Goal: Information Seeking & Learning: Learn about a topic

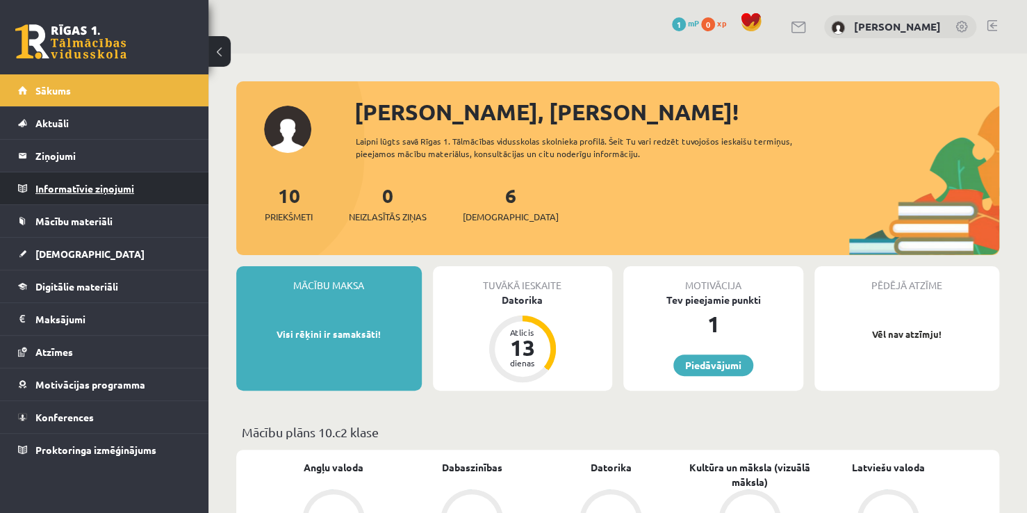
click at [161, 195] on legend "Informatīvie ziņojumi 0" at bounding box center [113, 188] width 156 height 32
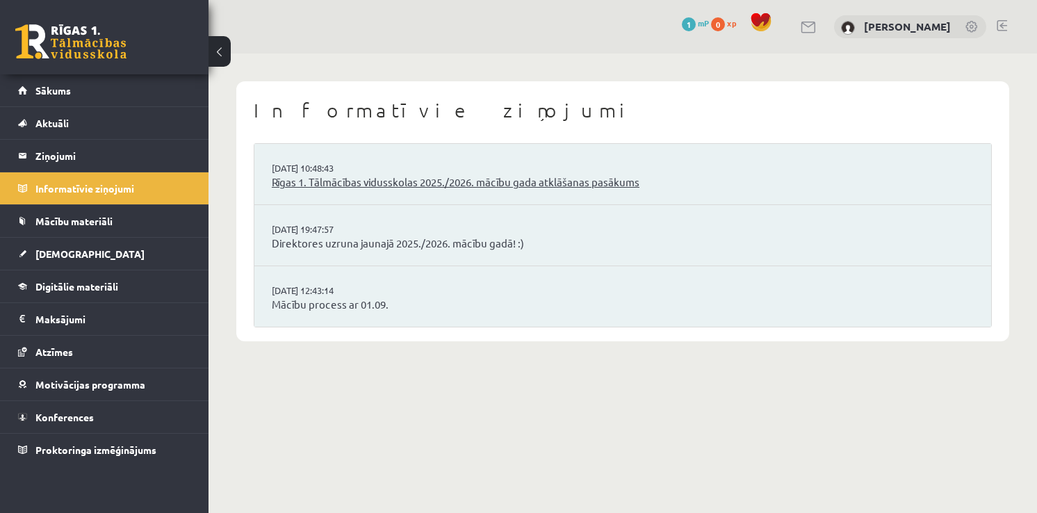
click at [364, 186] on link "Rīgas 1. Tālmācības vidusskolas 2025./2026. mācību gada atklāšanas pasākums" at bounding box center [623, 182] width 702 height 16
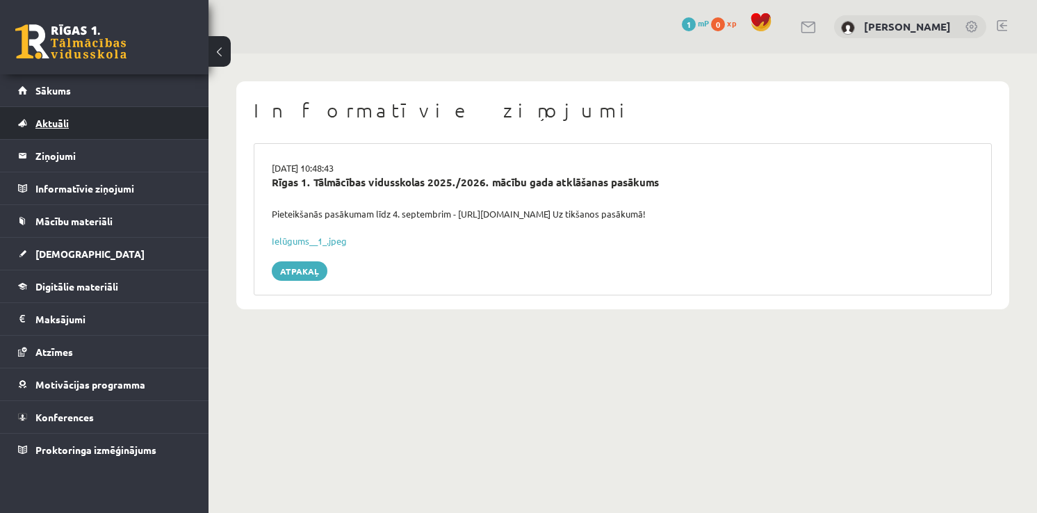
click at [81, 113] on link "Aktuāli" at bounding box center [104, 123] width 173 height 32
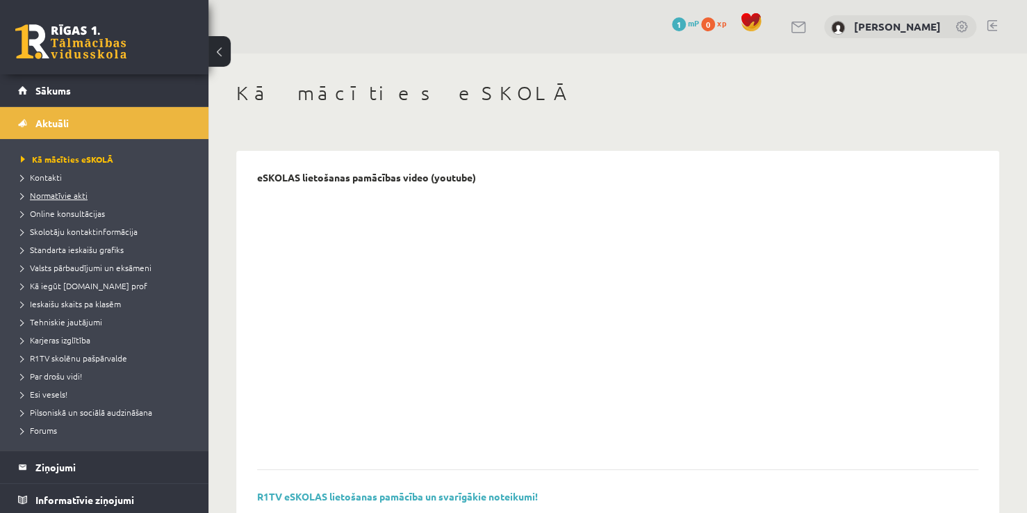
click at [63, 193] on span "Normatīvie akti" at bounding box center [54, 195] width 67 height 11
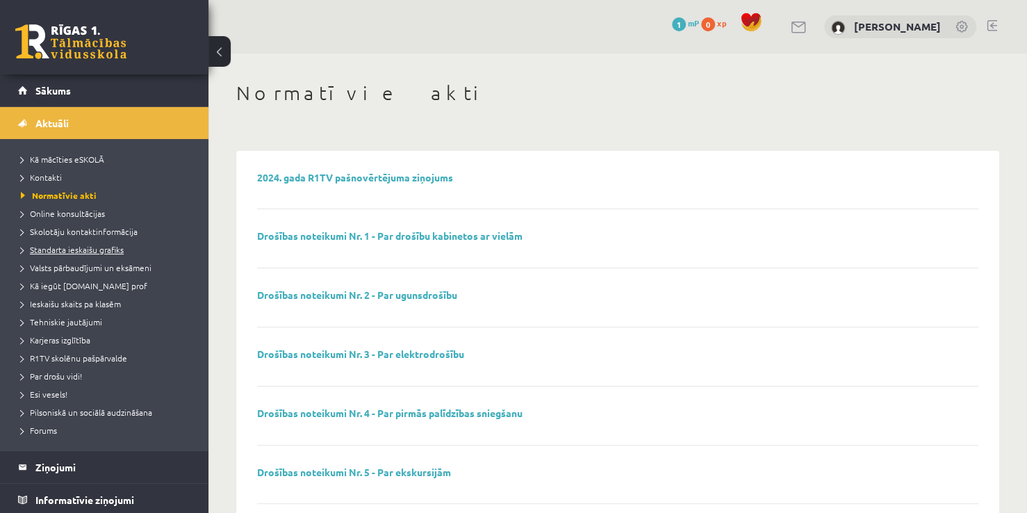
click at [119, 249] on span "Standarta ieskaišu grafiks" at bounding box center [72, 249] width 103 height 11
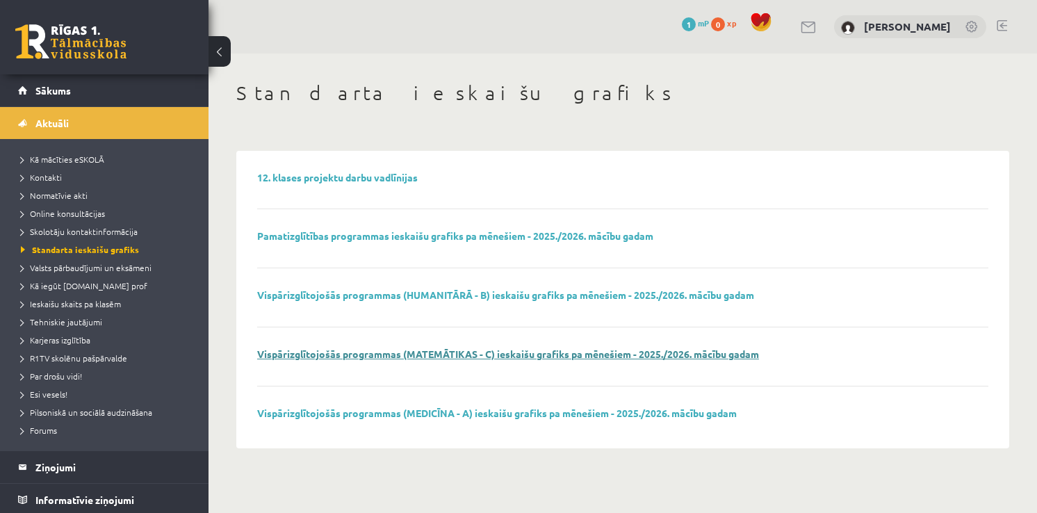
click at [373, 359] on link "Vispārizglītojošās programmas (MATEMĀTIKAS - C) ieskaišu grafiks pa mēnešiem - …" at bounding box center [508, 354] width 502 height 13
click at [85, 267] on span "Valsts pārbaudījumi un eksāmeni" at bounding box center [86, 267] width 131 height 11
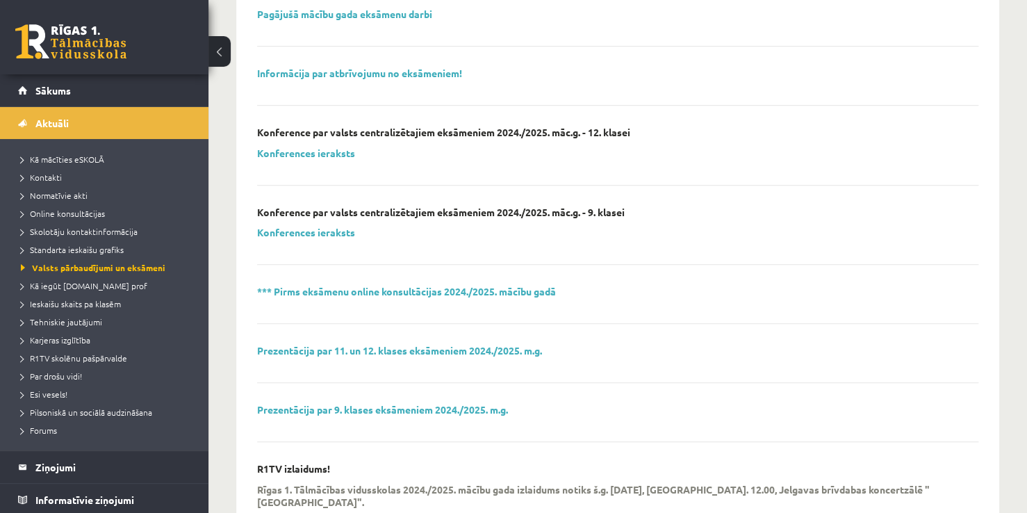
scroll to position [348, 0]
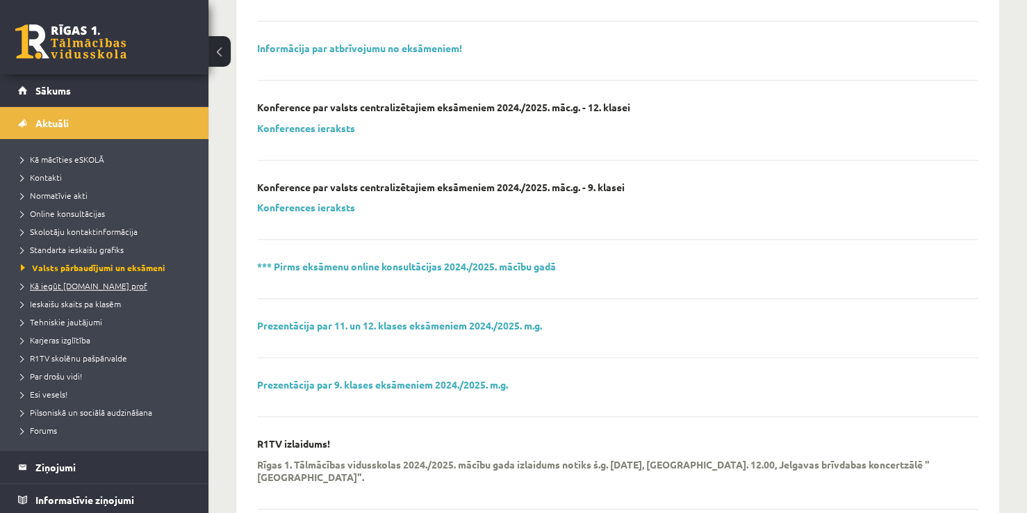
click at [90, 283] on span "Kā iegūt [DOMAIN_NAME] prof" at bounding box center [84, 285] width 126 height 11
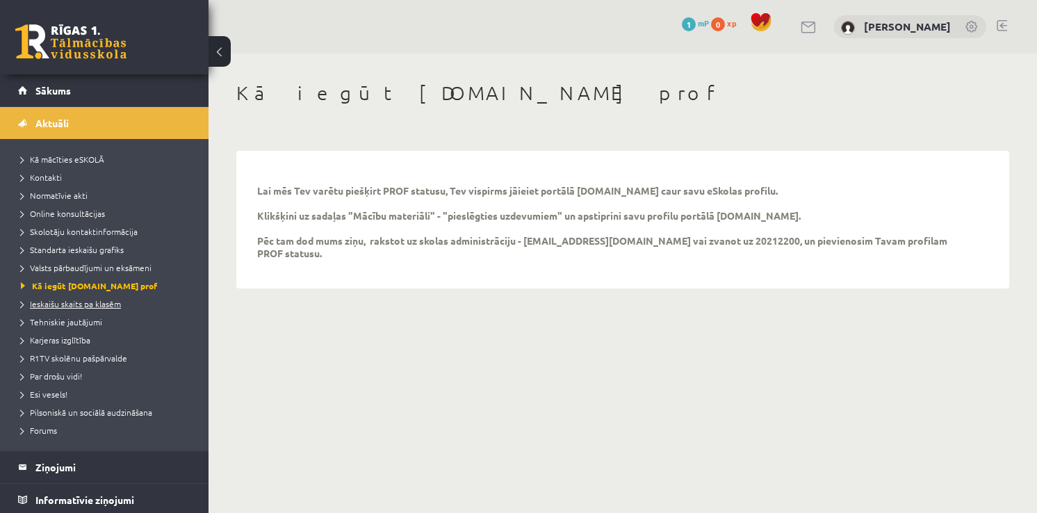
click at [107, 304] on span "Ieskaišu skaits pa klasēm" at bounding box center [71, 303] width 100 height 11
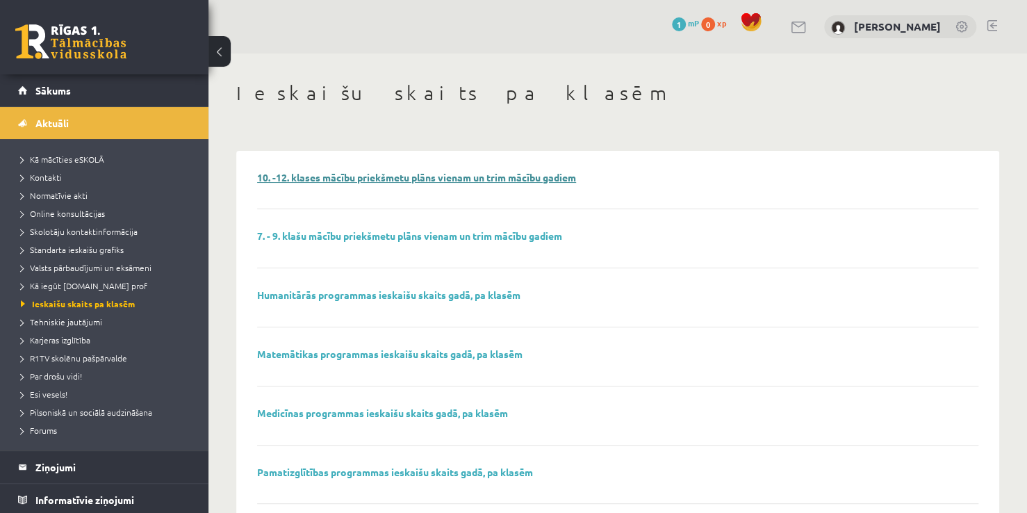
click at [275, 179] on link "10. -12. klases mācību priekšmetu plāns vienam un trim mācību gadiem" at bounding box center [416, 177] width 319 height 13
click at [63, 354] on span "R1TV skolēnu pašpārvalde" at bounding box center [74, 357] width 106 height 11
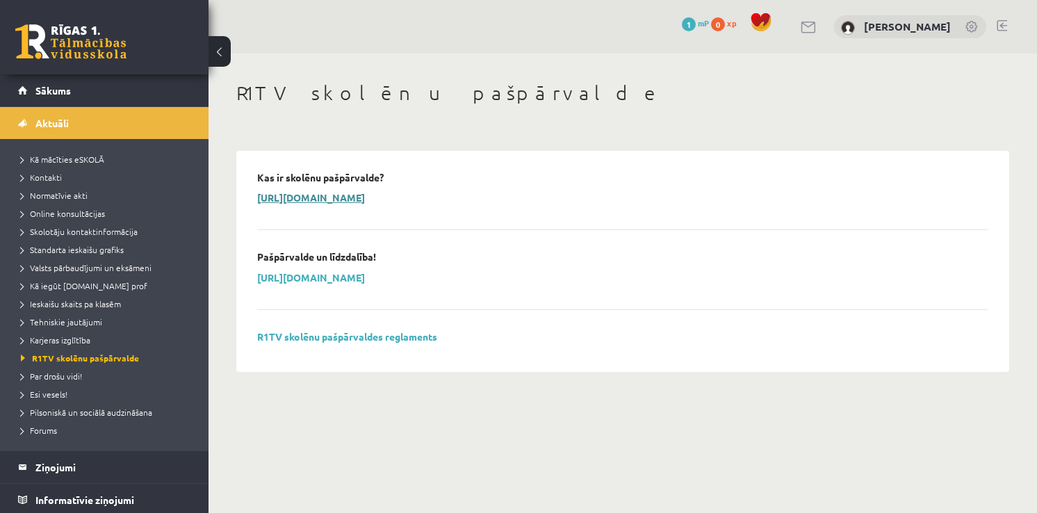
click at [365, 199] on link "https://www.youtube.com/watch?v=fyMKwp44iNI" at bounding box center [311, 197] width 108 height 13
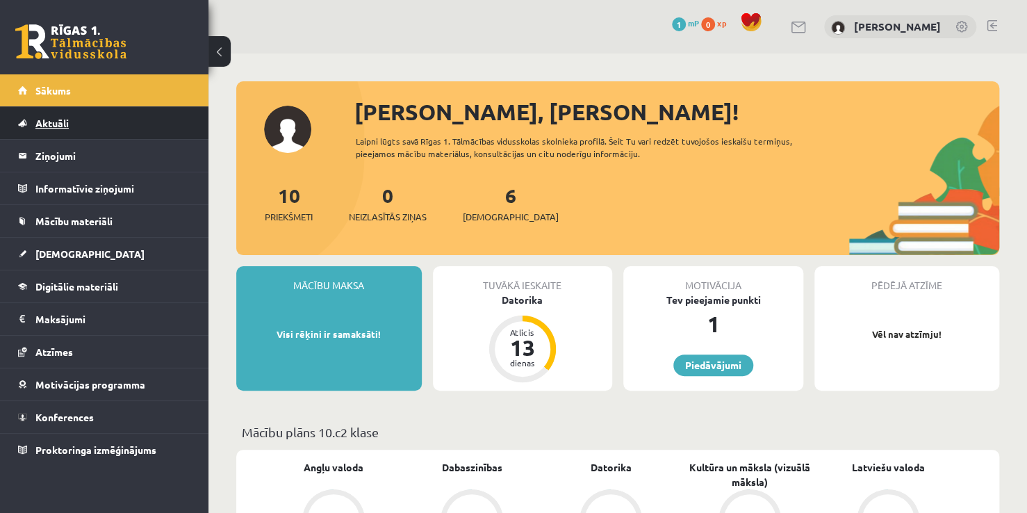
click at [81, 128] on link "Aktuāli" at bounding box center [104, 123] width 173 height 32
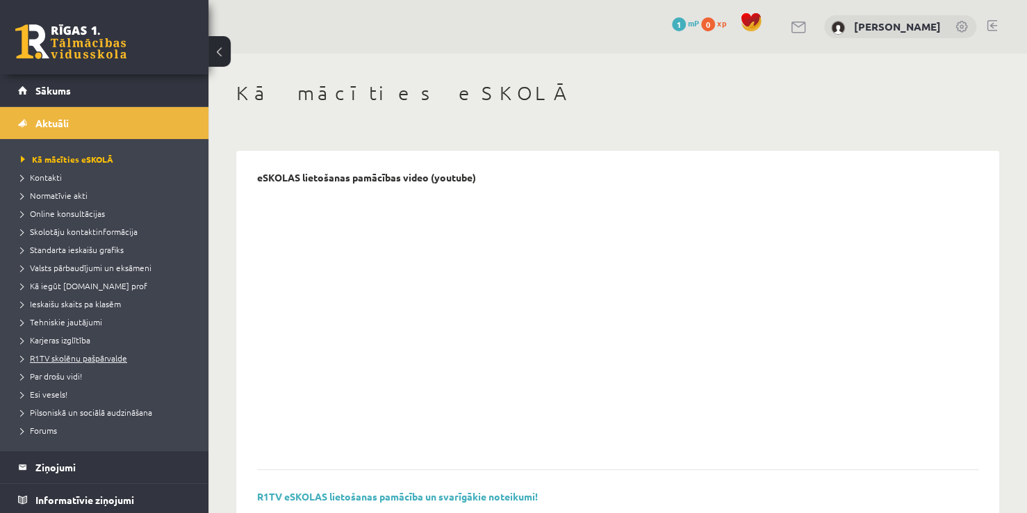
click at [74, 358] on span "R1TV skolēnu pašpārvalde" at bounding box center [74, 357] width 106 height 11
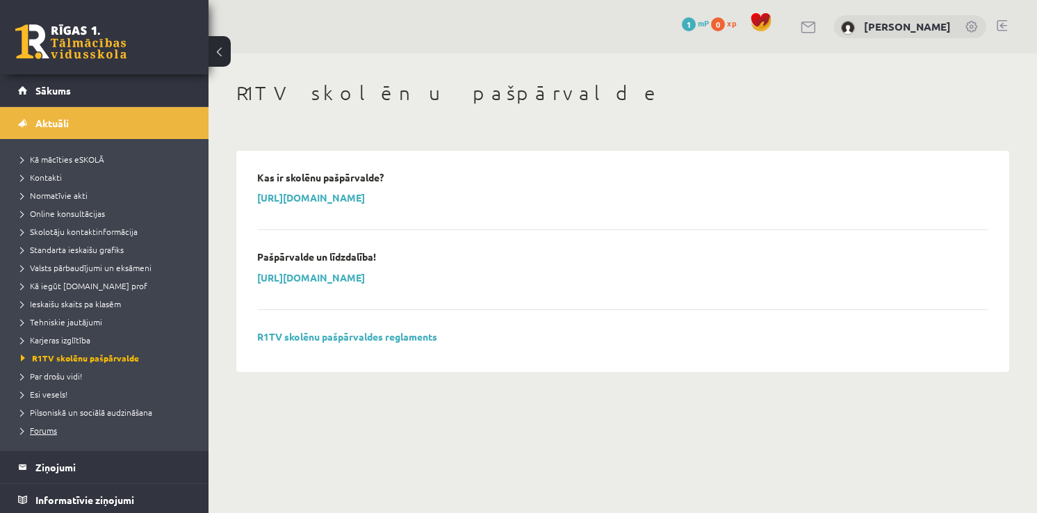
click at [40, 431] on span "Forums" at bounding box center [39, 430] width 36 height 11
click at [65, 126] on span "Aktuāli" at bounding box center [51, 123] width 33 height 13
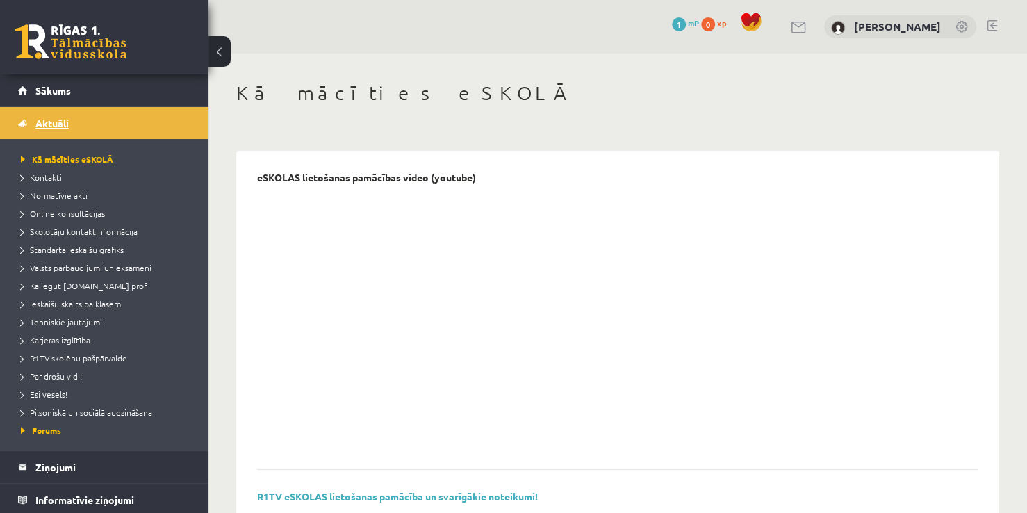
click at [95, 120] on link "Aktuāli" at bounding box center [104, 123] width 173 height 32
click at [66, 80] on link "Sākums" at bounding box center [104, 90] width 173 height 32
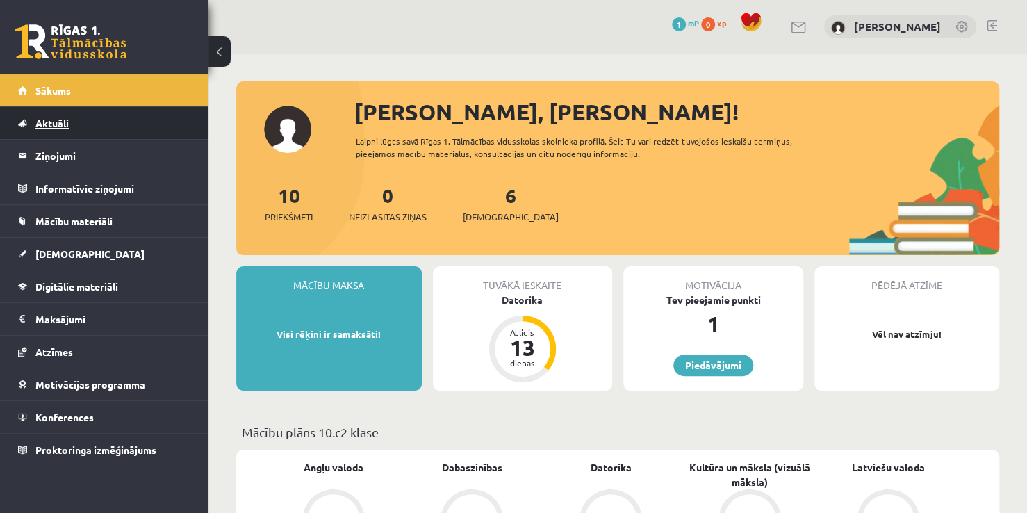
click at [116, 129] on link "Aktuāli" at bounding box center [104, 123] width 173 height 32
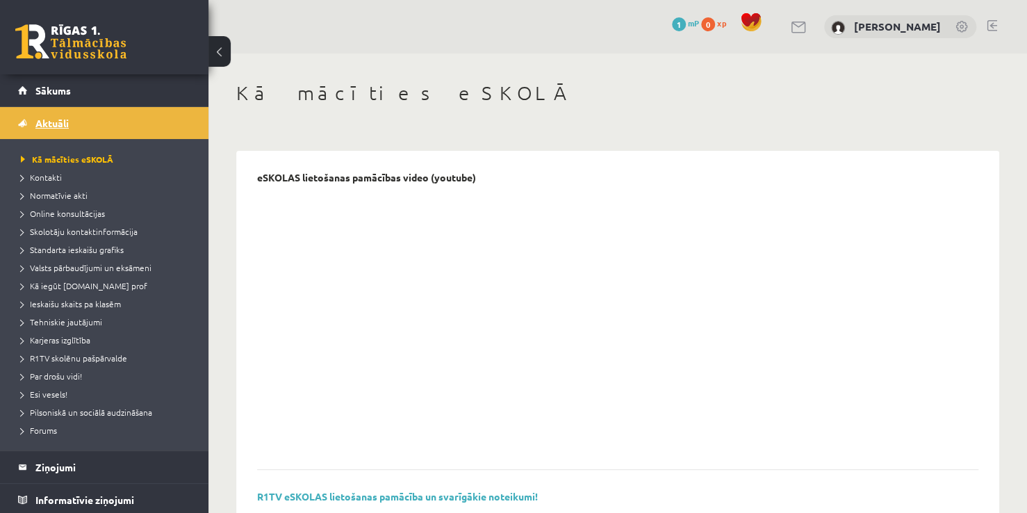
click at [111, 117] on link "Aktuāli" at bounding box center [104, 123] width 173 height 32
click at [108, 92] on link "Sākums" at bounding box center [104, 90] width 173 height 32
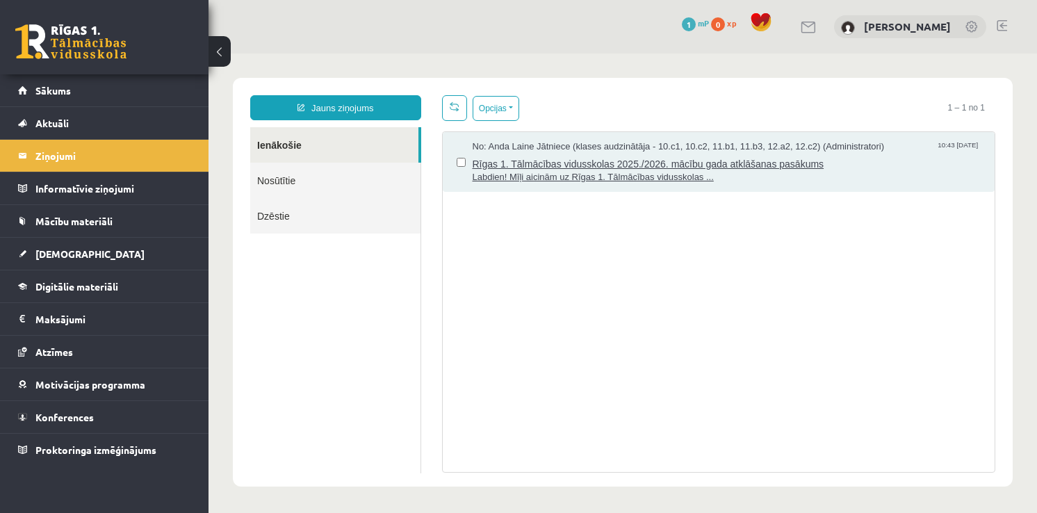
click at [606, 173] on span "Labdien! Mīļi aicinām uz Rīgas 1. Tālmācības vidusskolas ..." at bounding box center [727, 177] width 509 height 13
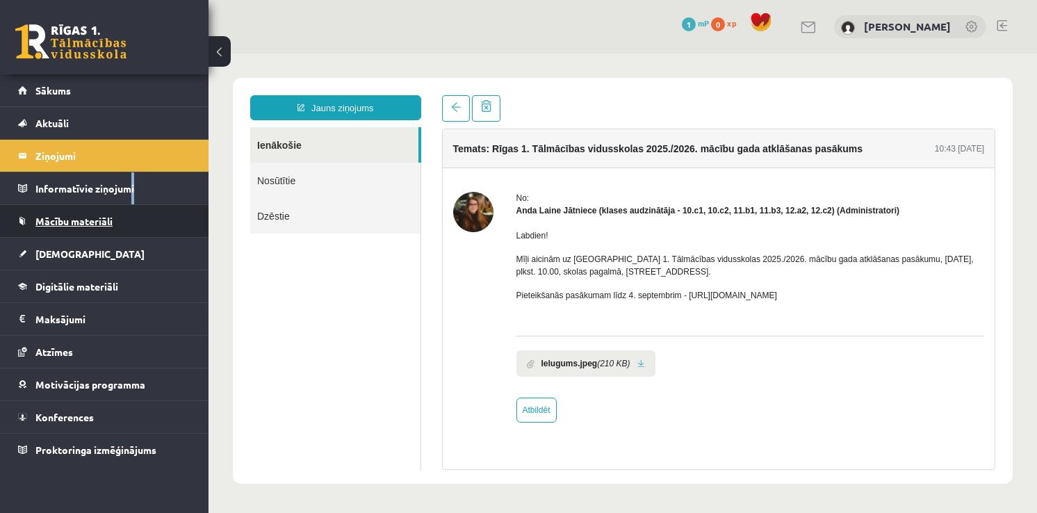
drag, startPoint x: 86, startPoint y: 174, endPoint x: 92, endPoint y: 204, distance: 29.9
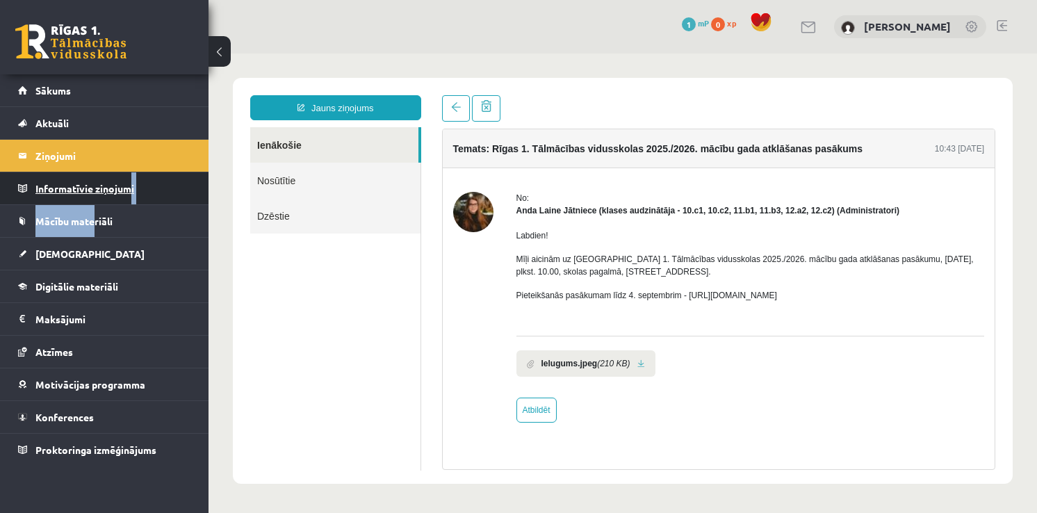
click at [175, 197] on legend "Informatīvie ziņojumi 0" at bounding box center [113, 188] width 156 height 32
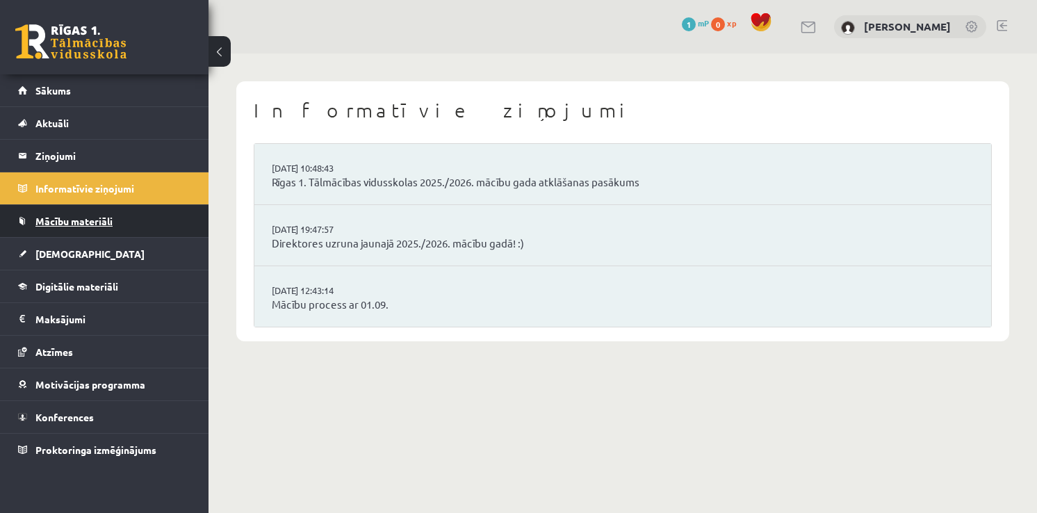
click at [157, 215] on link "Mācību materiāli" at bounding box center [104, 221] width 173 height 32
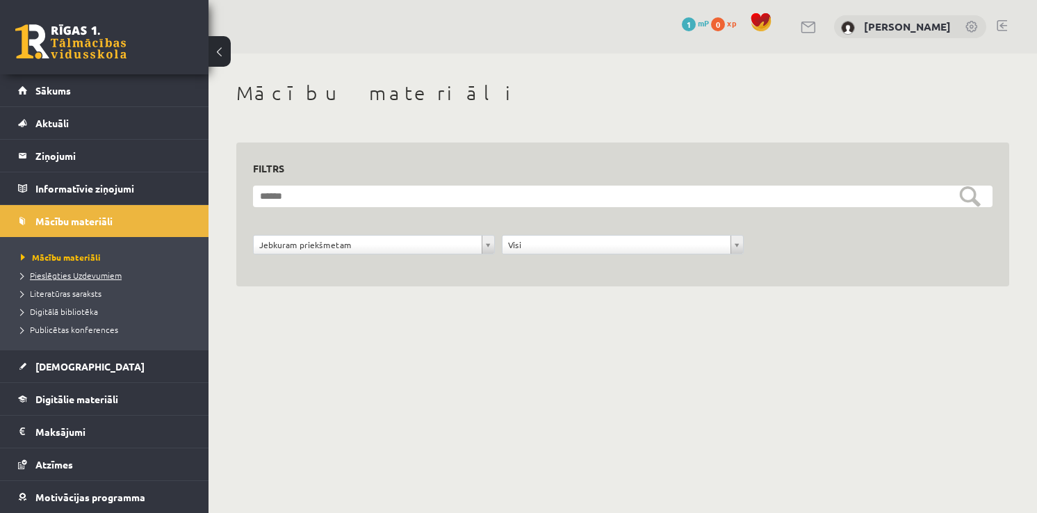
click at [97, 273] on span "Pieslēgties Uzdevumiem" at bounding box center [71, 275] width 101 height 11
click at [82, 288] on span "Literatūras saraksts" at bounding box center [61, 293] width 81 height 11
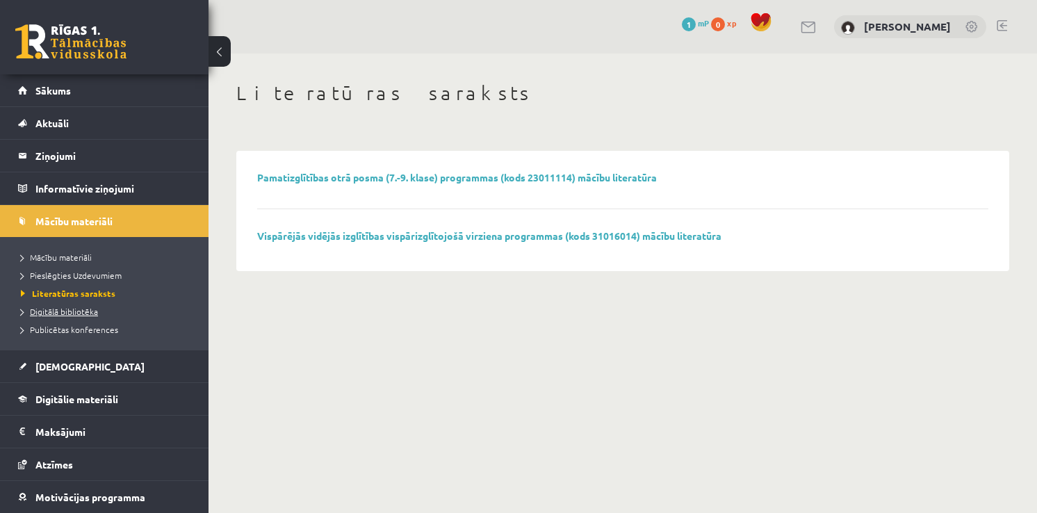
click at [60, 311] on span "Digitālā bibliotēka" at bounding box center [59, 311] width 77 height 11
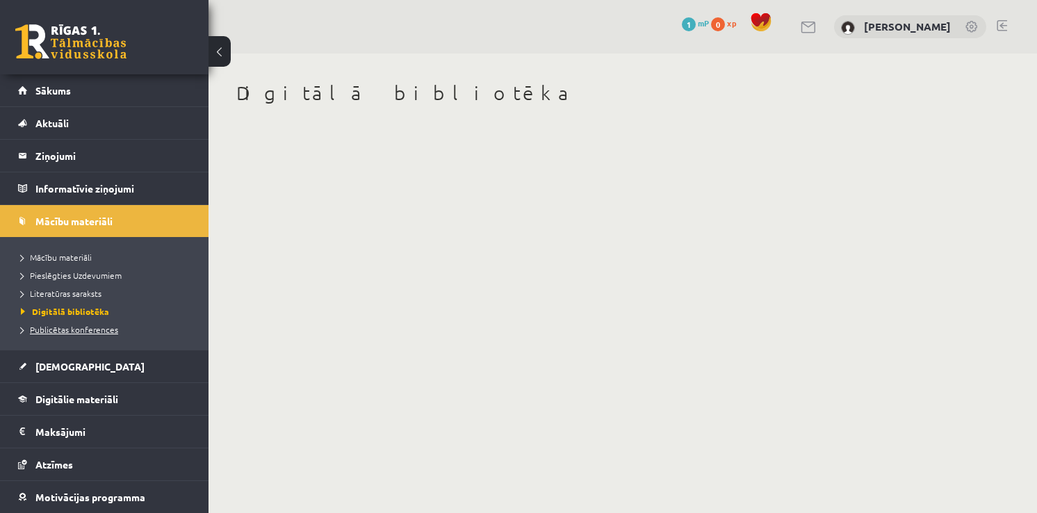
click at [94, 330] on span "Publicētas konferences" at bounding box center [69, 329] width 97 height 11
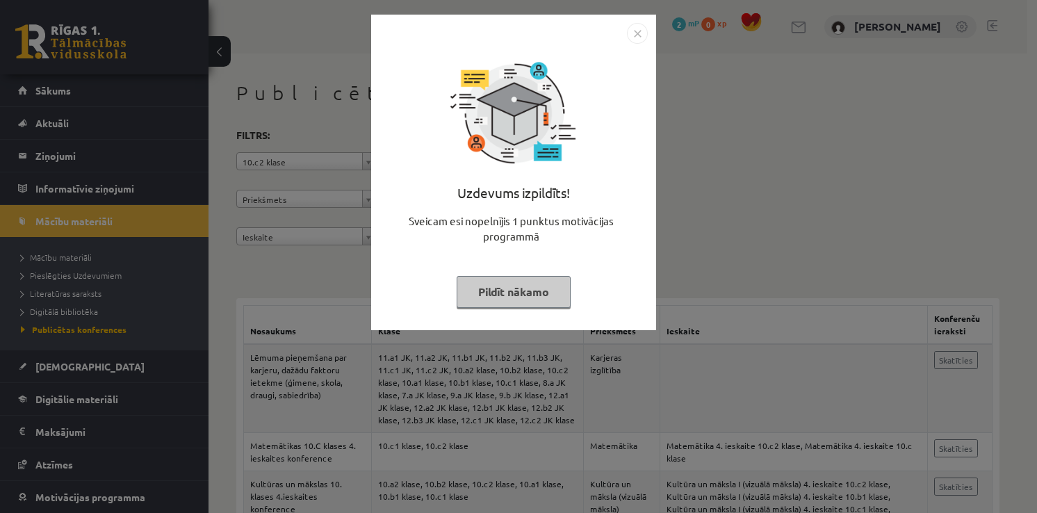
click at [637, 31] on img "Close" at bounding box center [637, 33] width 21 height 21
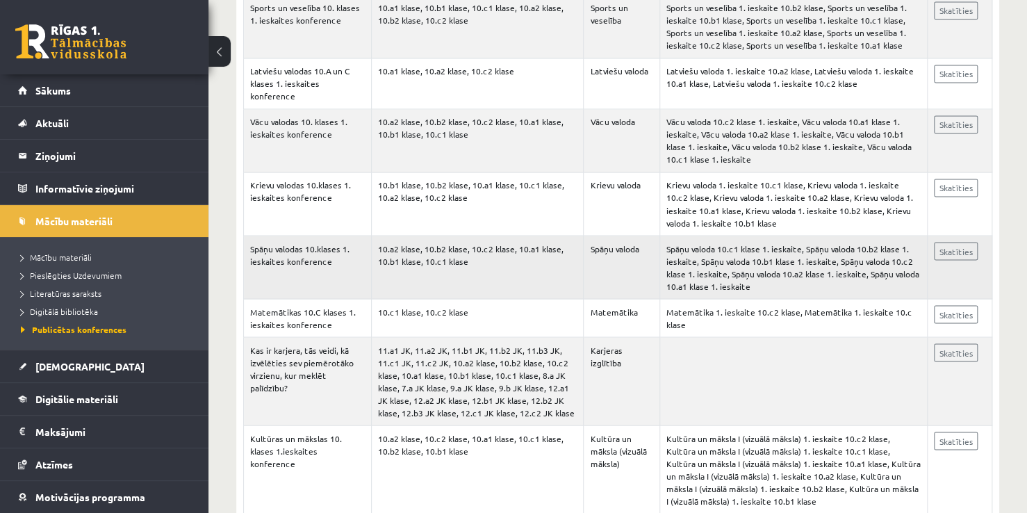
scroll to position [3614, 0]
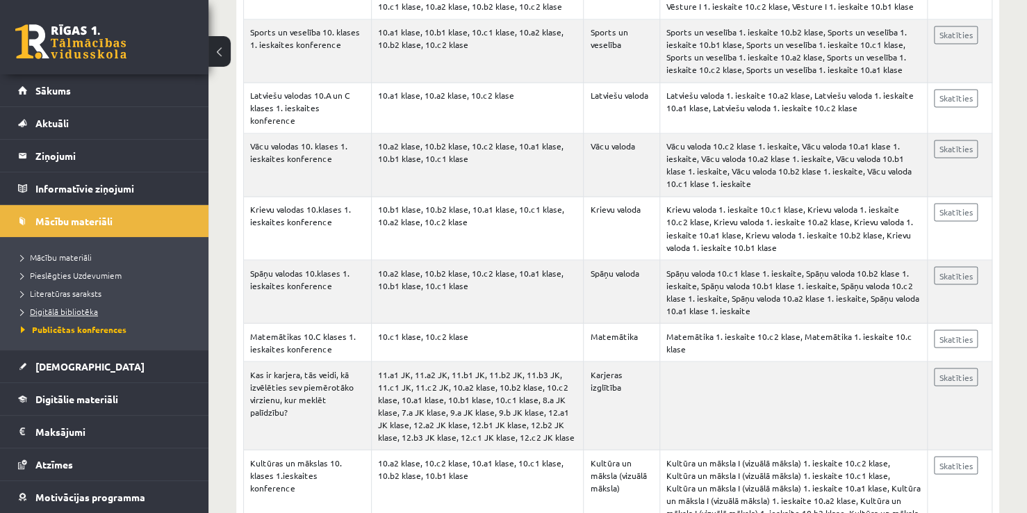
click at [61, 311] on span "Digitālā bibliotēka" at bounding box center [59, 311] width 77 height 11
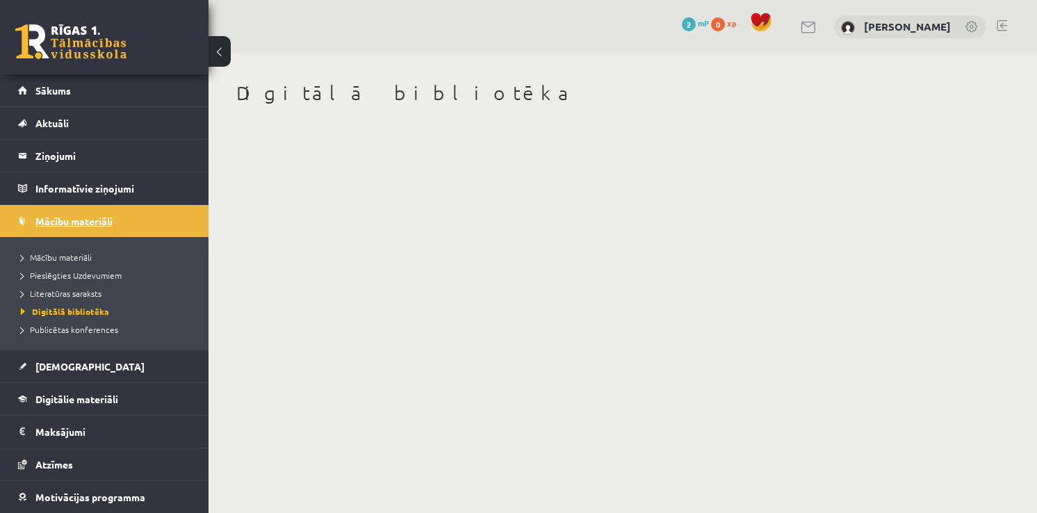
click at [92, 215] on span "Mācību materiāli" at bounding box center [73, 221] width 77 height 13
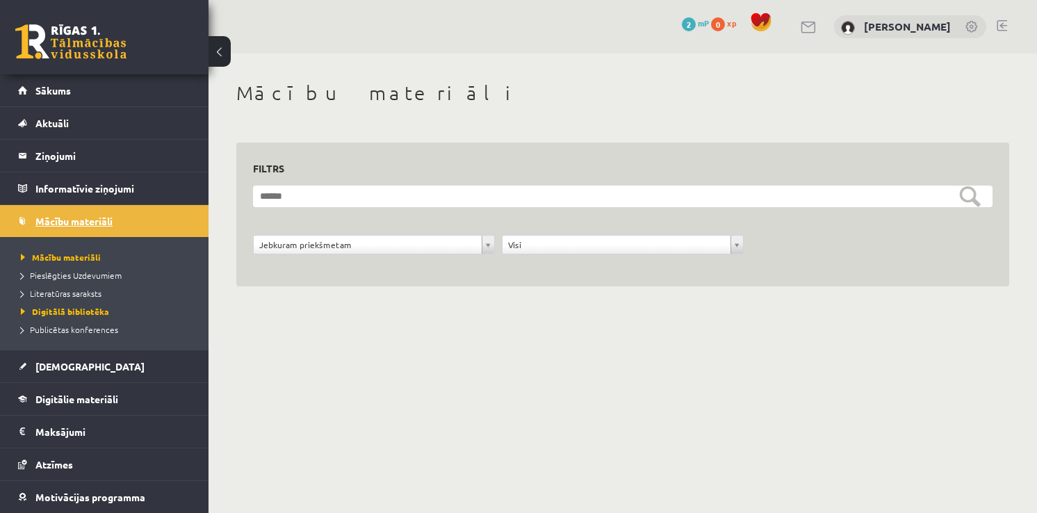
click at [140, 221] on link "Mācību materiāli" at bounding box center [104, 221] width 173 height 32
click at [144, 189] on legend "Informatīvie ziņojumi 0" at bounding box center [113, 188] width 156 height 32
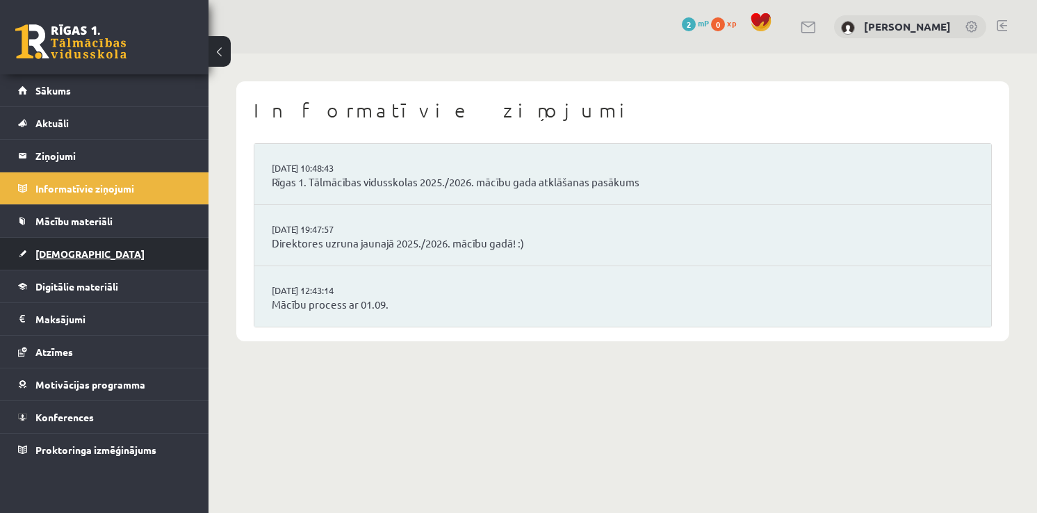
click at [125, 253] on link "[DEMOGRAPHIC_DATA]" at bounding box center [104, 254] width 173 height 32
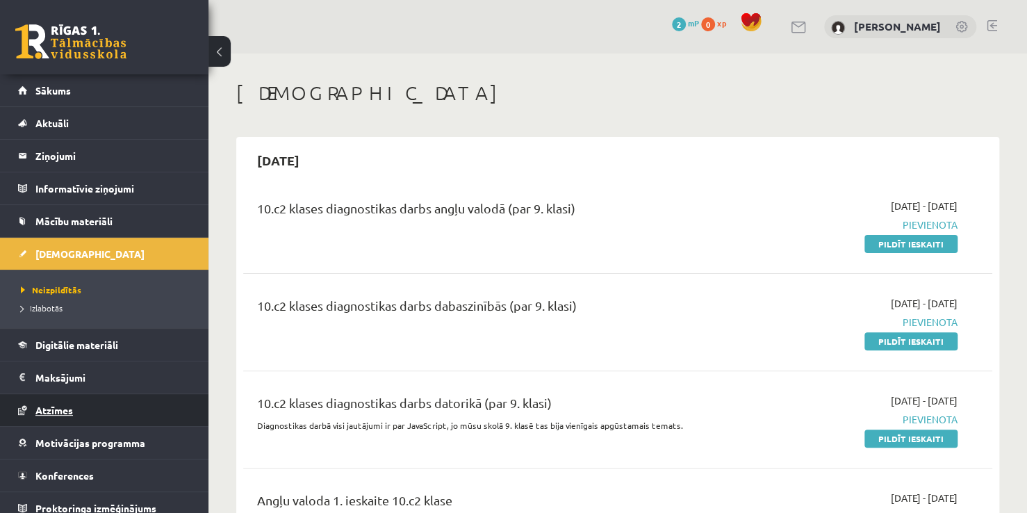
click at [88, 414] on link "Atzīmes" at bounding box center [104, 410] width 173 height 32
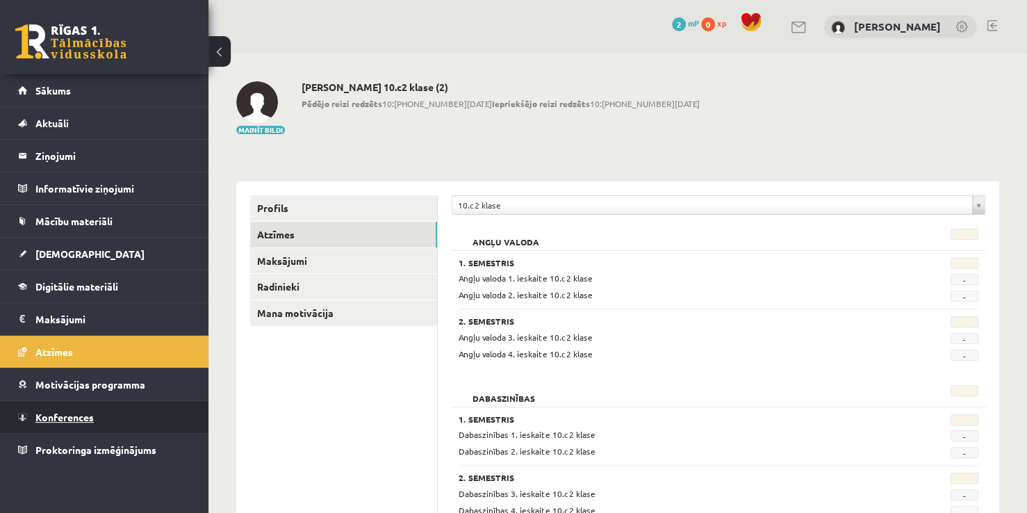
click at [97, 421] on link "Konferences" at bounding box center [104, 417] width 173 height 32
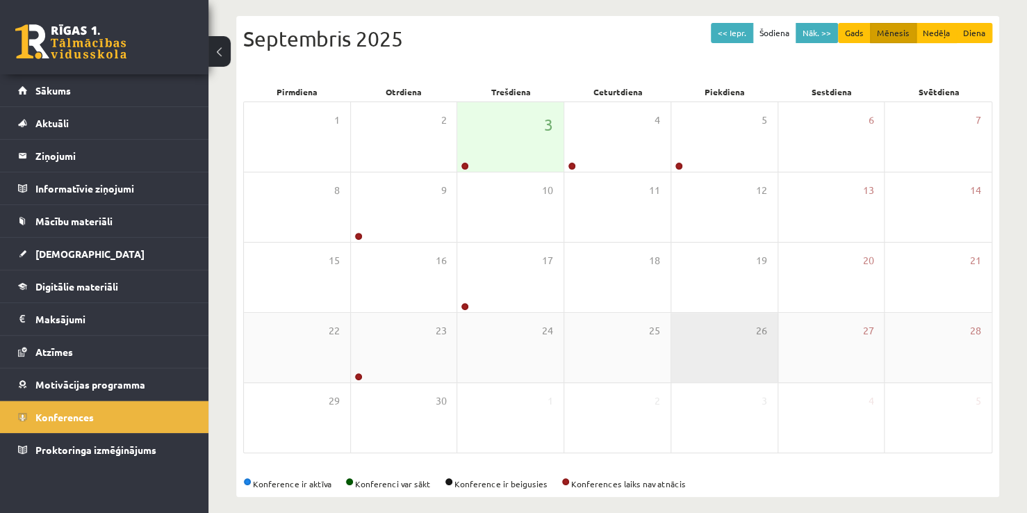
scroll to position [150, 0]
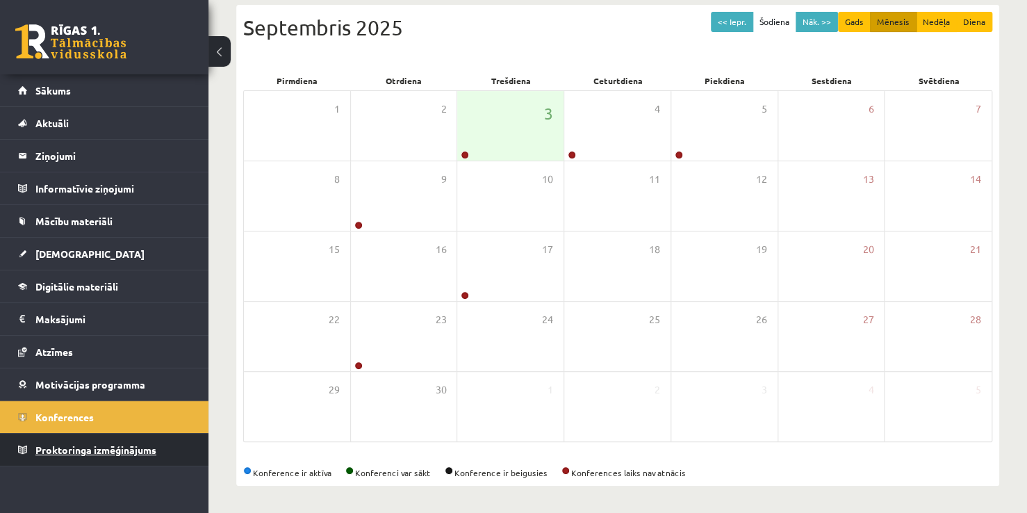
click at [163, 447] on link "Proktoringa izmēģinājums" at bounding box center [104, 450] width 173 height 32
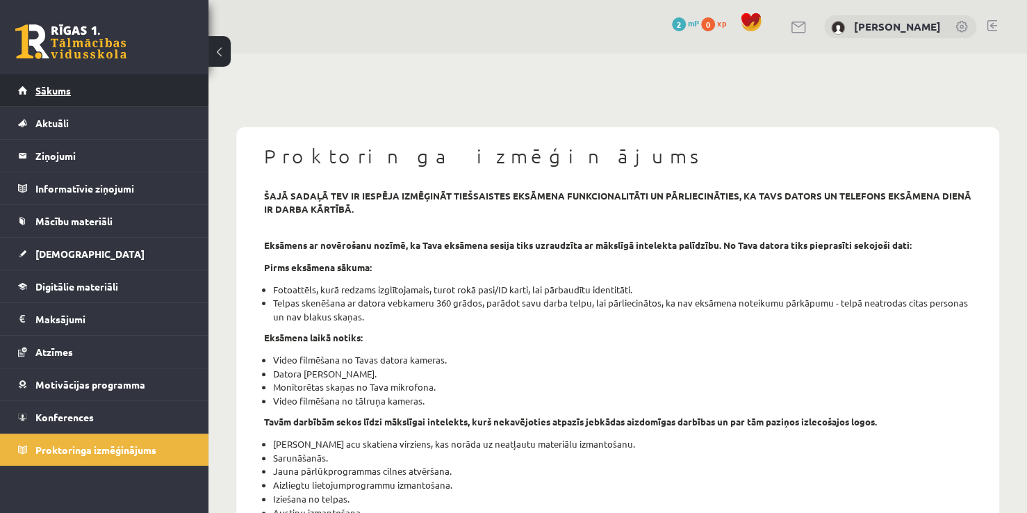
click at [75, 91] on link "Sākums" at bounding box center [104, 90] width 173 height 32
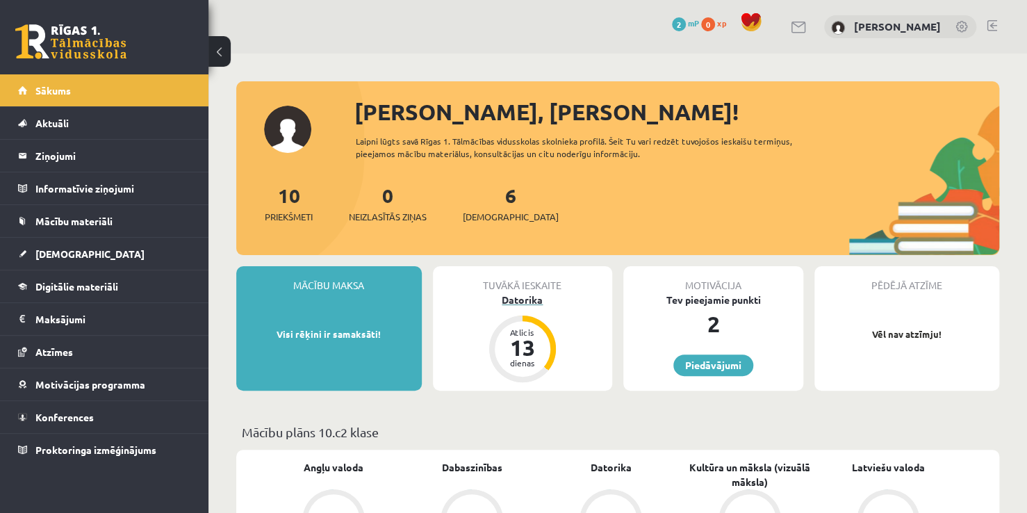
click at [519, 338] on div "13" at bounding box center [523, 347] width 42 height 22
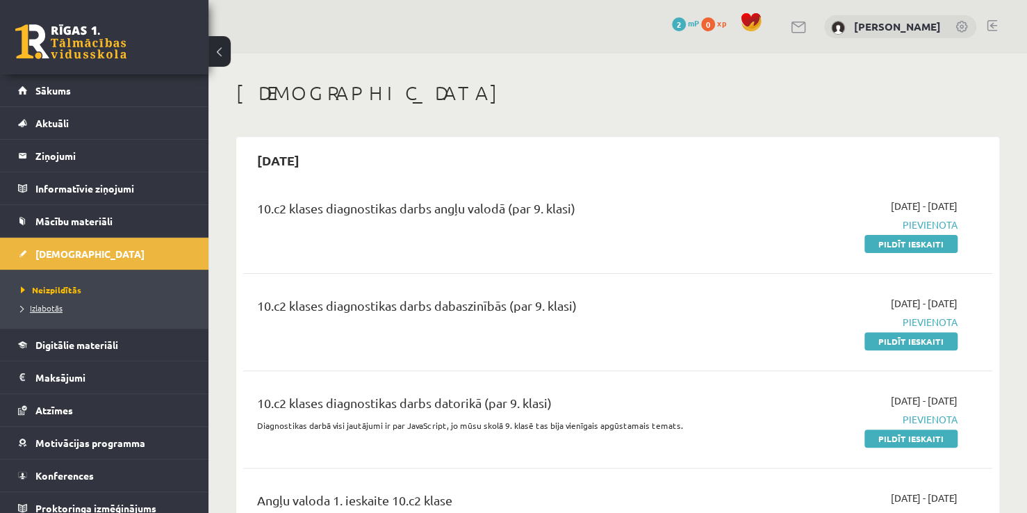
click at [61, 306] on span "Izlabotās" at bounding box center [42, 307] width 42 height 11
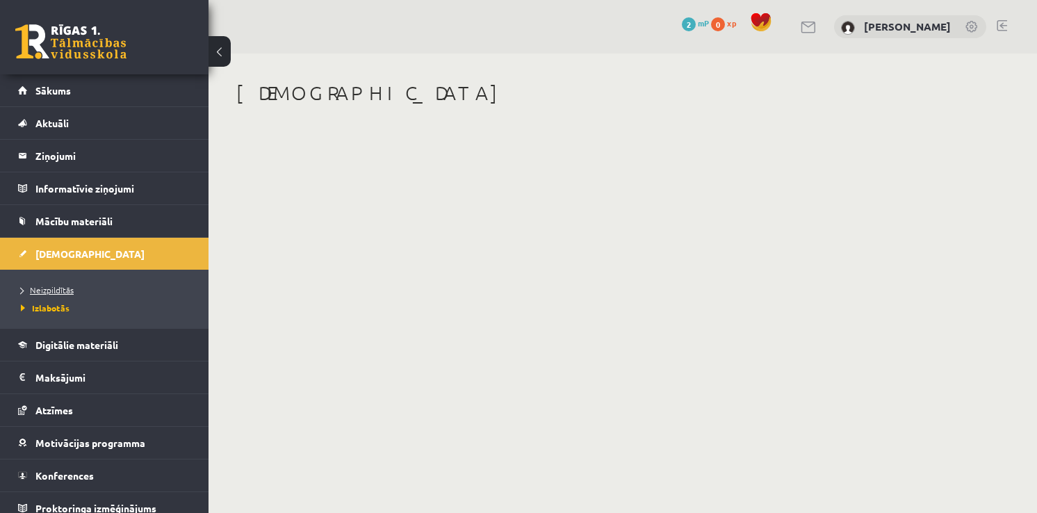
click at [49, 286] on span "Neizpildītās" at bounding box center [47, 289] width 53 height 11
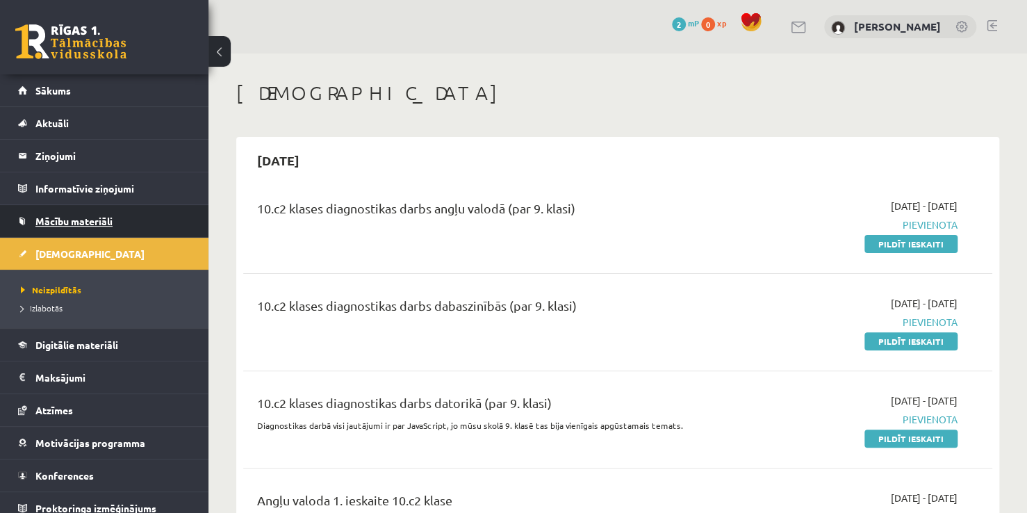
click at [62, 217] on span "Mācību materiāli" at bounding box center [73, 221] width 77 height 13
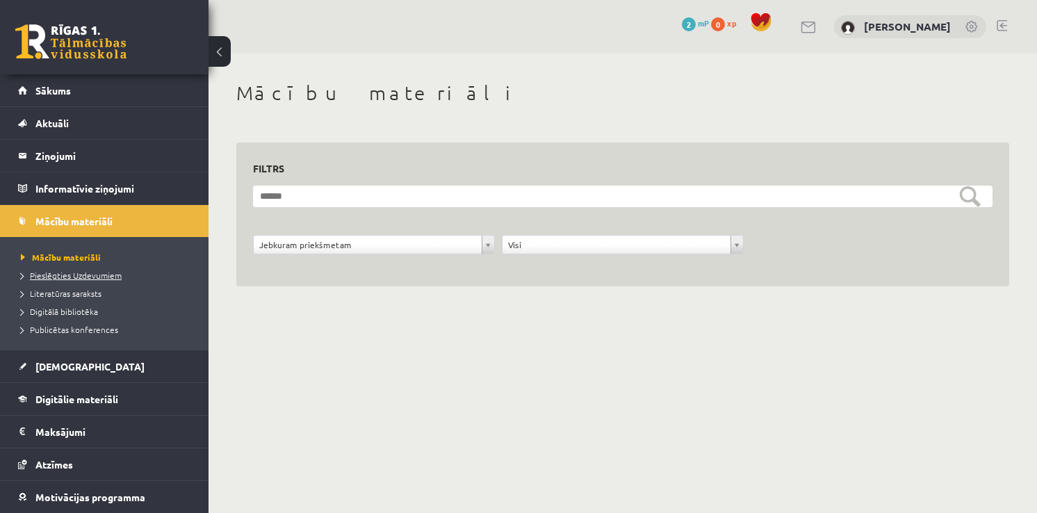
click at [68, 270] on span "Pieslēgties Uzdevumiem" at bounding box center [71, 275] width 101 height 11
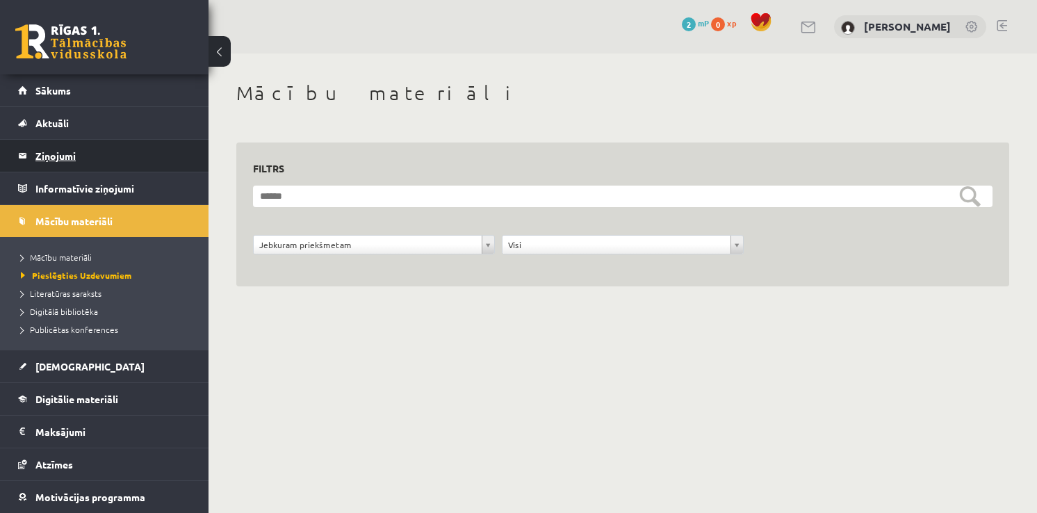
click at [97, 163] on legend "Ziņojumi 0" at bounding box center [113, 156] width 156 height 32
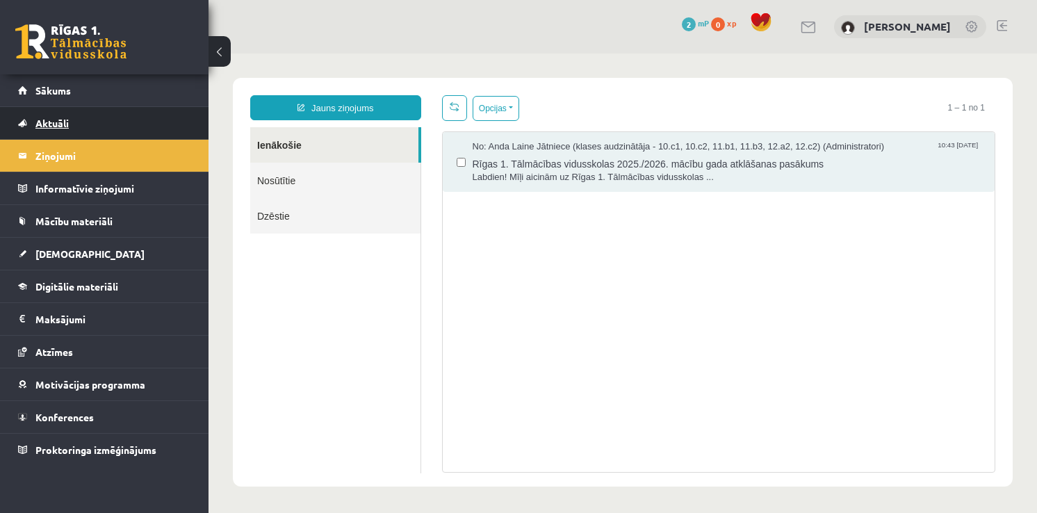
click at [91, 118] on link "Aktuāli" at bounding box center [104, 123] width 173 height 32
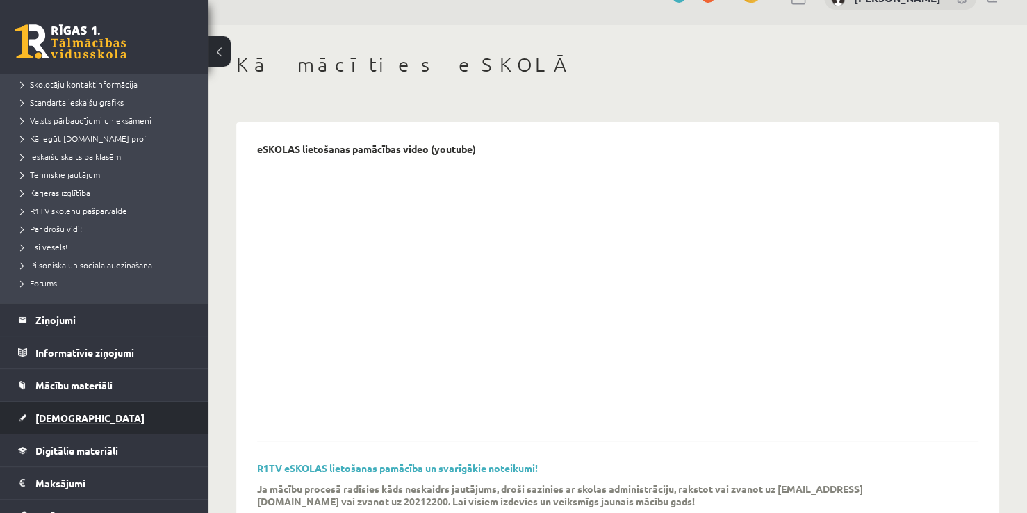
scroll to position [209, 0]
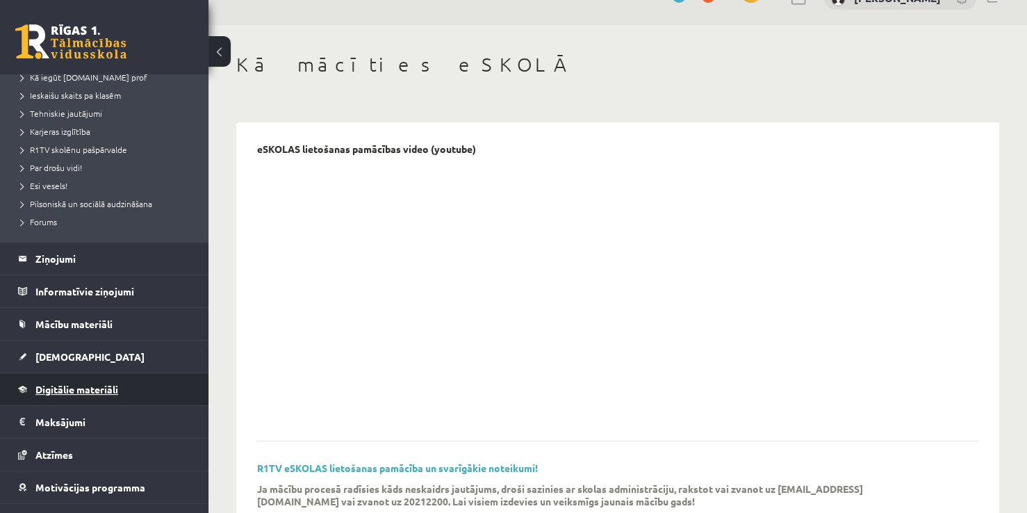
click at [89, 382] on link "Digitālie materiāli" at bounding box center [104, 389] width 173 height 32
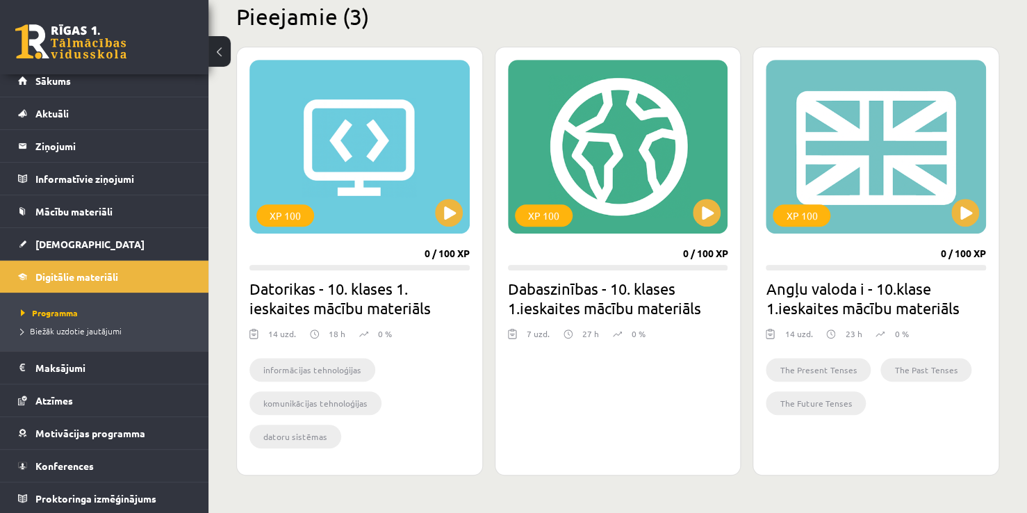
scroll to position [349, 0]
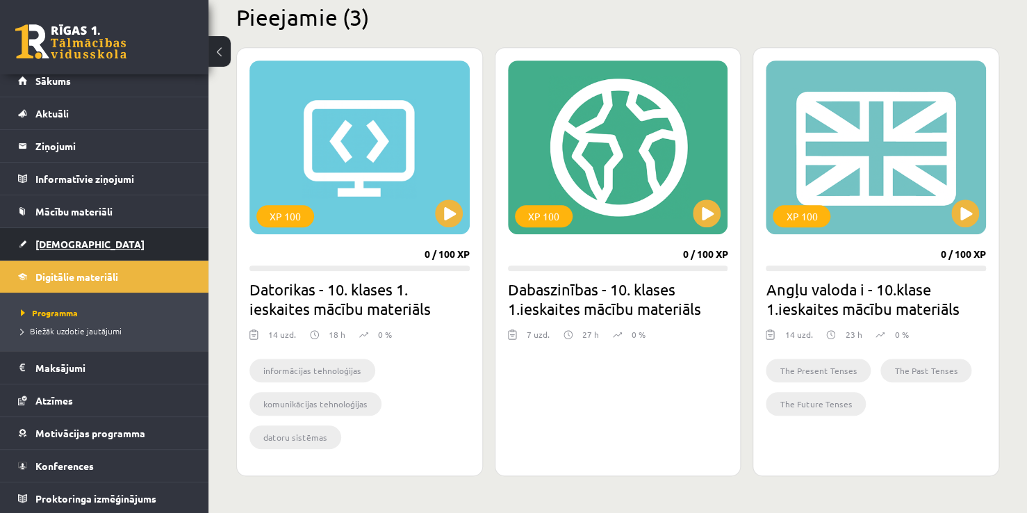
click at [63, 247] on span "[DEMOGRAPHIC_DATA]" at bounding box center [89, 244] width 109 height 13
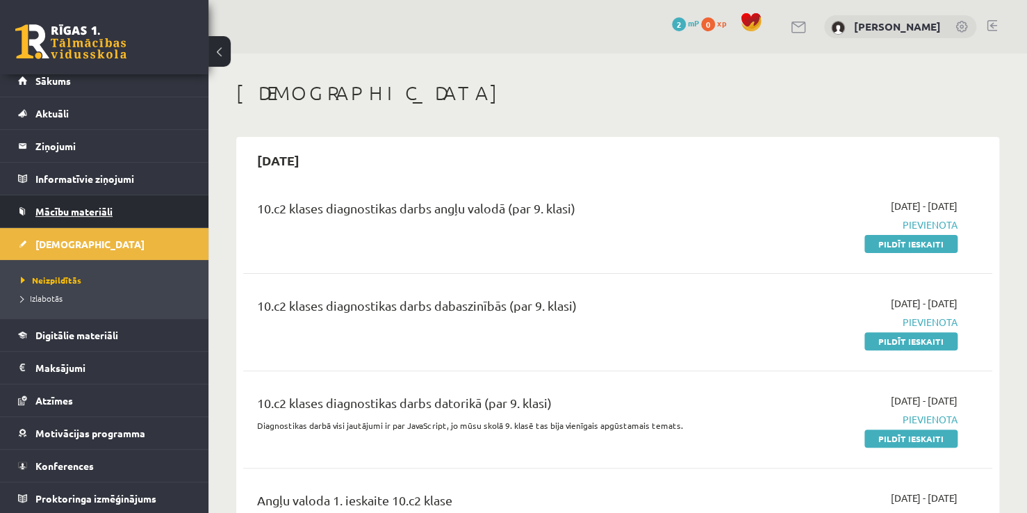
click at [98, 203] on link "Mācību materiāli" at bounding box center [104, 211] width 173 height 32
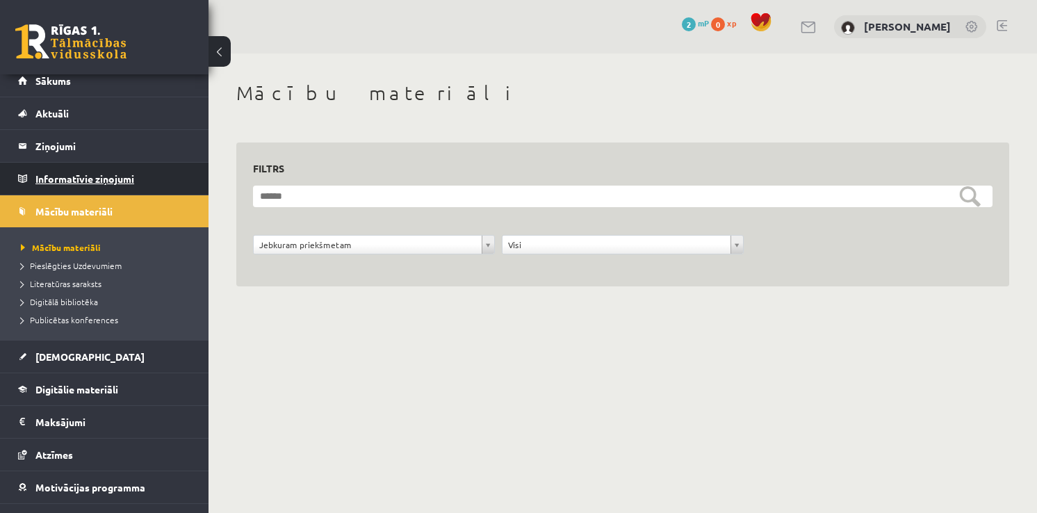
click at [94, 177] on legend "Informatīvie ziņojumi 0" at bounding box center [113, 179] width 156 height 32
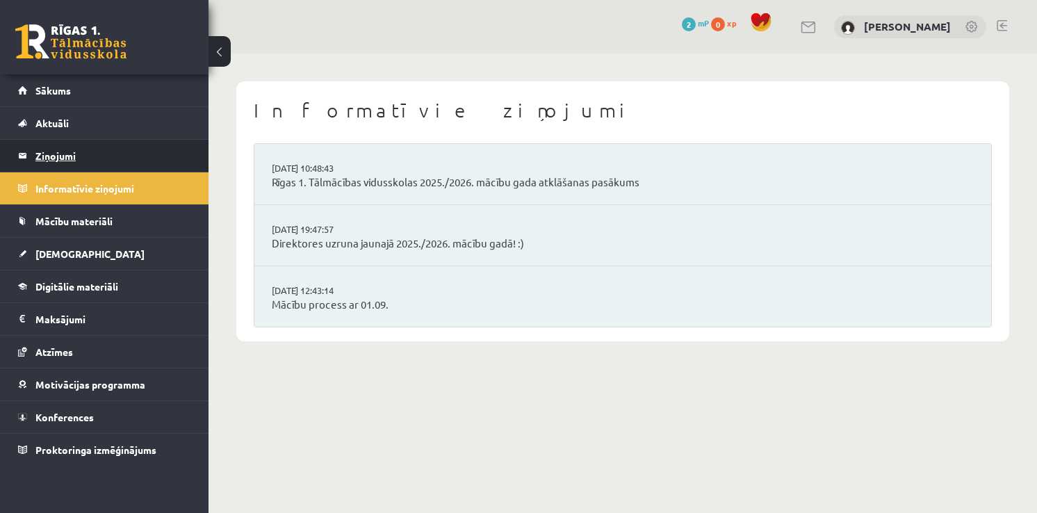
click at [95, 156] on legend "Ziņojumi 0" at bounding box center [113, 156] width 156 height 32
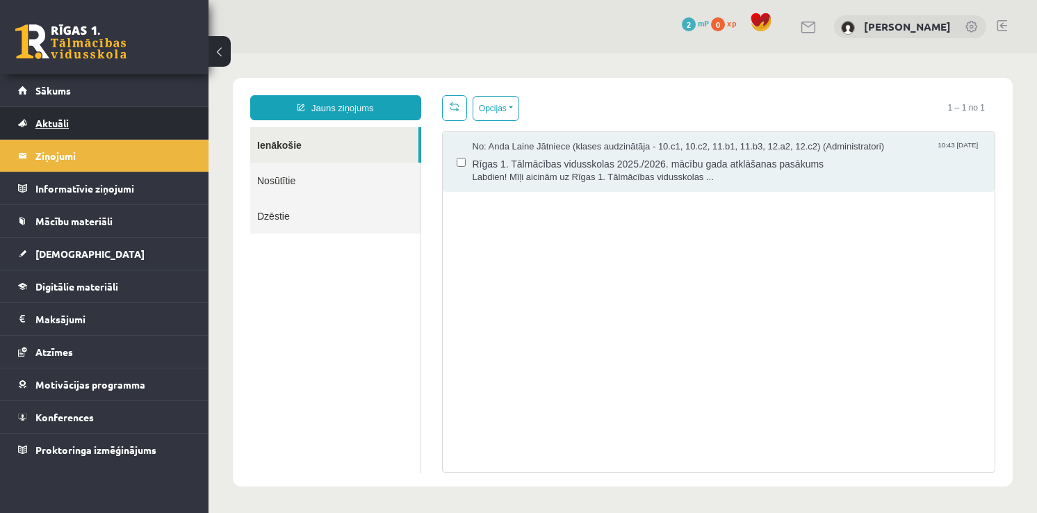
click at [104, 120] on link "Aktuāli" at bounding box center [104, 123] width 173 height 32
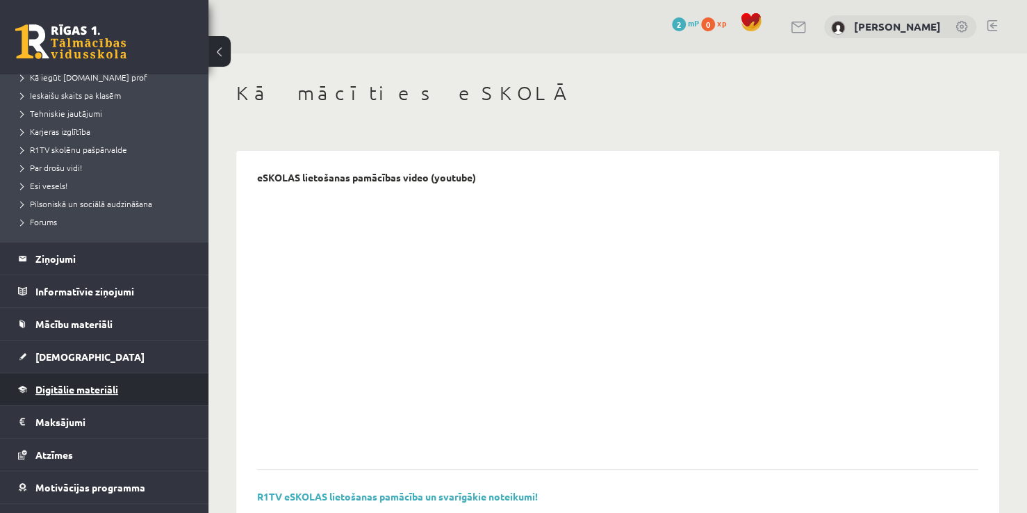
click at [93, 381] on link "Digitālie materiāli" at bounding box center [104, 389] width 173 height 32
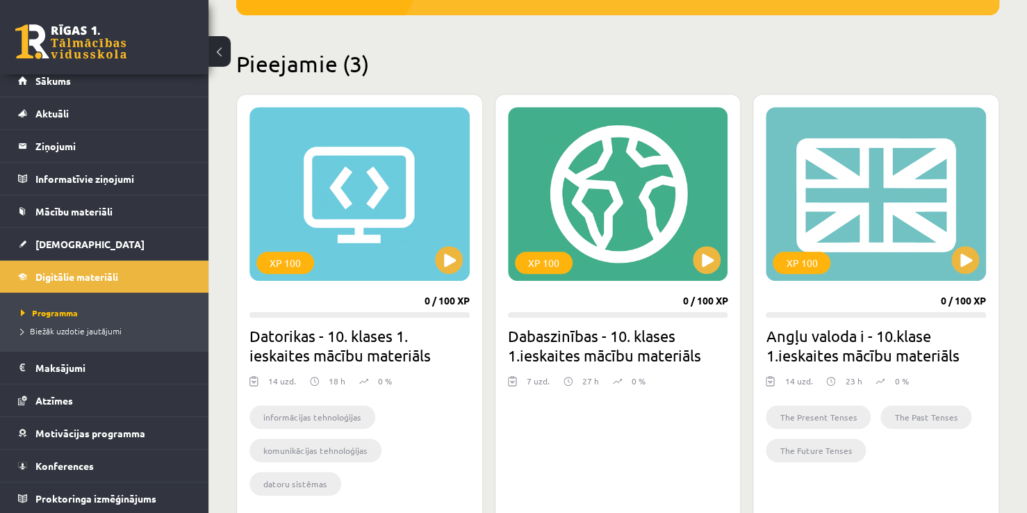
scroll to position [278, 0]
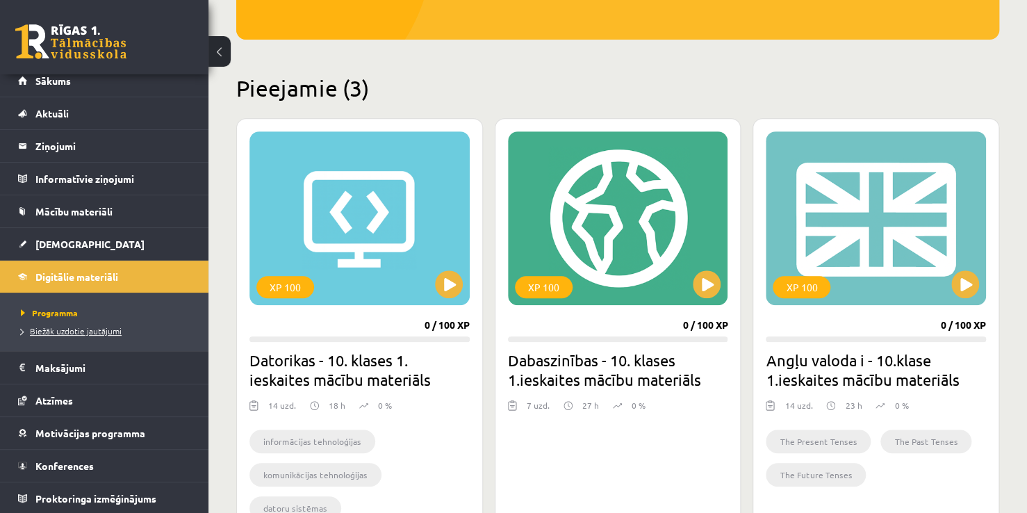
click at [111, 331] on span "Biežāk uzdotie jautājumi" at bounding box center [71, 330] width 101 height 11
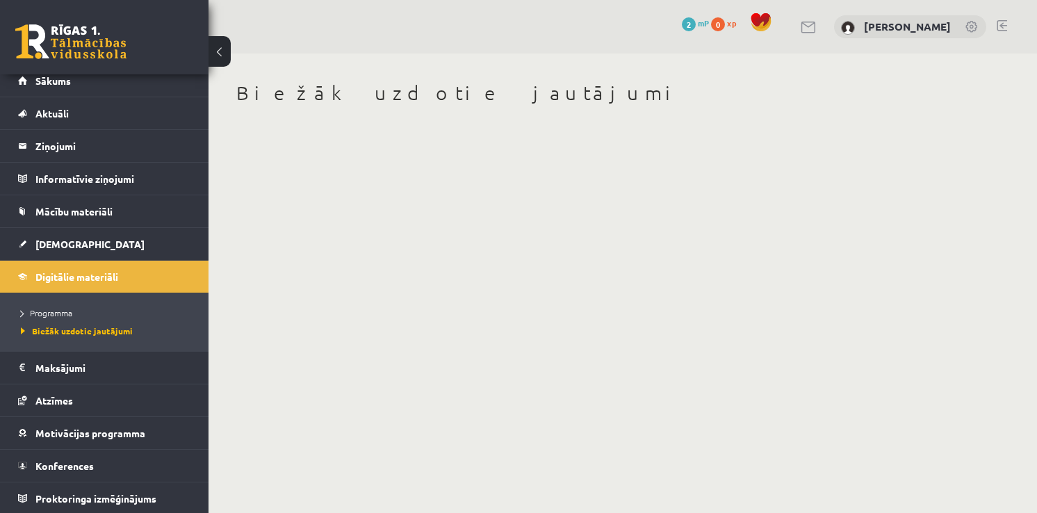
click at [322, 131] on div "Biežāk uzdotie jautājumi" at bounding box center [623, 104] width 829 height 100
click at [65, 309] on span "Programma" at bounding box center [46, 312] width 51 height 11
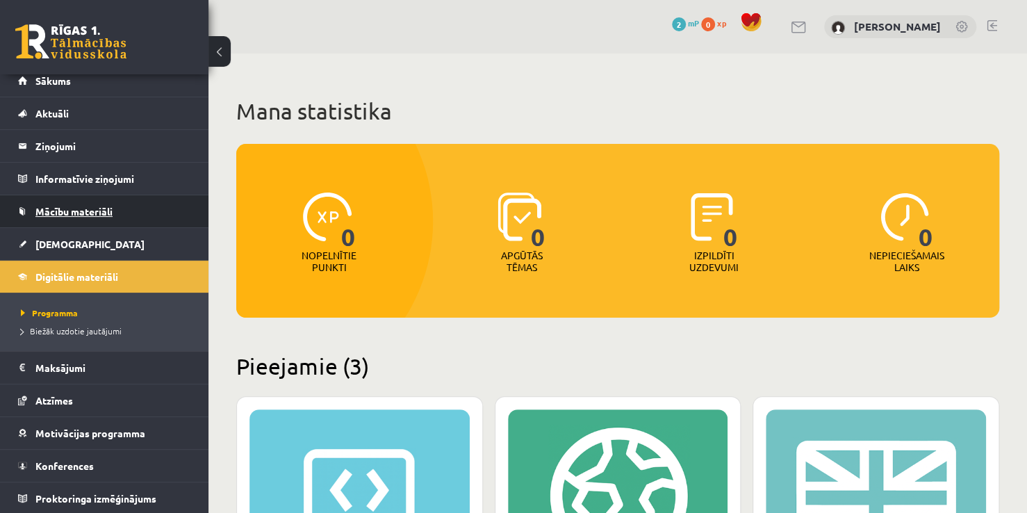
click at [74, 199] on link "Mācību materiāli" at bounding box center [104, 211] width 173 height 32
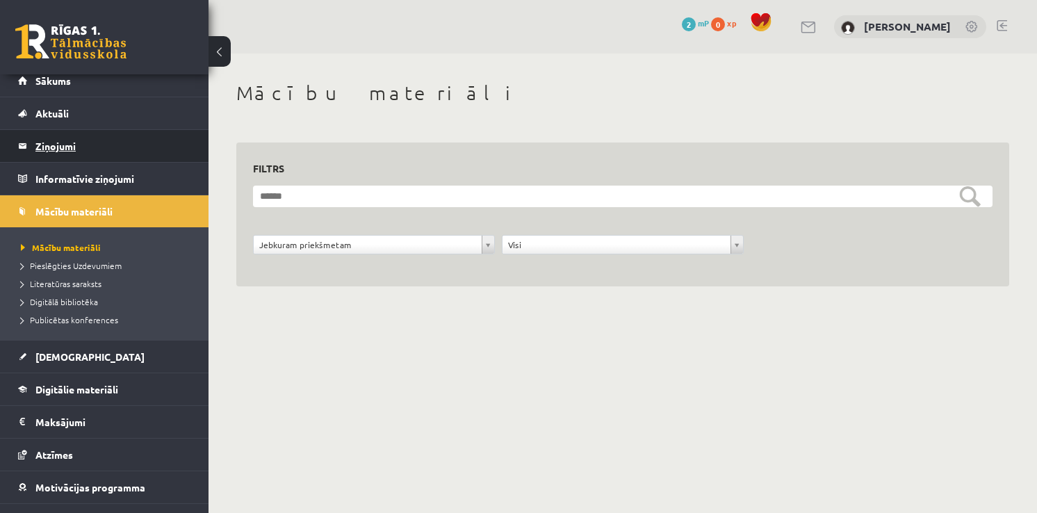
click at [86, 136] on legend "Ziņojumi 0" at bounding box center [113, 146] width 156 height 32
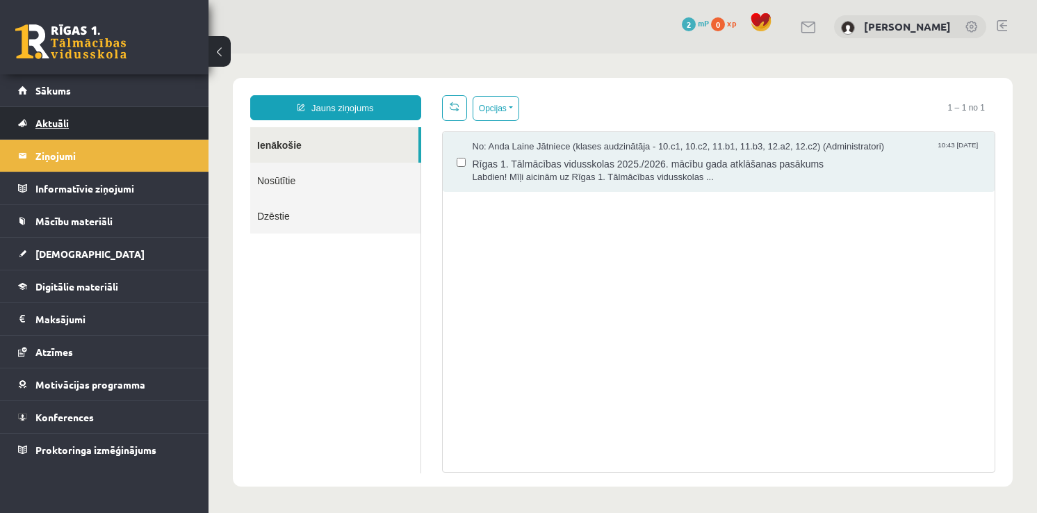
click at [80, 114] on link "Aktuāli" at bounding box center [104, 123] width 173 height 32
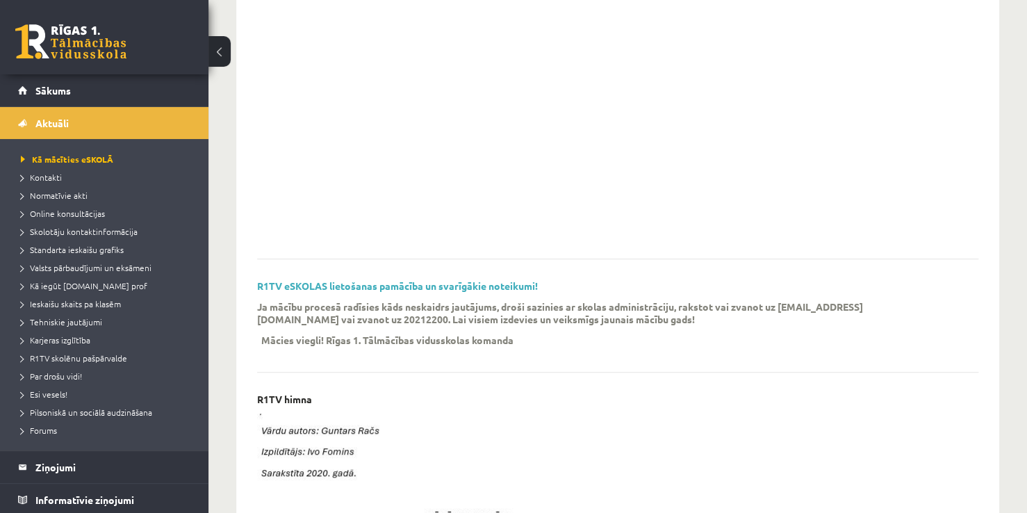
scroll to position [28, 0]
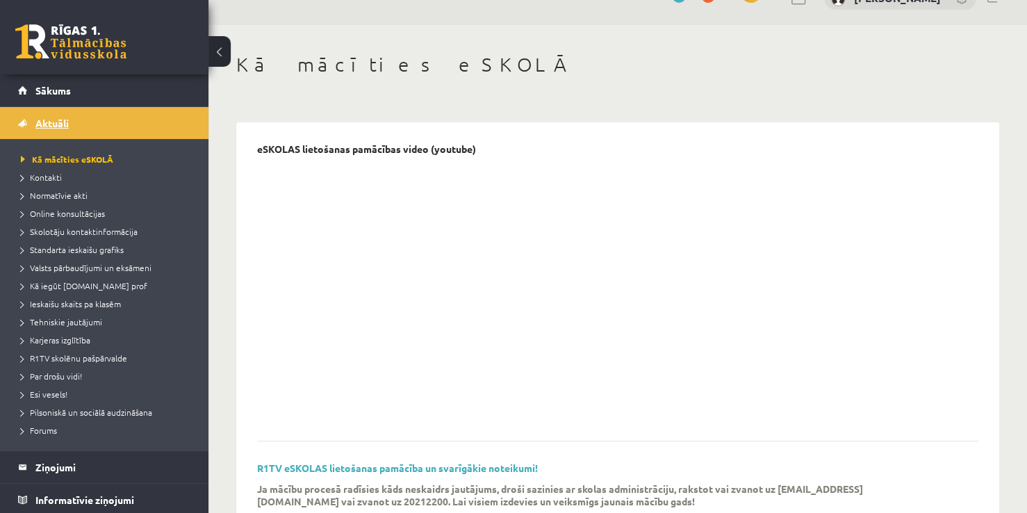
click at [76, 125] on link "Aktuāli" at bounding box center [104, 123] width 173 height 32
click at [54, 95] on link "Sākums" at bounding box center [104, 90] width 173 height 32
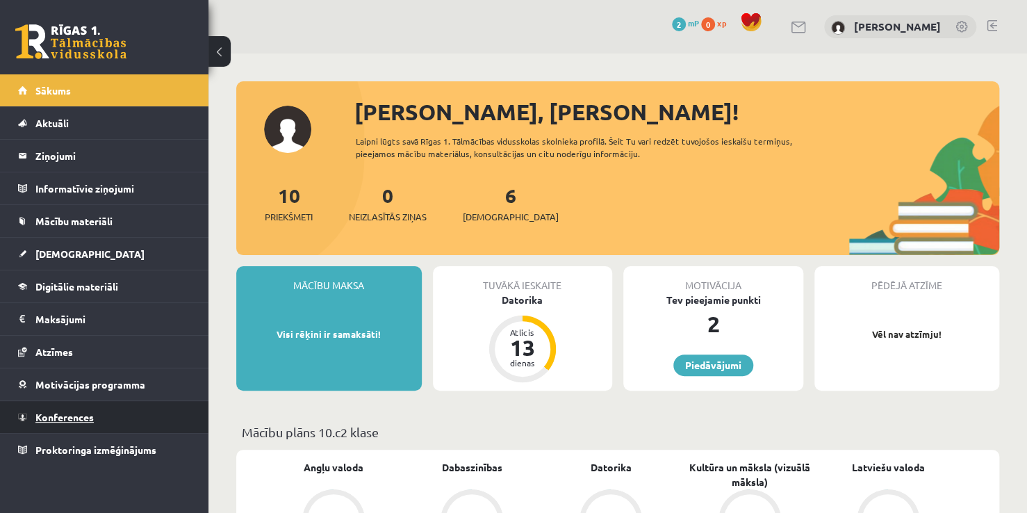
click at [105, 416] on link "Konferences" at bounding box center [104, 417] width 173 height 32
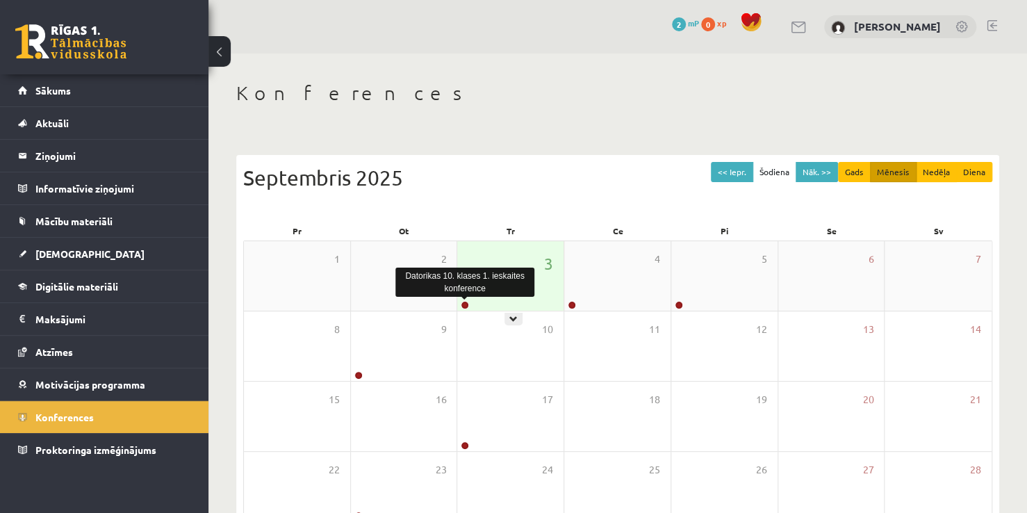
click at [466, 304] on link at bounding box center [465, 305] width 8 height 8
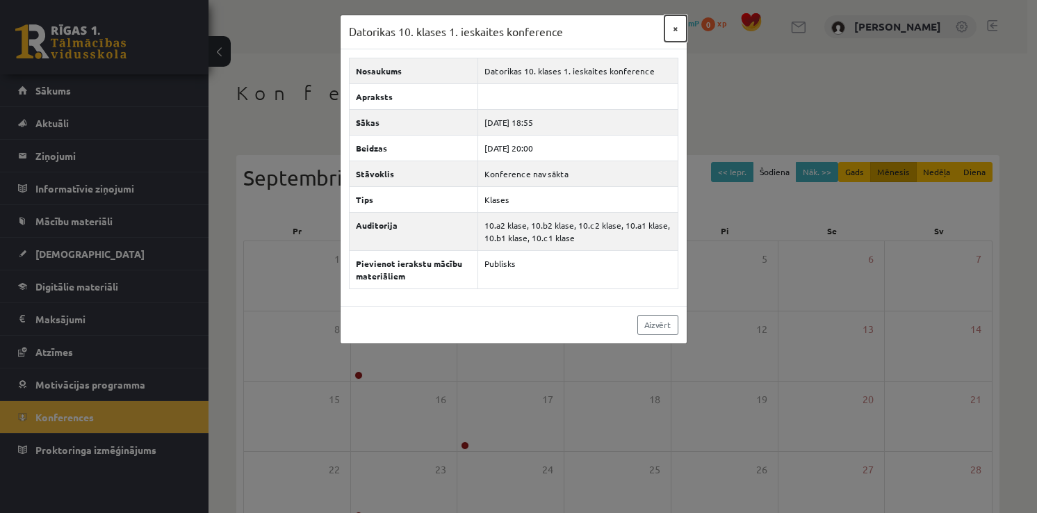
click at [673, 30] on button "×" at bounding box center [675, 28] width 22 height 26
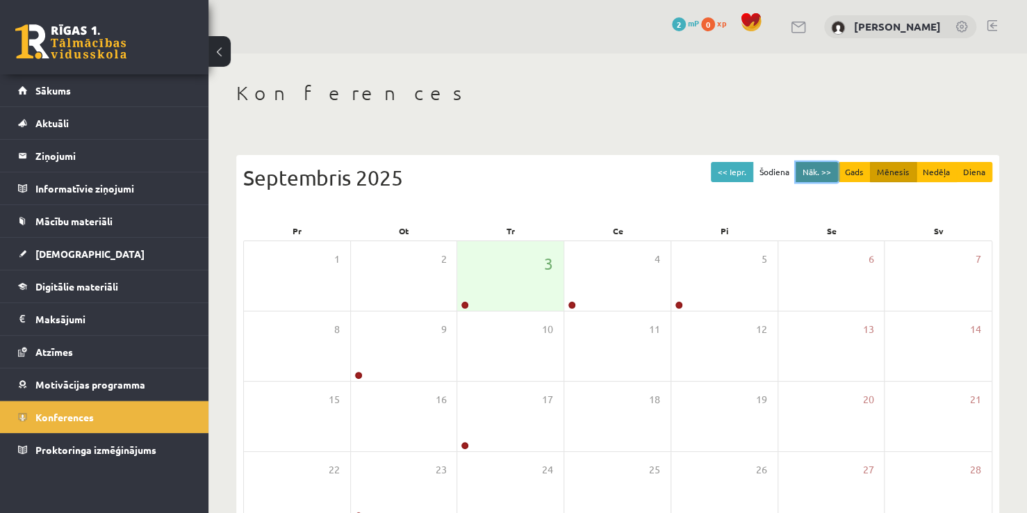
click at [814, 172] on button "Nāk. >>" at bounding box center [817, 172] width 42 height 20
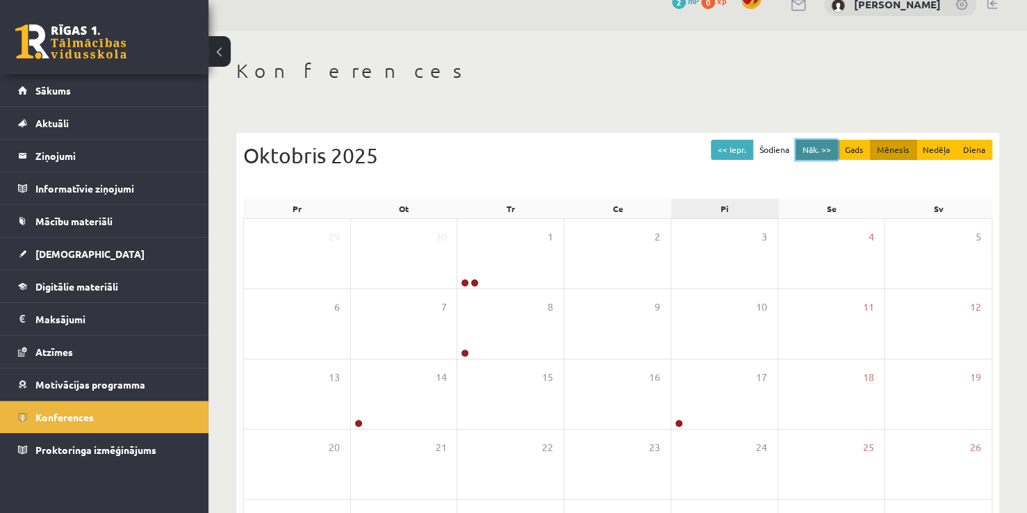
scroll to position [139, 0]
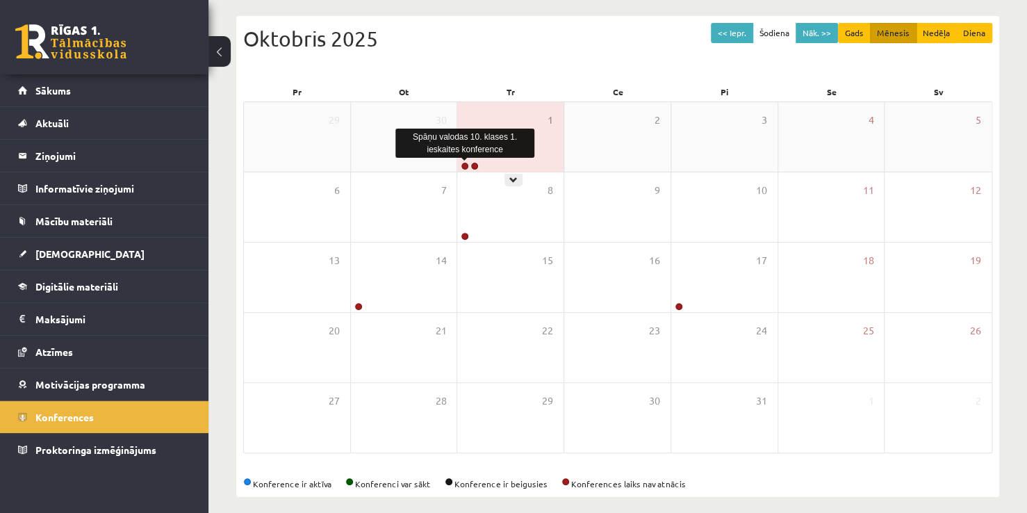
click at [461, 166] on link at bounding box center [465, 166] width 8 height 8
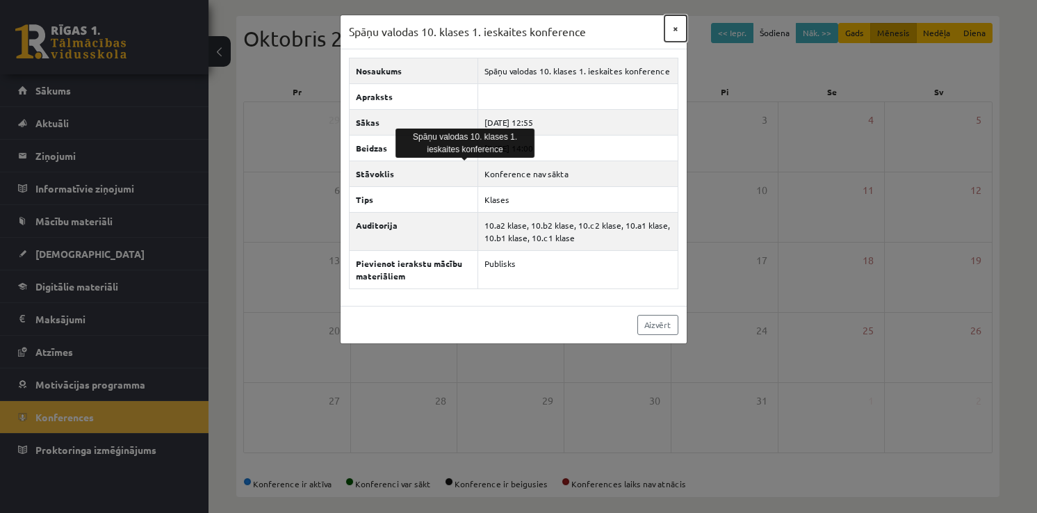
click at [680, 24] on button "×" at bounding box center [675, 28] width 22 height 26
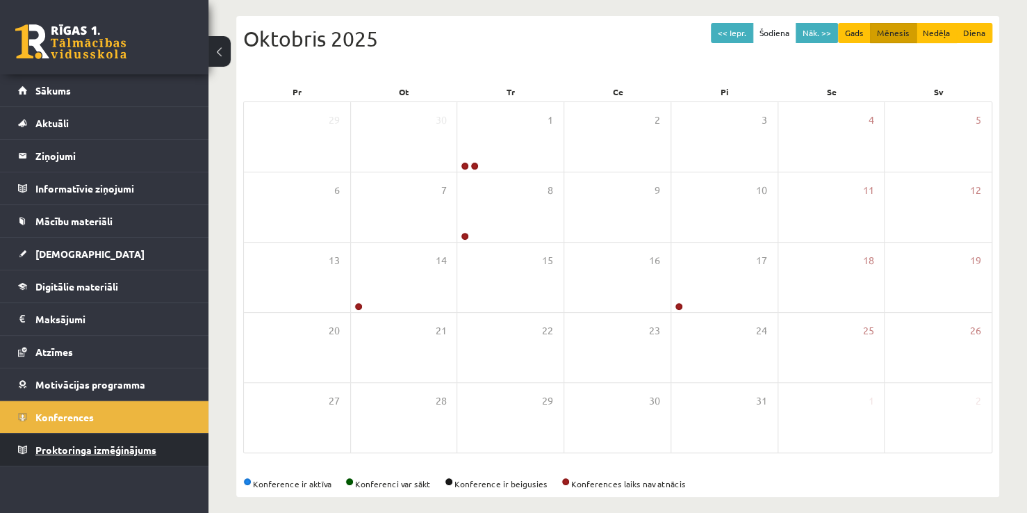
click at [81, 455] on link "Proktoringa izmēģinājums" at bounding box center [104, 450] width 173 height 32
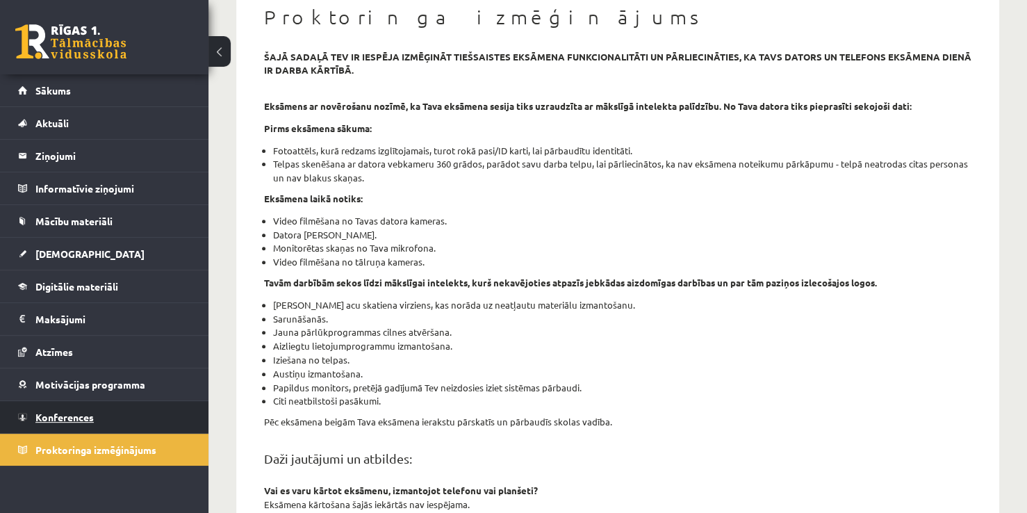
click at [85, 418] on span "Konferences" at bounding box center [64, 417] width 58 height 13
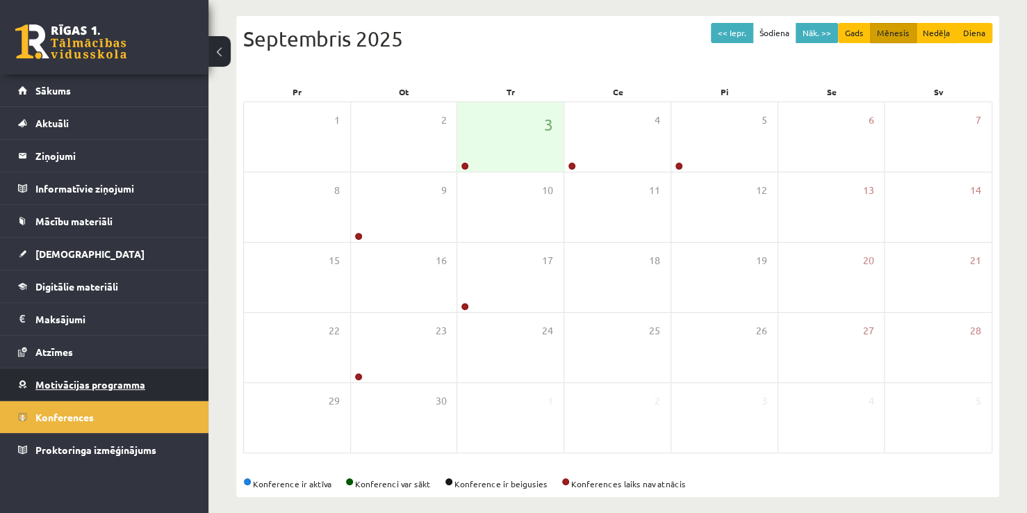
click at [88, 384] on span "Motivācijas programma" at bounding box center [90, 384] width 110 height 13
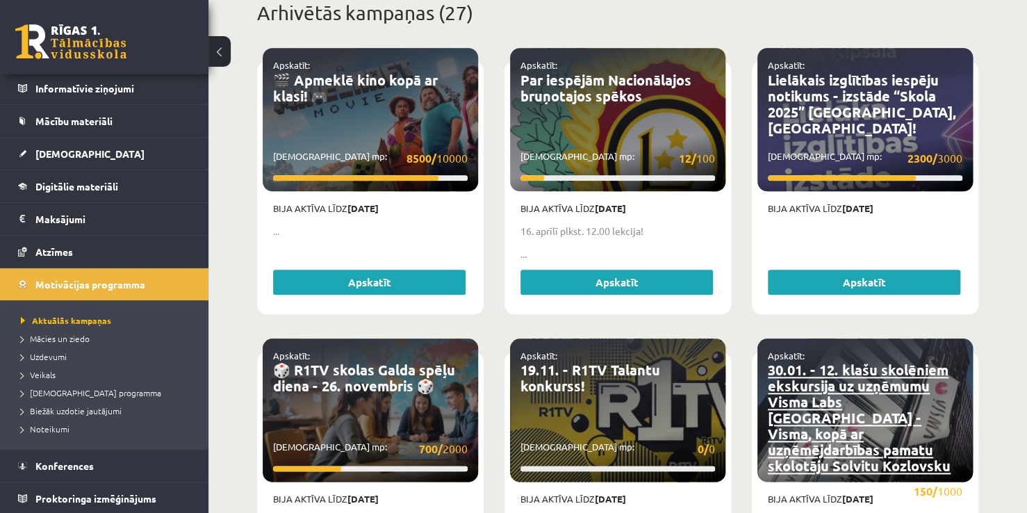
scroll to position [556, 0]
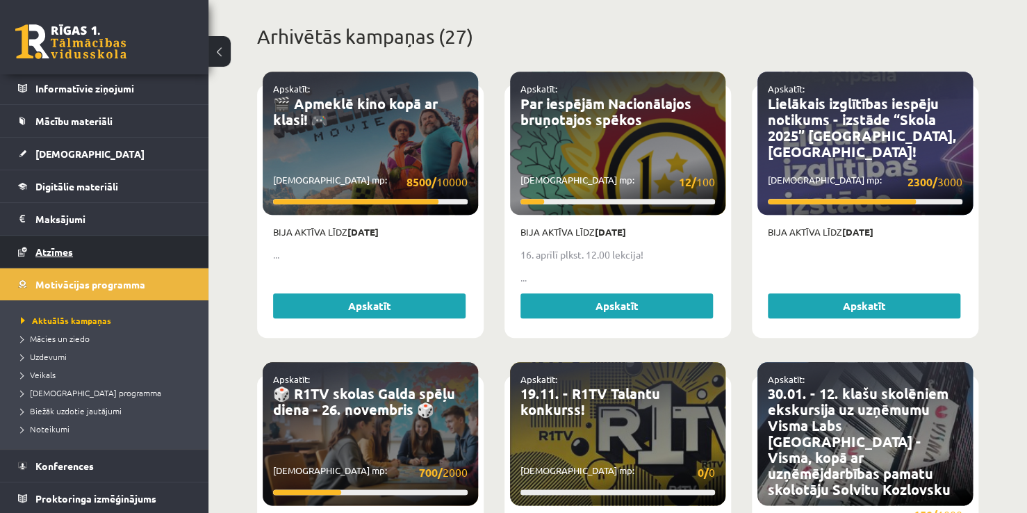
click at [83, 247] on link "Atzīmes" at bounding box center [104, 252] width 173 height 32
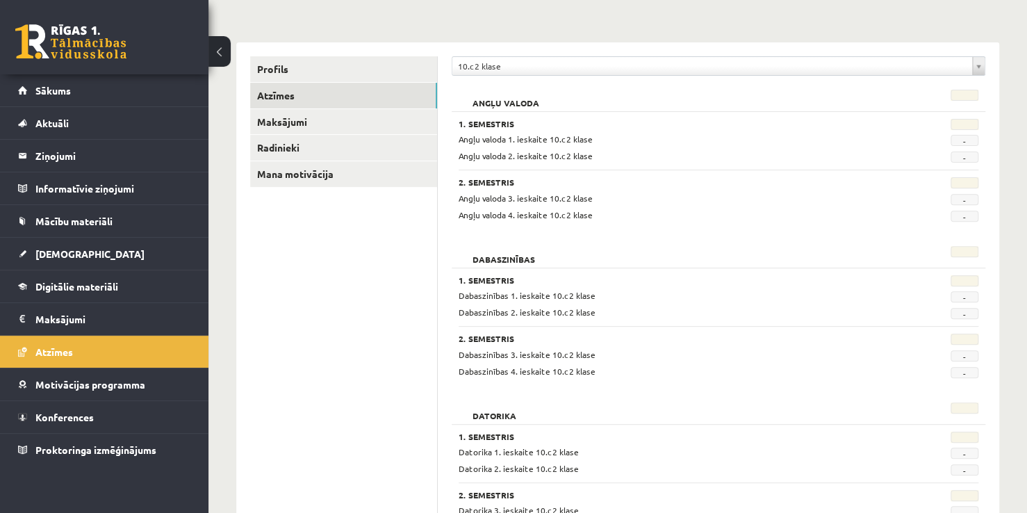
scroll to position [70, 0]
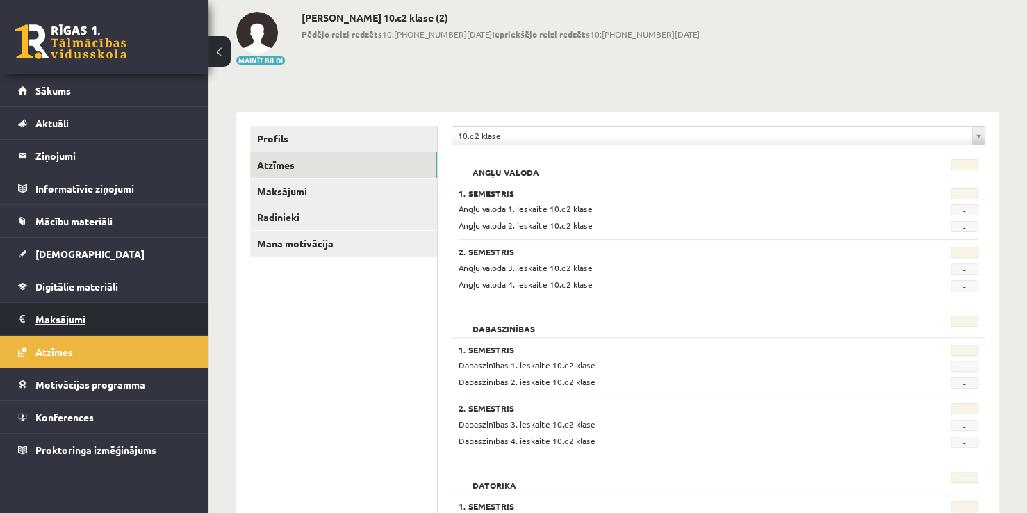
click at [79, 309] on legend "Maksājumi 0" at bounding box center [113, 319] width 156 height 32
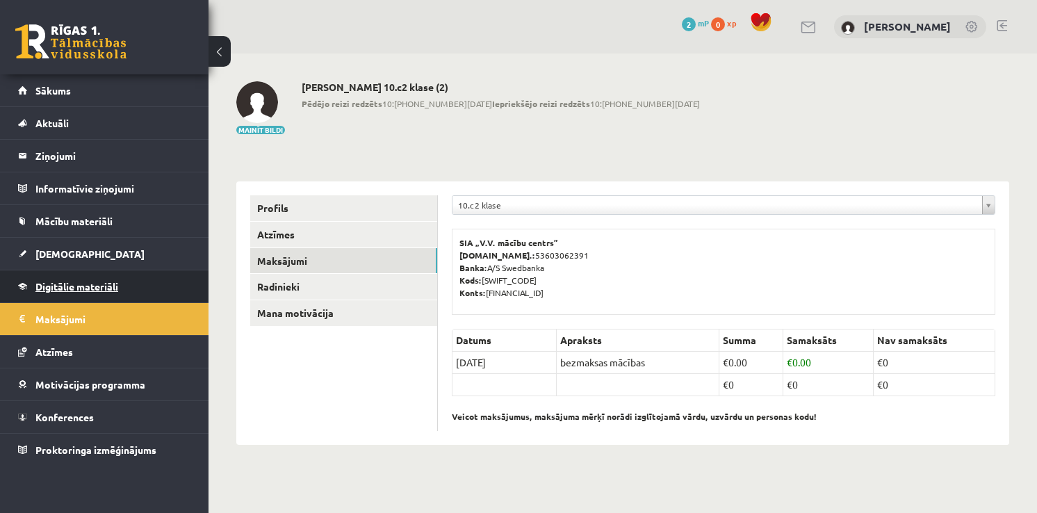
click at [76, 286] on span "Digitālie materiāli" at bounding box center [76, 286] width 83 height 13
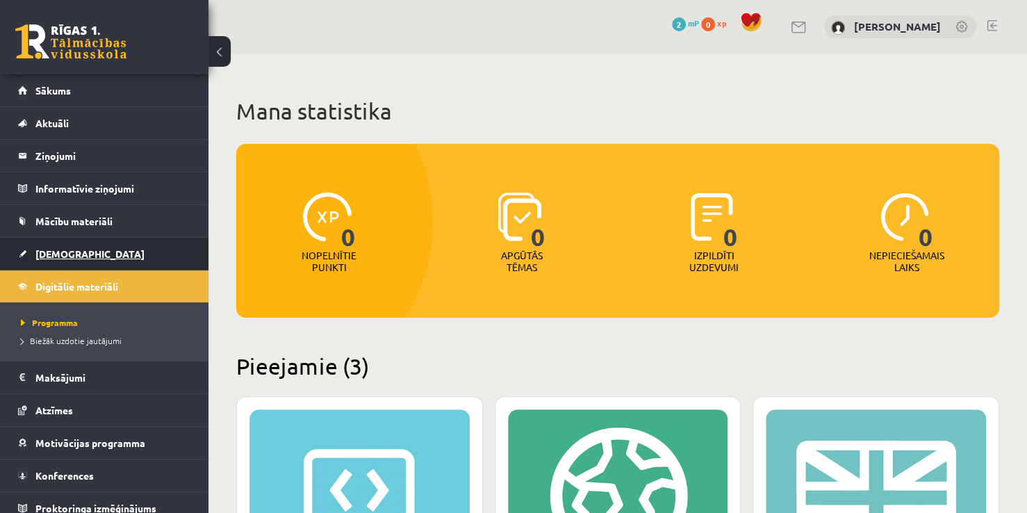
click at [113, 242] on link "[DEMOGRAPHIC_DATA]" at bounding box center [104, 254] width 173 height 32
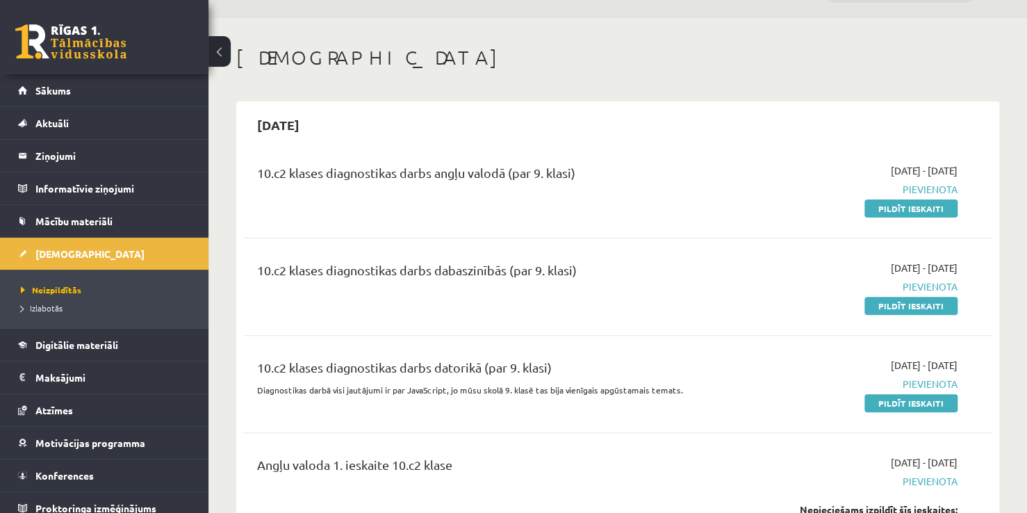
scroll to position [70, 0]
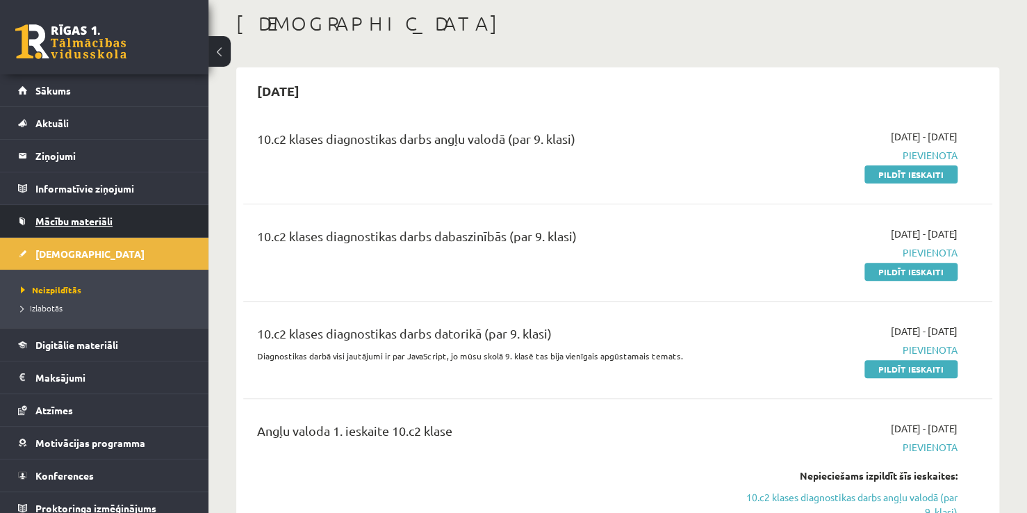
click at [92, 222] on span "Mācību materiāli" at bounding box center [73, 221] width 77 height 13
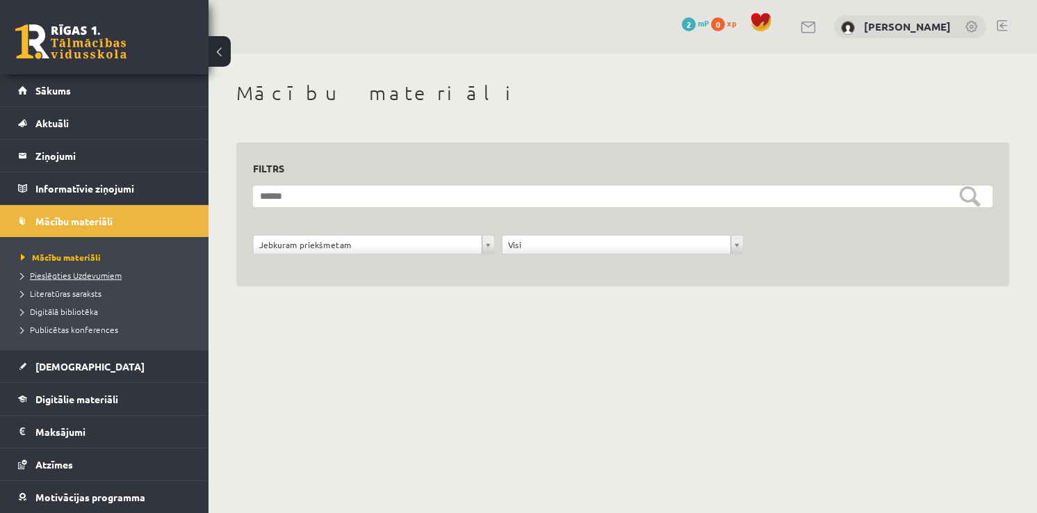
click at [120, 274] on link "Pieslēgties Uzdevumiem" at bounding box center [108, 275] width 174 height 13
click at [50, 181] on legend "Informatīvie ziņojumi 0" at bounding box center [113, 188] width 156 height 32
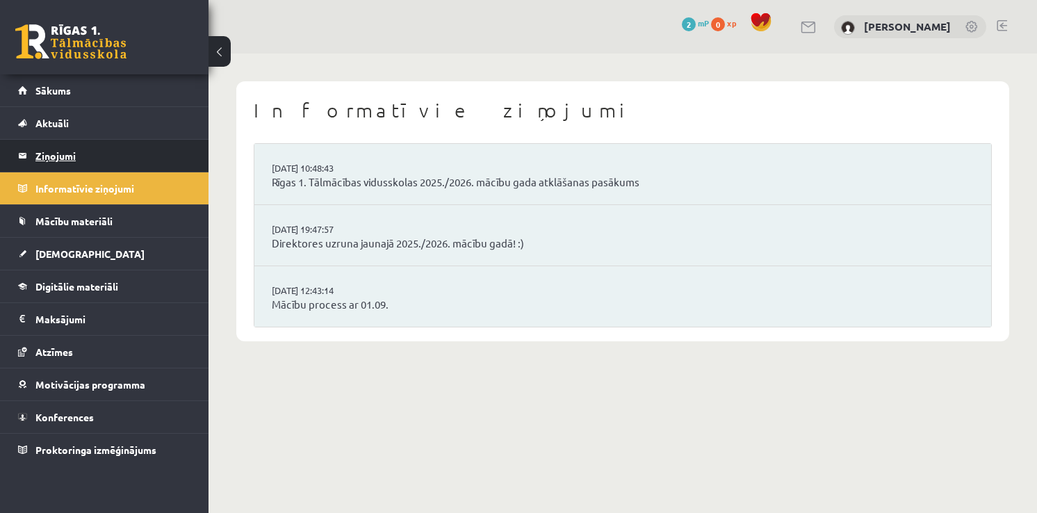
click at [101, 160] on legend "Ziņojumi 0" at bounding box center [113, 156] width 156 height 32
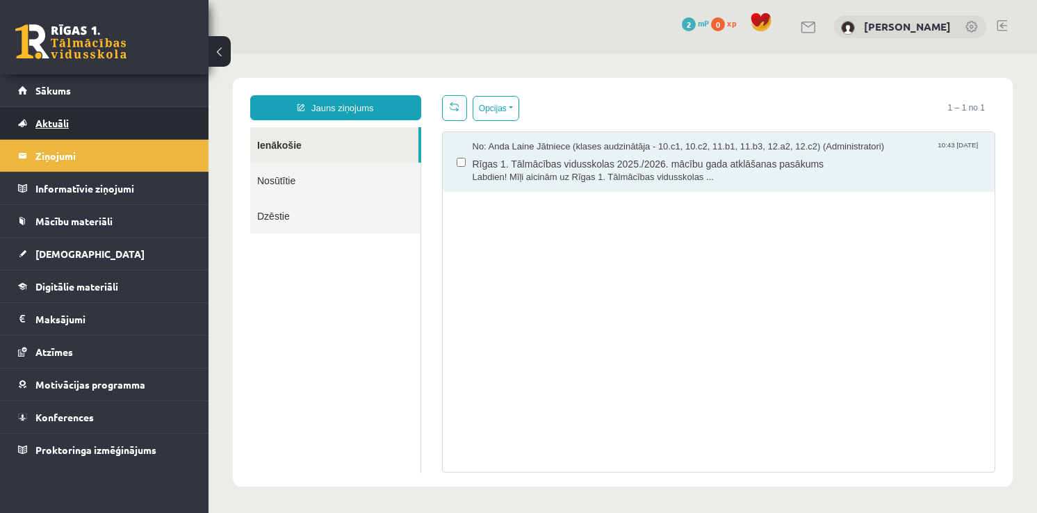
click at [105, 124] on link "Aktuāli" at bounding box center [104, 123] width 173 height 32
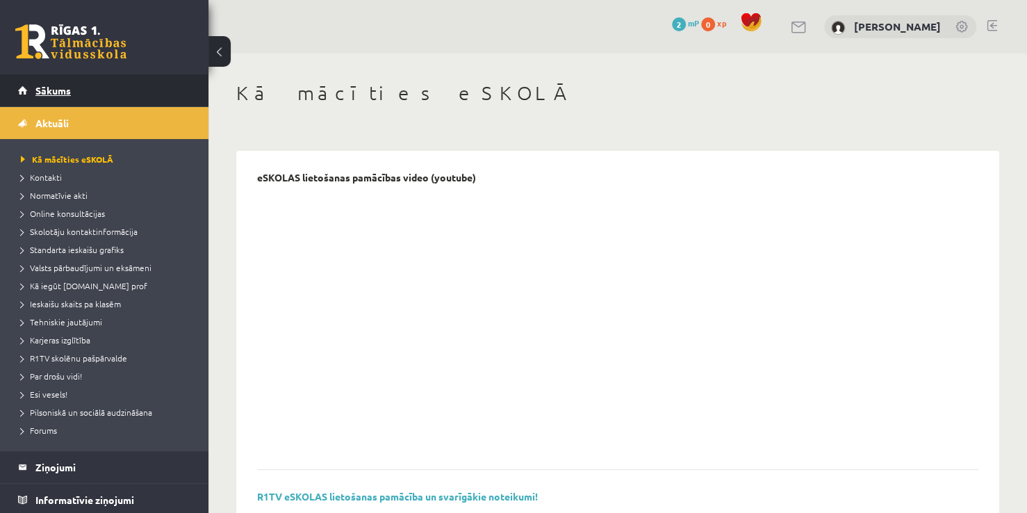
click at [92, 87] on link "Sākums" at bounding box center [104, 90] width 173 height 32
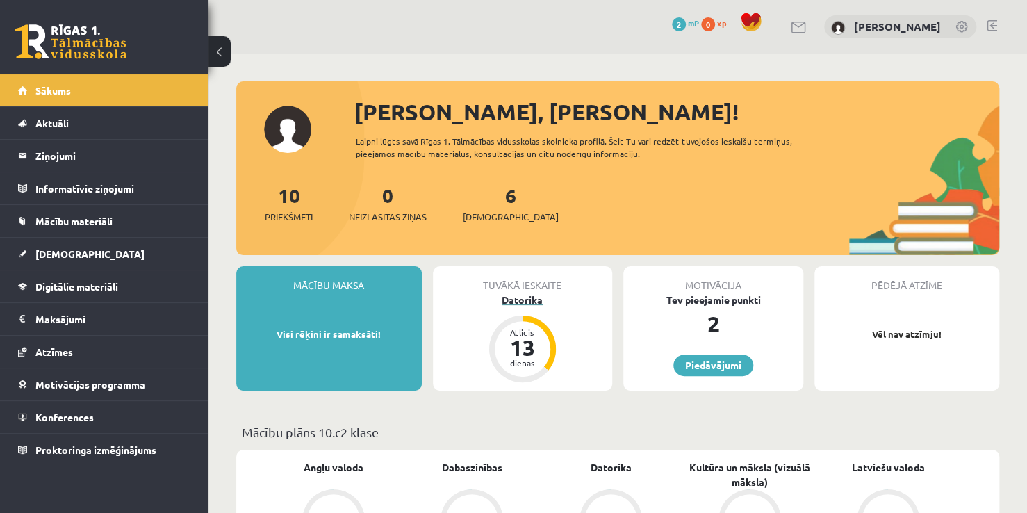
click at [516, 341] on div "13" at bounding box center [523, 347] width 42 height 22
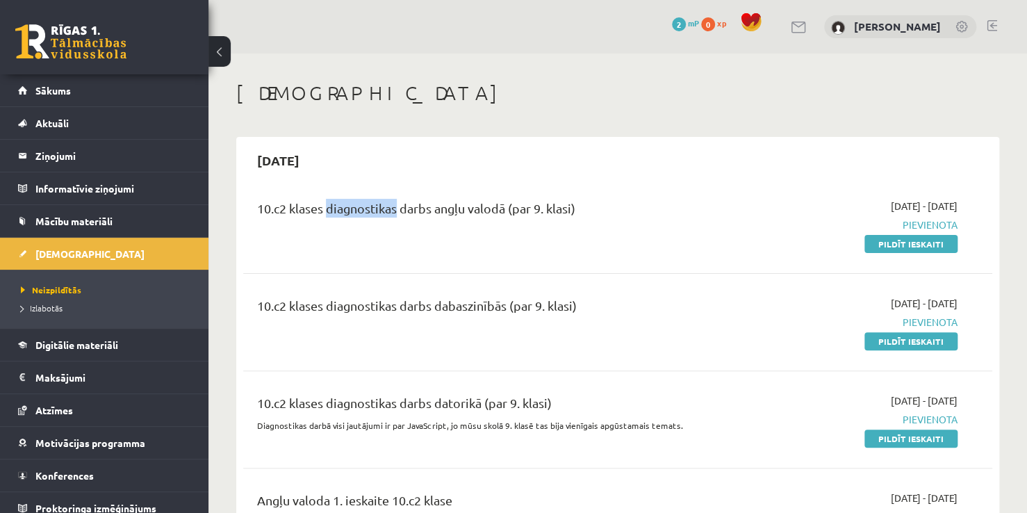
drag, startPoint x: 394, startPoint y: 205, endPoint x: 323, endPoint y: 209, distance: 71.0
click at [323, 209] on div "10.c2 klases diagnostikas darbs angļu valodā (par 9. klasi)" at bounding box center [487, 212] width 460 height 26
click at [468, 83] on h1 "[DEMOGRAPHIC_DATA]" at bounding box center [617, 93] width 763 height 24
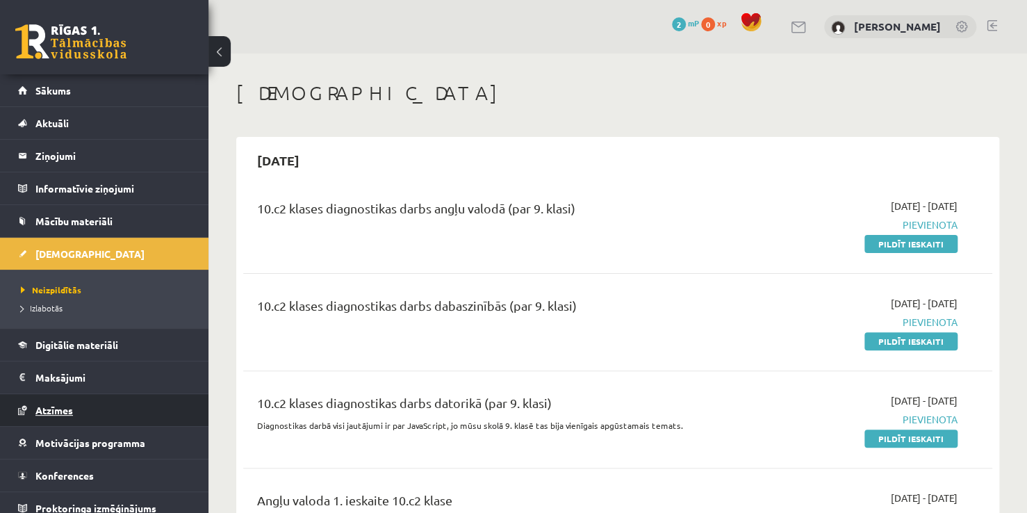
click at [77, 418] on link "Atzīmes" at bounding box center [104, 410] width 173 height 32
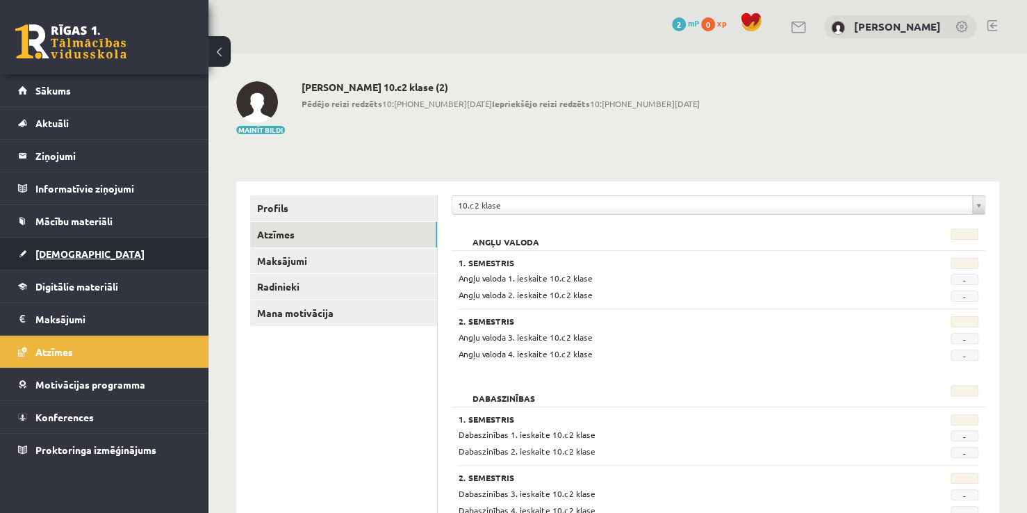
click at [52, 260] on link "[DEMOGRAPHIC_DATA]" at bounding box center [104, 254] width 173 height 32
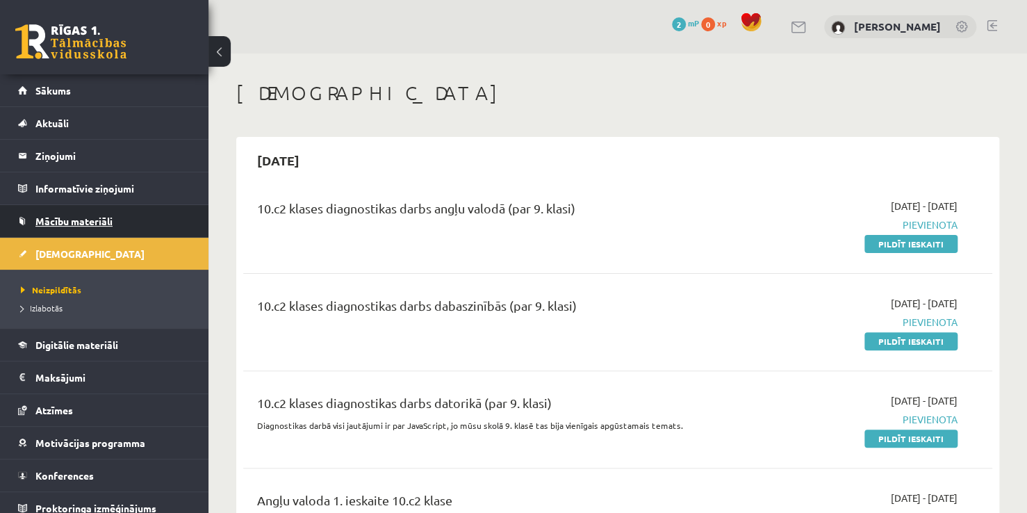
click at [78, 226] on link "Mācību materiāli" at bounding box center [104, 221] width 173 height 32
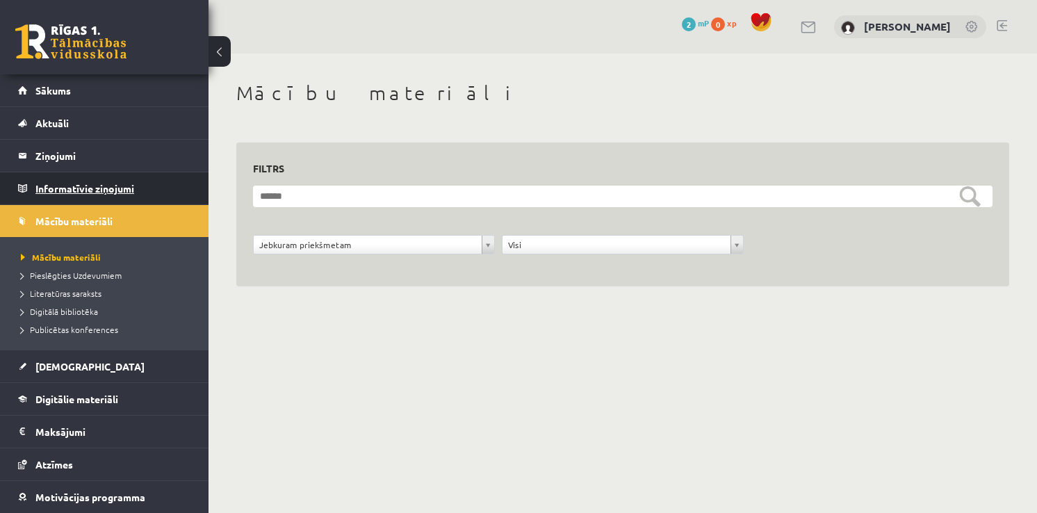
click at [66, 177] on legend "Informatīvie ziņojumi 0" at bounding box center [113, 188] width 156 height 32
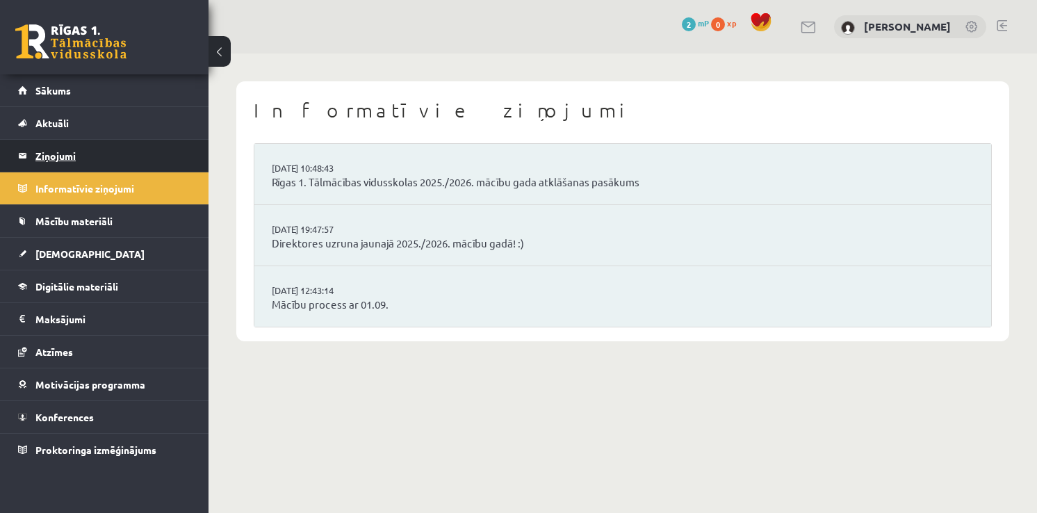
click at [70, 156] on legend "Ziņojumi 0" at bounding box center [113, 156] width 156 height 32
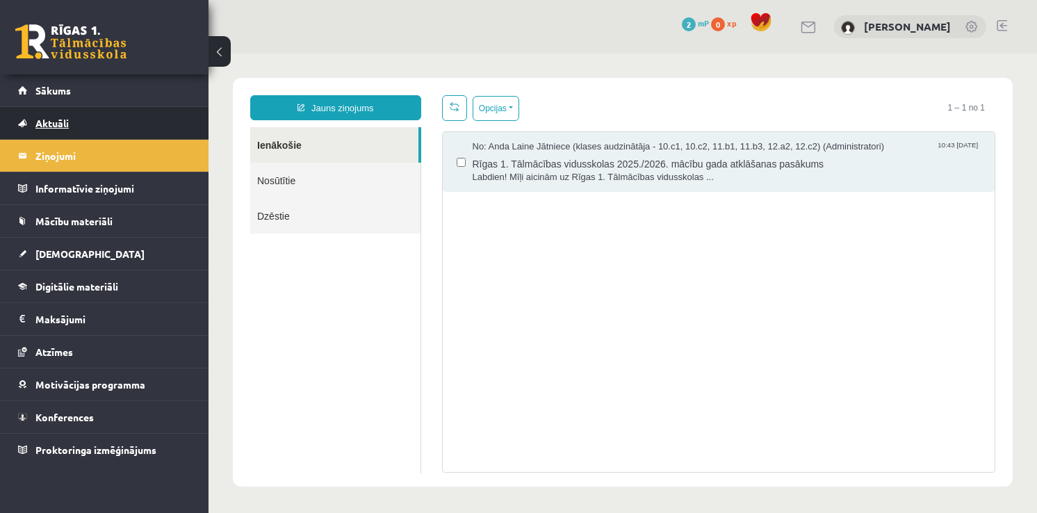
click at [72, 123] on link "Aktuāli" at bounding box center [104, 123] width 173 height 32
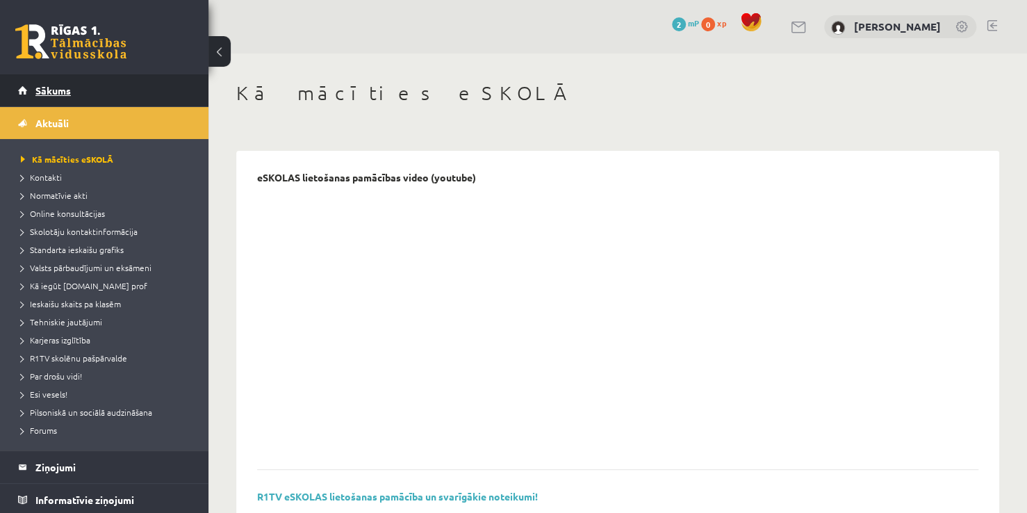
click at [72, 81] on link "Sākums" at bounding box center [104, 90] width 173 height 32
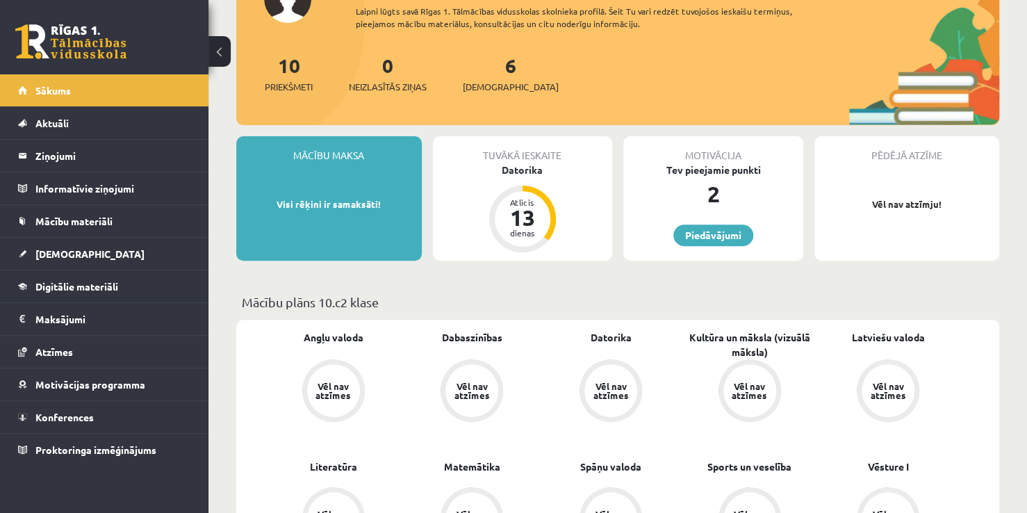
scroll to position [139, 0]
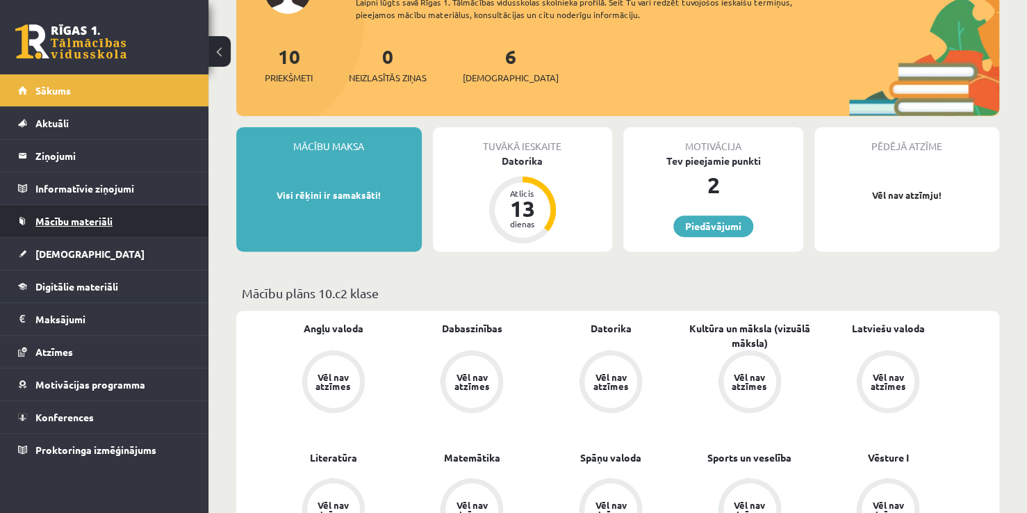
click at [66, 208] on link "Mācību materiāli" at bounding box center [104, 221] width 173 height 32
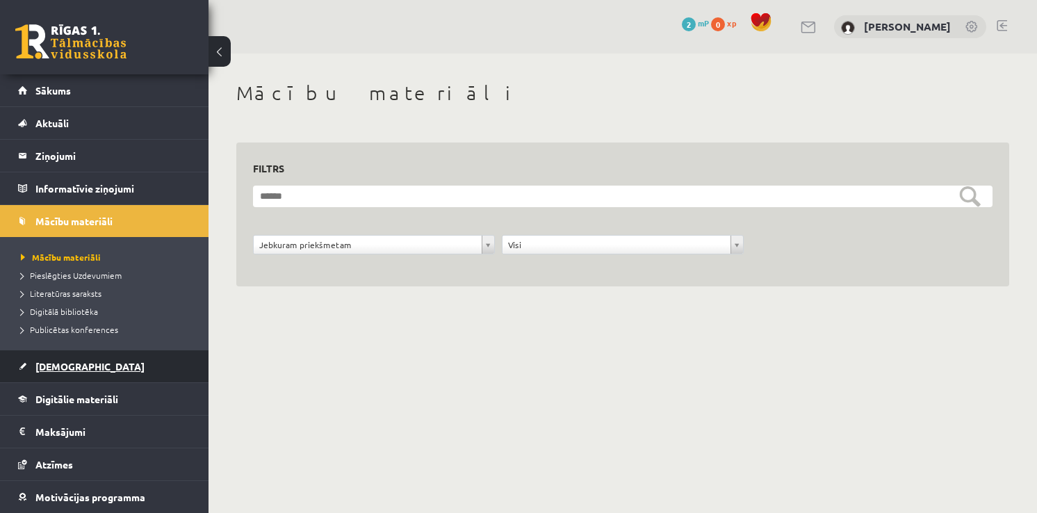
click at [115, 370] on link "[DEMOGRAPHIC_DATA]" at bounding box center [104, 366] width 173 height 32
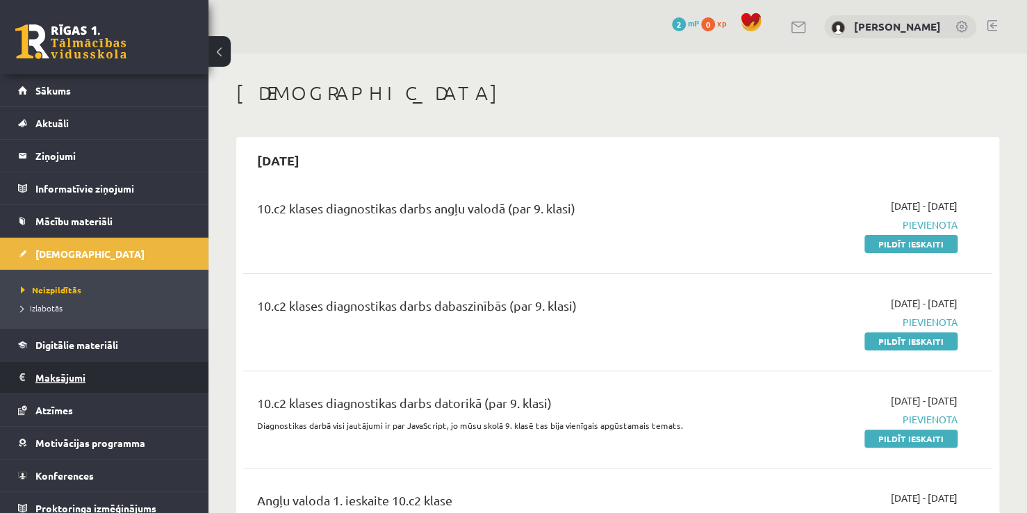
click at [104, 381] on legend "Maksājumi 0" at bounding box center [113, 377] width 156 height 32
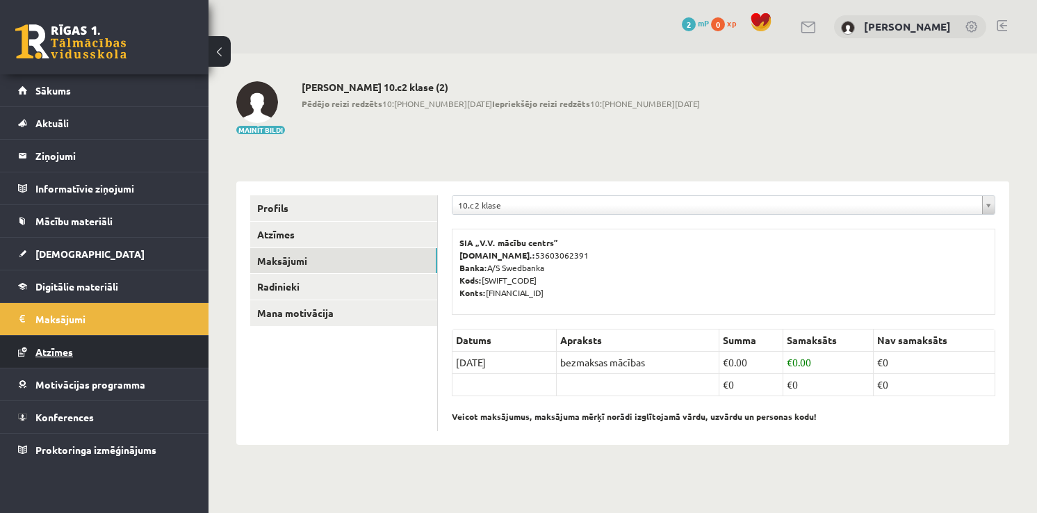
click at [141, 360] on link "Atzīmes" at bounding box center [104, 352] width 173 height 32
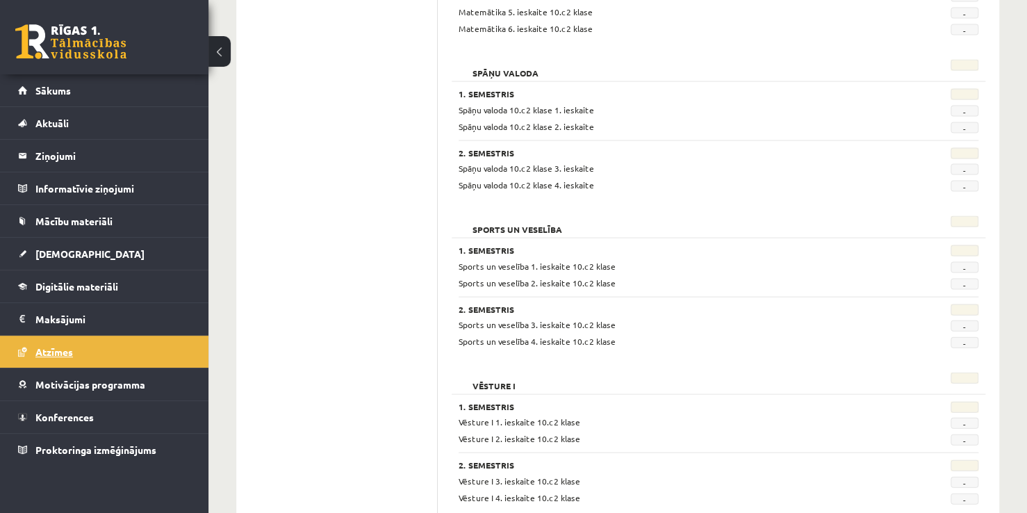
scroll to position [1343, 0]
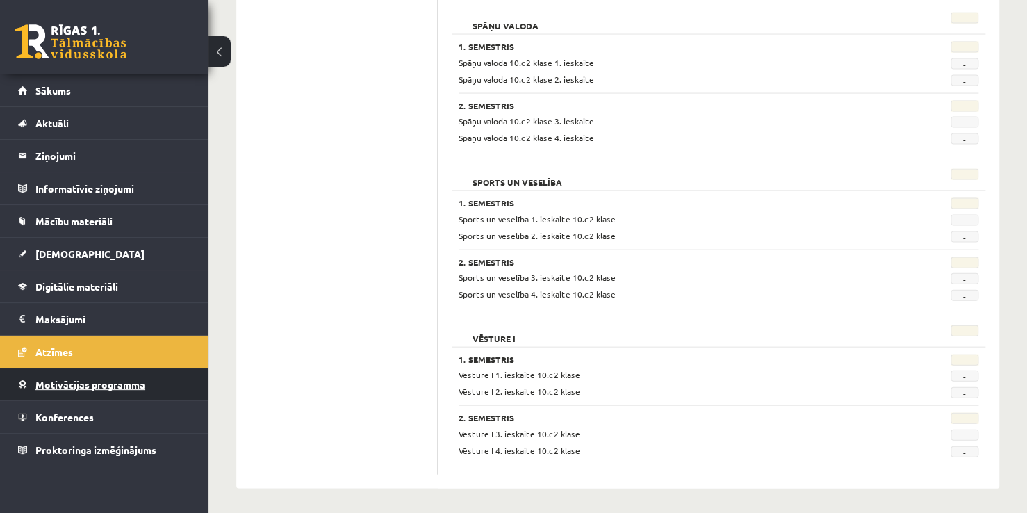
click at [83, 383] on span "Motivācijas programma" at bounding box center [90, 384] width 110 height 13
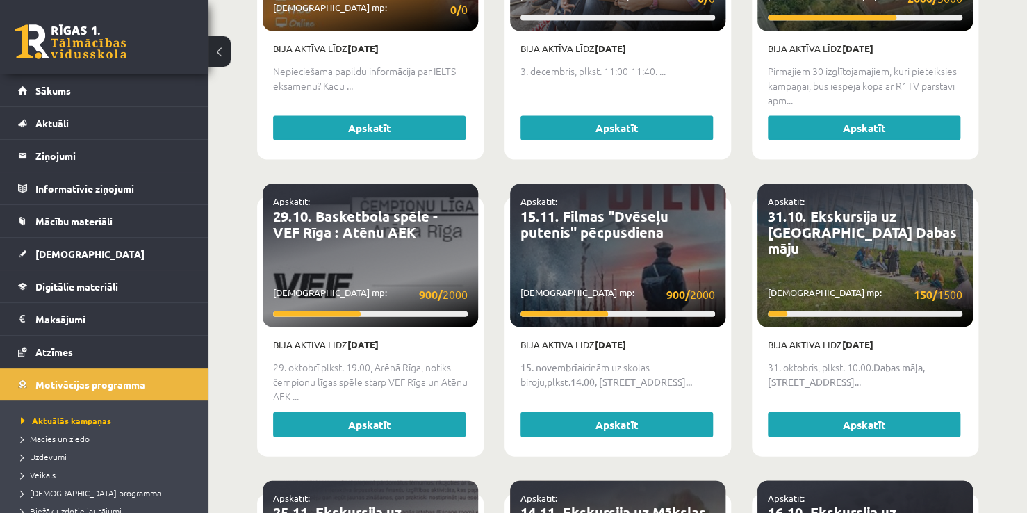
scroll to position [926, 0]
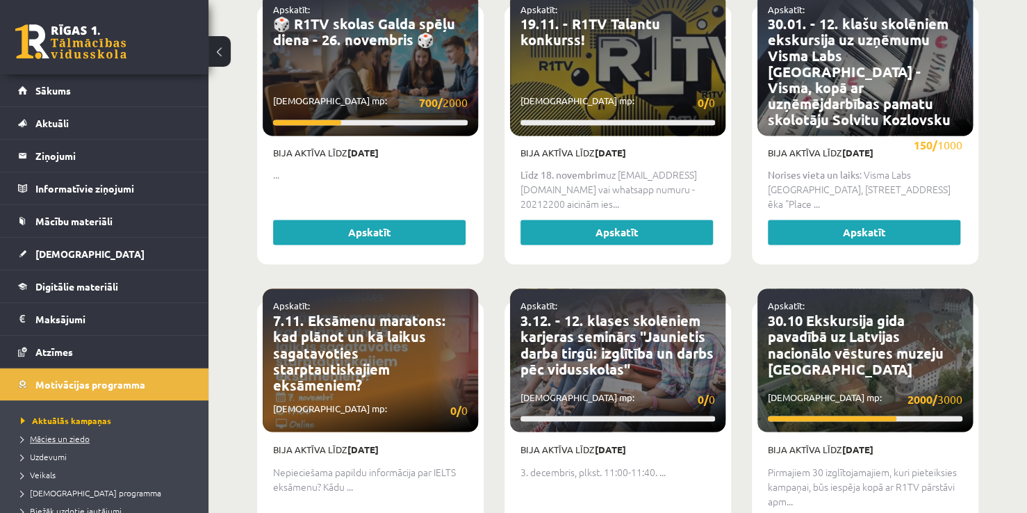
click at [117, 439] on link "Mācies un ziedo" at bounding box center [108, 438] width 174 height 13
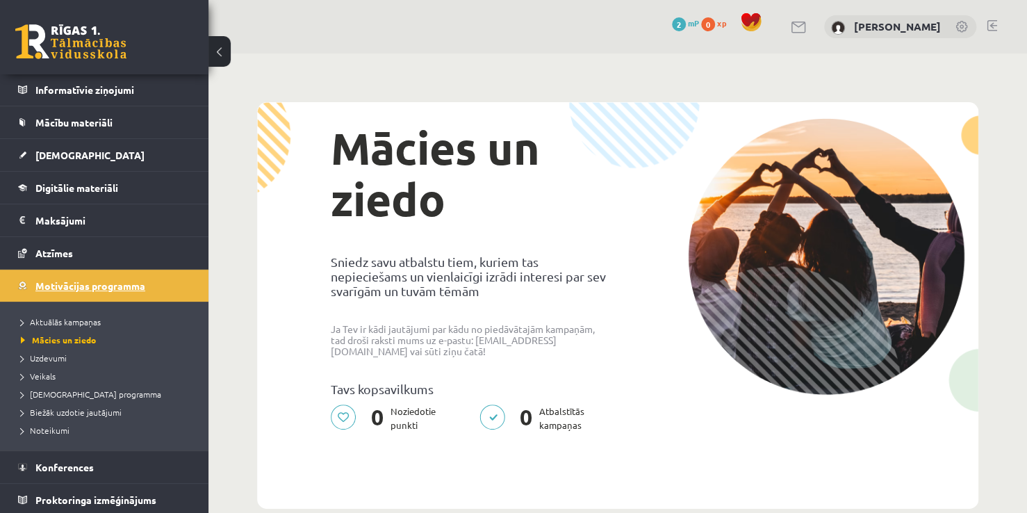
scroll to position [100, 0]
click at [162, 288] on link "Motivācijas programma" at bounding box center [104, 284] width 173 height 32
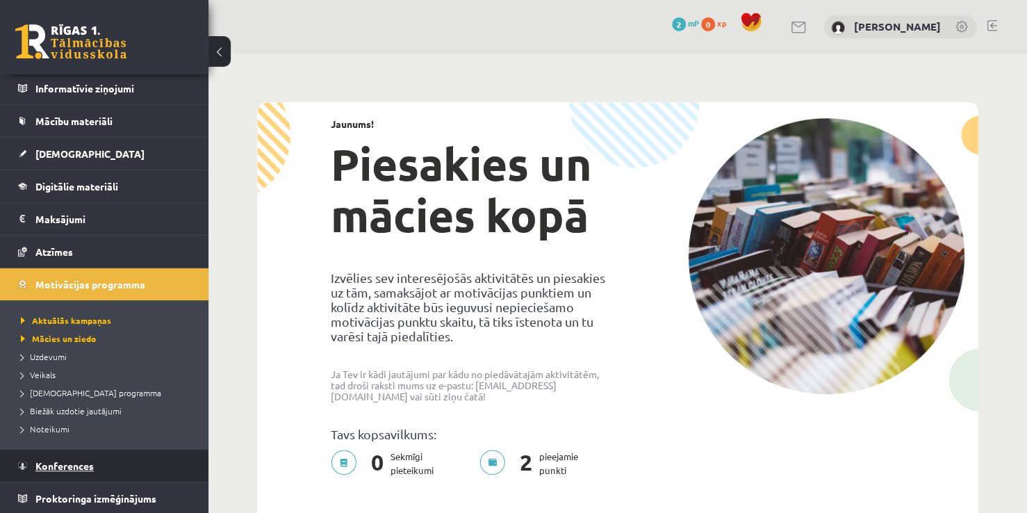
click at [91, 475] on link "Konferences" at bounding box center [104, 466] width 173 height 32
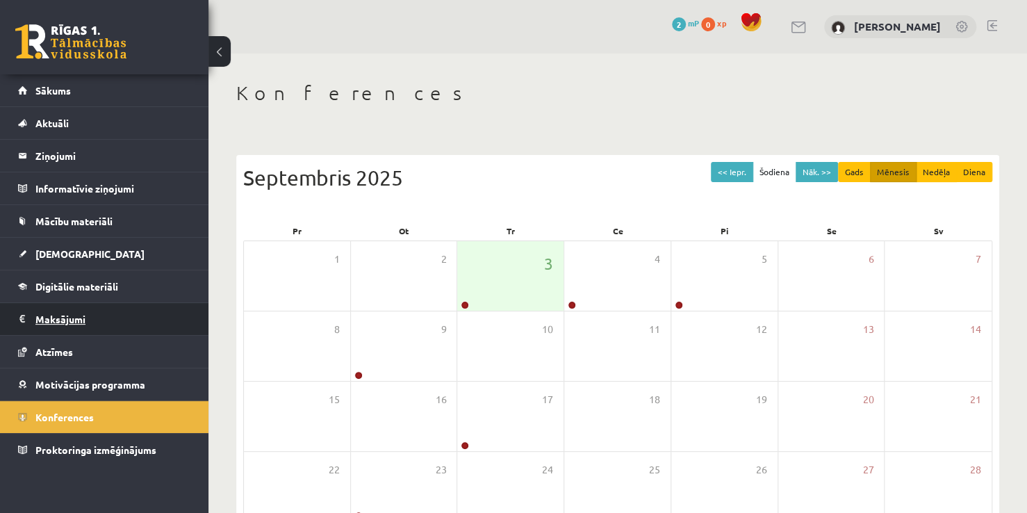
click at [70, 314] on legend "Maksājumi 0" at bounding box center [113, 319] width 156 height 32
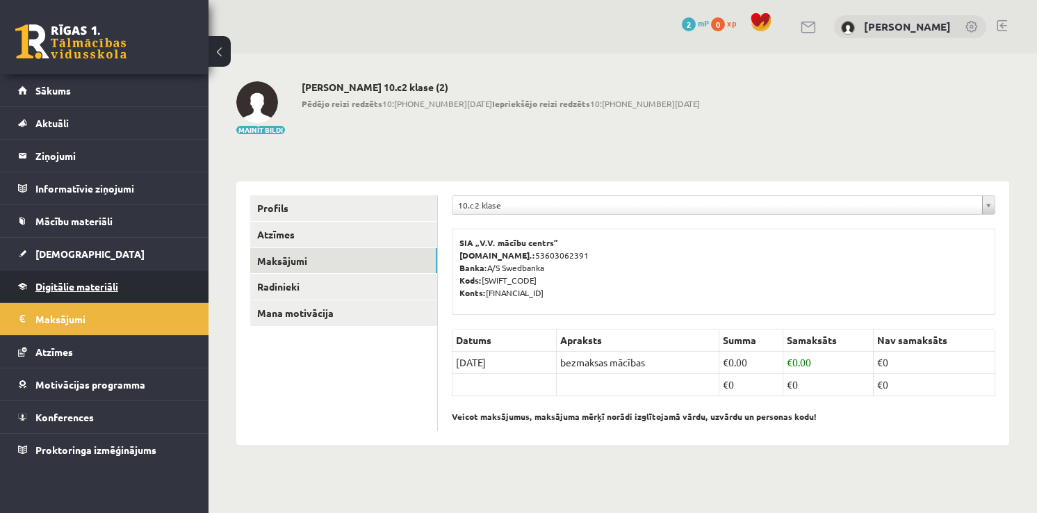
click at [103, 278] on link "Digitālie materiāli" at bounding box center [104, 286] width 173 height 32
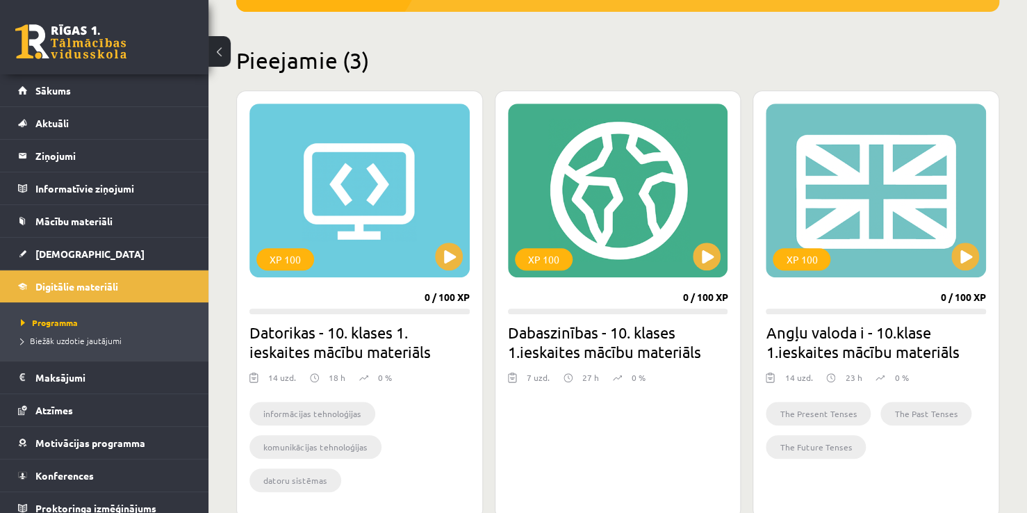
scroll to position [308, 0]
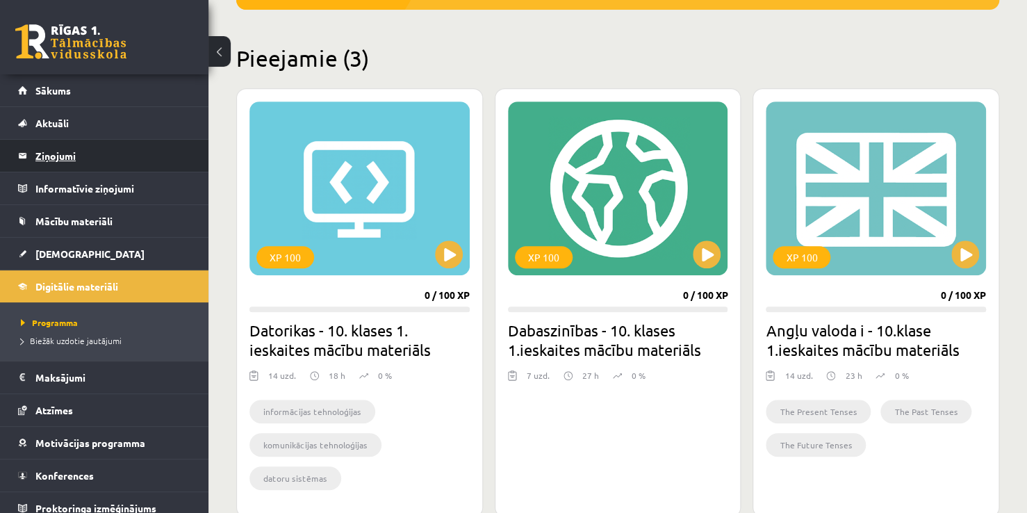
click at [97, 150] on legend "Ziņojumi 0" at bounding box center [113, 156] width 156 height 32
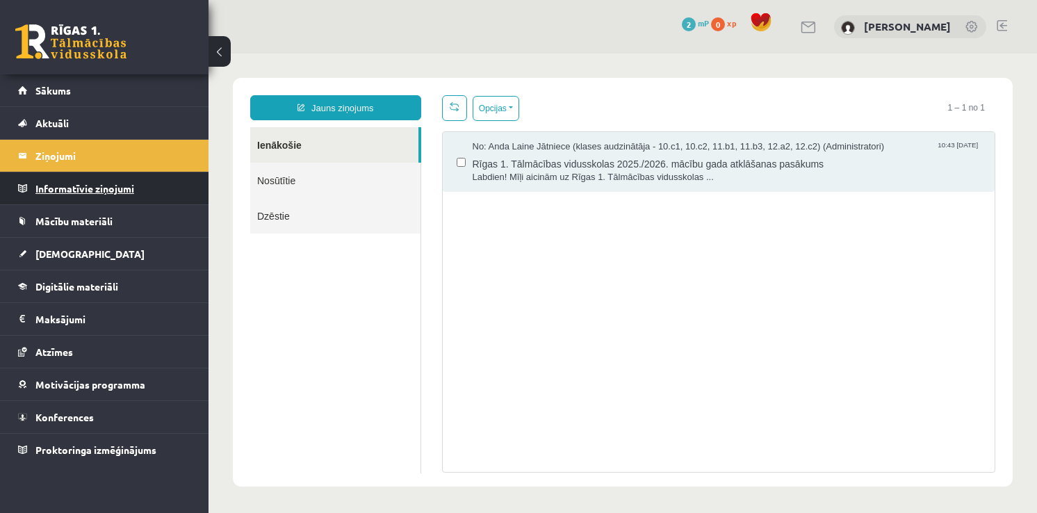
click at [80, 185] on legend "Informatīvie ziņojumi 0" at bounding box center [113, 188] width 156 height 32
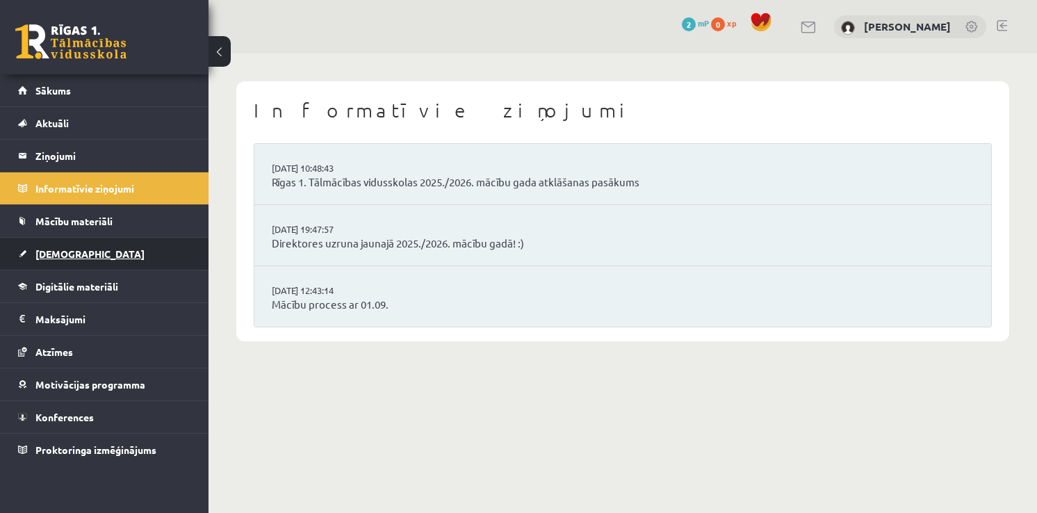
click at [87, 242] on link "[DEMOGRAPHIC_DATA]" at bounding box center [104, 254] width 173 height 32
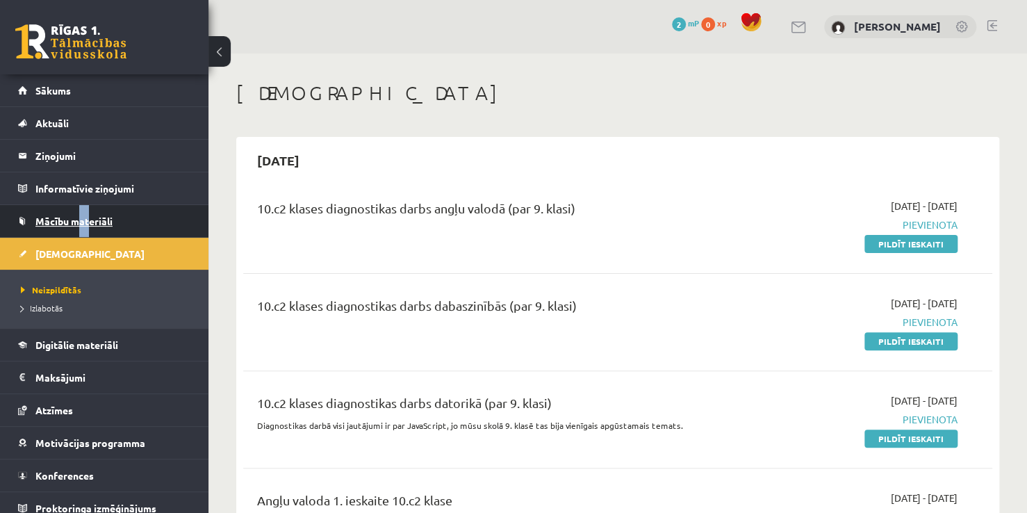
drag, startPoint x: 90, startPoint y: 217, endPoint x: 82, endPoint y: 219, distance: 7.9
drag, startPoint x: 493, startPoint y: 92, endPoint x: 374, endPoint y: 95, distance: 118.9
click at [493, 92] on h1 "[DEMOGRAPHIC_DATA]" at bounding box center [617, 93] width 763 height 24
click at [145, 231] on link "Mācību materiāli" at bounding box center [104, 221] width 173 height 32
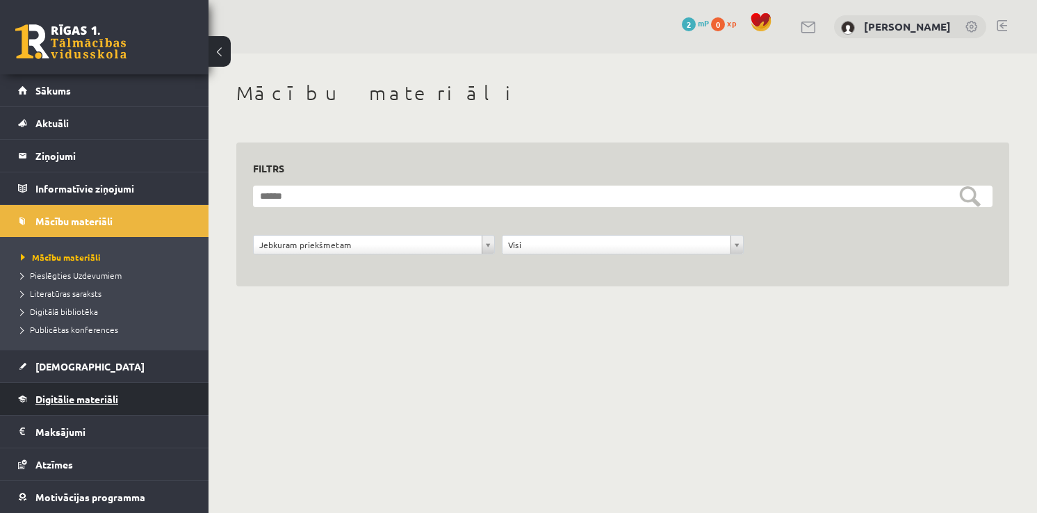
click at [108, 395] on span "Digitālie materiāli" at bounding box center [76, 399] width 83 height 13
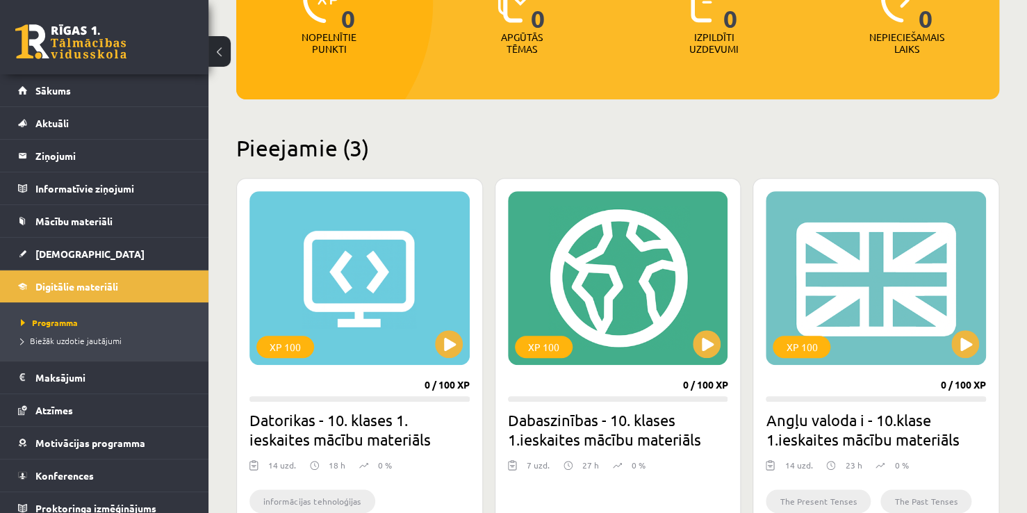
scroll to position [418, 0]
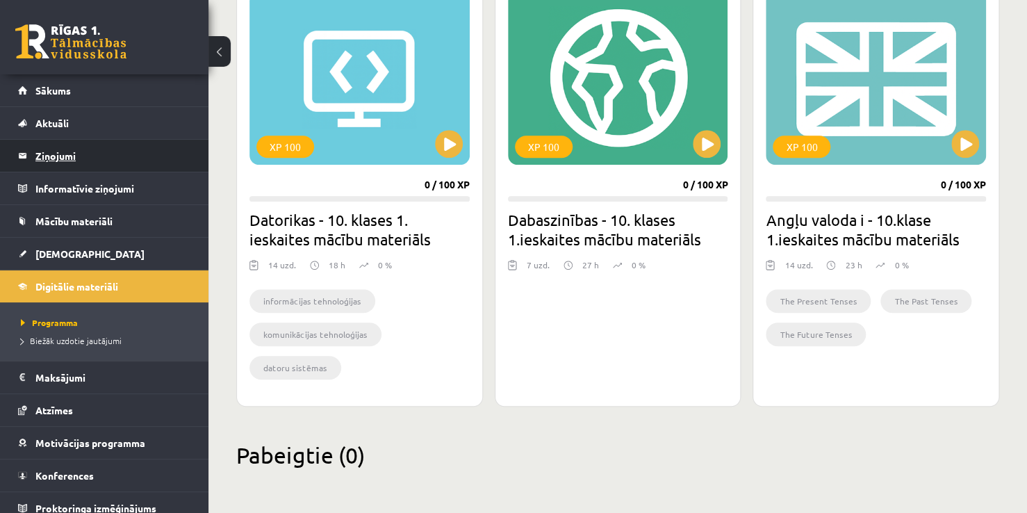
click at [87, 151] on legend "Ziņojumi 0" at bounding box center [113, 156] width 156 height 32
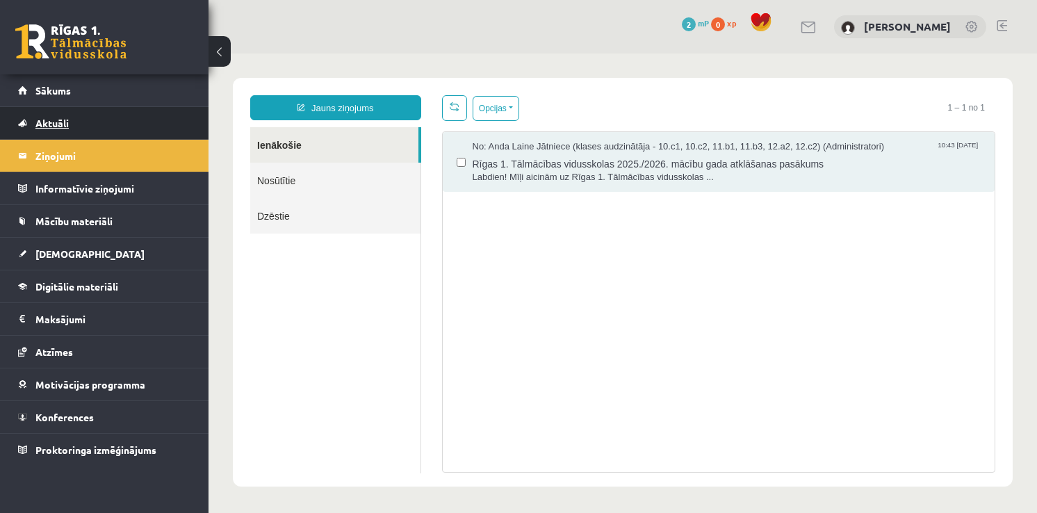
click at [83, 126] on link "Aktuāli" at bounding box center [104, 123] width 173 height 32
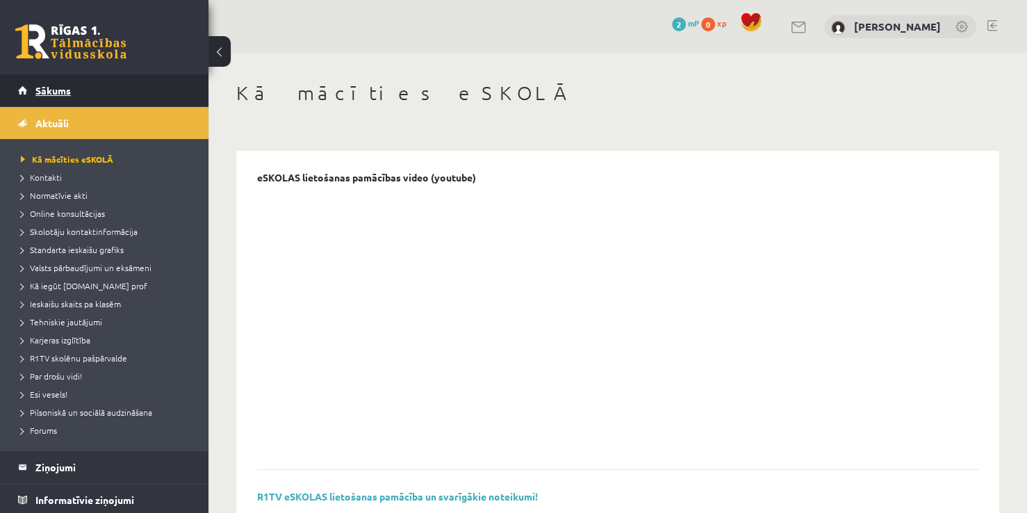
click at [70, 95] on span "Sākums" at bounding box center [52, 90] width 35 height 13
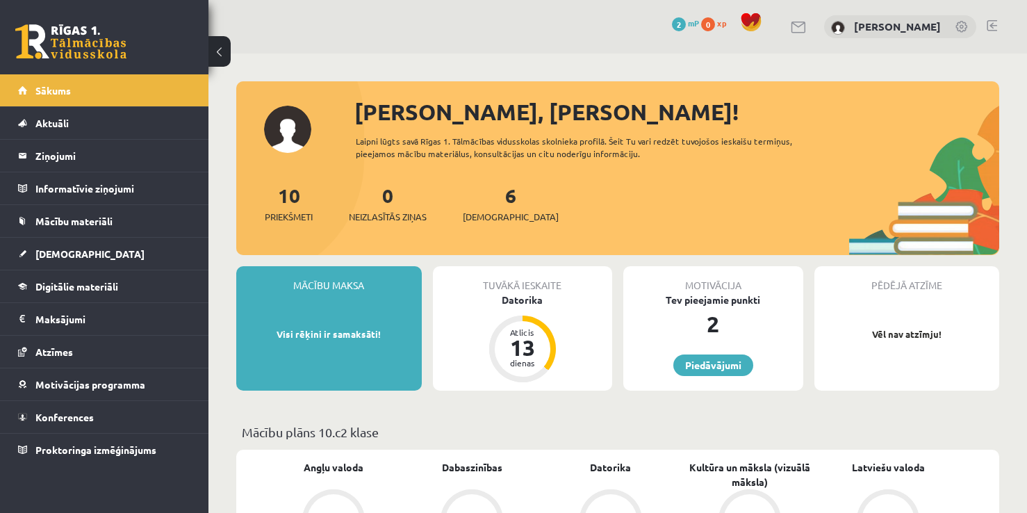
click at [74, 211] on link "Mācību materiāli" at bounding box center [104, 221] width 173 height 32
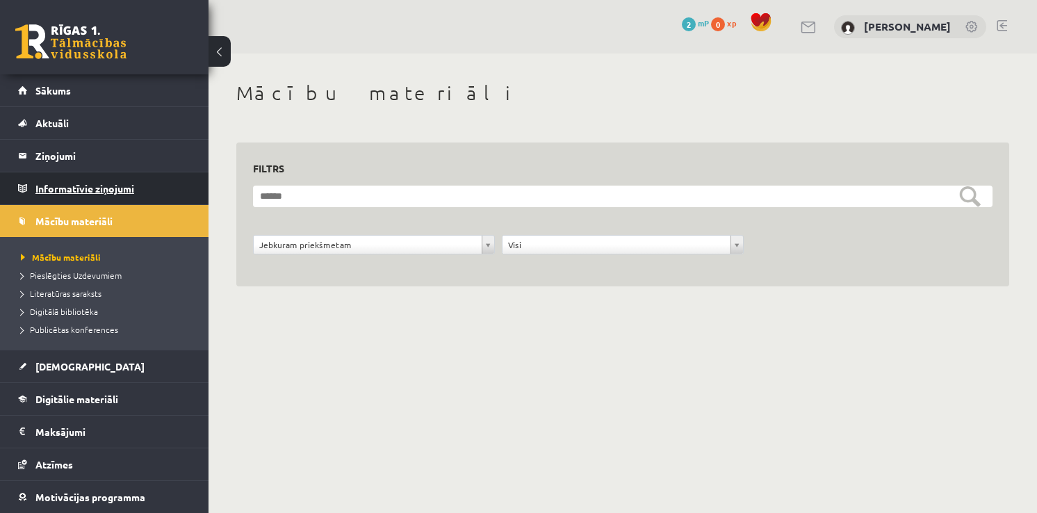
click at [95, 183] on legend "Informatīvie ziņojumi 0" at bounding box center [113, 188] width 156 height 32
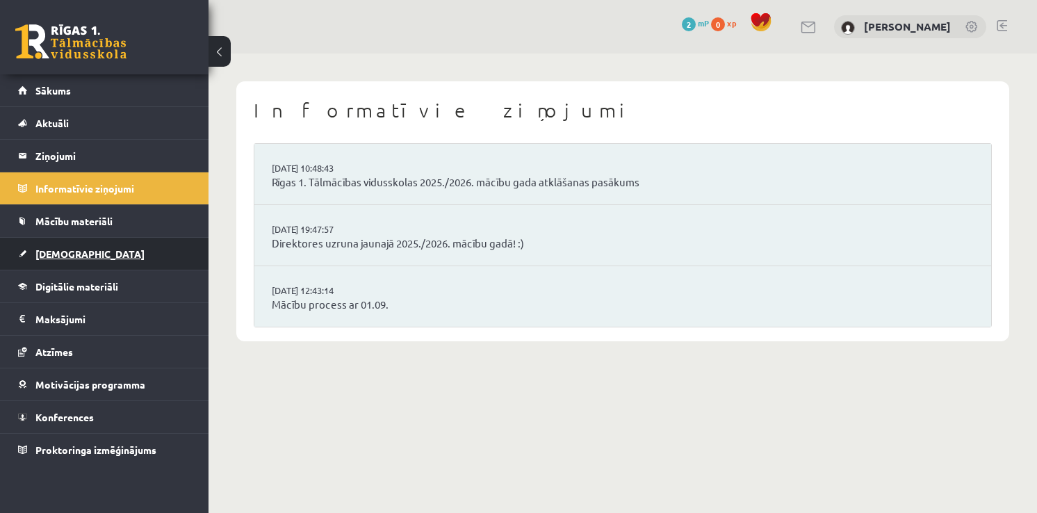
click at [149, 257] on link "[DEMOGRAPHIC_DATA]" at bounding box center [104, 254] width 173 height 32
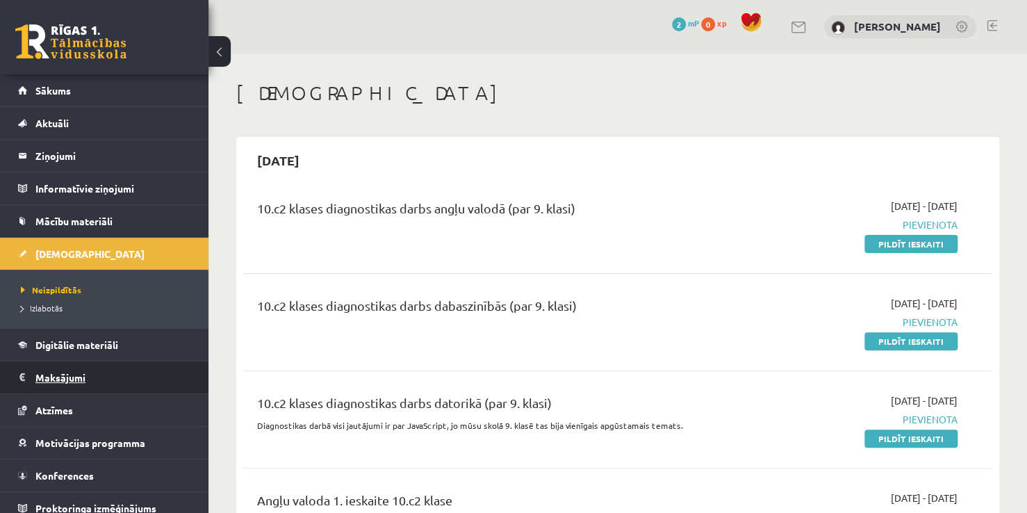
click at [65, 364] on legend "Maksājumi 0" at bounding box center [113, 377] width 156 height 32
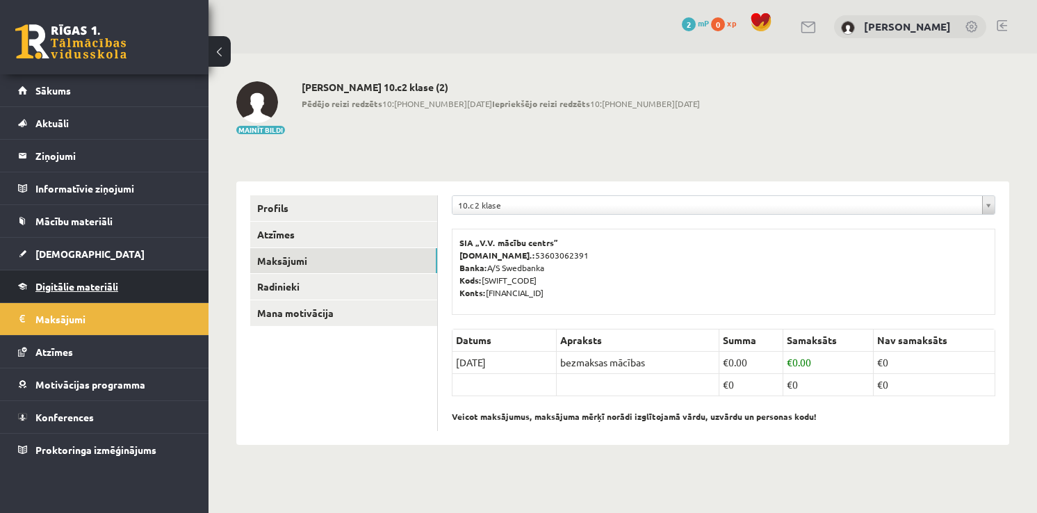
click at [56, 278] on link "Digitālie materiāli" at bounding box center [104, 286] width 173 height 32
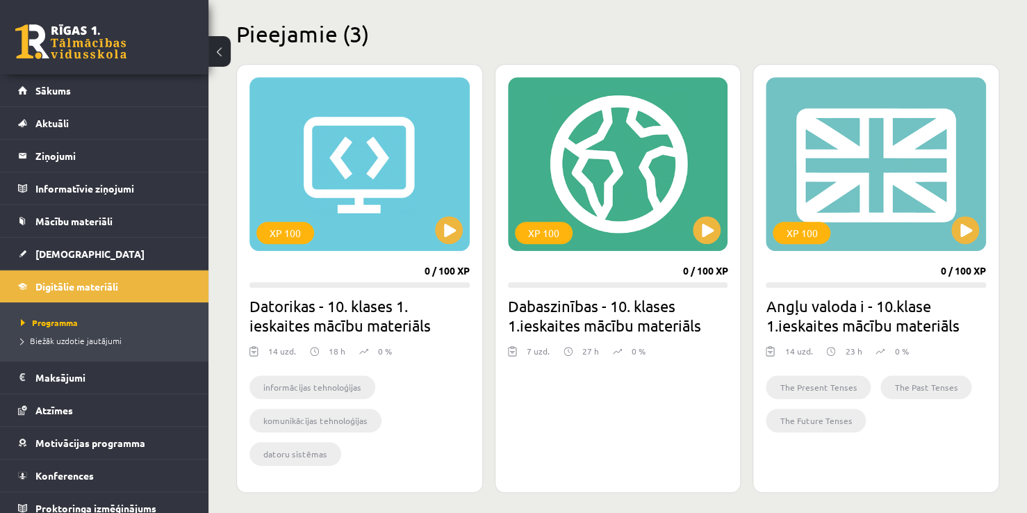
scroll to position [348, 0]
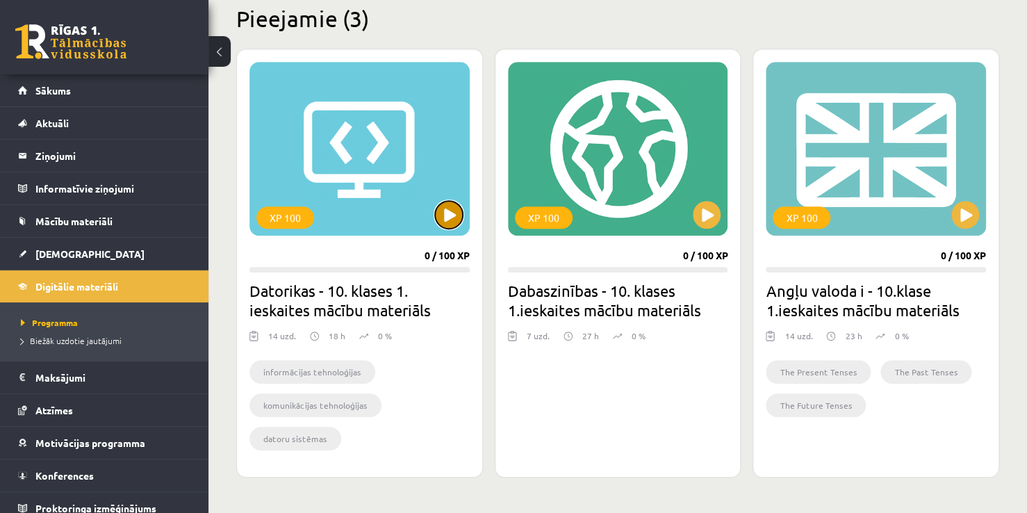
click at [446, 213] on button at bounding box center [449, 215] width 28 height 28
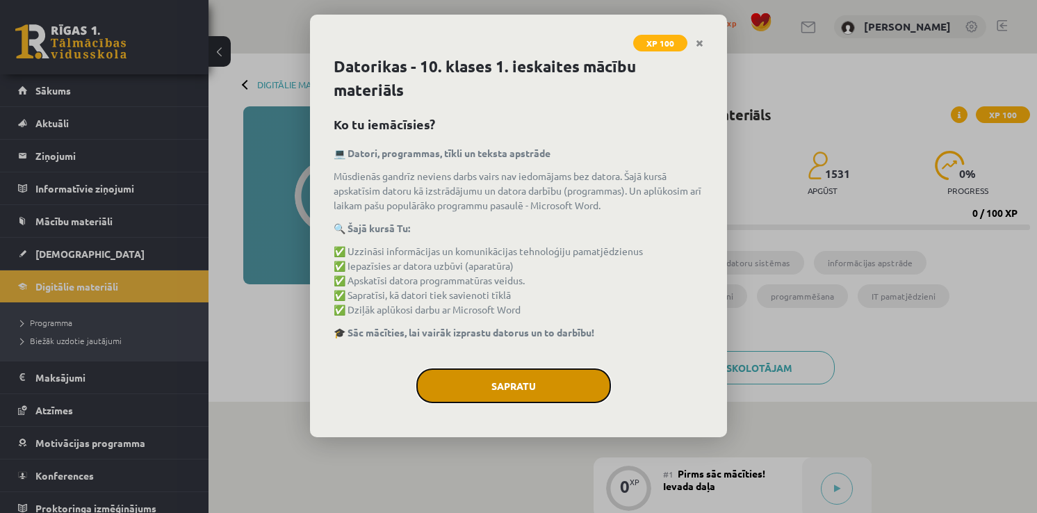
click at [464, 393] on button "Sapratu" at bounding box center [513, 385] width 195 height 35
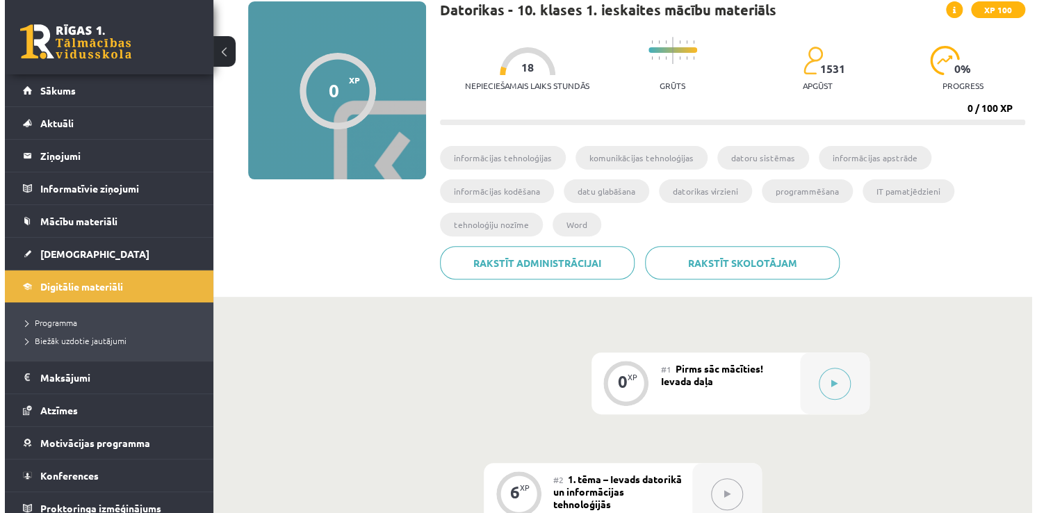
scroll to position [139, 0]
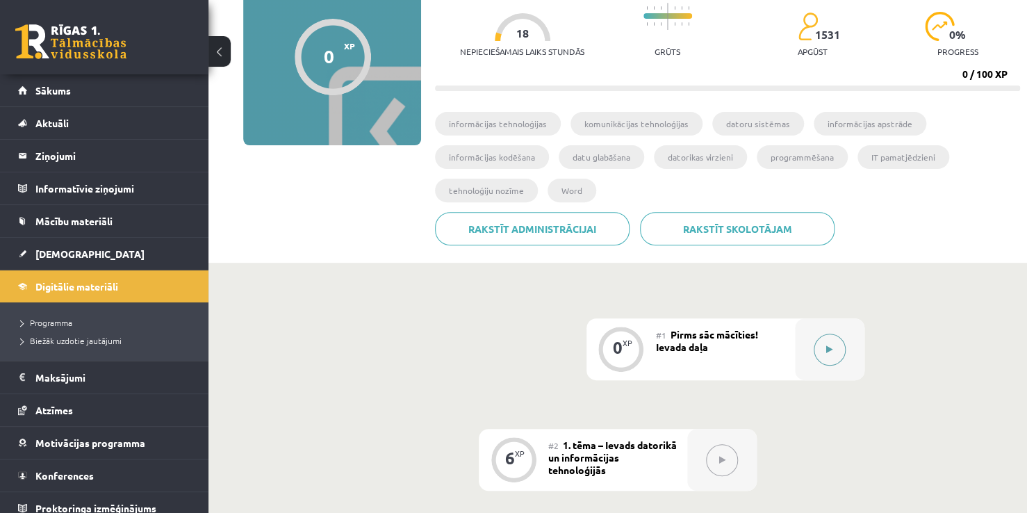
click at [829, 353] on button at bounding box center [830, 350] width 32 height 32
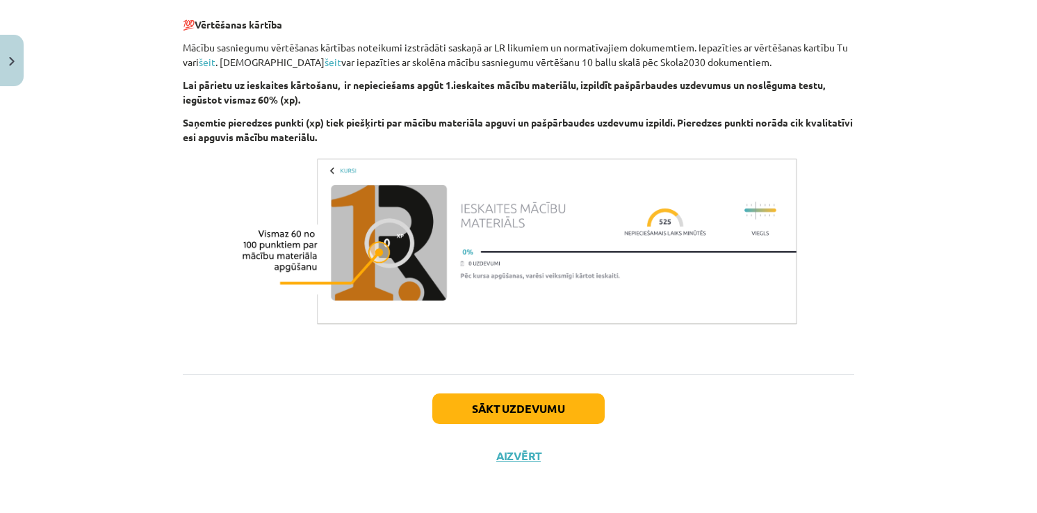
scroll to position [961, 0]
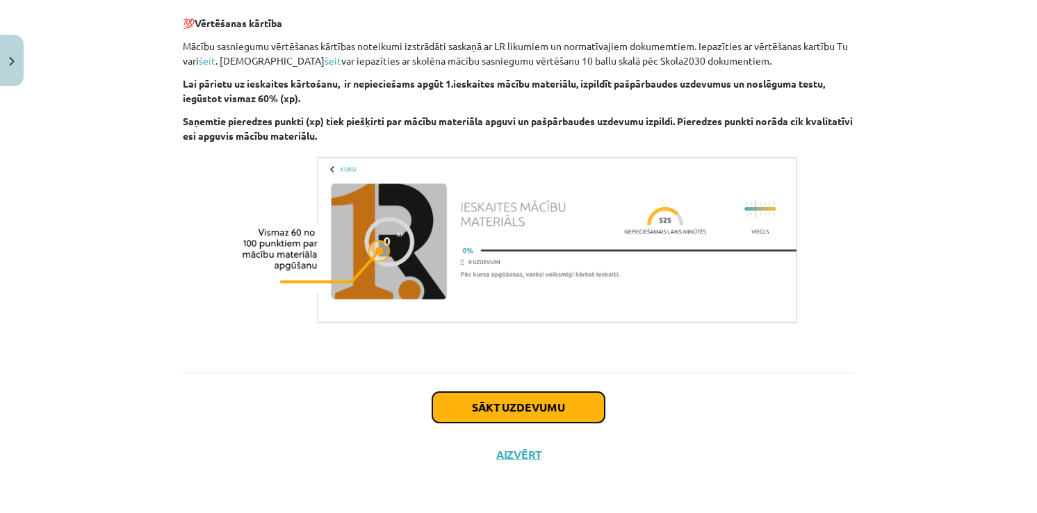
click at [502, 414] on button "Sākt uzdevumu" at bounding box center [518, 407] width 172 height 31
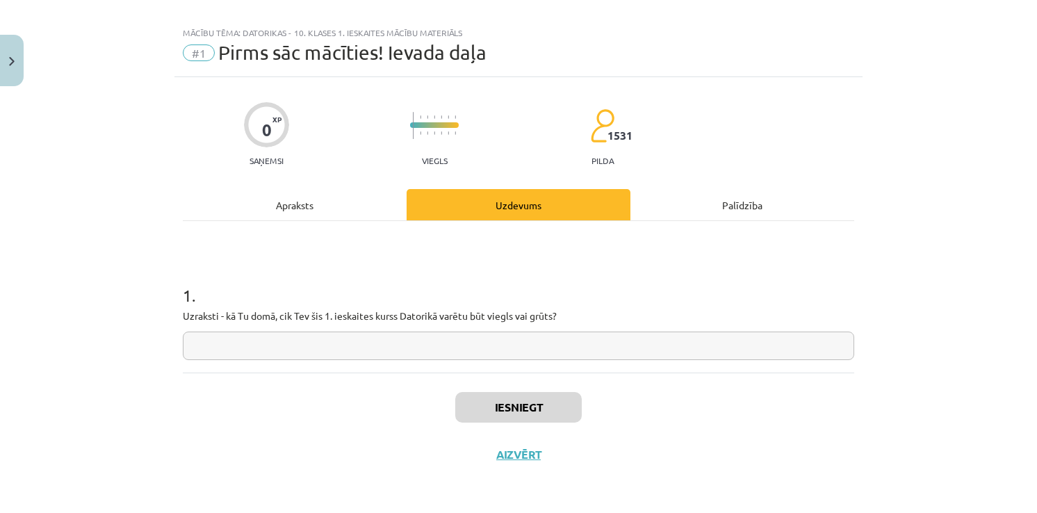
scroll to position [15, 0]
click at [281, 336] on input "text" at bounding box center [518, 346] width 671 height 28
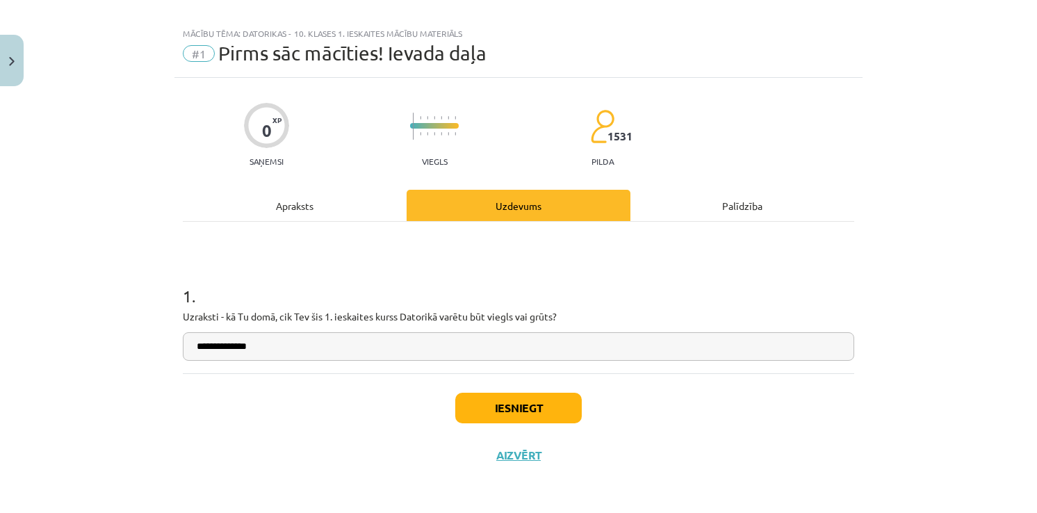
type input "**********"
click at [470, 396] on button "Iesniegt" at bounding box center [518, 408] width 126 height 31
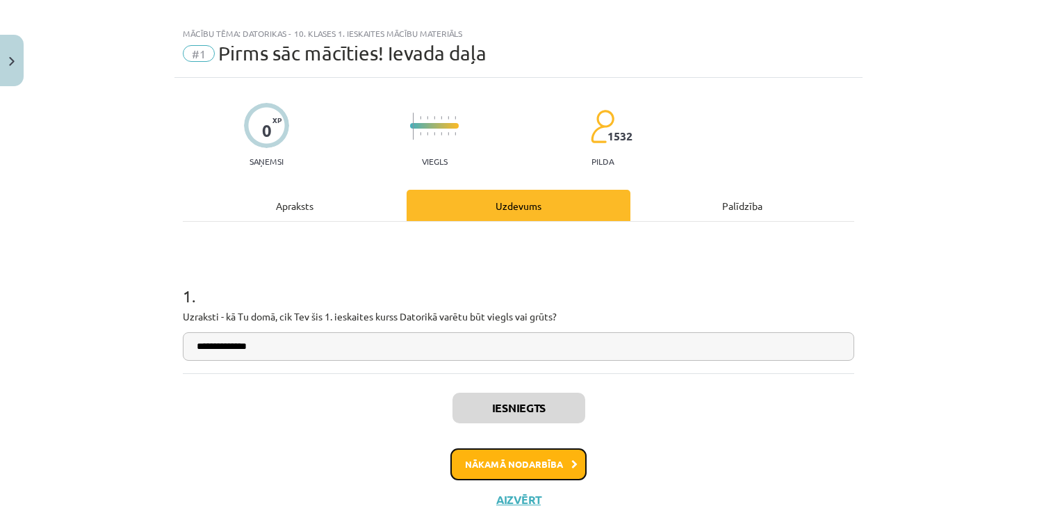
click at [484, 456] on button "Nākamā nodarbība" at bounding box center [518, 464] width 136 height 32
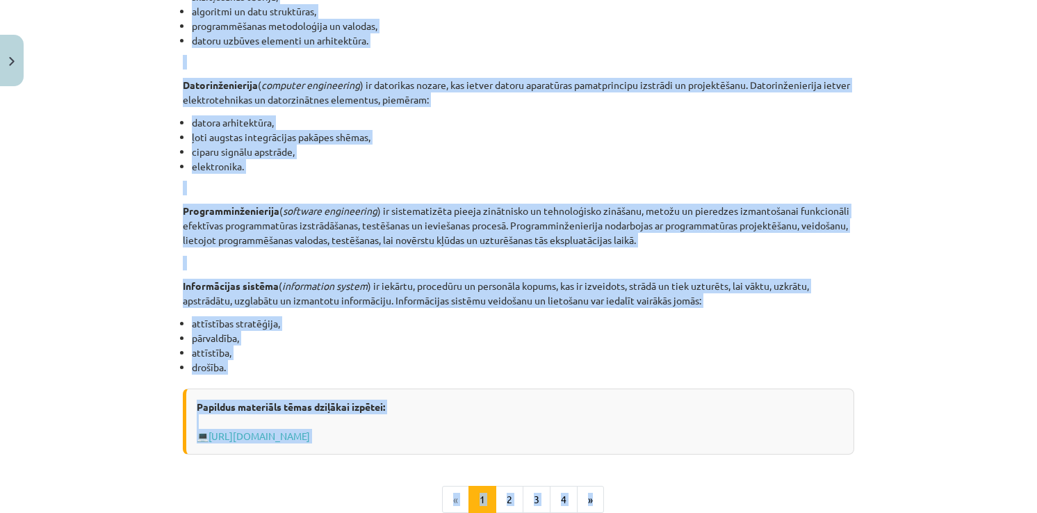
scroll to position [676, 0]
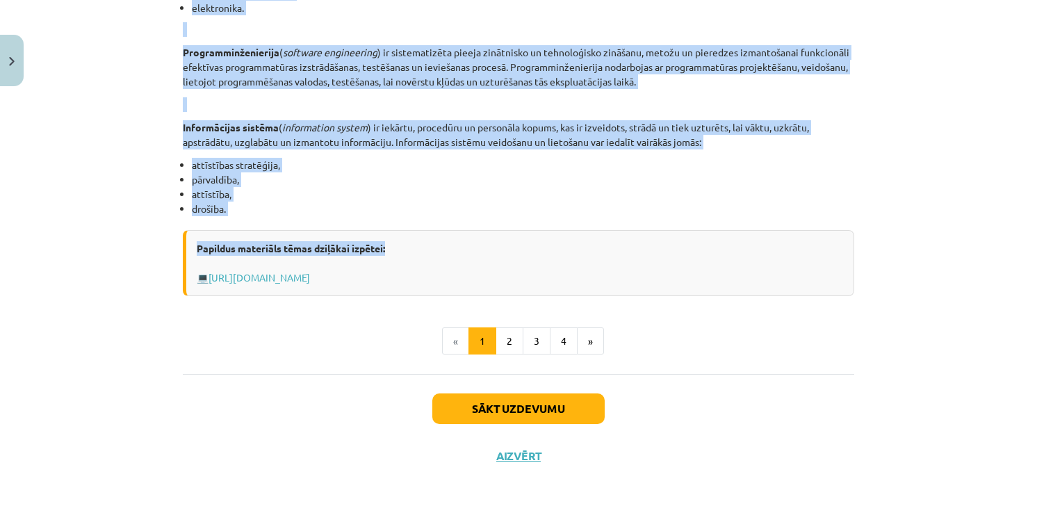
drag, startPoint x: 252, startPoint y: 281, endPoint x: 541, endPoint y: 245, distance: 290.7
copy div "INFORMĀCIJAS UN KOMUNIKĀCIJAS TEHNOLOĢIJU PAMATJĒDZIENI Datorikas virzieni Dato…"
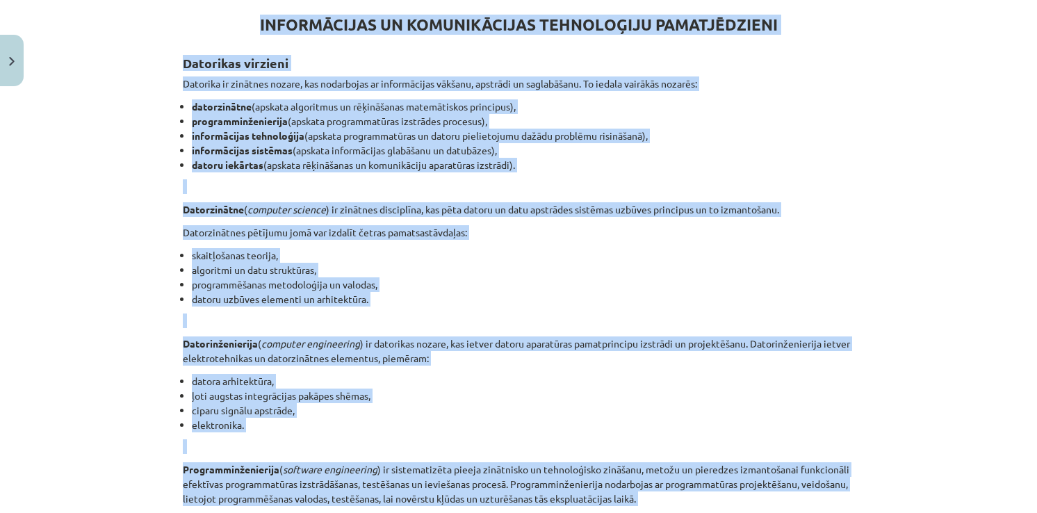
scroll to position [259, 0]
click at [927, 176] on div "Mācību tēma: Datorikas - 10. klases 1. ieskaites mācību materiāls #2 1. tēma – …" at bounding box center [518, 256] width 1037 height 513
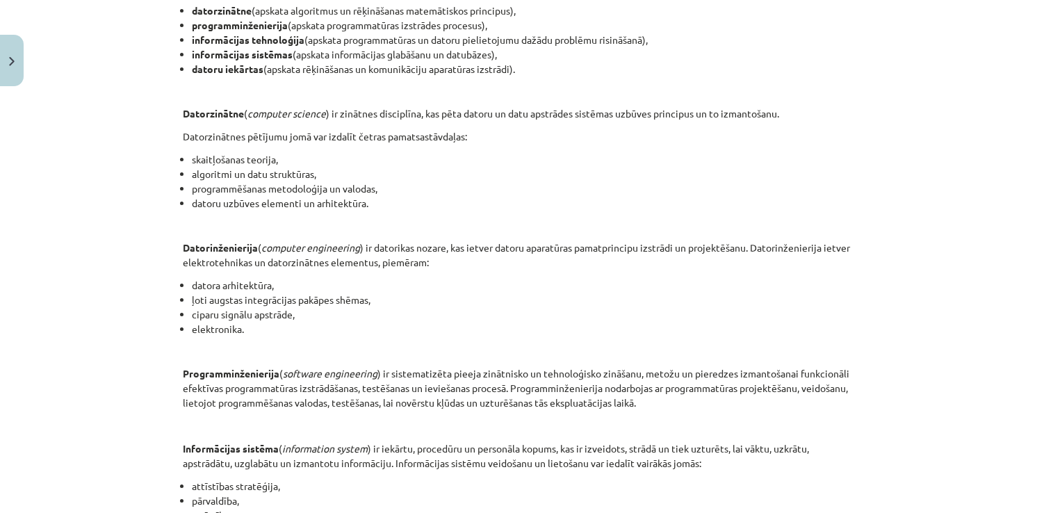
scroll to position [606, 0]
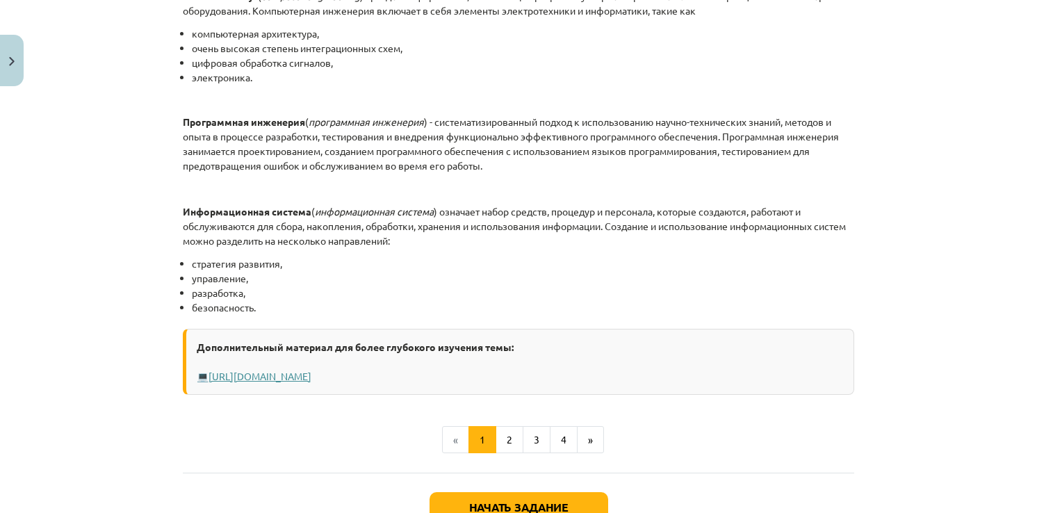
click at [311, 378] on link "Https://profizgl.lu.lv/mod/book/view.php?id=22319&chapterid=6858" at bounding box center [260, 376] width 103 height 13
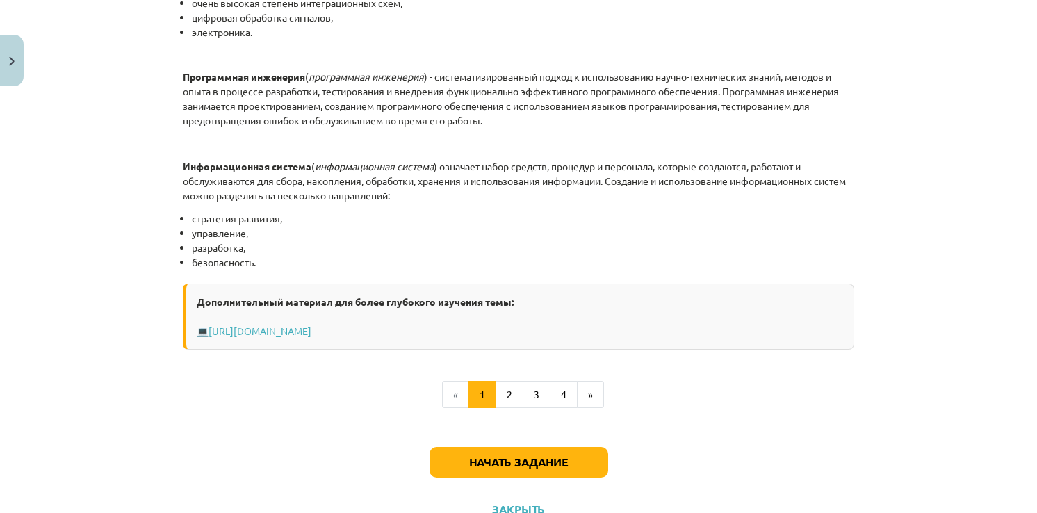
scroll to position [676, 0]
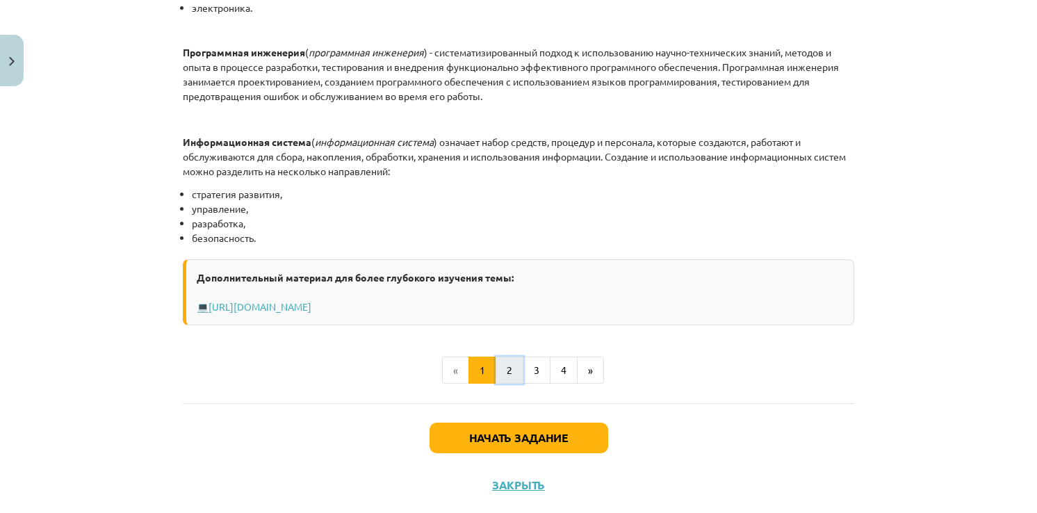
click at [503, 379] on button "2" at bounding box center [510, 371] width 28 height 28
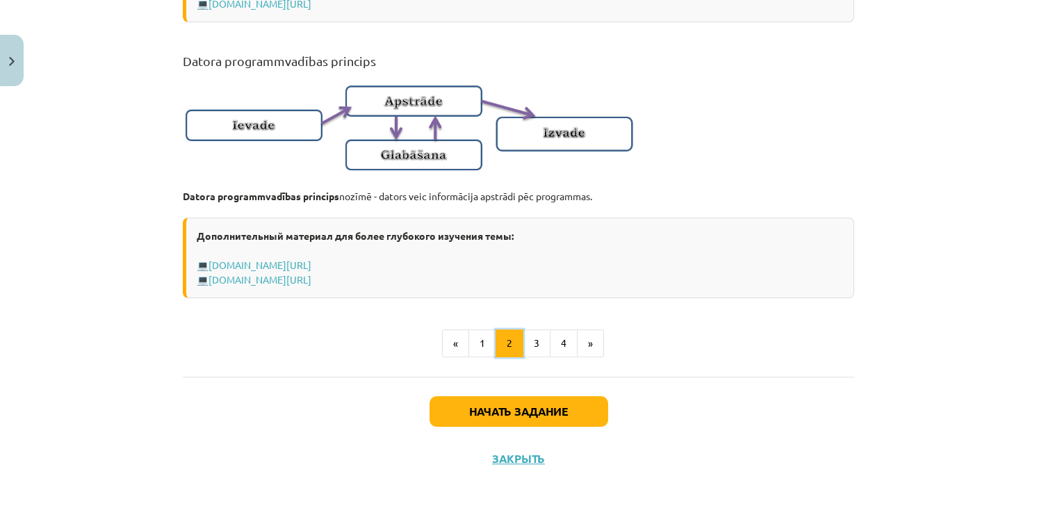
scroll to position [922, 0]
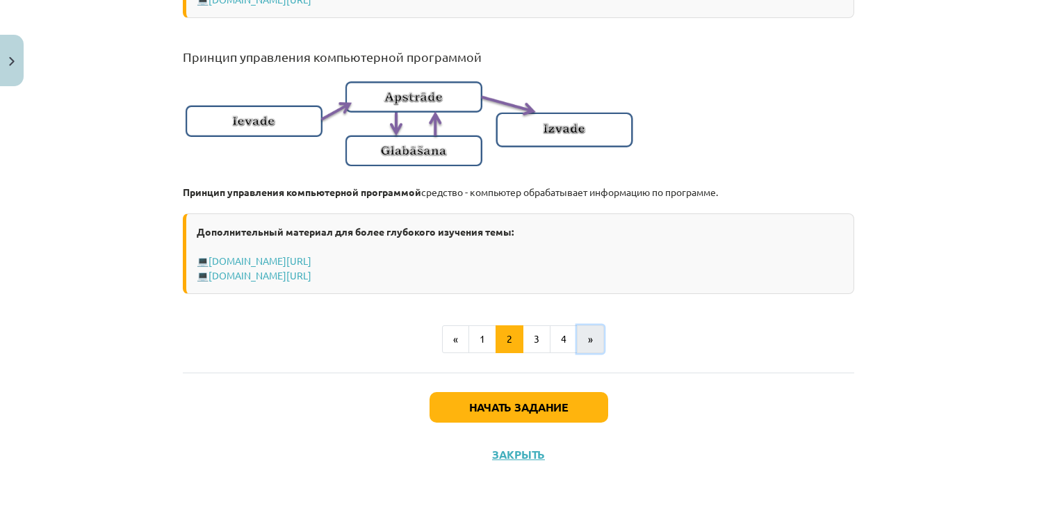
click at [591, 345] on button "»" at bounding box center [590, 339] width 27 height 28
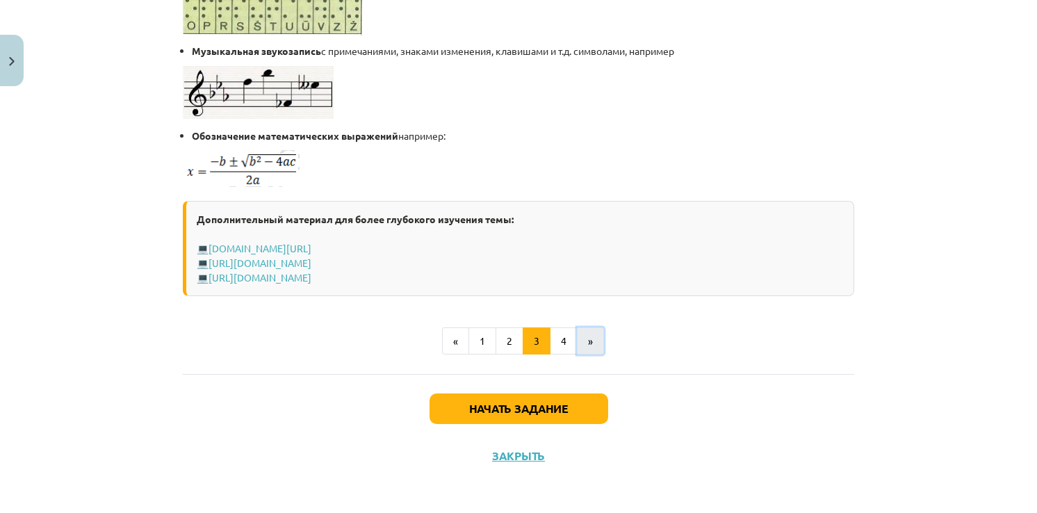
click at [583, 336] on button "»" at bounding box center [590, 341] width 27 height 28
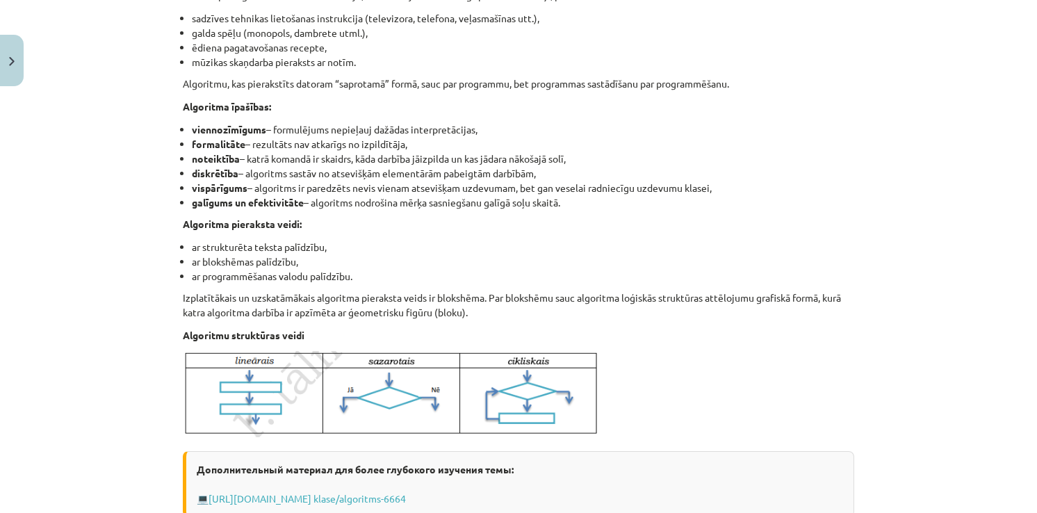
scroll to position [544, 0]
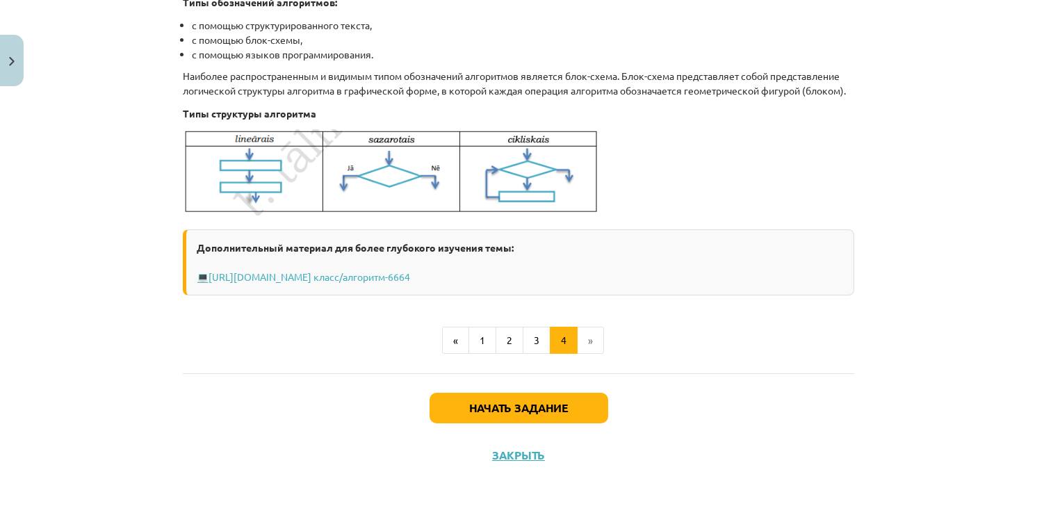
click at [579, 354] on li "»" at bounding box center [591, 341] width 26 height 28
click at [480, 353] on button "1" at bounding box center [482, 341] width 28 height 28
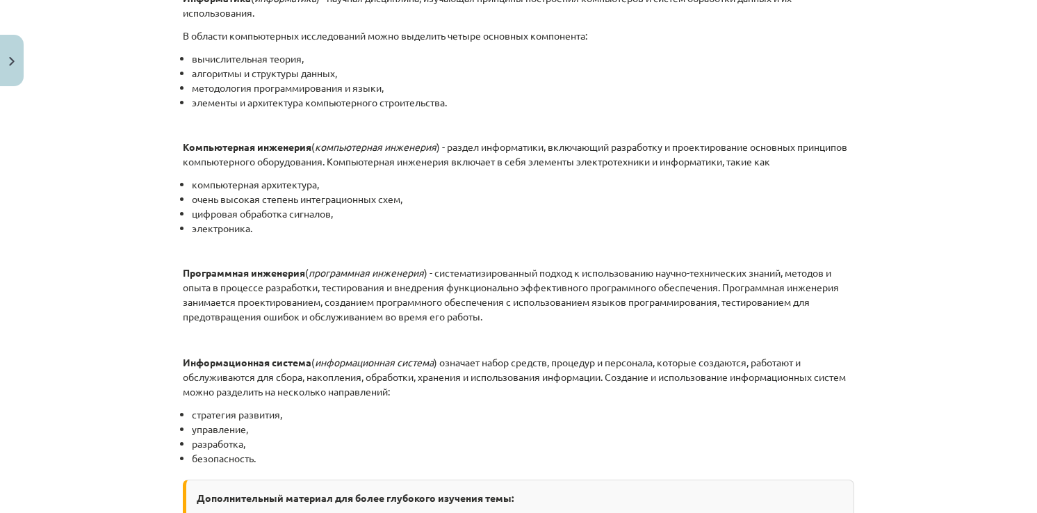
scroll to position [719, 0]
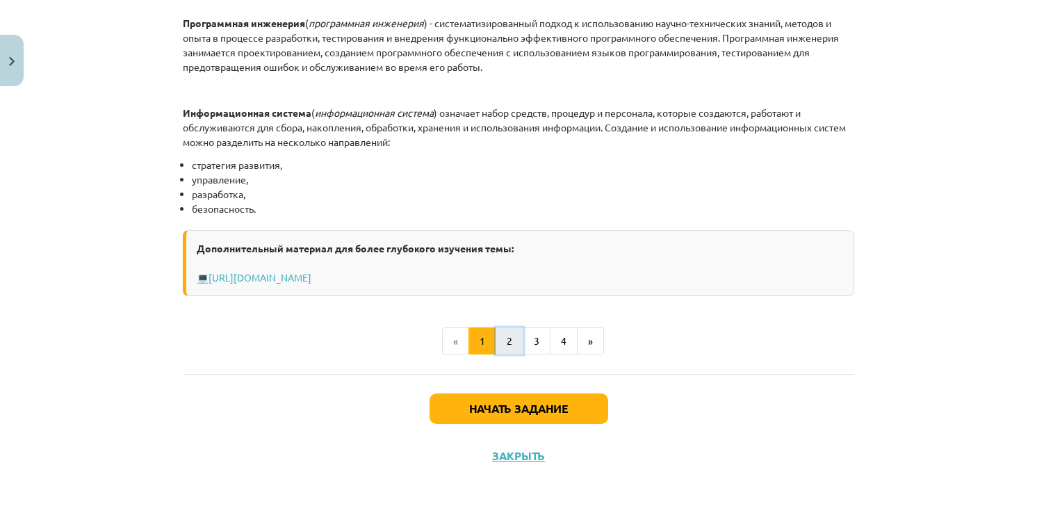
click at [509, 339] on button "2" at bounding box center [510, 341] width 28 height 28
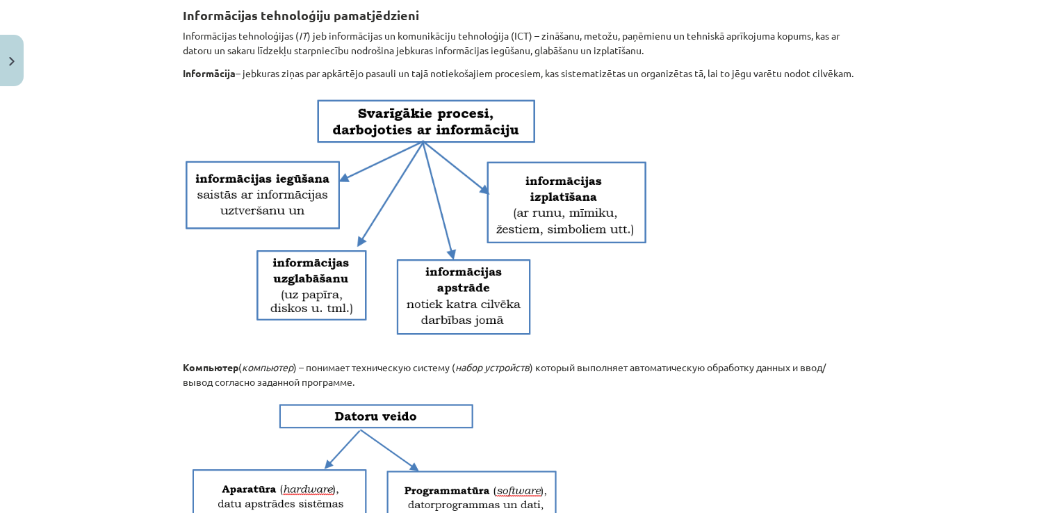
scroll to position [248, 0]
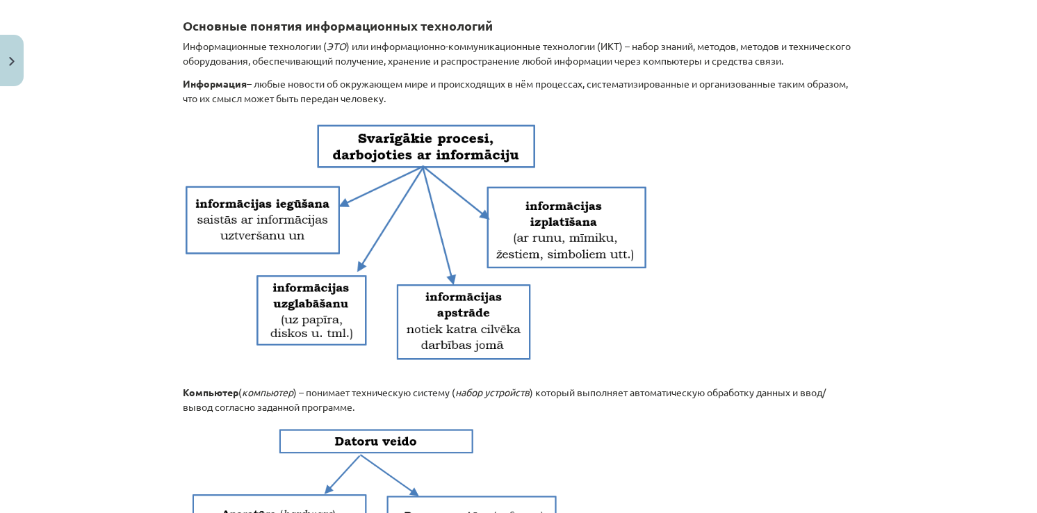
click at [416, 156] on img at bounding box center [417, 245] width 469 height 263
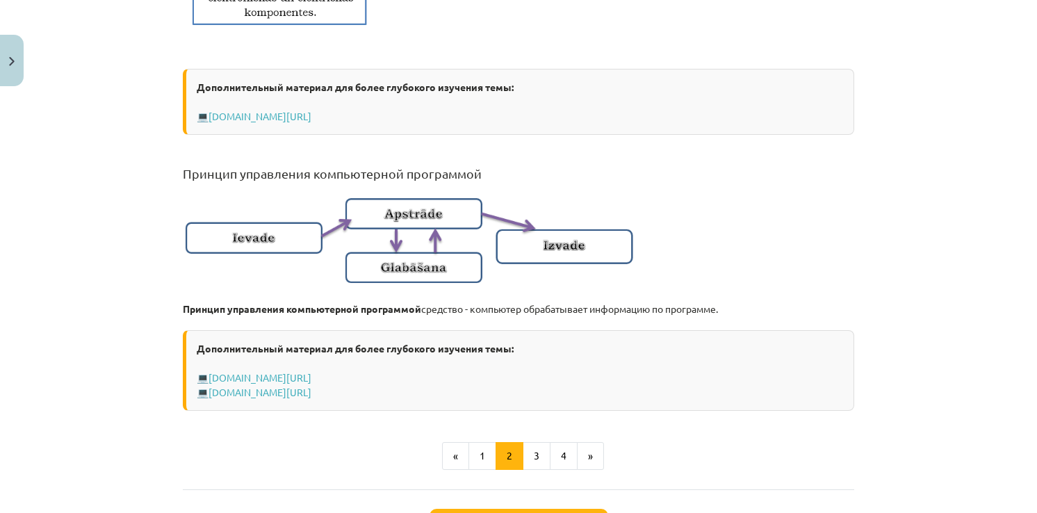
scroll to position [813, 0]
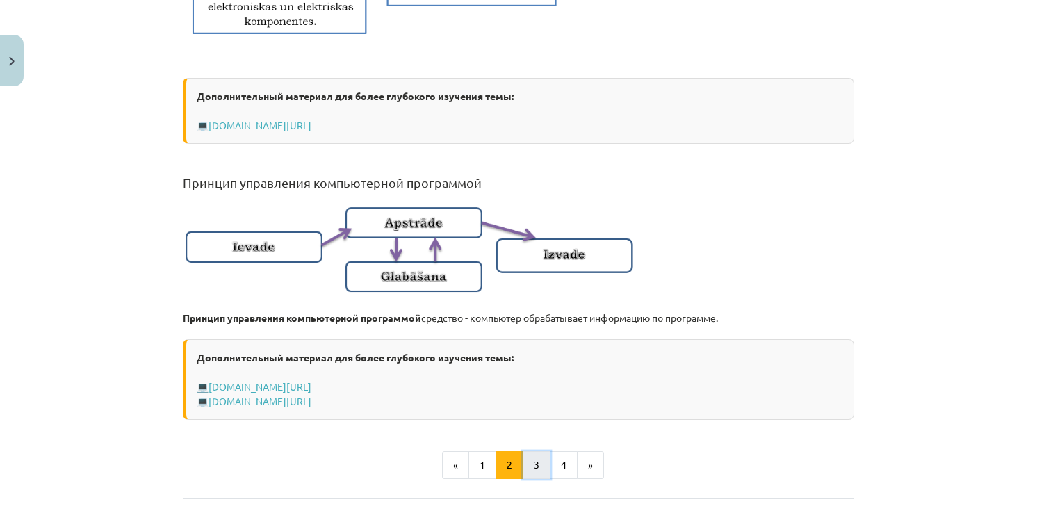
click at [530, 475] on button "3" at bounding box center [537, 465] width 28 height 28
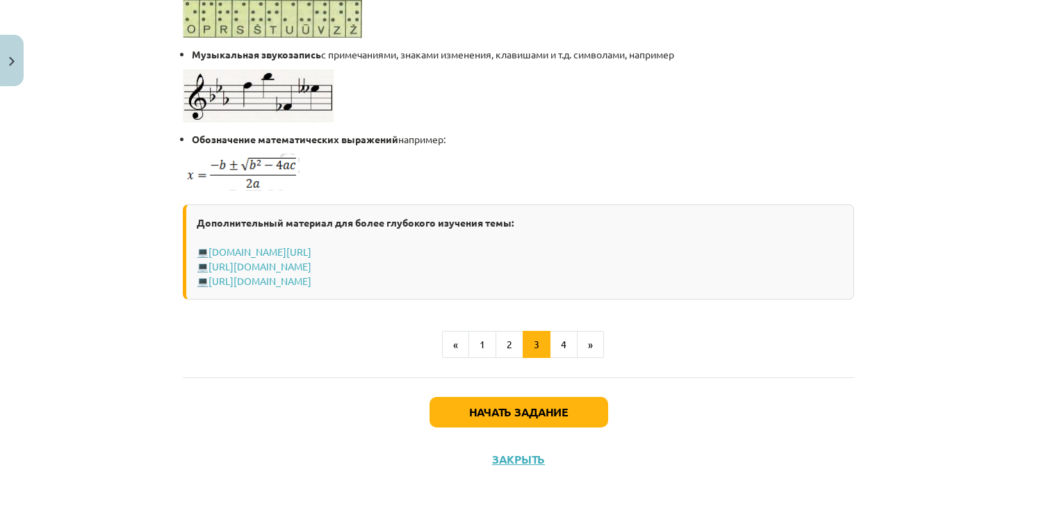
scroll to position [913, 0]
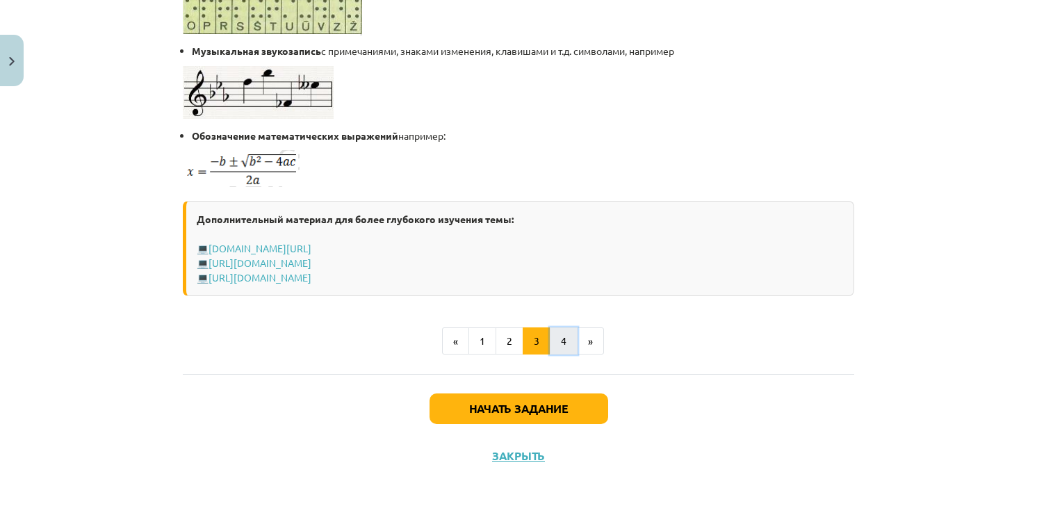
click at [557, 337] on button "4" at bounding box center [564, 341] width 28 height 28
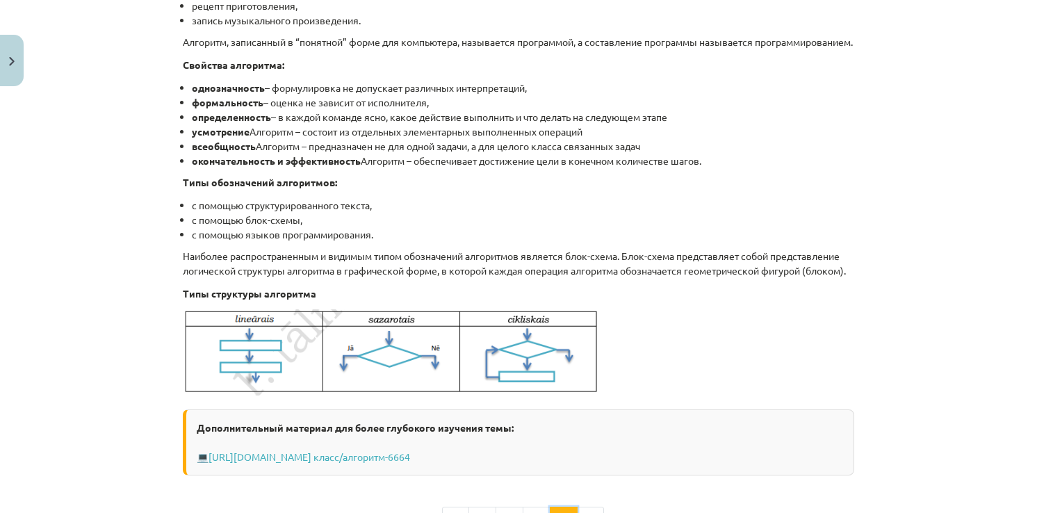
scroll to position [387, 0]
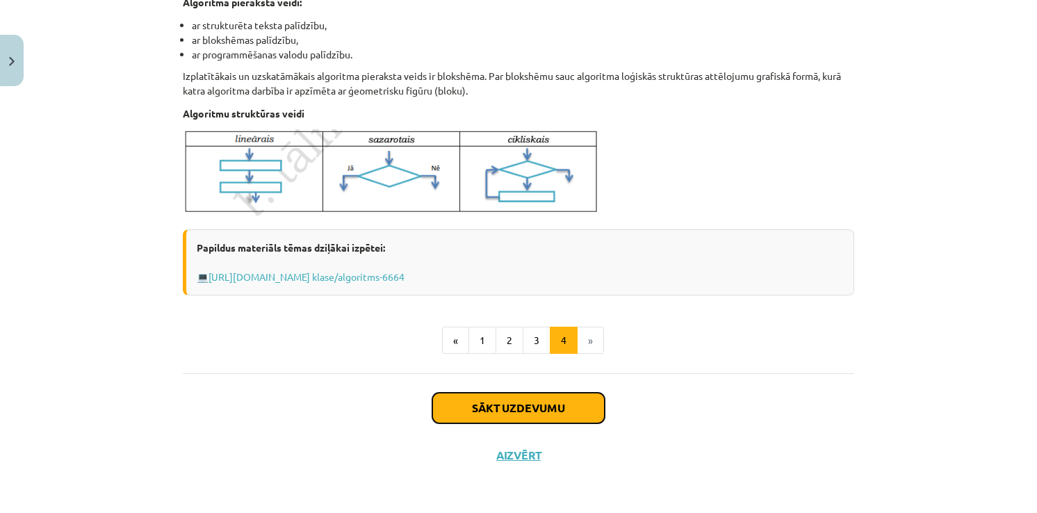
click at [554, 409] on button "Sākt uzdevumu" at bounding box center [518, 408] width 172 height 31
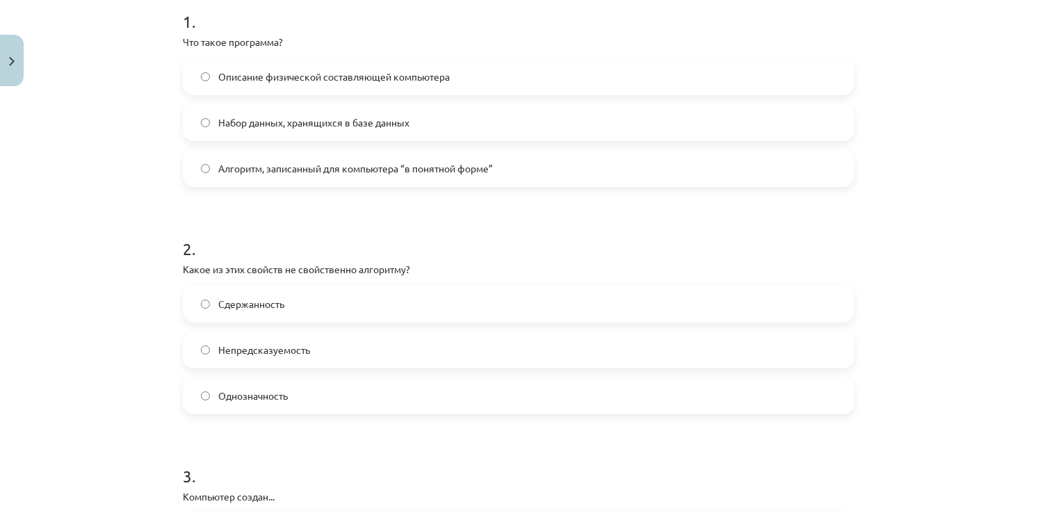
scroll to position [313, 0]
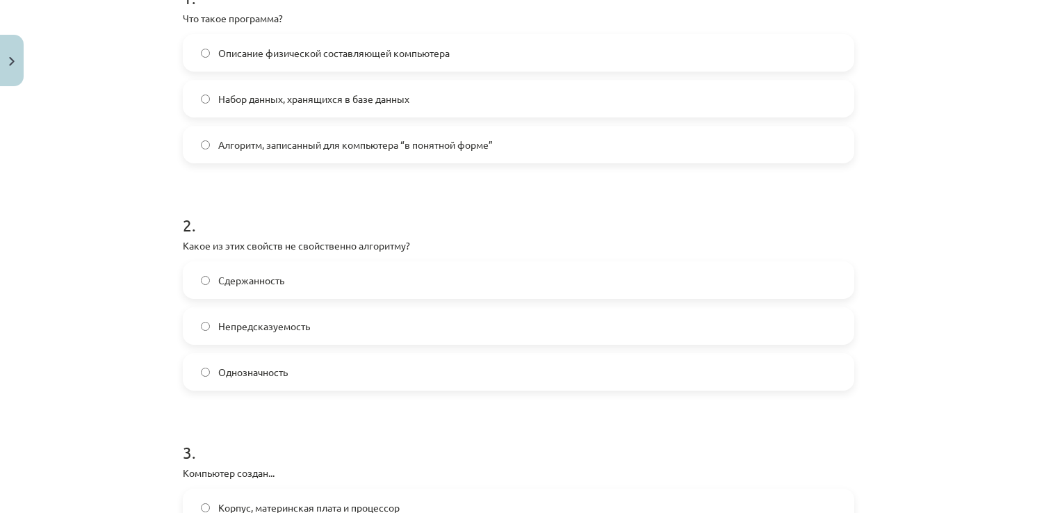
click at [194, 325] on label "Непредсказуемость" at bounding box center [518, 326] width 669 height 35
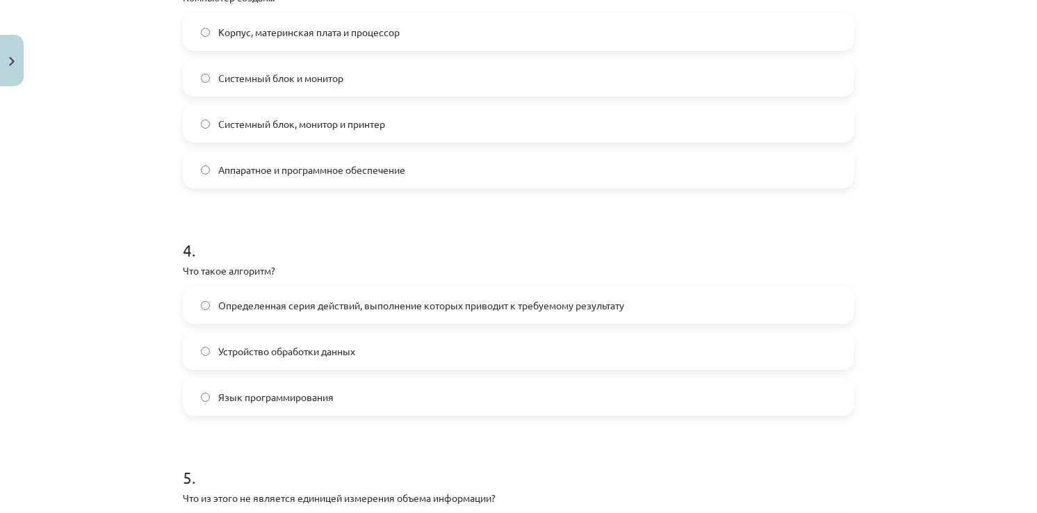
scroll to position [799, 0]
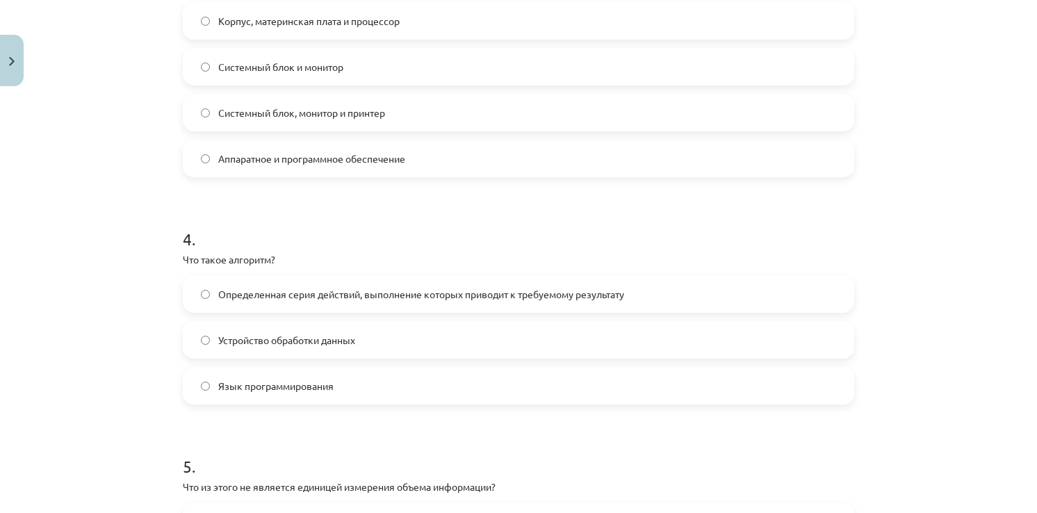
click at [210, 289] on label "Определенная серия действий, выполнение которых приводит к требуемому результату" at bounding box center [518, 294] width 669 height 35
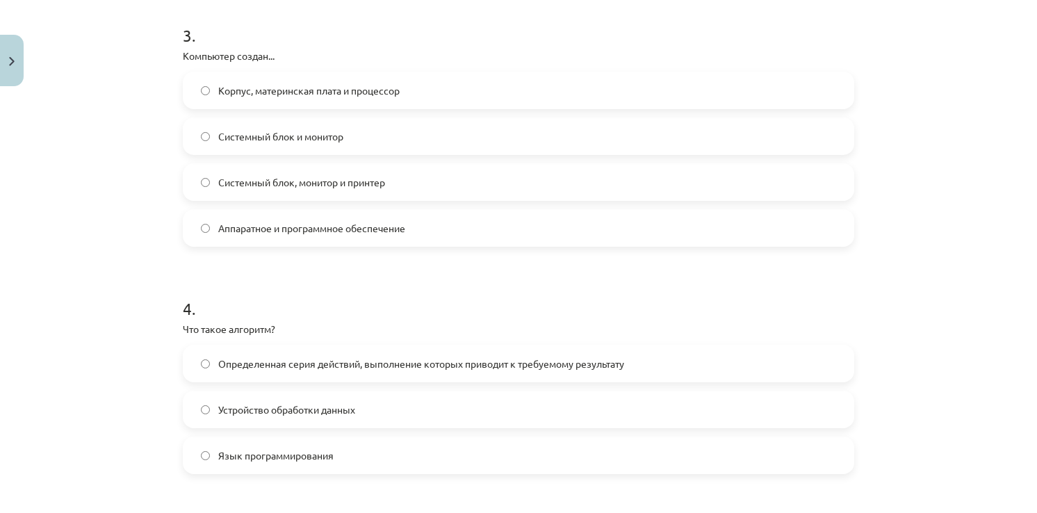
scroll to position [660, 0]
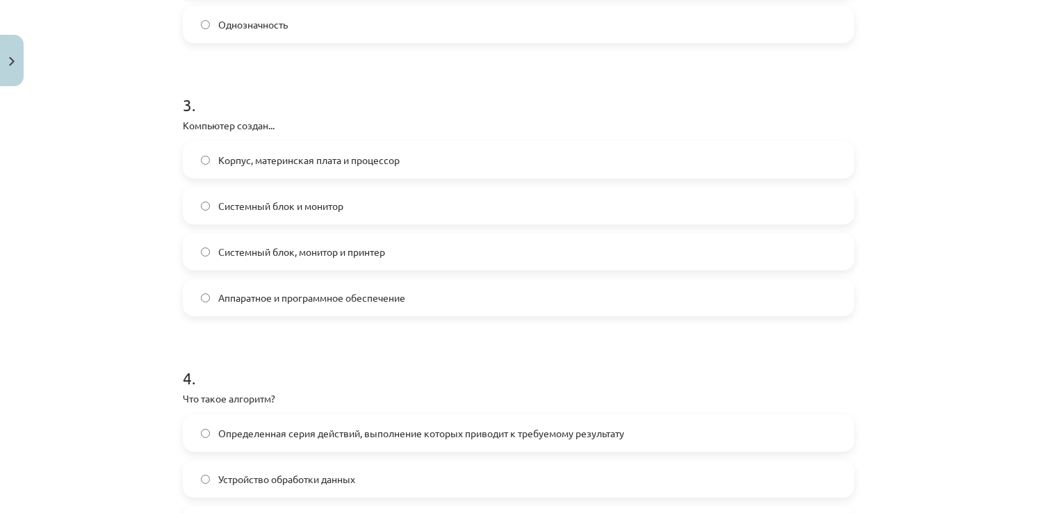
click at [195, 295] on label "Аппаратное и программное обеспечение" at bounding box center [518, 297] width 669 height 35
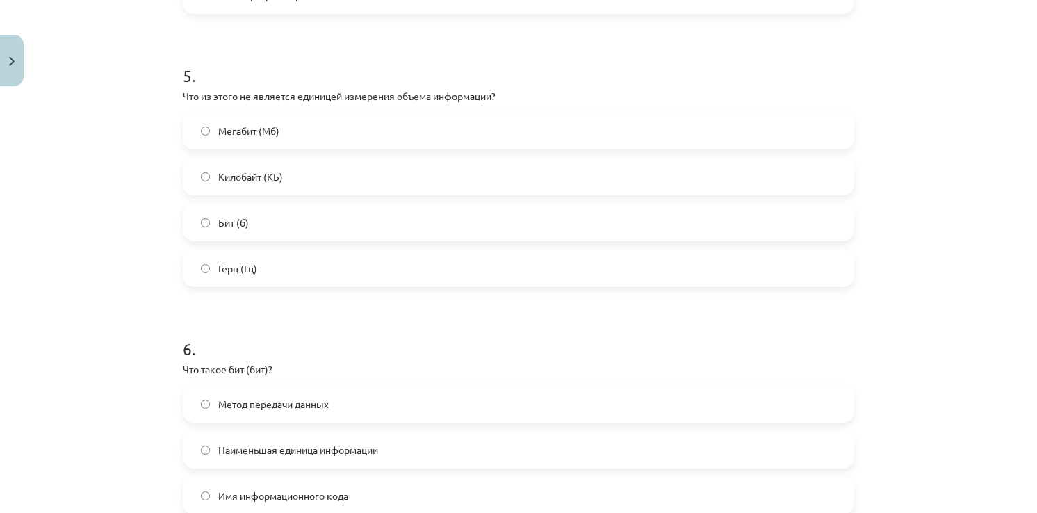
scroll to position [1216, 0]
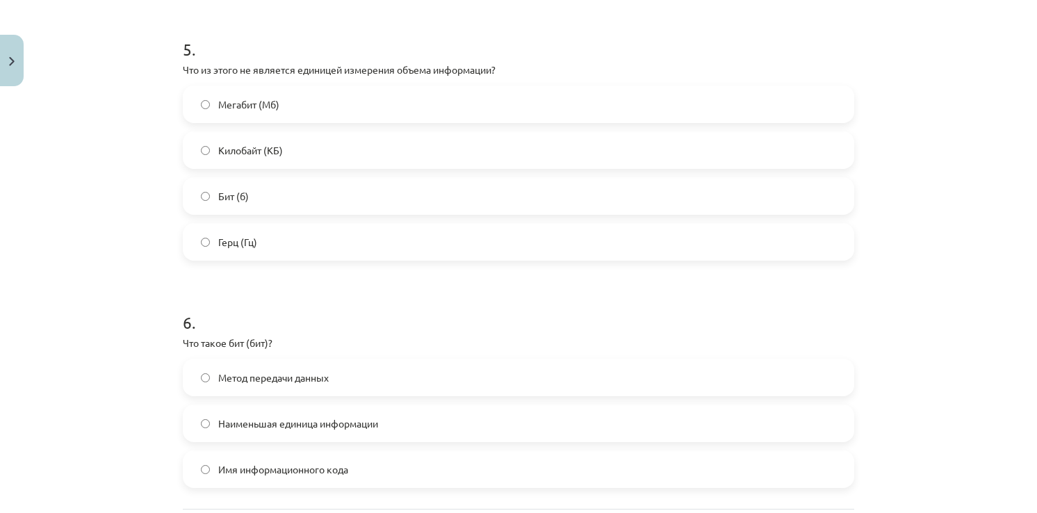
click at [284, 431] on label "Наименьшая единица информации" at bounding box center [518, 423] width 669 height 35
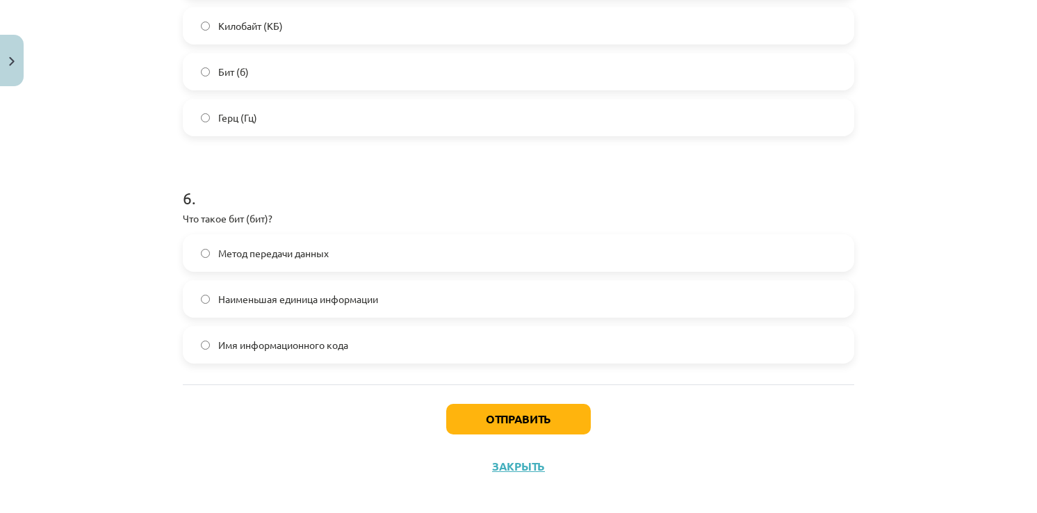
scroll to position [1352, 0]
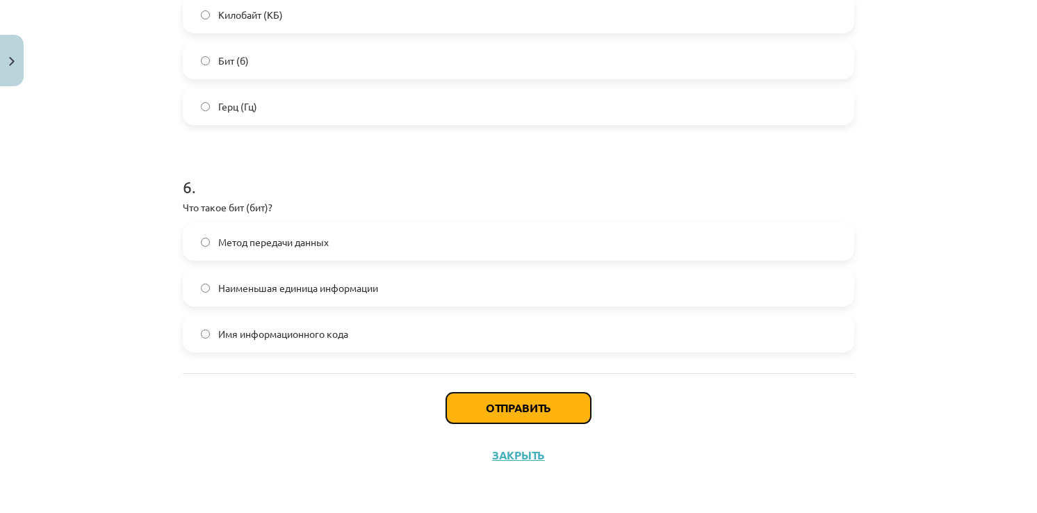
click at [516, 411] on button "Отправить" at bounding box center [518, 408] width 145 height 31
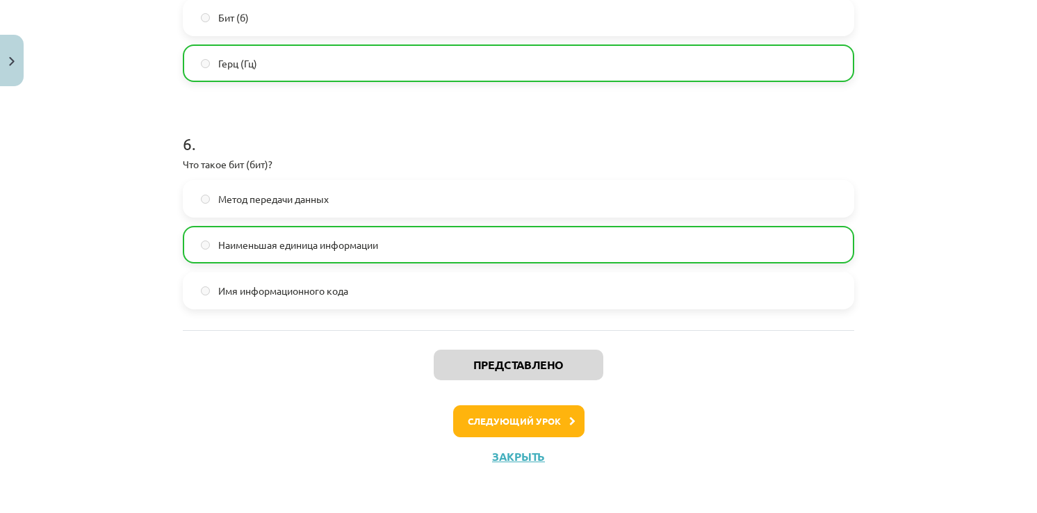
scroll to position [1396, 0]
click at [540, 420] on button "Следующий урок" at bounding box center [518, 421] width 131 height 32
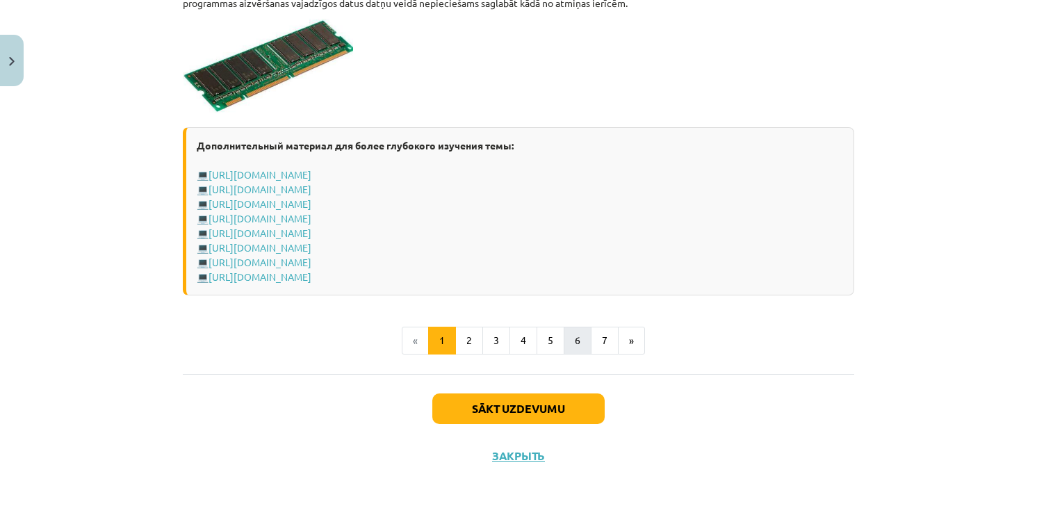
scroll to position [2506, 0]
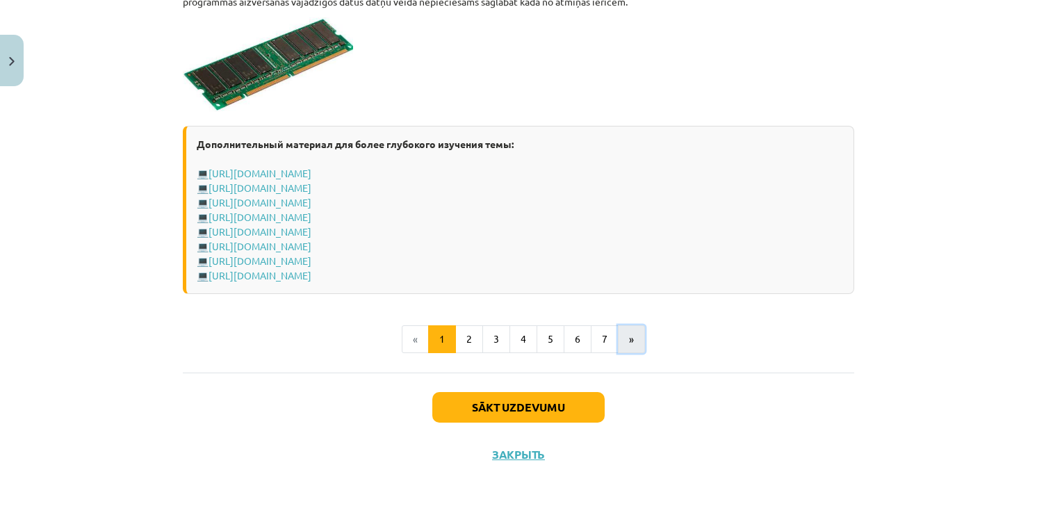
click at [621, 339] on button "»" at bounding box center [631, 339] width 27 height 28
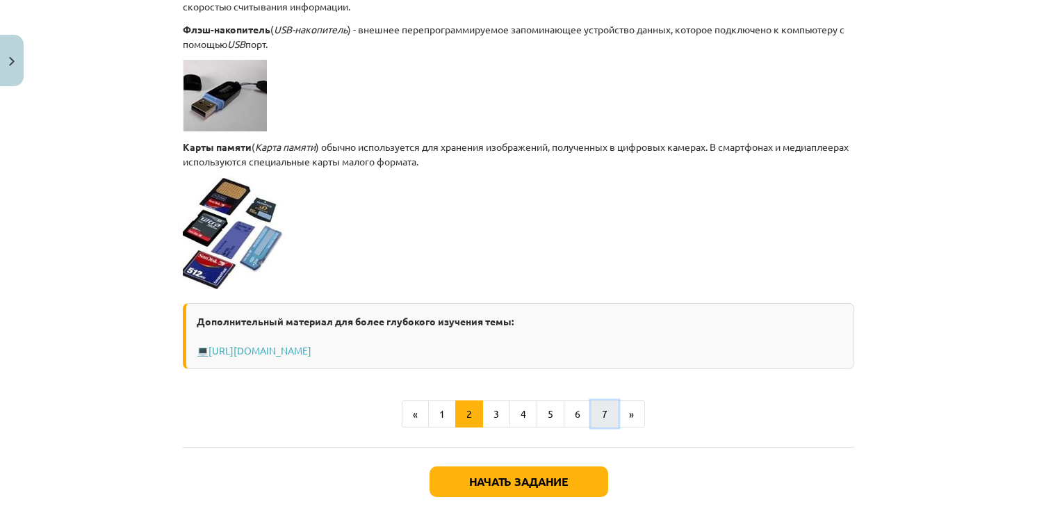
click at [602, 400] on button "7" at bounding box center [605, 414] width 28 height 28
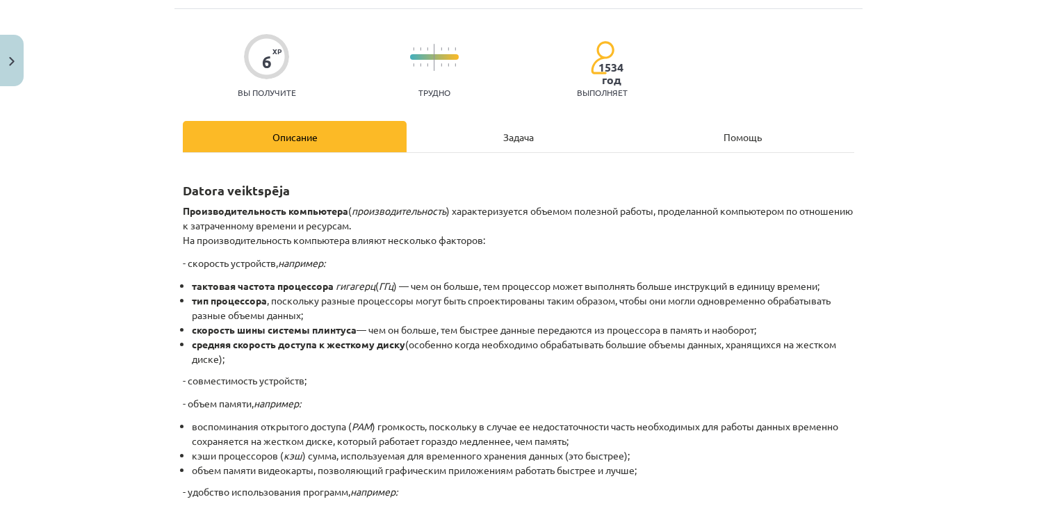
scroll to position [0, 0]
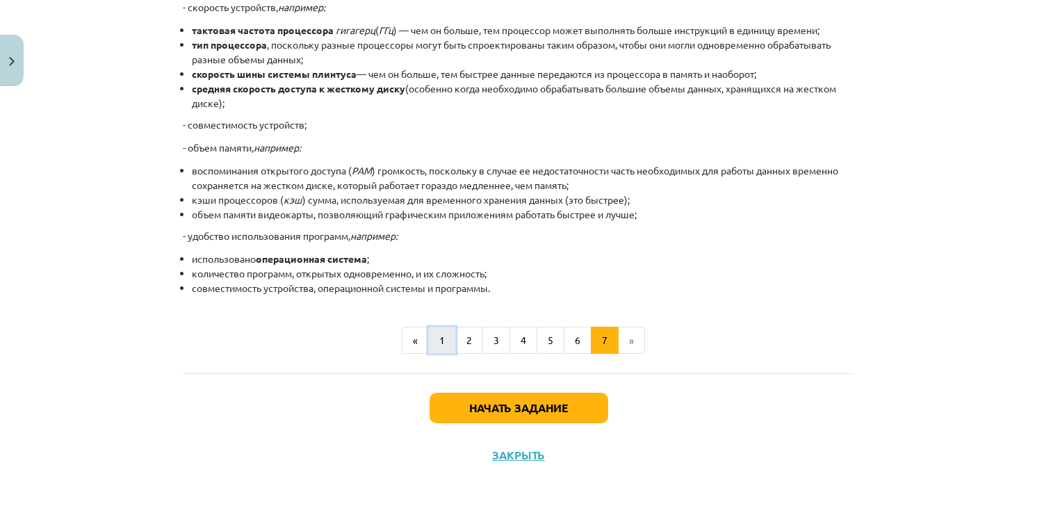
click at [446, 342] on button "1" at bounding box center [442, 341] width 28 height 28
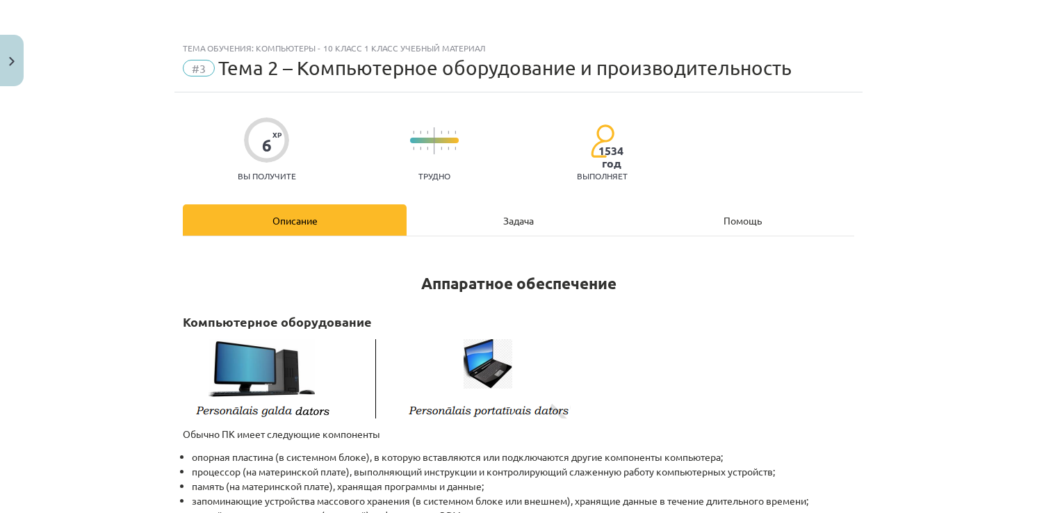
click at [531, 218] on div "Задача" at bounding box center [519, 219] width 224 height 31
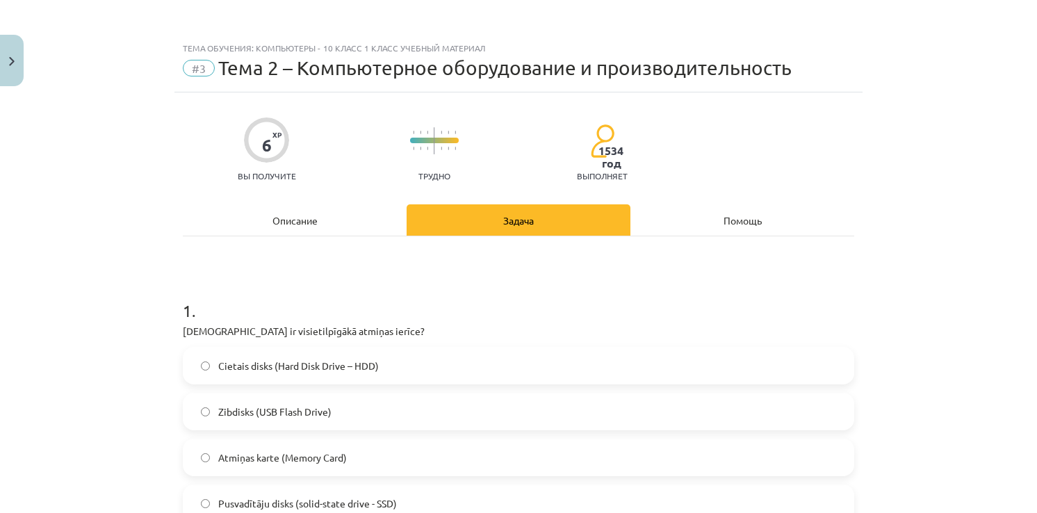
scroll to position [35, 0]
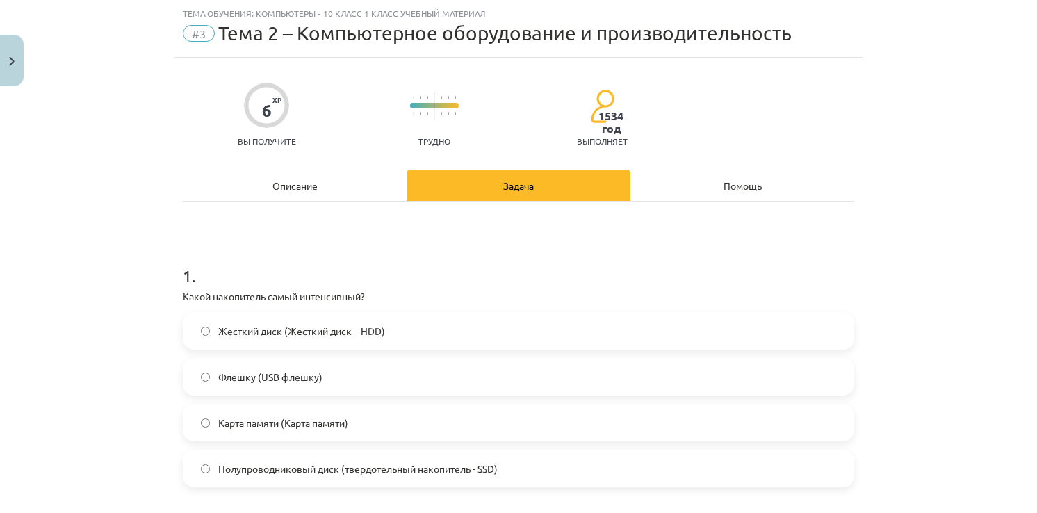
click at [340, 192] on div "Описание" at bounding box center [295, 185] width 224 height 31
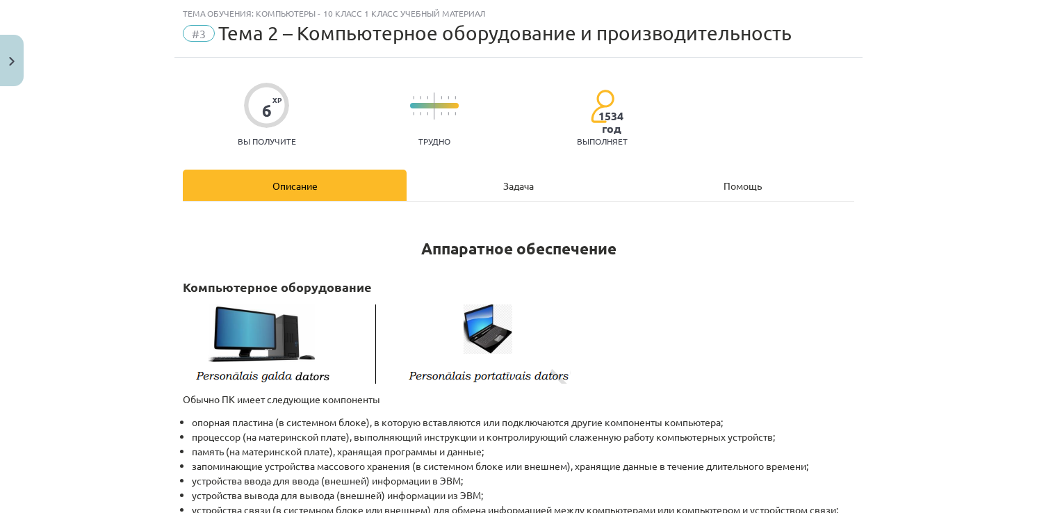
click at [456, 172] on div "Задача" at bounding box center [519, 185] width 224 height 31
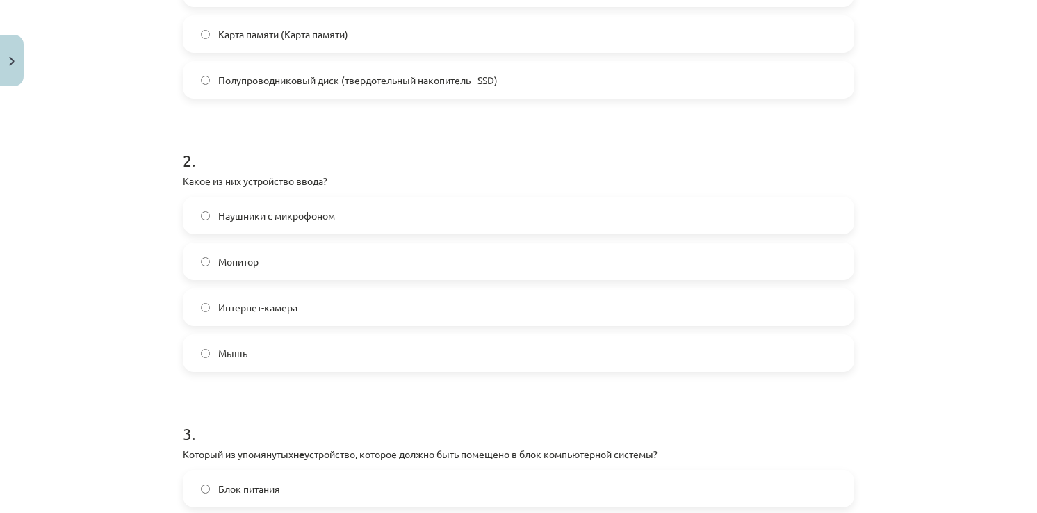
scroll to position [0, 0]
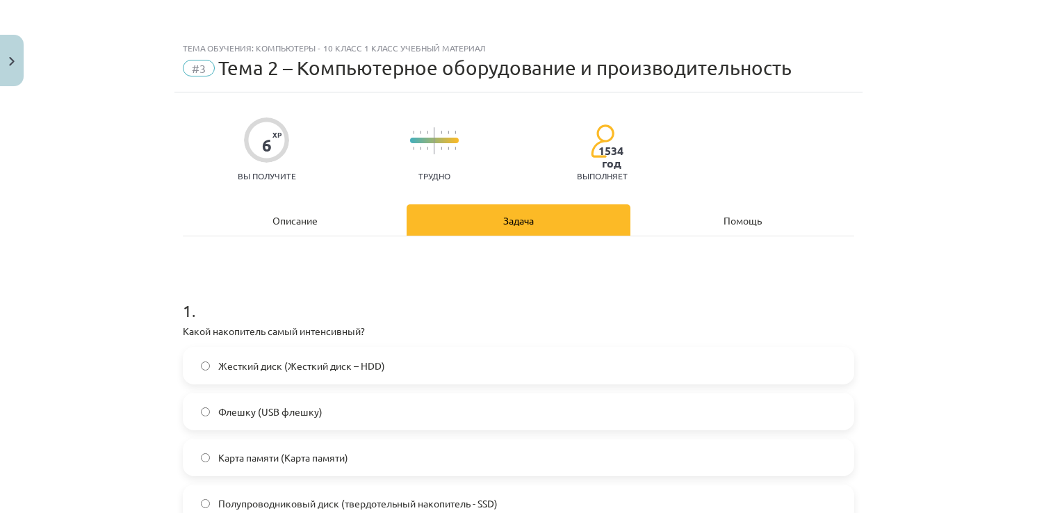
click at [756, 220] on div "Помощь" at bounding box center [742, 219] width 224 height 31
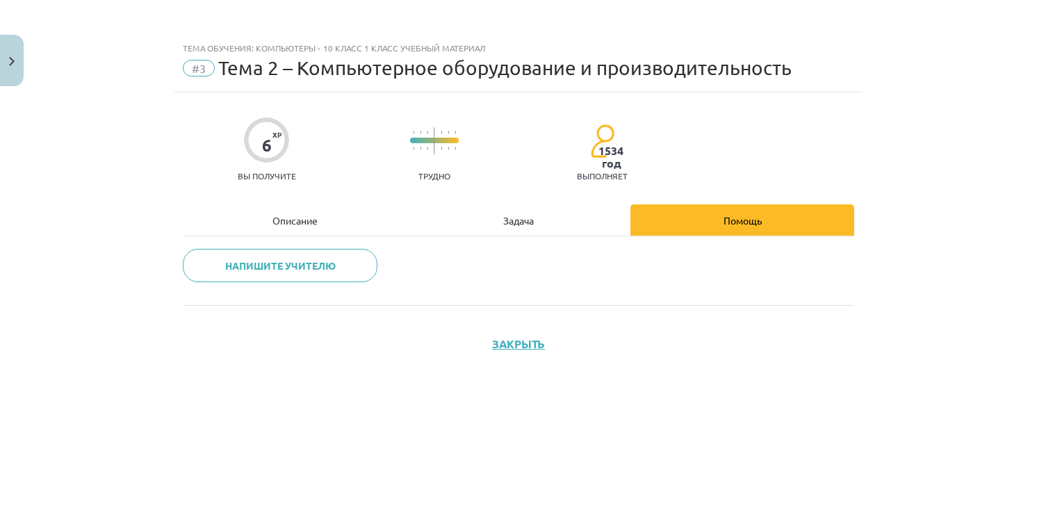
click at [527, 225] on div "Задача" at bounding box center [519, 219] width 224 height 31
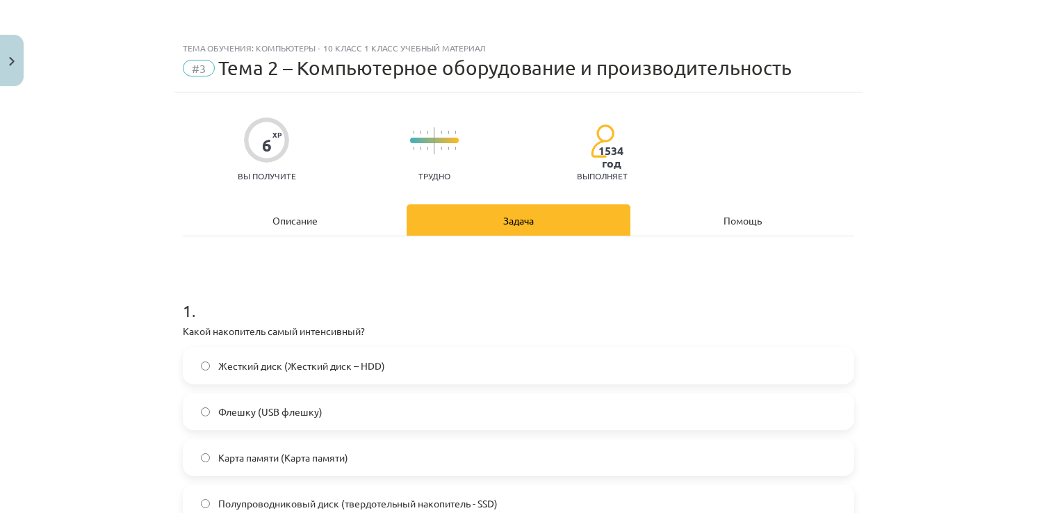
click at [332, 224] on div "Описание" at bounding box center [295, 219] width 224 height 31
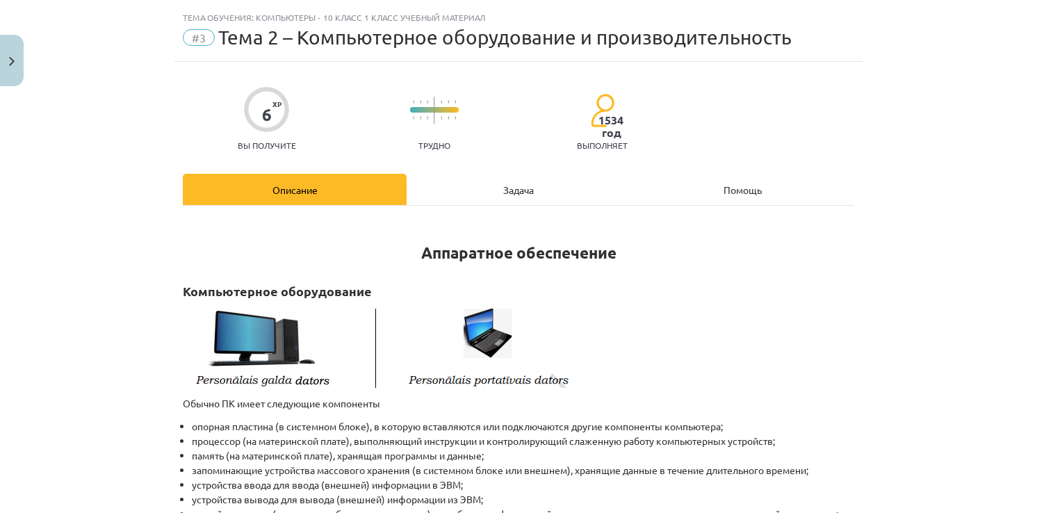
scroll to position [35, 0]
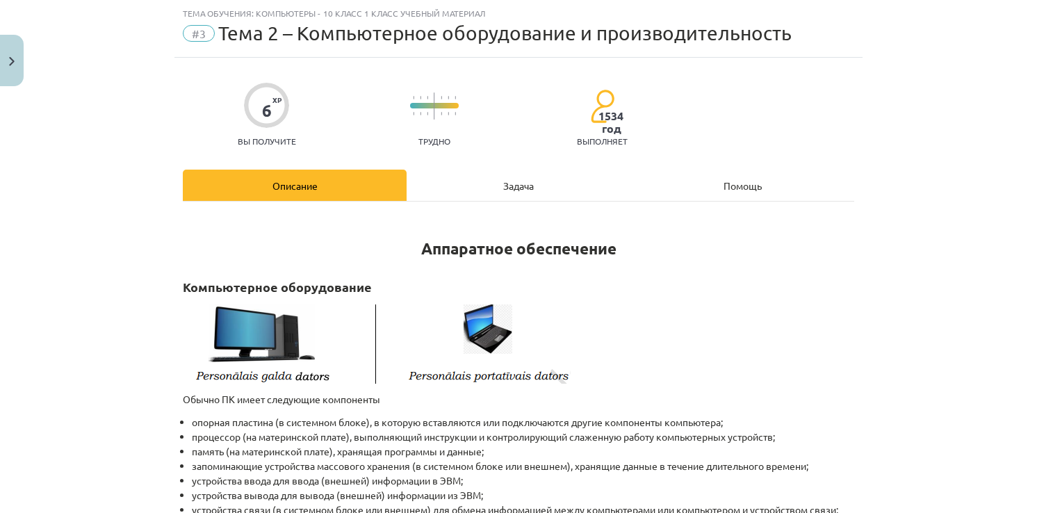
click at [492, 199] on div "Задача" at bounding box center [519, 185] width 224 height 31
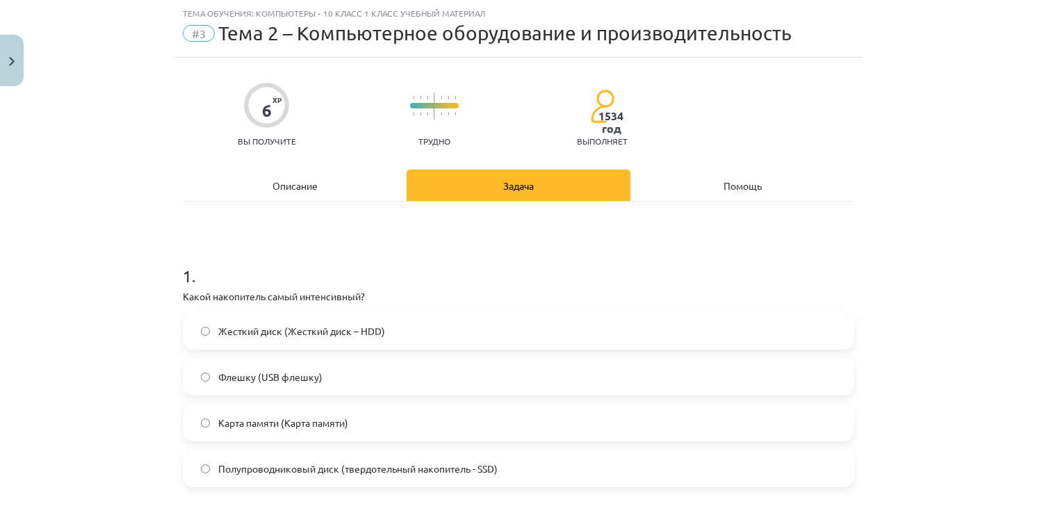
click at [300, 186] on div "Описание" at bounding box center [295, 185] width 224 height 31
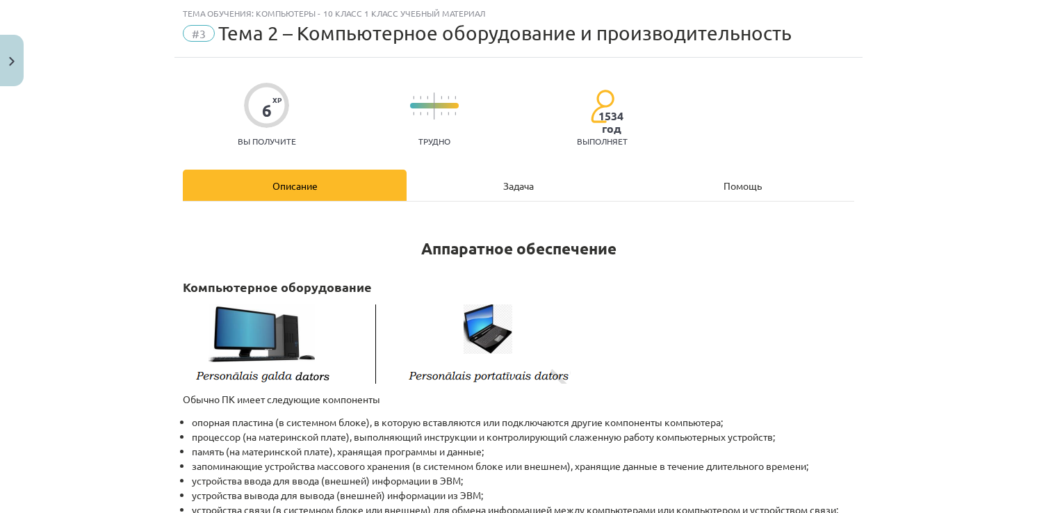
drag, startPoint x: 525, startPoint y: 192, endPoint x: 513, endPoint y: 149, distance: 44.7
click at [525, 192] on div "Задача" at bounding box center [519, 185] width 224 height 31
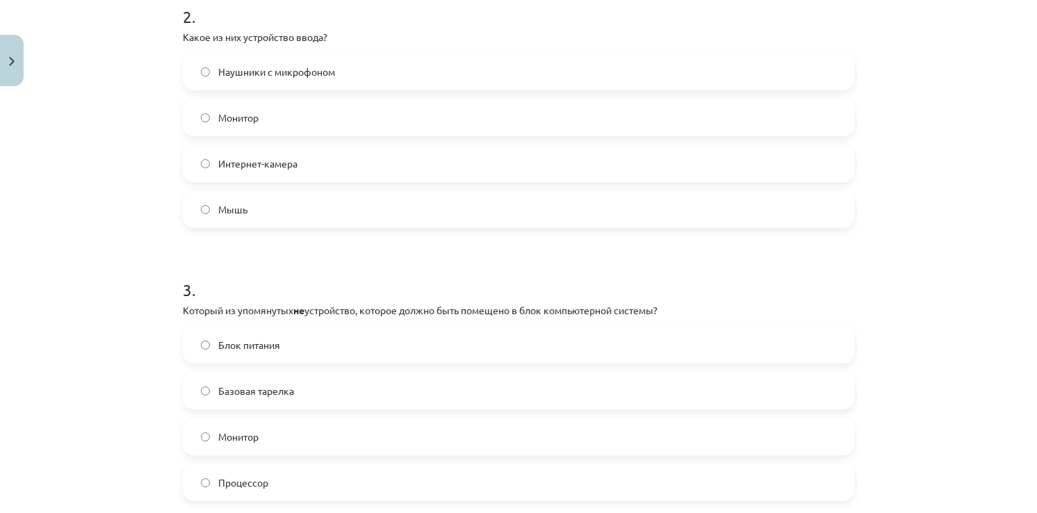
scroll to position [591, 0]
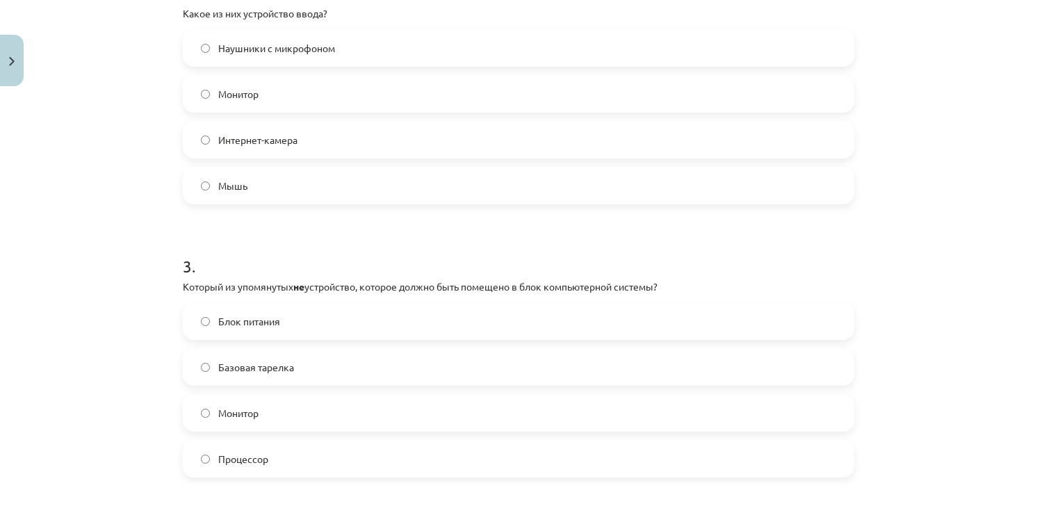
click at [193, 411] on label "Монитор" at bounding box center [518, 412] width 669 height 35
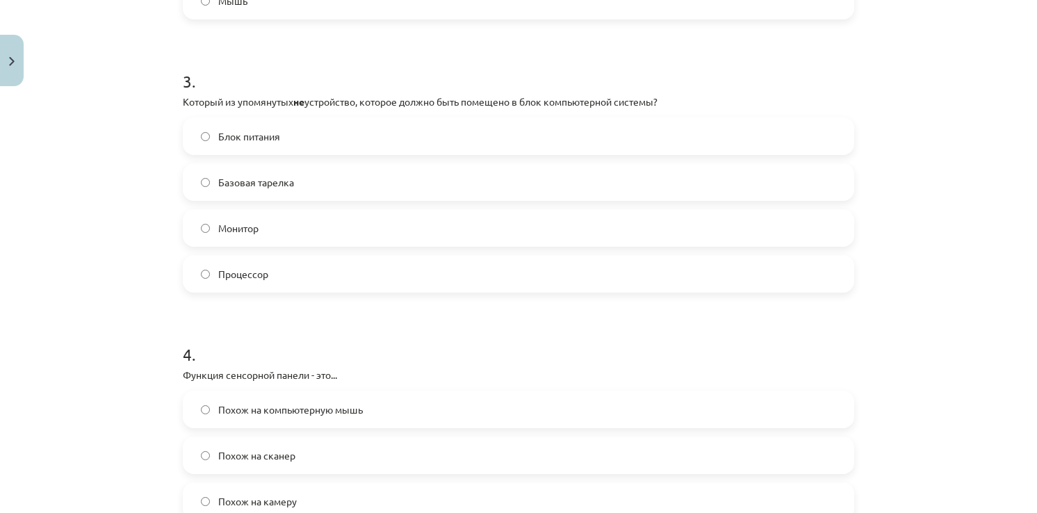
scroll to position [799, 0]
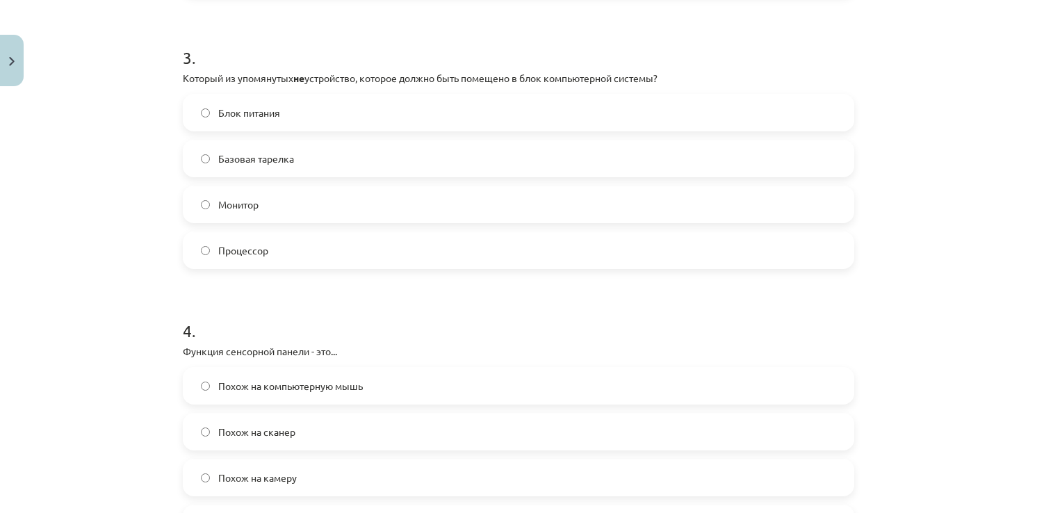
click at [237, 432] on span "Похож на сканер" at bounding box center [256, 432] width 77 height 15
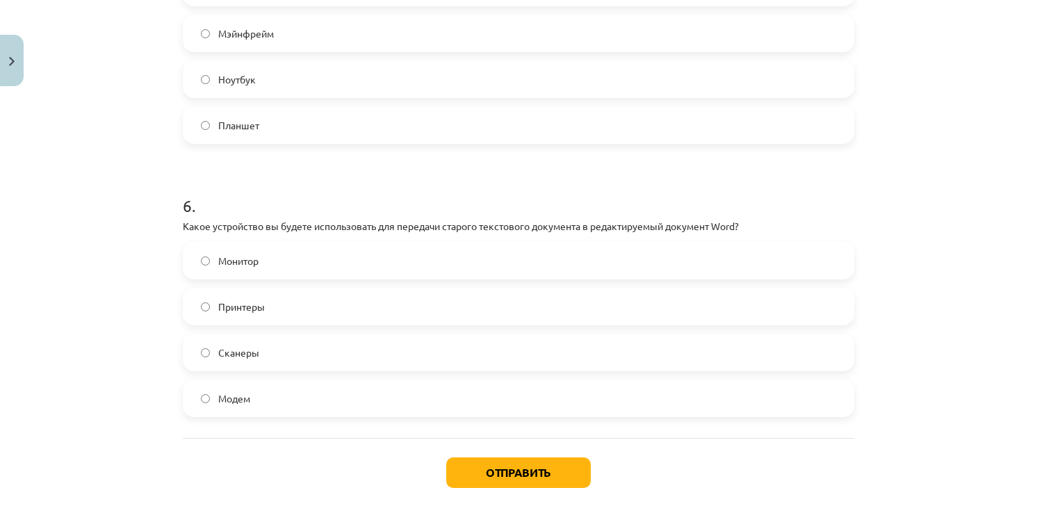
scroll to position [1494, 0]
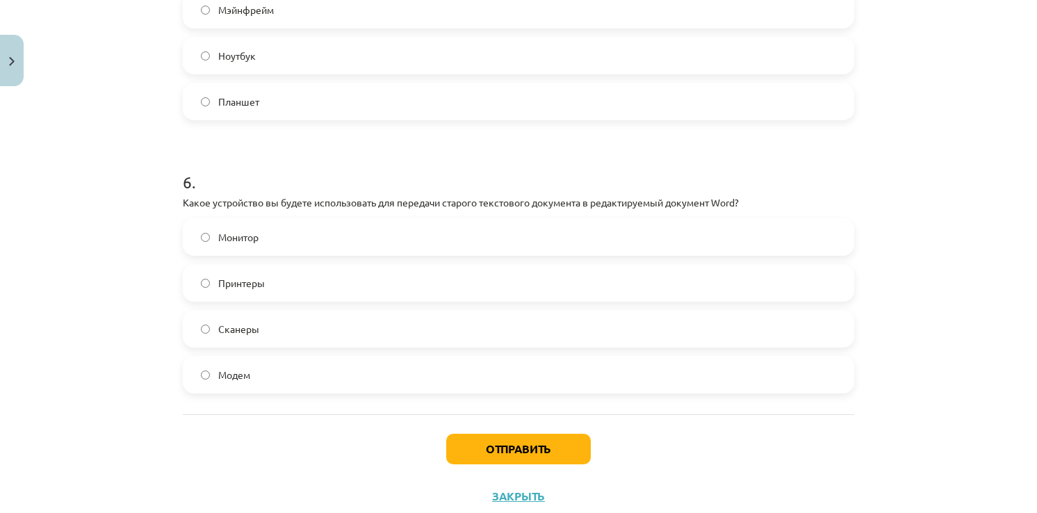
click at [191, 328] on label "Сканеры" at bounding box center [518, 328] width 669 height 35
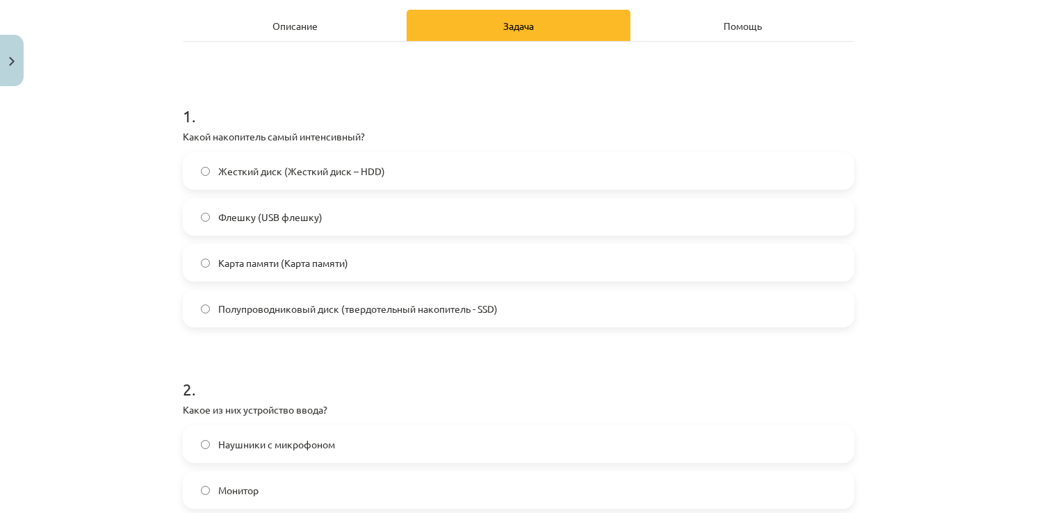
scroll to position [0, 0]
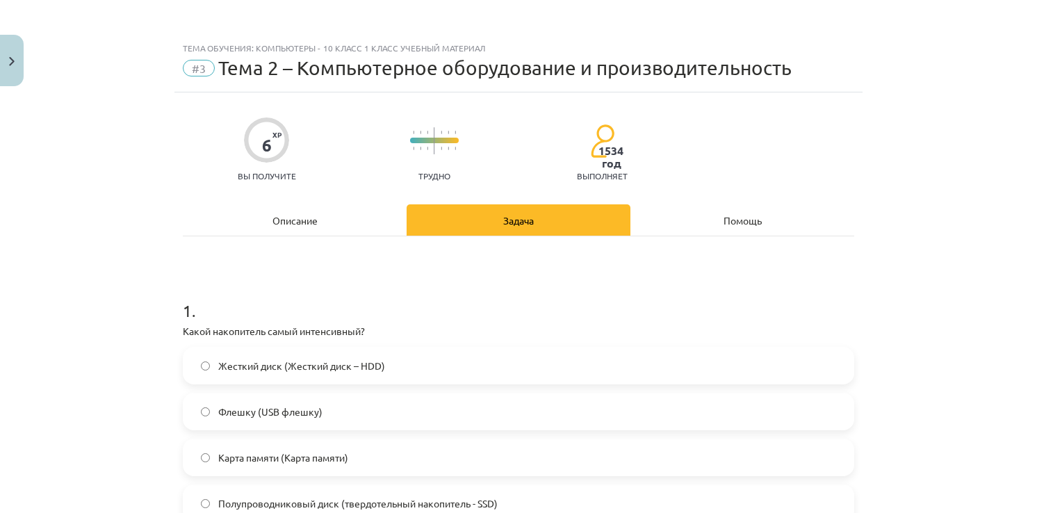
click at [300, 224] on div "Описание" at bounding box center [295, 219] width 224 height 31
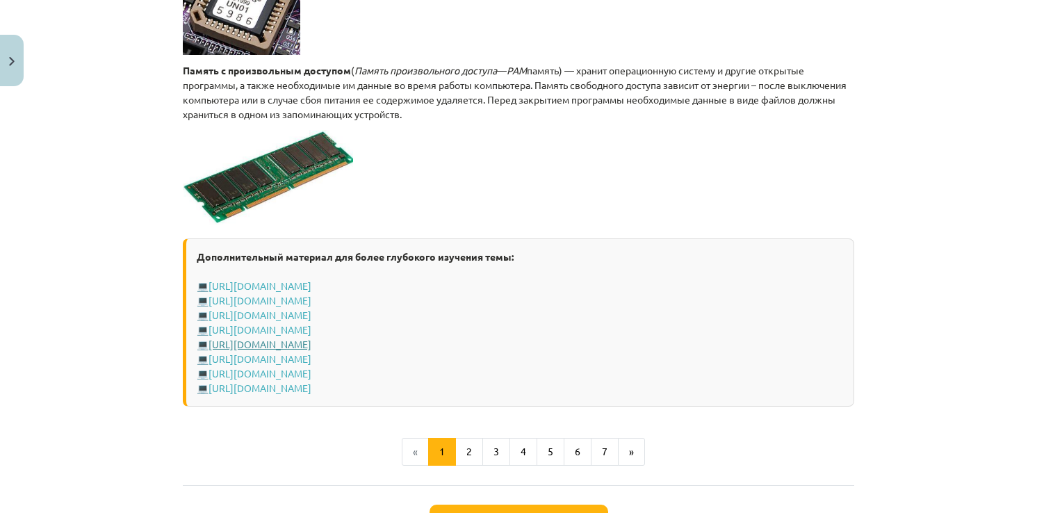
scroll to position [2398, 0]
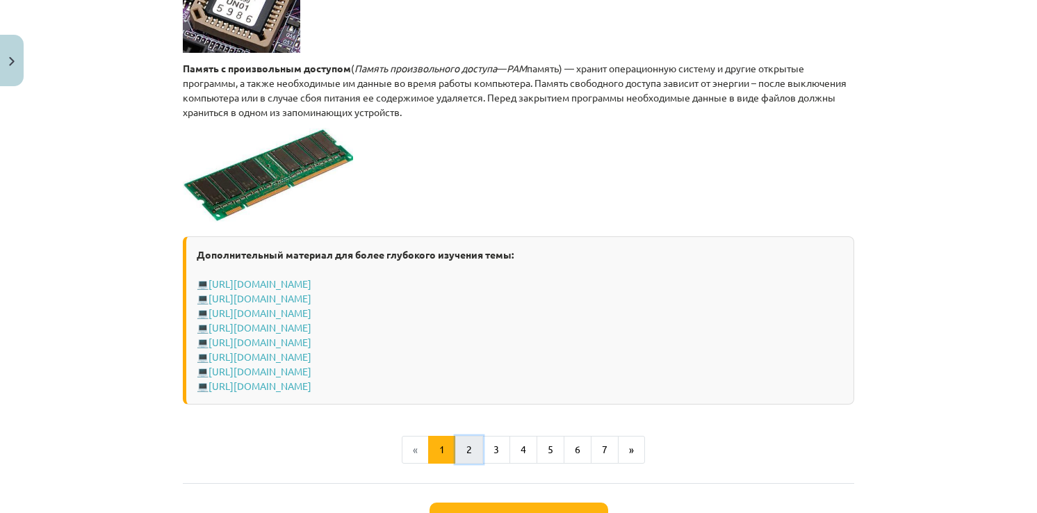
click at [472, 459] on button "2" at bounding box center [469, 450] width 28 height 28
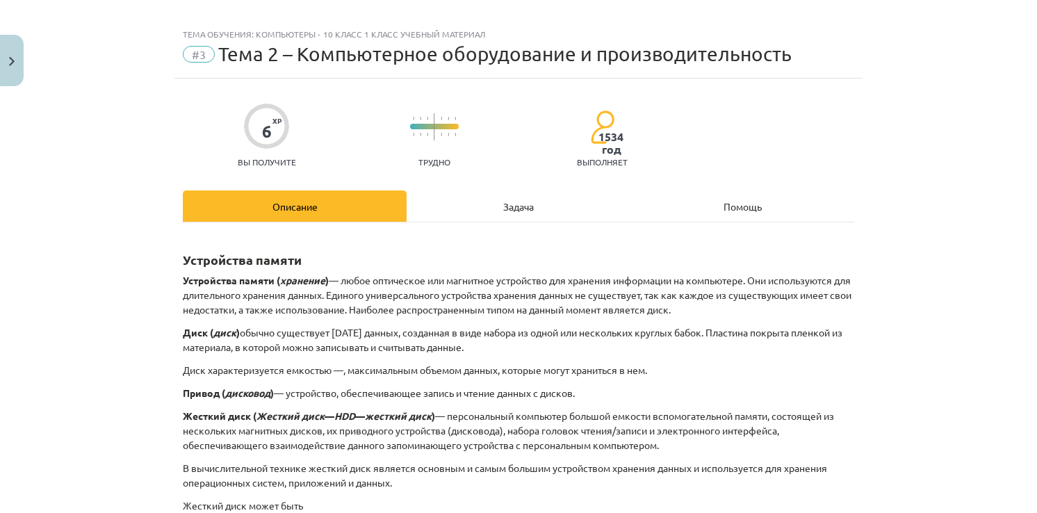
scroll to position [0, 0]
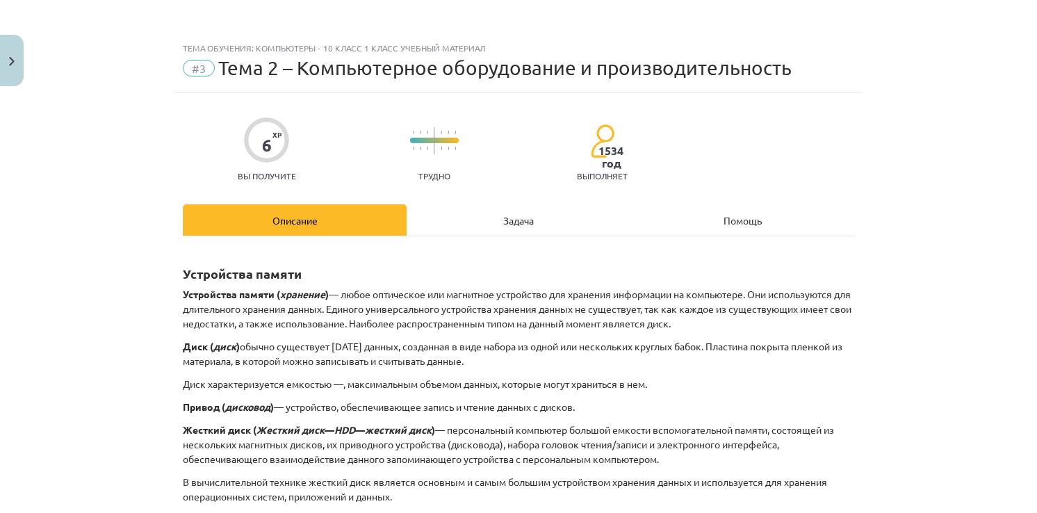
click at [505, 216] on div "Задача" at bounding box center [519, 219] width 224 height 31
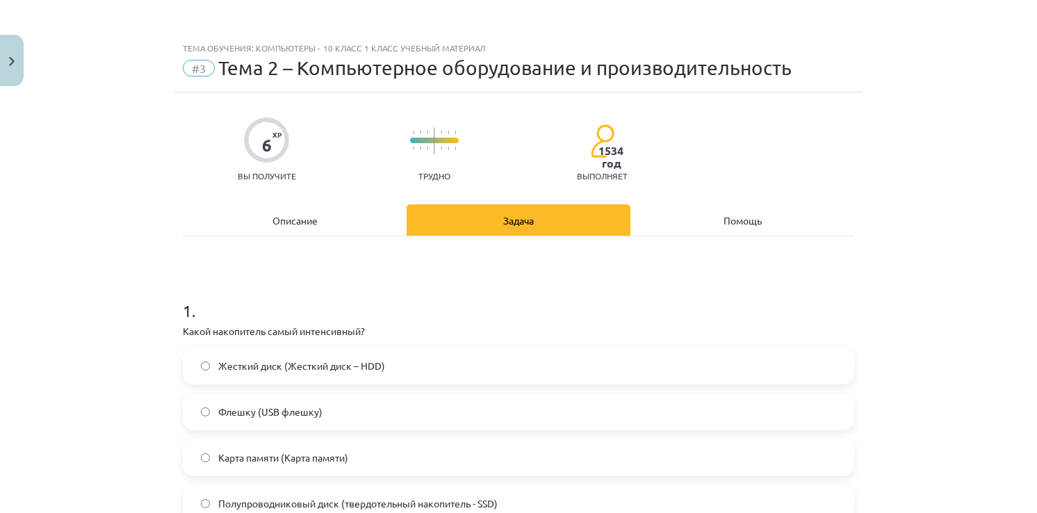
click at [335, 222] on div "Описание" at bounding box center [295, 219] width 224 height 31
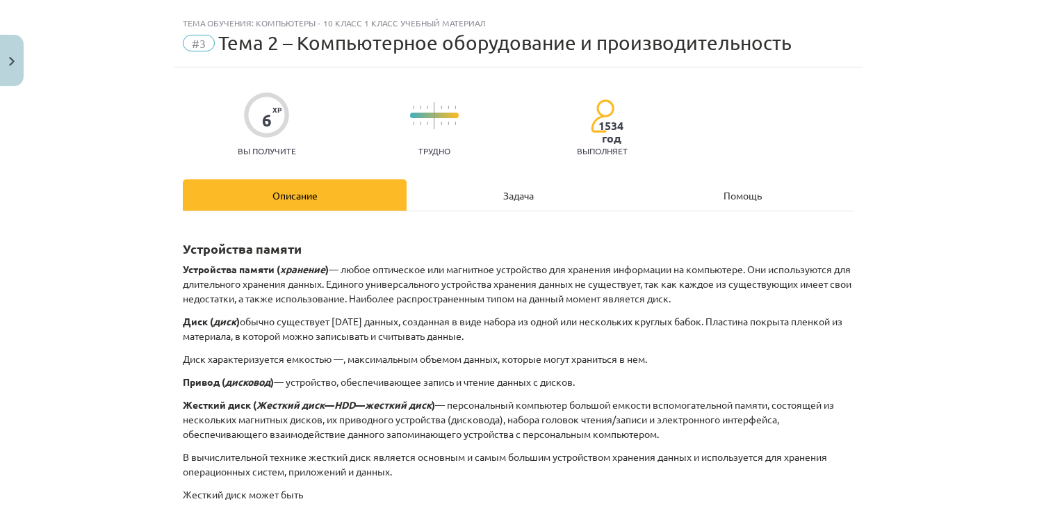
scroll to position [35, 0]
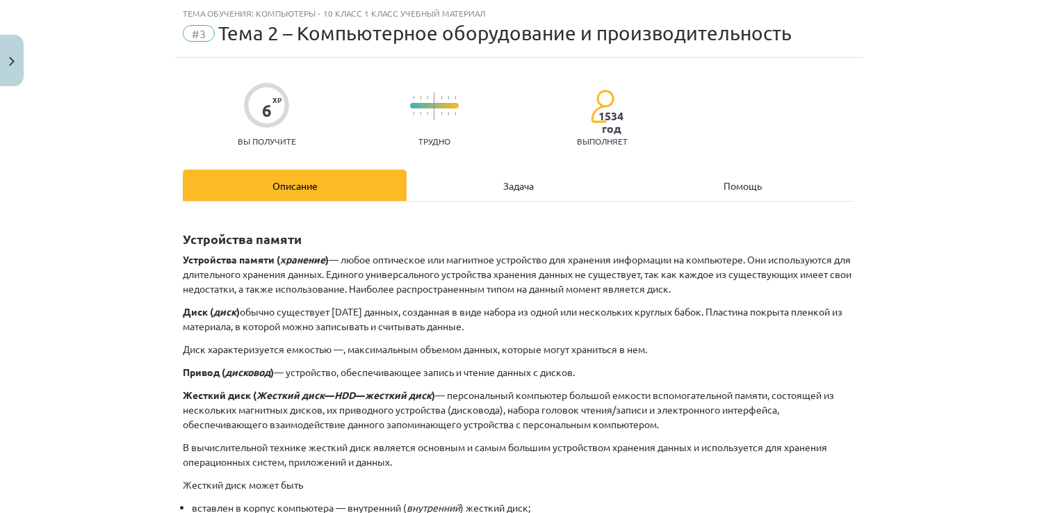
click at [520, 192] on div "Задача" at bounding box center [519, 185] width 224 height 31
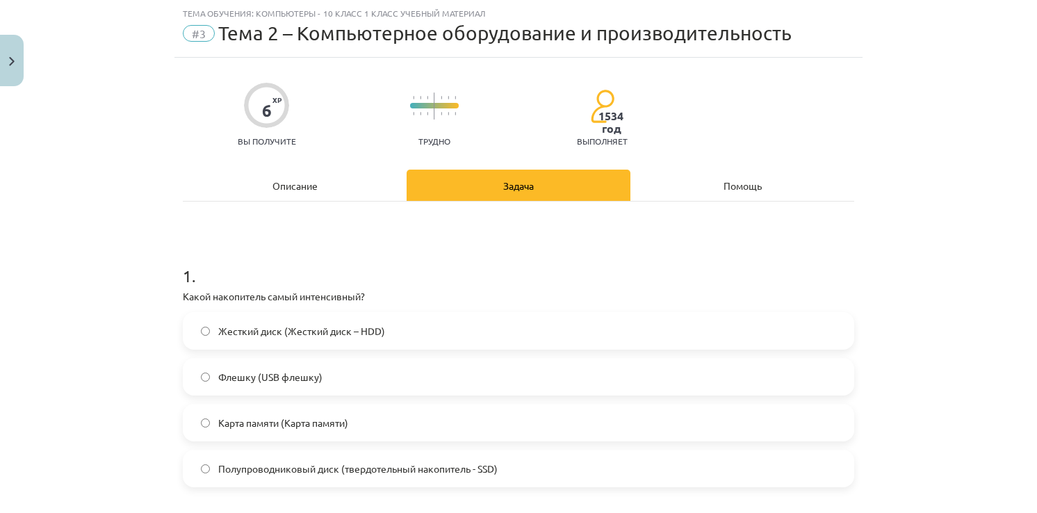
click at [279, 183] on div "Описание" at bounding box center [295, 185] width 224 height 31
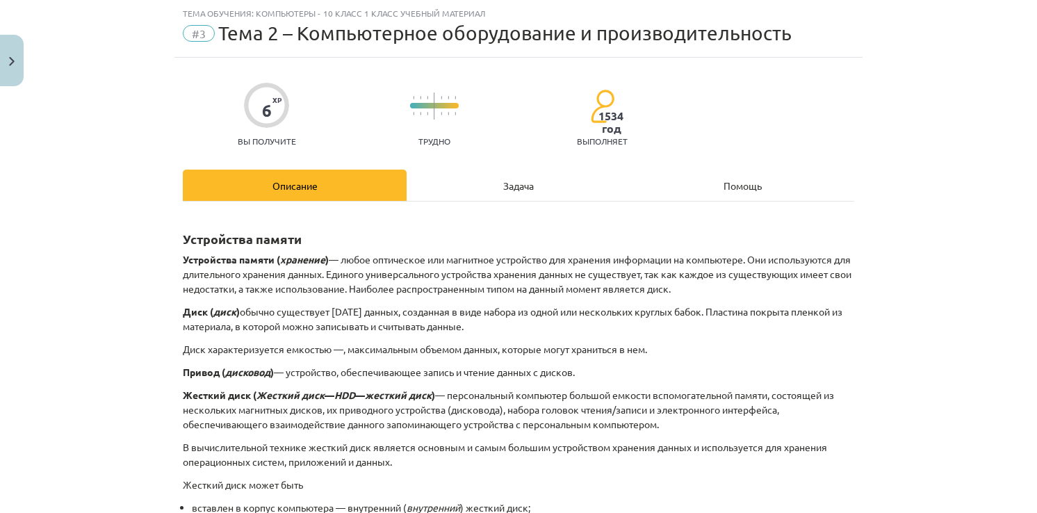
click at [447, 184] on div "Задача" at bounding box center [519, 185] width 224 height 31
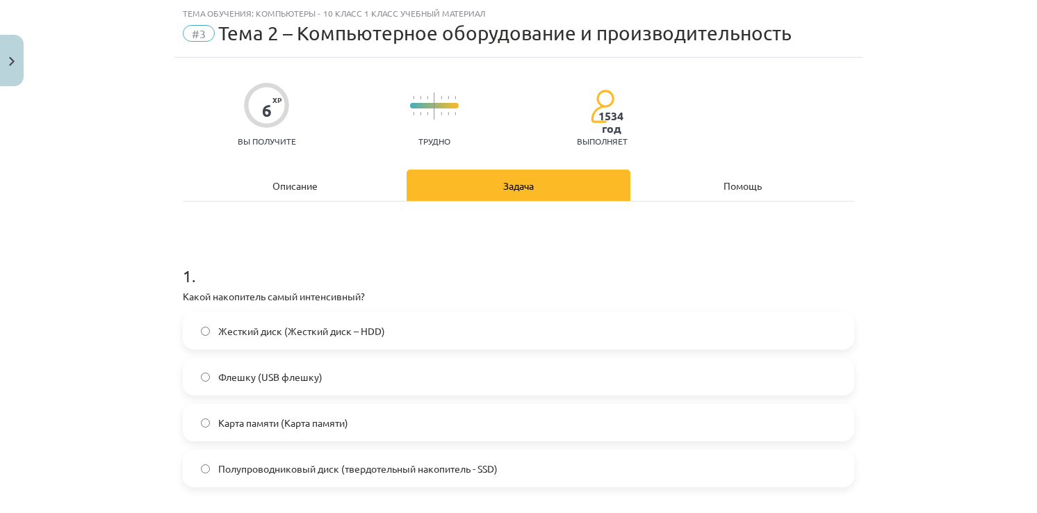
click at [313, 181] on div "Описание" at bounding box center [295, 185] width 224 height 31
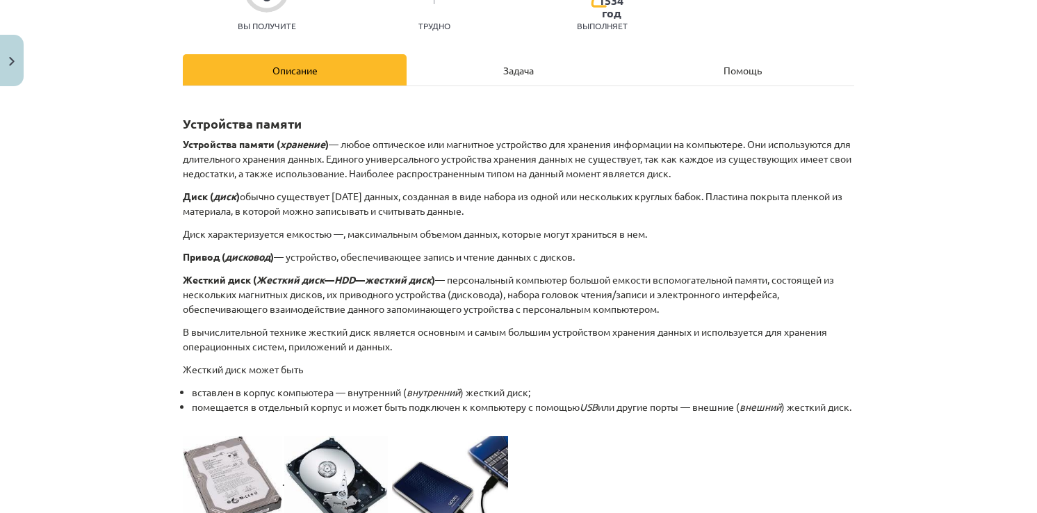
scroll to position [174, 0]
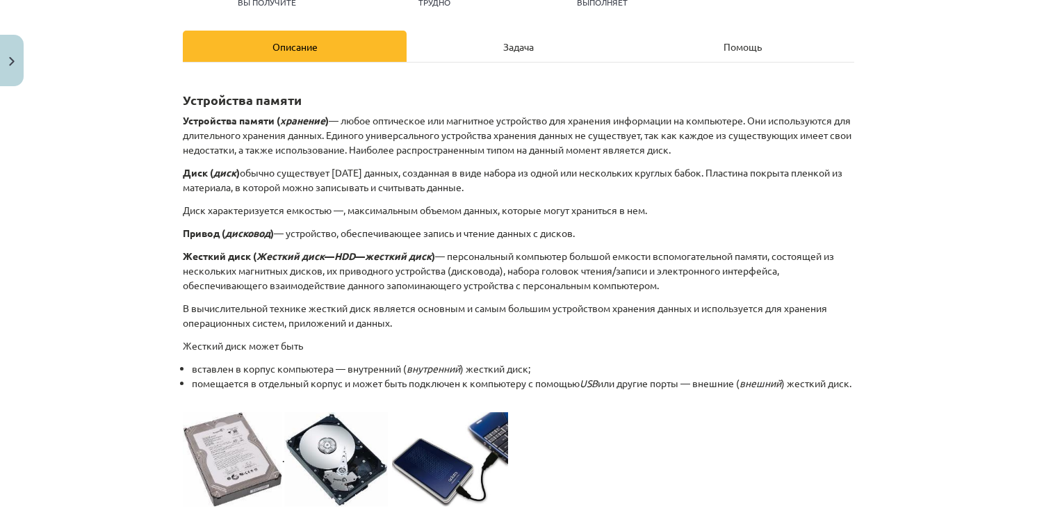
click at [469, 44] on div "Задача" at bounding box center [519, 46] width 224 height 31
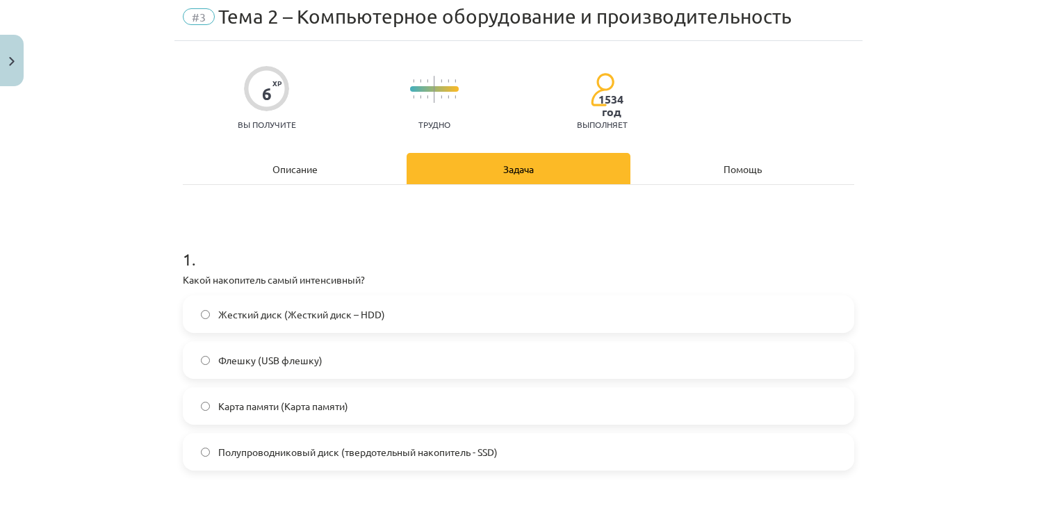
scroll to position [35, 0]
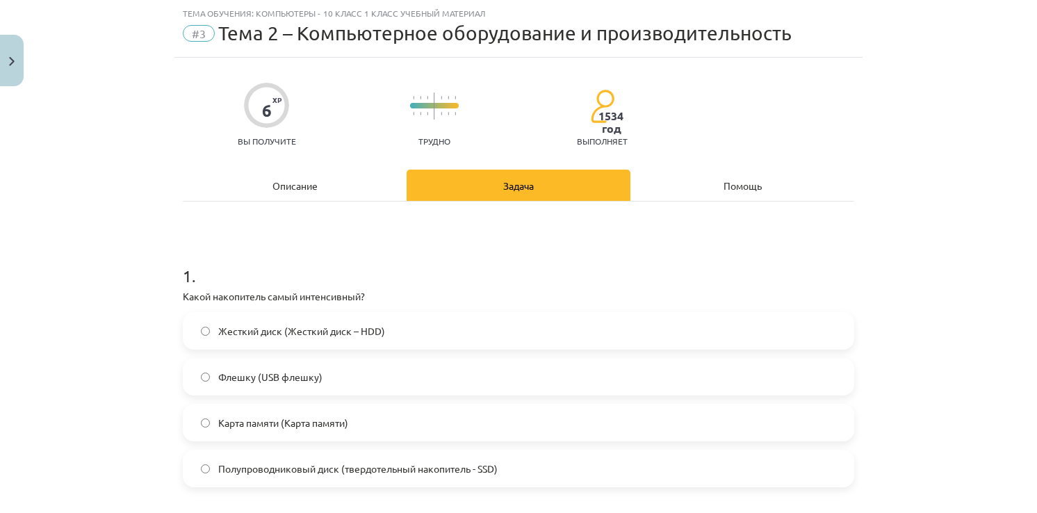
click at [341, 334] on span "Жесткий диск (Жесткий диск – HDD)" at bounding box center [301, 331] width 167 height 15
click at [300, 186] on div "Описание" at bounding box center [295, 185] width 224 height 31
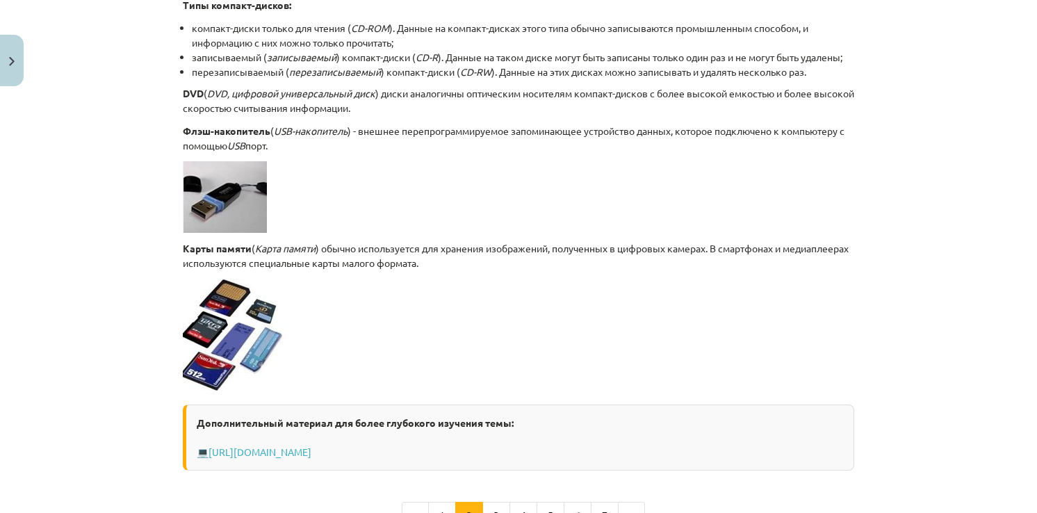
scroll to position [1251, 0]
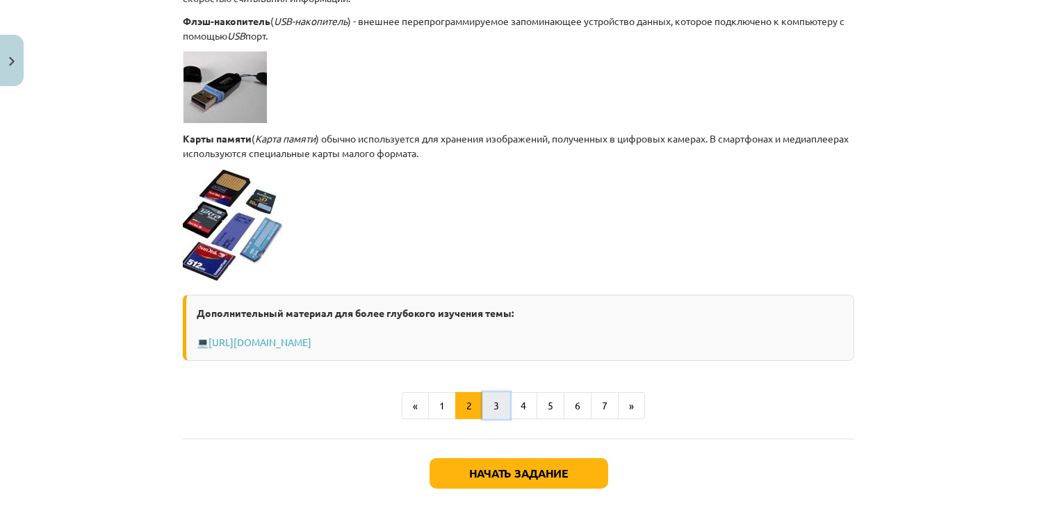
click at [488, 420] on button "3" at bounding box center [496, 406] width 28 height 28
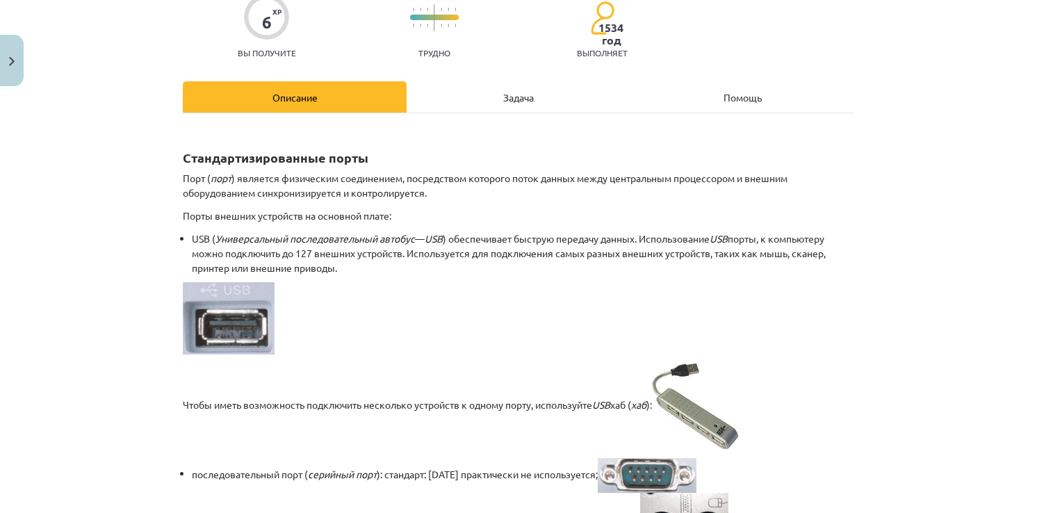
scroll to position [0, 0]
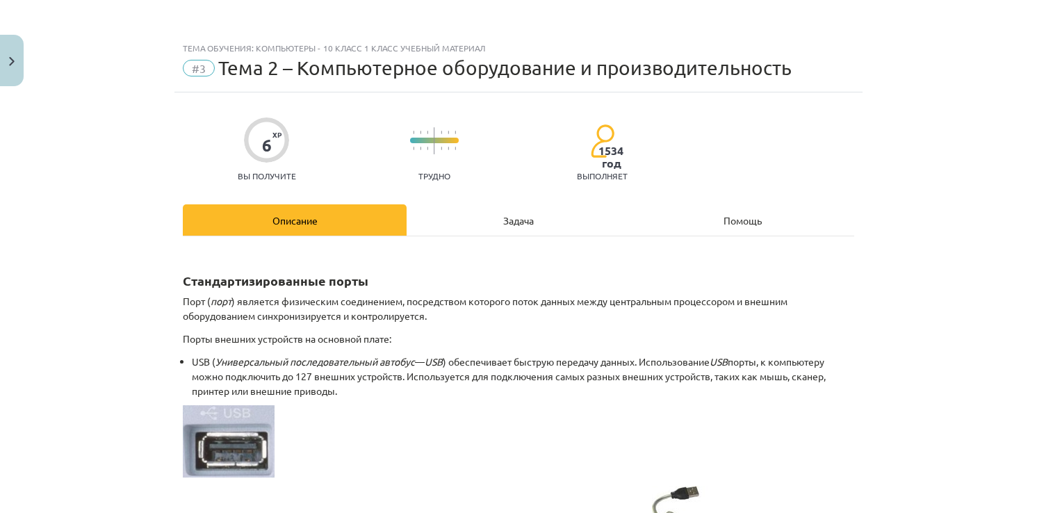
click at [487, 214] on div "Задача" at bounding box center [519, 219] width 224 height 31
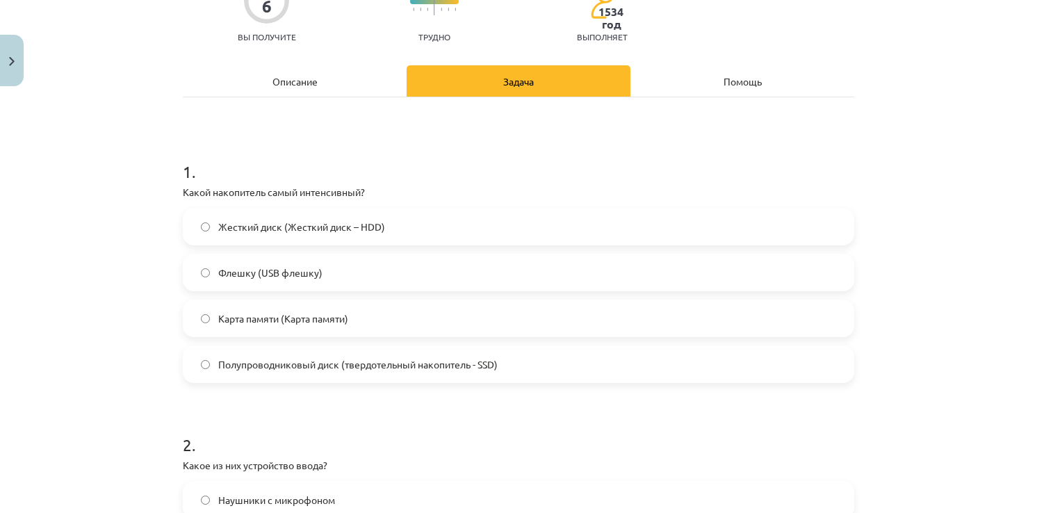
click at [291, 87] on div "Описание" at bounding box center [295, 80] width 224 height 31
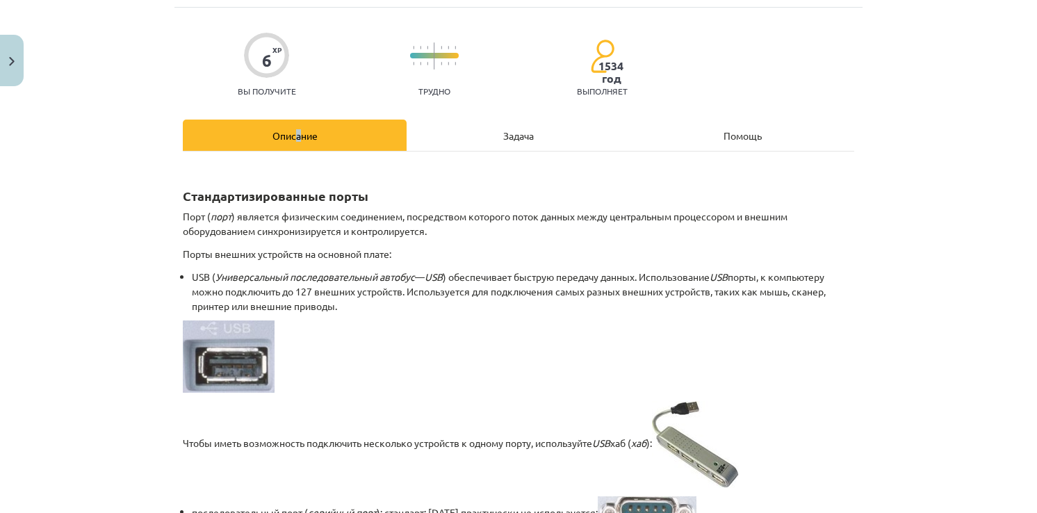
scroll to position [35, 0]
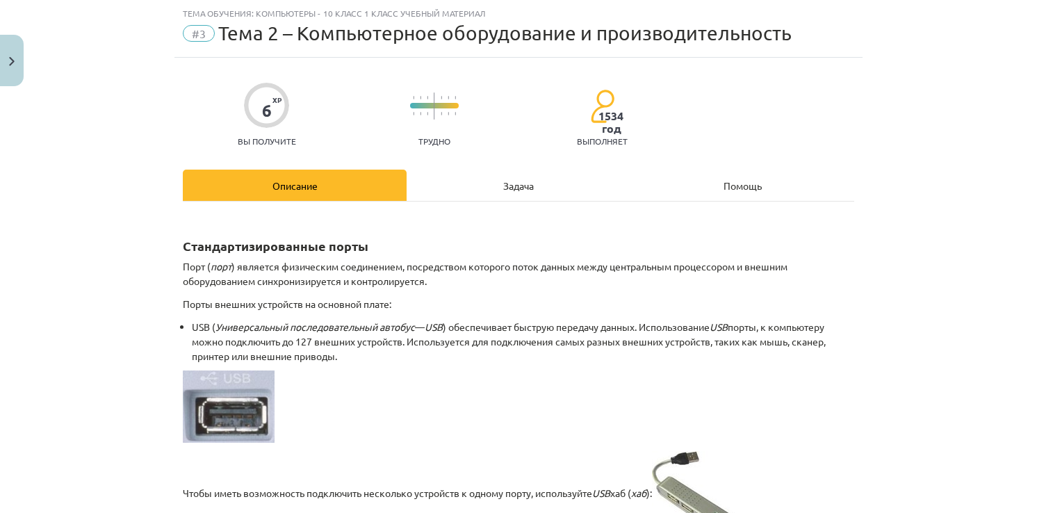
click at [480, 239] on h2 "Стандартизированные порты" at bounding box center [518, 238] width 671 height 34
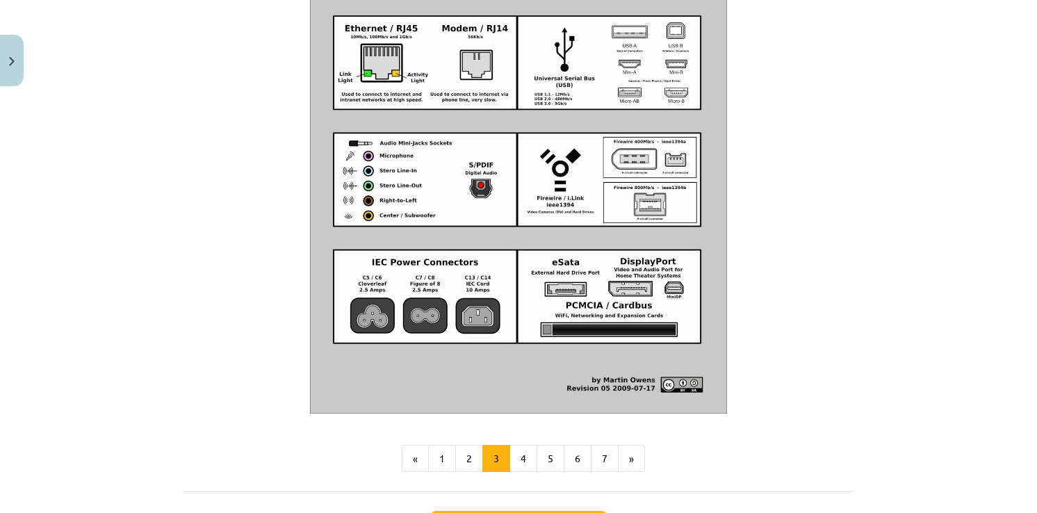
scroll to position [1683, 0]
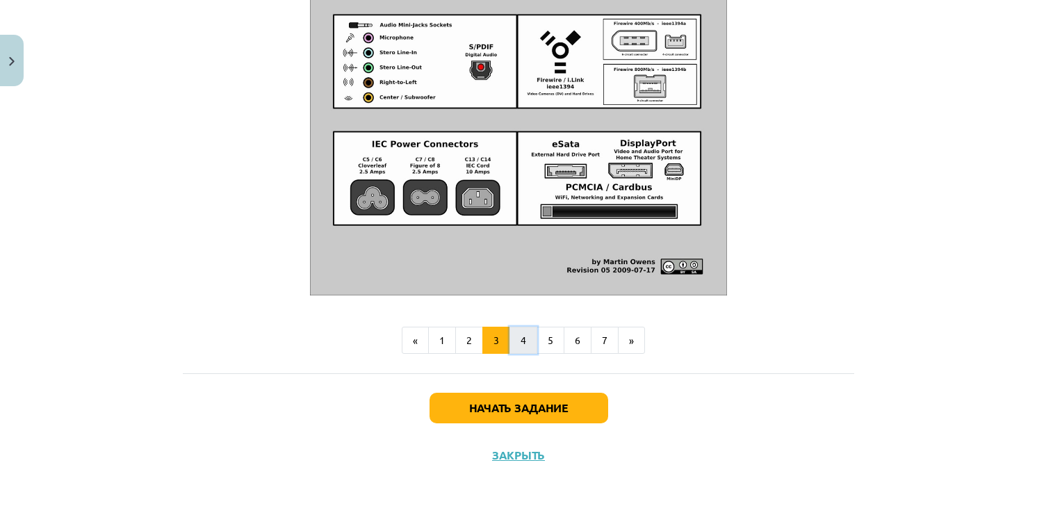
click at [516, 344] on button "4" at bounding box center [523, 341] width 28 height 28
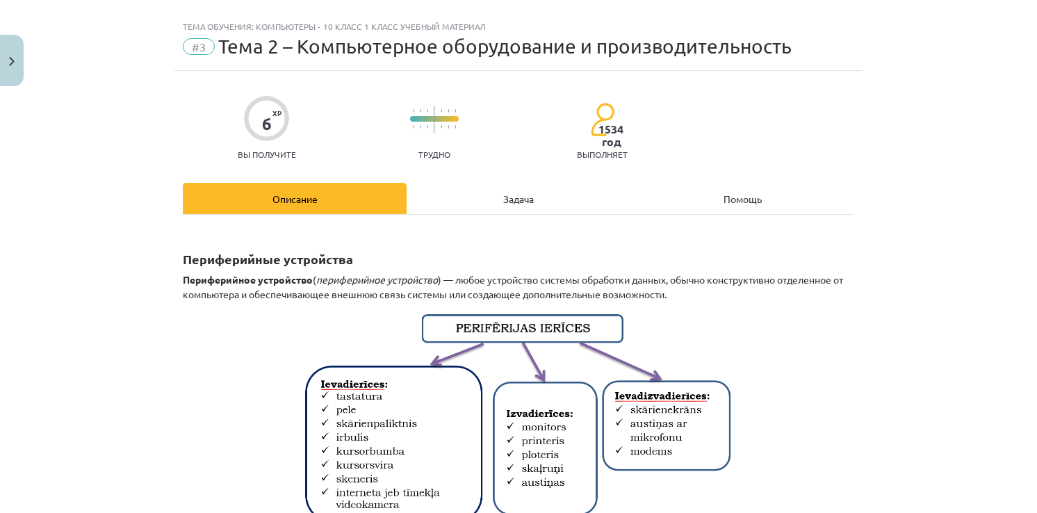
scroll to position [0, 0]
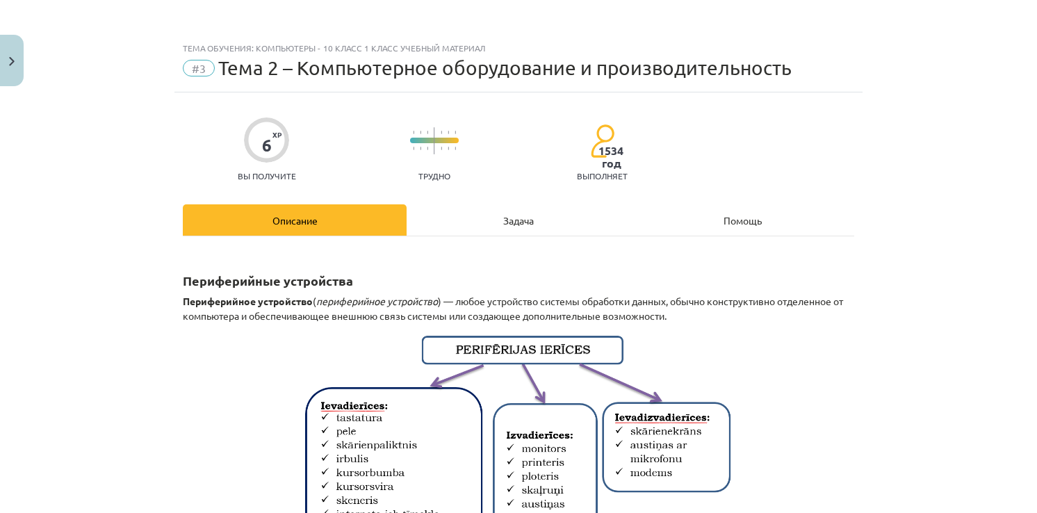
click at [548, 218] on div "Задача" at bounding box center [519, 219] width 224 height 31
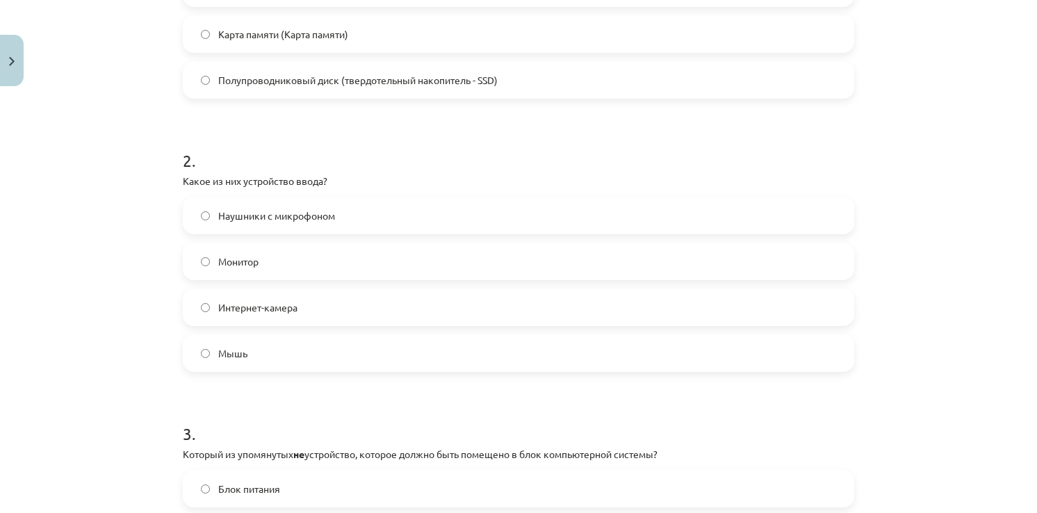
scroll to position [354, 0]
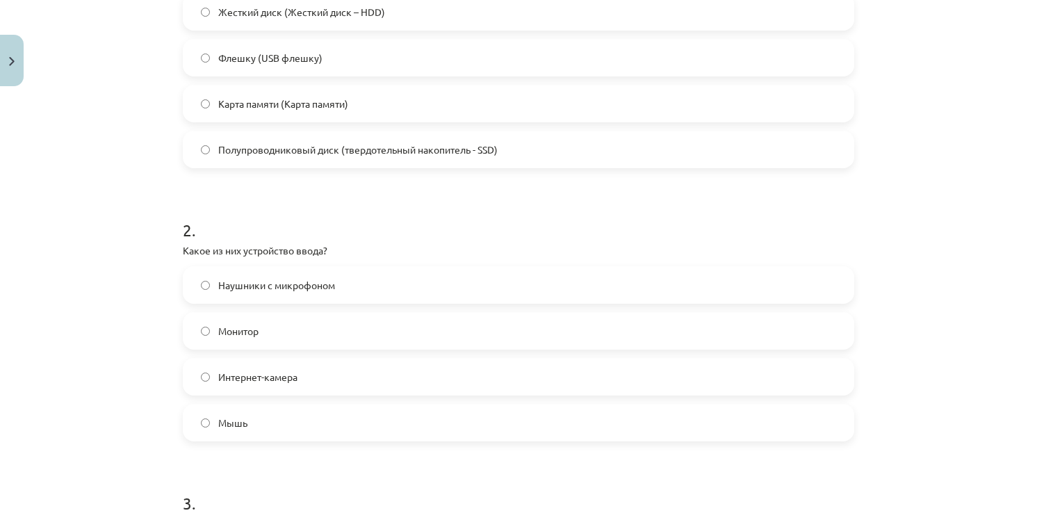
click at [202, 428] on label "Мышь" at bounding box center [518, 422] width 669 height 35
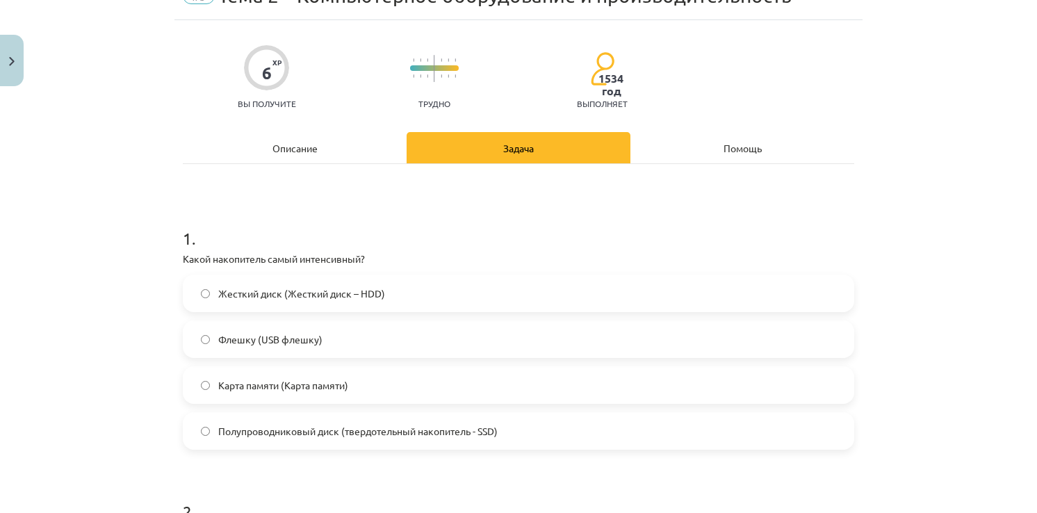
scroll to position [0, 0]
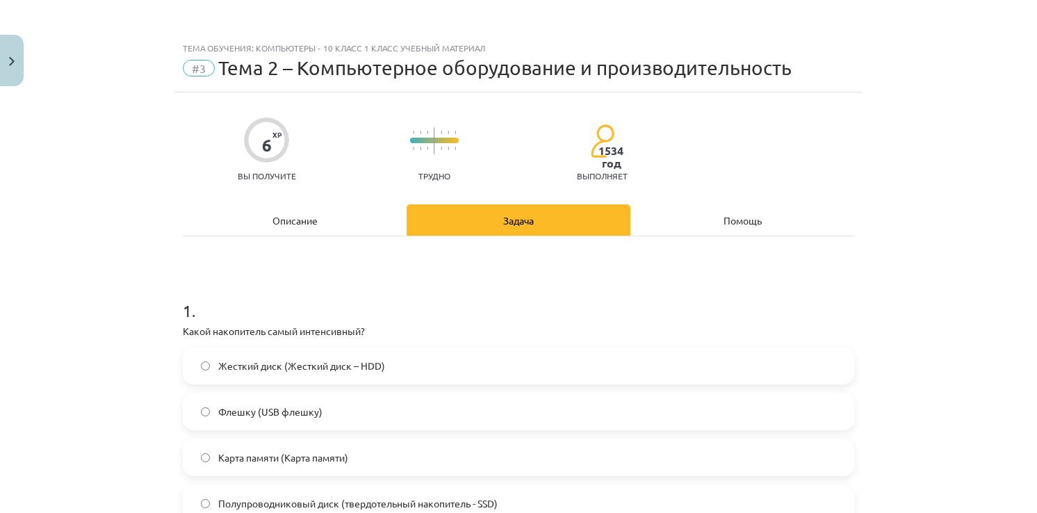
click at [319, 220] on div "Описание" at bounding box center [295, 219] width 224 height 31
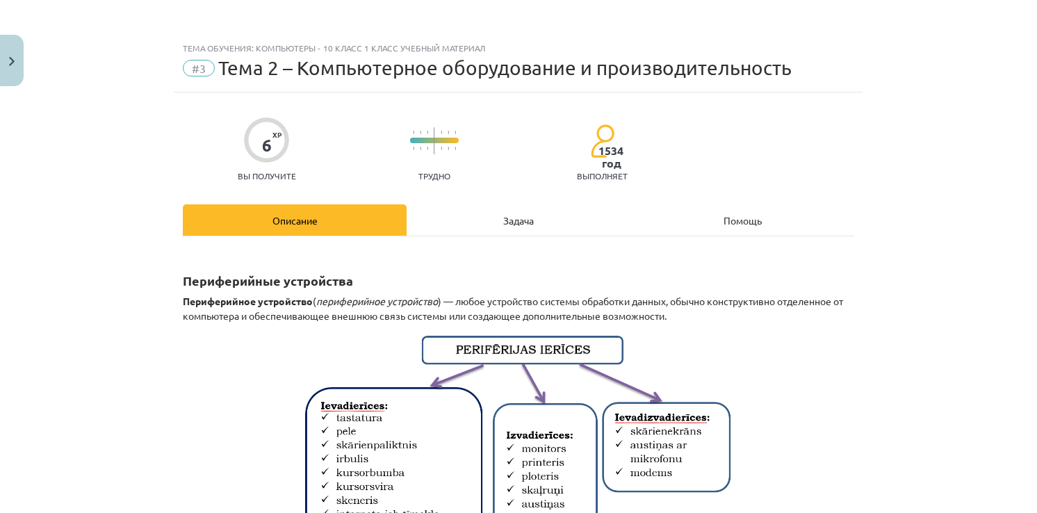
click at [508, 211] on div "Задача" at bounding box center [519, 219] width 224 height 31
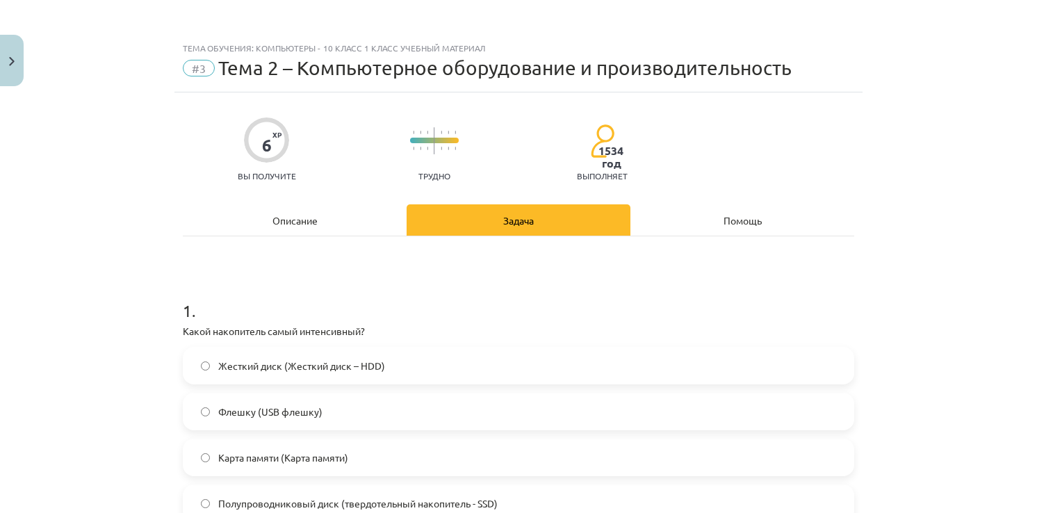
click at [322, 211] on div "Описание" at bounding box center [295, 219] width 224 height 31
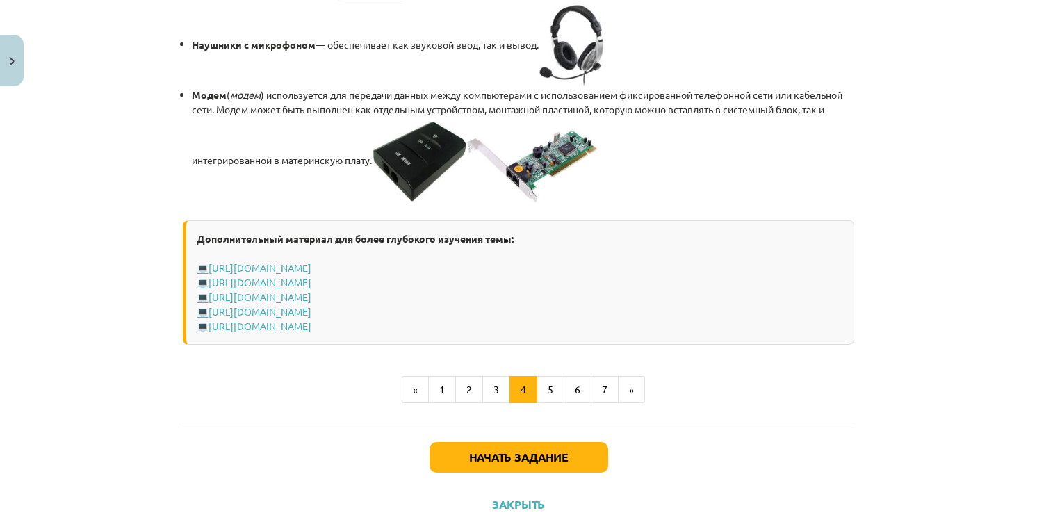
scroll to position [2565, 0]
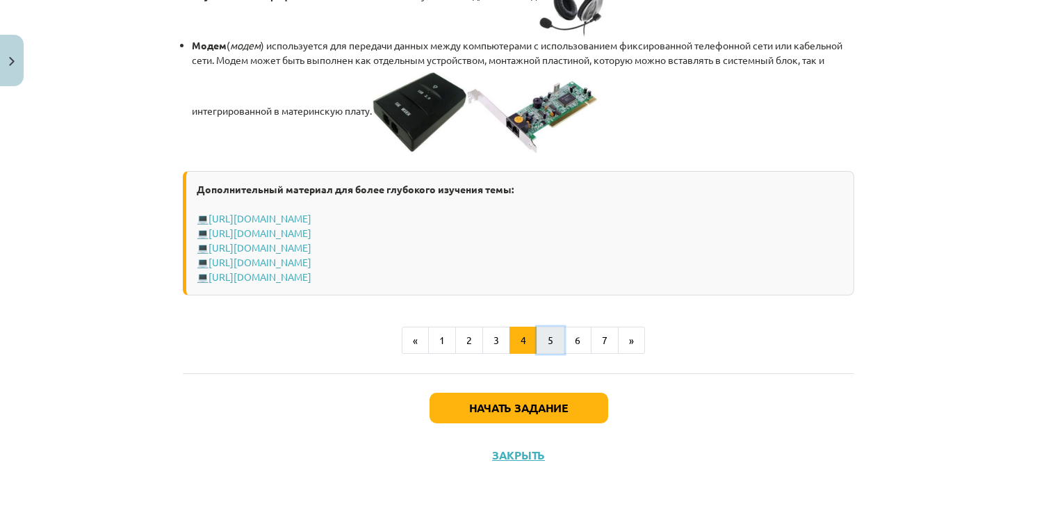
click at [539, 341] on button "5" at bounding box center [551, 341] width 28 height 28
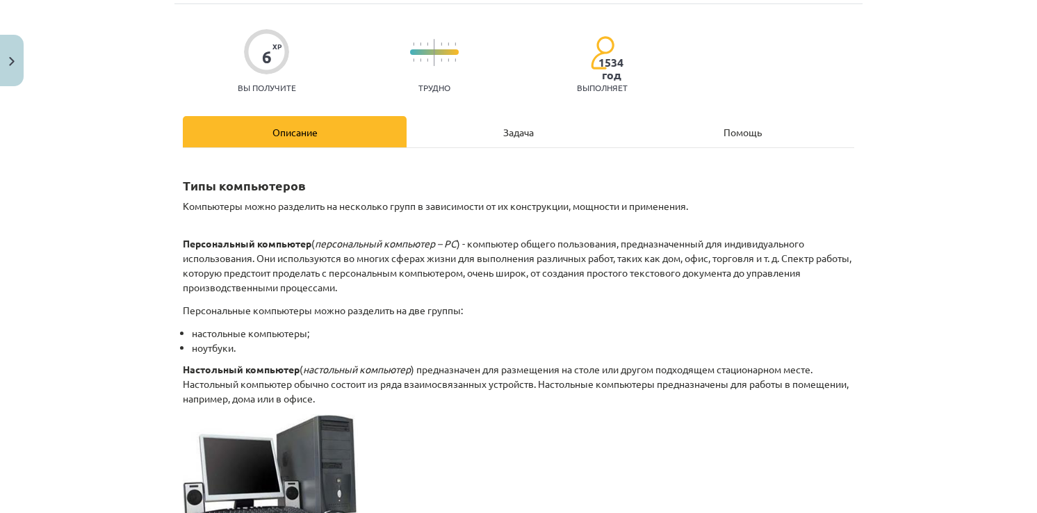
scroll to position [0, 0]
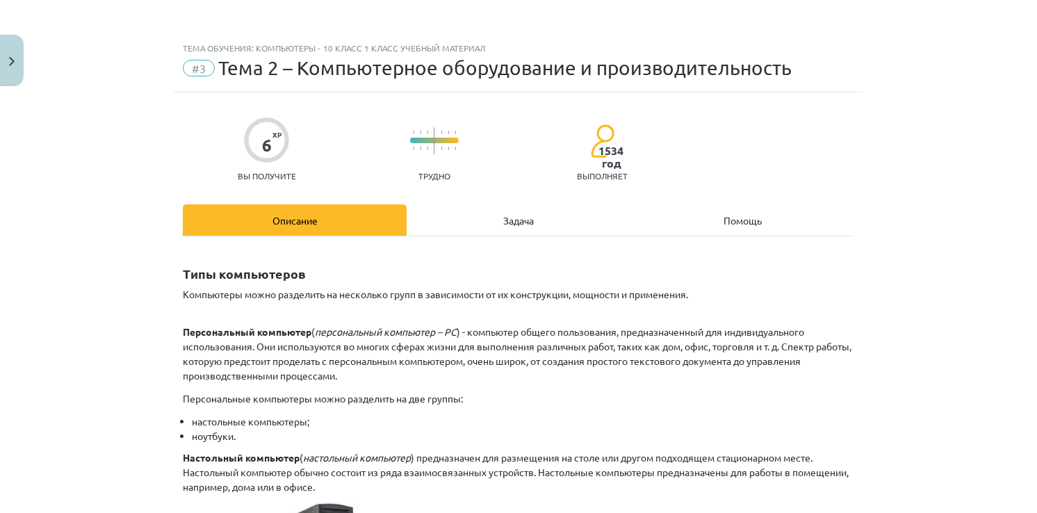
click at [522, 234] on div "Задача" at bounding box center [519, 219] width 224 height 31
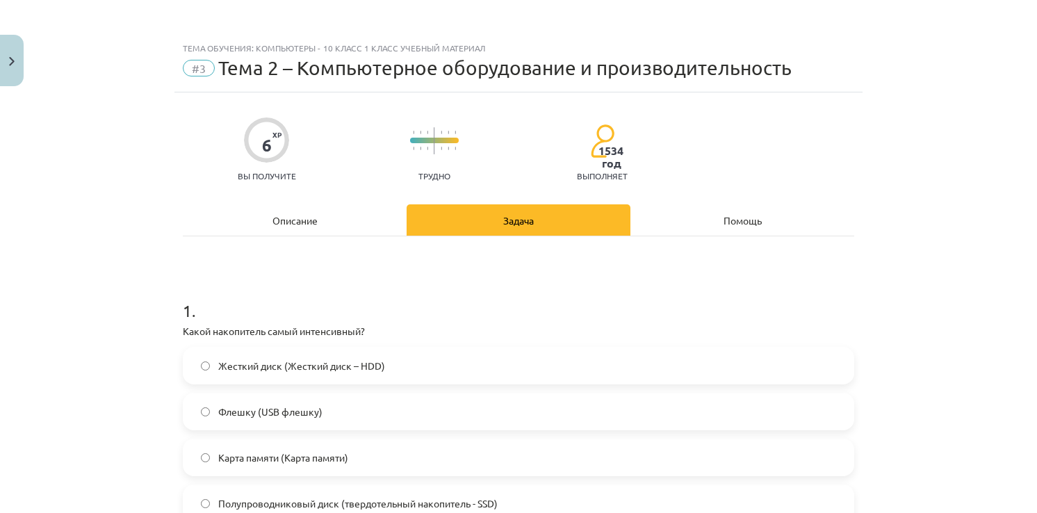
click at [268, 222] on div "Описание" at bounding box center [295, 219] width 224 height 31
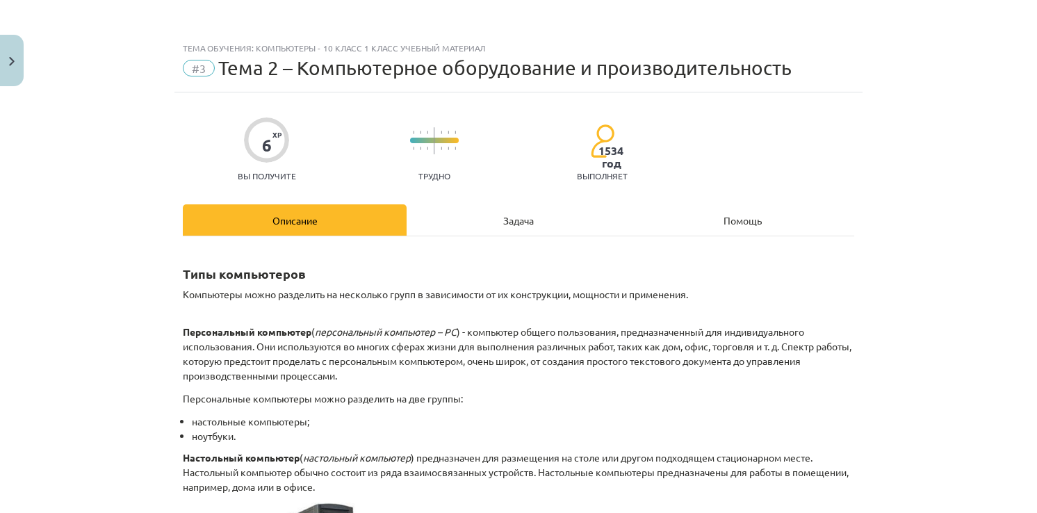
click at [462, 225] on div "Задача" at bounding box center [519, 219] width 224 height 31
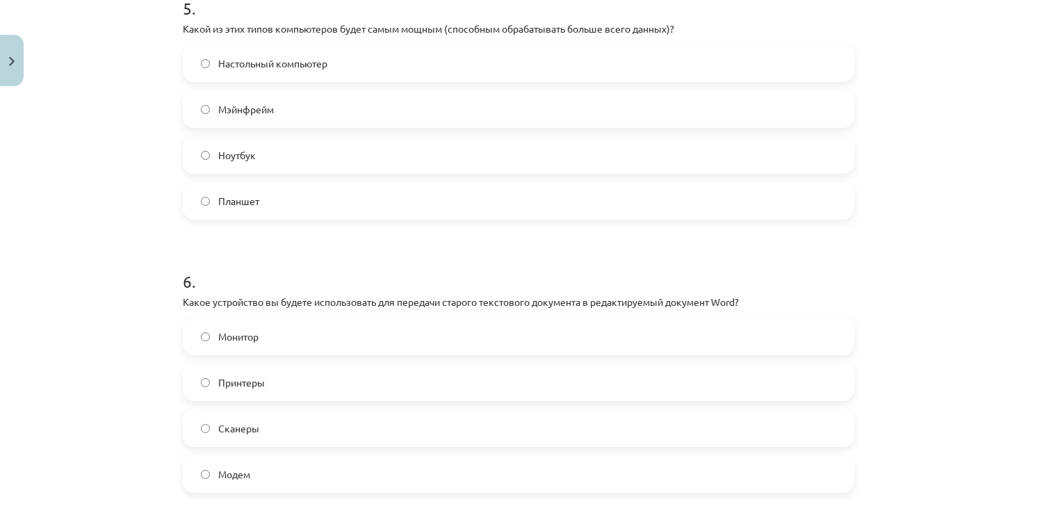
scroll to position [1216, 0]
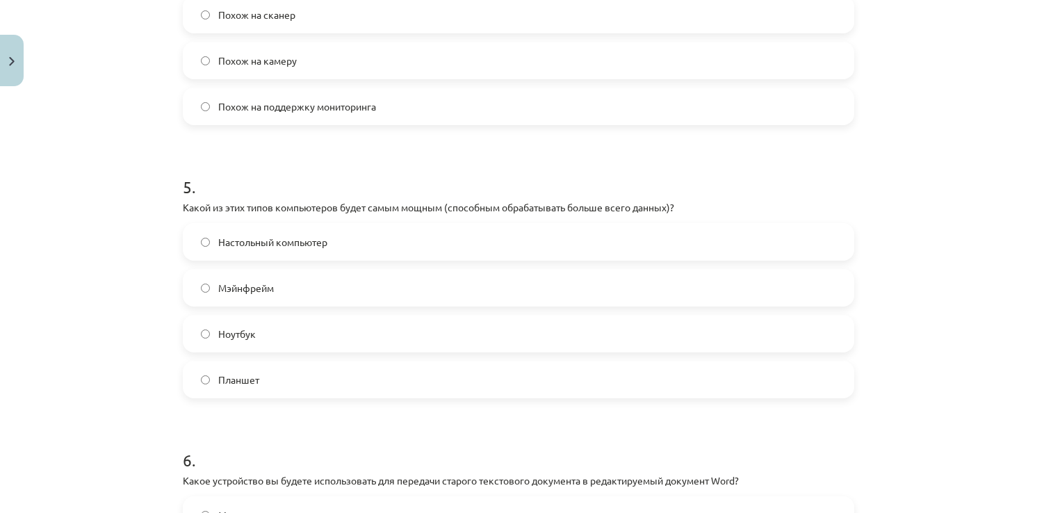
click at [197, 281] on label "Мэйнфрейм" at bounding box center [518, 287] width 669 height 35
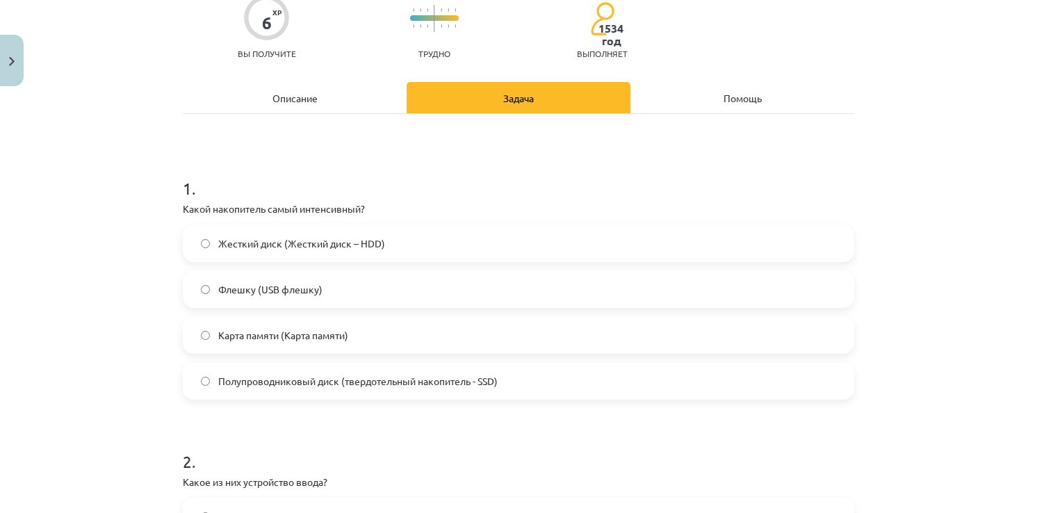
scroll to position [0, 0]
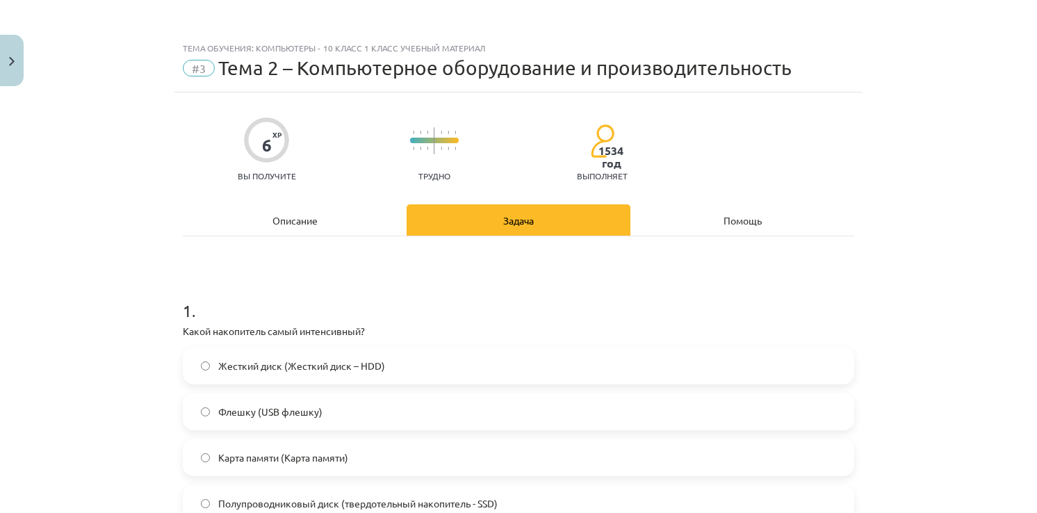
click at [316, 211] on div "Описание" at bounding box center [295, 219] width 224 height 31
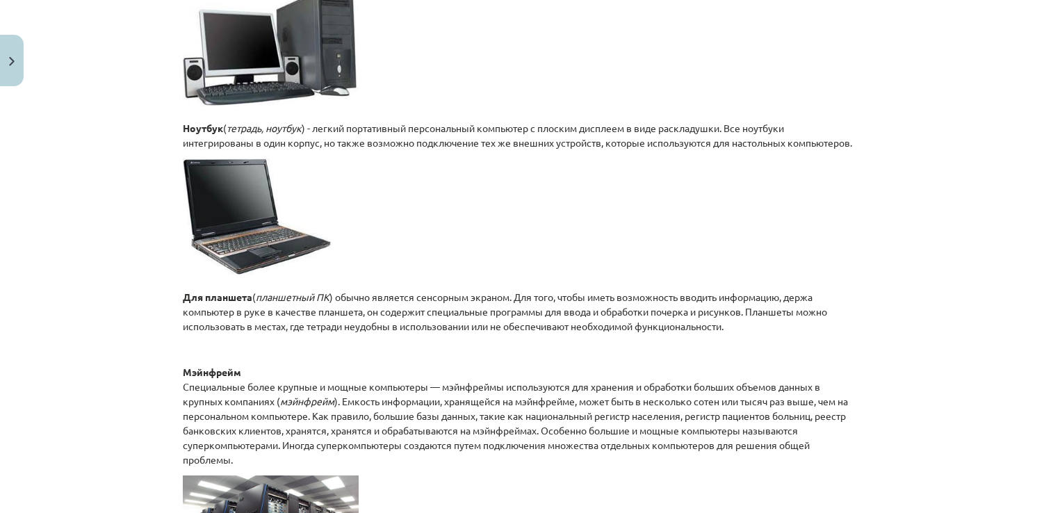
scroll to position [824, 0]
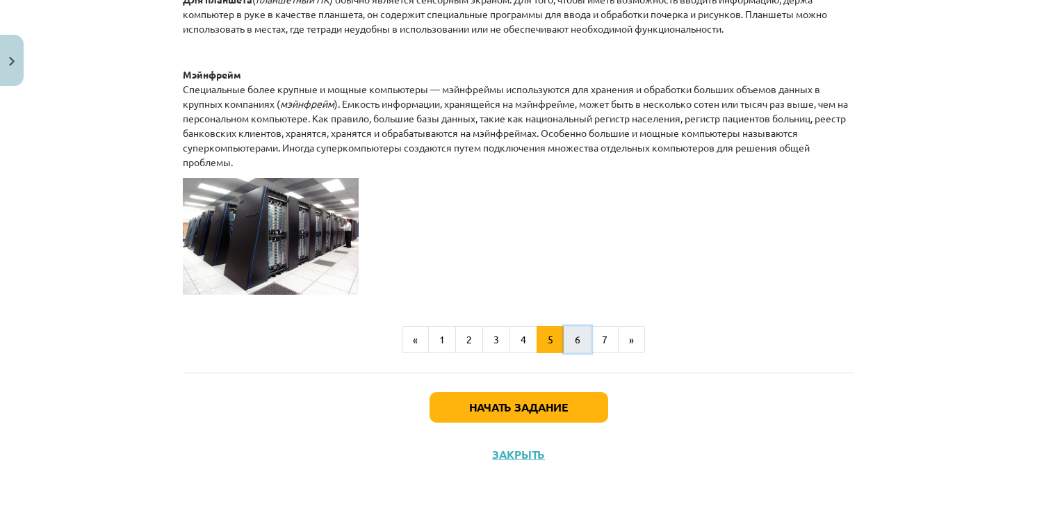
click at [564, 340] on button "6" at bounding box center [578, 340] width 28 height 28
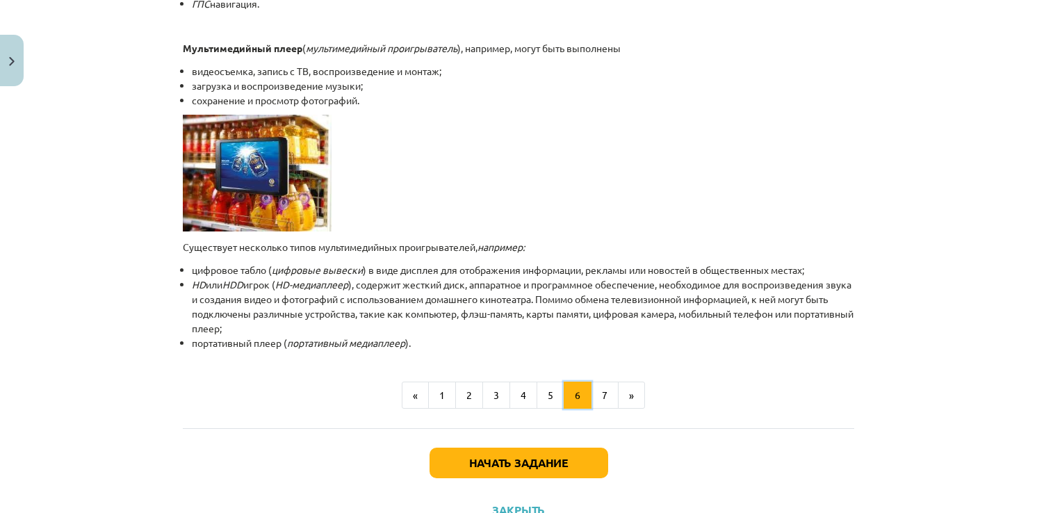
scroll to position [348, 0]
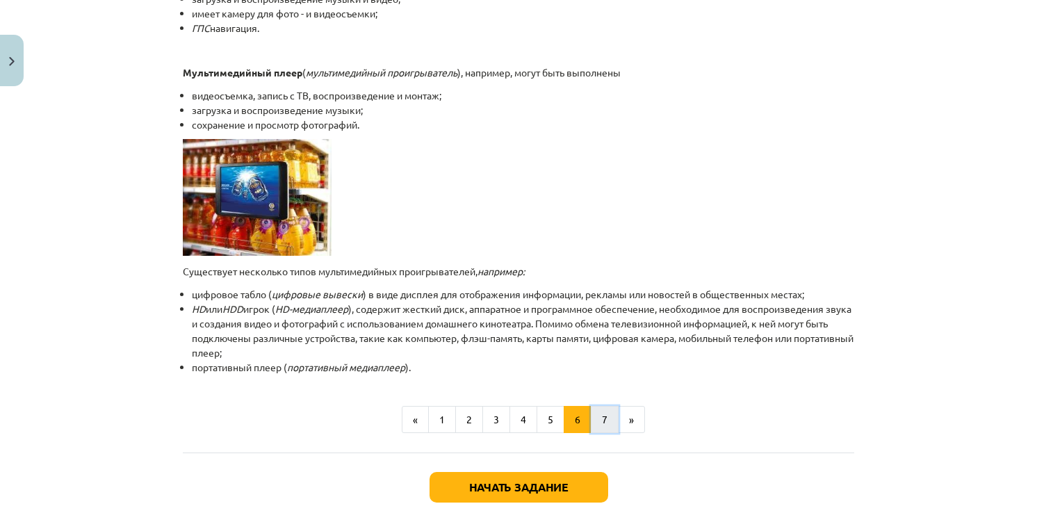
click at [597, 421] on button "7" at bounding box center [605, 420] width 28 height 28
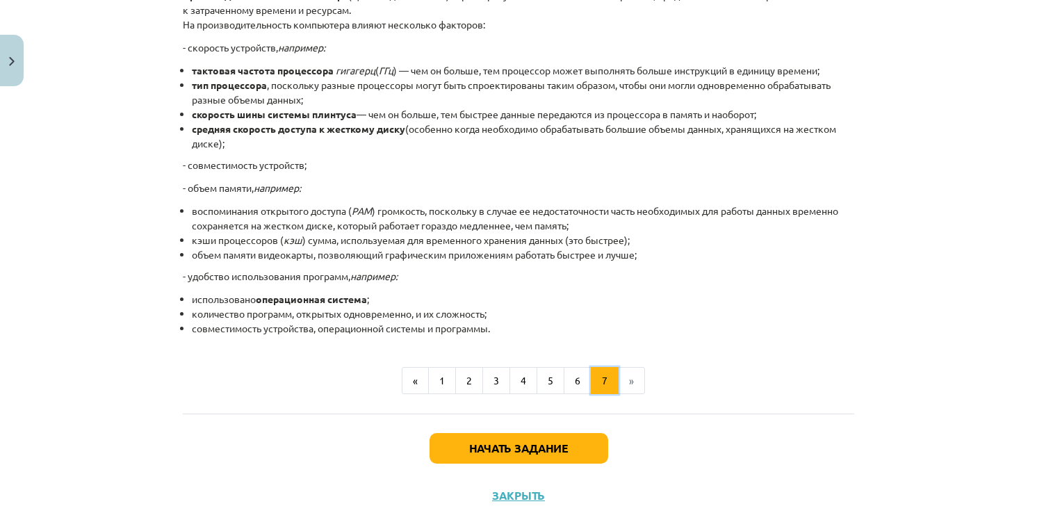
scroll to position [248, 0]
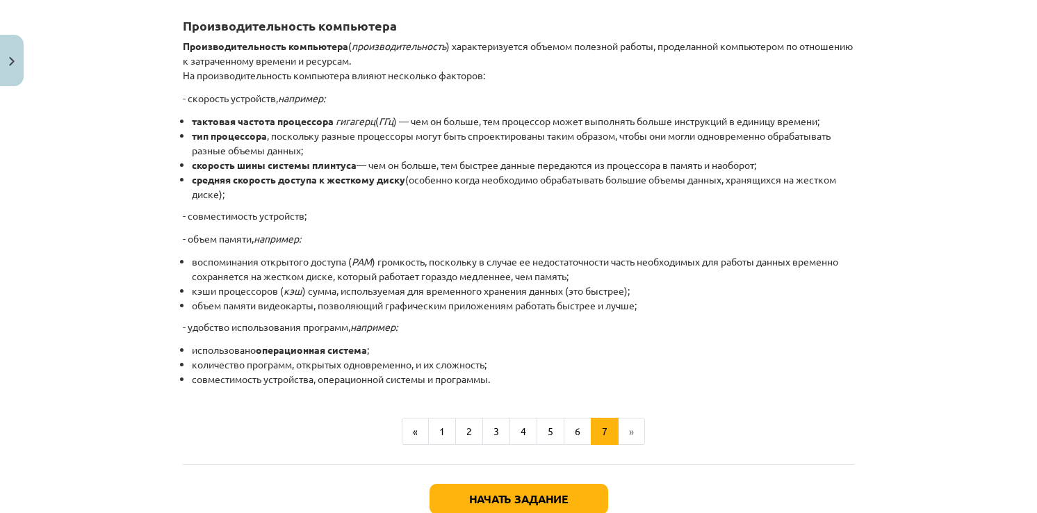
click at [619, 427] on li "»" at bounding box center [632, 432] width 26 height 28
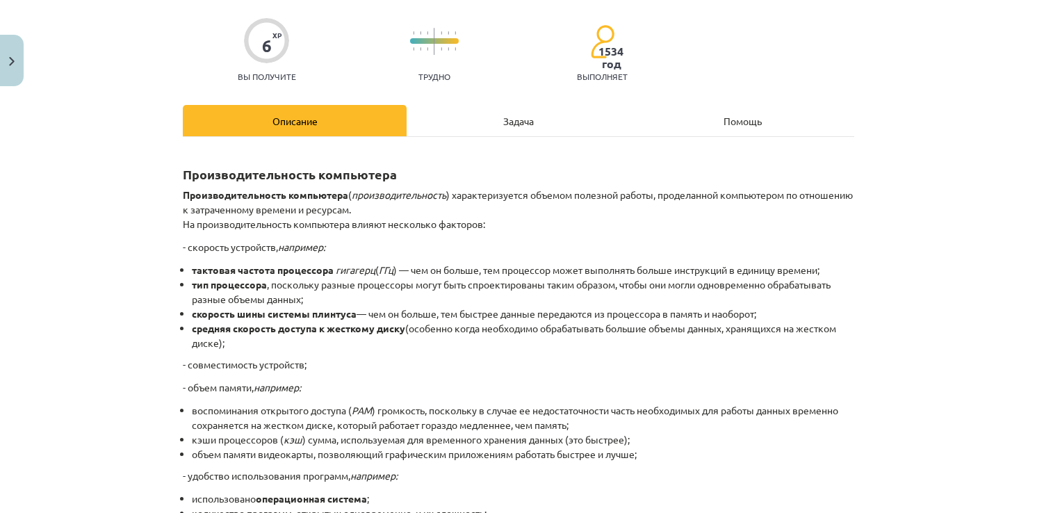
scroll to position [0, 0]
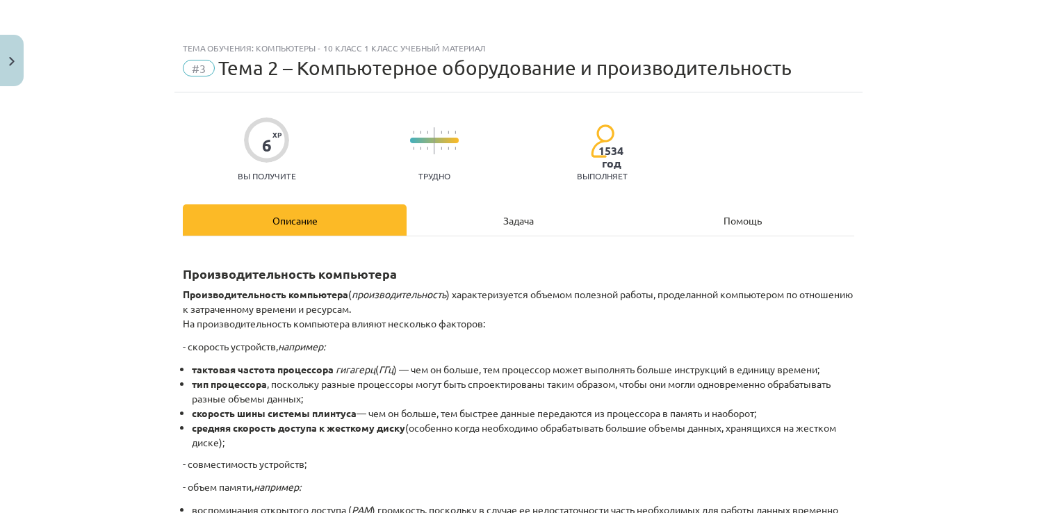
click at [486, 242] on div "Производительность компьютера Производительность компьютера ( производительност…" at bounding box center [518, 474] width 671 height 476
click at [492, 225] on div "Задача" at bounding box center [519, 219] width 224 height 31
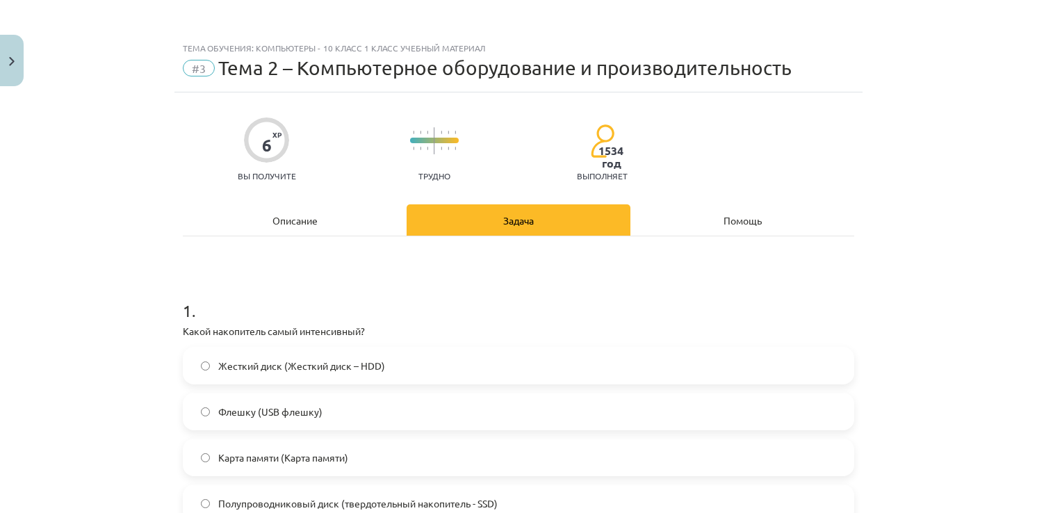
click at [303, 209] on div "Описание" at bounding box center [295, 219] width 224 height 31
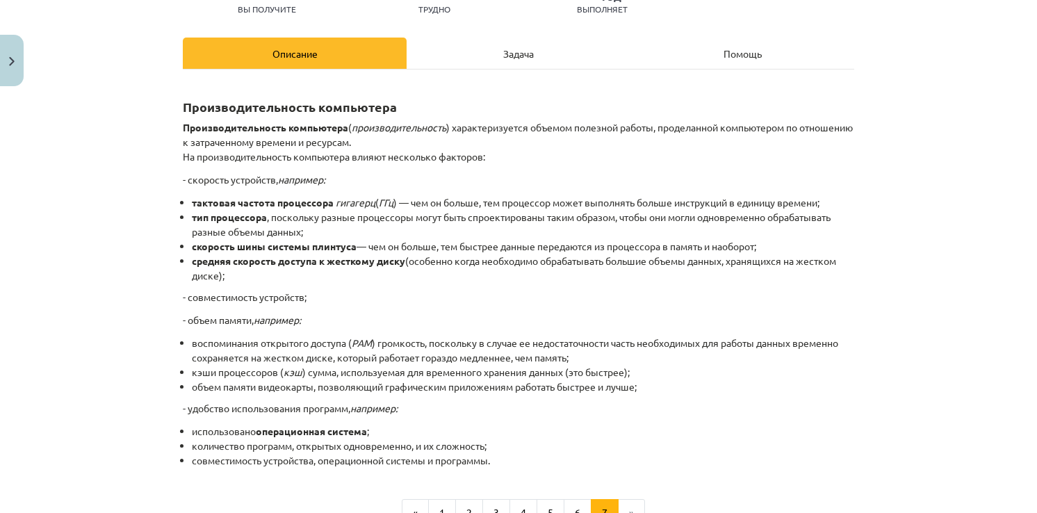
scroll to position [339, 0]
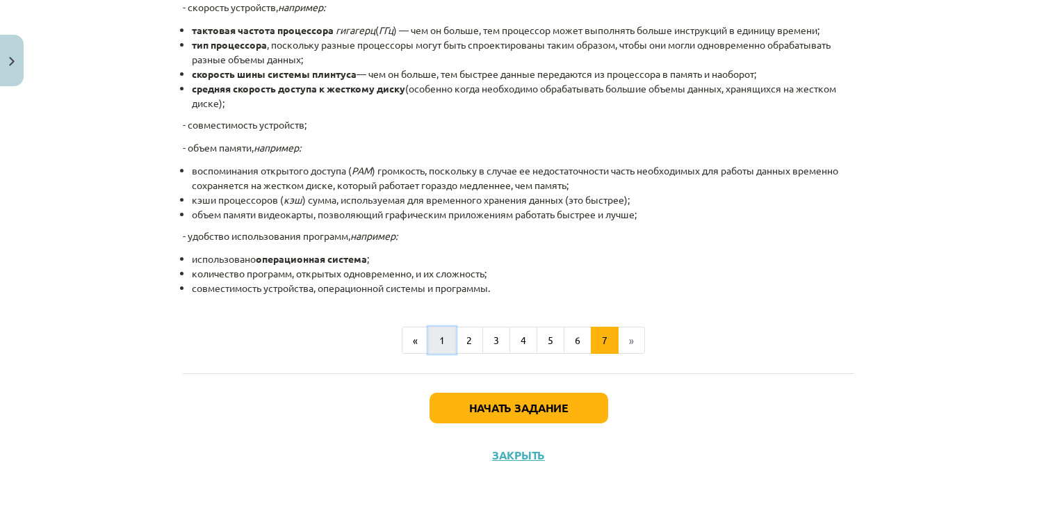
click at [435, 333] on button "1" at bounding box center [442, 341] width 28 height 28
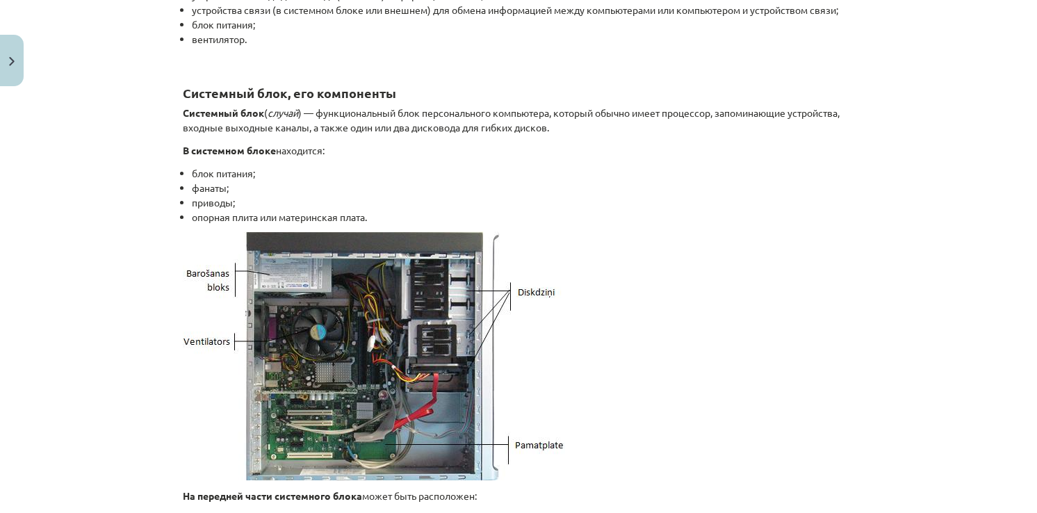
scroll to position [526, 0]
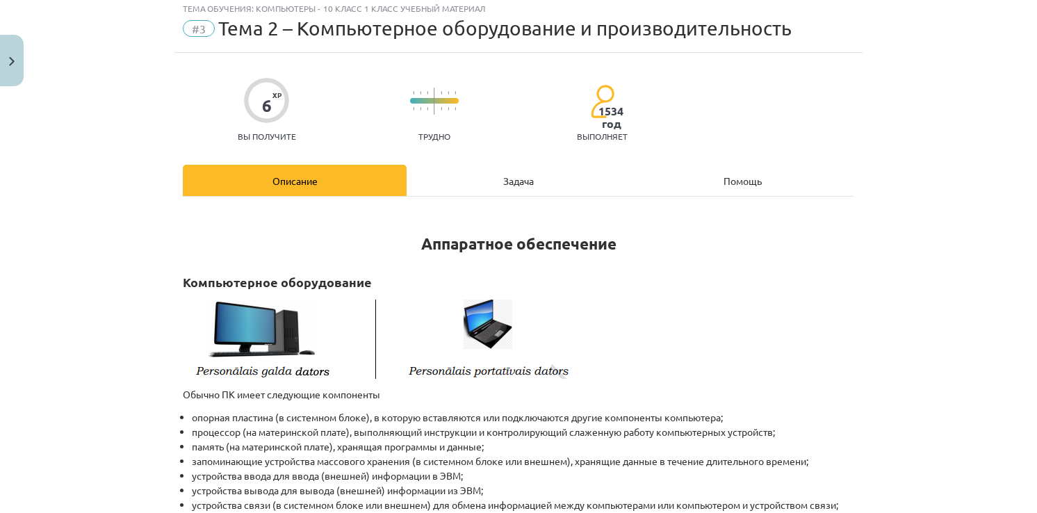
click at [471, 165] on div "Задача" at bounding box center [519, 180] width 224 height 31
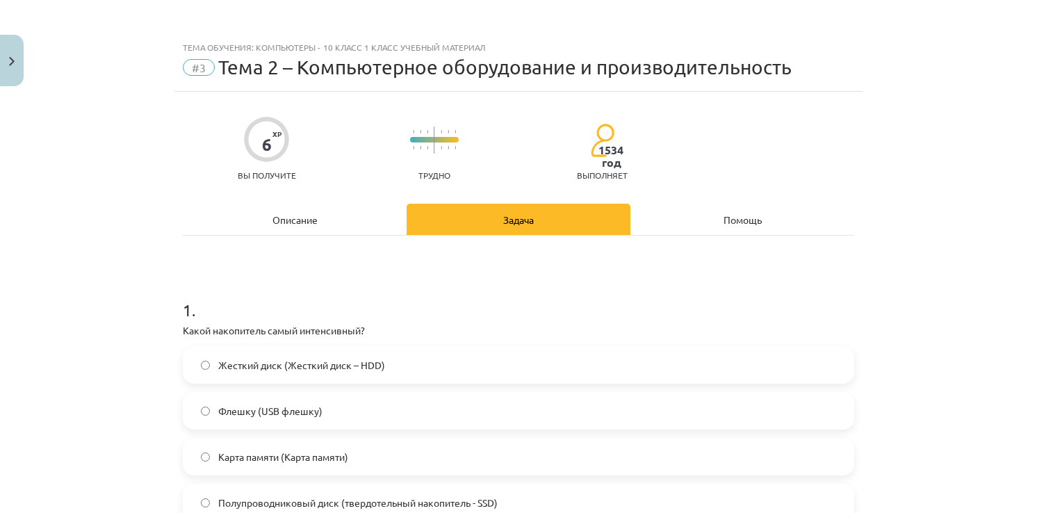
scroll to position [0, 0]
click at [325, 211] on div "Описание" at bounding box center [295, 219] width 224 height 31
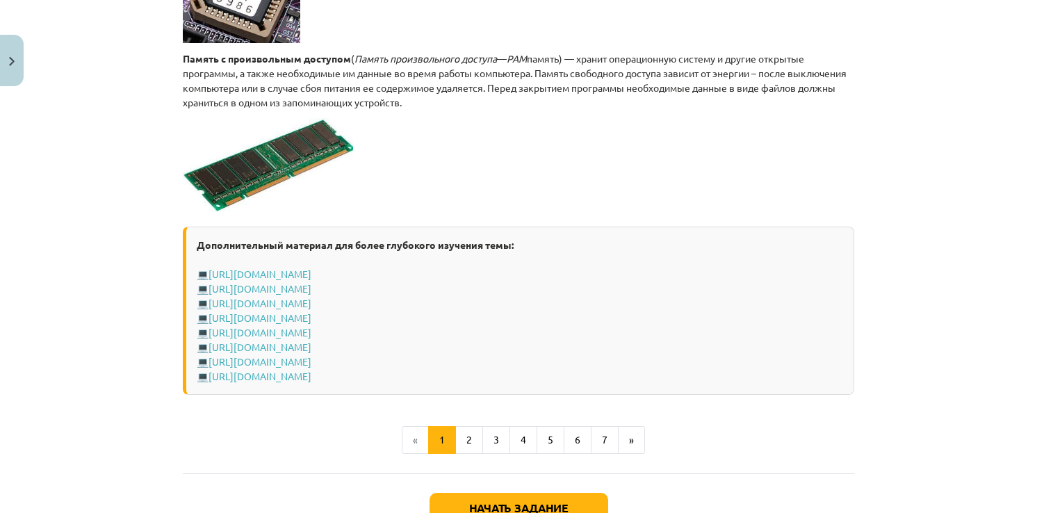
scroll to position [2522, 0]
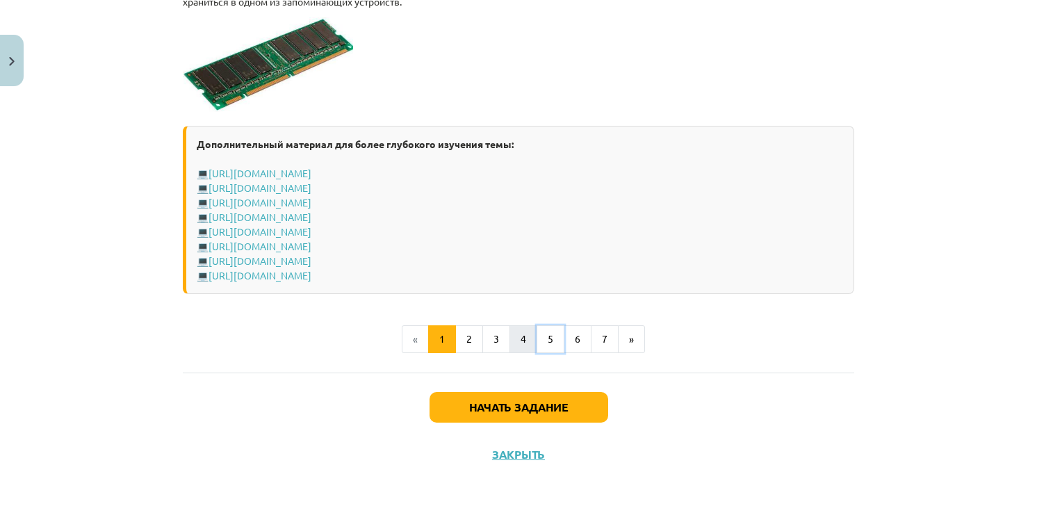
click at [530, 342] on ul "« 1 2 3 4 5 6 7 »" at bounding box center [518, 339] width 671 height 28
click at [528, 341] on button "4" at bounding box center [523, 339] width 28 height 28
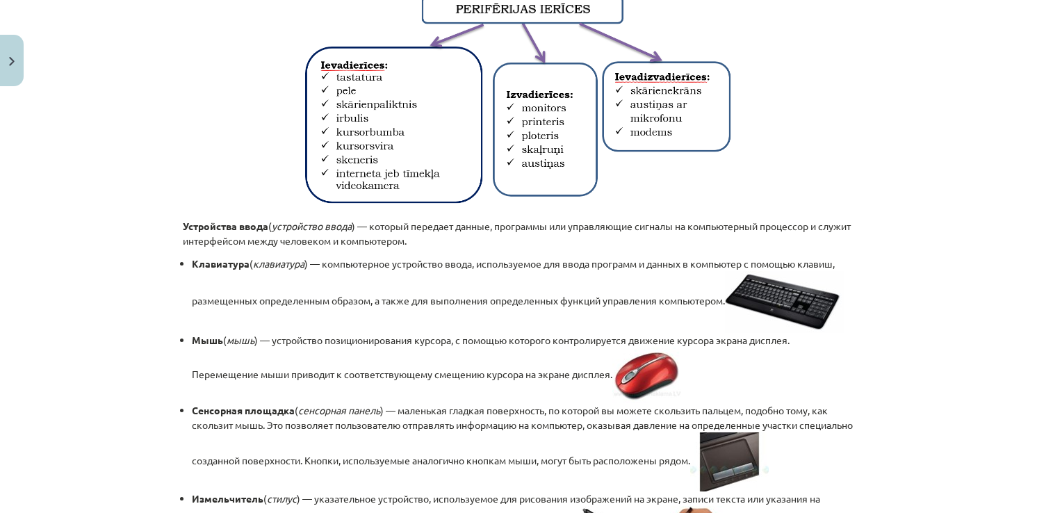
scroll to position [0, 0]
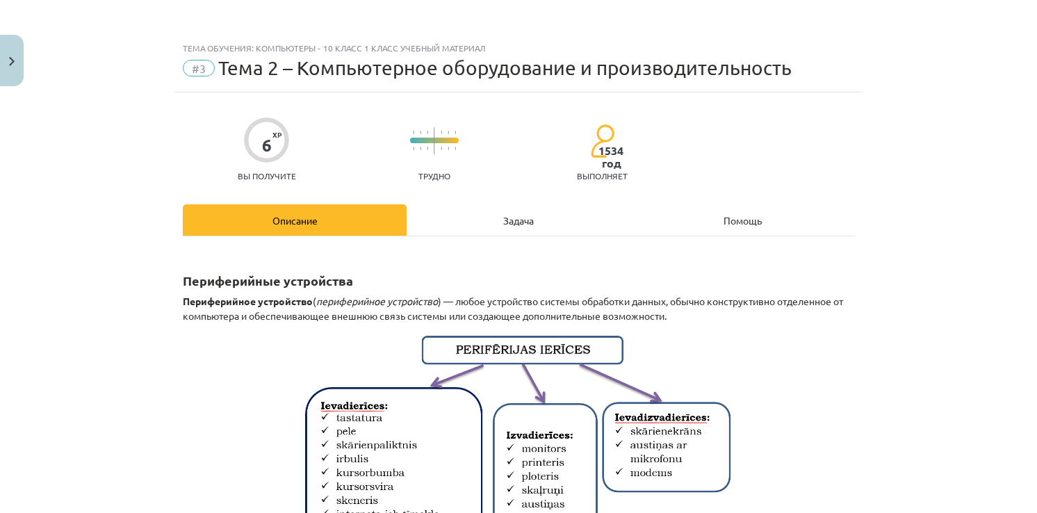
click at [509, 220] on div "Задача" at bounding box center [519, 219] width 224 height 31
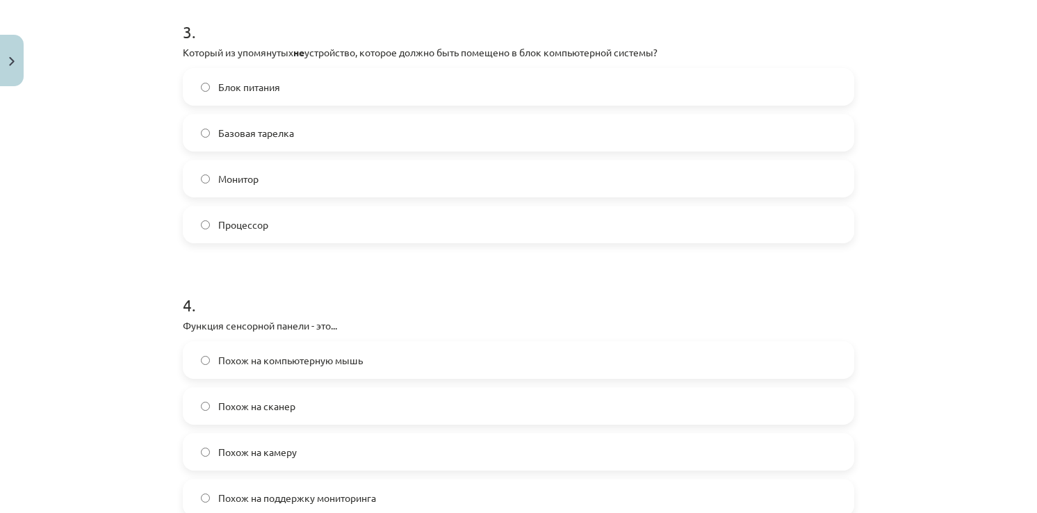
scroll to position [869, 0]
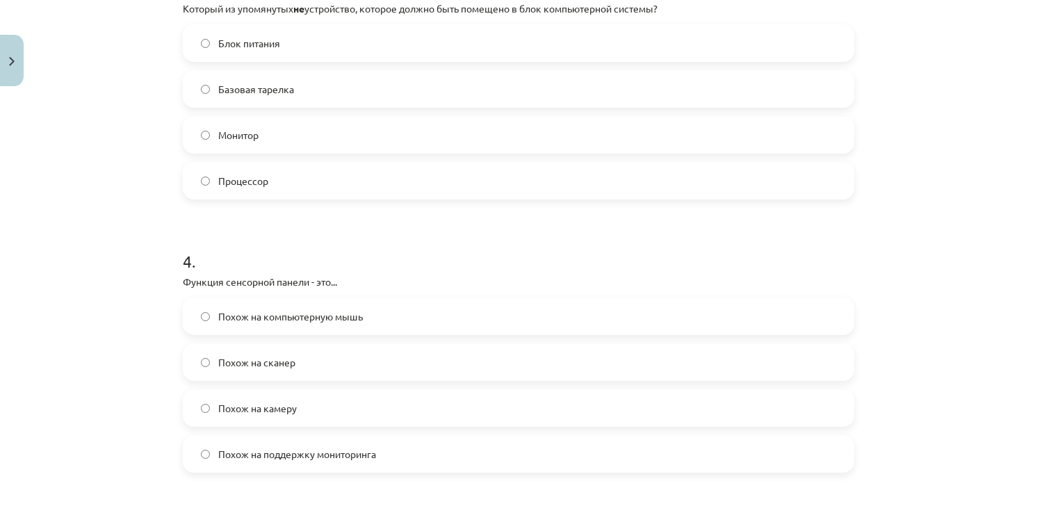
click at [277, 320] on span "Похож на компьютерную мышь" at bounding box center [290, 316] width 145 height 15
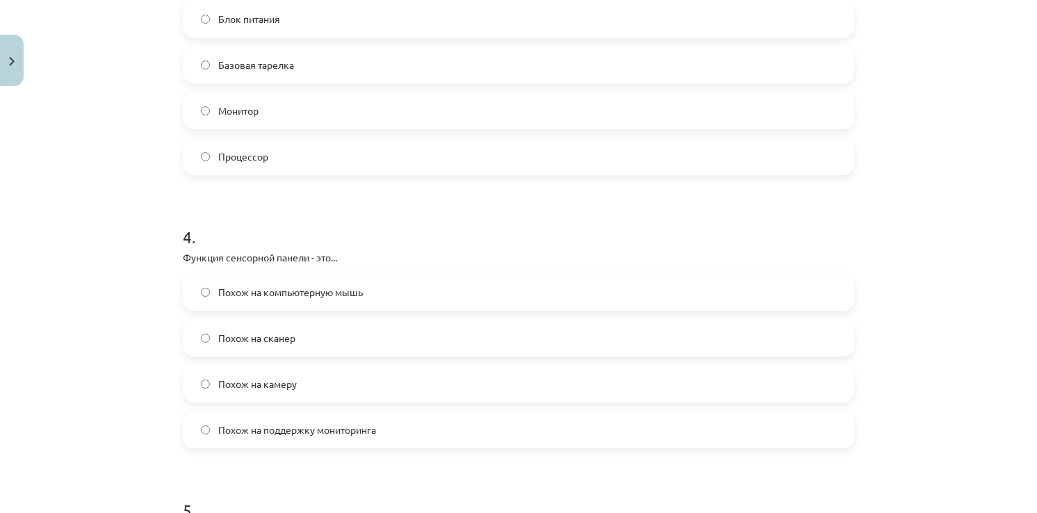
scroll to position [1460, 0]
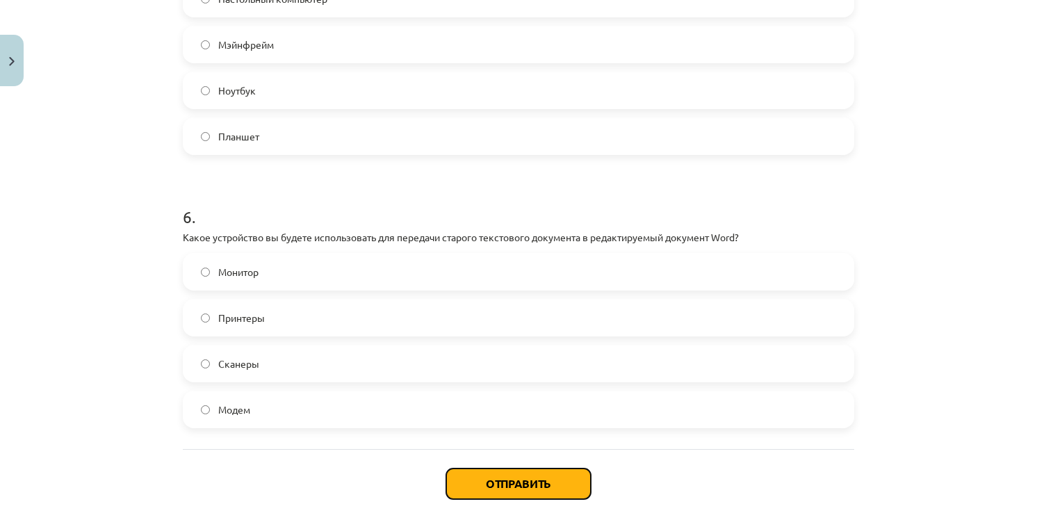
click at [511, 477] on button "Отправить" at bounding box center [518, 483] width 145 height 31
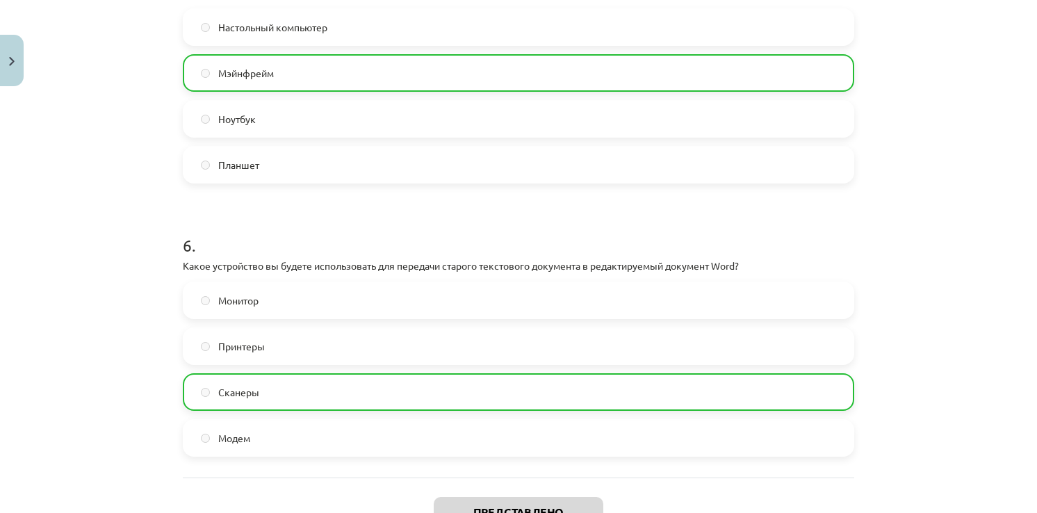
scroll to position [1579, 0]
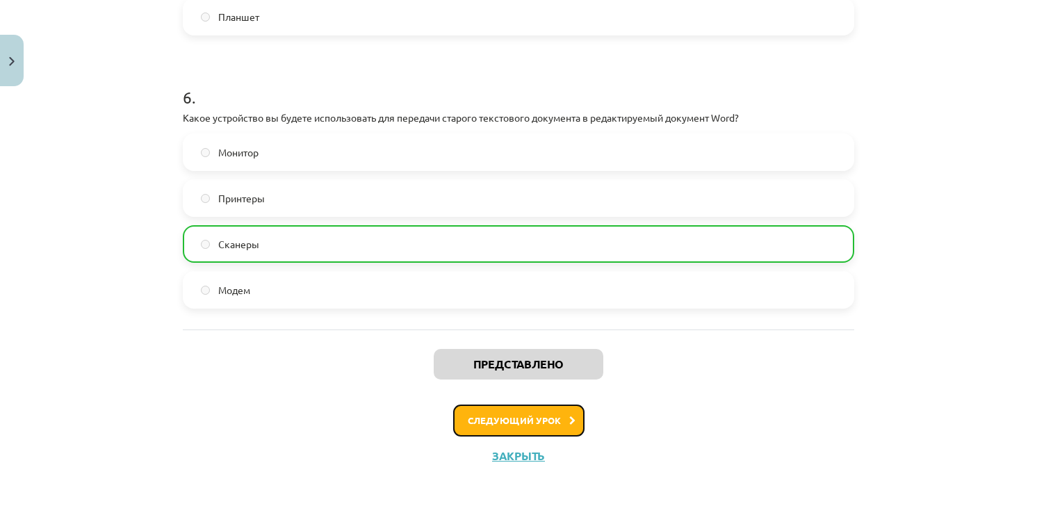
click at [516, 414] on button "Следующий урок" at bounding box center [518, 421] width 131 height 32
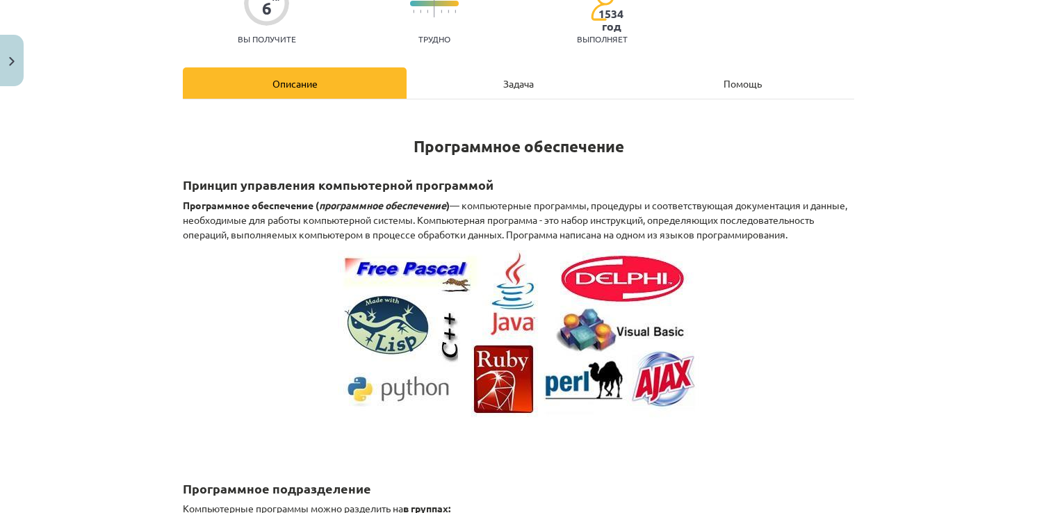
scroll to position [0, 0]
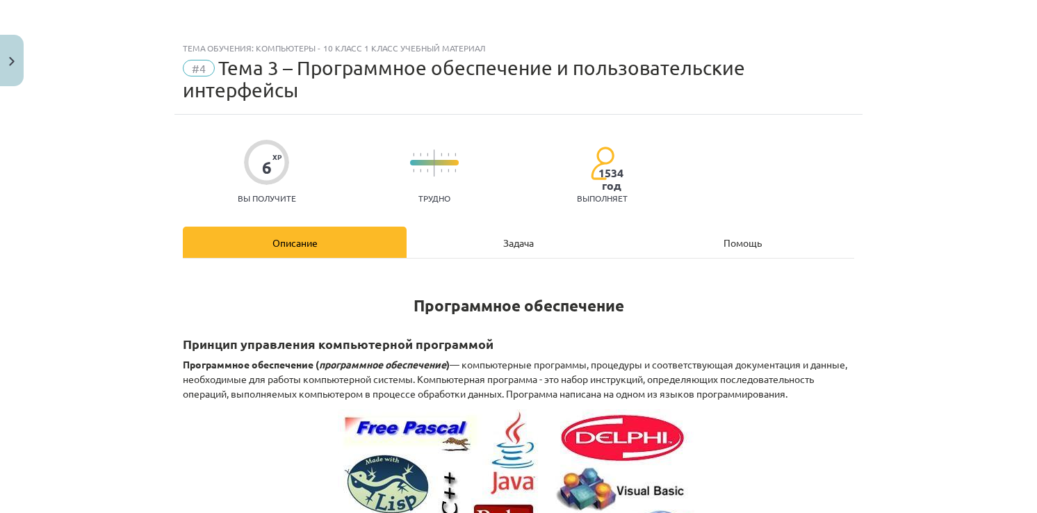
click at [488, 239] on div "Задача" at bounding box center [519, 242] width 224 height 31
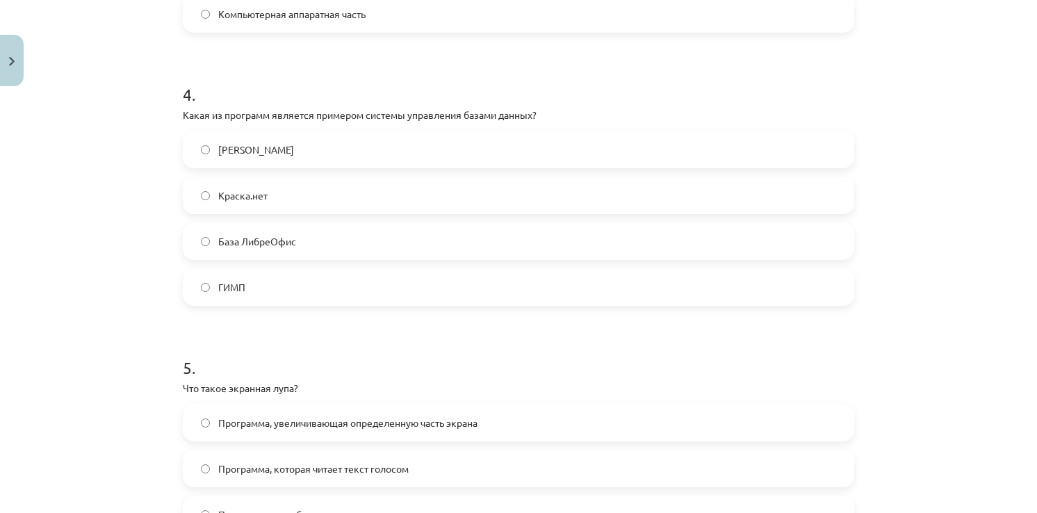
scroll to position [1147, 0]
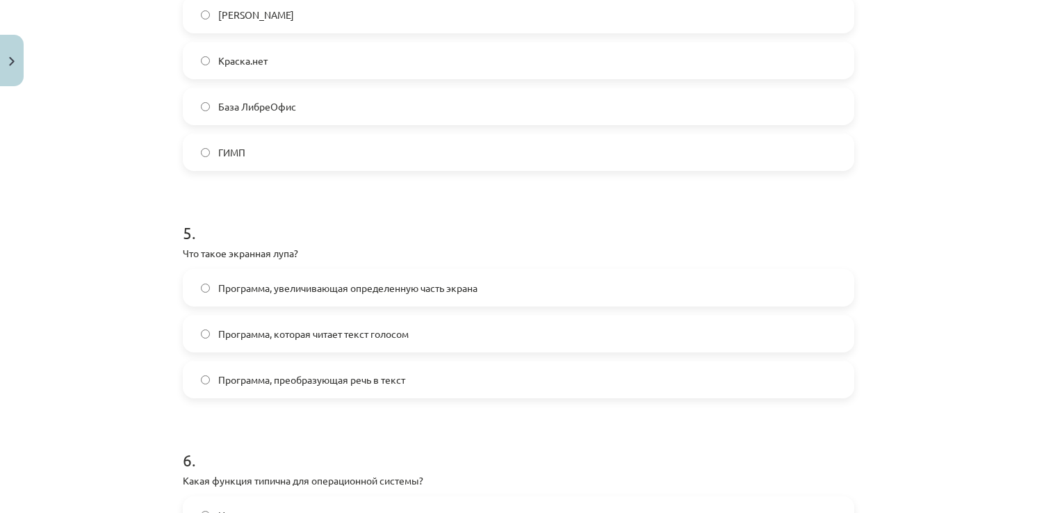
click at [365, 307] on div "Программа, увеличивающая определенную часть экрана Программа, которая читает те…" at bounding box center [518, 333] width 671 height 129
click at [366, 302] on label "Программа, увеличивающая определенную часть экрана" at bounding box center [518, 287] width 669 height 35
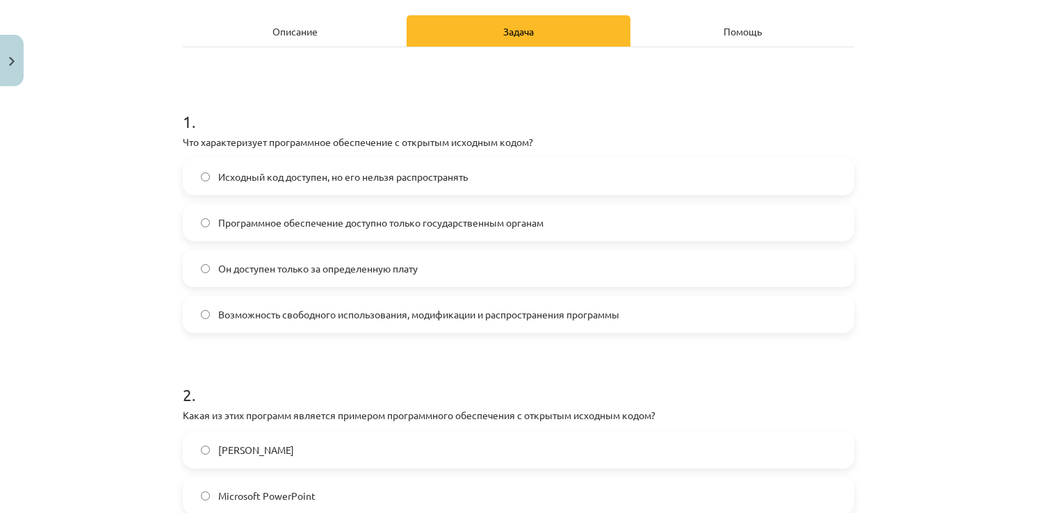
scroll to position [0, 0]
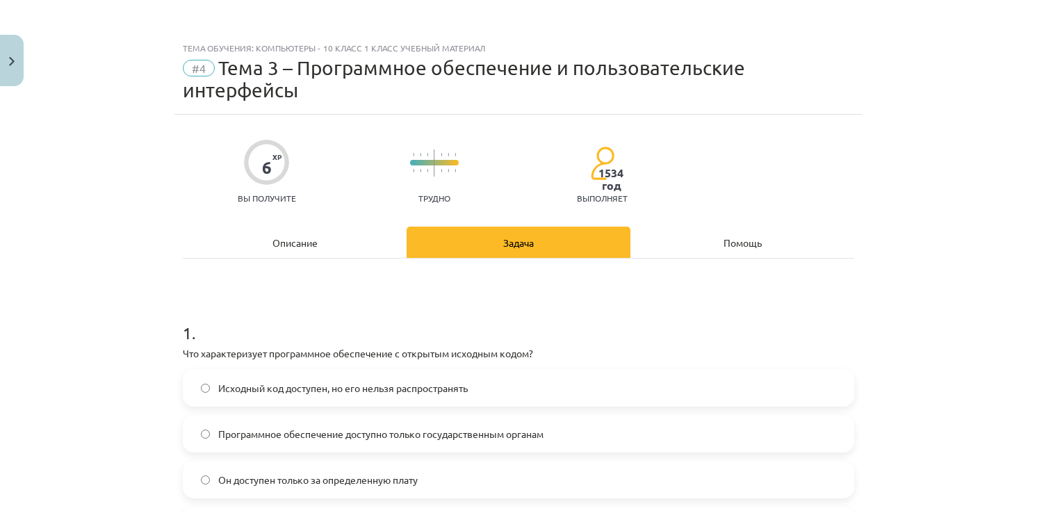
click at [312, 253] on div "Описание" at bounding box center [295, 242] width 224 height 31
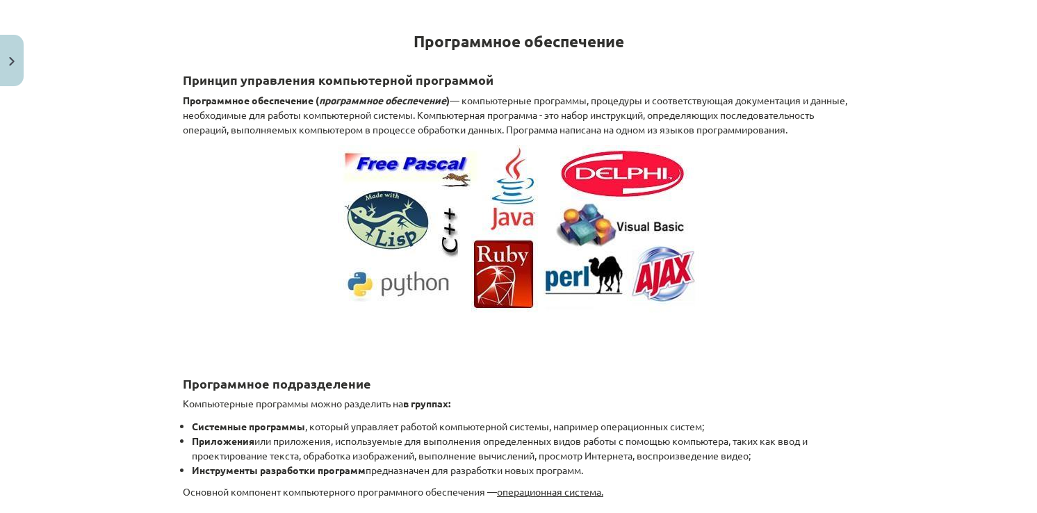
scroll to position [70, 0]
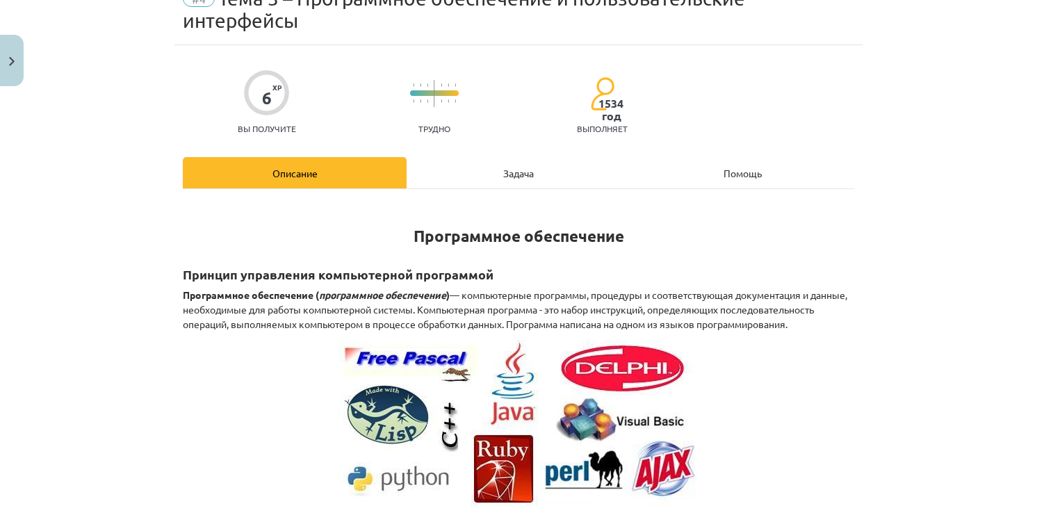
click at [496, 172] on div "Задача" at bounding box center [519, 172] width 224 height 31
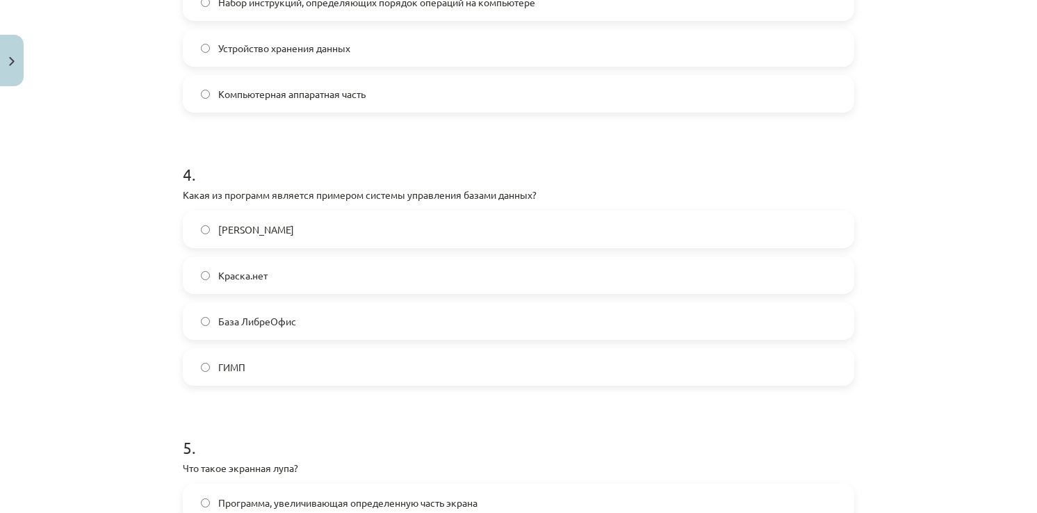
scroll to position [1049, 0]
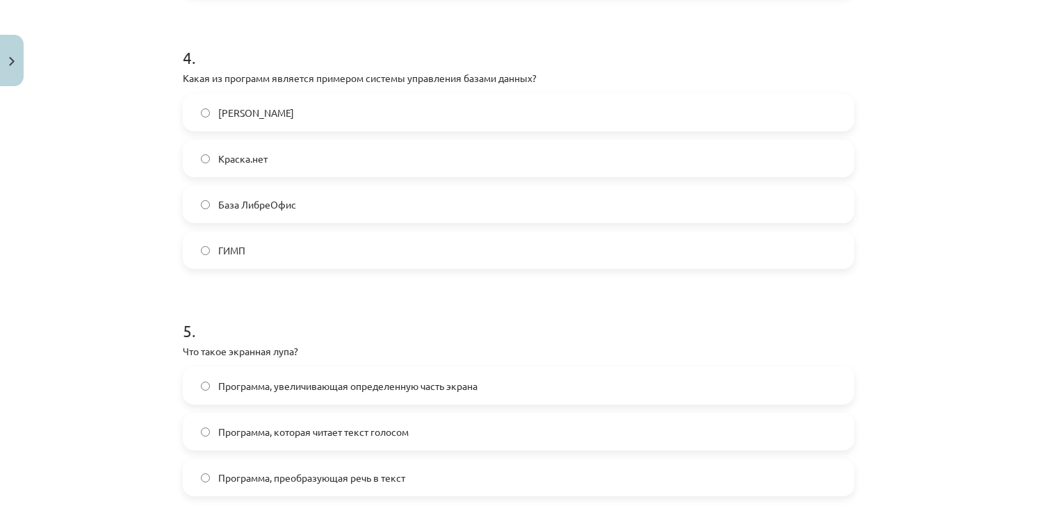
click at [271, 115] on span "Майкрософт Эксель" at bounding box center [256, 113] width 76 height 15
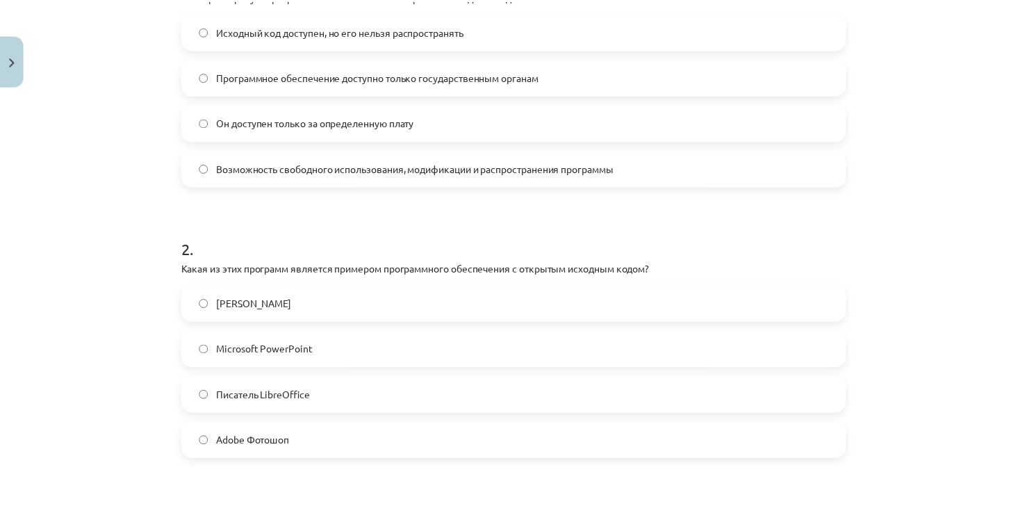
scroll to position [145, 0]
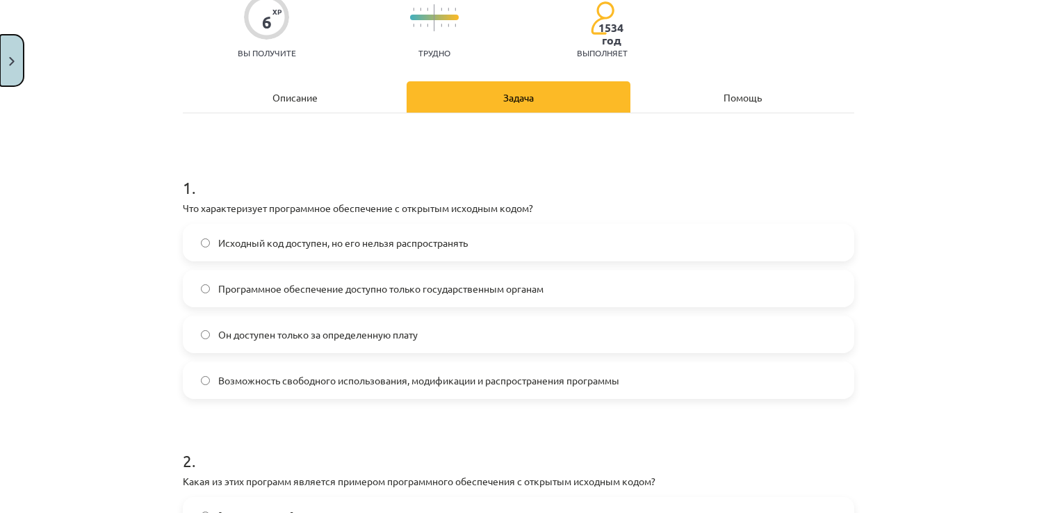
click at [9, 65] on img "Close" at bounding box center [12, 61] width 6 height 9
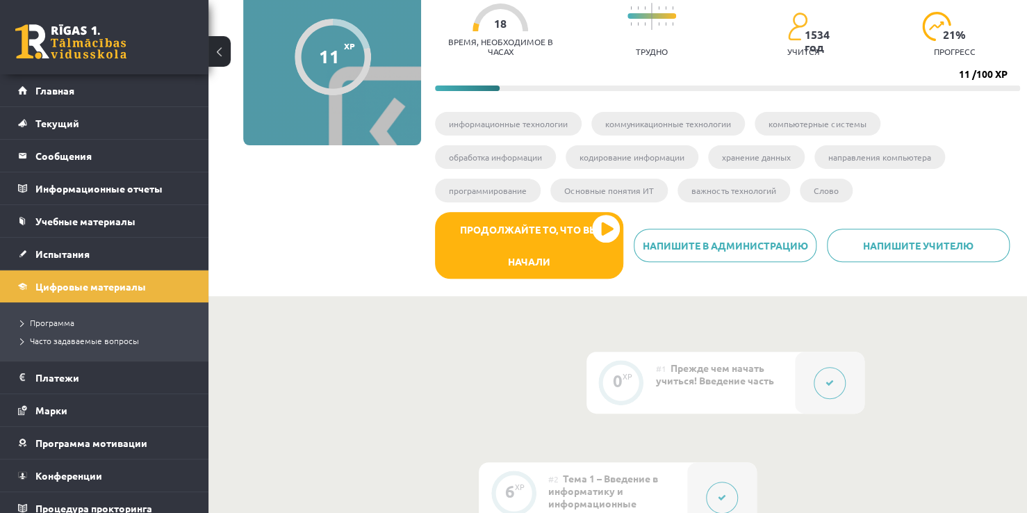
click at [223, 50] on button at bounding box center [220, 51] width 22 height 31
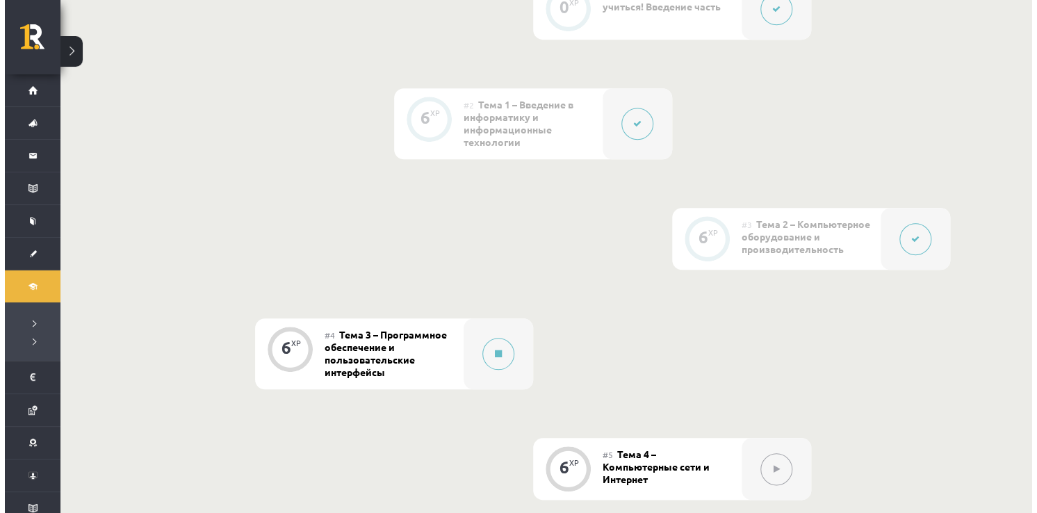
scroll to position [0, 0]
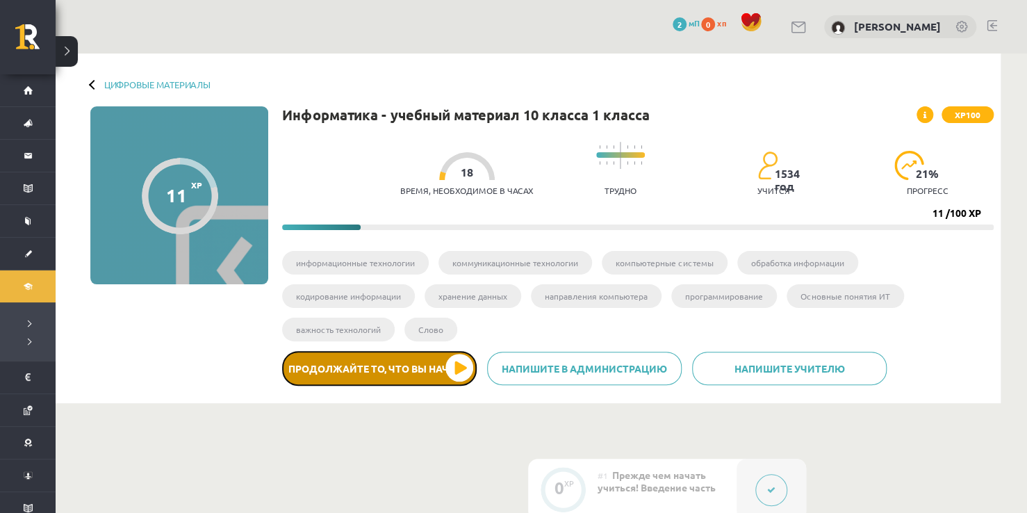
click at [463, 373] on button "Продолжайте то, что вы начали" at bounding box center [379, 368] width 195 height 35
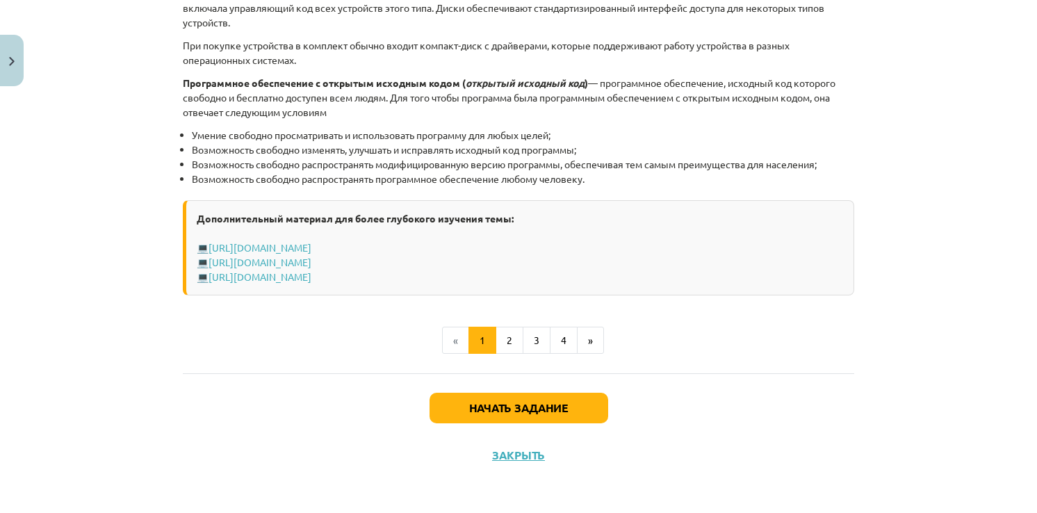
scroll to position [1549, 0]
click at [499, 337] on button "2" at bounding box center [510, 340] width 28 height 28
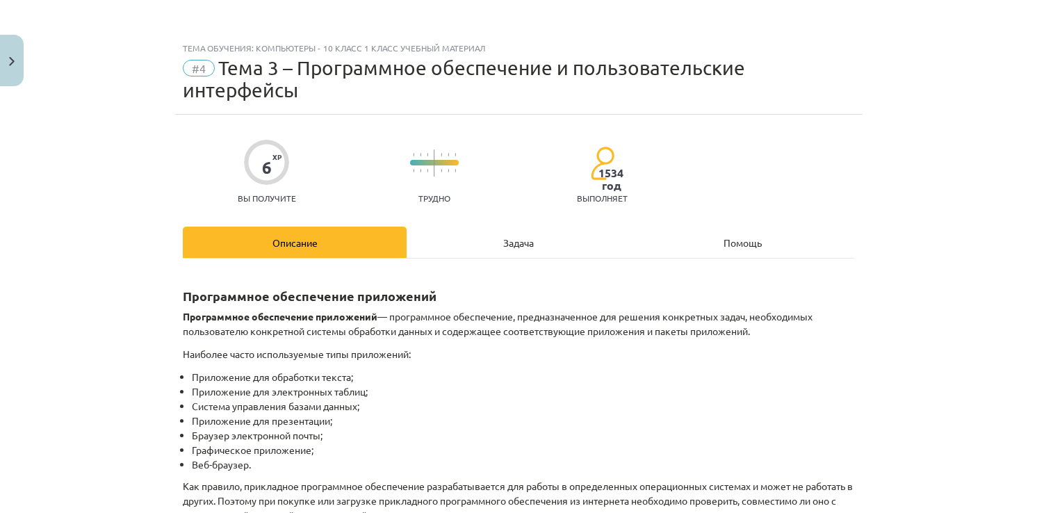
scroll to position [0, 0]
click at [532, 250] on div "Задача" at bounding box center [519, 242] width 224 height 31
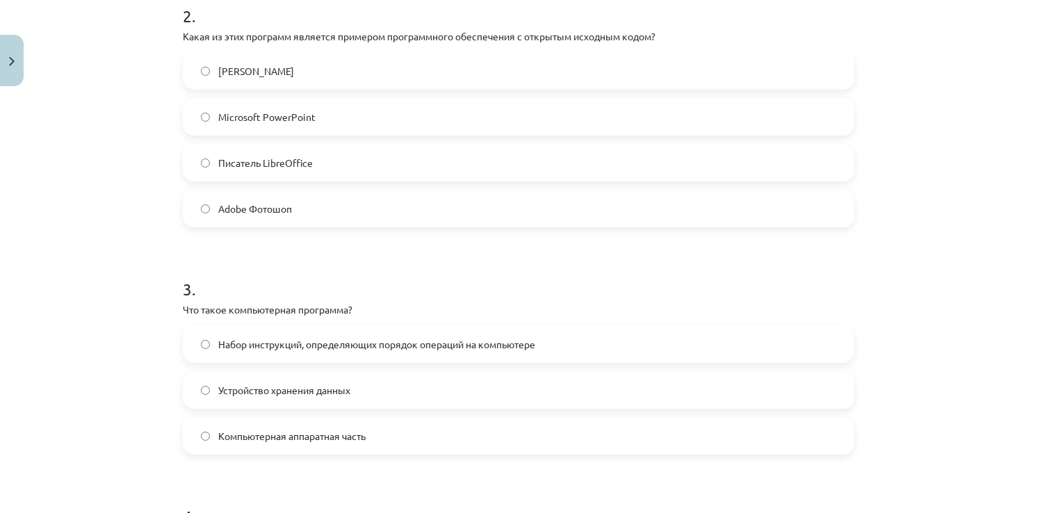
scroll to position [591, 0]
click at [359, 339] on span "Набор инструкций, определяющих порядок операций на компьютере" at bounding box center [376, 343] width 317 height 15
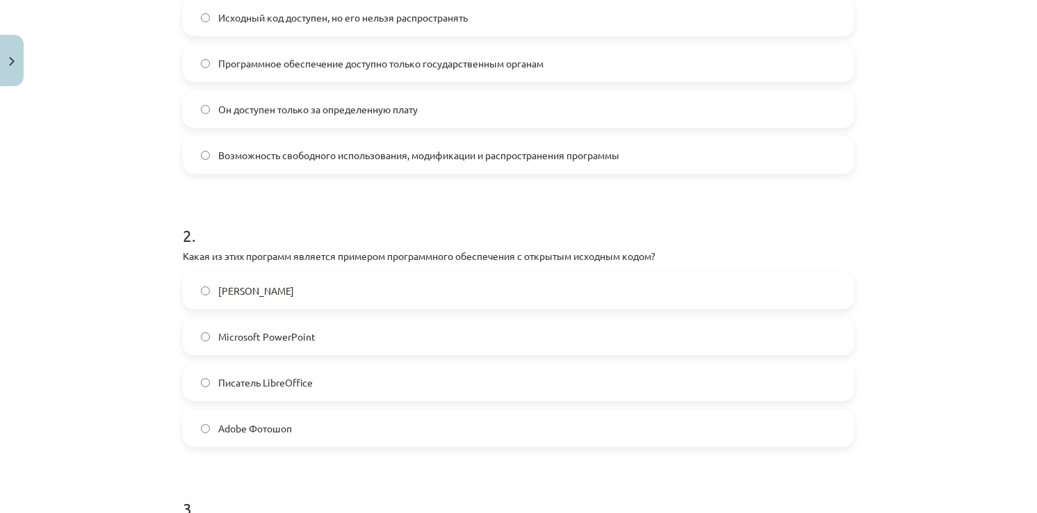
scroll to position [301, 0]
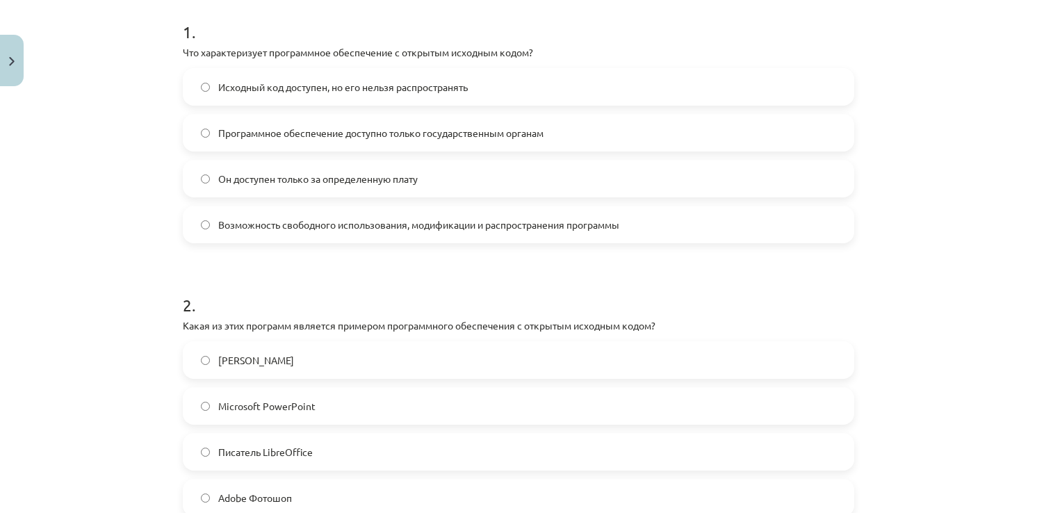
click at [208, 217] on label "Возможность свободного использования, модификации и распространения программы" at bounding box center [518, 224] width 669 height 35
click at [269, 448] on span "Писатель LibreOffice" at bounding box center [265, 452] width 95 height 15
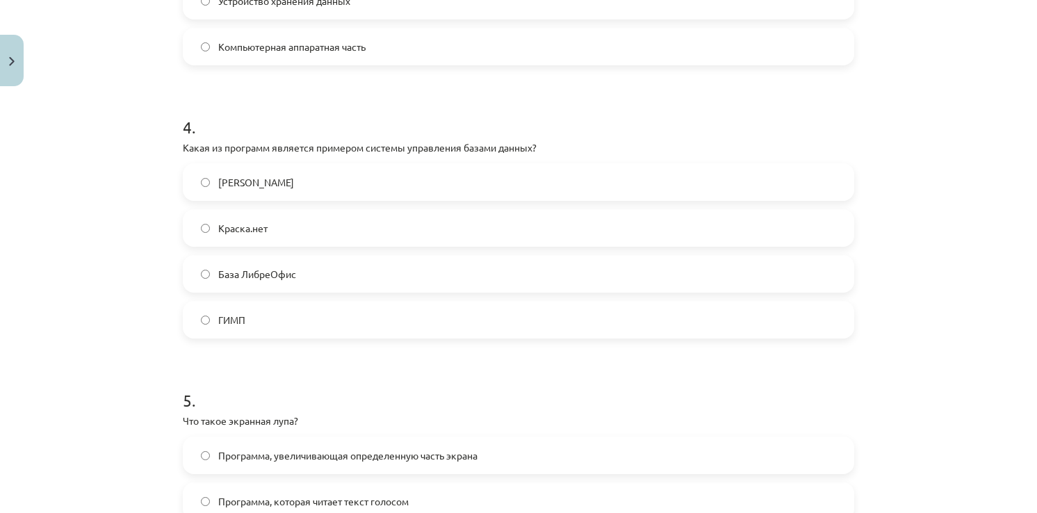
scroll to position [1049, 0]
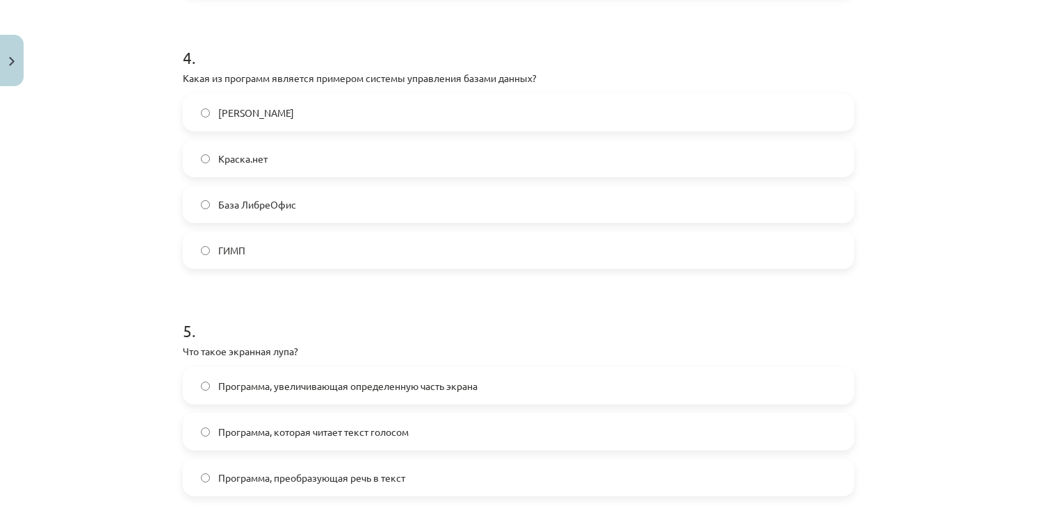
click at [270, 195] on label "База ЛибреОфис" at bounding box center [518, 204] width 669 height 35
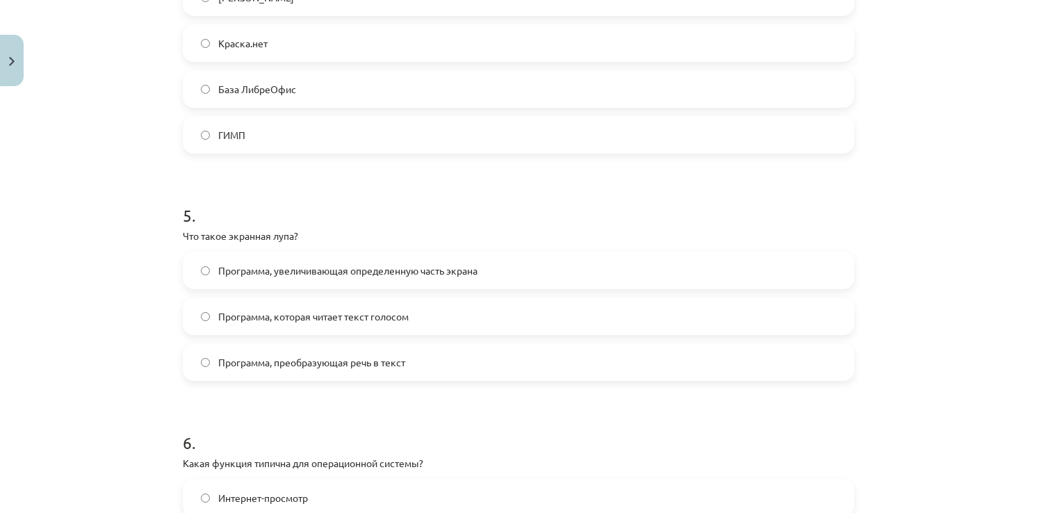
scroll to position [1188, 0]
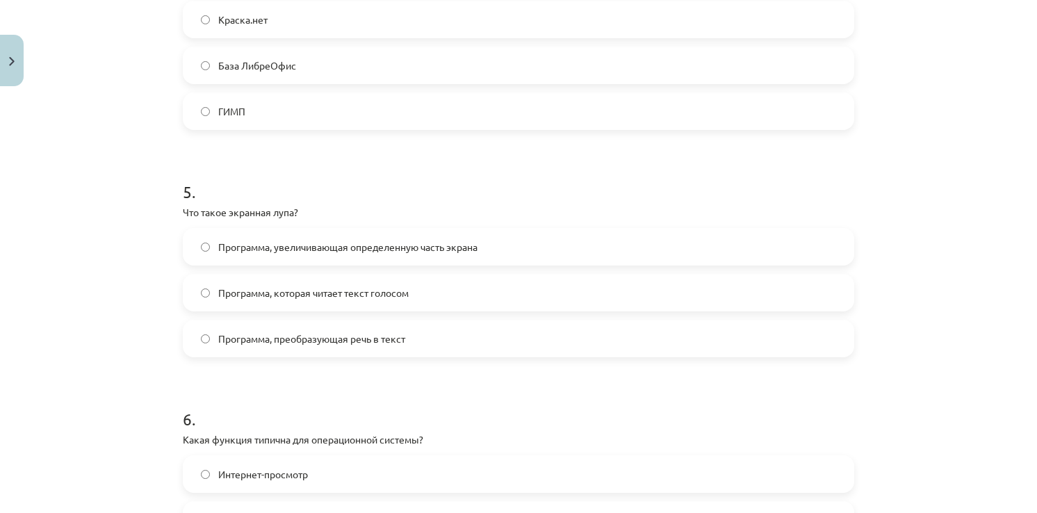
click at [275, 253] on label "Программа, увеличивающая определенную часть экрана" at bounding box center [518, 246] width 669 height 35
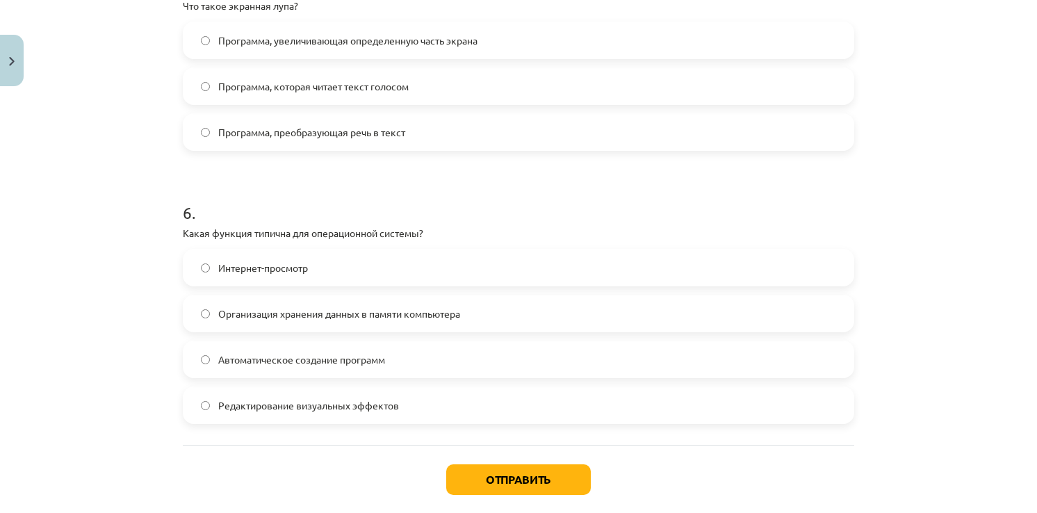
scroll to position [1396, 0]
click at [376, 367] on label "Автоматическое создание программ" at bounding box center [518, 357] width 669 height 35
click at [206, 361] on label "Автоматическое создание программ" at bounding box center [518, 357] width 669 height 35
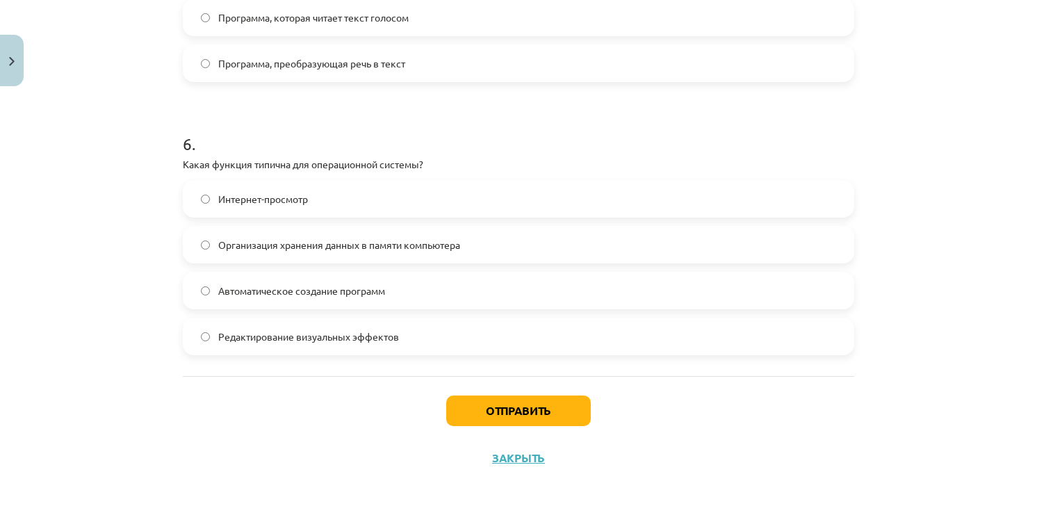
scroll to position [1466, 0]
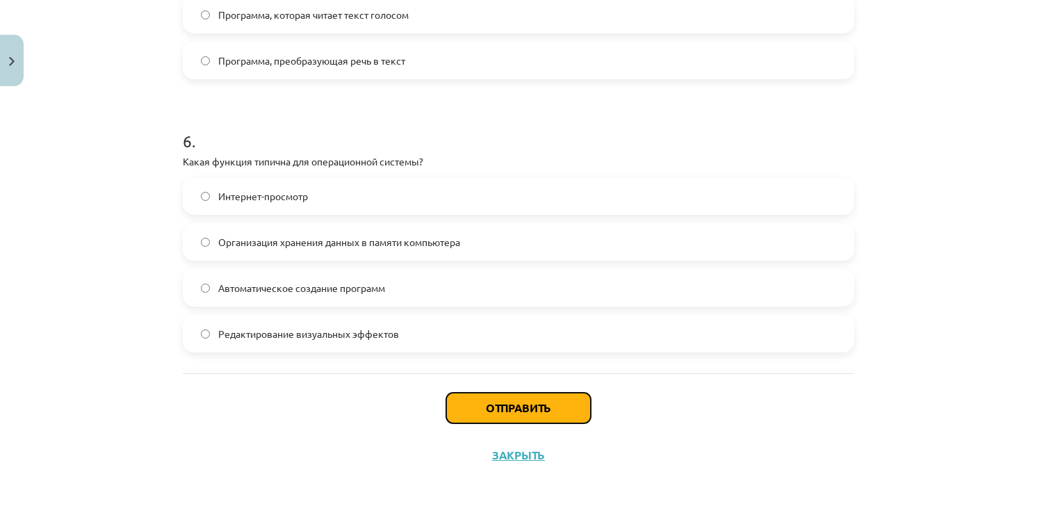
click at [534, 407] on button "Отправить" at bounding box center [518, 408] width 145 height 31
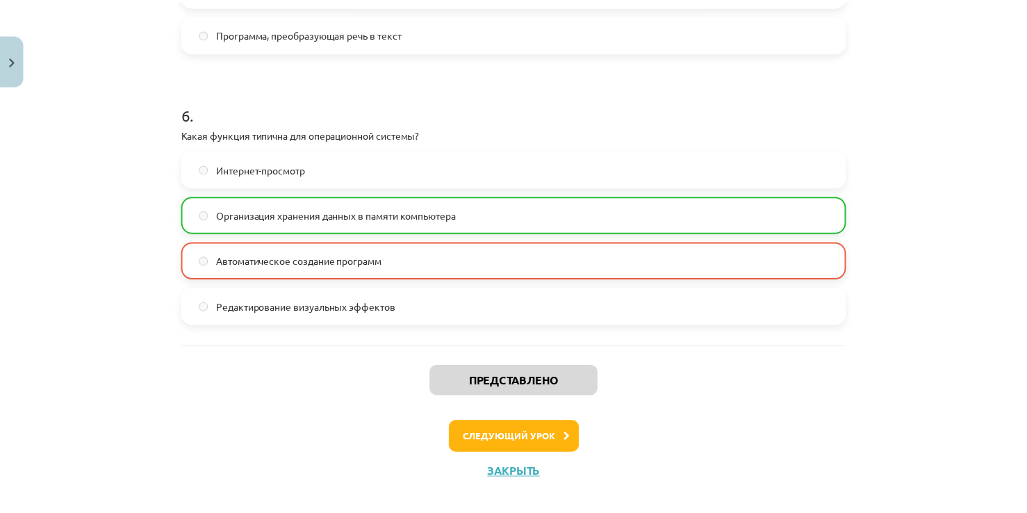
scroll to position [1510, 0]
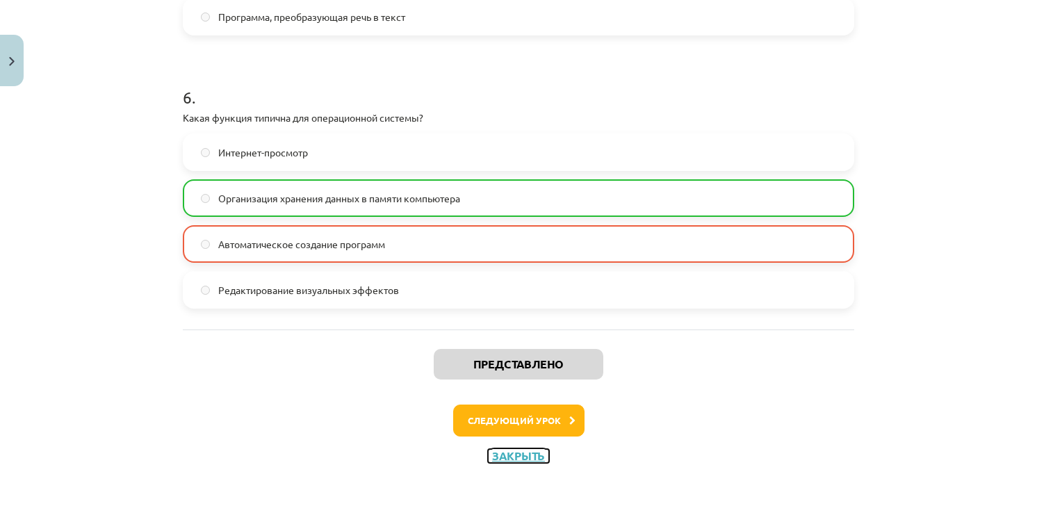
click at [514, 449] on button "Закрыть" at bounding box center [518, 456] width 61 height 14
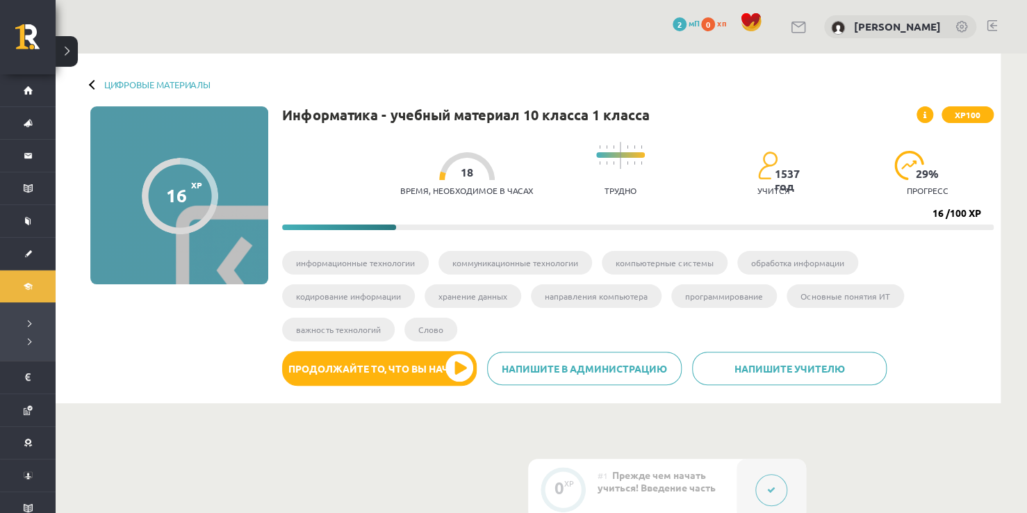
scroll to position [0, 0]
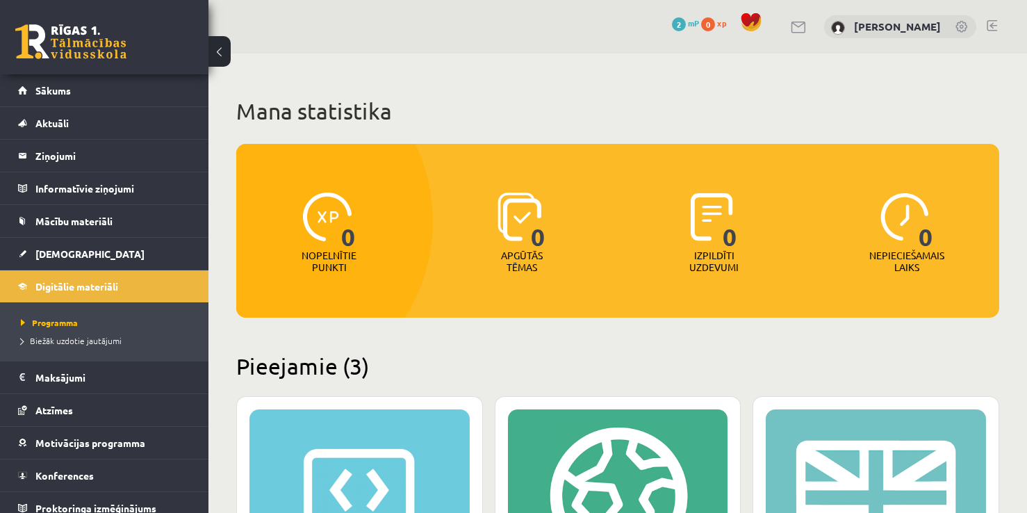
scroll to position [348, 0]
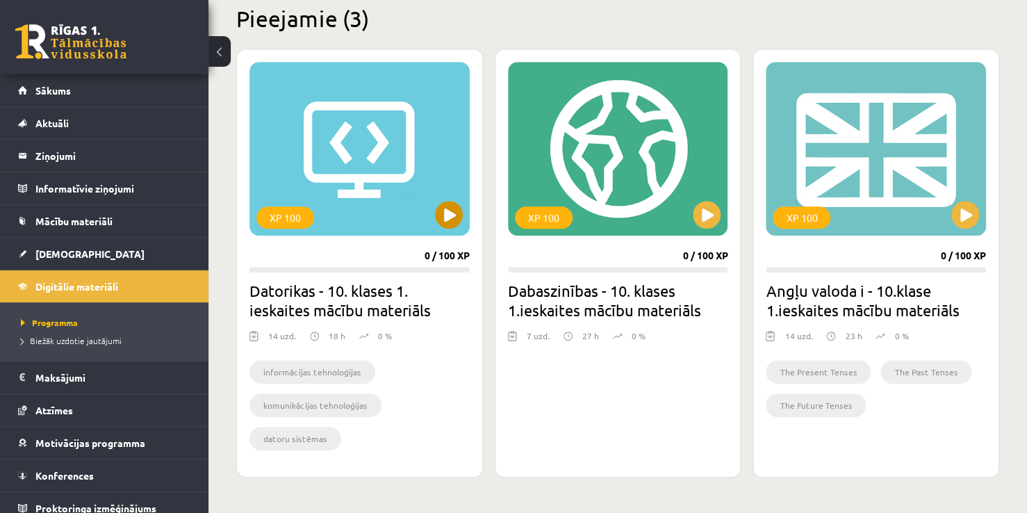
click at [458, 198] on div "XP 100" at bounding box center [360, 149] width 220 height 174
click at [430, 222] on div "XP 100" at bounding box center [360, 149] width 220 height 174
click at [416, 214] on div "XP 100" at bounding box center [360, 149] width 220 height 174
click at [451, 231] on div "XP 100" at bounding box center [360, 149] width 220 height 174
drag, startPoint x: 396, startPoint y: 322, endPoint x: 398, endPoint y: 311, distance: 10.6
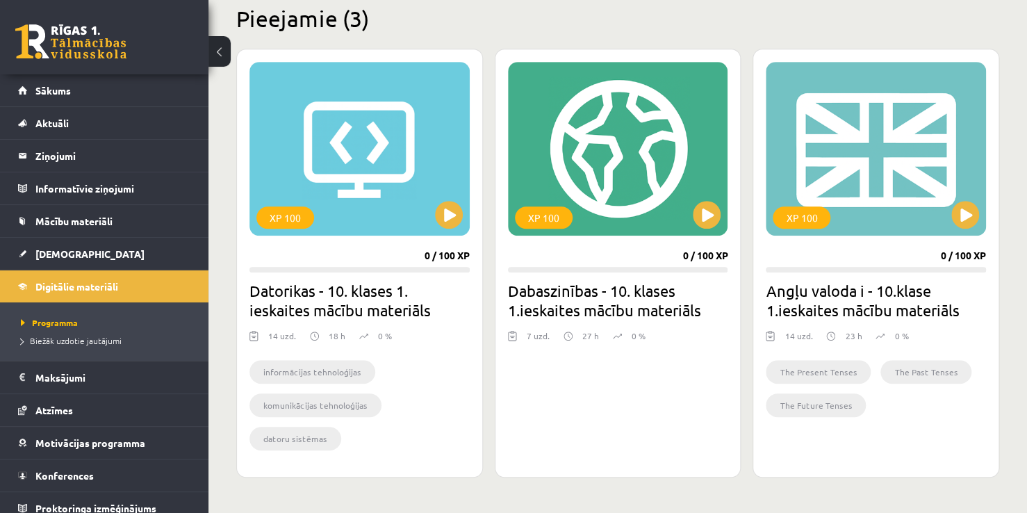
click at [395, 320] on div "XP 100 0 / 100 XP Datorikas - 10. klases 1. ieskaites mācību materiāls 14 uzd. …" at bounding box center [359, 263] width 247 height 429
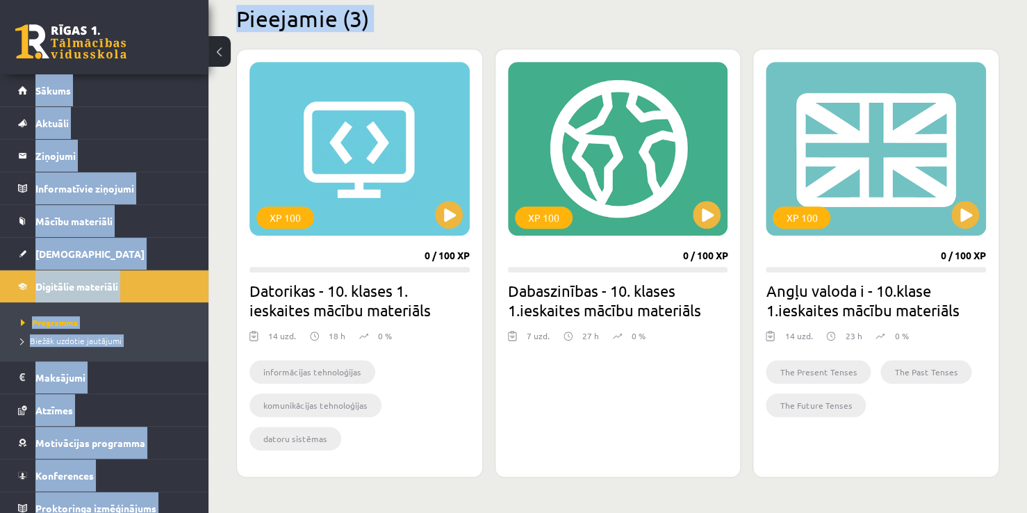
click at [222, 81] on div "0 Dāvanas 2 mP 0 xp [PERSON_NAME] Sākums Aktuāli Kā mācīties eSKOLĀ Kontakti No…" at bounding box center [513, 117] width 1027 height 931
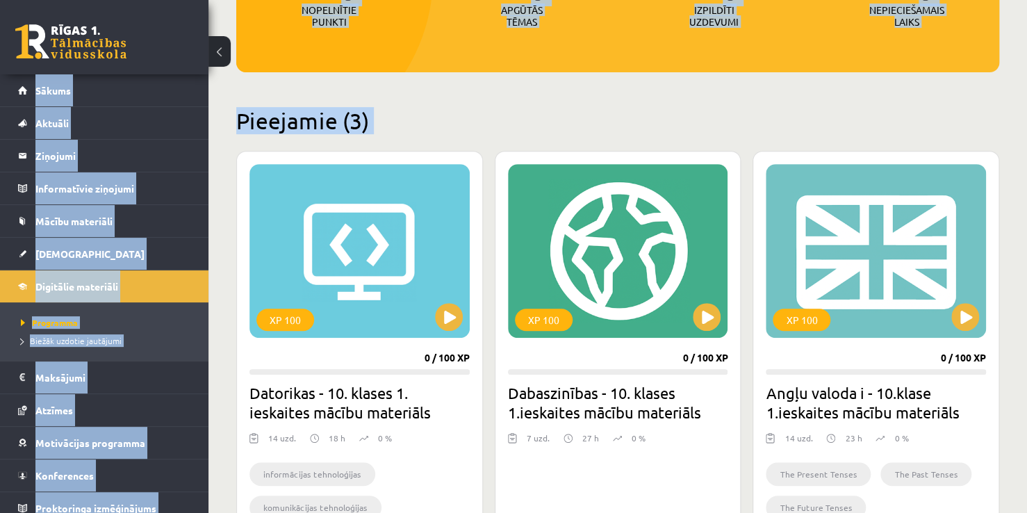
scroll to position [70, 0]
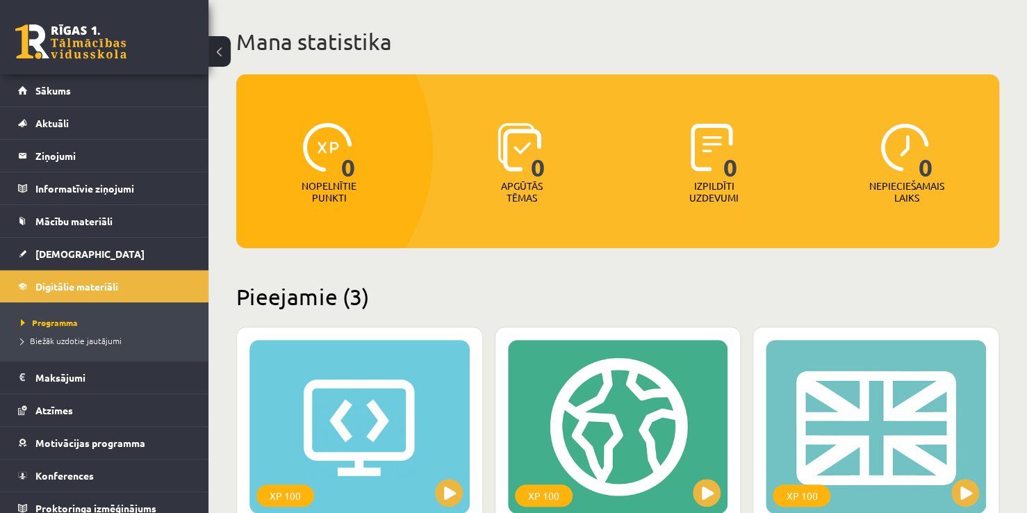
drag, startPoint x: 509, startPoint y: 314, endPoint x: 493, endPoint y: 245, distance: 70.6
click at [500, 274] on div "Mana statistika 0 Nopelnītie punkti 0 Apgūtās tēmas 0 Izpildīti uzdevumi 0 Nepi…" at bounding box center [618, 423] width 819 height 878
click at [399, 266] on div "Mana statistika 0 Nopelnītie punkti 0 Apgūtās tēmas 0 Izpildīti uzdevumi 0 Nepi…" at bounding box center [618, 423] width 819 height 878
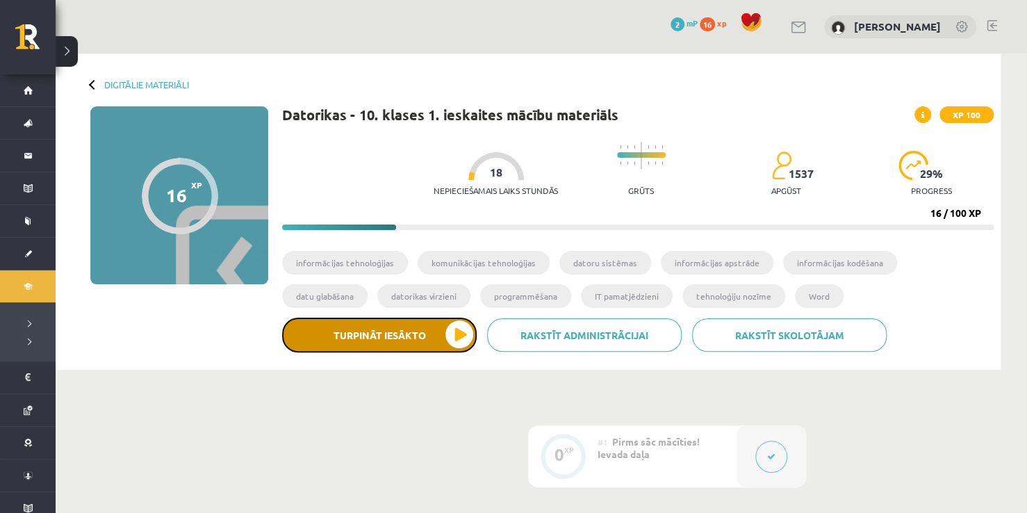
click at [462, 339] on button "Turpināt iesākto" at bounding box center [379, 335] width 195 height 35
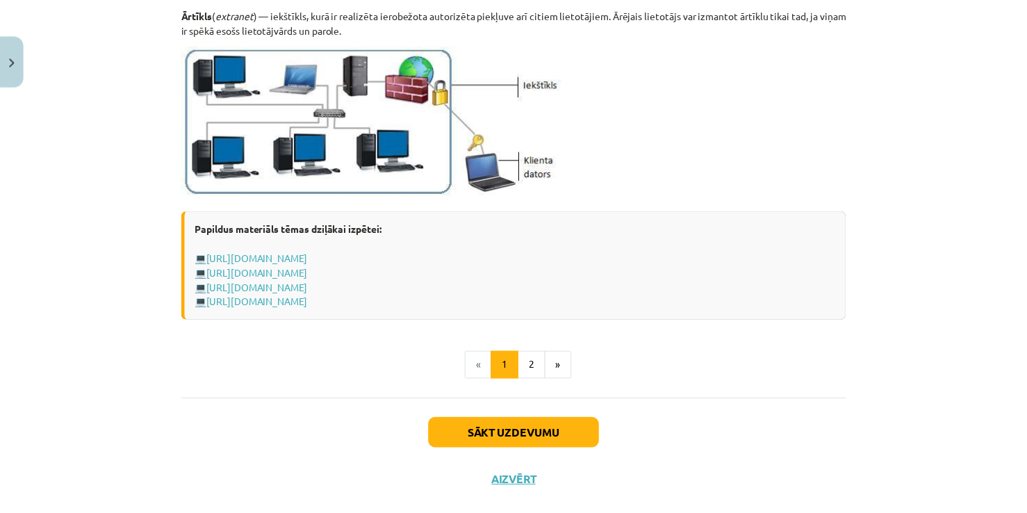
scroll to position [1695, 0]
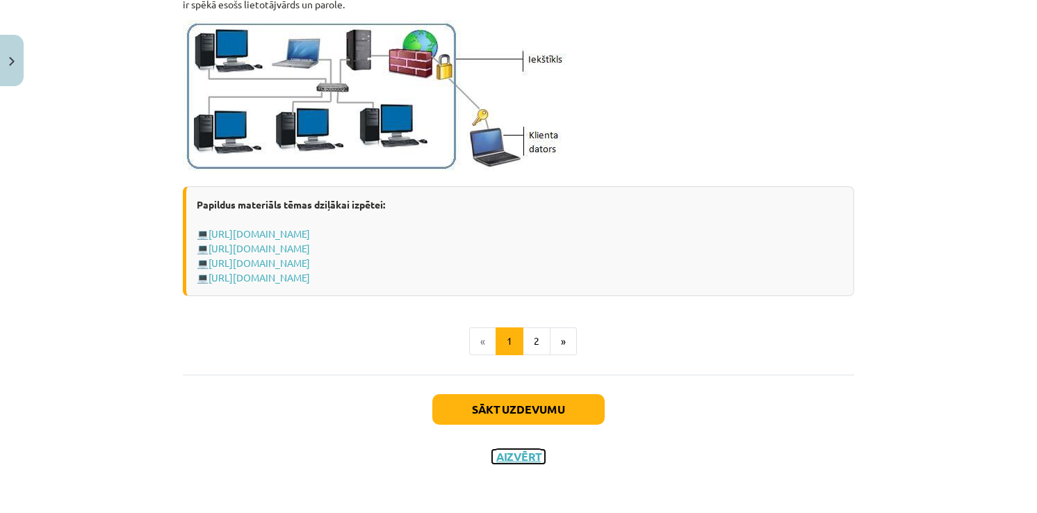
click at [512, 455] on button "Aizvērt" at bounding box center [518, 457] width 53 height 14
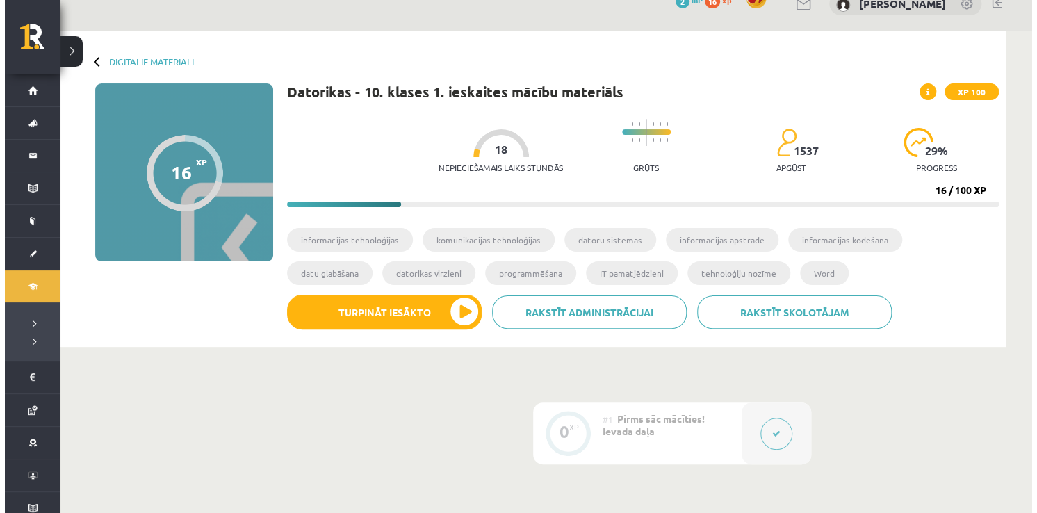
scroll to position [0, 0]
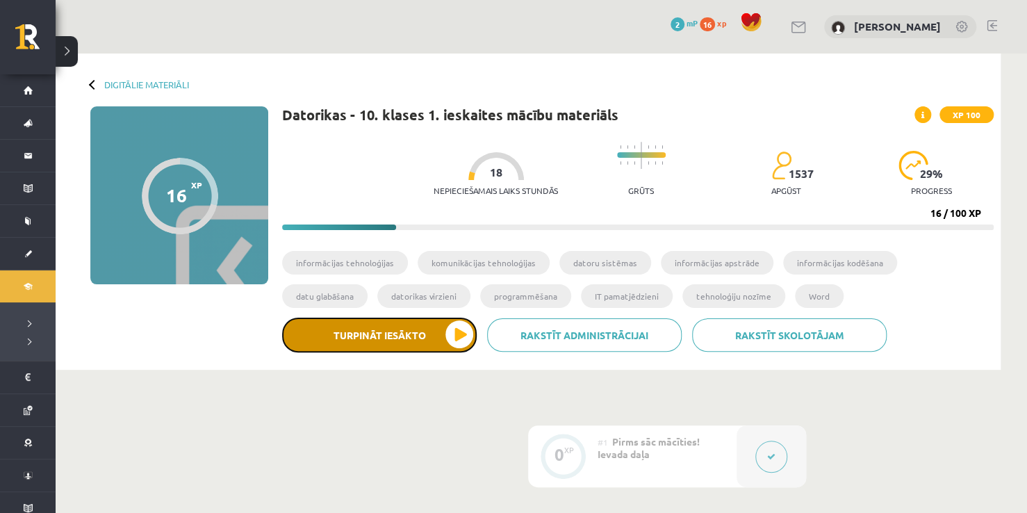
click at [412, 347] on button "Turpināt iesākto" at bounding box center [379, 335] width 195 height 35
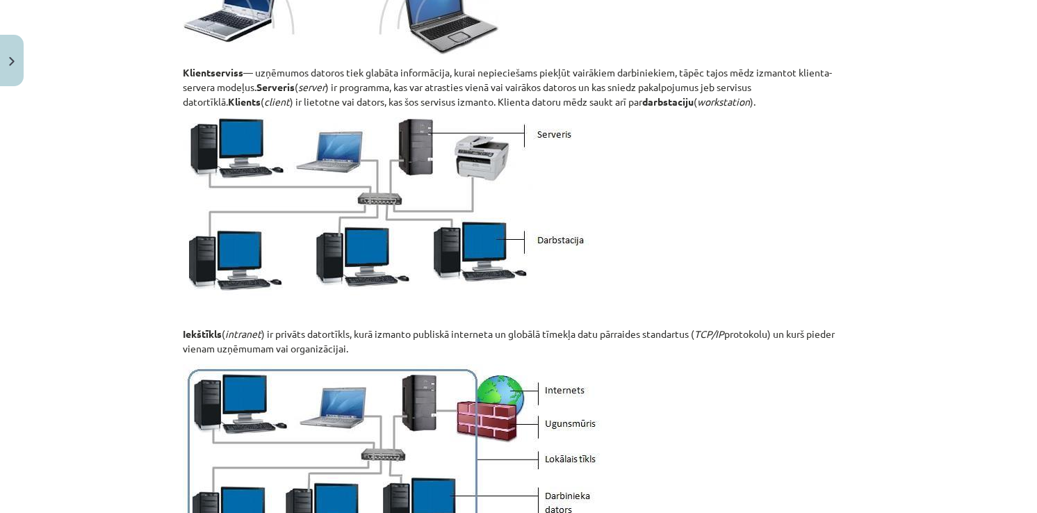
scroll to position [1695, 0]
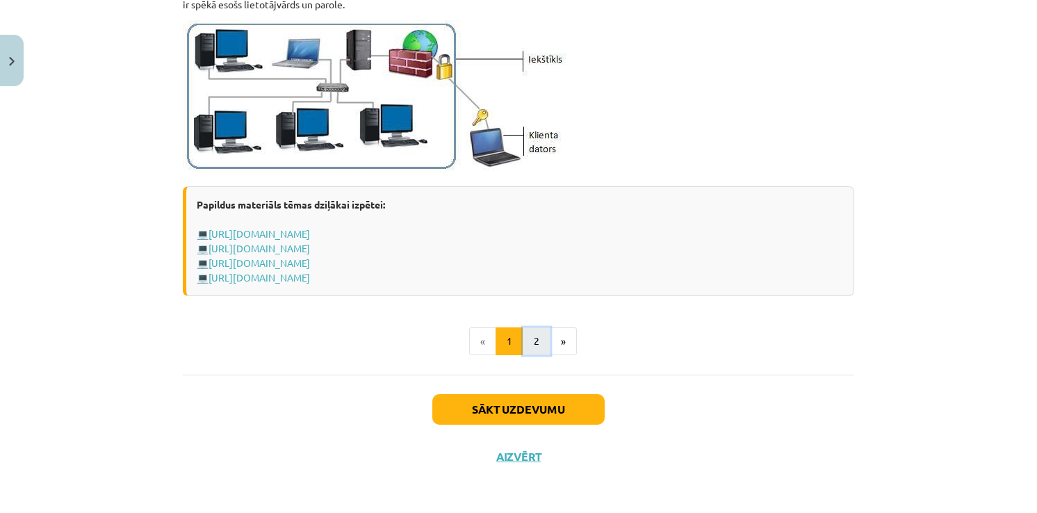
click at [525, 348] on button "2" at bounding box center [537, 341] width 28 height 28
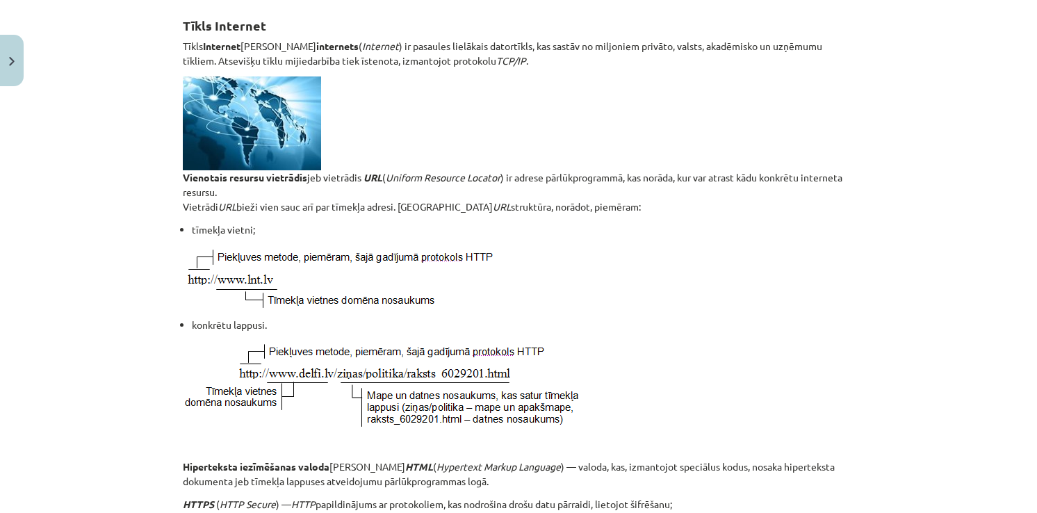
scroll to position [0, 0]
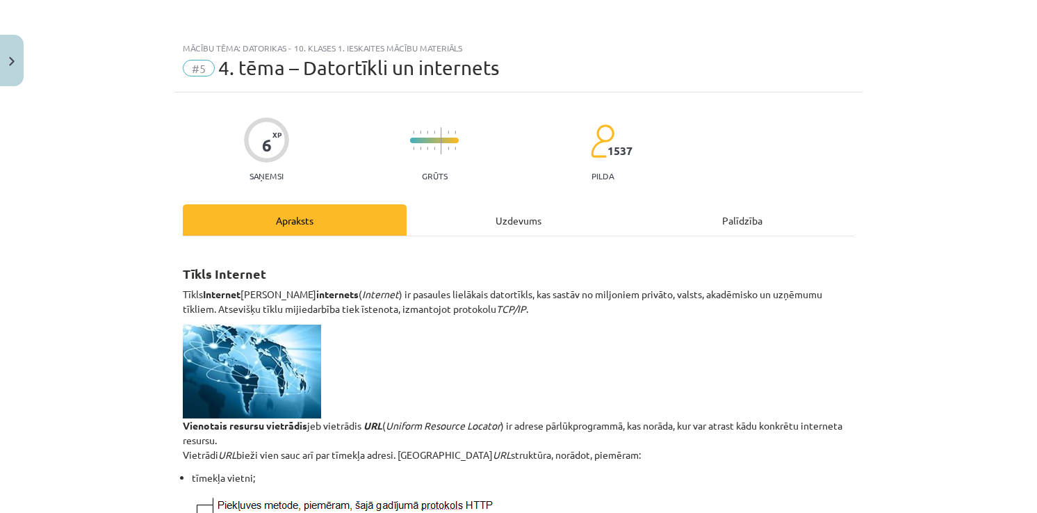
click at [514, 227] on div "Uzdevums" at bounding box center [519, 219] width 224 height 31
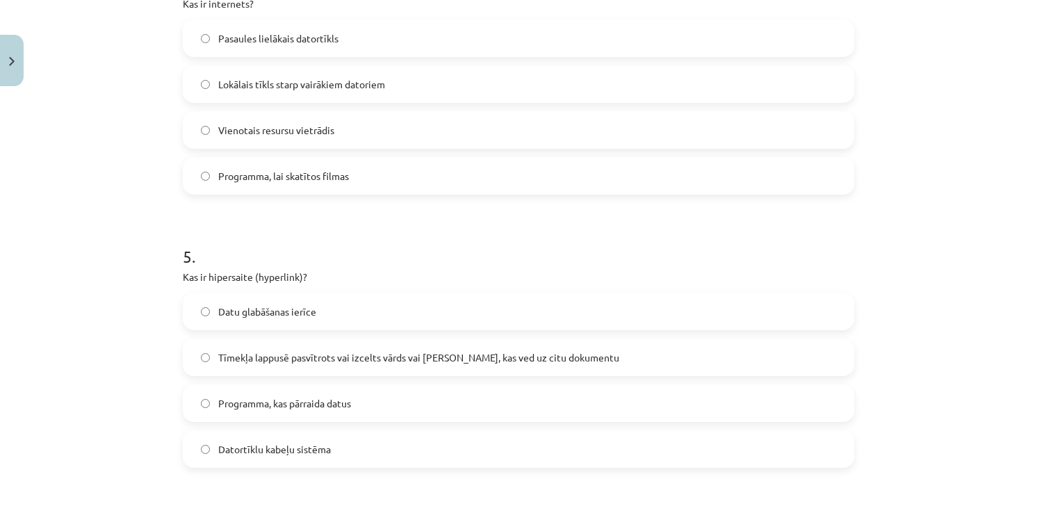
scroll to position [1535, 0]
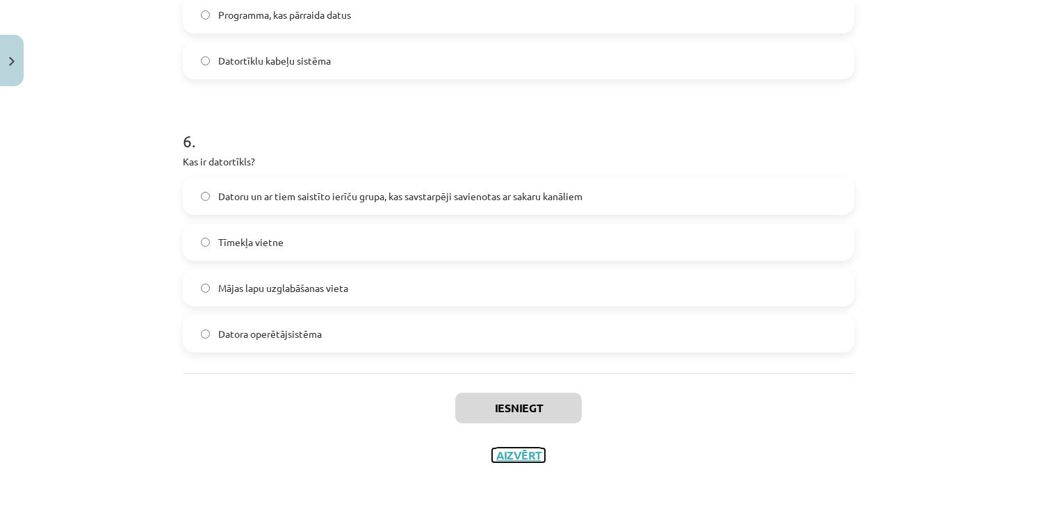
click at [521, 459] on button "Aizvērt" at bounding box center [518, 455] width 53 height 14
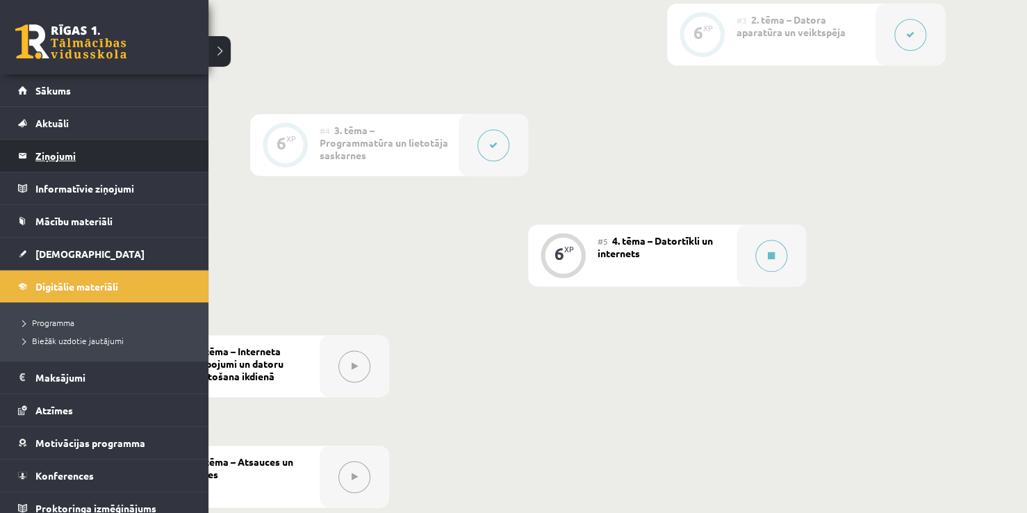
scroll to position [473, 0]
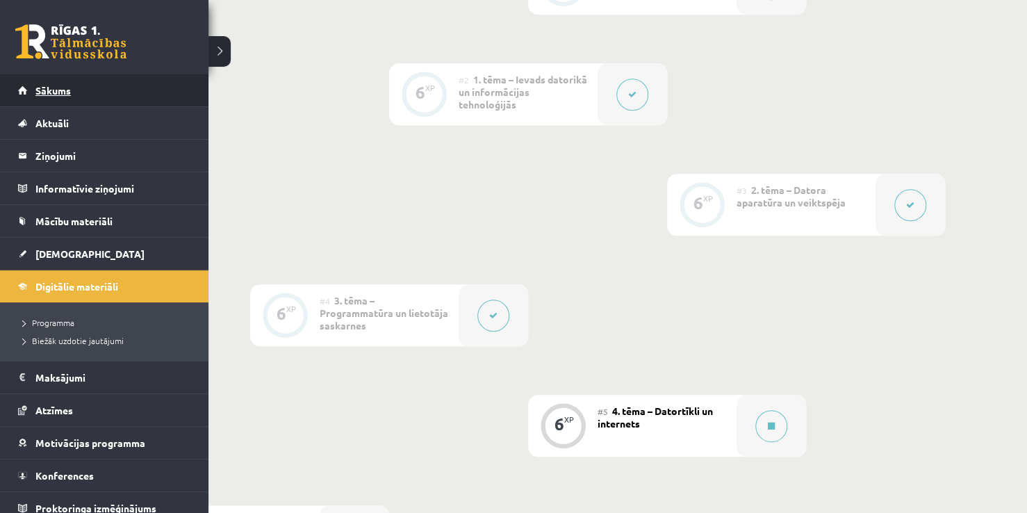
click at [88, 85] on link "Sākums" at bounding box center [104, 90] width 173 height 32
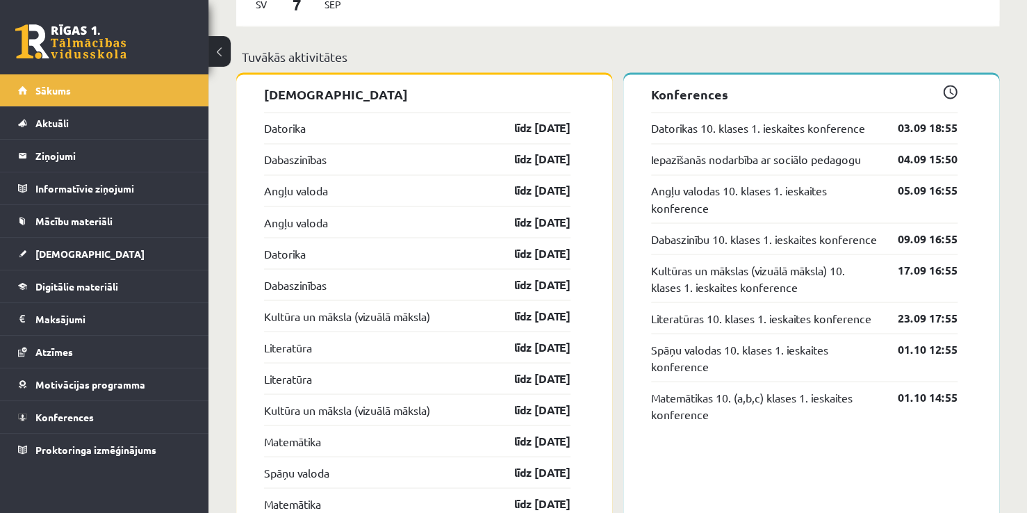
scroll to position [1112, 0]
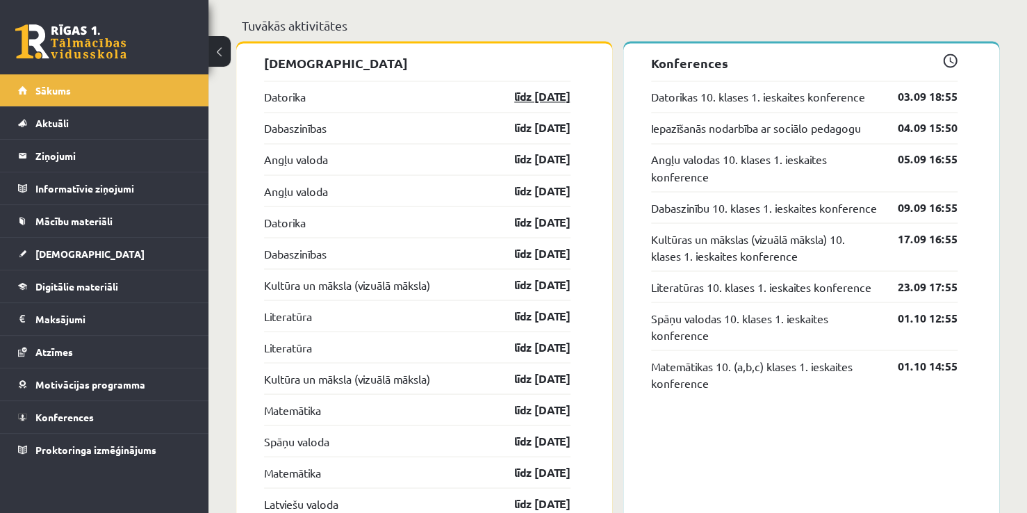
click at [521, 100] on link "līdz 15.09.25" at bounding box center [530, 96] width 81 height 17
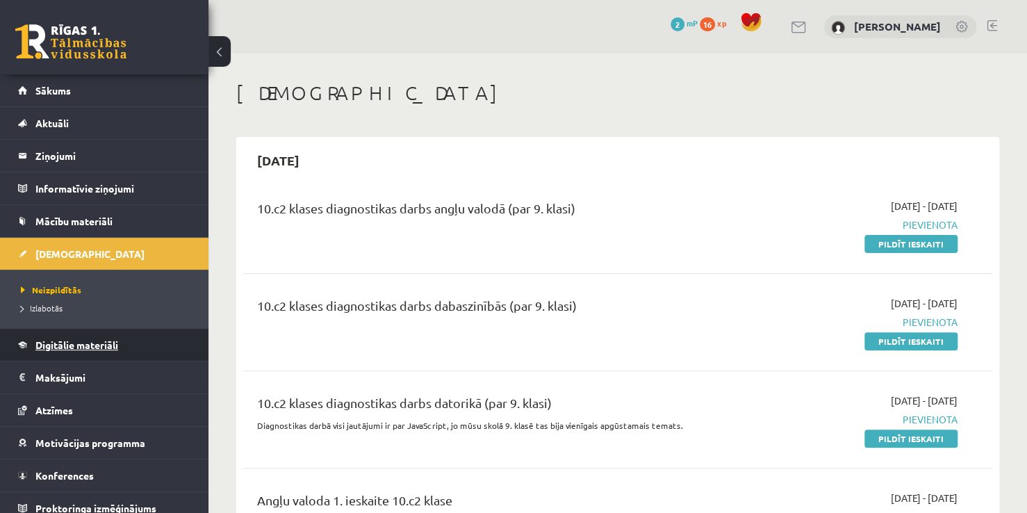
click at [85, 338] on span "Digitālie materiāli" at bounding box center [76, 344] width 83 height 13
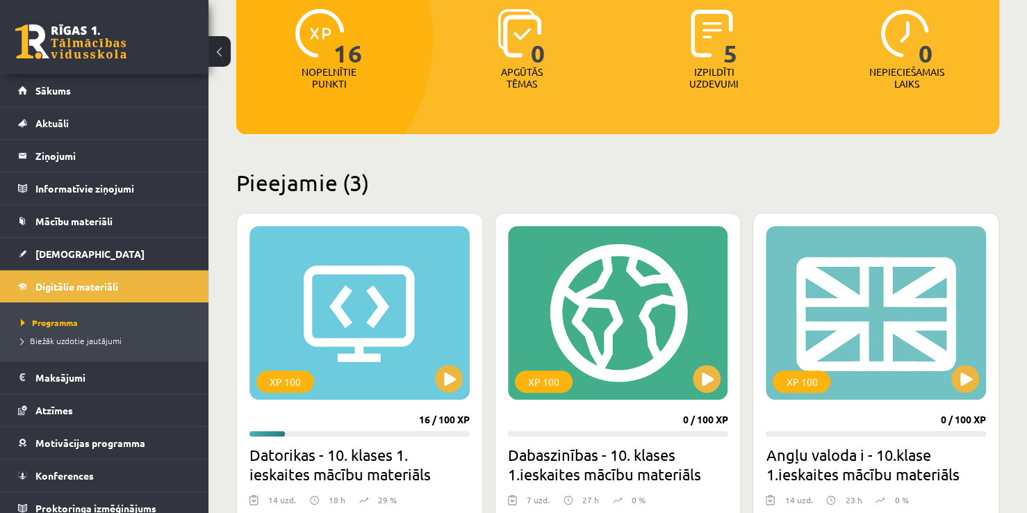
scroll to position [278, 0]
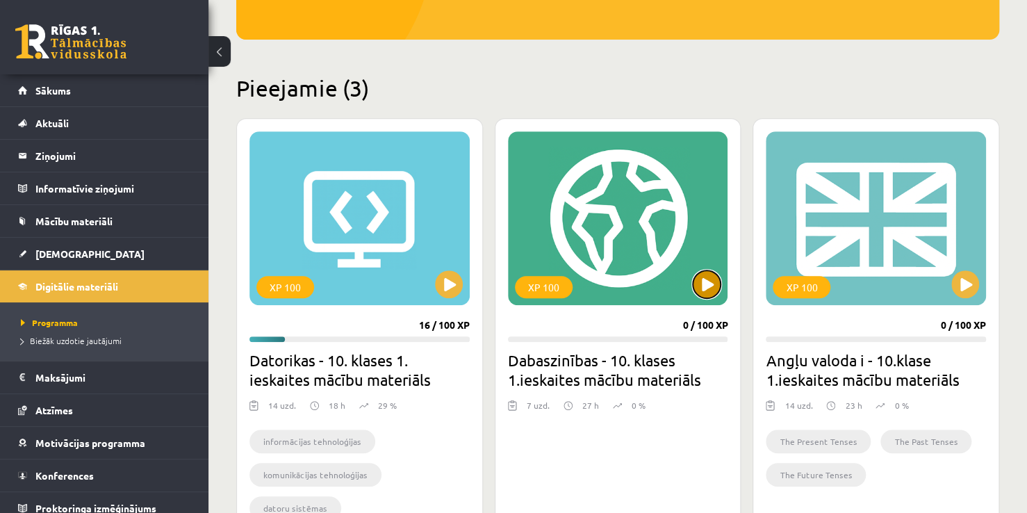
click at [717, 289] on button at bounding box center [707, 284] width 28 height 28
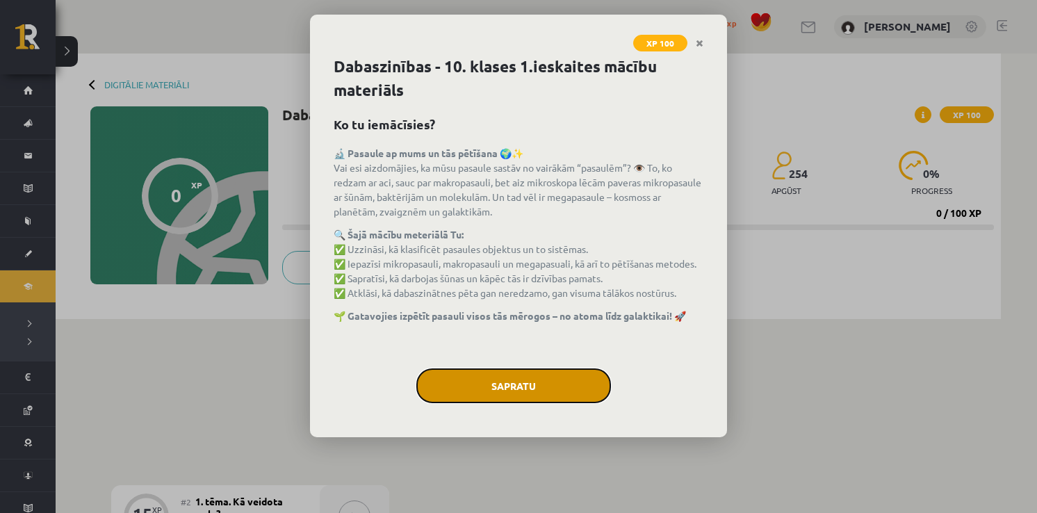
click at [525, 397] on button "Sapratu" at bounding box center [513, 385] width 195 height 35
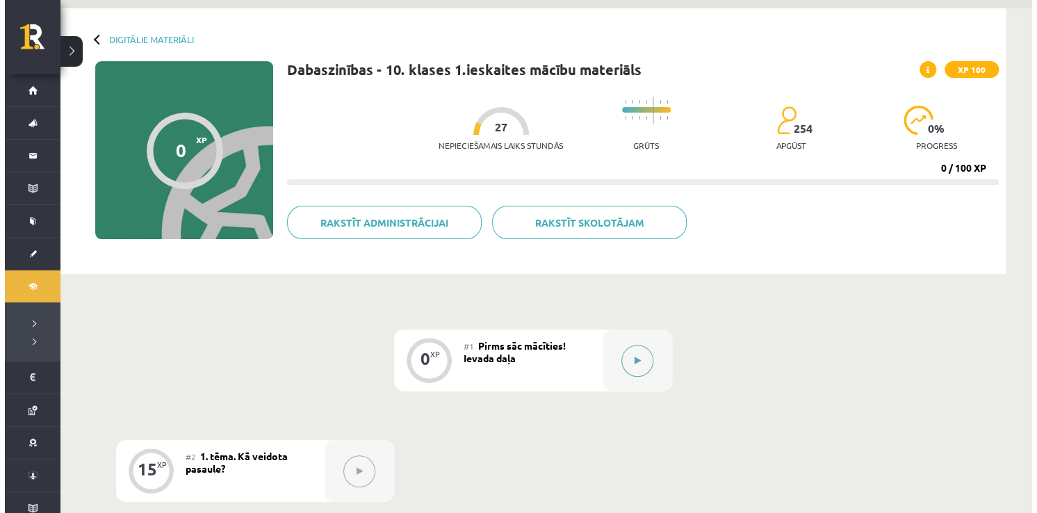
scroll to position [70, 0]
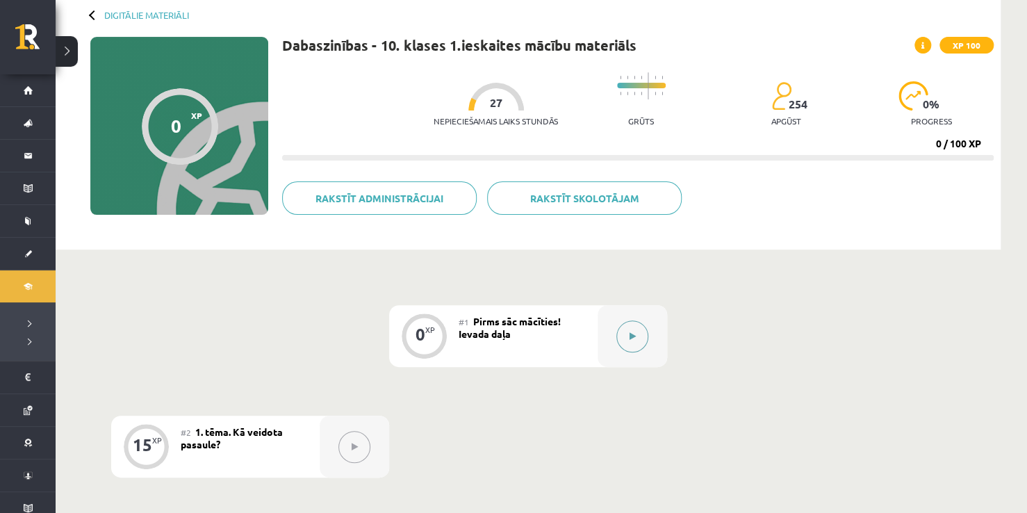
click at [630, 332] on icon at bounding box center [633, 336] width 6 height 8
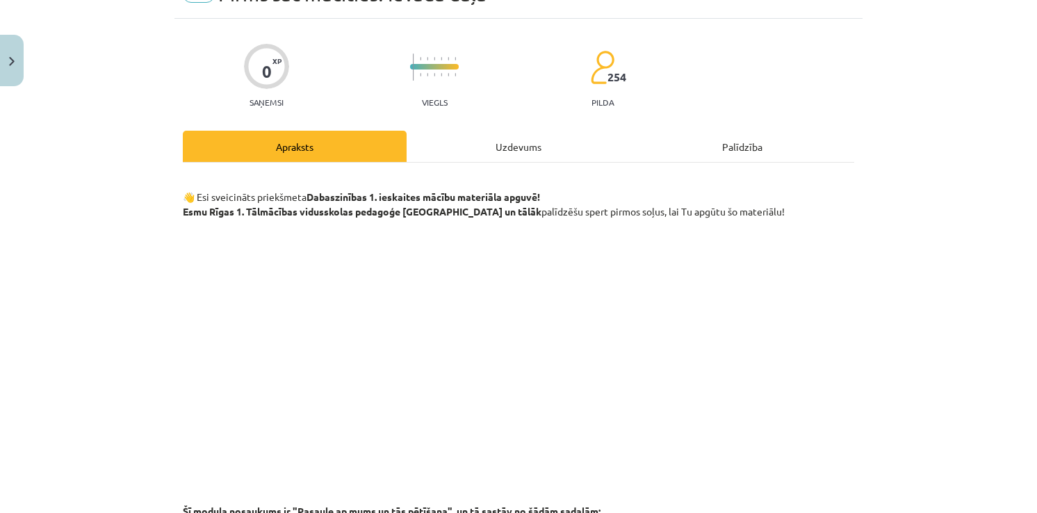
scroll to position [50, 0]
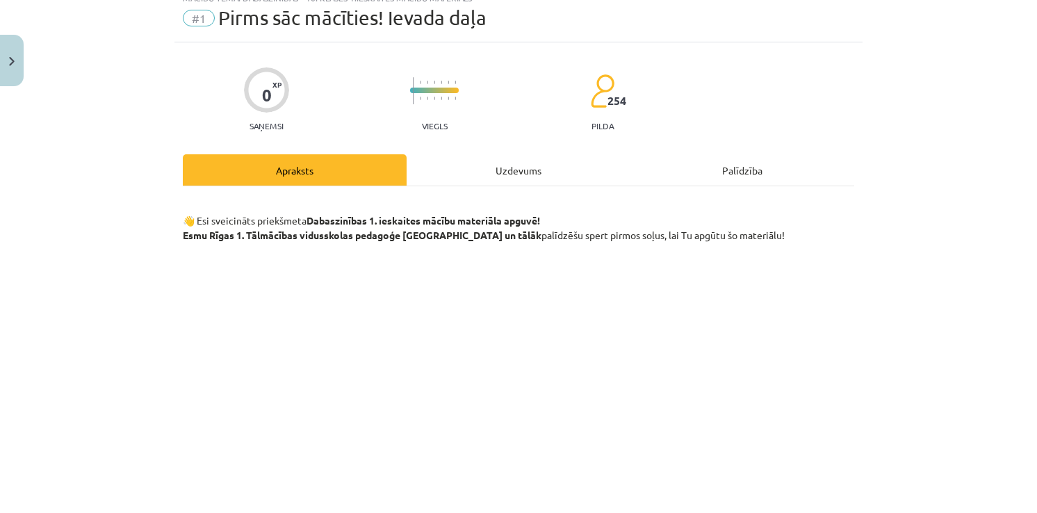
click at [497, 166] on div "Uzdevums" at bounding box center [519, 169] width 224 height 31
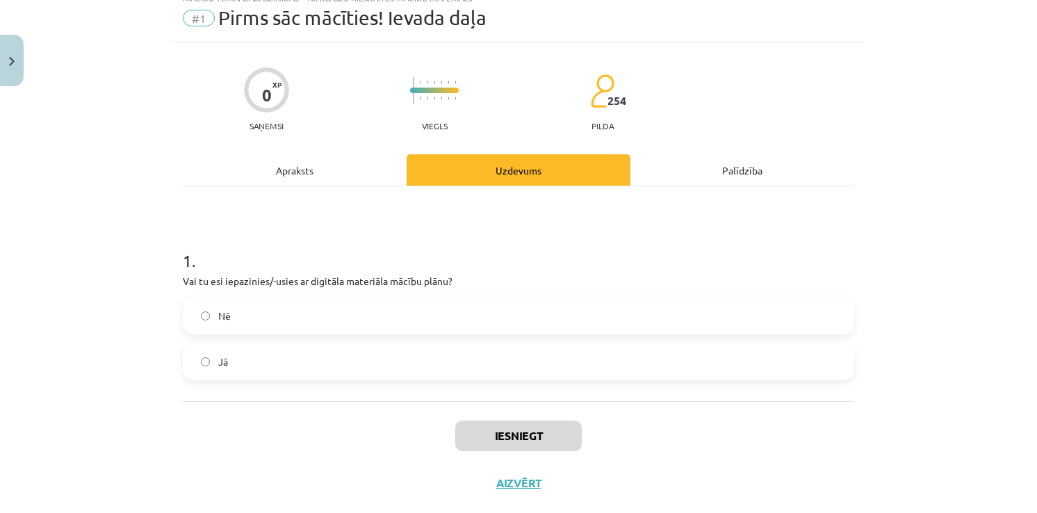
scroll to position [35, 0]
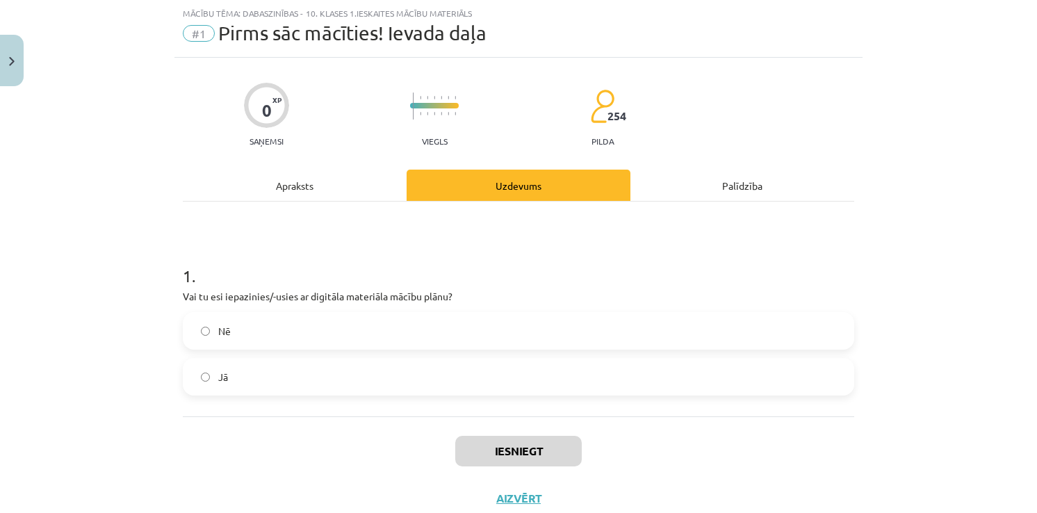
click at [328, 181] on div "Apraksts" at bounding box center [295, 185] width 224 height 31
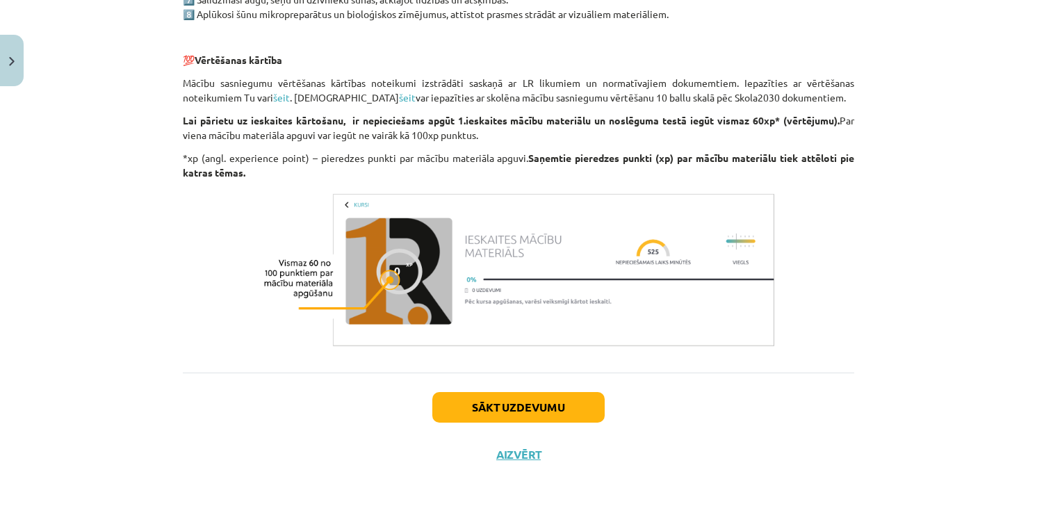
scroll to position [1093, 0]
click at [544, 416] on button "Sākt uzdevumu" at bounding box center [518, 407] width 172 height 31
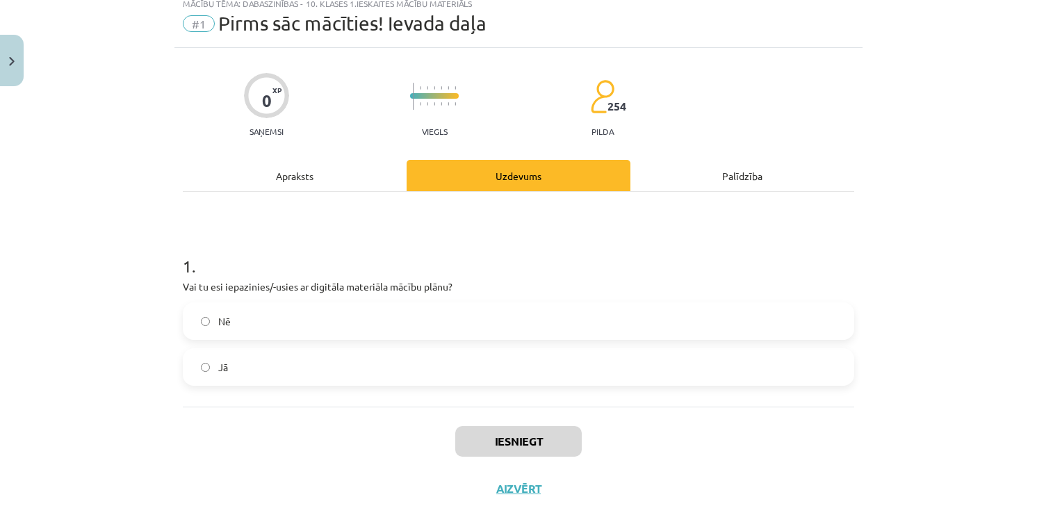
scroll to position [35, 0]
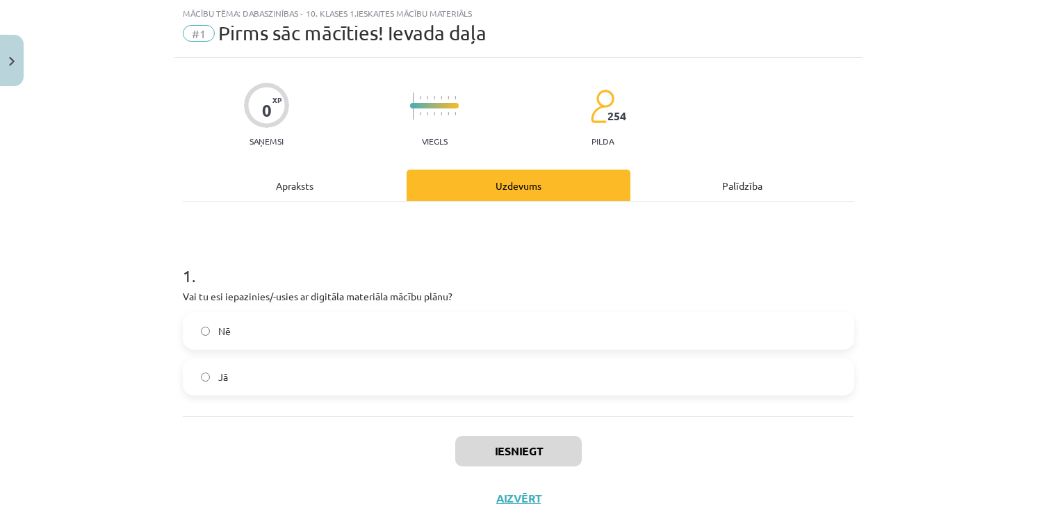
click at [304, 192] on div "Apraksts" at bounding box center [295, 185] width 224 height 31
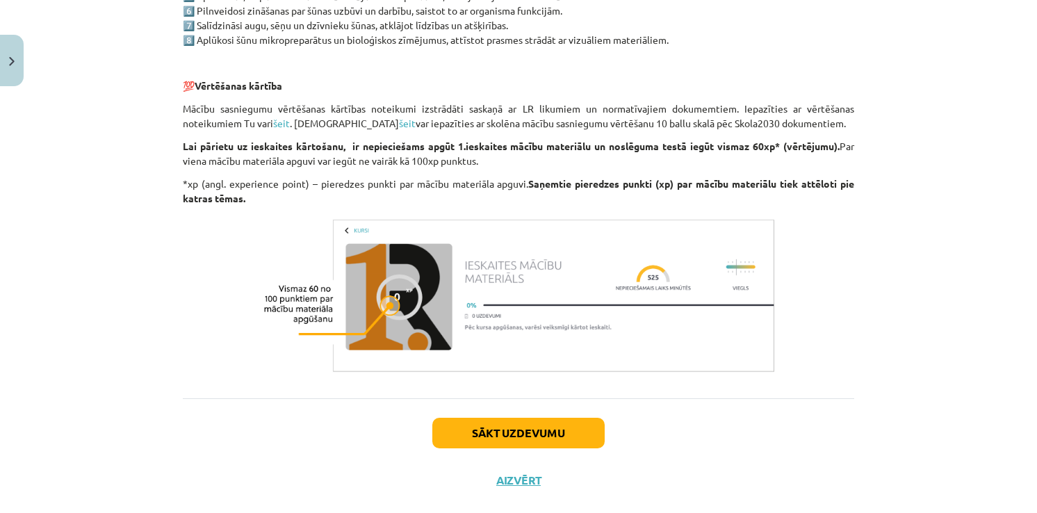
scroll to position [1093, 0]
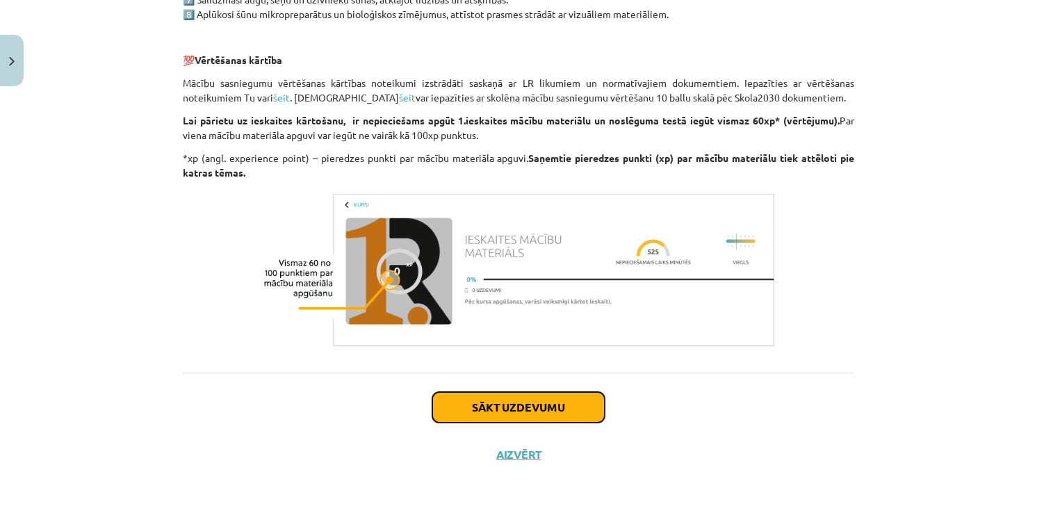
click at [548, 399] on button "Sākt uzdevumu" at bounding box center [518, 407] width 172 height 31
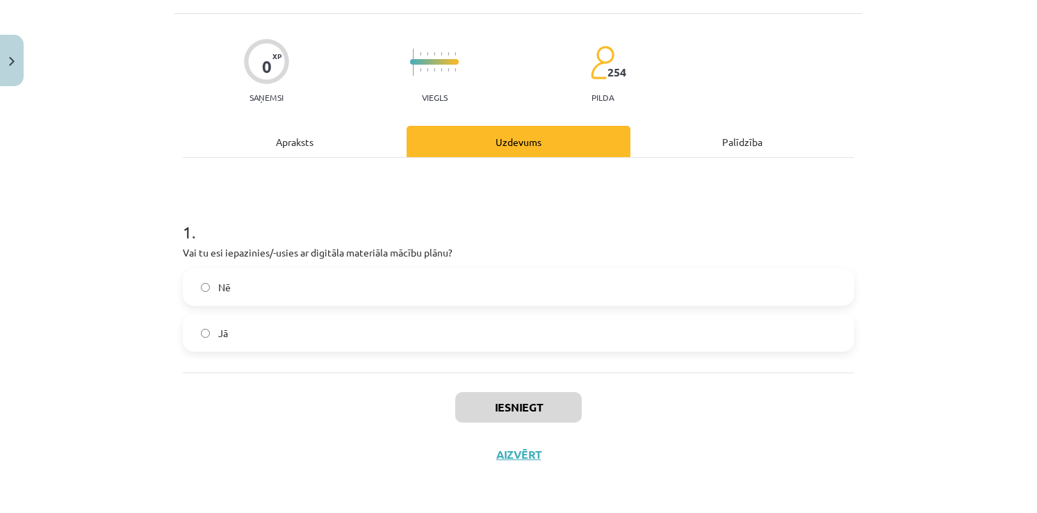
scroll to position [35, 0]
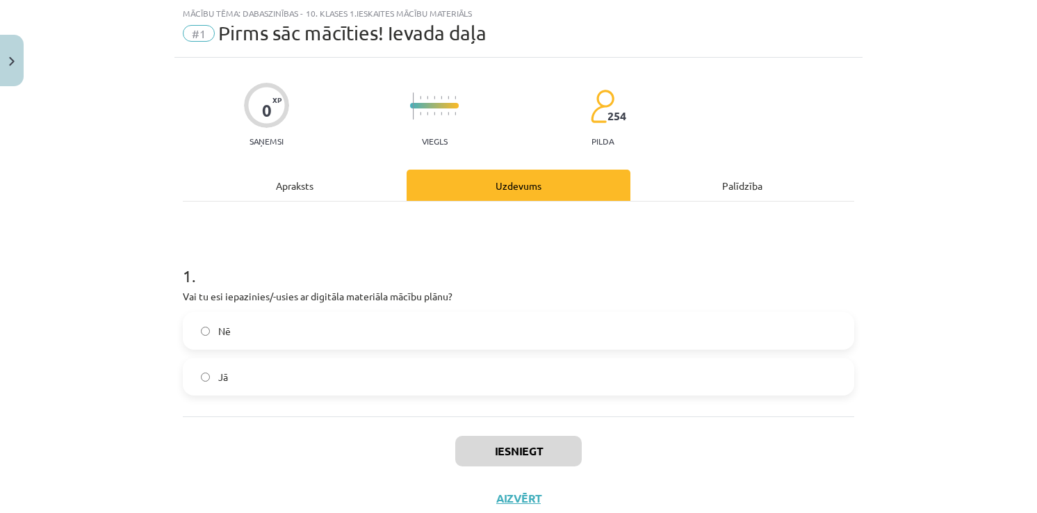
click at [339, 376] on label "Jā" at bounding box center [518, 376] width 669 height 35
click at [542, 457] on button "Iesniegt" at bounding box center [518, 451] width 126 height 31
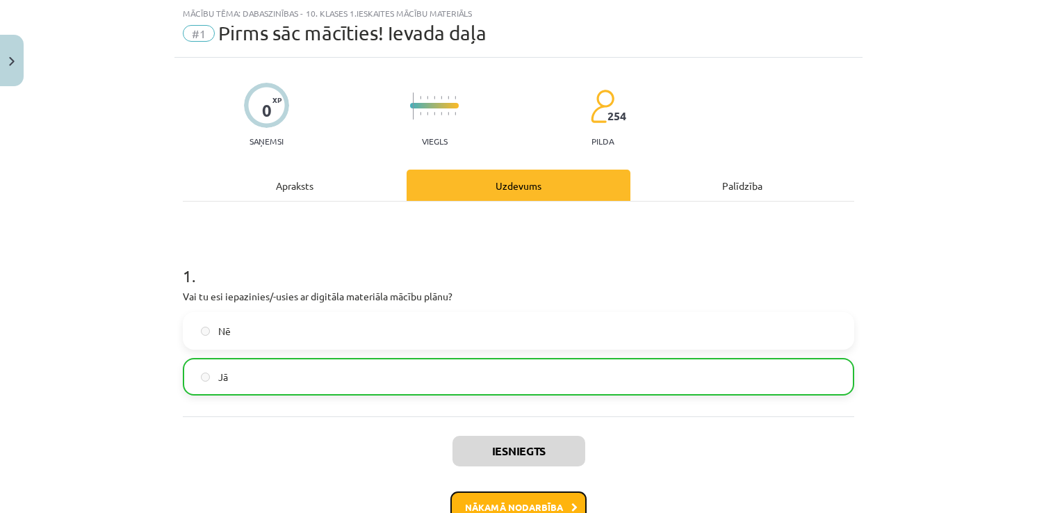
click at [539, 493] on button "Nākamā nodarbība" at bounding box center [518, 507] width 136 height 32
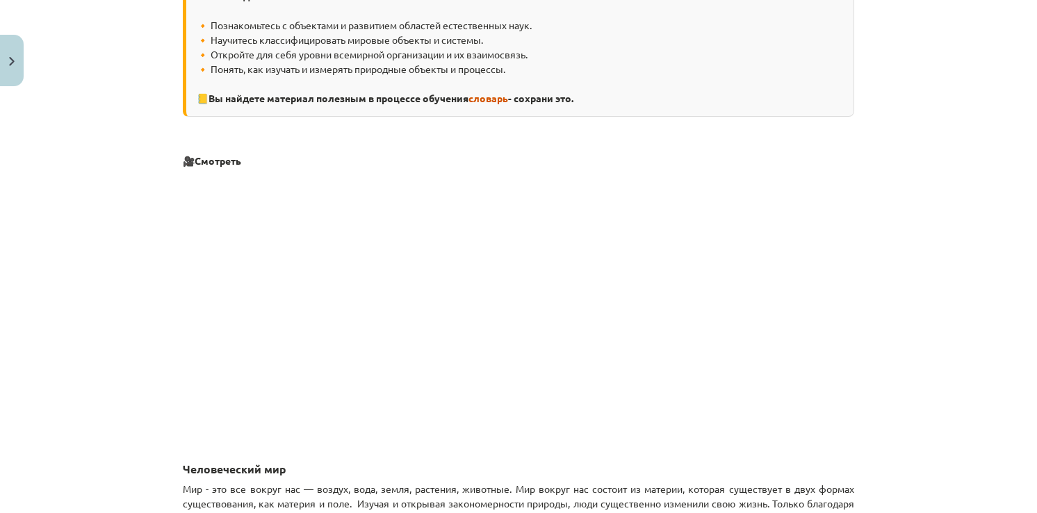
scroll to position [0, 0]
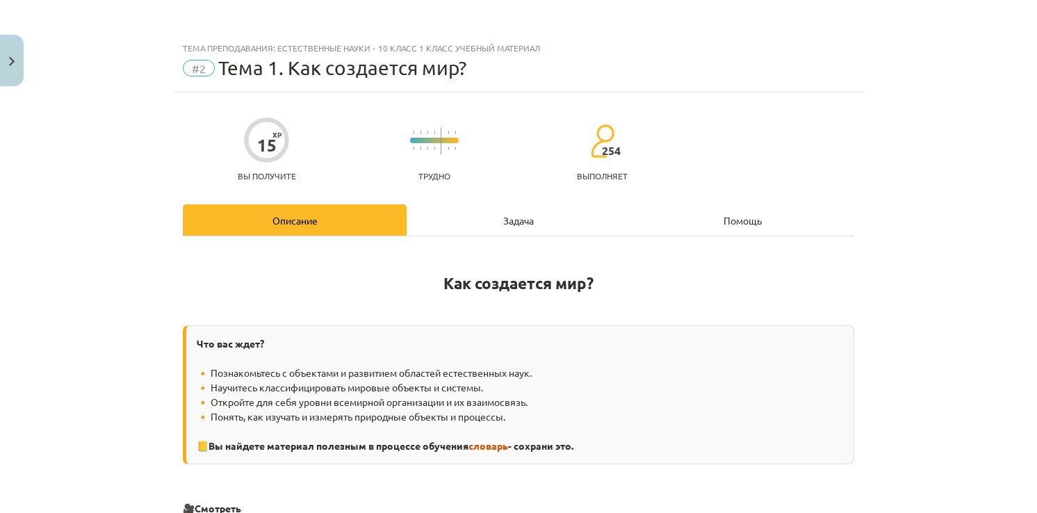
click at [514, 216] on div "Задача" at bounding box center [519, 219] width 224 height 31
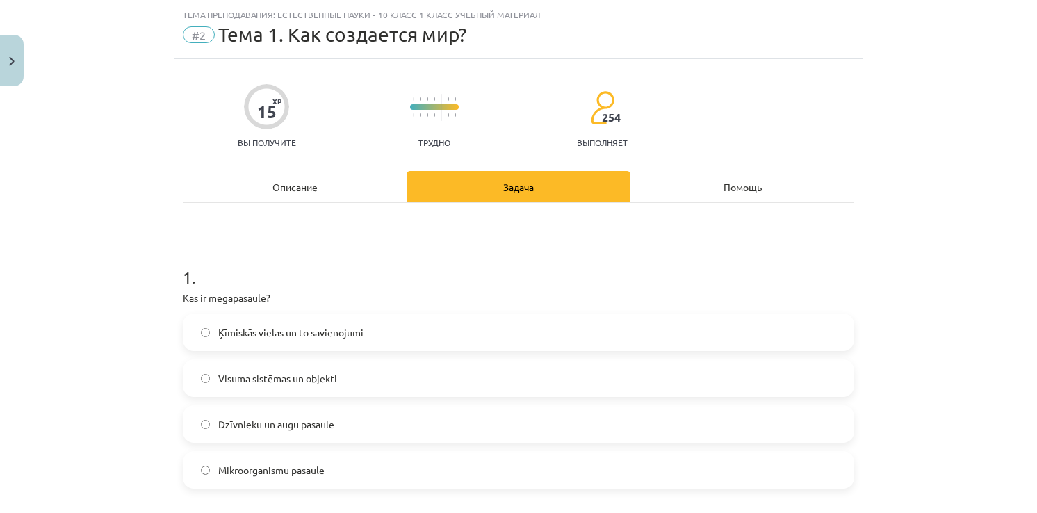
scroll to position [35, 0]
click at [211, 366] on label "Системы и объекты вселенной" at bounding box center [518, 376] width 669 height 35
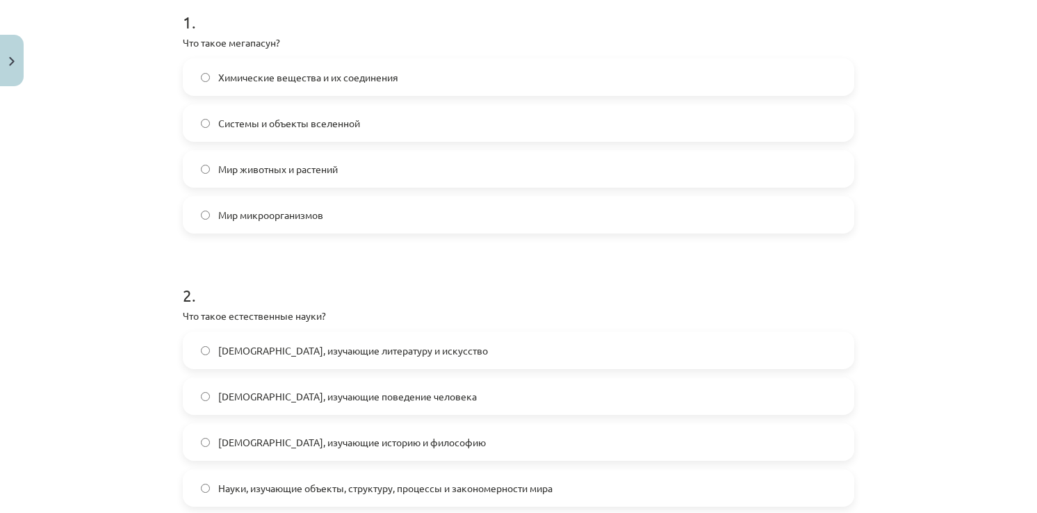
scroll to position [313, 0]
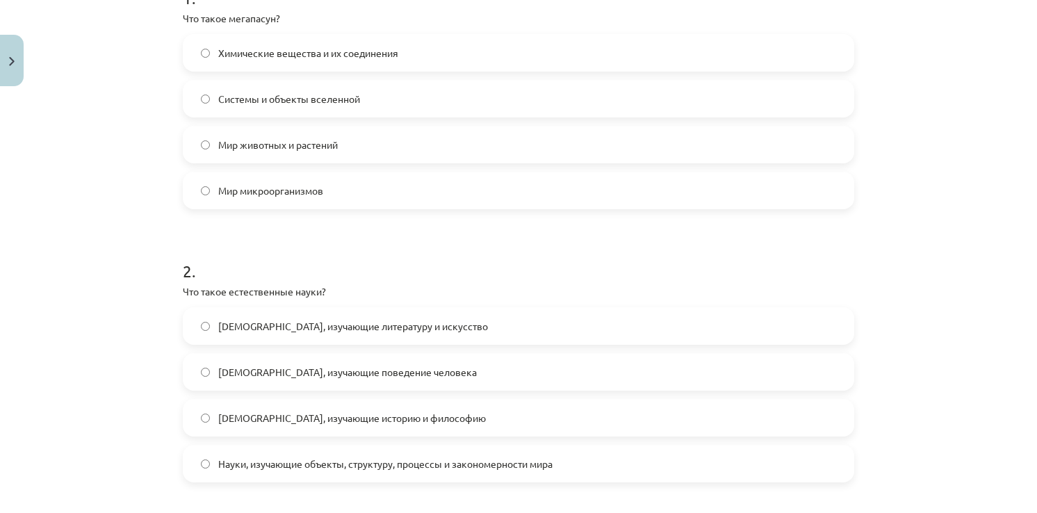
click at [436, 460] on span "Науки, изучающие объекты, структуру, процессы и закономерности мира" at bounding box center [385, 464] width 334 height 15
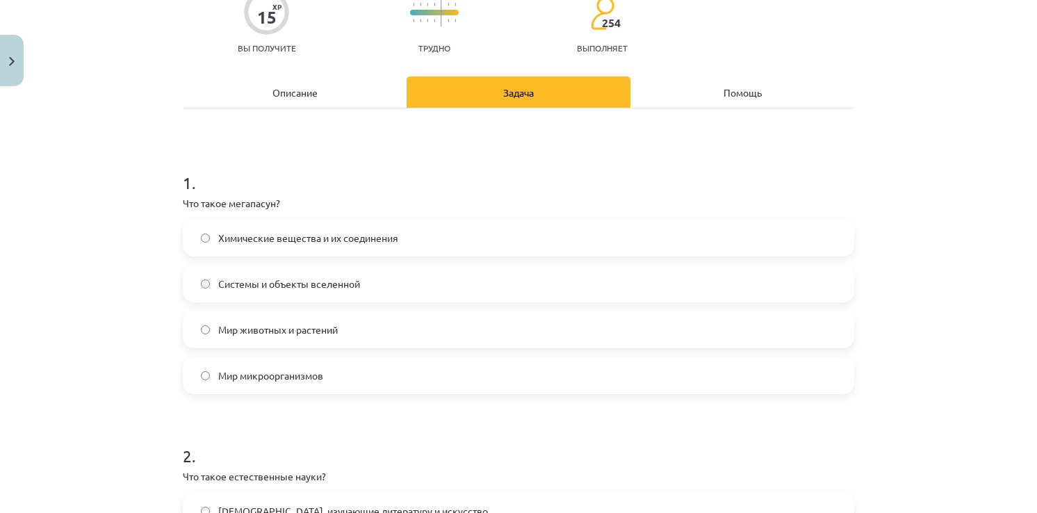
scroll to position [0, 0]
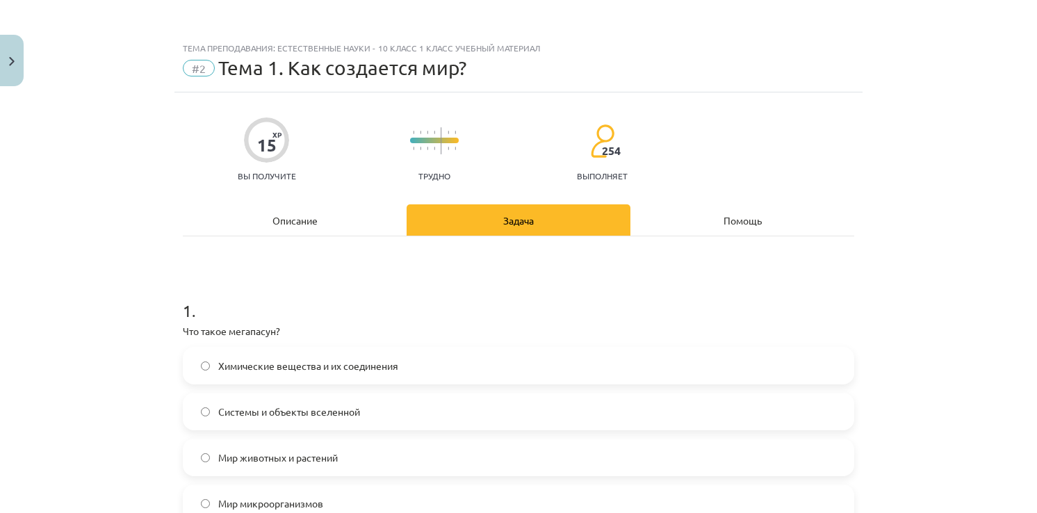
click at [295, 227] on div "Описание" at bounding box center [295, 219] width 224 height 31
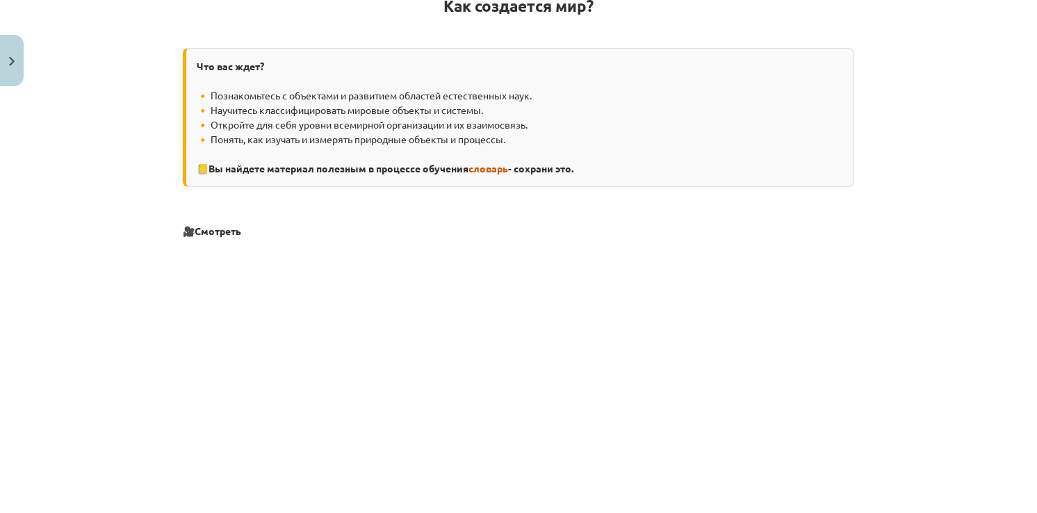
scroll to position [35, 0]
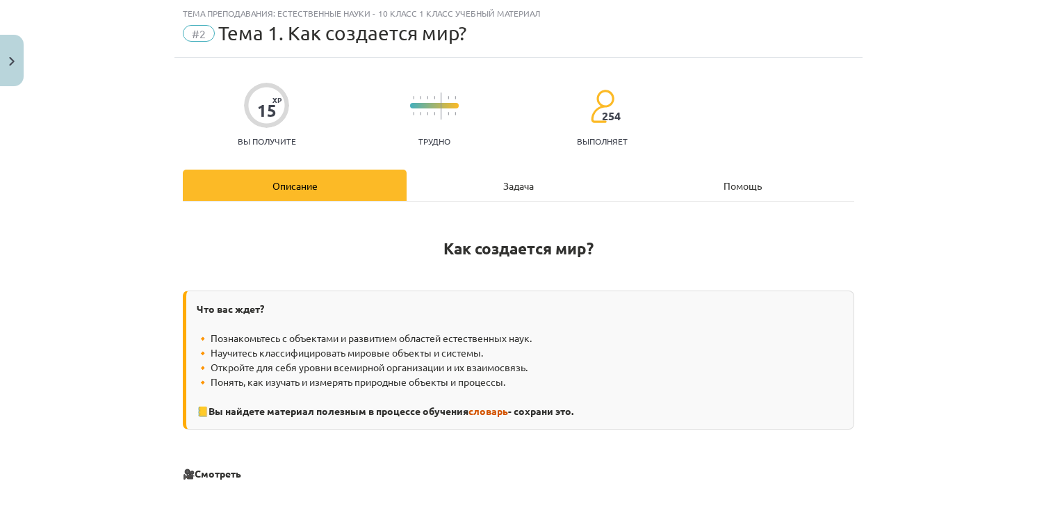
click at [548, 181] on div "Задача" at bounding box center [519, 185] width 224 height 31
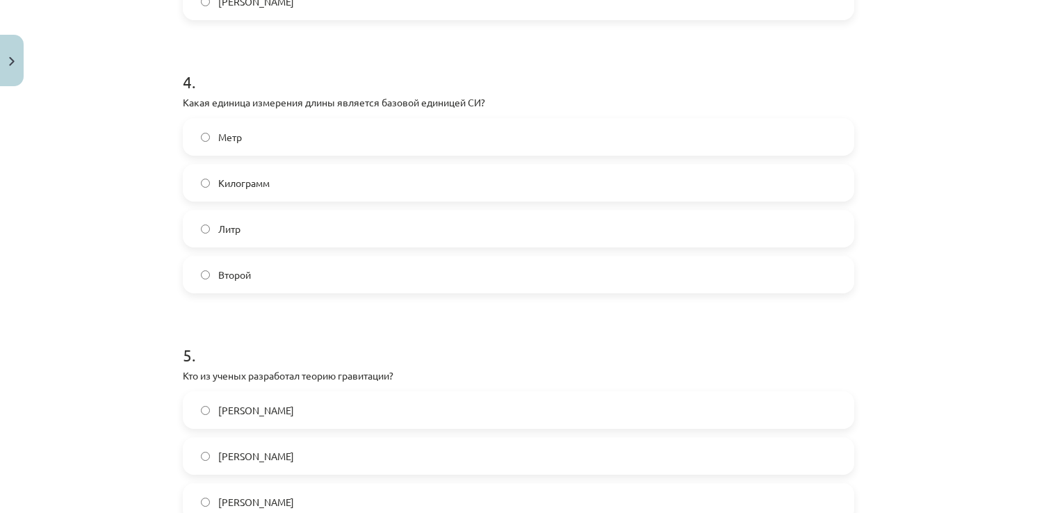
scroll to position [1077, 0]
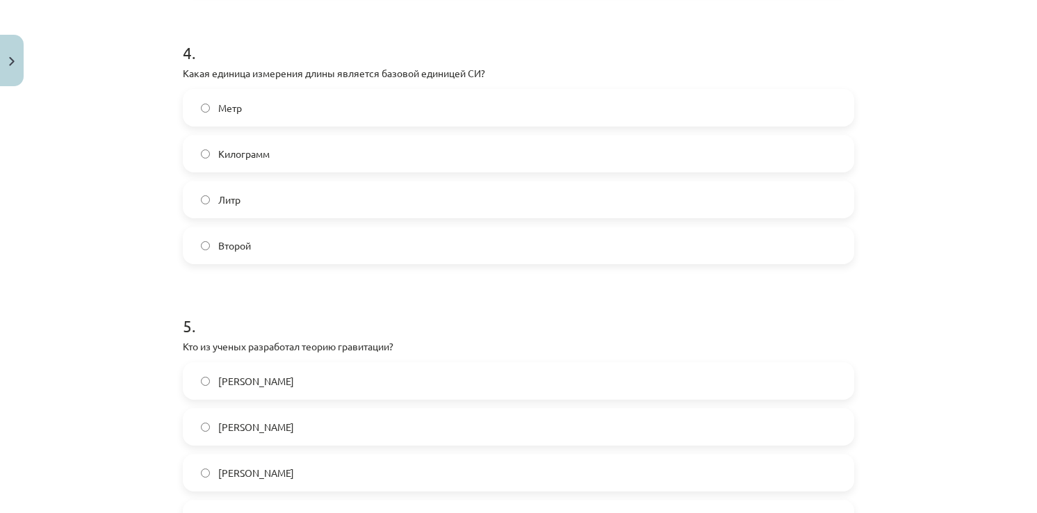
click at [297, 391] on label "Николай Коперник" at bounding box center [518, 381] width 669 height 35
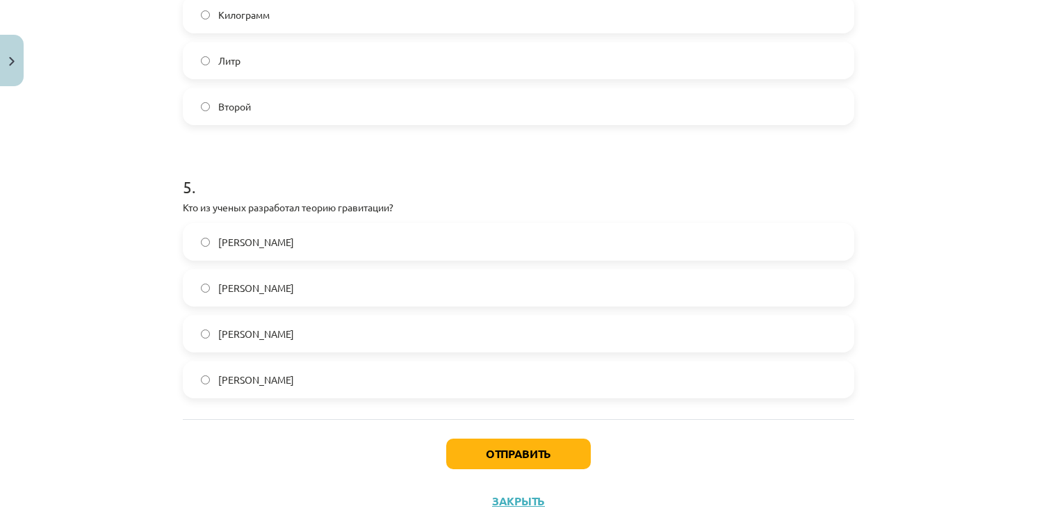
click at [265, 384] on span "Исаак Ньютон" at bounding box center [256, 380] width 76 height 15
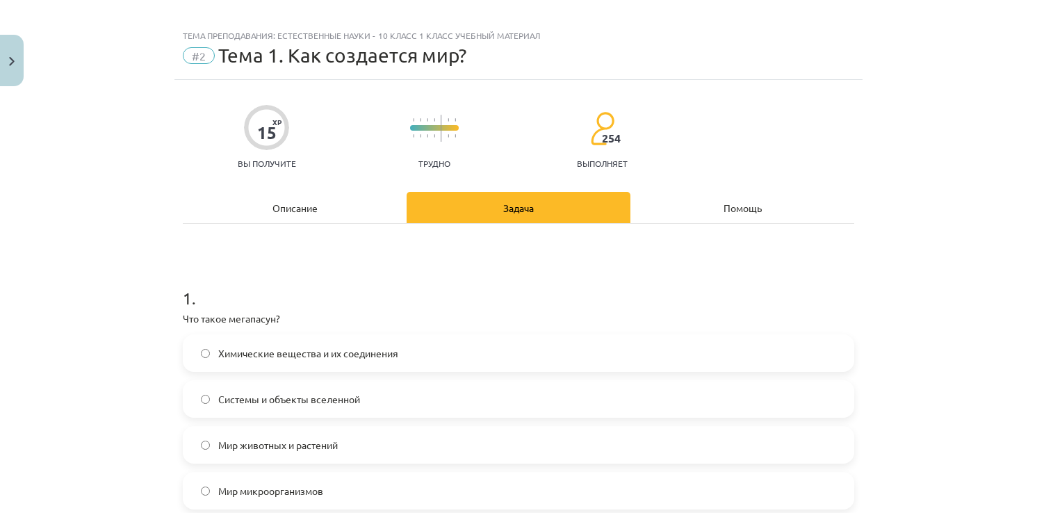
scroll to position [0, 0]
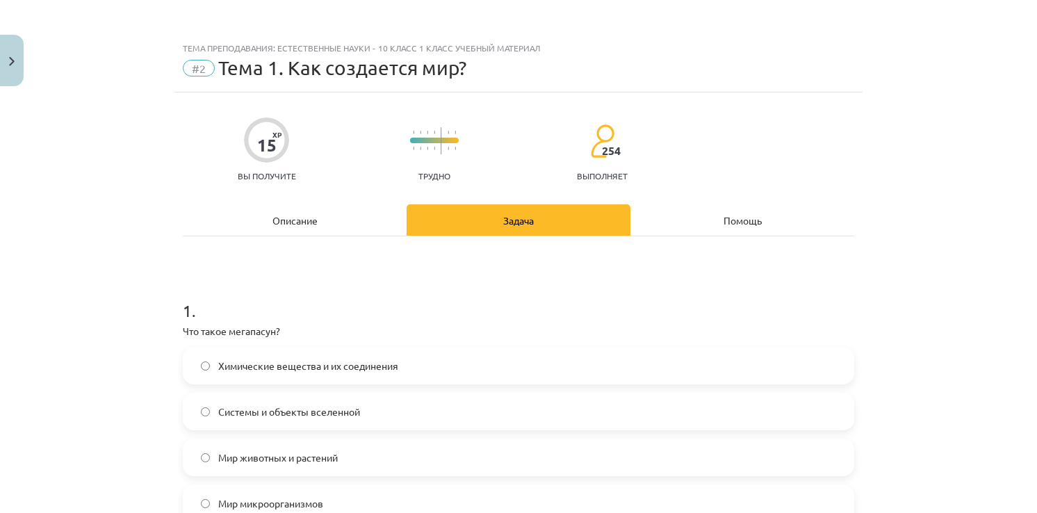
click at [291, 212] on div "Описание" at bounding box center [295, 219] width 224 height 31
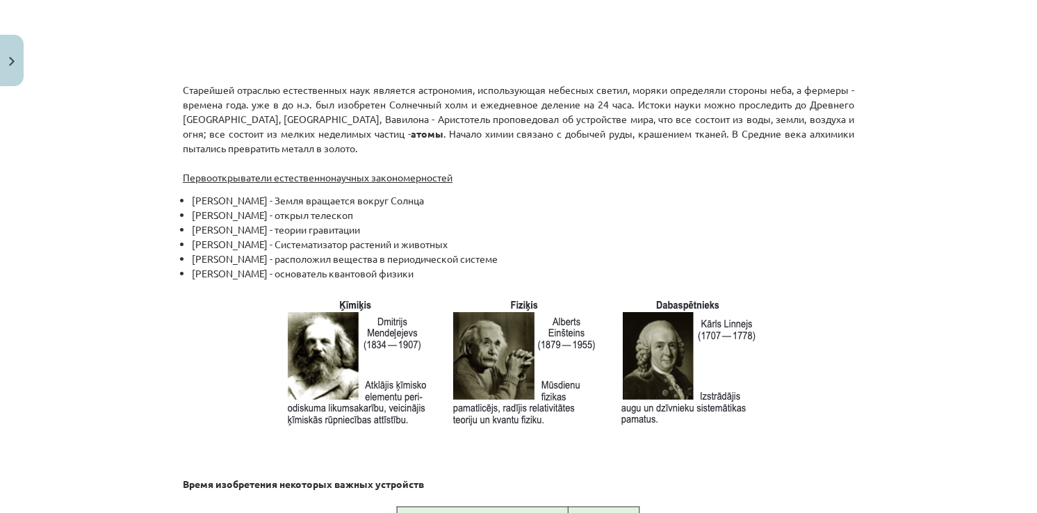
scroll to position [1355, 0]
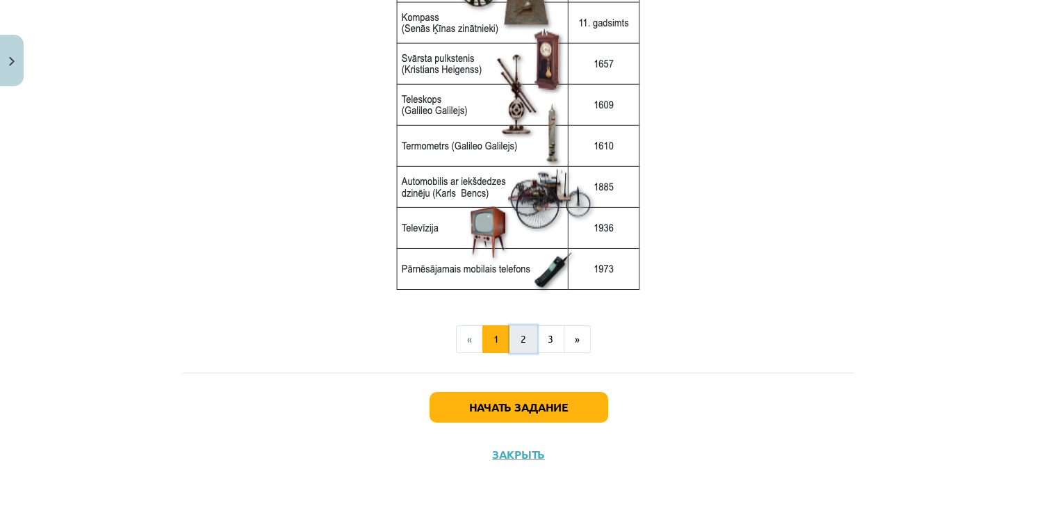
click at [514, 338] on button "2" at bounding box center [523, 339] width 28 height 28
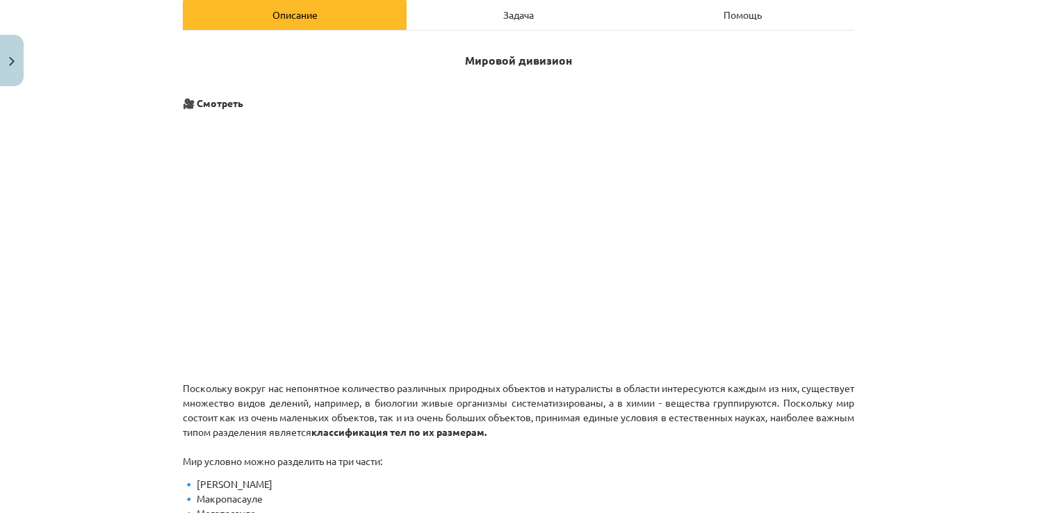
scroll to position [0, 0]
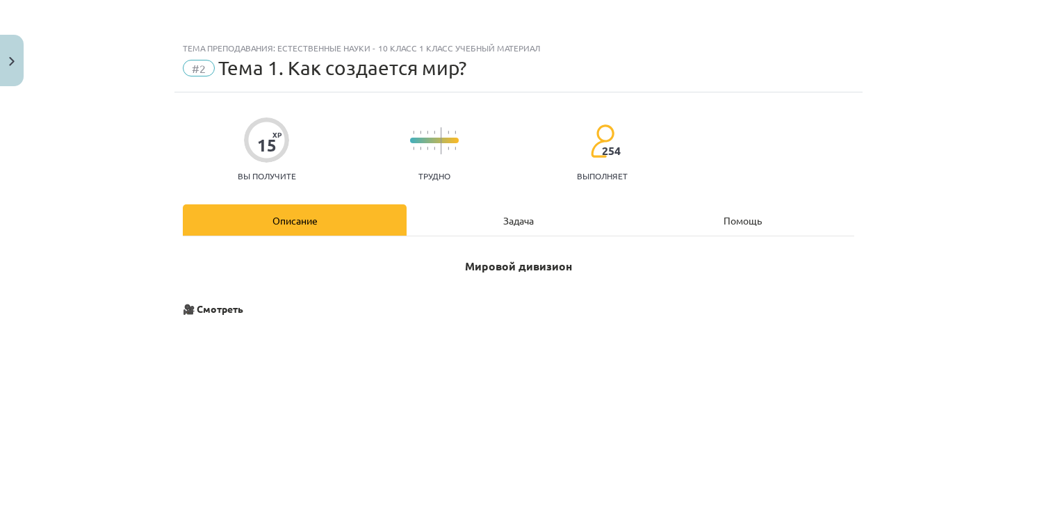
click at [500, 232] on div "Задача" at bounding box center [519, 219] width 224 height 31
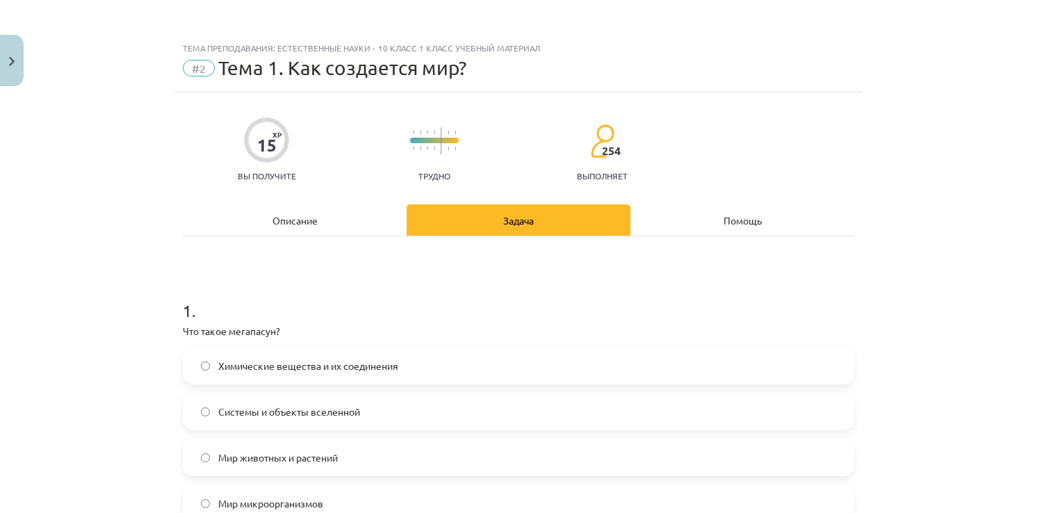
click at [350, 222] on div "Описание" at bounding box center [295, 219] width 224 height 31
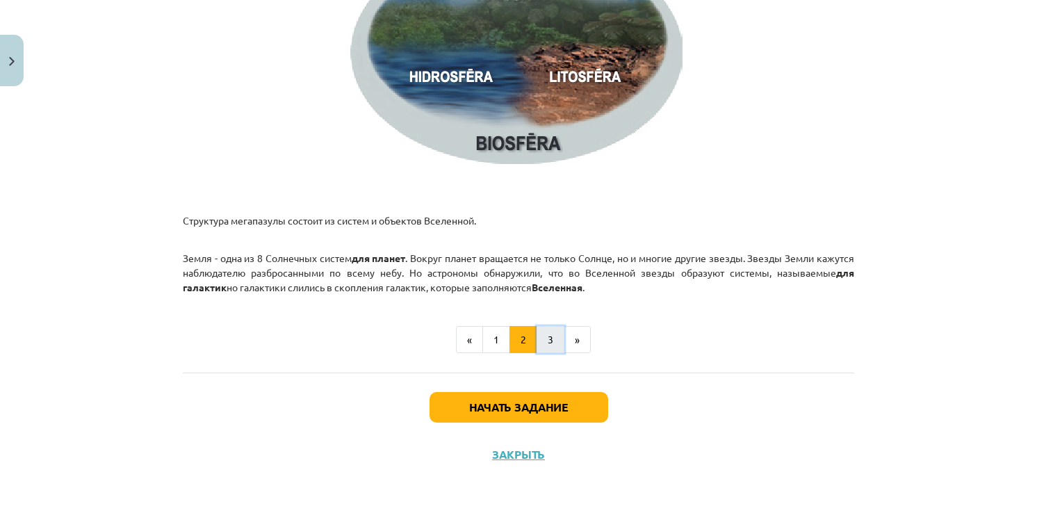
click at [544, 335] on button "3" at bounding box center [551, 340] width 28 height 28
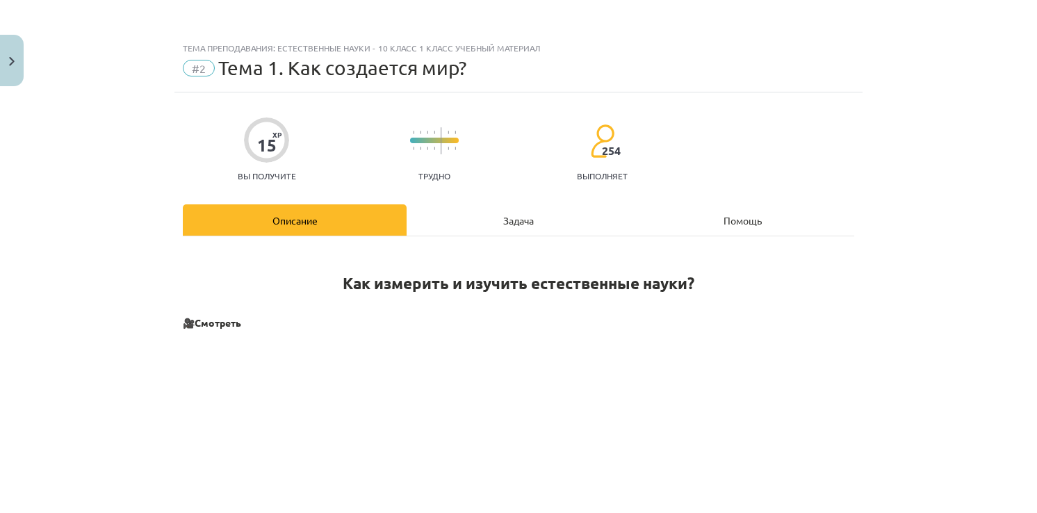
click at [508, 228] on div "Задача" at bounding box center [519, 219] width 224 height 31
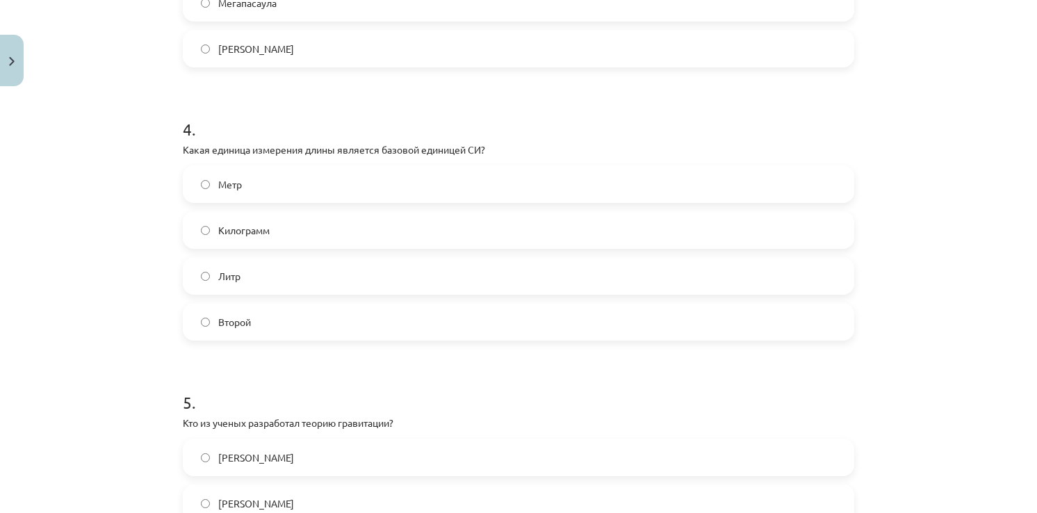
scroll to position [984, 0]
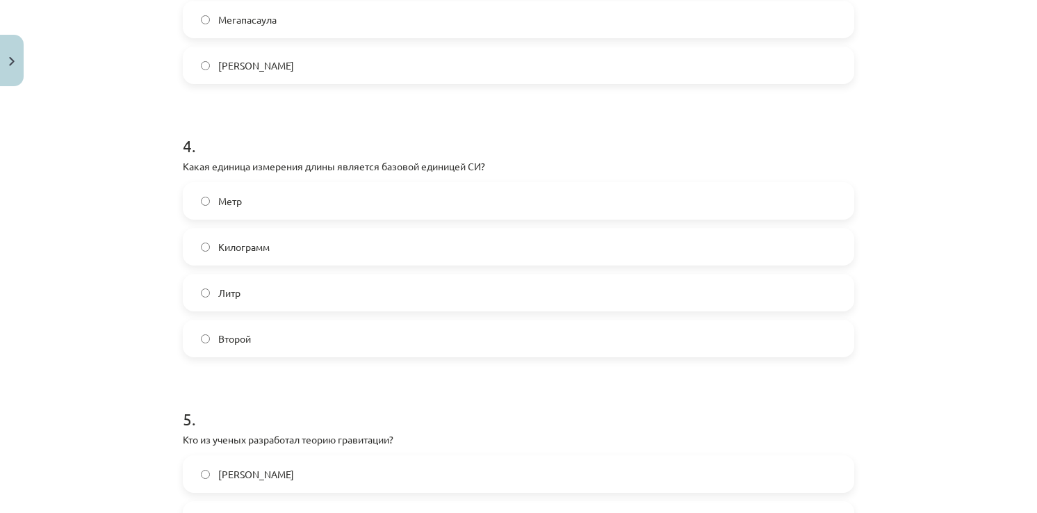
click at [302, 215] on label "Метр" at bounding box center [518, 200] width 669 height 35
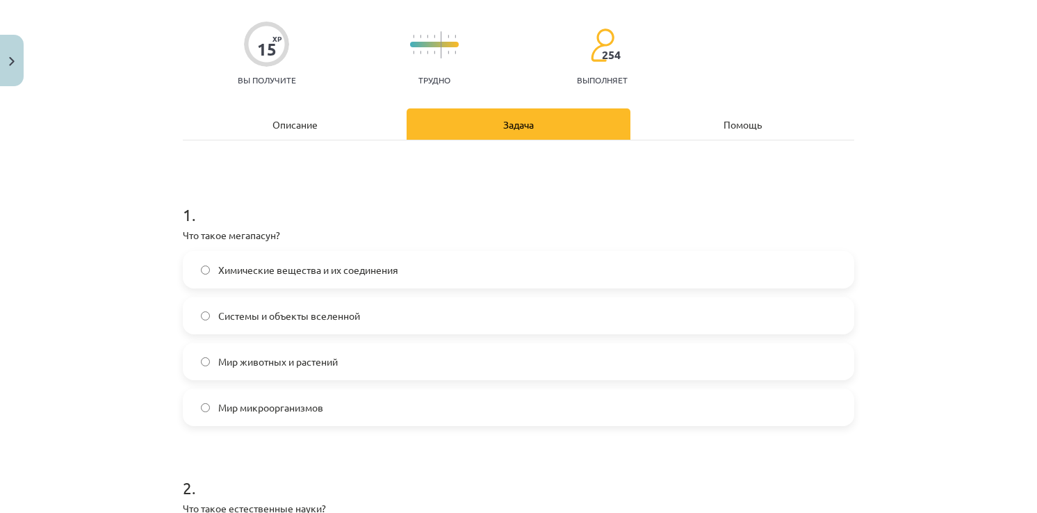
scroll to position [0, 0]
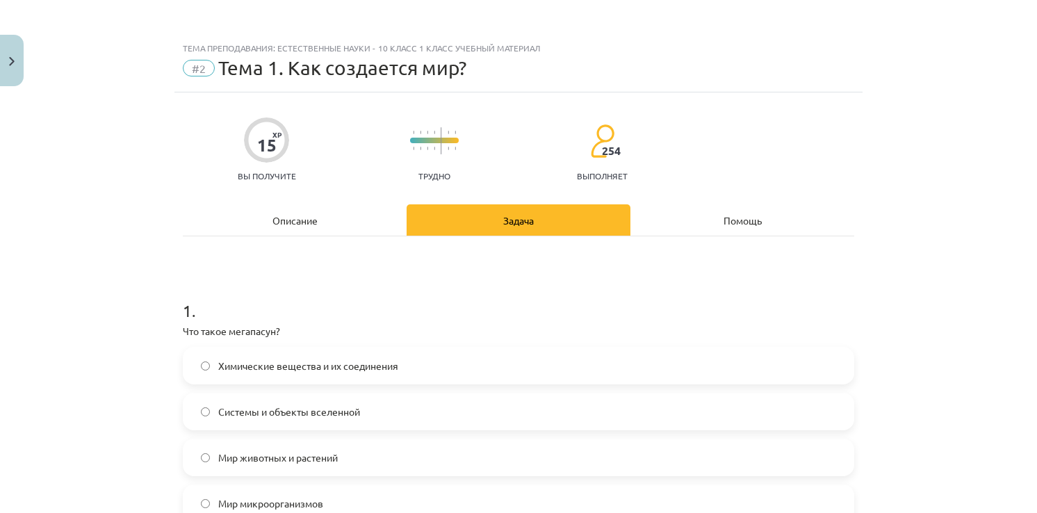
drag, startPoint x: 290, startPoint y: 218, endPoint x: 286, endPoint y: 212, distance: 7.2
click at [290, 217] on div "Описание" at bounding box center [295, 219] width 224 height 31
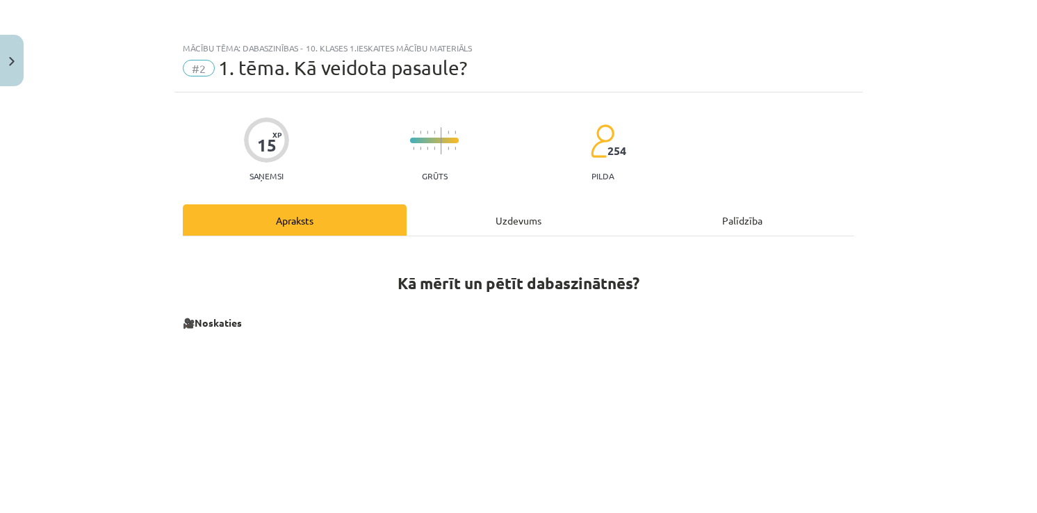
click at [516, 222] on div "Uzdevums" at bounding box center [519, 219] width 224 height 31
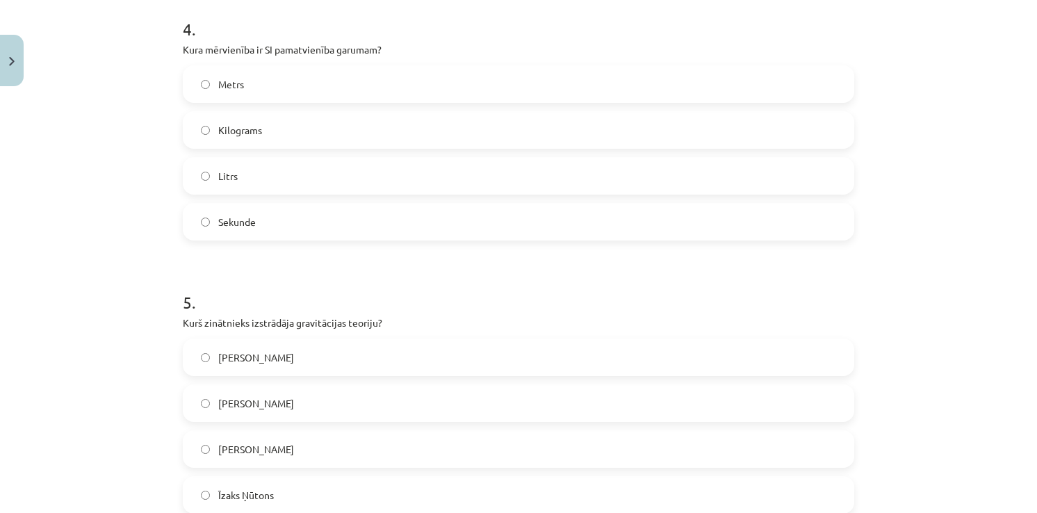
scroll to position [1077, 0]
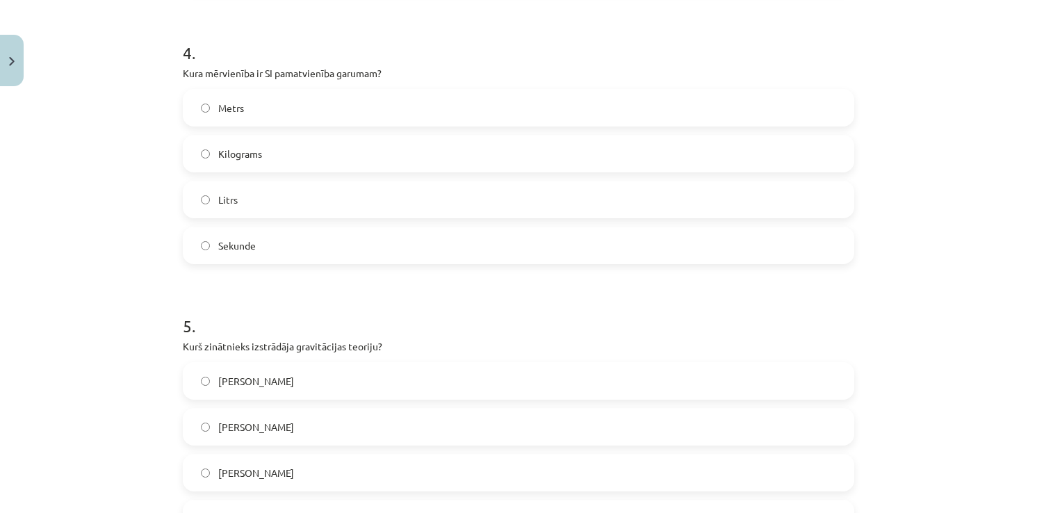
click at [218, 251] on span "Sekunde" at bounding box center [237, 245] width 38 height 15
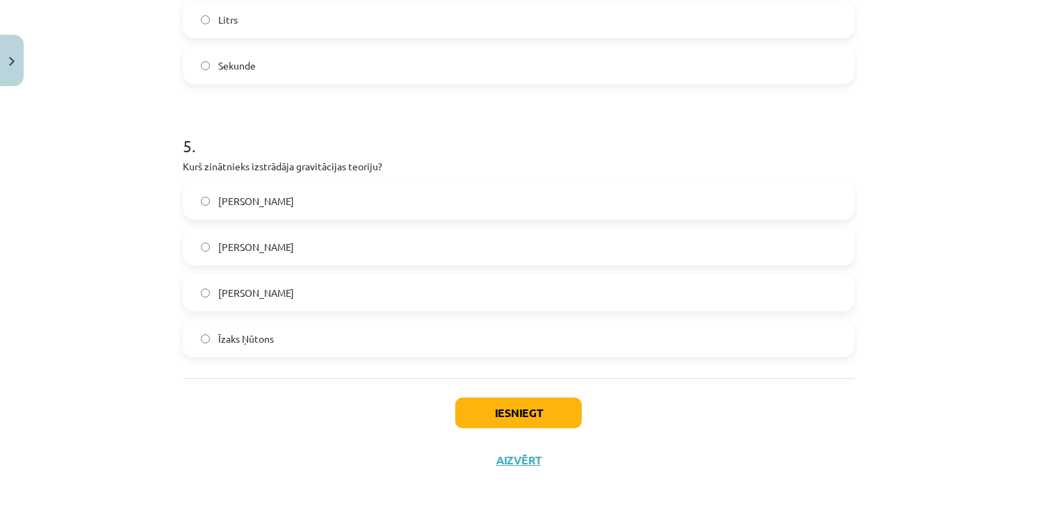
scroll to position [1262, 0]
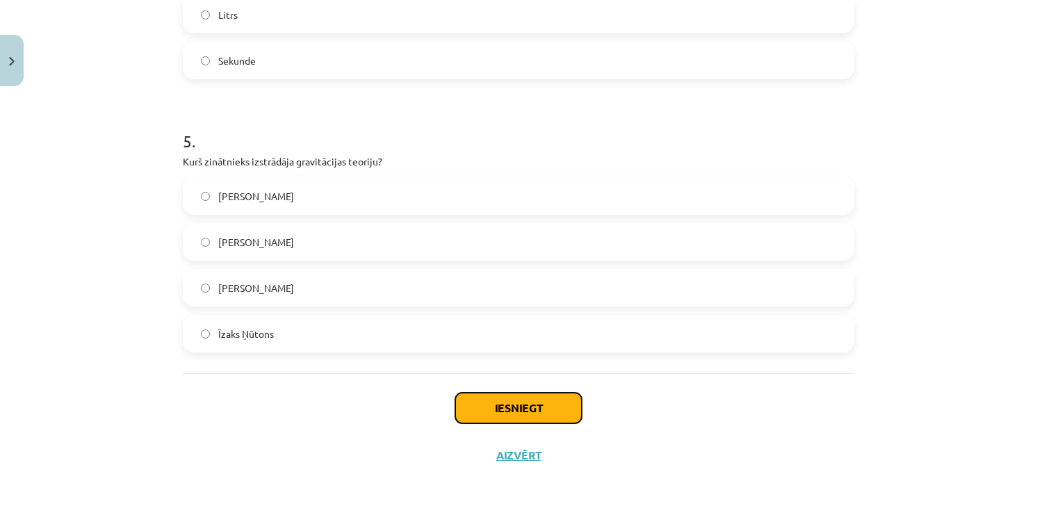
click at [509, 397] on button "Iesniegt" at bounding box center [518, 408] width 126 height 31
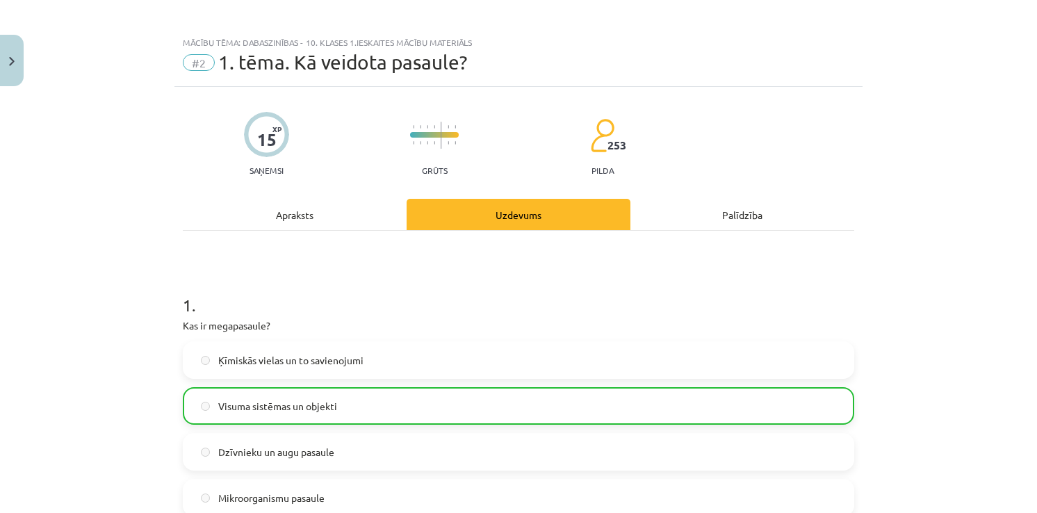
scroll to position [0, 0]
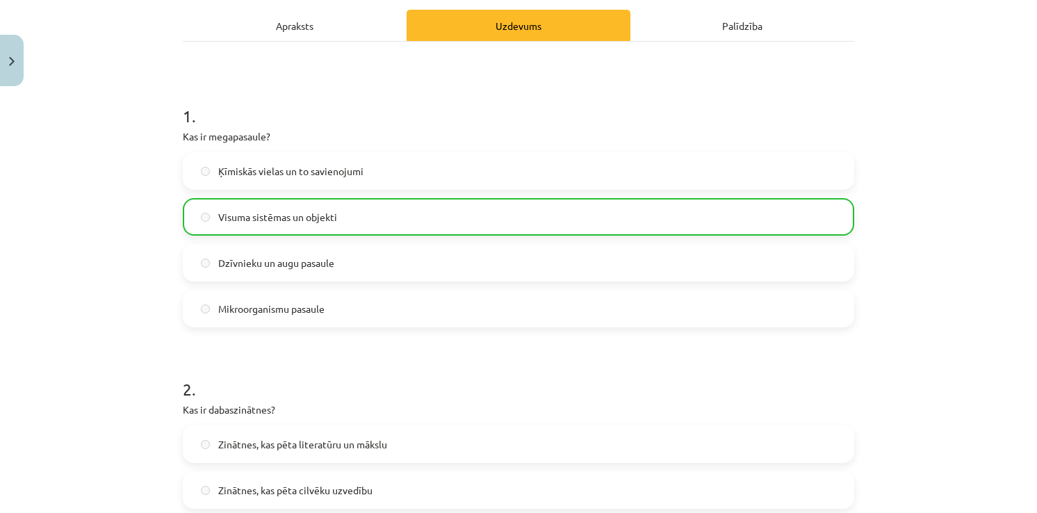
click at [318, 33] on div "Apraksts" at bounding box center [295, 25] width 224 height 31
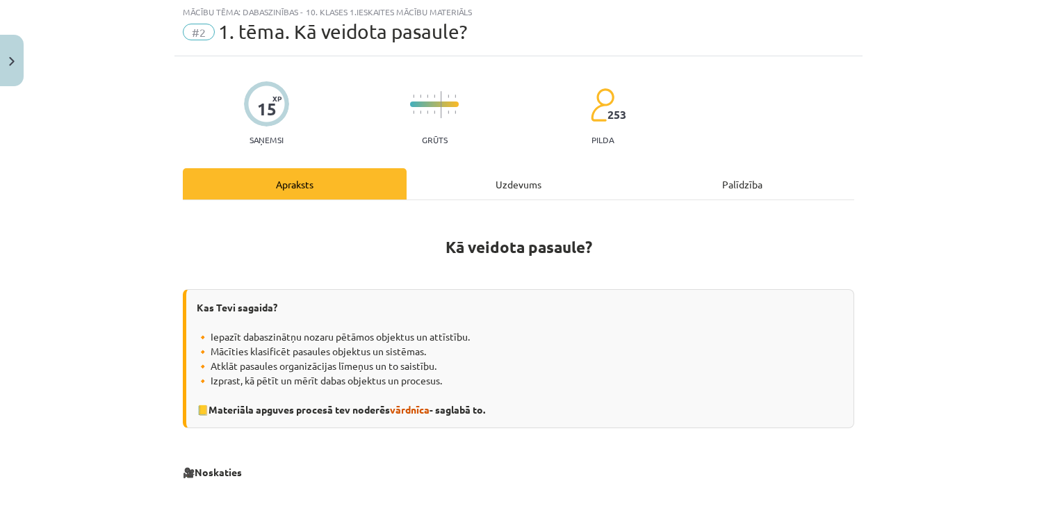
scroll to position [35, 0]
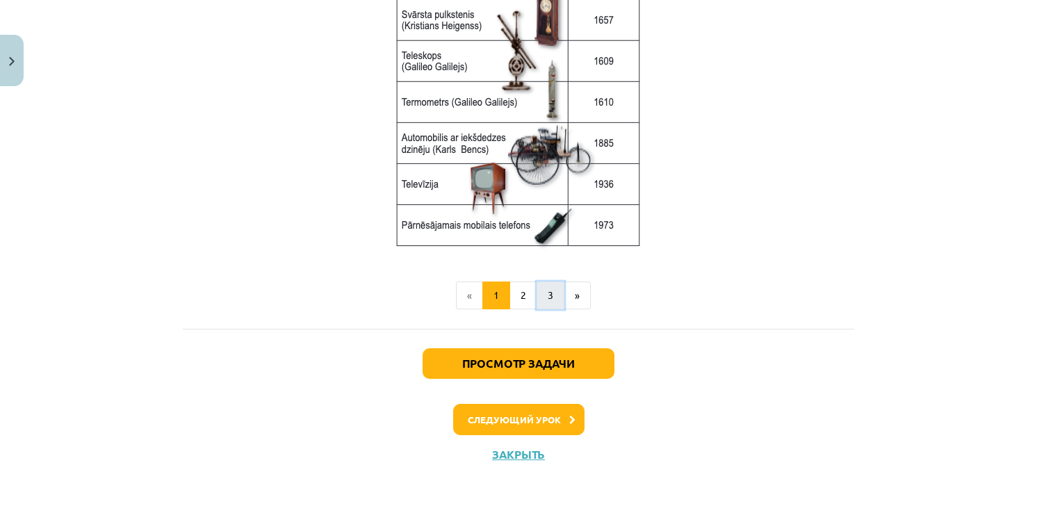
click at [553, 295] on button "3" at bounding box center [551, 295] width 28 height 28
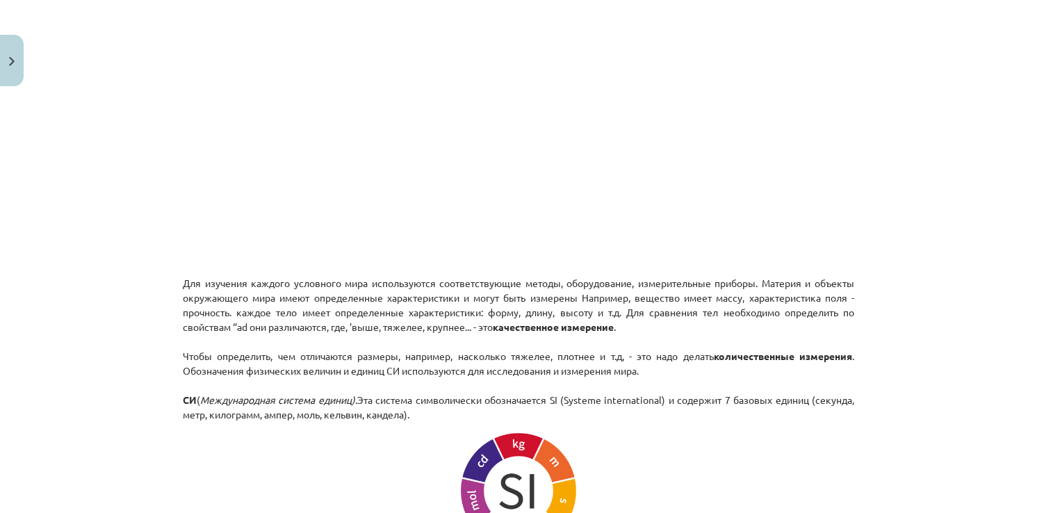
scroll to position [0, 0]
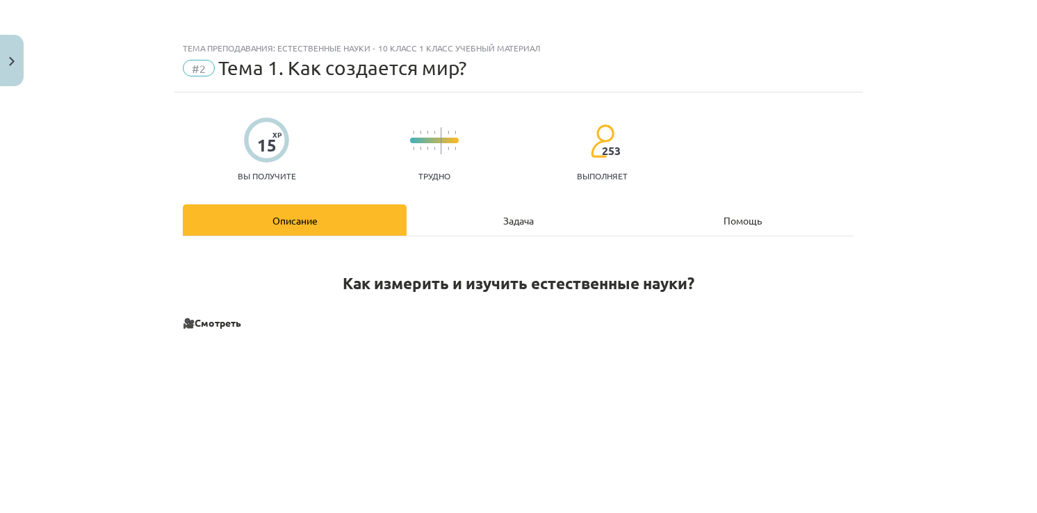
click at [523, 229] on div "Задача" at bounding box center [519, 219] width 224 height 31
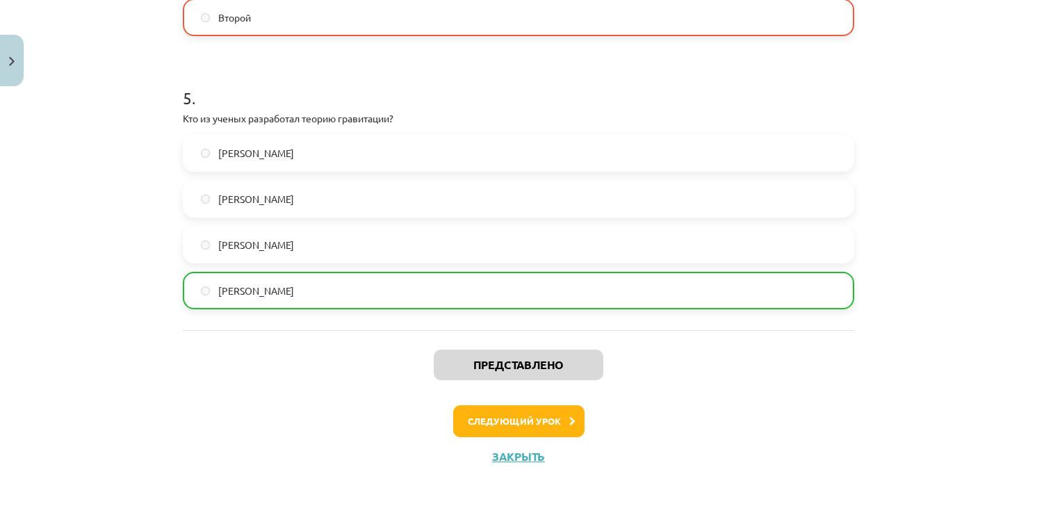
scroll to position [1307, 0]
click at [561, 423] on button "Следующий урок" at bounding box center [518, 420] width 131 height 32
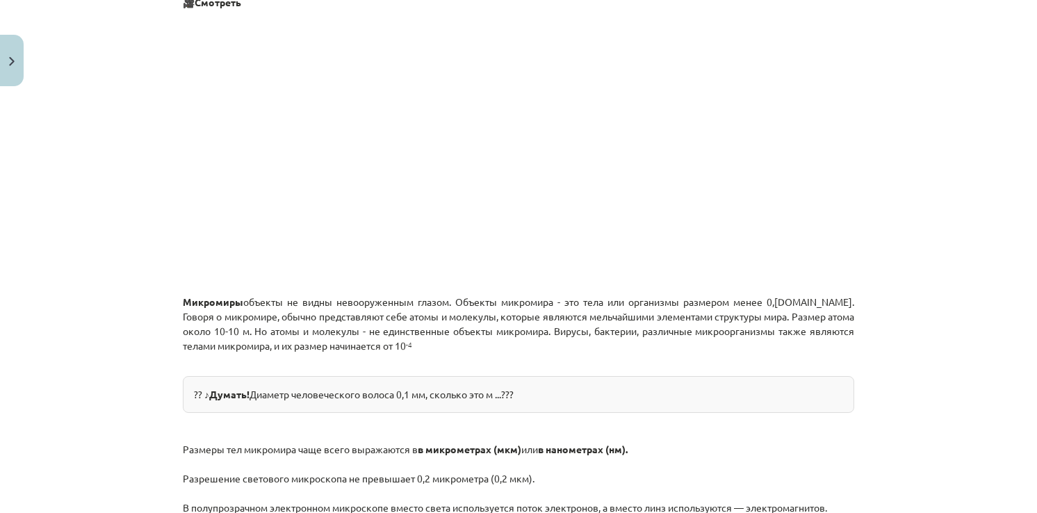
scroll to position [521, 0]
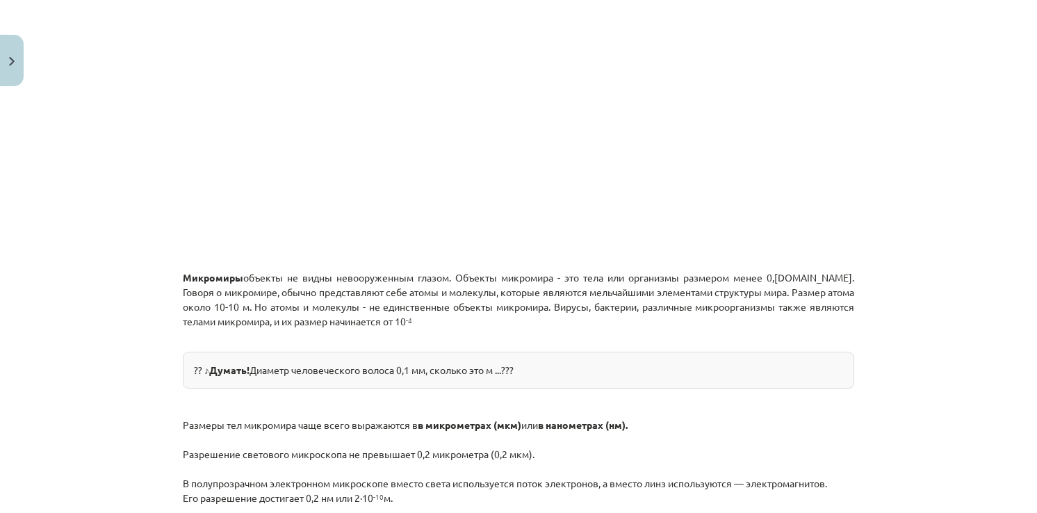
click at [266, 367] on div "?? ♪ Думать! Диаметр человеческого волоса 0,1 мм, сколько это м ...???" at bounding box center [518, 370] width 671 height 37
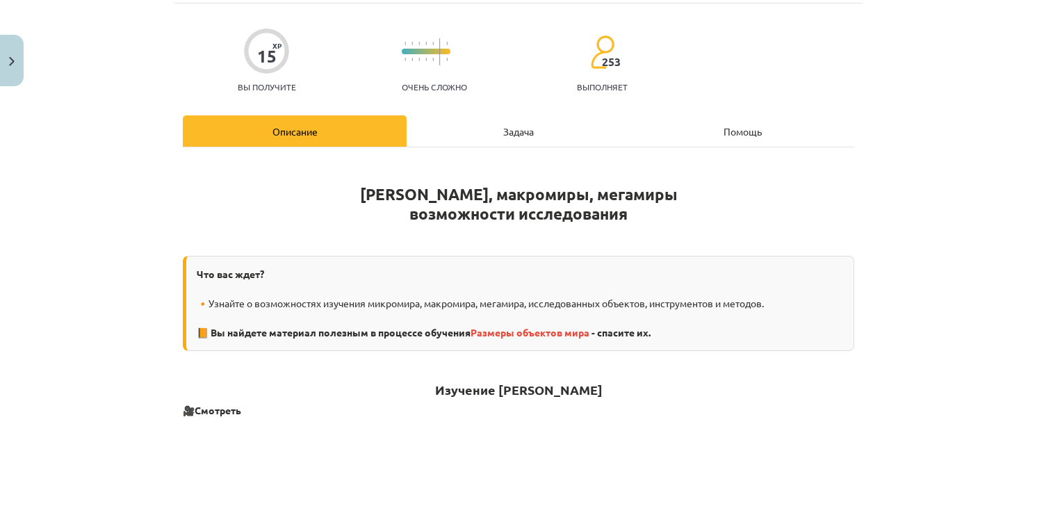
scroll to position [0, 0]
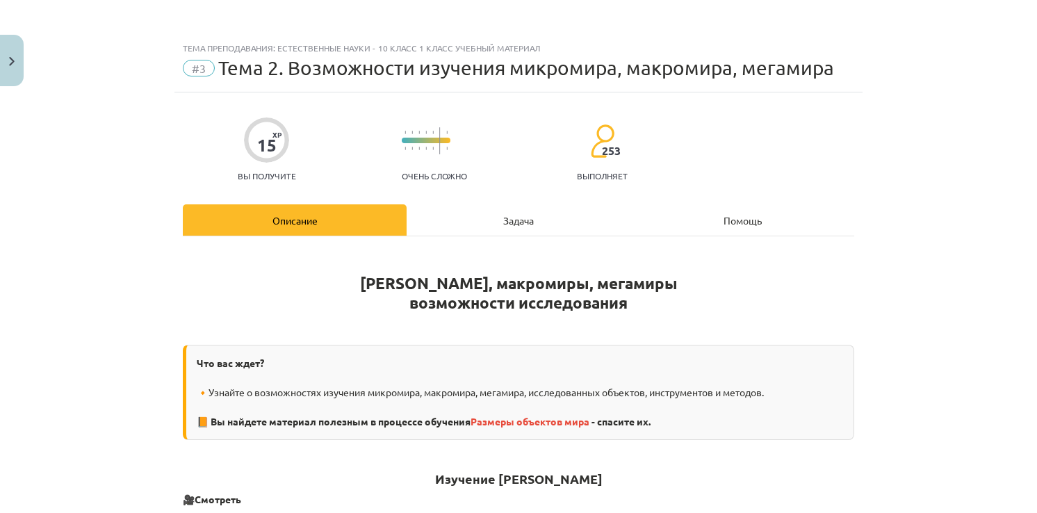
click at [519, 211] on div "Задача" at bounding box center [519, 219] width 224 height 31
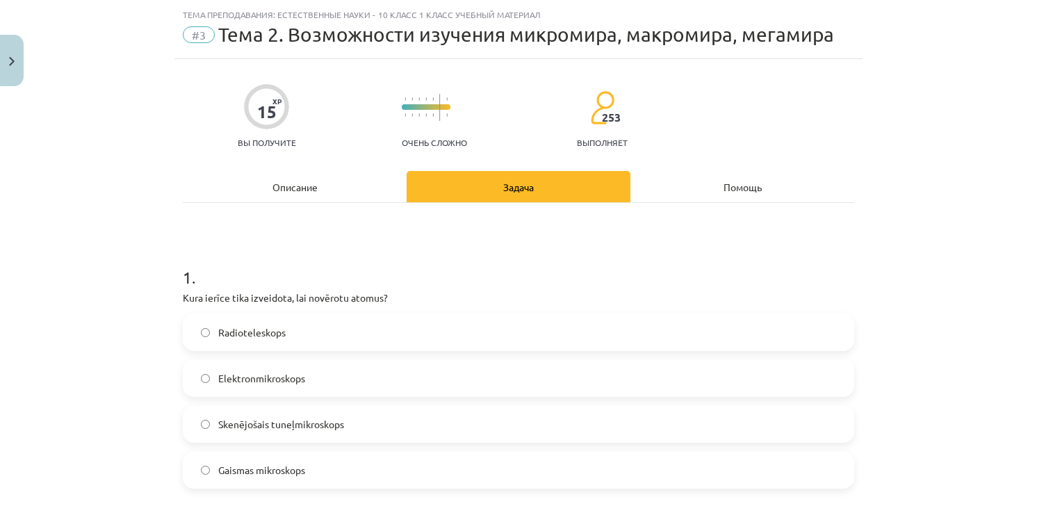
scroll to position [35, 0]
click at [209, 381] on label "Электронный микроскоп" at bounding box center [518, 376] width 669 height 35
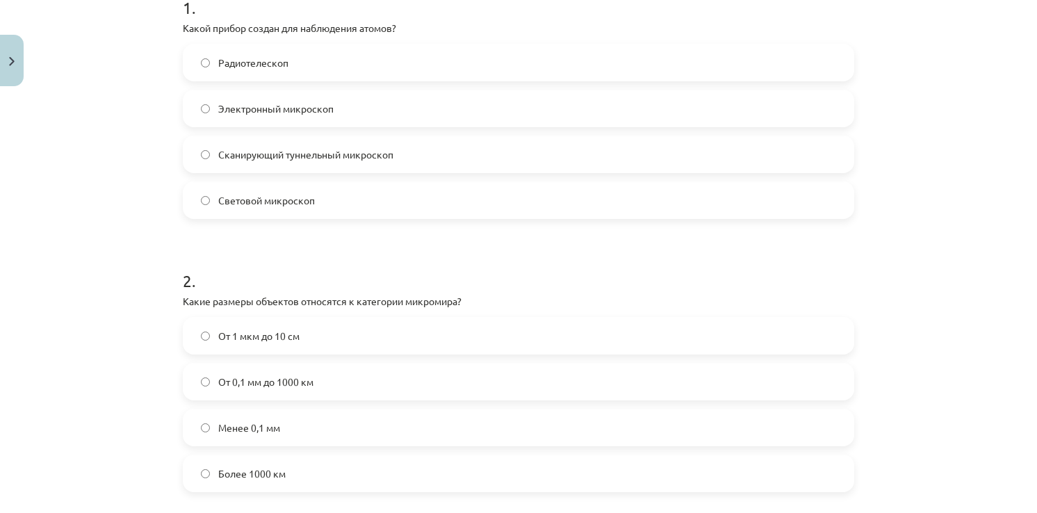
scroll to position [313, 0]
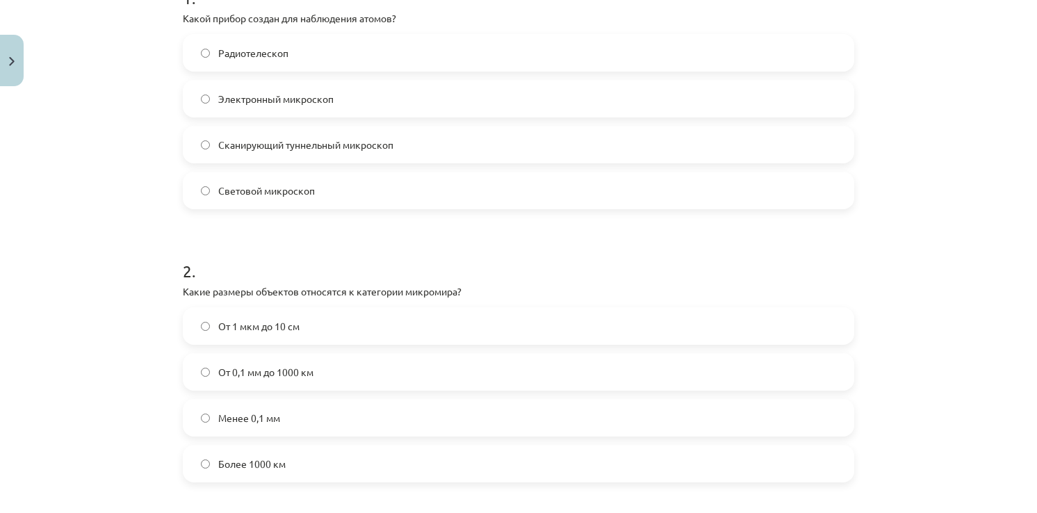
click at [192, 414] on label "Менее 0,1 мм" at bounding box center [518, 417] width 669 height 35
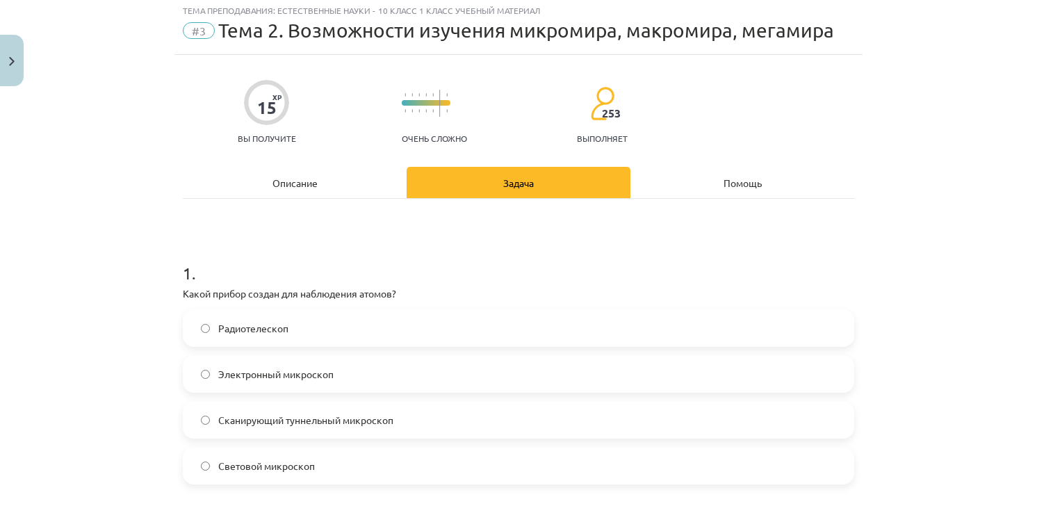
scroll to position [0, 0]
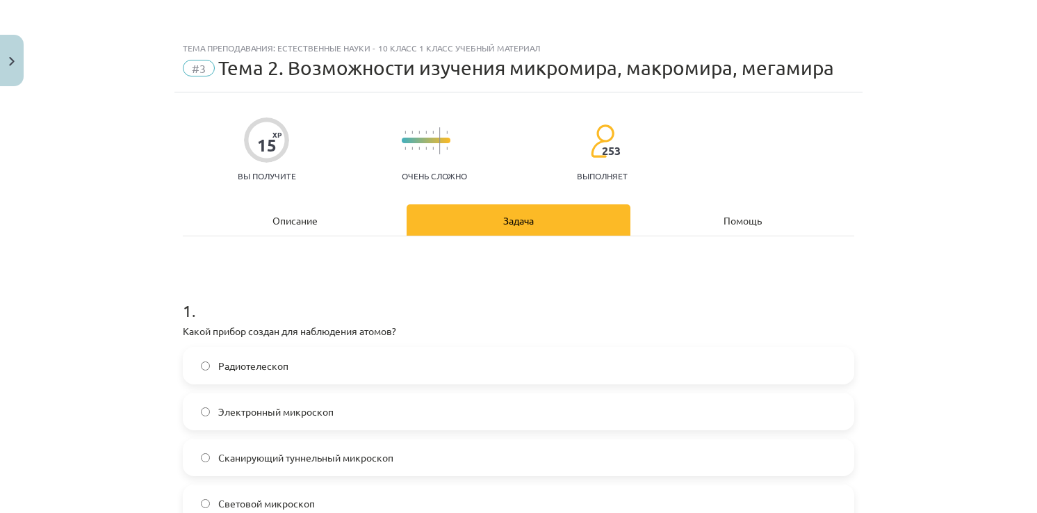
click at [311, 231] on div "Описание" at bounding box center [295, 219] width 224 height 31
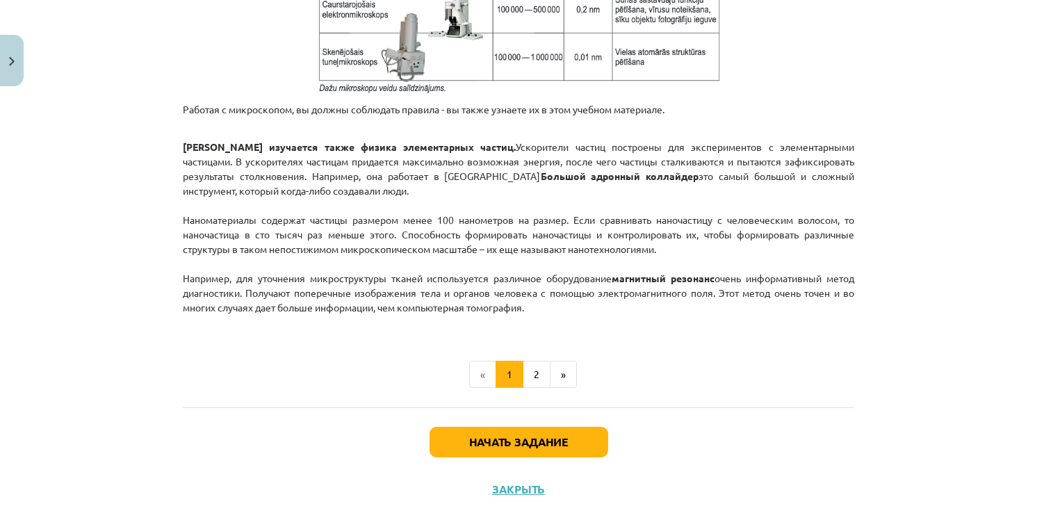
scroll to position [1190, 0]
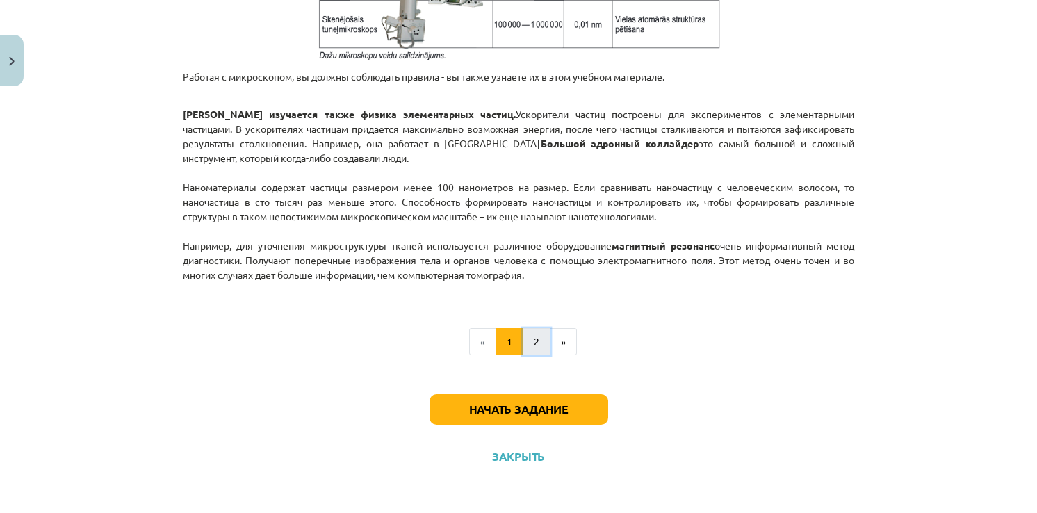
click at [525, 341] on button "2" at bounding box center [537, 342] width 28 height 28
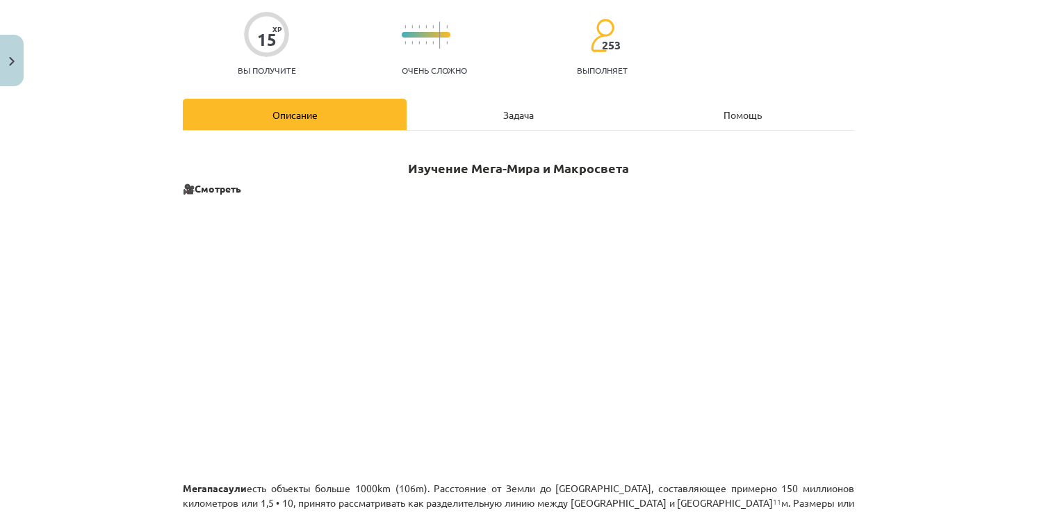
scroll to position [0, 0]
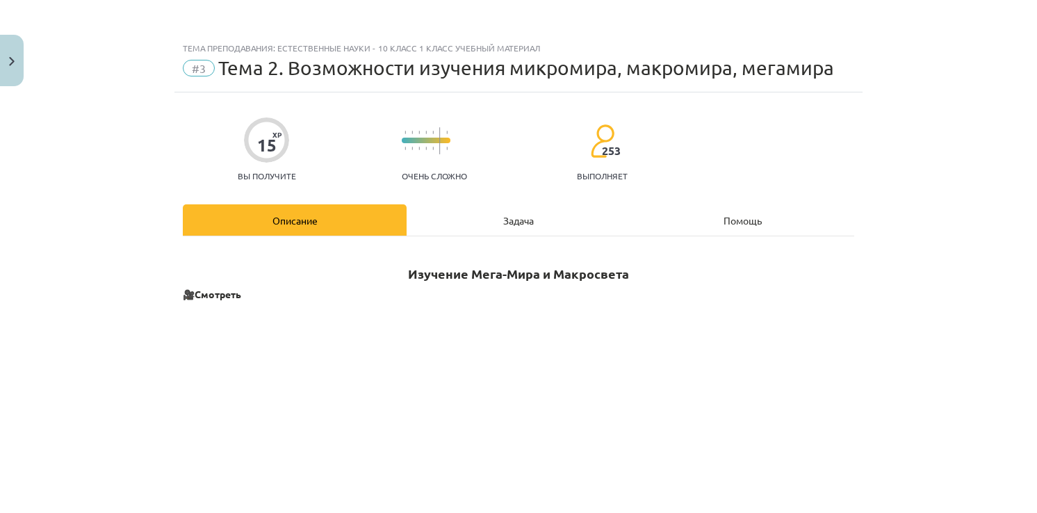
click at [516, 231] on div "Задача" at bounding box center [519, 219] width 224 height 31
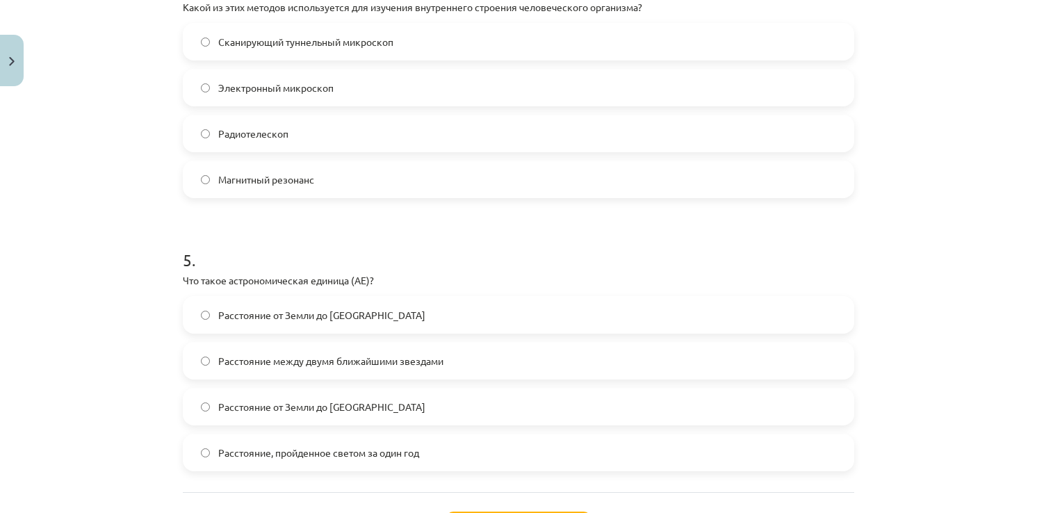
scroll to position [1193, 0]
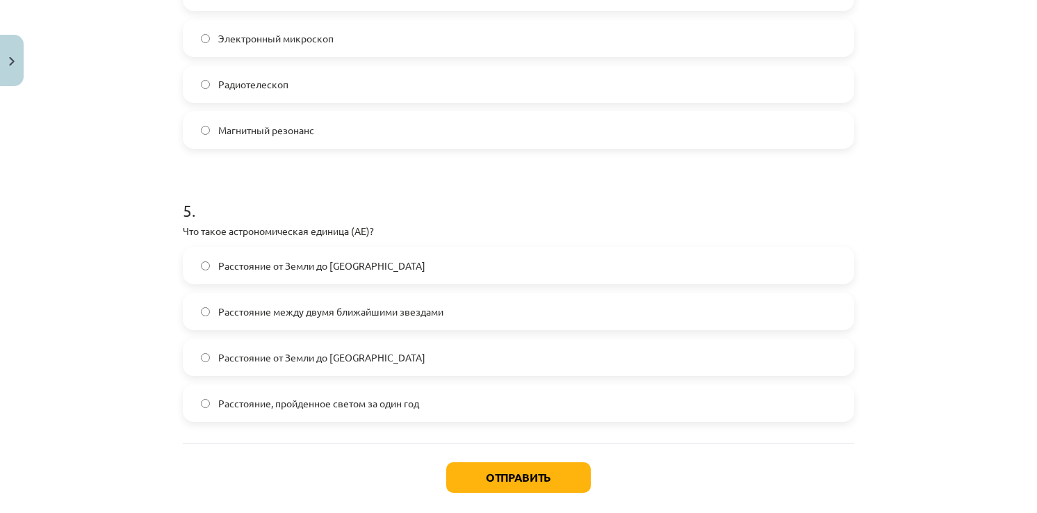
click at [224, 261] on span "Расстояние от Земли до Солнца" at bounding box center [321, 266] width 207 height 15
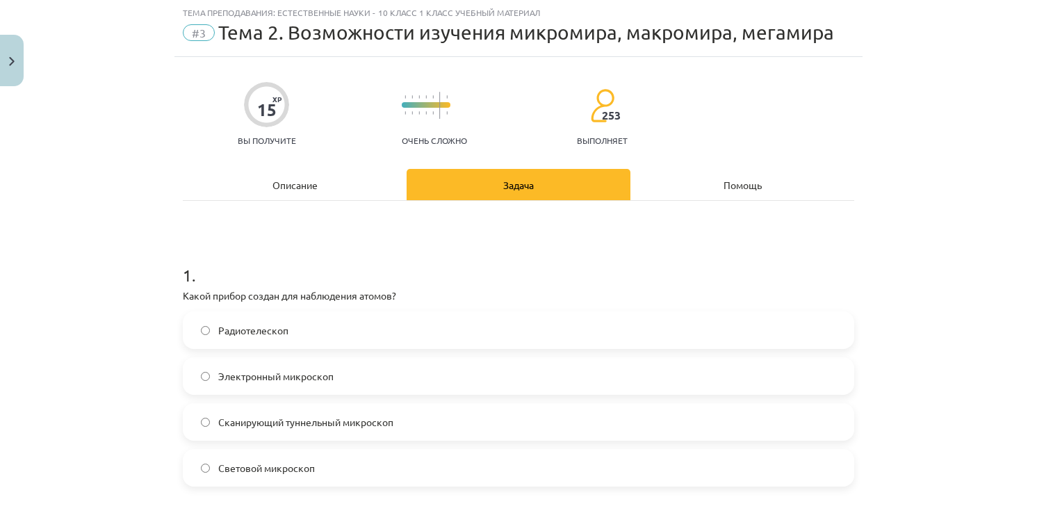
scroll to position [0, 0]
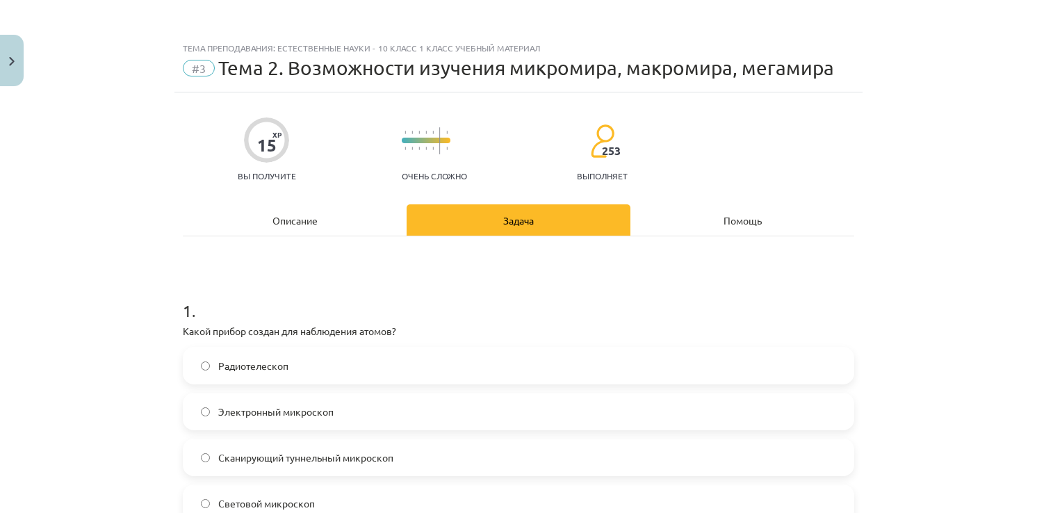
click at [322, 217] on div "Описание" at bounding box center [295, 219] width 224 height 31
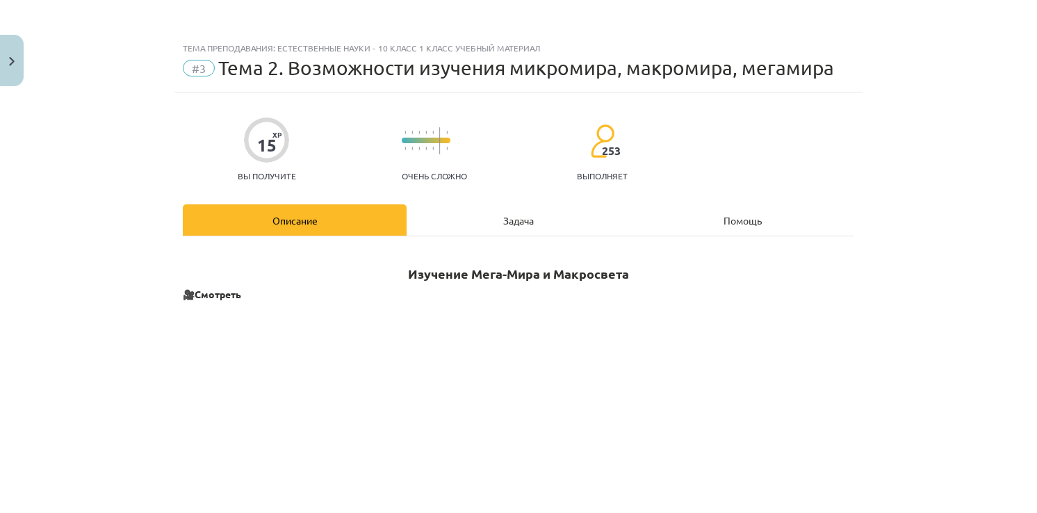
click at [472, 223] on div "Задача" at bounding box center [519, 219] width 224 height 31
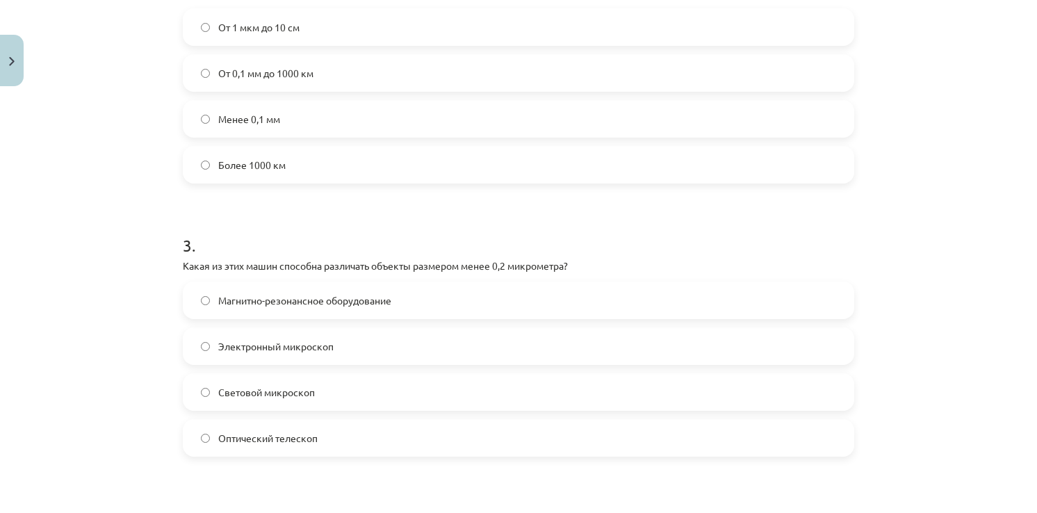
scroll to position [730, 0]
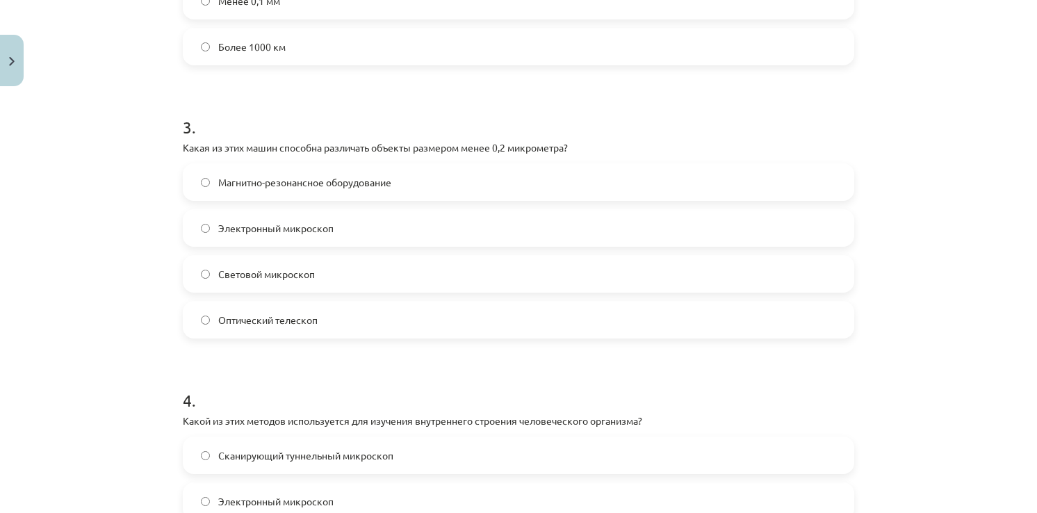
click at [229, 318] on span "Оптический телескоп" at bounding box center [267, 320] width 99 height 15
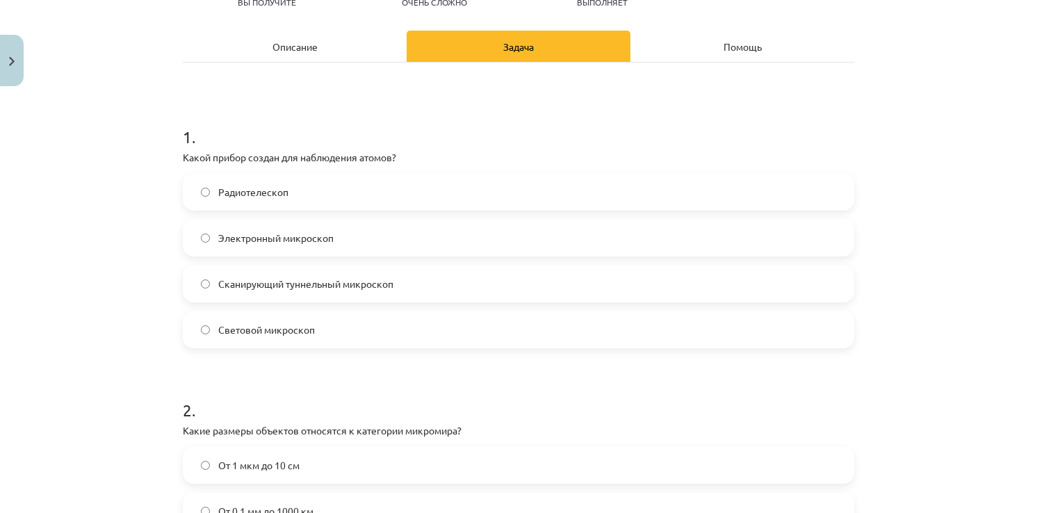
click at [308, 50] on div "Описание" at bounding box center [295, 46] width 224 height 31
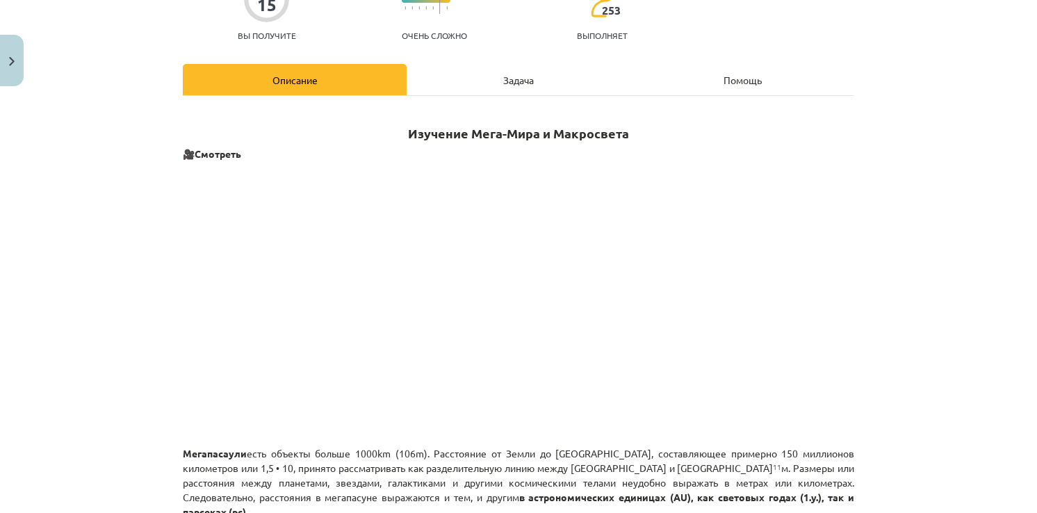
scroll to position [0, 0]
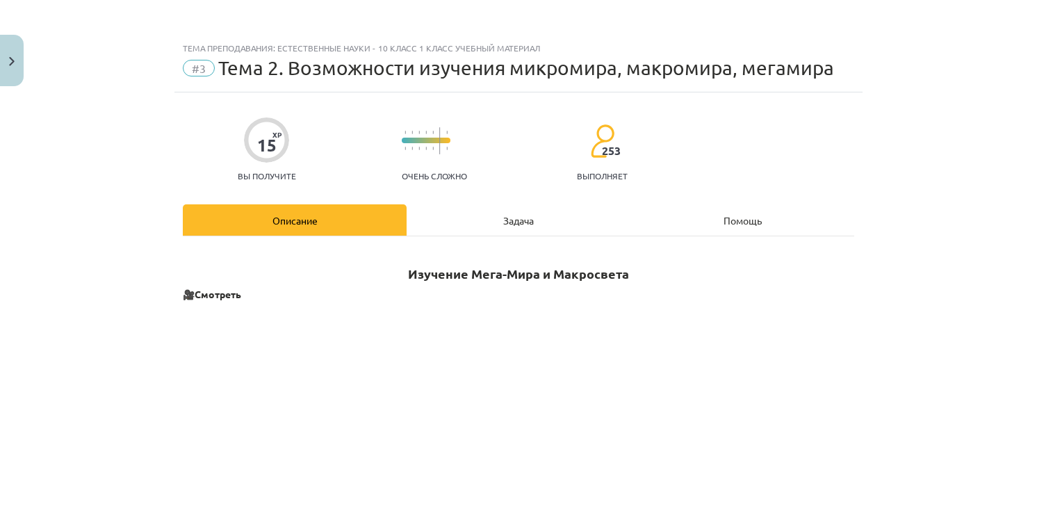
click at [482, 218] on div "Задача" at bounding box center [519, 219] width 224 height 31
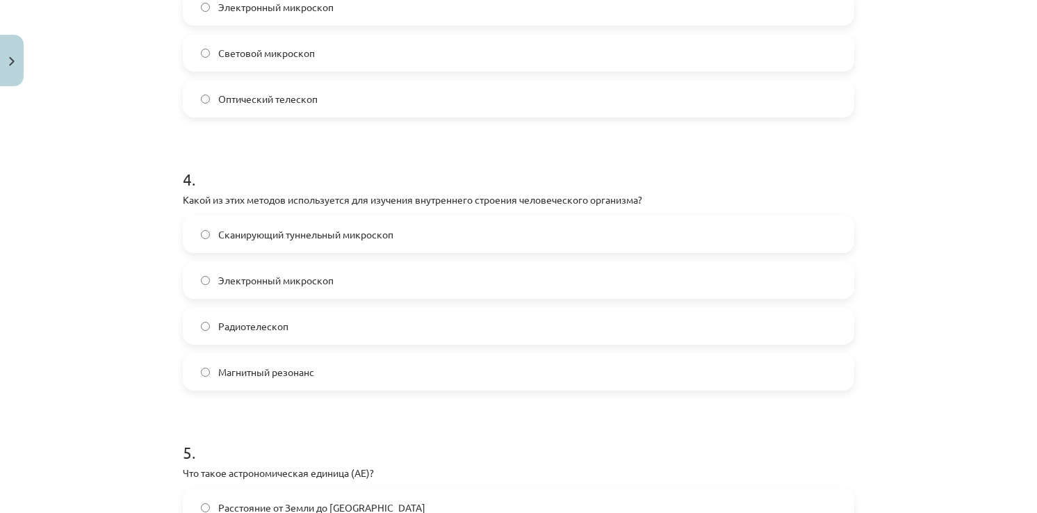
scroll to position [938, 0]
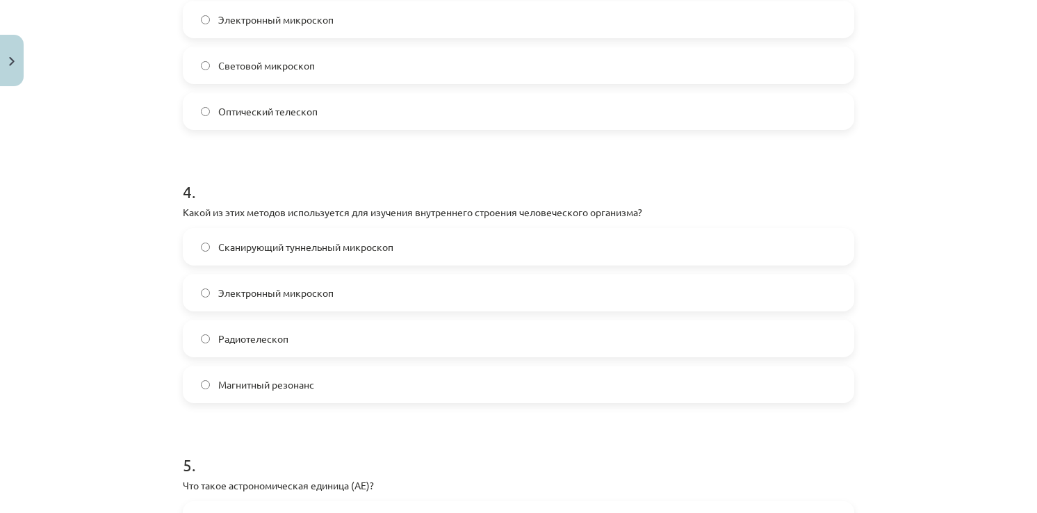
click at [261, 245] on span "Сканирующий туннельный микроскоп" at bounding box center [305, 247] width 175 height 15
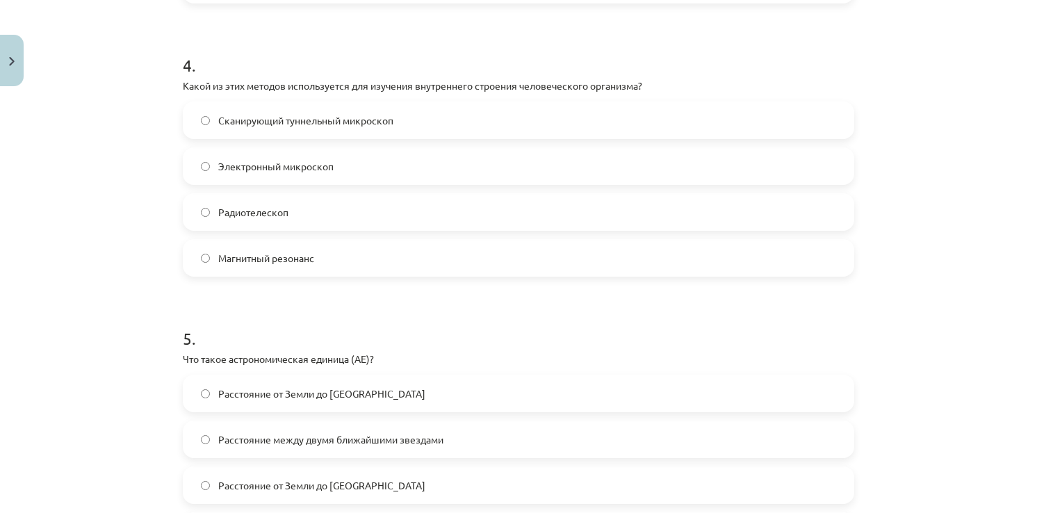
scroll to position [1262, 0]
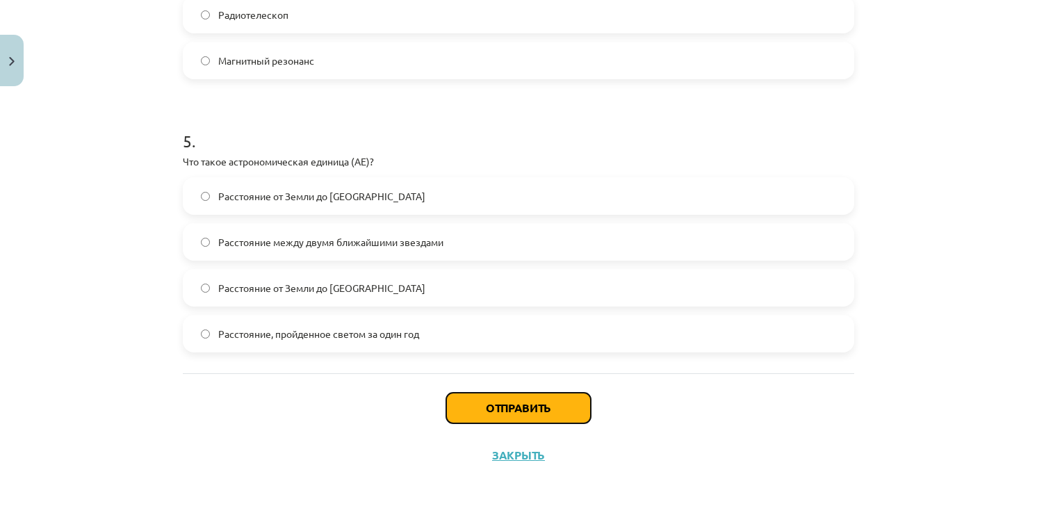
click at [494, 409] on button "Отправить" at bounding box center [518, 408] width 145 height 31
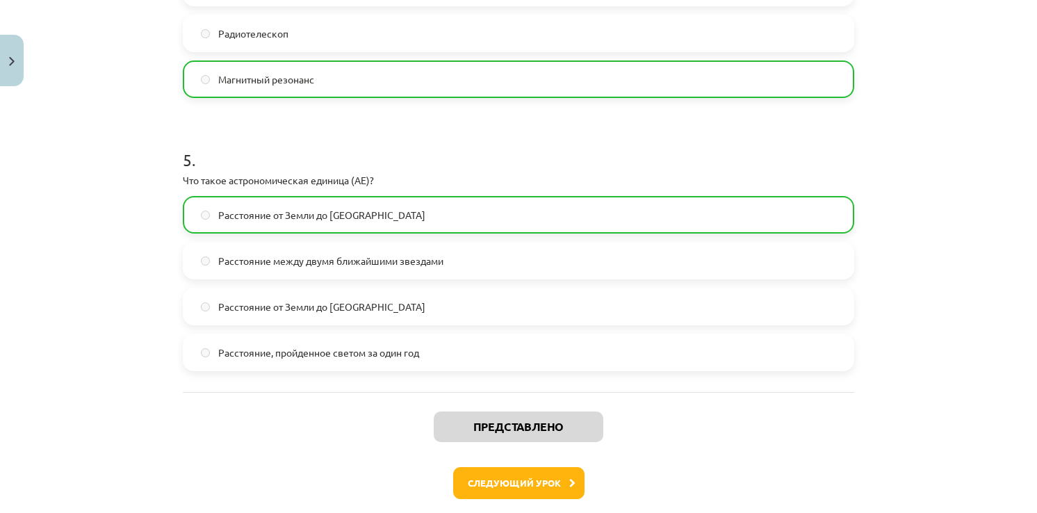
scroll to position [1251, 0]
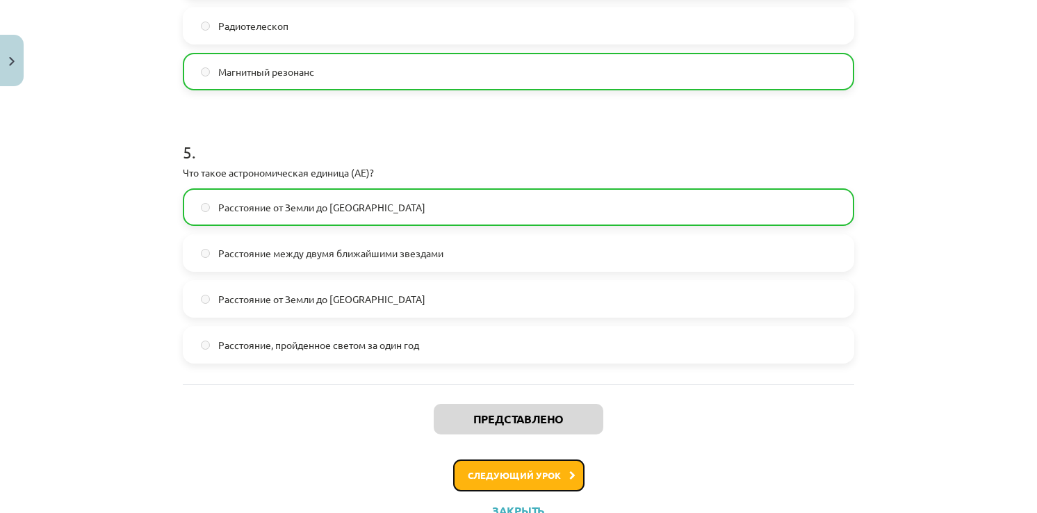
click at [528, 473] on button "Следующий урок" at bounding box center [518, 475] width 131 height 32
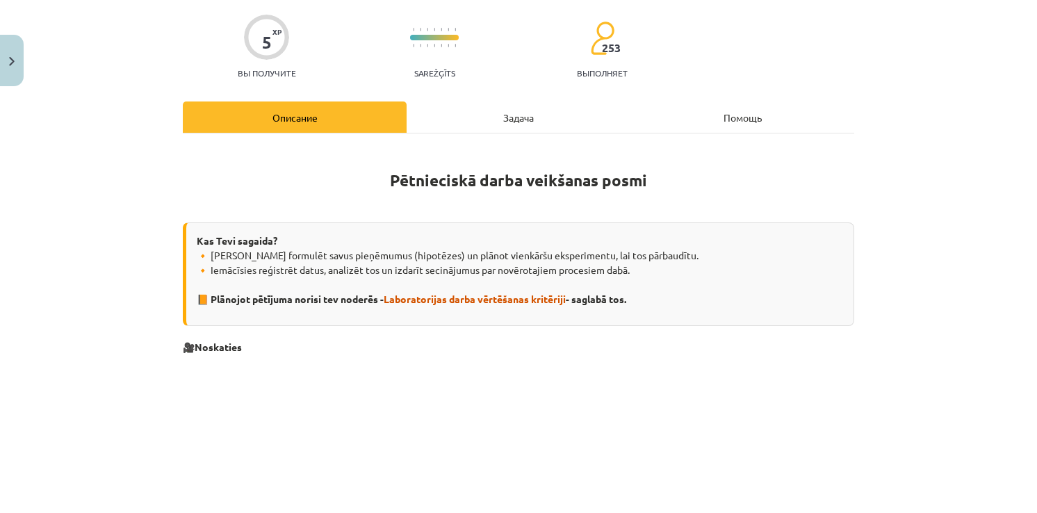
scroll to position [35, 0]
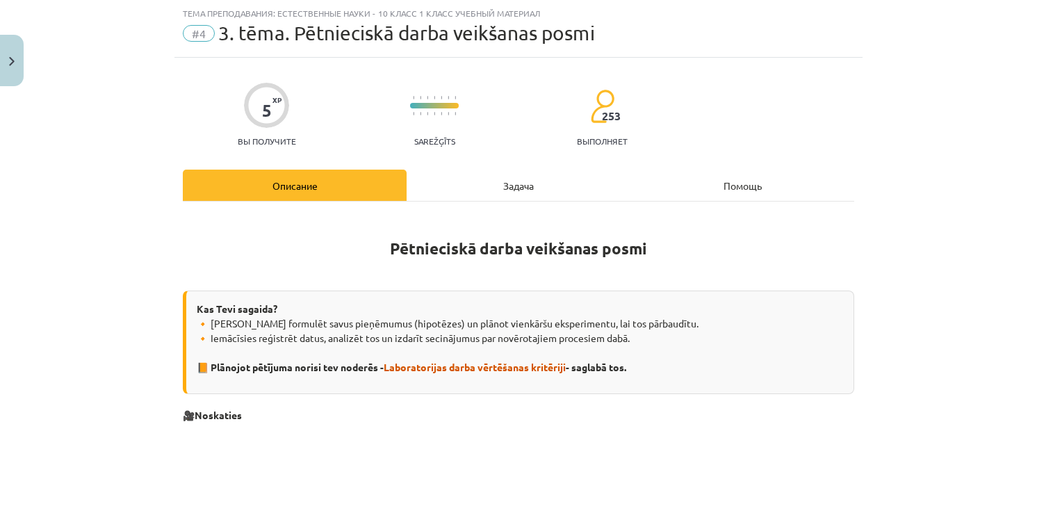
click at [481, 189] on div "Задача" at bounding box center [519, 185] width 224 height 31
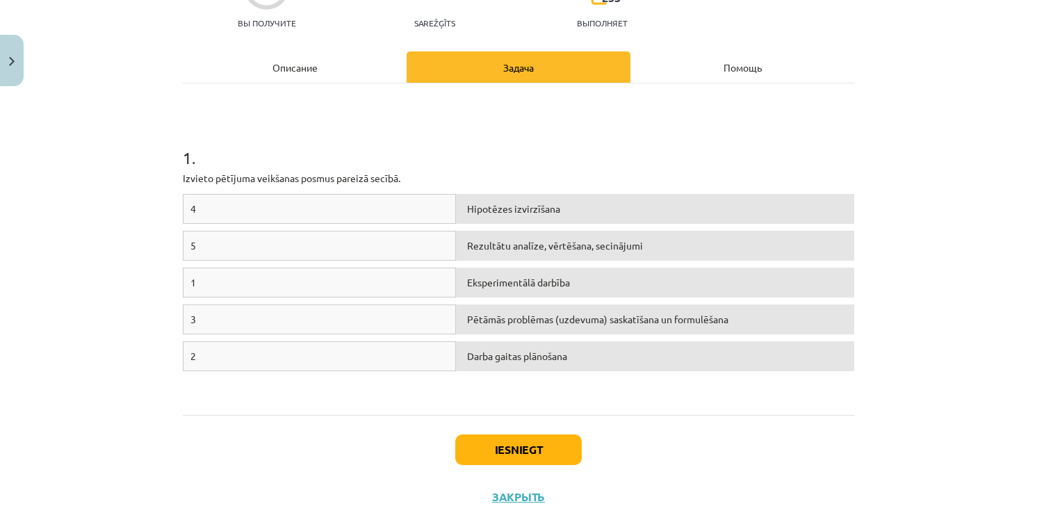
scroll to position [195, 0]
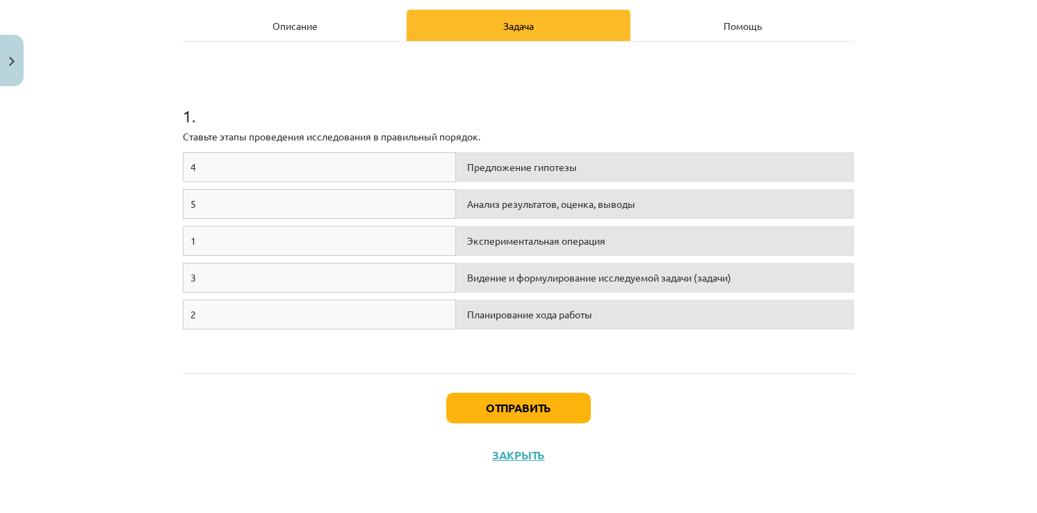
click at [503, 166] on div "Предложение гипотезы" at bounding box center [655, 167] width 398 height 30
click at [394, 172] on div "4" at bounding box center [319, 167] width 273 height 30
click at [275, 164] on div "4" at bounding box center [319, 167] width 273 height 30
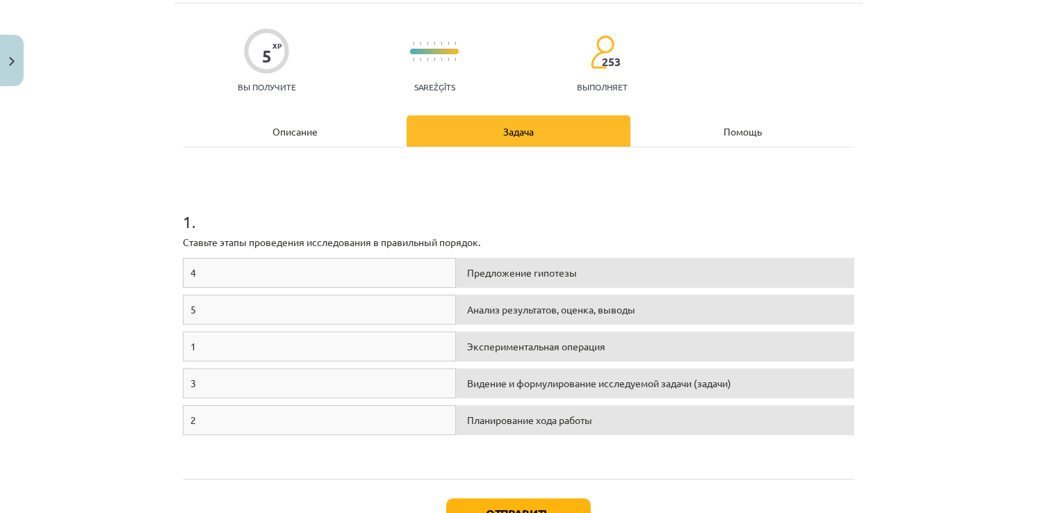
scroll to position [0, 0]
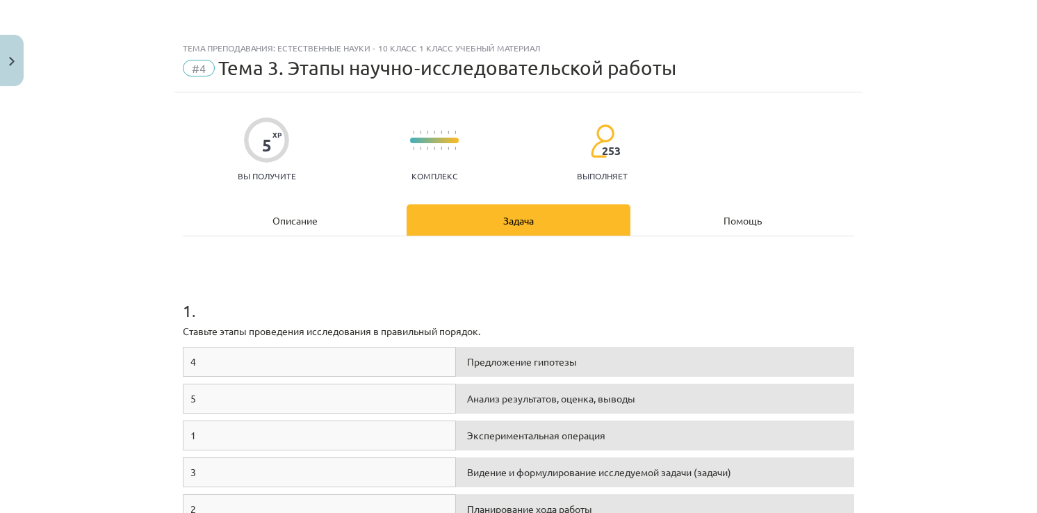
click at [348, 219] on div "Описание" at bounding box center [295, 219] width 224 height 31
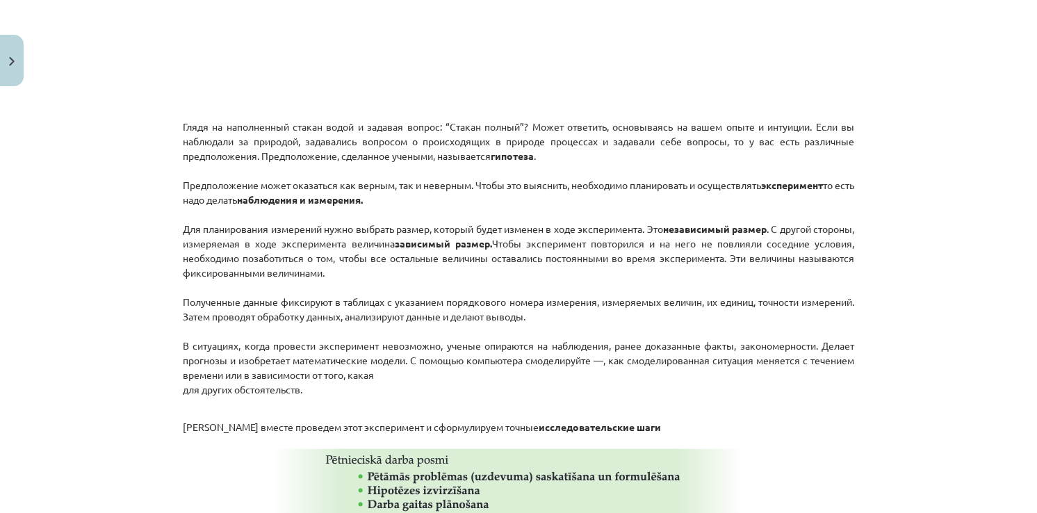
scroll to position [206, 0]
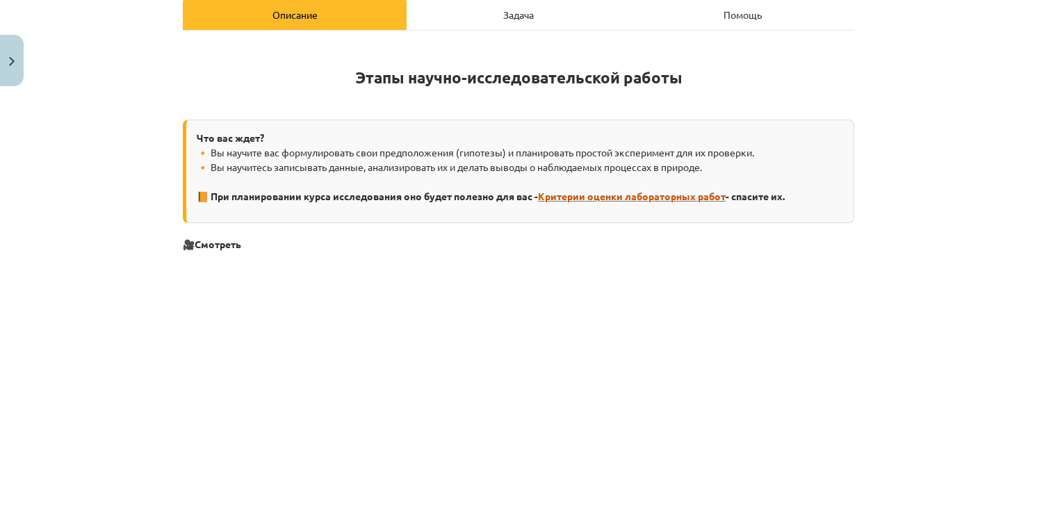
click at [647, 190] on span "Критерии оценки лабораторных работ" at bounding box center [632, 196] width 188 height 13
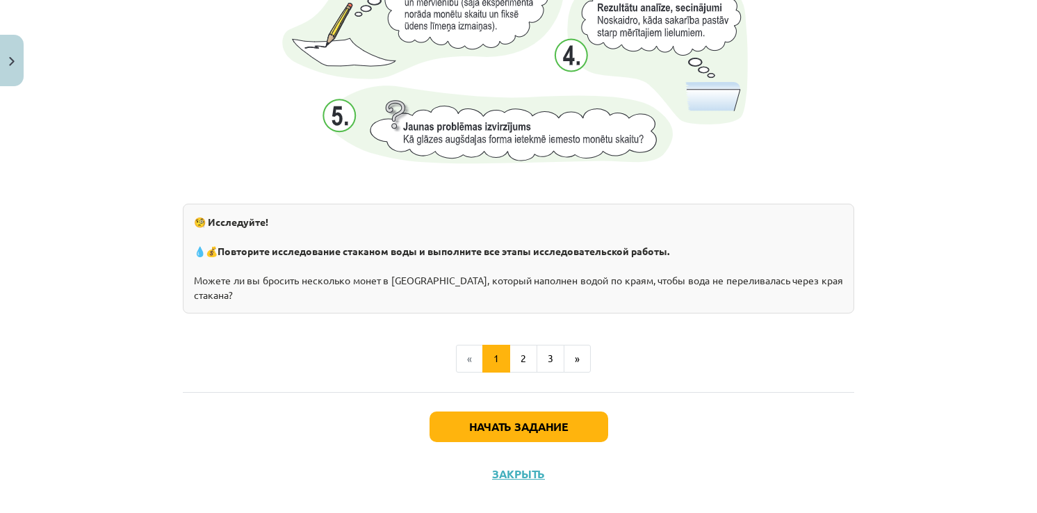
scroll to position [1526, 0]
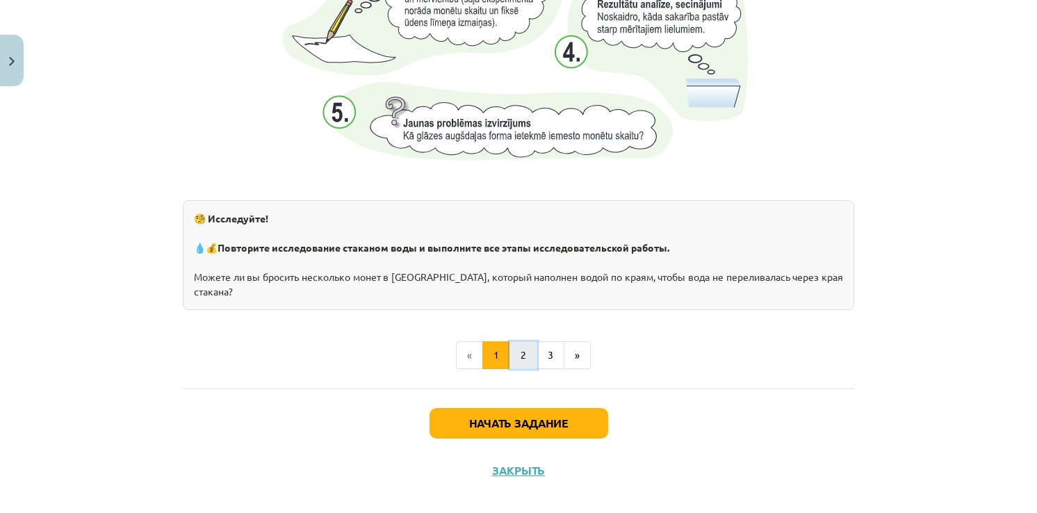
click at [509, 341] on button "2" at bounding box center [523, 355] width 28 height 28
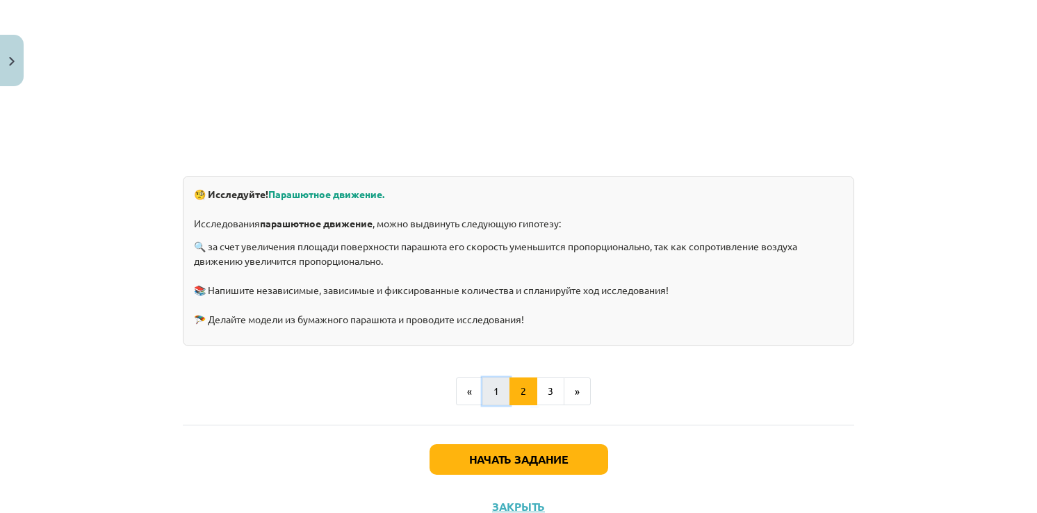
click at [494, 392] on button "1" at bounding box center [496, 391] width 28 height 28
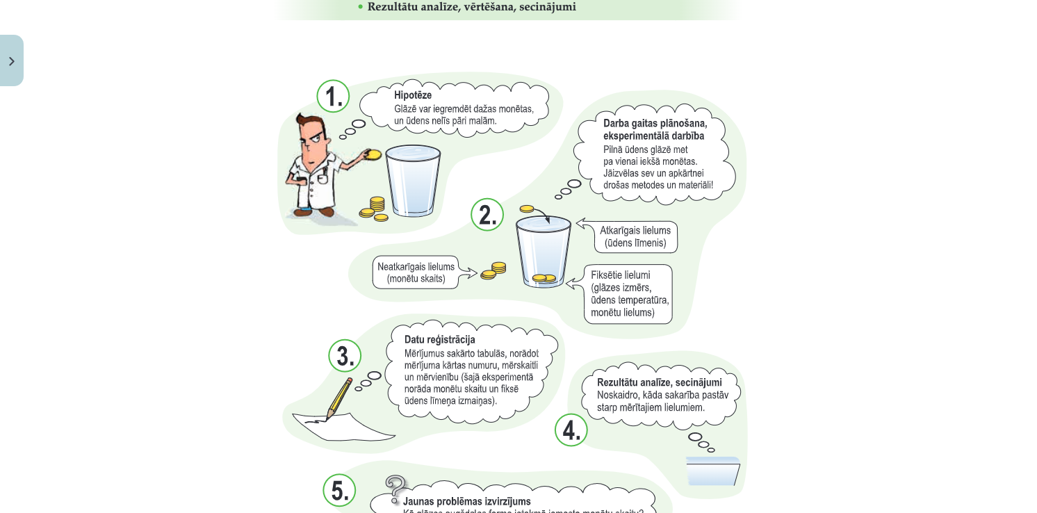
scroll to position [1360, 0]
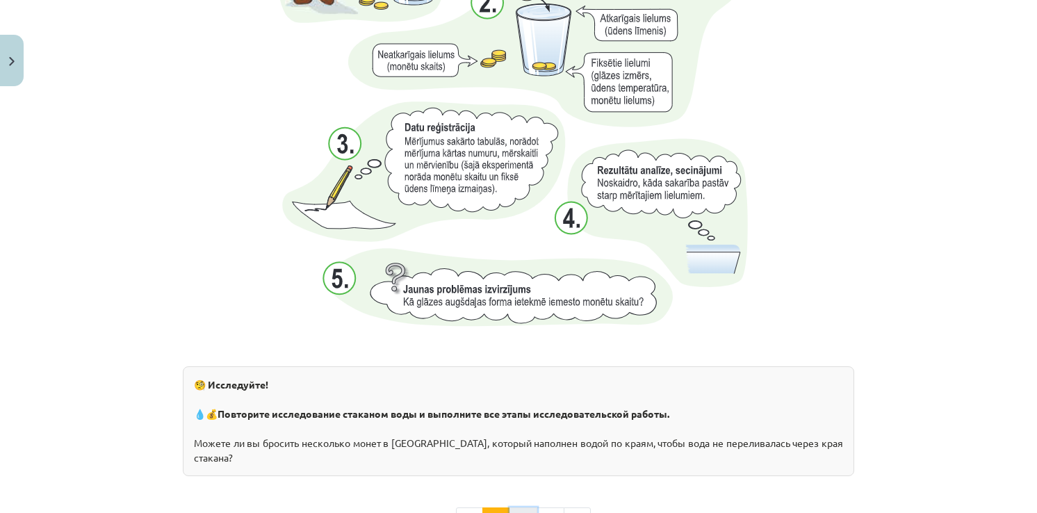
click at [511, 507] on button "2" at bounding box center [523, 521] width 28 height 28
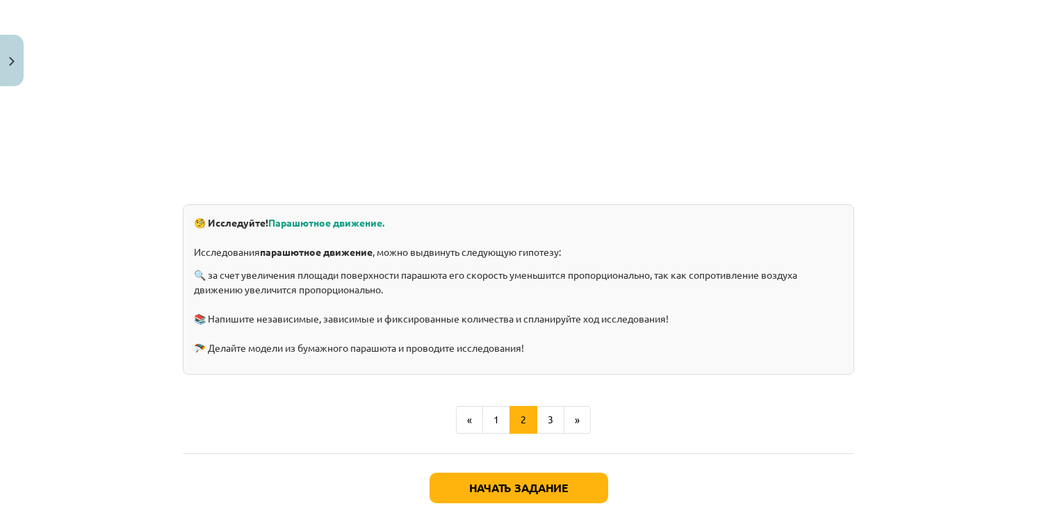
scroll to position [366, 0]
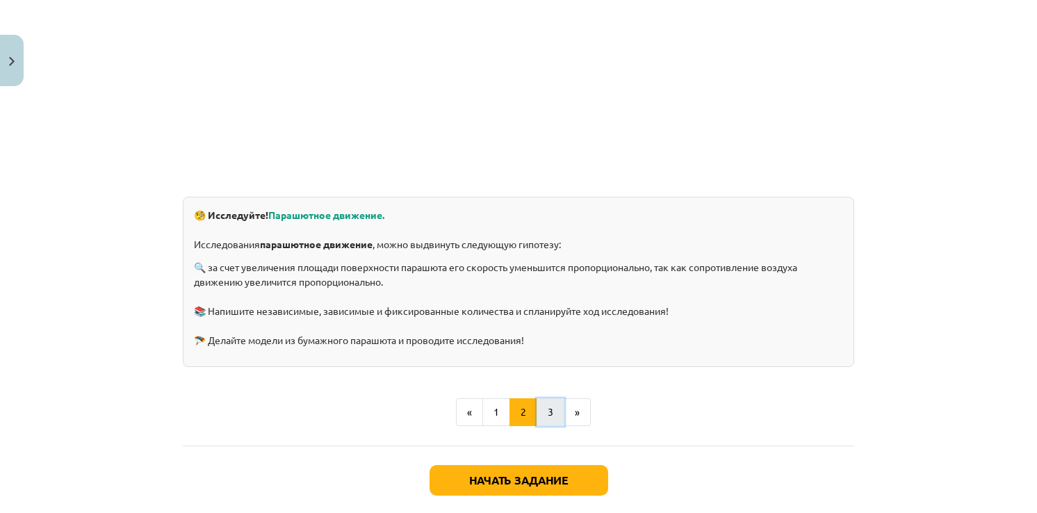
click at [538, 408] on button "3" at bounding box center [551, 412] width 28 height 28
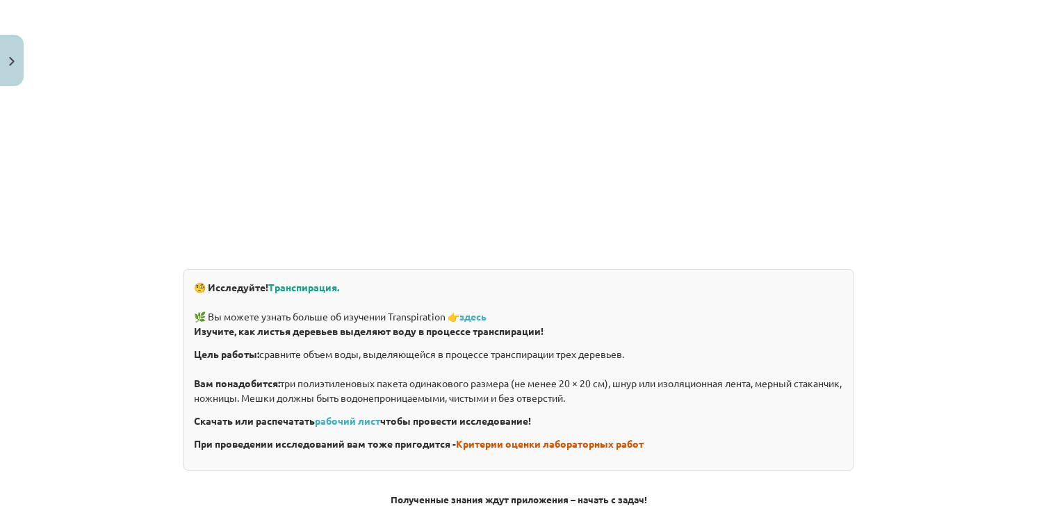
scroll to position [0, 0]
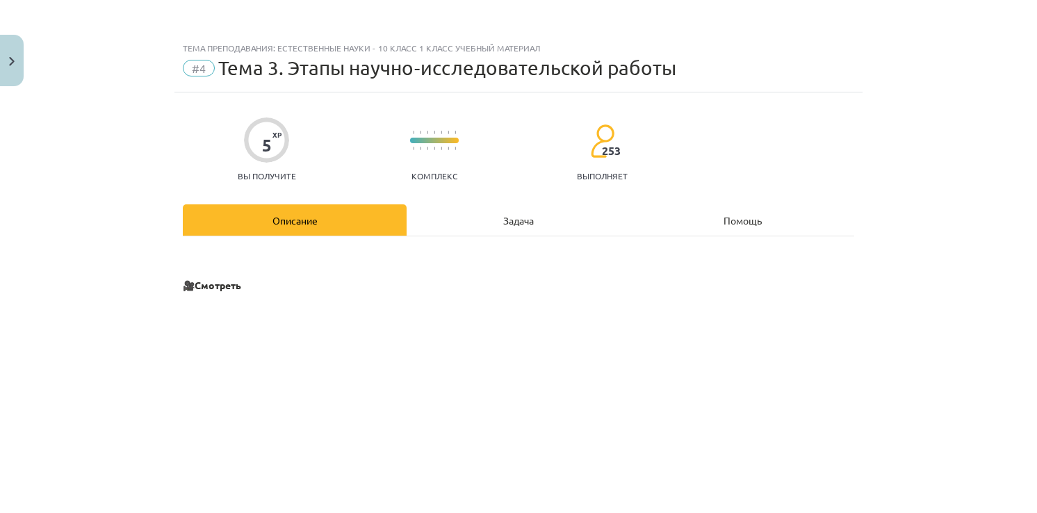
click at [526, 221] on div "Задача" at bounding box center [519, 219] width 224 height 31
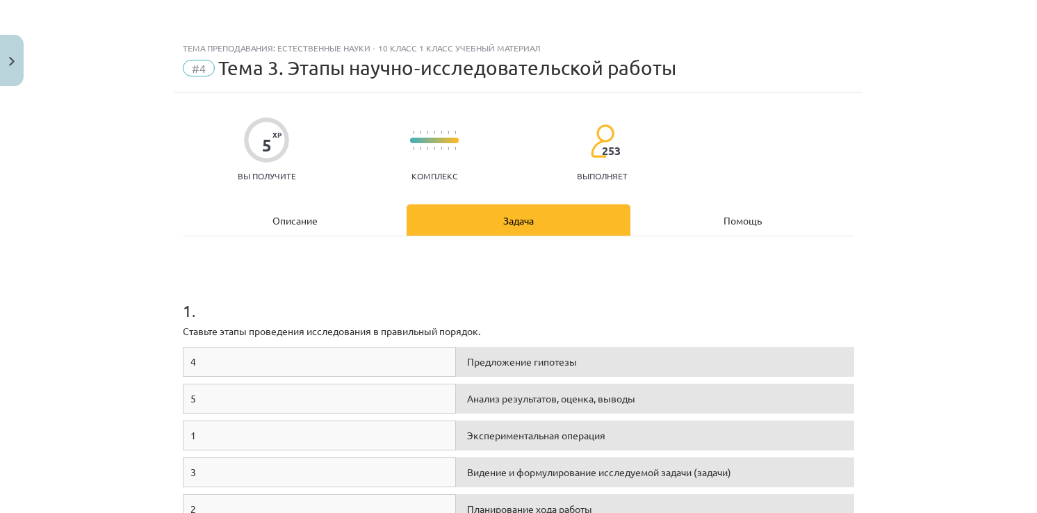
scroll to position [35, 0]
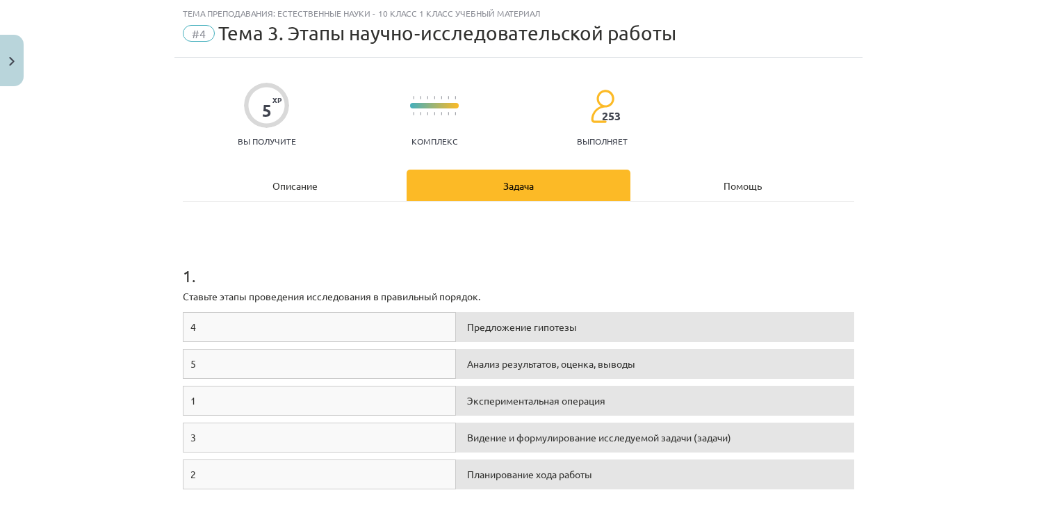
click at [297, 179] on div "Описание" at bounding box center [295, 185] width 224 height 31
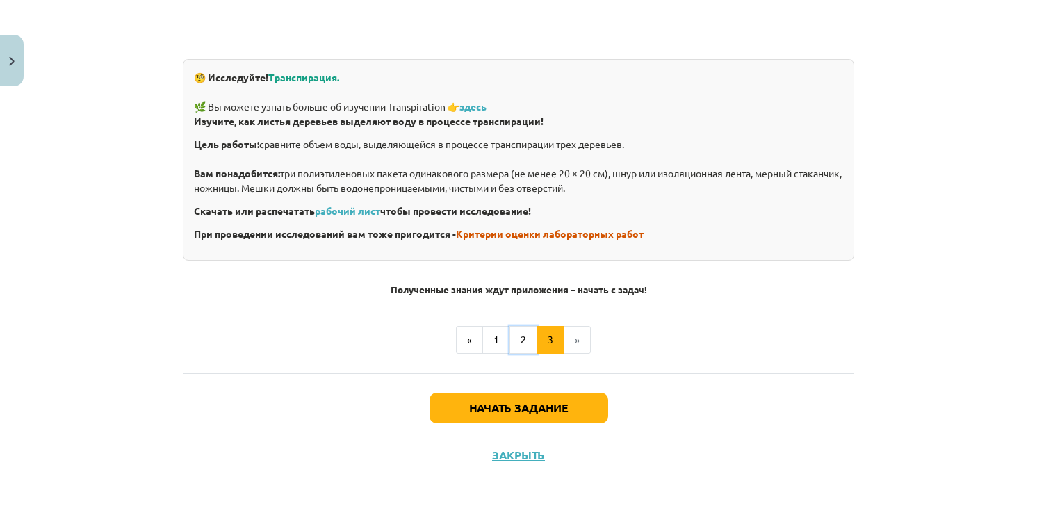
click at [509, 341] on button "2" at bounding box center [523, 340] width 28 height 28
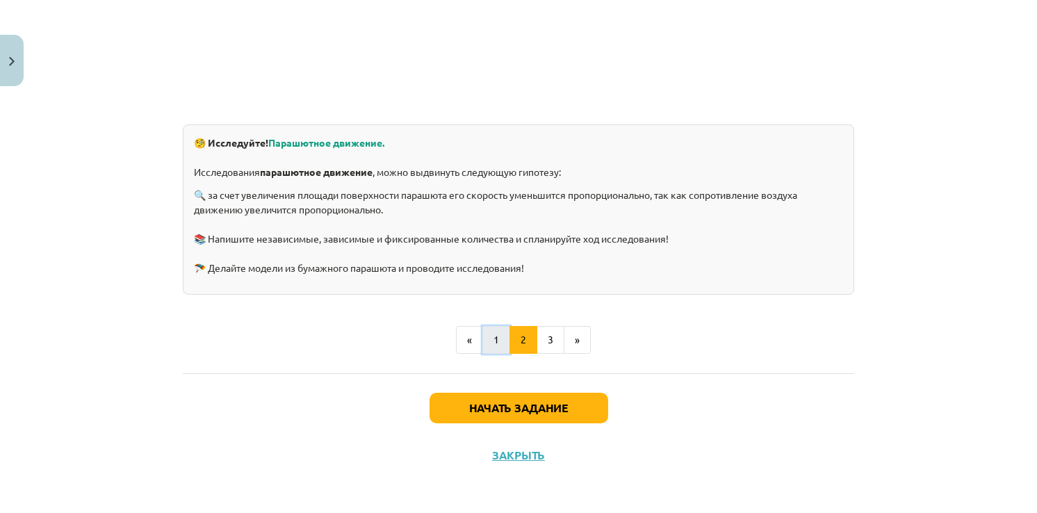
click at [497, 345] on button "1" at bounding box center [496, 340] width 28 height 28
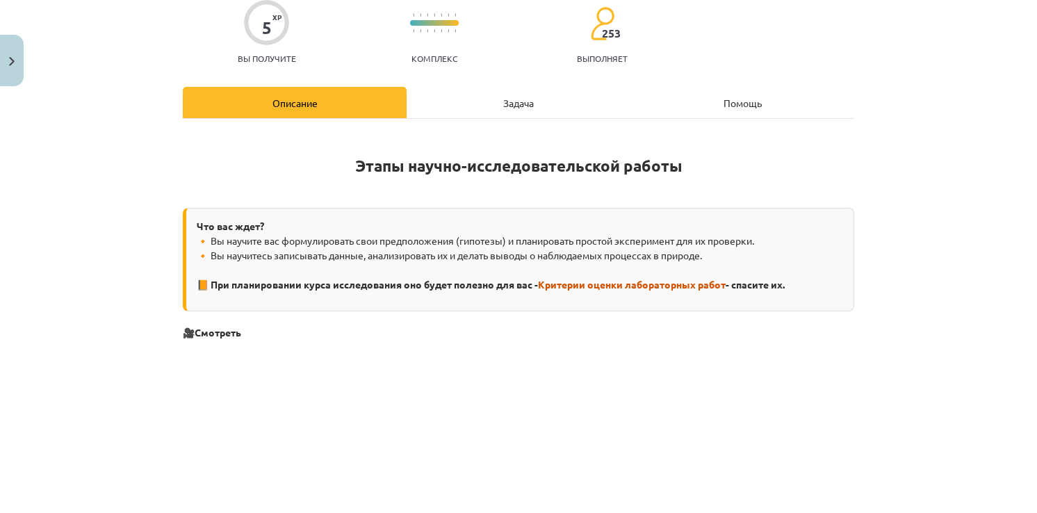
scroll to position [109, 0]
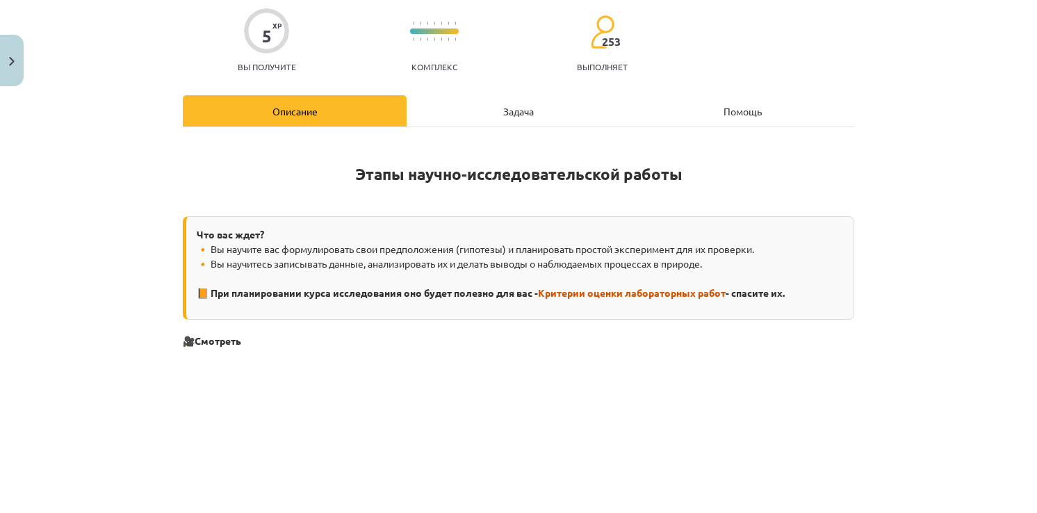
drag, startPoint x: 557, startPoint y: 109, endPoint x: 587, endPoint y: 56, distance: 61.6
click at [556, 108] on div "Задача" at bounding box center [519, 110] width 224 height 31
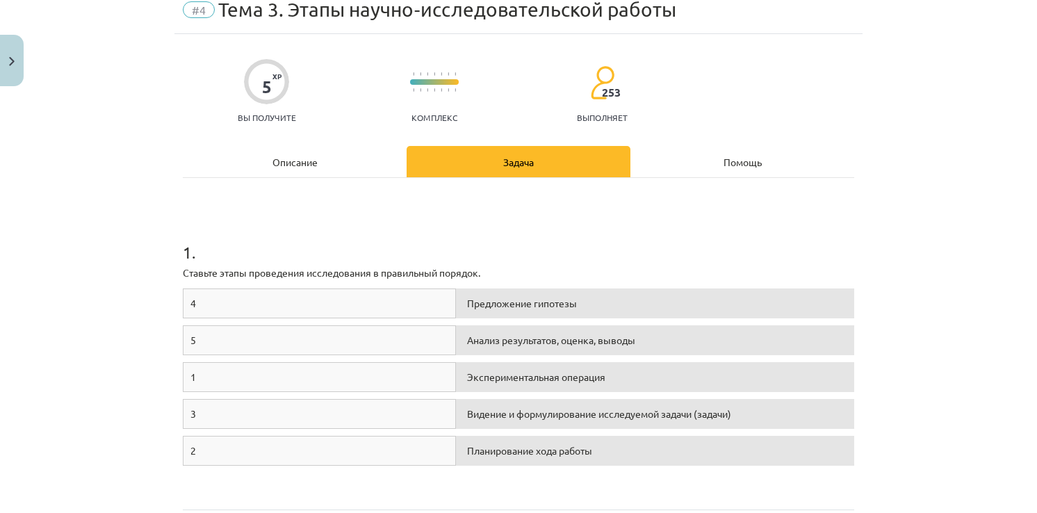
scroll to position [35, 0]
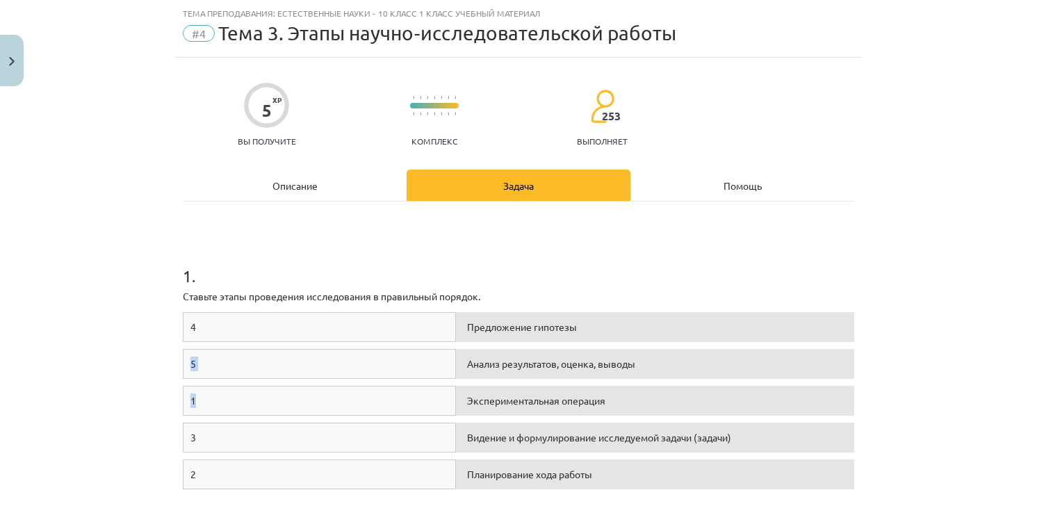
drag, startPoint x: 225, startPoint y: 402, endPoint x: 230, endPoint y: 331, distance: 71.8
click at [230, 331] on div "4 Предложение гипотезы 5 Анализ результатов, оценка, выводы 1 Экспериментальная…" at bounding box center [518, 416] width 671 height 209
click at [231, 392] on div "1" at bounding box center [319, 401] width 273 height 30
drag, startPoint x: 287, startPoint y: 236, endPoint x: 328, endPoint y: 202, distance: 53.3
click at [328, 202] on div "1 . Ставьте этапы проведения исследования в правильный порядок. 4 Предложение г…" at bounding box center [518, 368] width 671 height 332
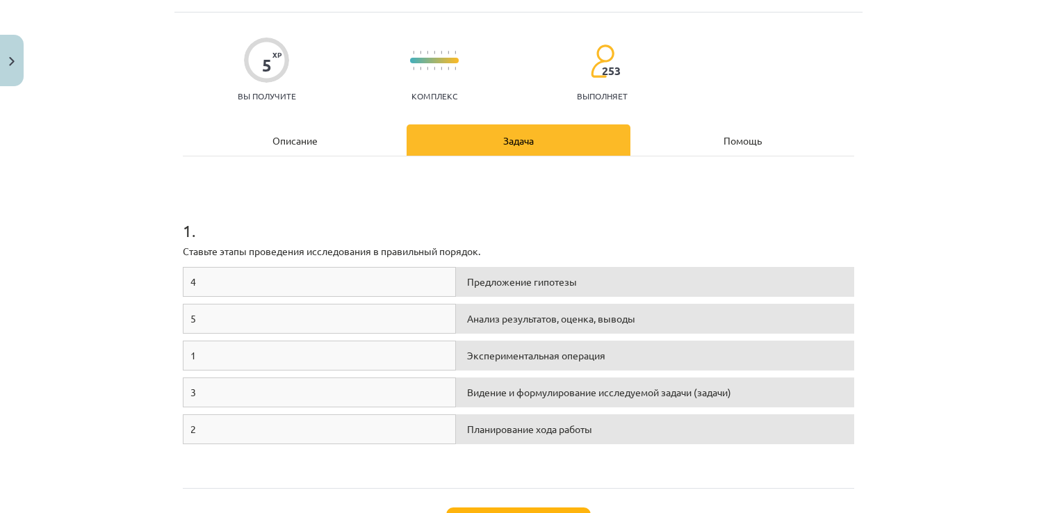
scroll to position [104, 0]
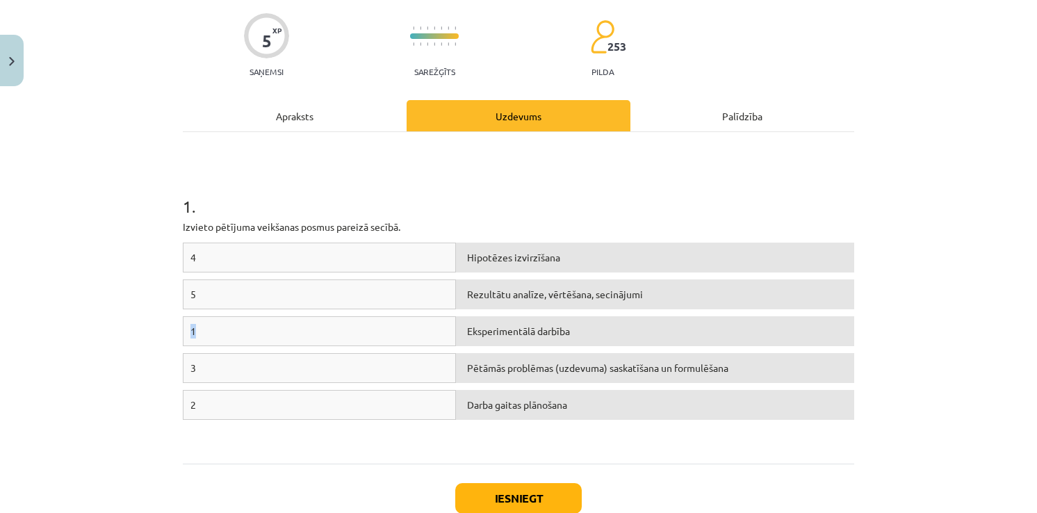
drag, startPoint x: 221, startPoint y: 334, endPoint x: 218, endPoint y: 287, distance: 47.3
click at [218, 287] on div "4 Hipotēzes izvirzīšana 5 Rezultātu analīze, vērtēšana, secinājumi 1 Eksperimen…" at bounding box center [518, 347] width 671 height 209
click at [521, 407] on div "Darba gaitas plānošana" at bounding box center [655, 405] width 398 height 30
click at [494, 405] on div "Darba gaitas plānošana" at bounding box center [655, 405] width 398 height 30
click at [258, 232] on div "1 . Izvieto pētījuma veikšanas posmus pareizā secībā. 4 Darba gaitas plānošana …" at bounding box center [518, 298] width 671 height 307
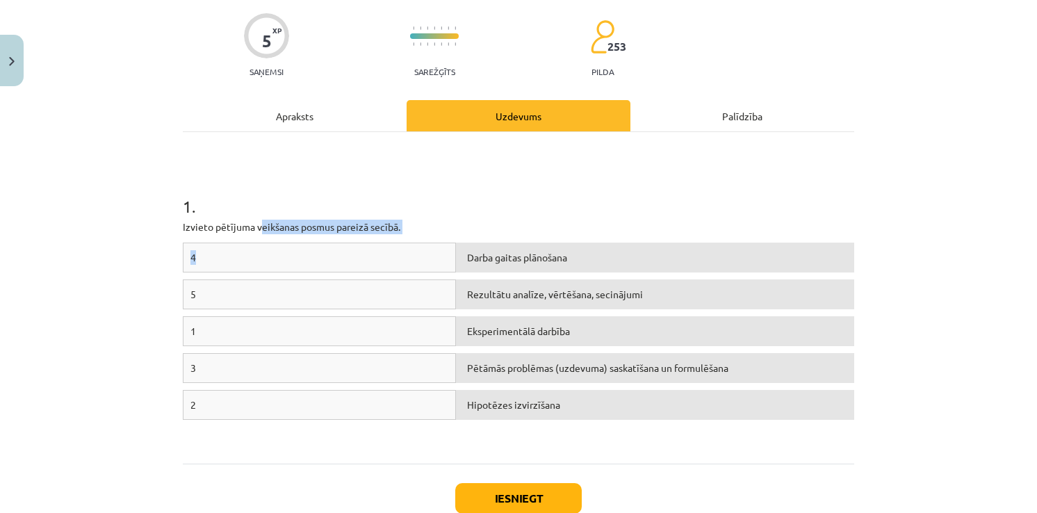
click at [425, 214] on div "1 . Izvieto pētījuma veikšanas posmus pareizā secībā. 4 Darba gaitas plānošana …" at bounding box center [518, 298] width 671 height 307
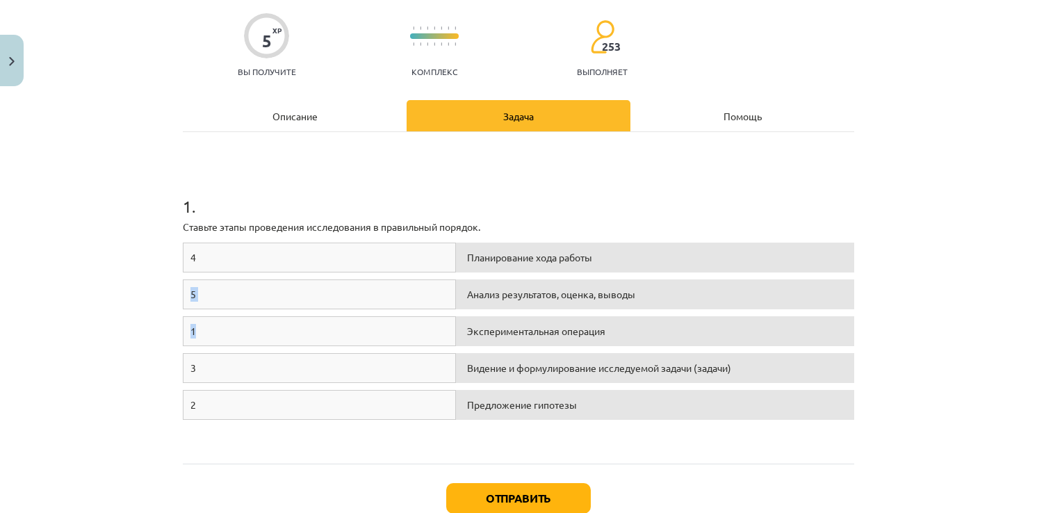
drag, startPoint x: 254, startPoint y: 331, endPoint x: 259, endPoint y: 247, distance: 83.6
click at [259, 247] on div "4 Планирование хода работы 5 Анализ результатов, оценка, выводы 1 Экспериментал…" at bounding box center [518, 347] width 671 height 209
click at [319, 378] on div "3" at bounding box center [319, 368] width 273 height 30
drag, startPoint x: 238, startPoint y: 334, endPoint x: 205, endPoint y: 332, distance: 33.5
click at [233, 334] on div "1" at bounding box center [319, 331] width 273 height 30
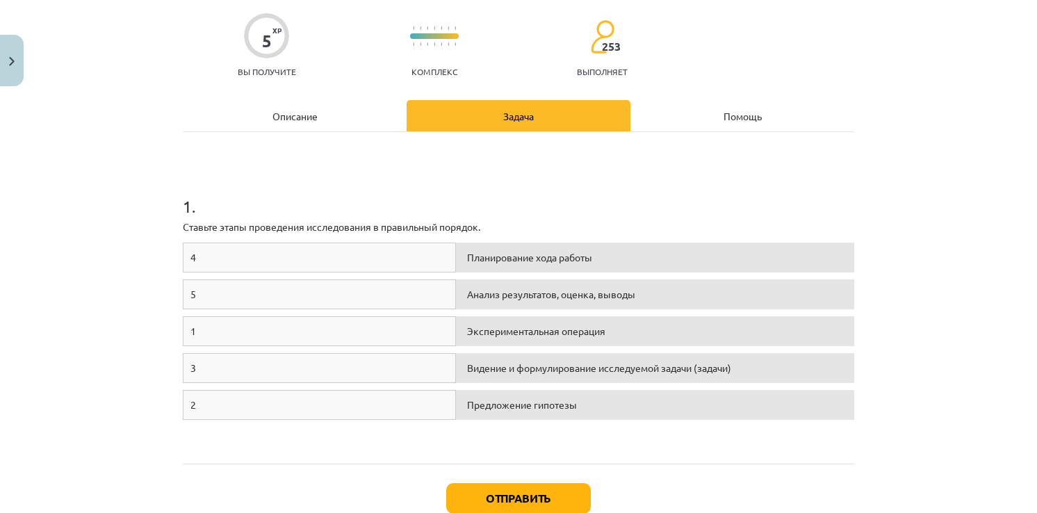
click at [205, 332] on div "1" at bounding box center [319, 331] width 273 height 30
click at [553, 289] on div "Анализ результатов, оценка, выводы" at bounding box center [655, 294] width 398 height 30
click at [286, 118] on div "Описание" at bounding box center [295, 115] width 224 height 31
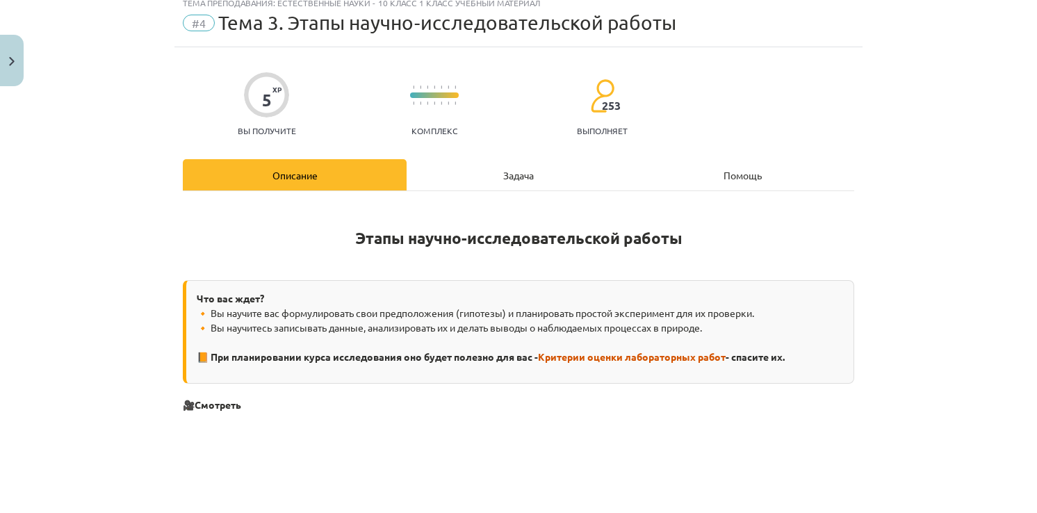
scroll to position [0, 0]
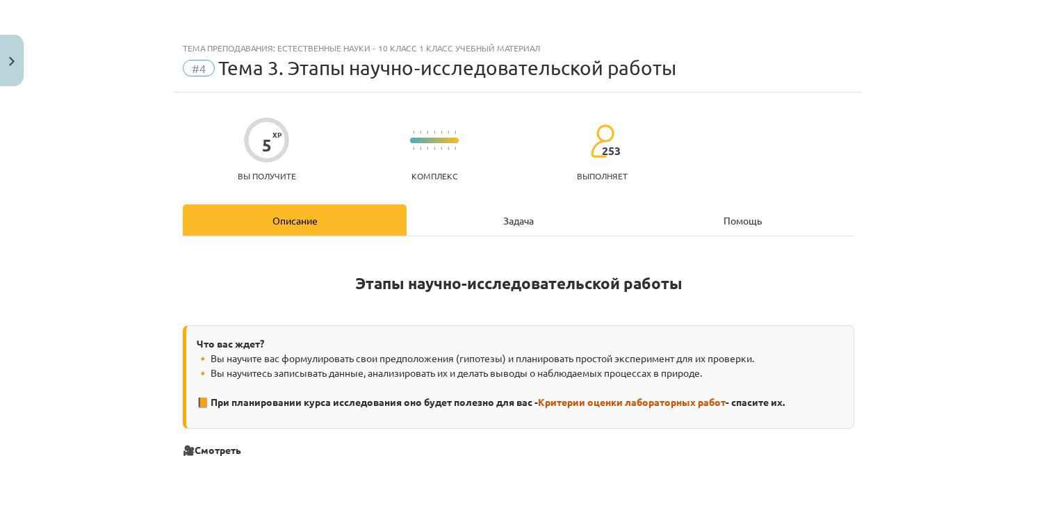
click at [511, 213] on div "Задача" at bounding box center [519, 219] width 224 height 31
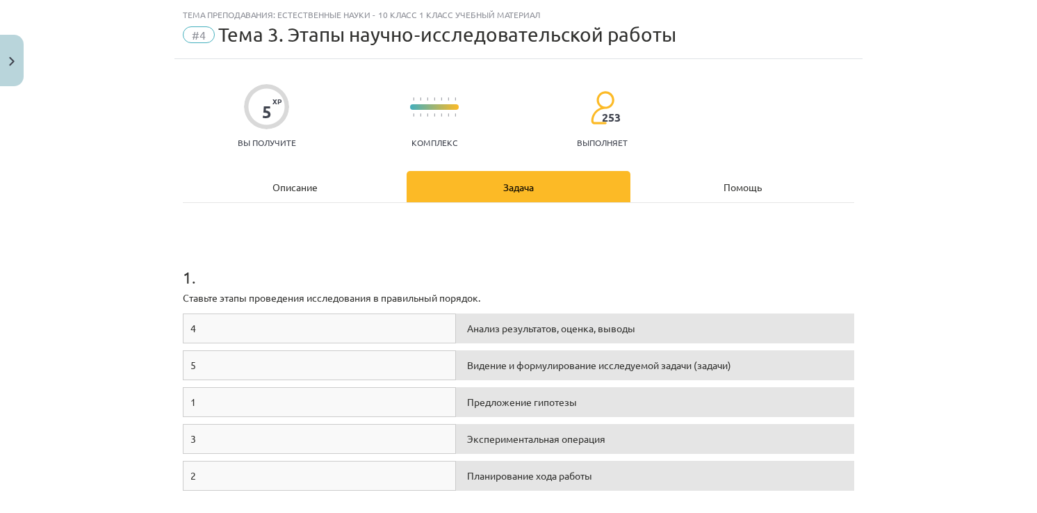
scroll to position [35, 0]
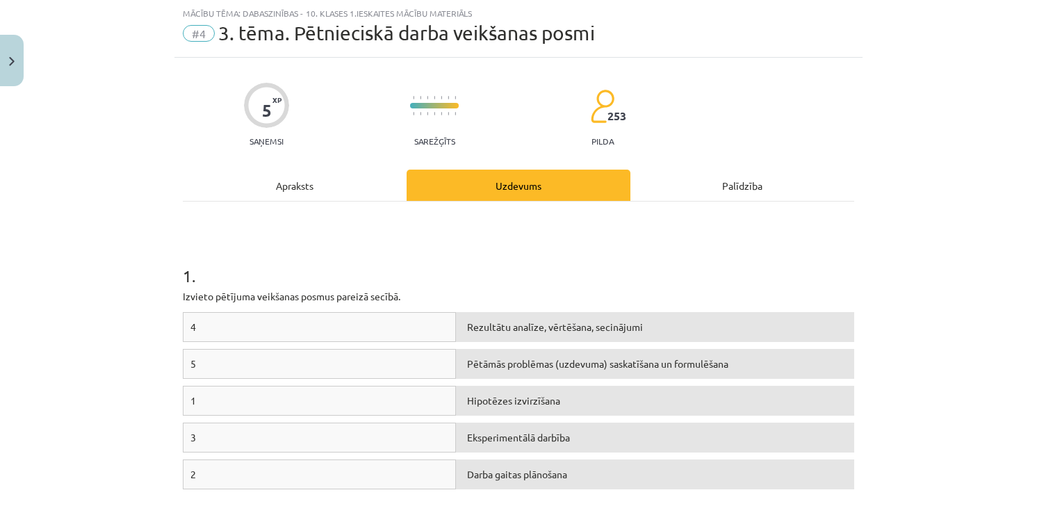
click at [319, 179] on div "Apraksts" at bounding box center [295, 185] width 224 height 31
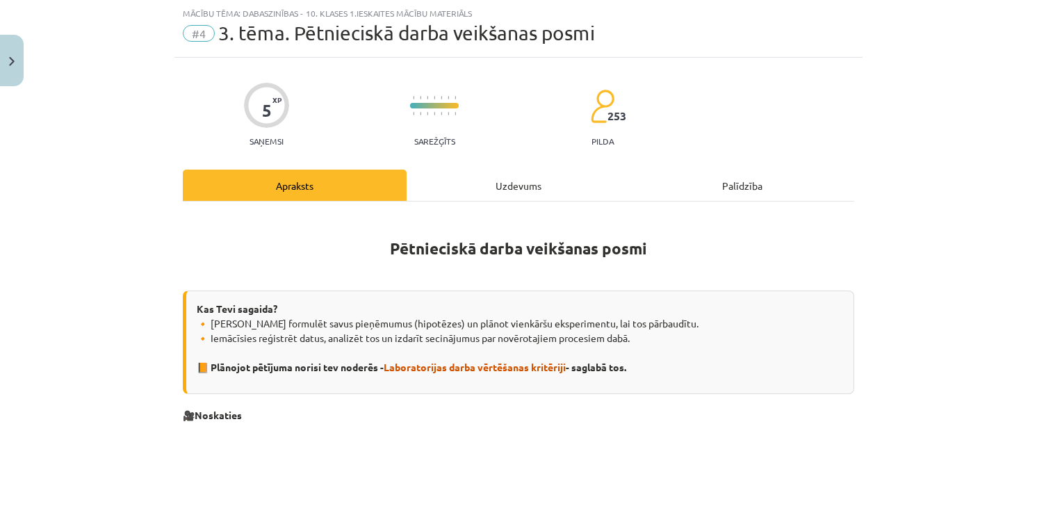
click at [530, 179] on div "Uzdevums" at bounding box center [519, 185] width 224 height 31
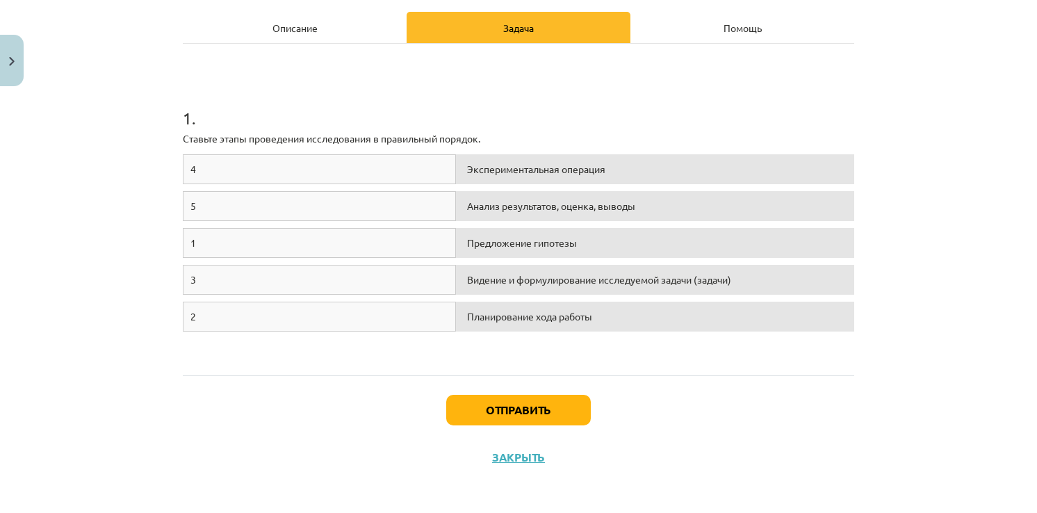
scroll to position [195, 0]
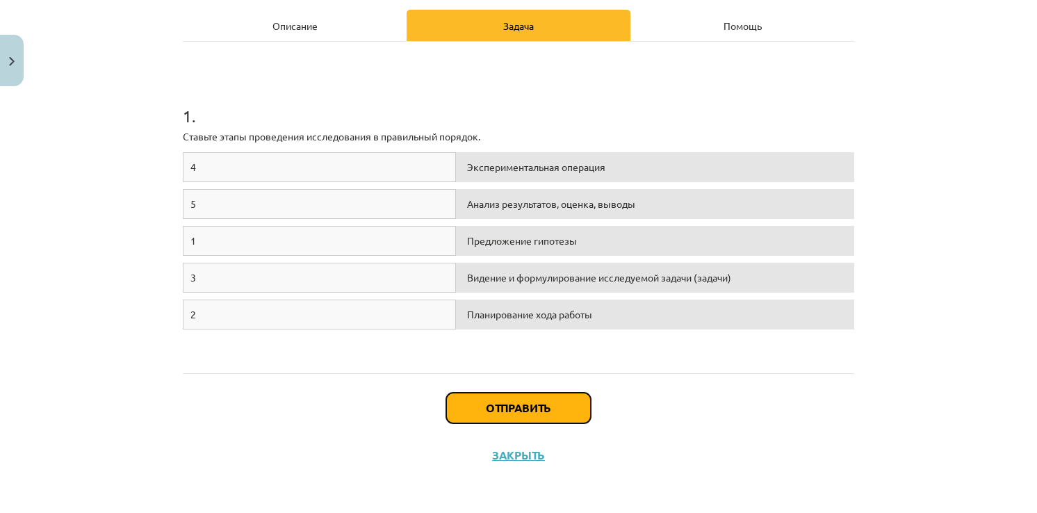
click at [528, 405] on button "Отправить" at bounding box center [518, 408] width 145 height 31
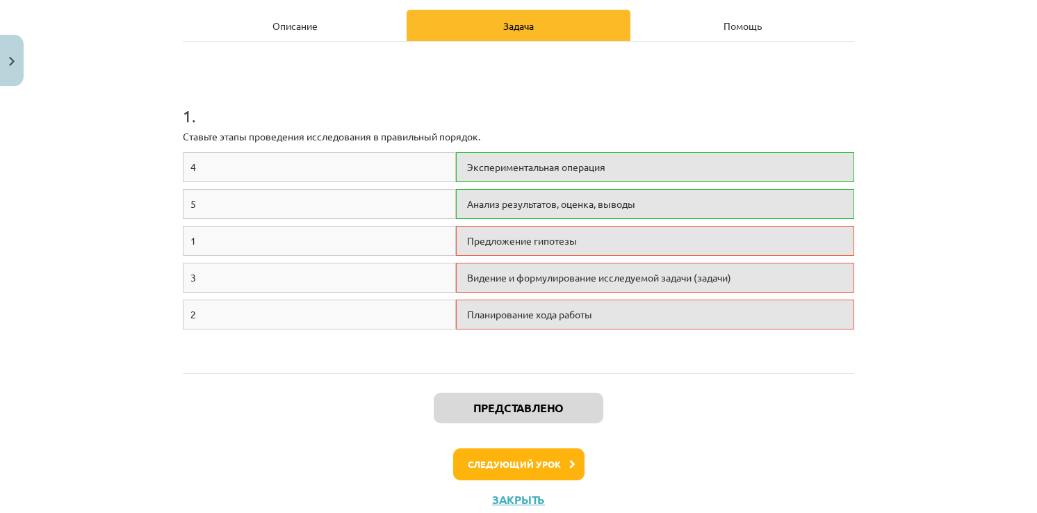
click at [525, 236] on div "Предложение гипотезы" at bounding box center [655, 241] width 398 height 30
drag, startPoint x: 474, startPoint y: 243, endPoint x: 443, endPoint y: 240, distance: 31.4
click at [443, 240] on div "1 Предложение гипотезы" at bounding box center [518, 244] width 671 height 37
click at [587, 250] on div "Предложение гипотезы" at bounding box center [655, 241] width 398 height 30
click at [511, 243] on div "Предложение гипотезы" at bounding box center [655, 241] width 398 height 30
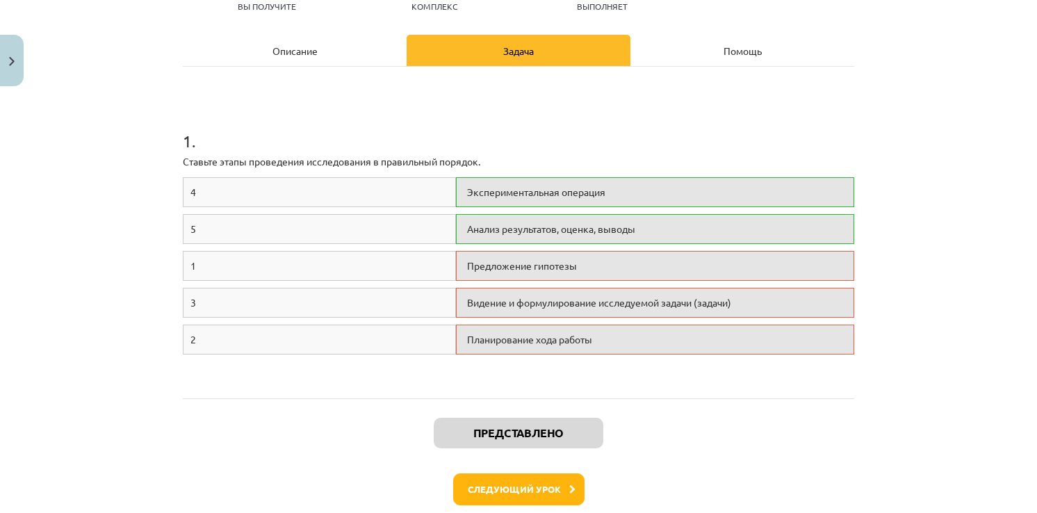
scroll to position [100, 0]
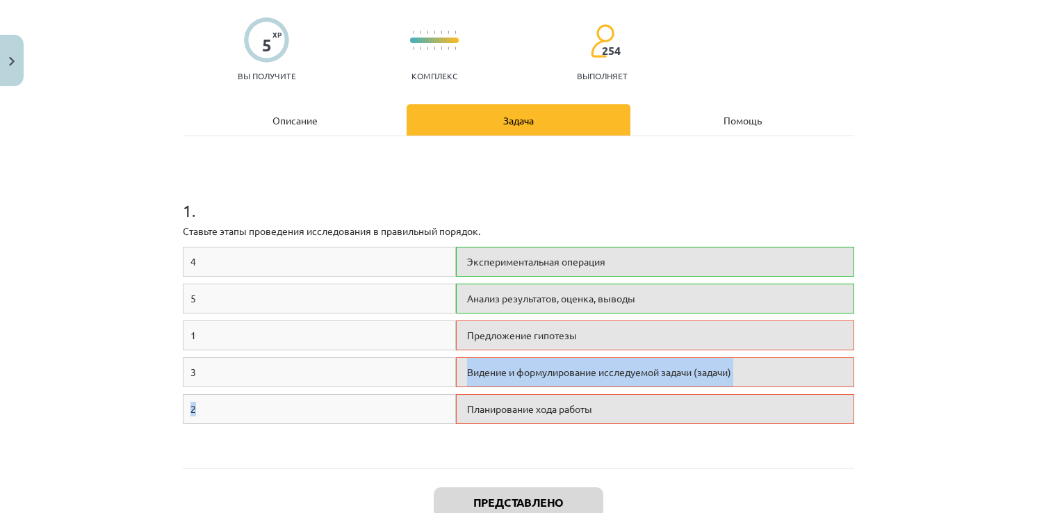
click at [359, 403] on div "4 Экспериментальная операция 5 Анализ результатов, оценка, выводы 1 Предложение…" at bounding box center [518, 351] width 671 height 209
drag, startPoint x: 934, startPoint y: 385, endPoint x: 927, endPoint y: 383, distance: 7.9
click at [933, 385] on div "Тема преподавания: Естественные науки - 10 класс 1 класс учебный материал #4 Те…" at bounding box center [518, 256] width 1037 height 513
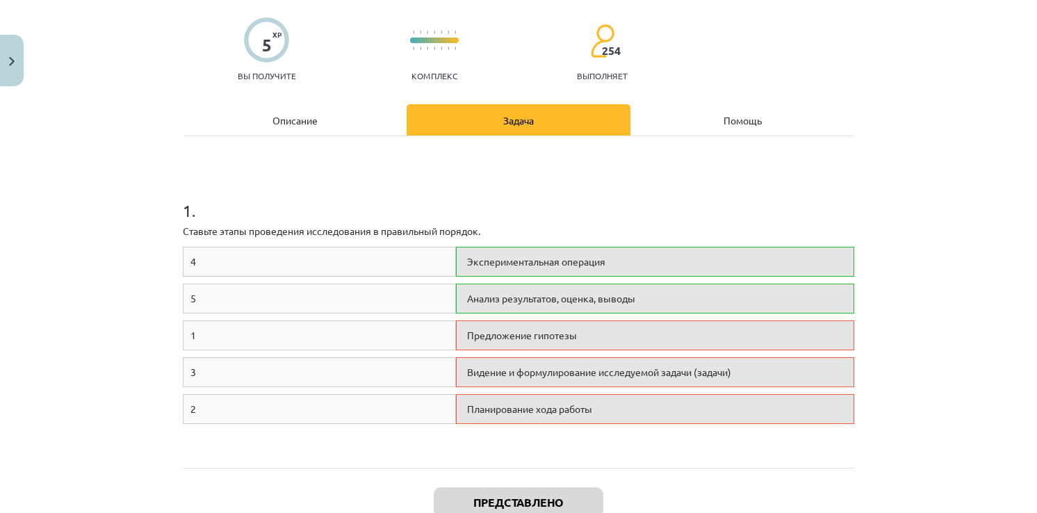
click at [932, 327] on div "Тема преподавания: Естественные науки - 10 класс 1 класс учебный материал #4 Те…" at bounding box center [518, 256] width 1037 height 513
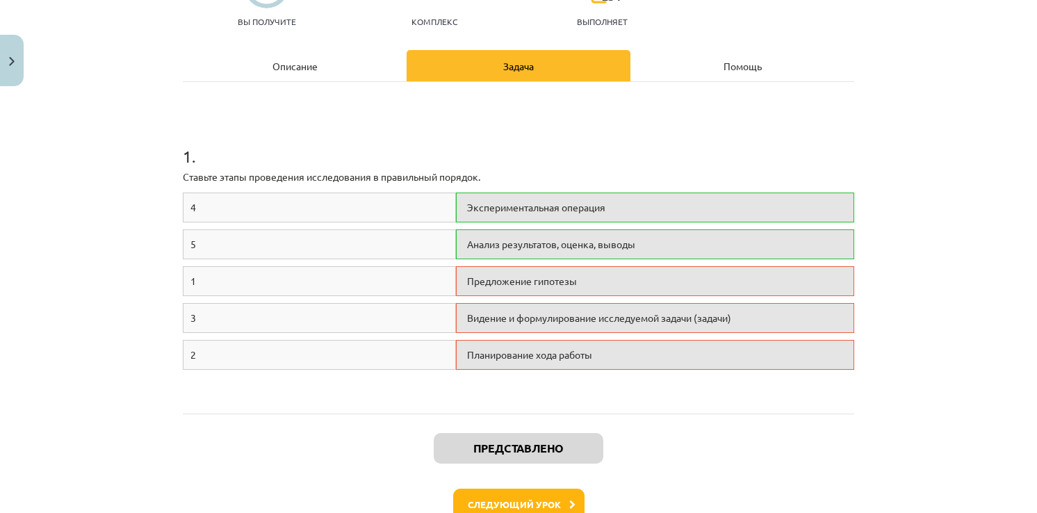
scroll to position [239, 0]
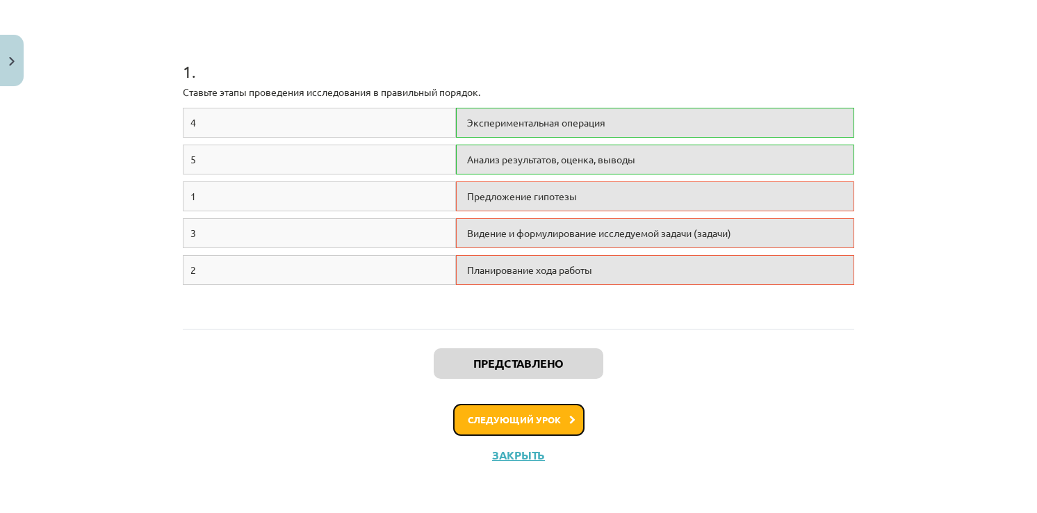
click at [539, 421] on button "Следующий урок" at bounding box center [518, 420] width 131 height 32
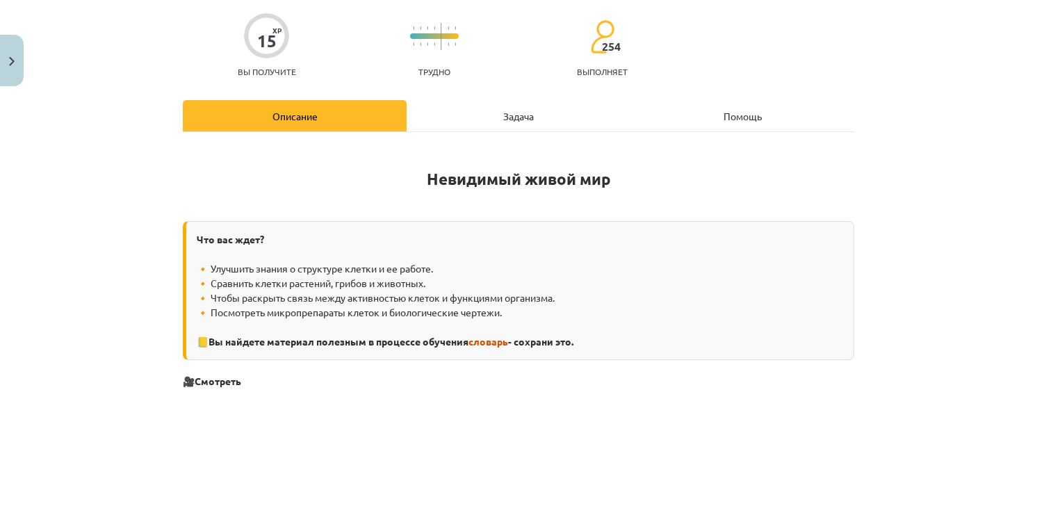
click at [512, 114] on div "Задача" at bounding box center [519, 115] width 224 height 31
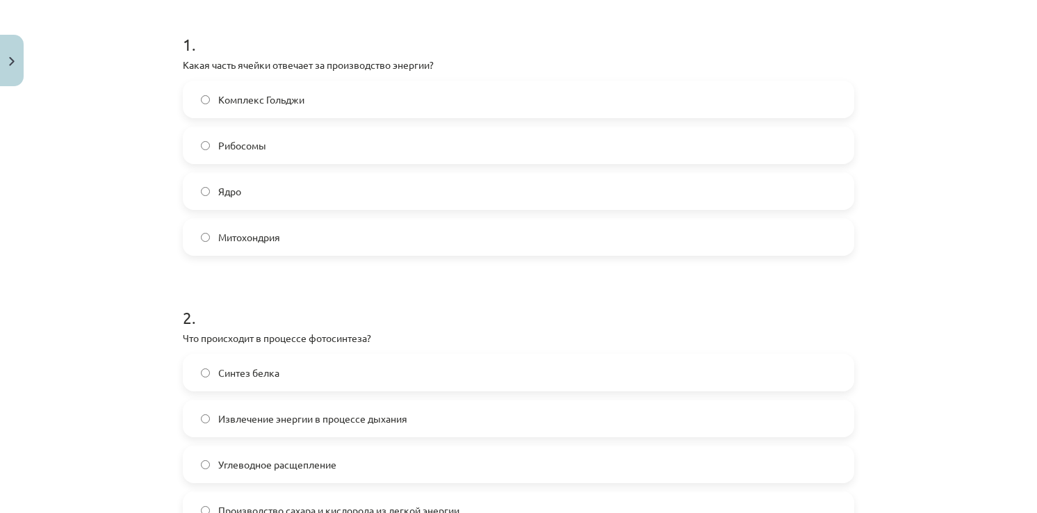
scroll to position [150, 0]
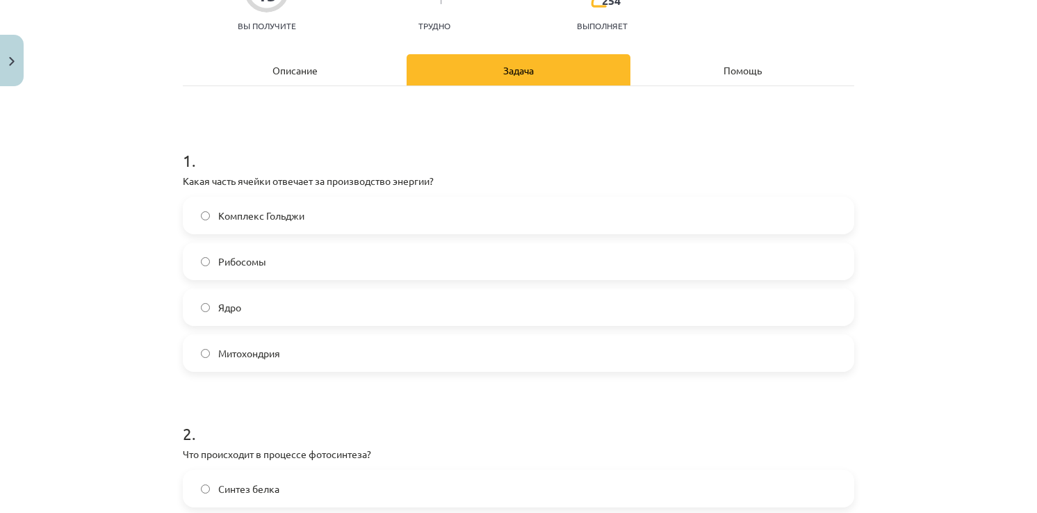
drag, startPoint x: 336, startPoint y: 71, endPoint x: 326, endPoint y: 67, distance: 11.2
click at [336, 71] on div "Описание" at bounding box center [295, 69] width 224 height 31
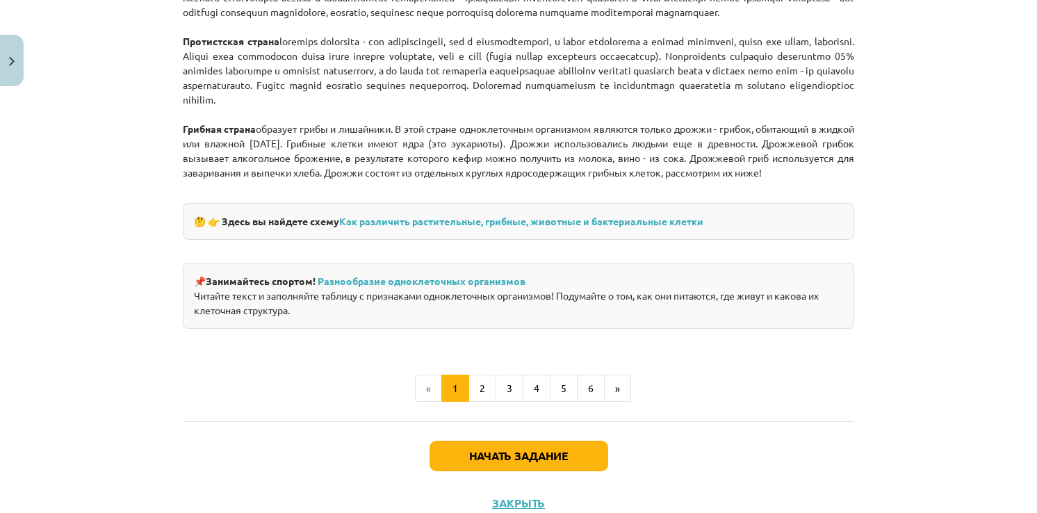
scroll to position [1389, 0]
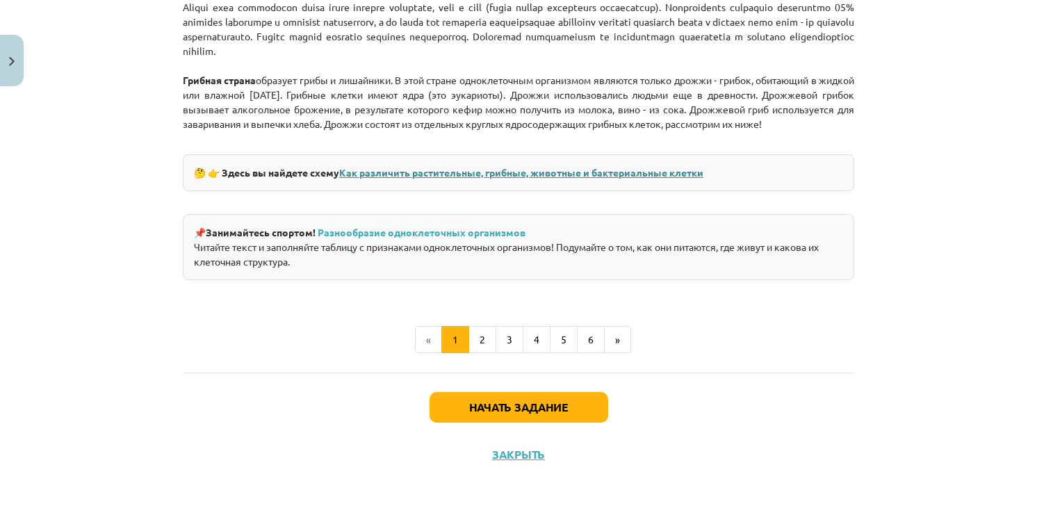
click at [563, 176] on link "Как различить растительные, грибные, животные и бактериальные клетки" at bounding box center [521, 172] width 364 height 13
click at [742, 70] on p "Протистская страна Грибная страна образует грибы и лишайники. В этой стране одн…" at bounding box center [518, 22] width 671 height 248
click at [582, 342] on button "6" at bounding box center [591, 340] width 28 height 28
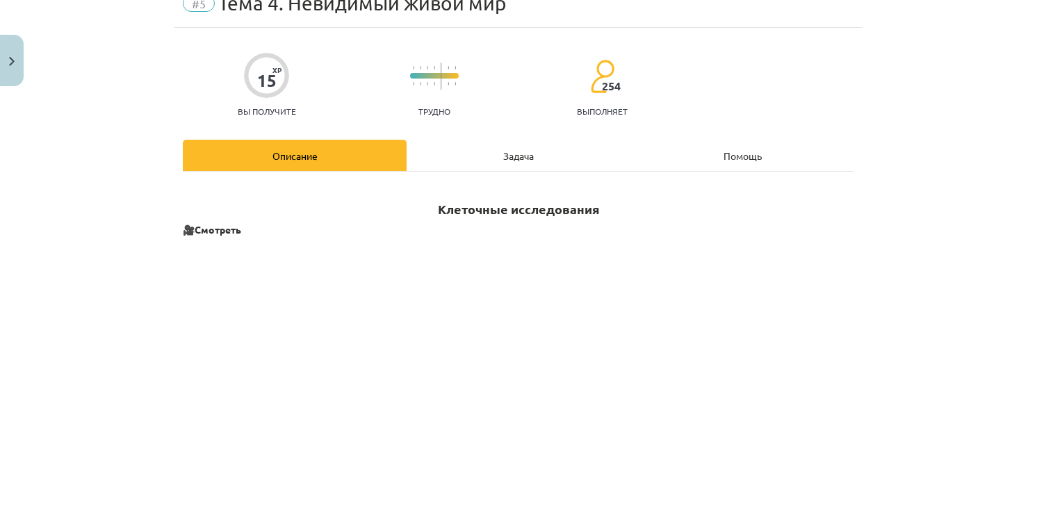
scroll to position [0, 0]
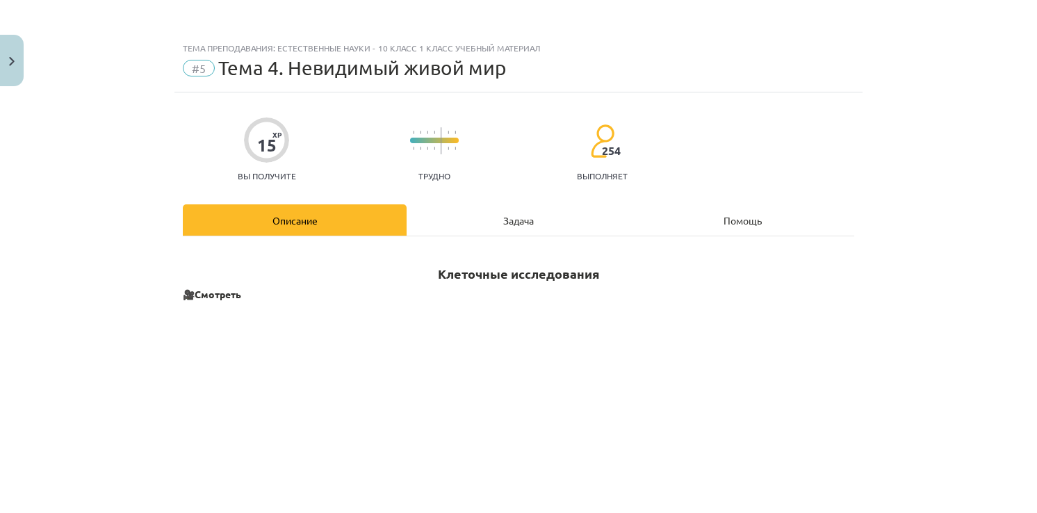
click at [497, 209] on div "Задача" at bounding box center [519, 219] width 224 height 31
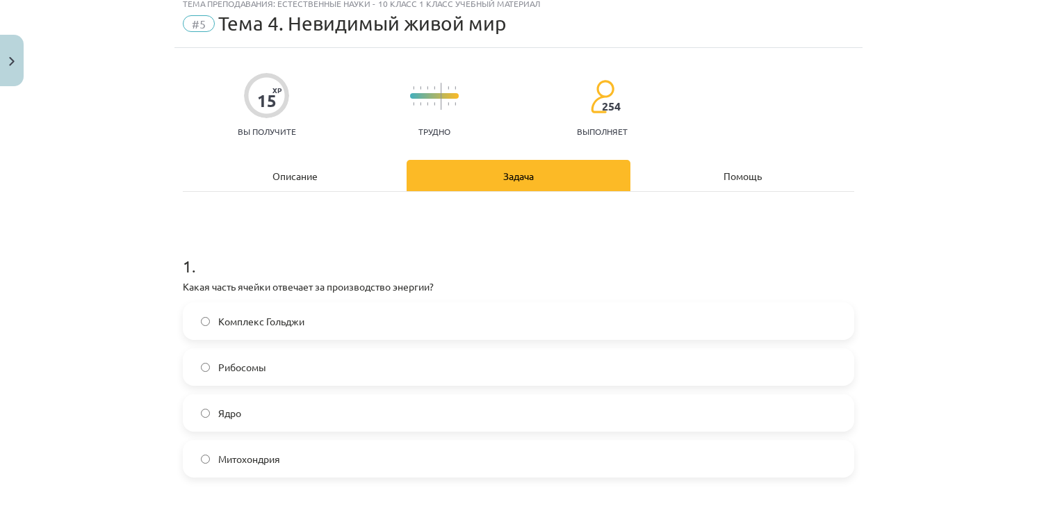
scroll to position [70, 0]
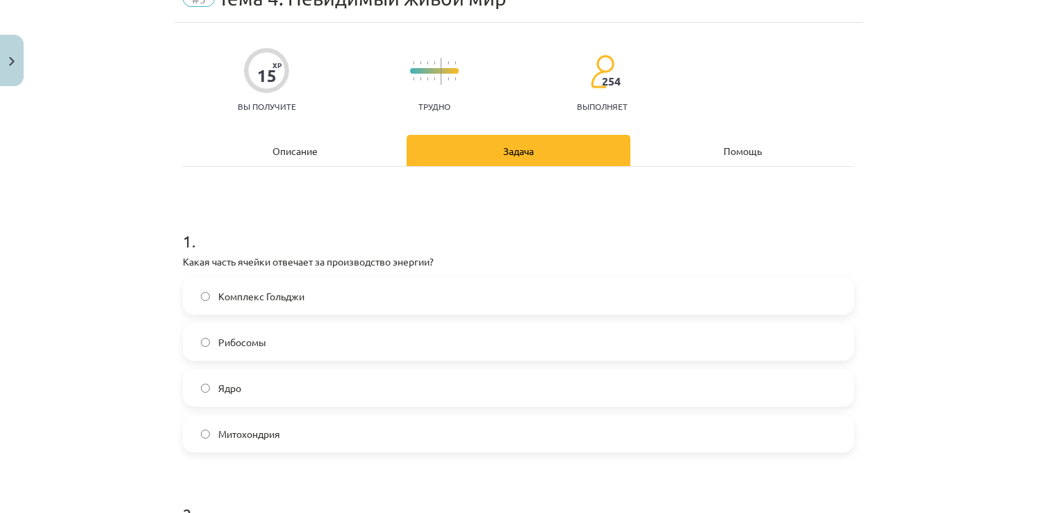
click at [263, 436] on span "Митохондрия" at bounding box center [249, 434] width 62 height 15
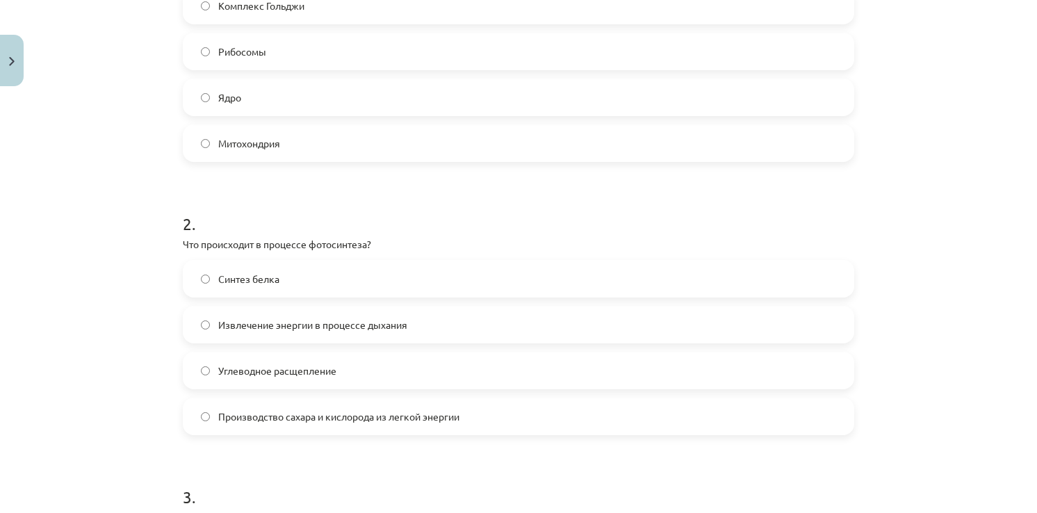
scroll to position [417, 0]
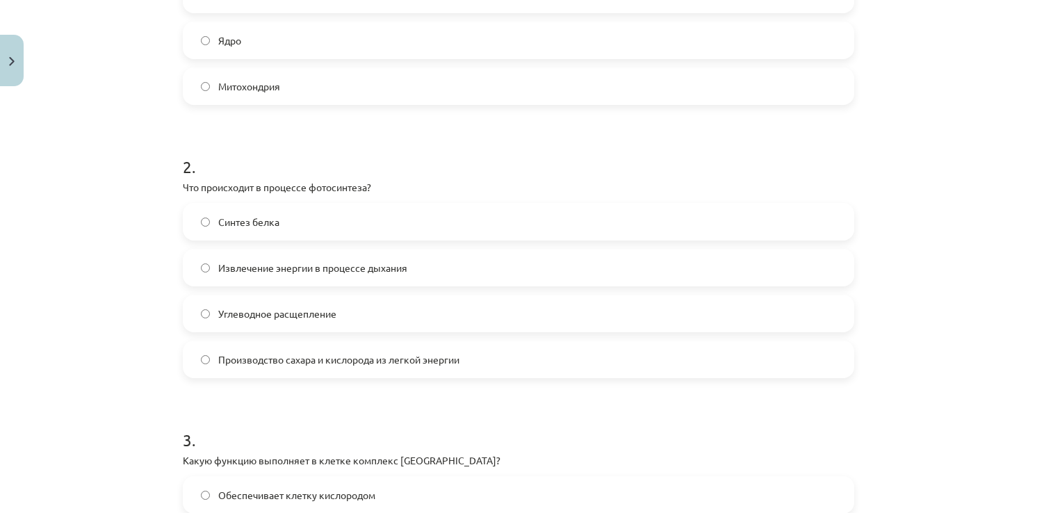
click at [286, 376] on label "Производство сахара и кислорода из легкой энергии" at bounding box center [518, 359] width 669 height 35
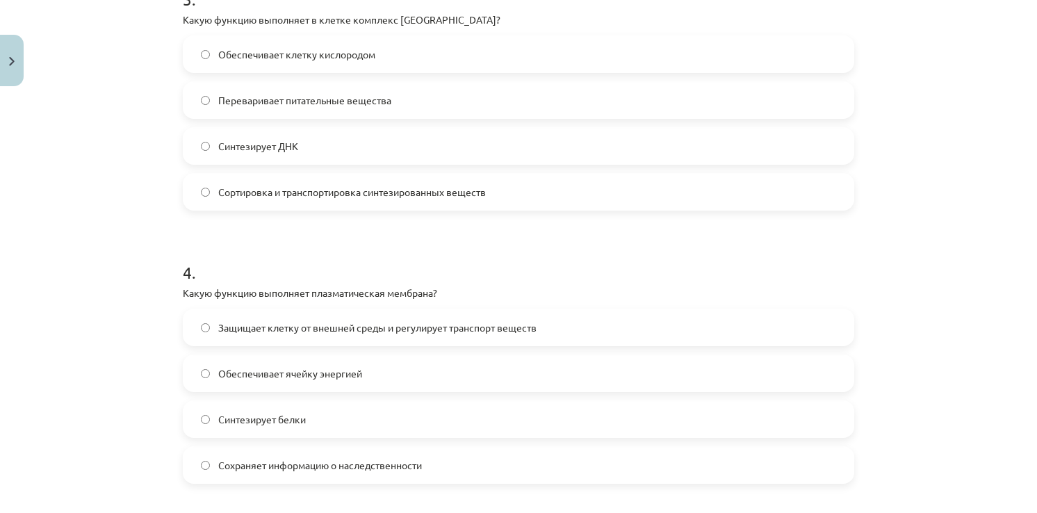
scroll to position [834, 0]
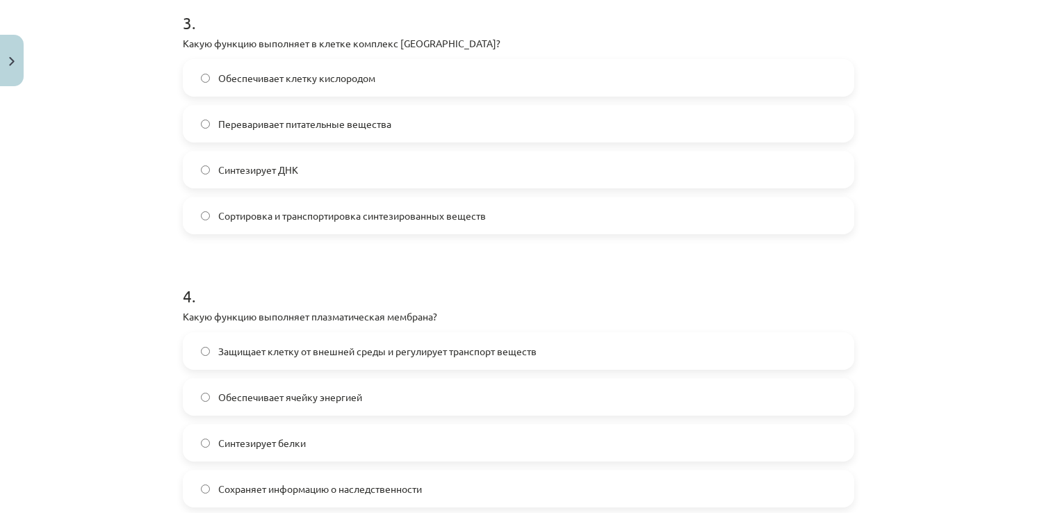
click at [458, 229] on label "Сортировка и транспортировка синтезированных веществ" at bounding box center [518, 215] width 669 height 35
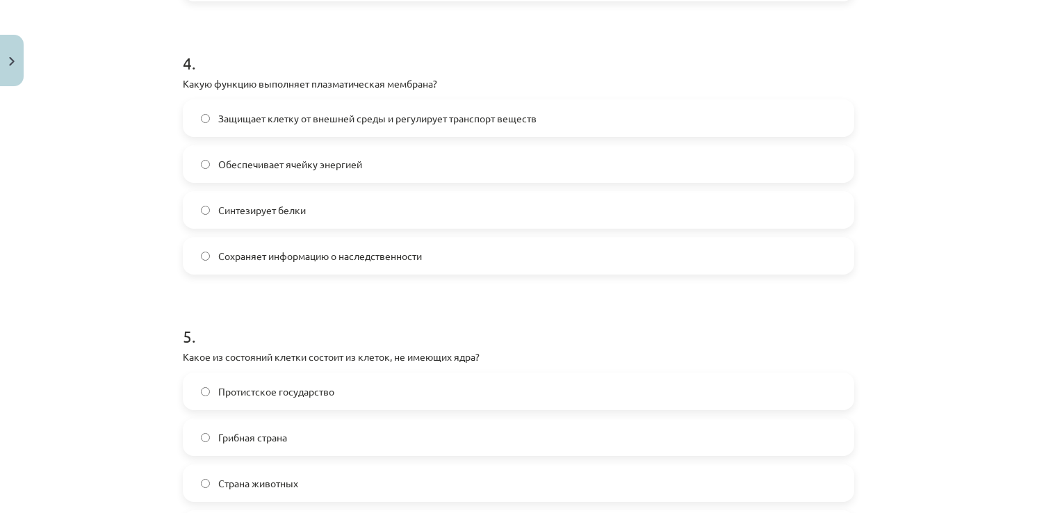
scroll to position [1043, 0]
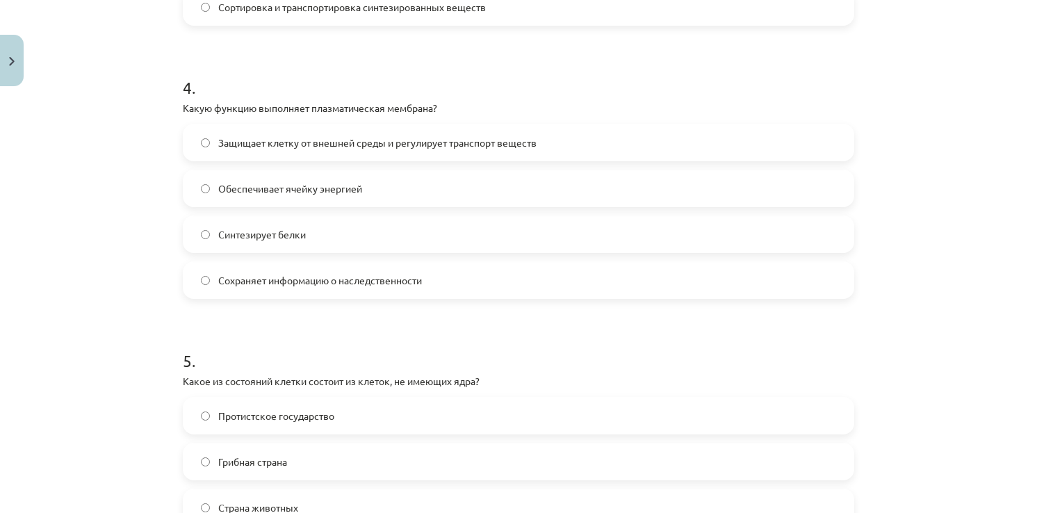
click at [415, 153] on label "Защищает клетку от внешней среды и регулирует транспорт веществ" at bounding box center [518, 142] width 669 height 35
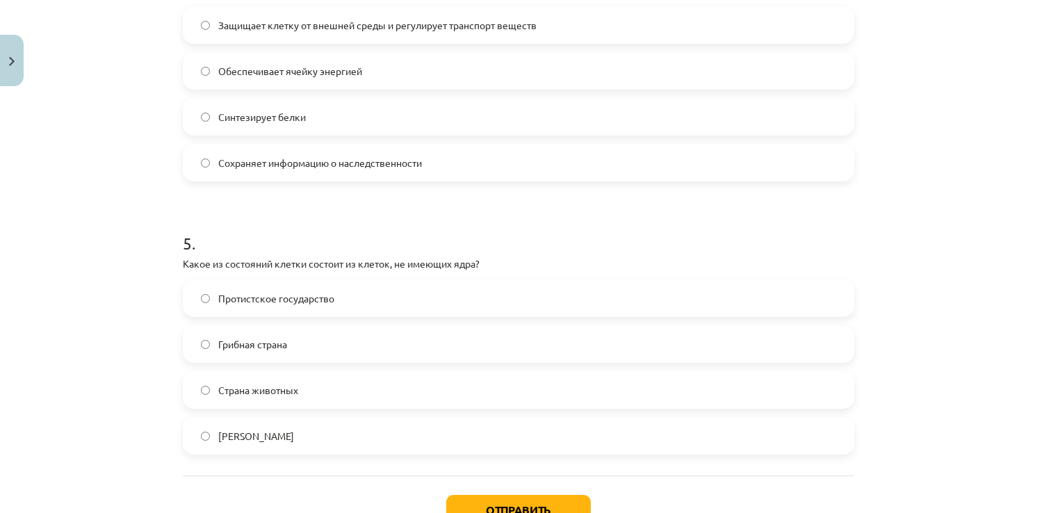
scroll to position [1182, 0]
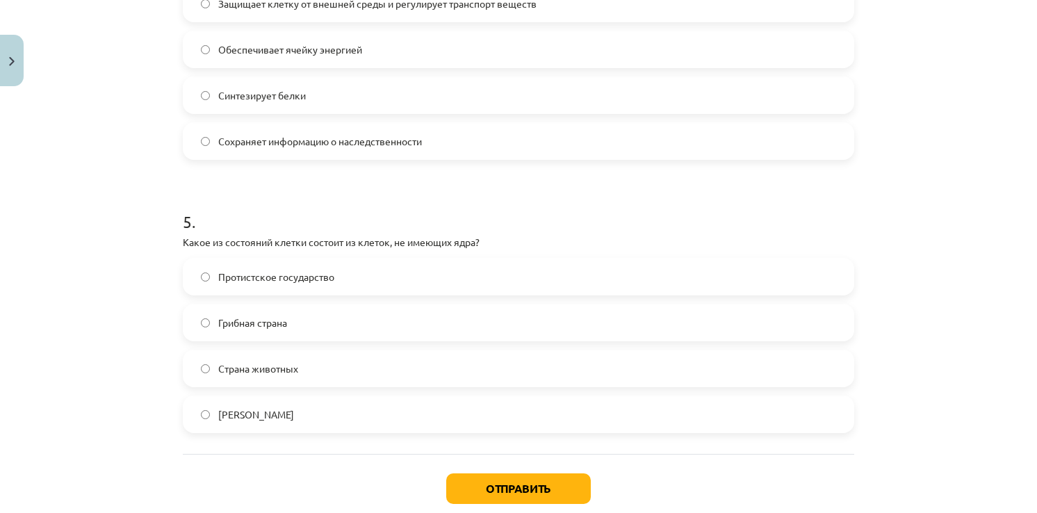
click at [253, 366] on span "Страна животных" at bounding box center [258, 368] width 80 height 15
click at [509, 490] on button "Отправить" at bounding box center [518, 488] width 145 height 31
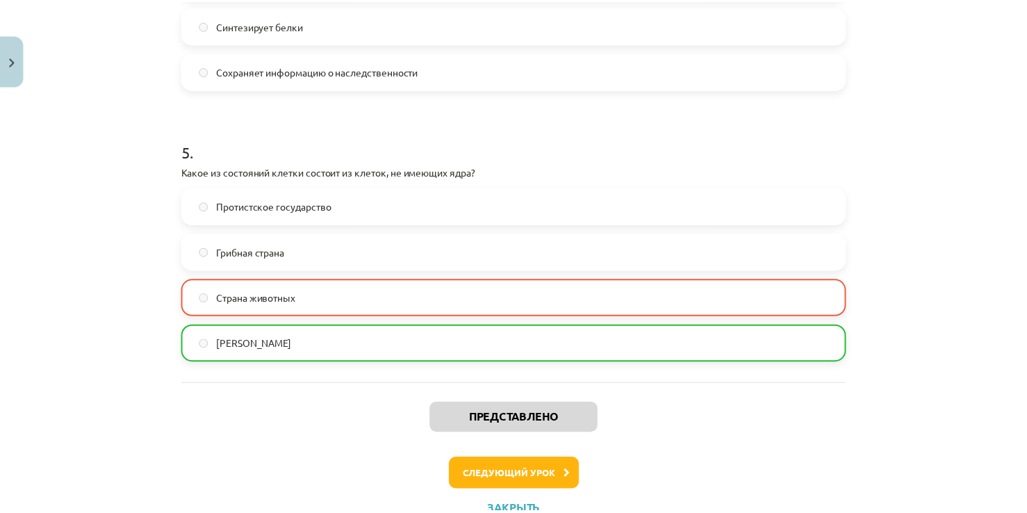
scroll to position [1307, 0]
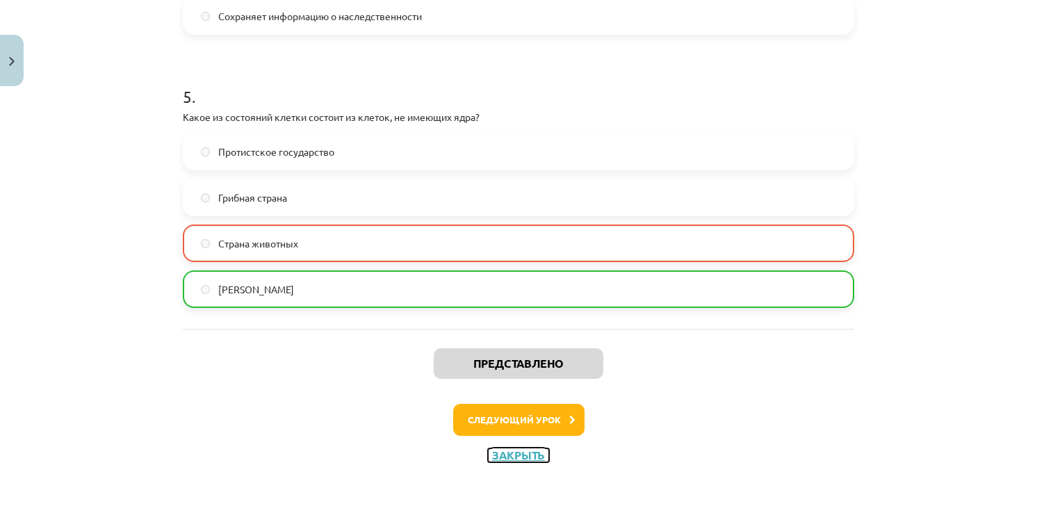
click at [518, 459] on button "Закрыть" at bounding box center [518, 455] width 61 height 14
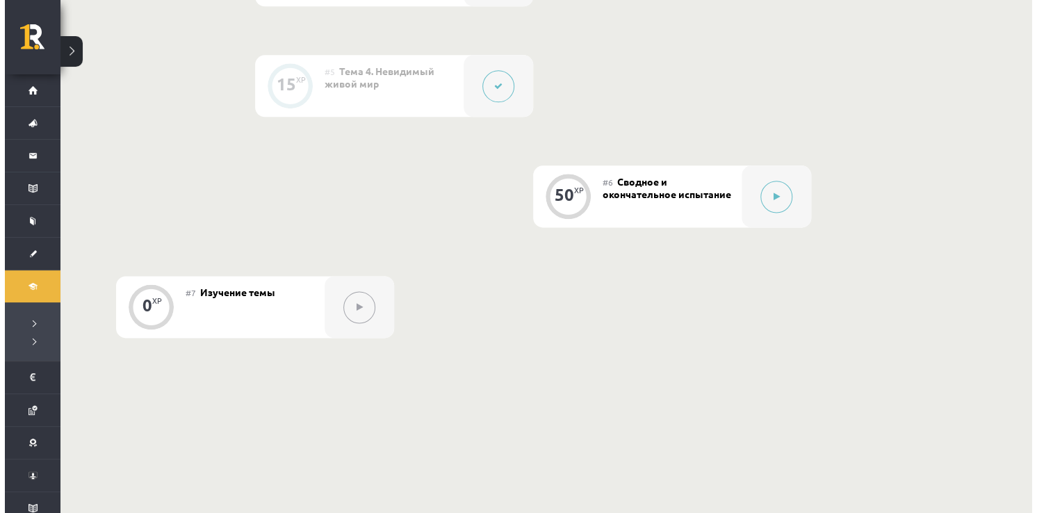
scroll to position [760, 0]
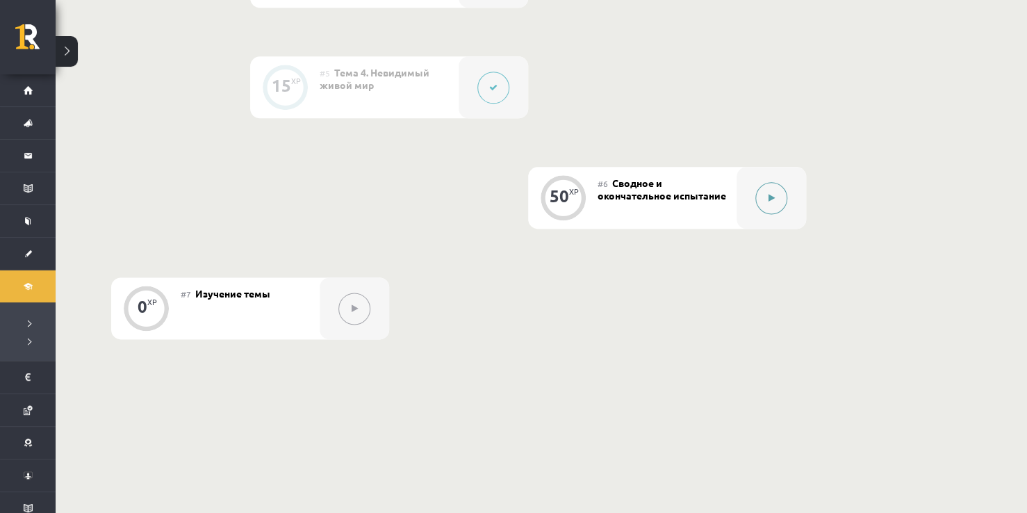
click at [777, 195] on button at bounding box center [772, 198] width 32 height 32
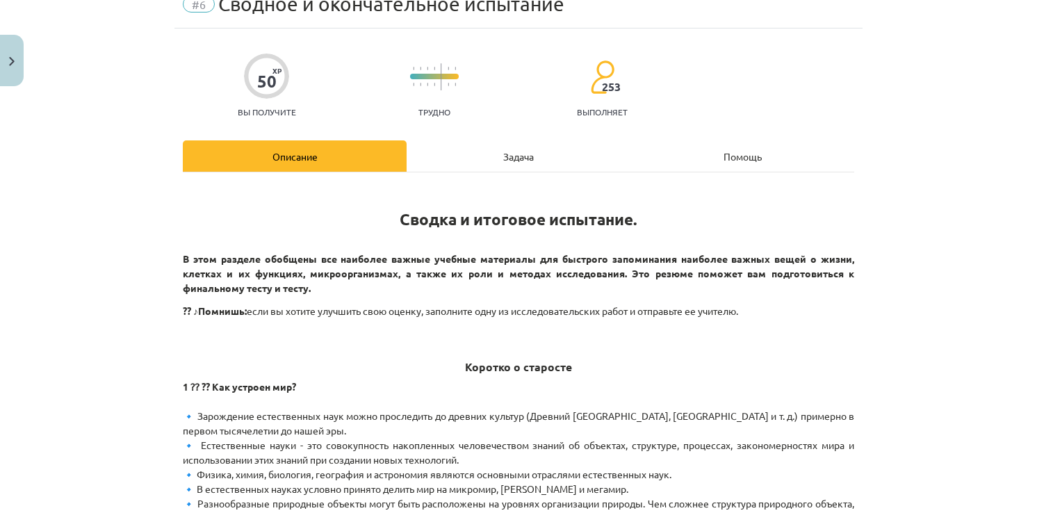
scroll to position [0, 0]
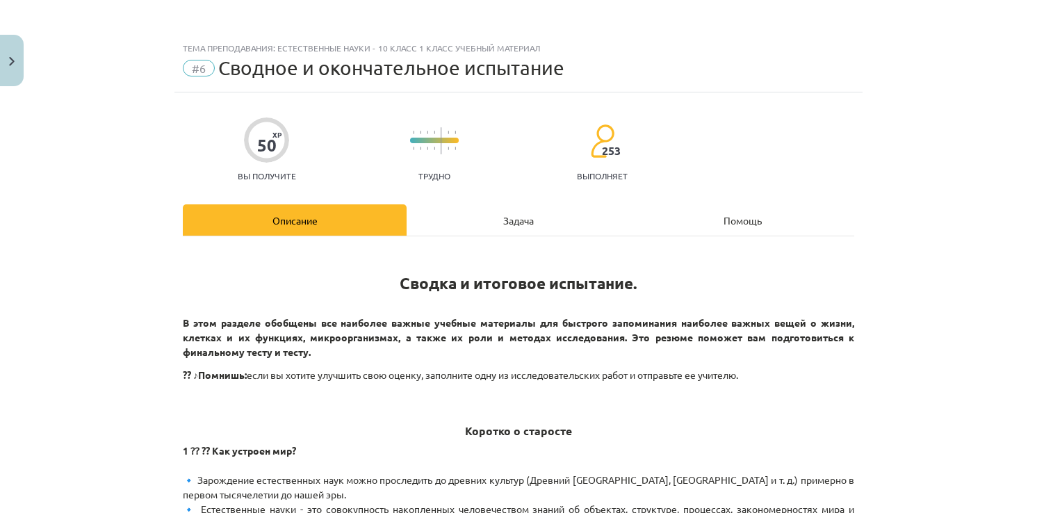
click at [516, 217] on div "Задача" at bounding box center [519, 219] width 224 height 31
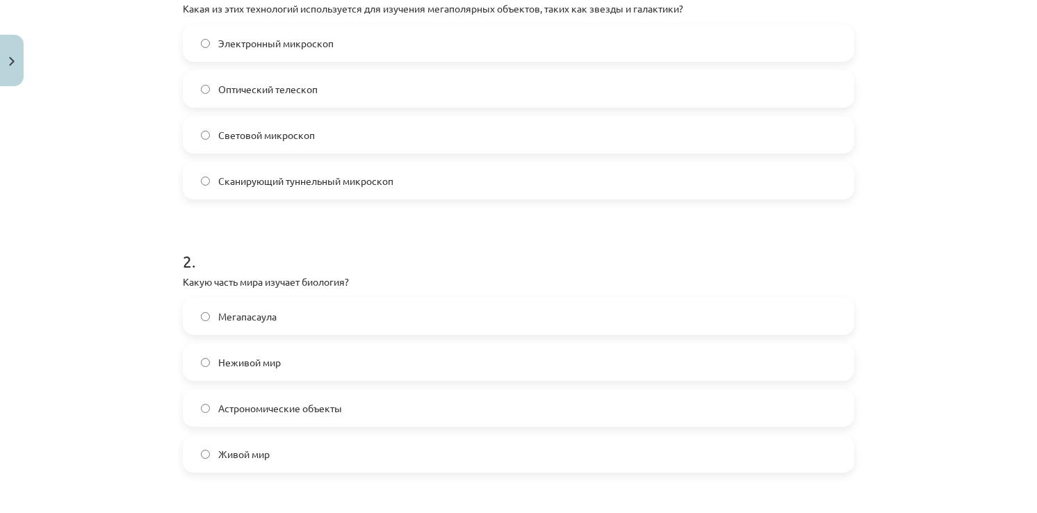
scroll to position [348, 0]
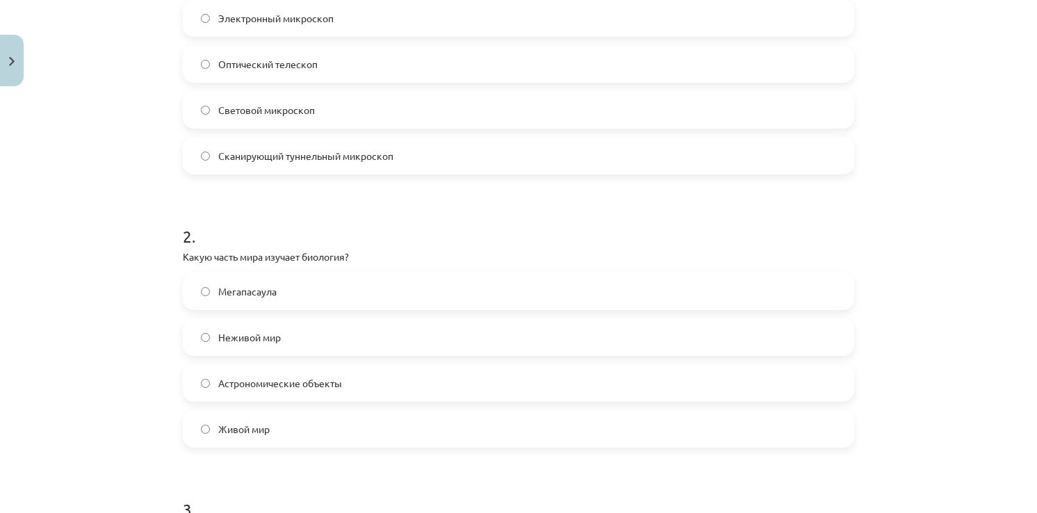
click at [225, 433] on span "Живой мир" at bounding box center [243, 429] width 51 height 15
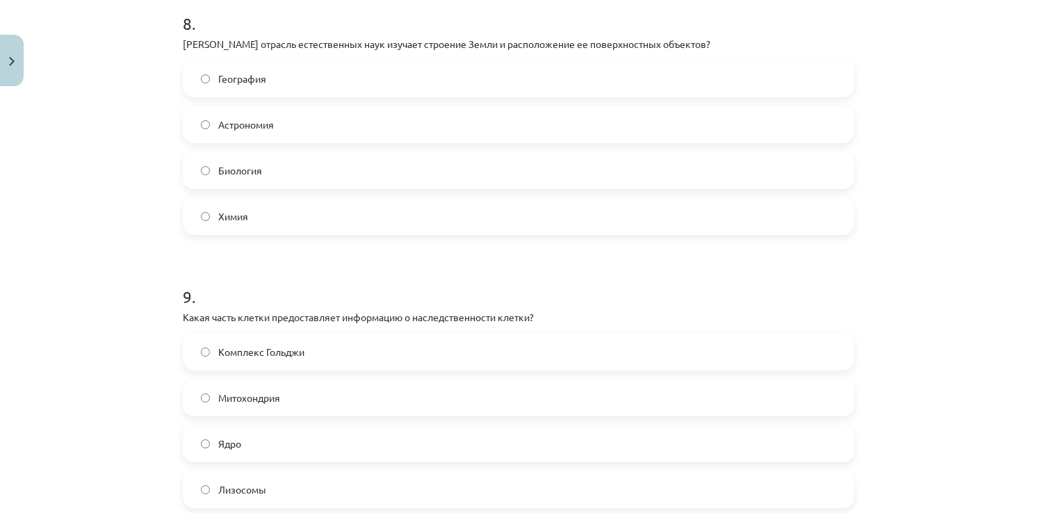
scroll to position [2224, 0]
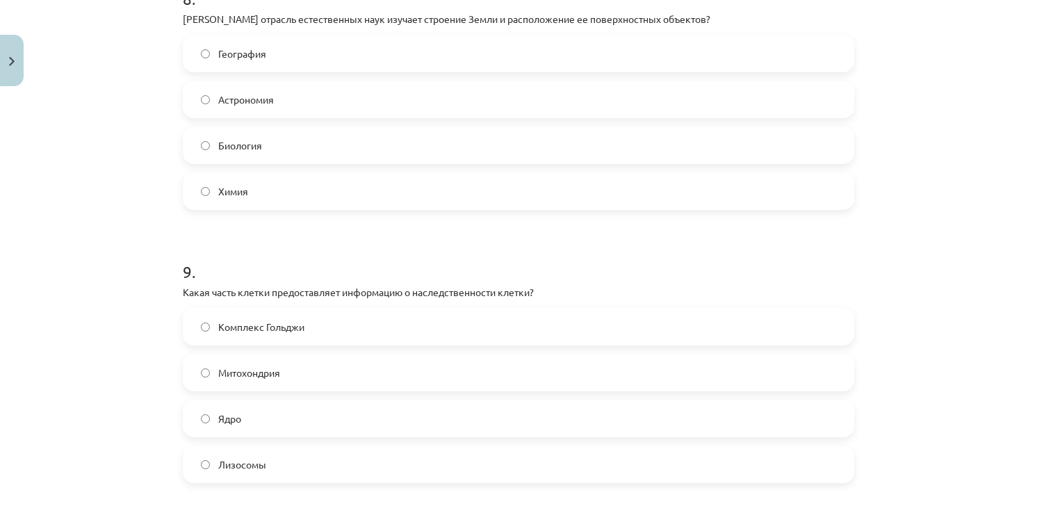
click at [206, 370] on label "Митохондрия" at bounding box center [518, 372] width 669 height 35
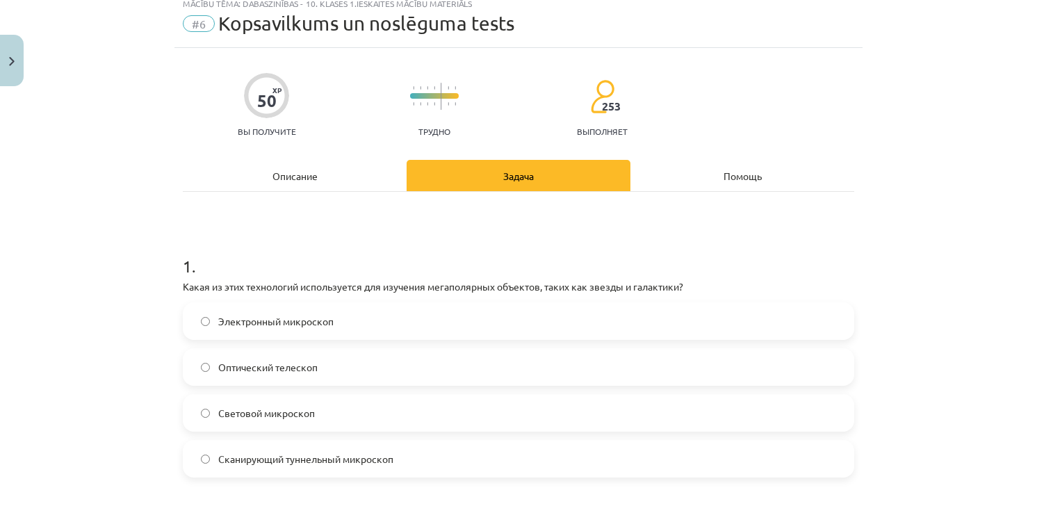
scroll to position [0, 0]
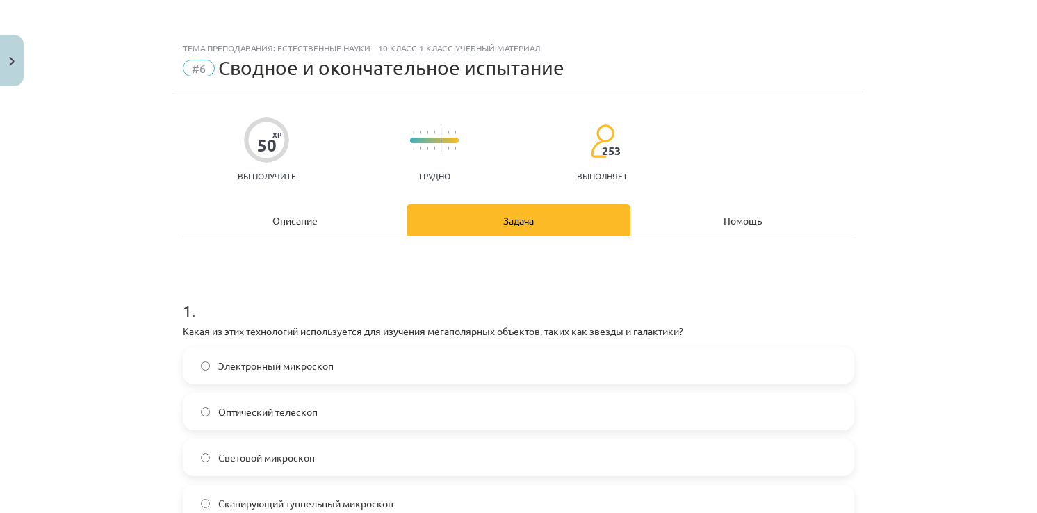
click at [302, 228] on div "Описание" at bounding box center [295, 219] width 224 height 31
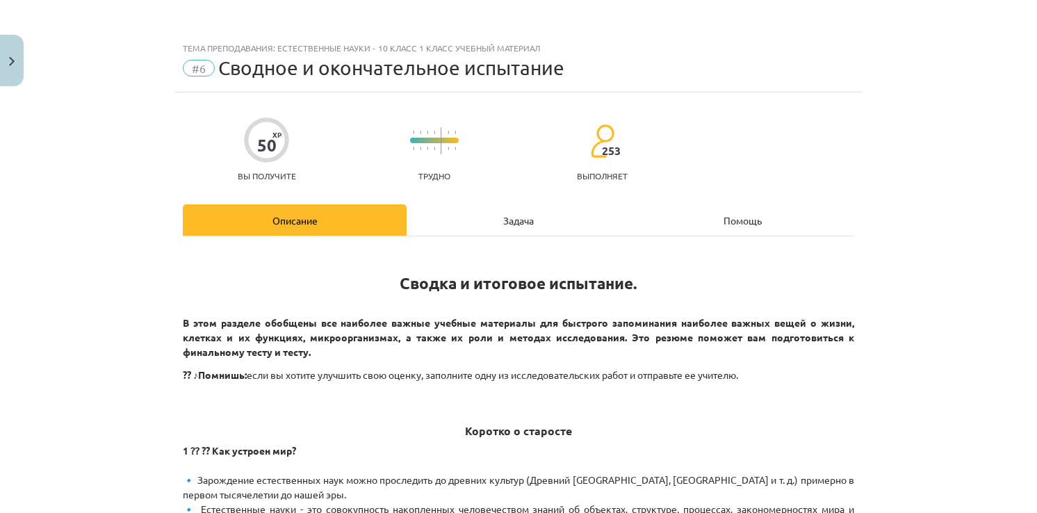
click at [505, 225] on div "Задача" at bounding box center [519, 219] width 224 height 31
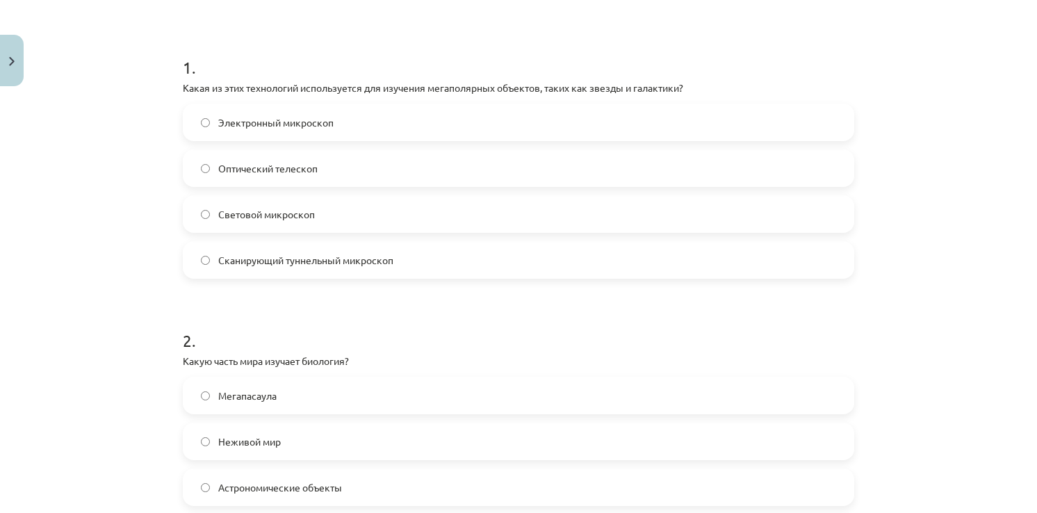
scroll to position [313, 0]
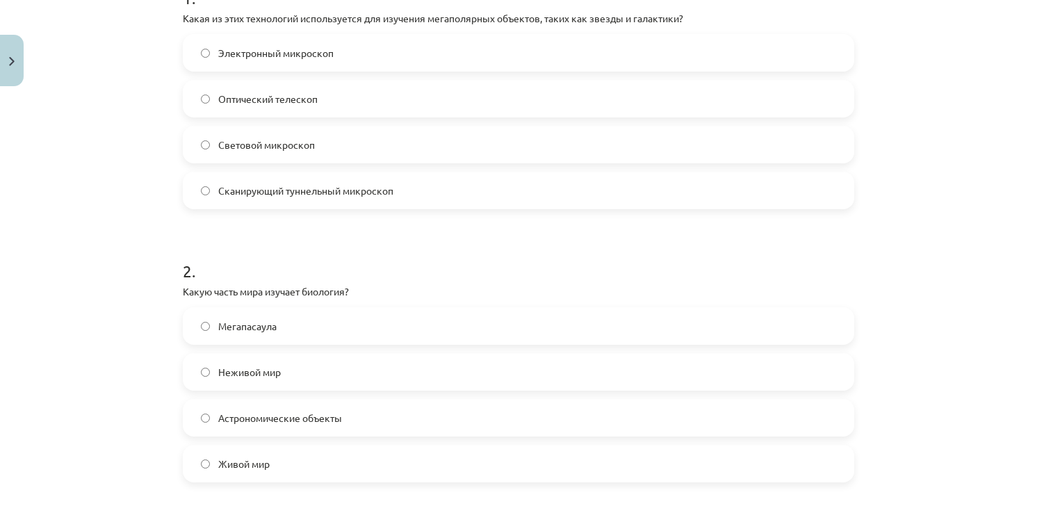
click at [205, 89] on label "Оптический телескоп" at bounding box center [518, 98] width 669 height 35
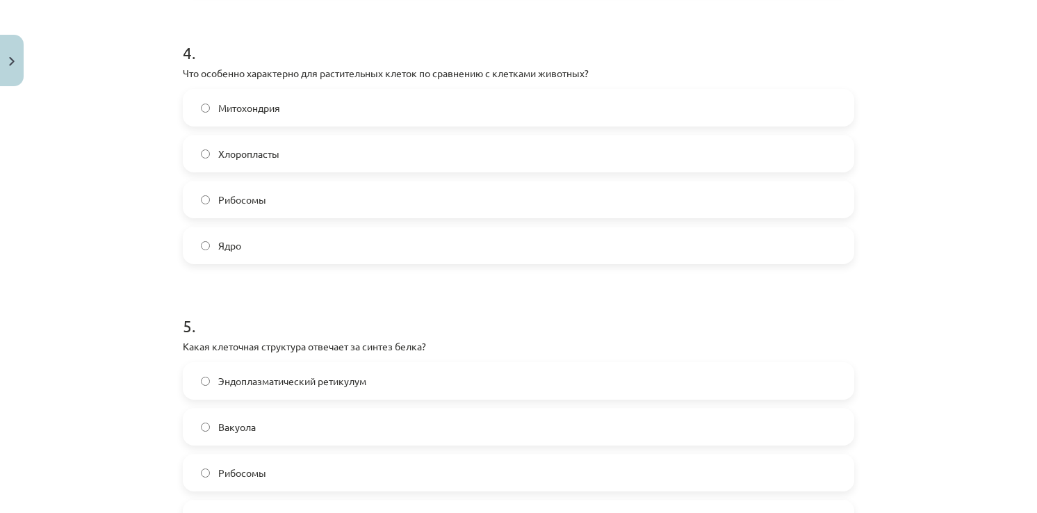
scroll to position [1147, 0]
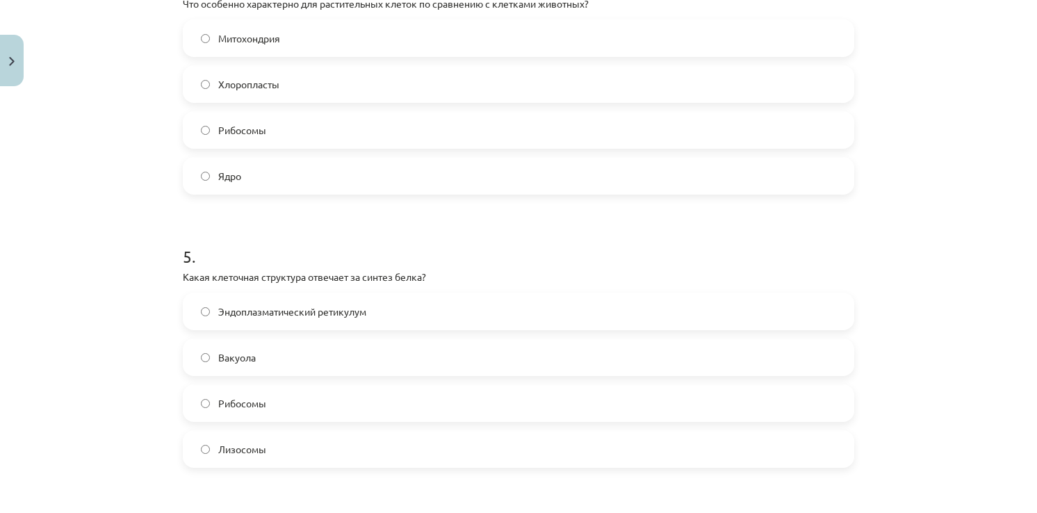
click at [226, 128] on span "Рибосомы" at bounding box center [242, 130] width 48 height 15
click at [225, 399] on span "Рибосомы" at bounding box center [242, 403] width 48 height 15
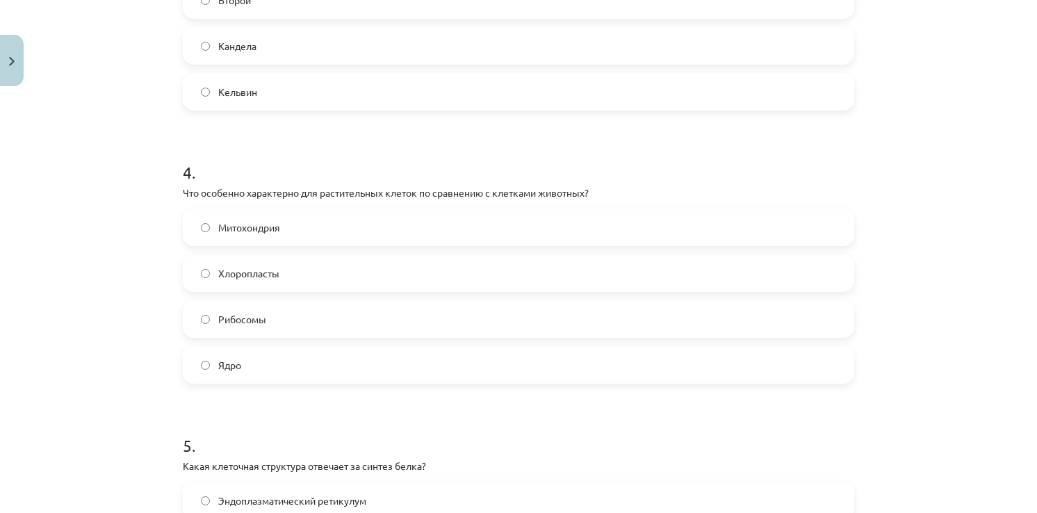
scroll to position [938, 0]
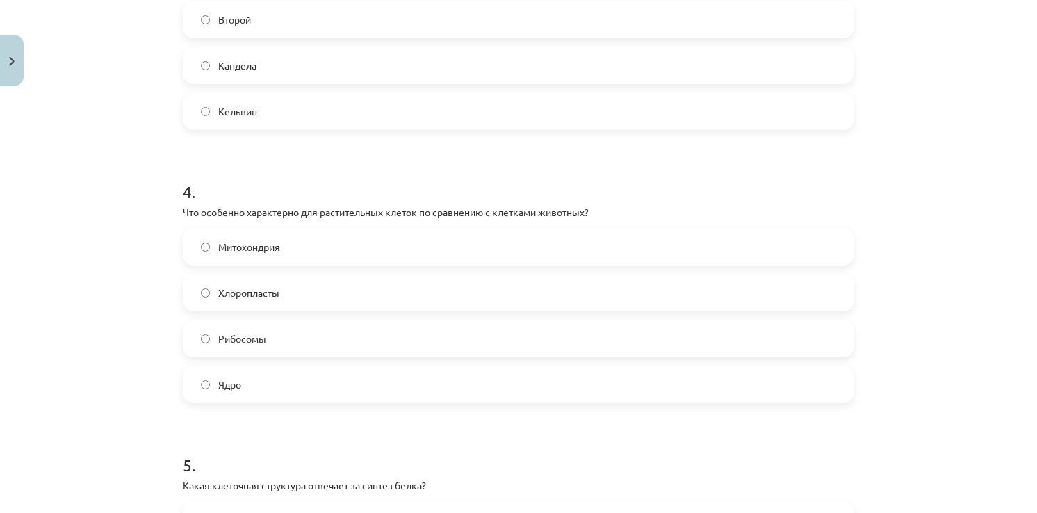
click at [232, 282] on label "Хлоропласты" at bounding box center [518, 292] width 669 height 35
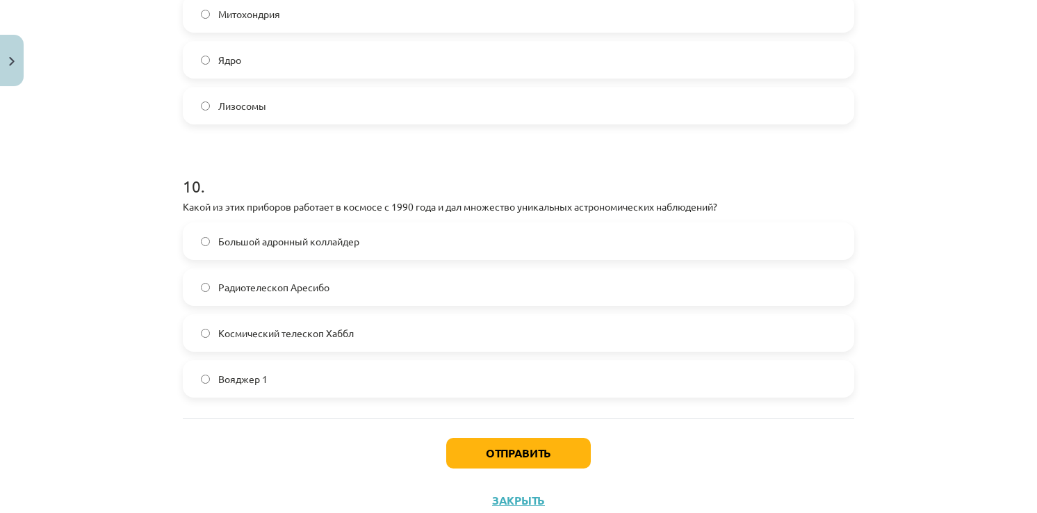
scroll to position [2558, 0]
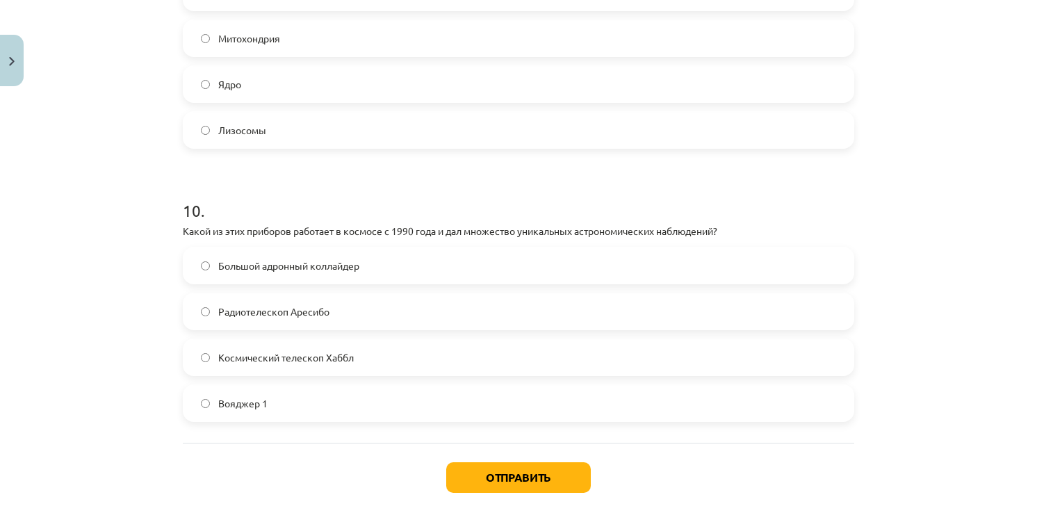
click at [193, 348] on label "Космический телескоп Хаббл" at bounding box center [518, 357] width 669 height 35
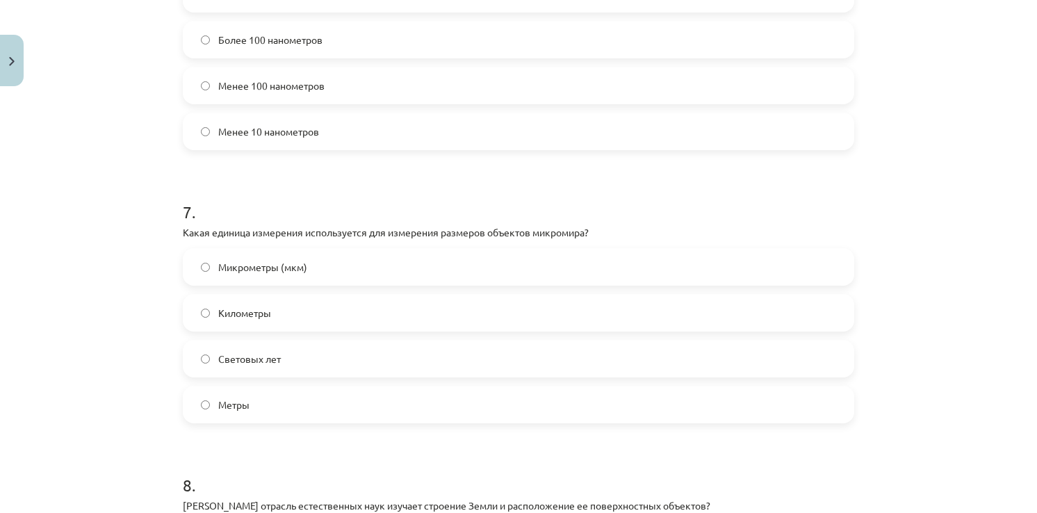
scroll to position [1668, 0]
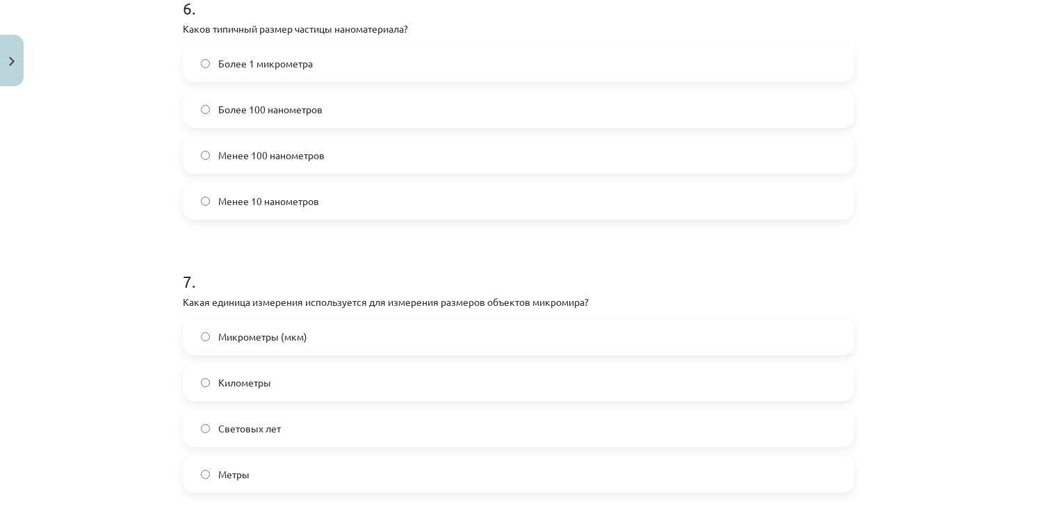
click at [258, 59] on span "Более 1 микрометра" at bounding box center [265, 63] width 95 height 15
click at [219, 200] on span "Менее 10 нанометров" at bounding box center [268, 201] width 101 height 15
click at [232, 50] on label "Более 1 микрометра" at bounding box center [518, 63] width 669 height 35
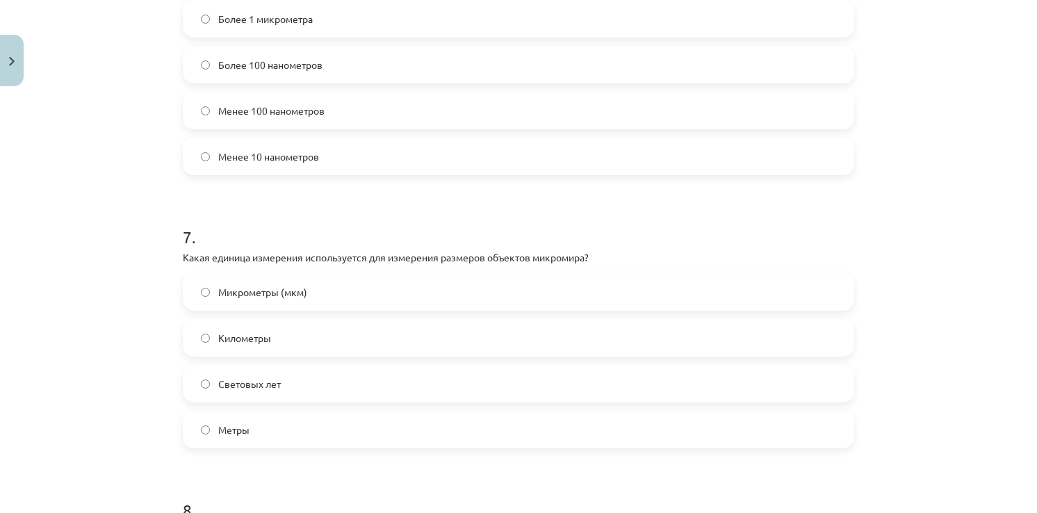
scroll to position [1738, 0]
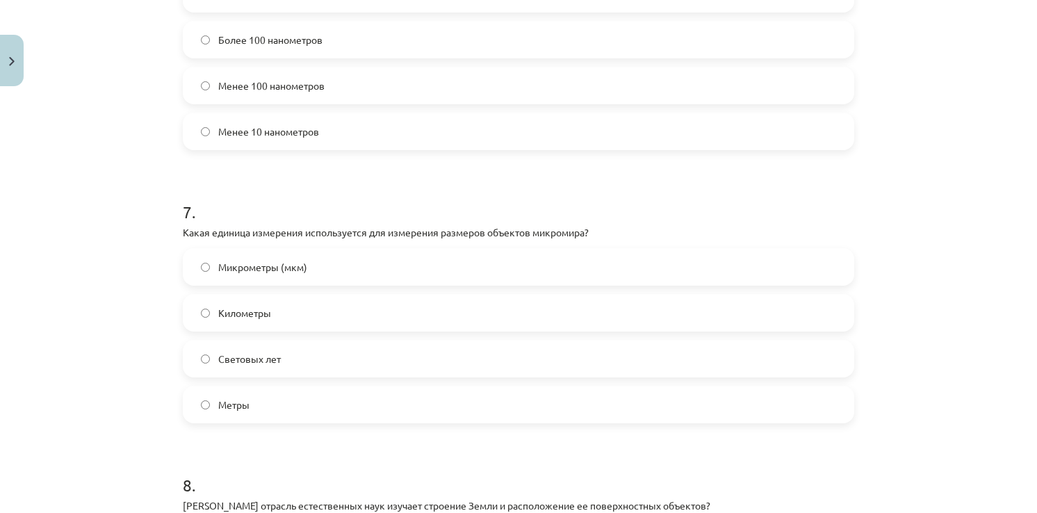
click at [274, 266] on span "Микрометры (мкм)" at bounding box center [262, 267] width 89 height 15
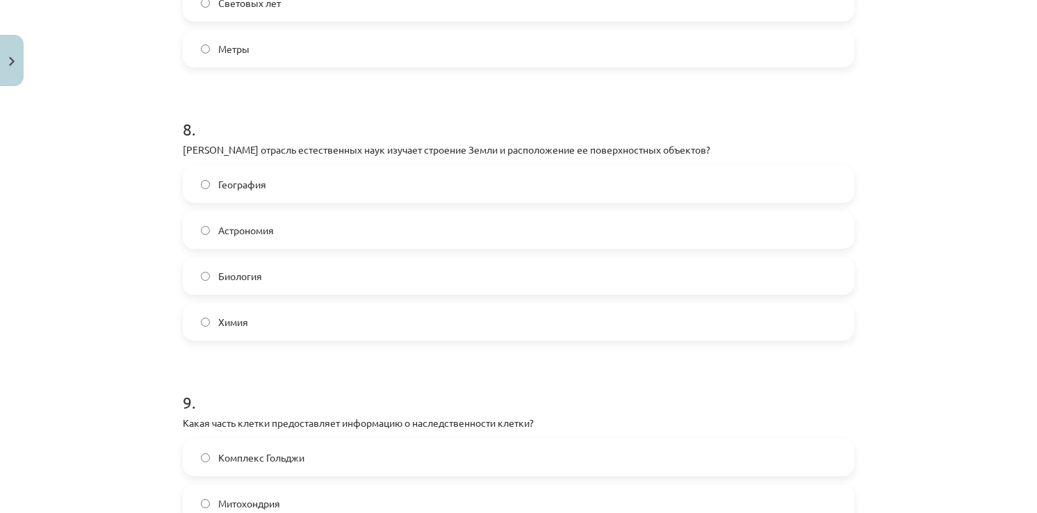
scroll to position [2085, 0]
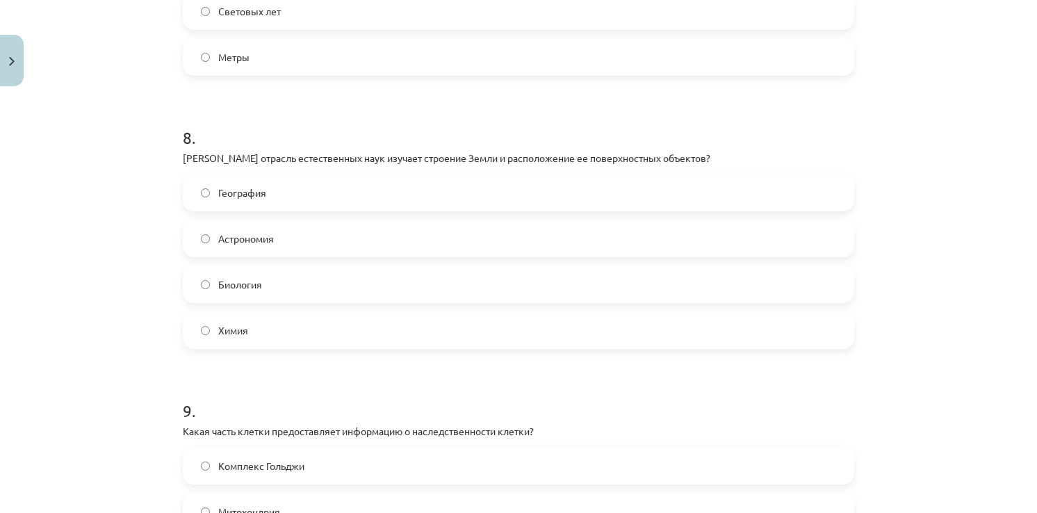
click at [236, 208] on label "География" at bounding box center [518, 192] width 669 height 35
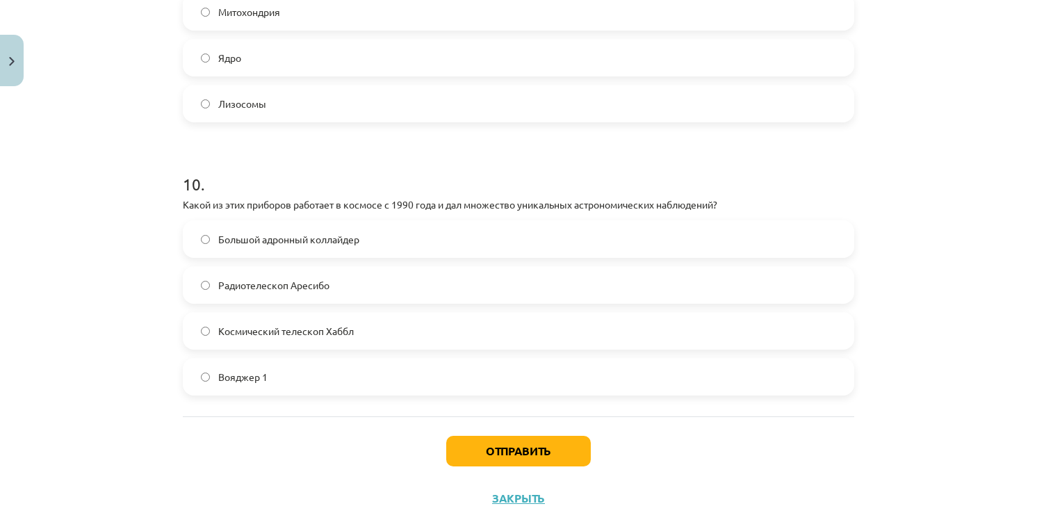
scroll to position [2628, 0]
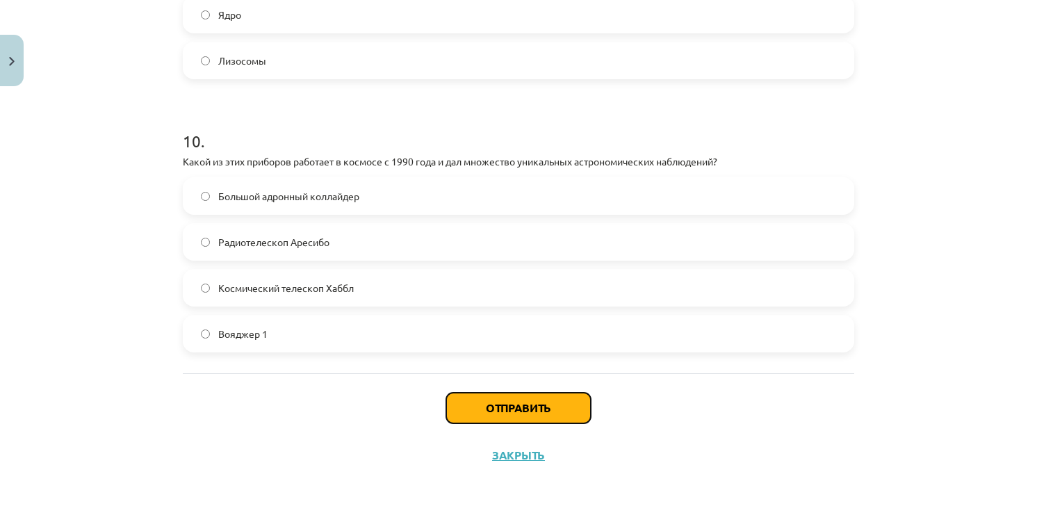
click at [541, 416] on button "Отправить" at bounding box center [518, 408] width 145 height 31
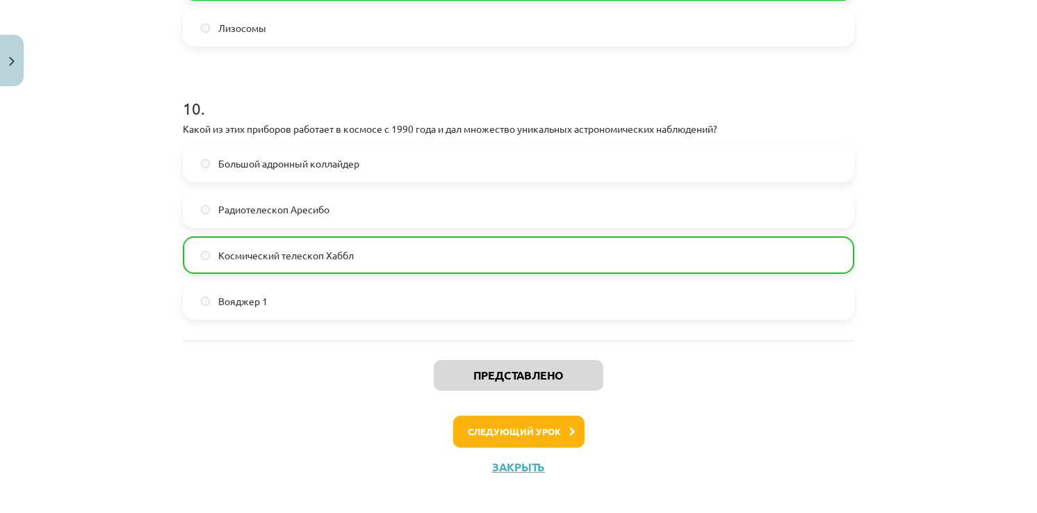
scroll to position [2672, 0]
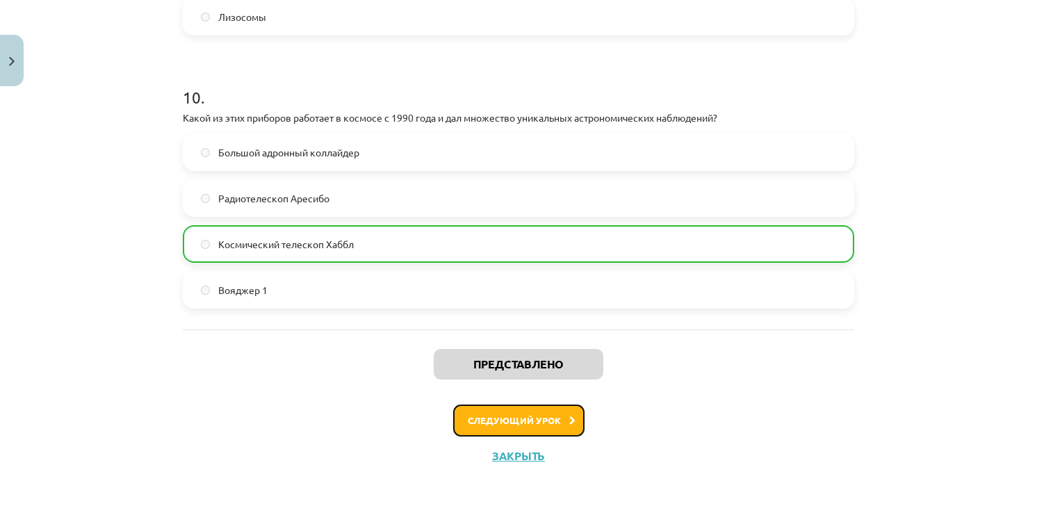
click at [541, 417] on button "Следующий урок" at bounding box center [518, 421] width 131 height 32
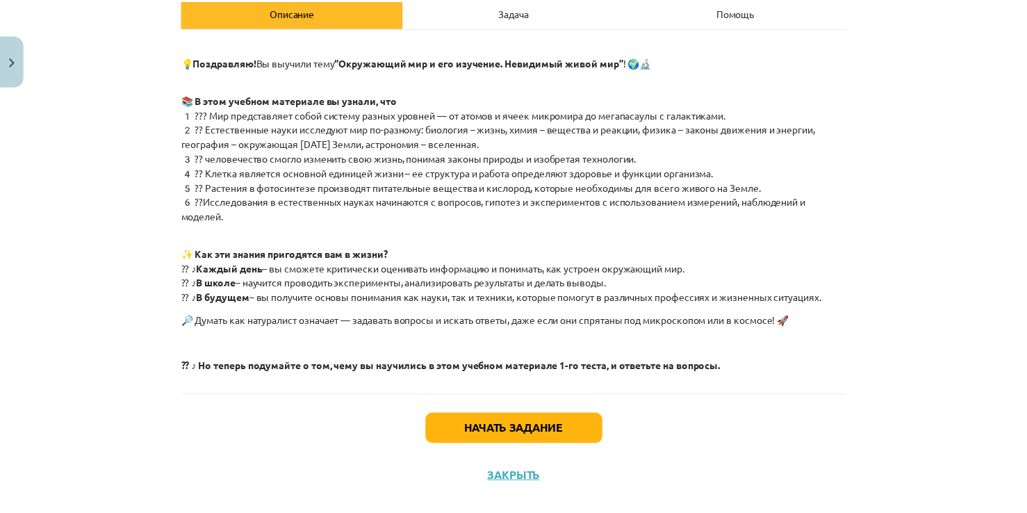
scroll to position [231, 0]
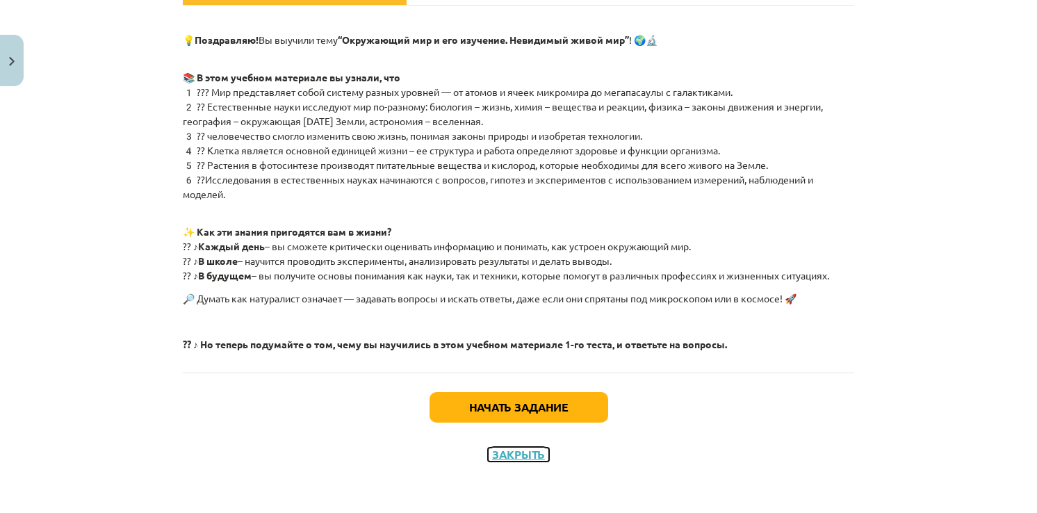
click at [519, 450] on button "Закрыть" at bounding box center [518, 455] width 61 height 14
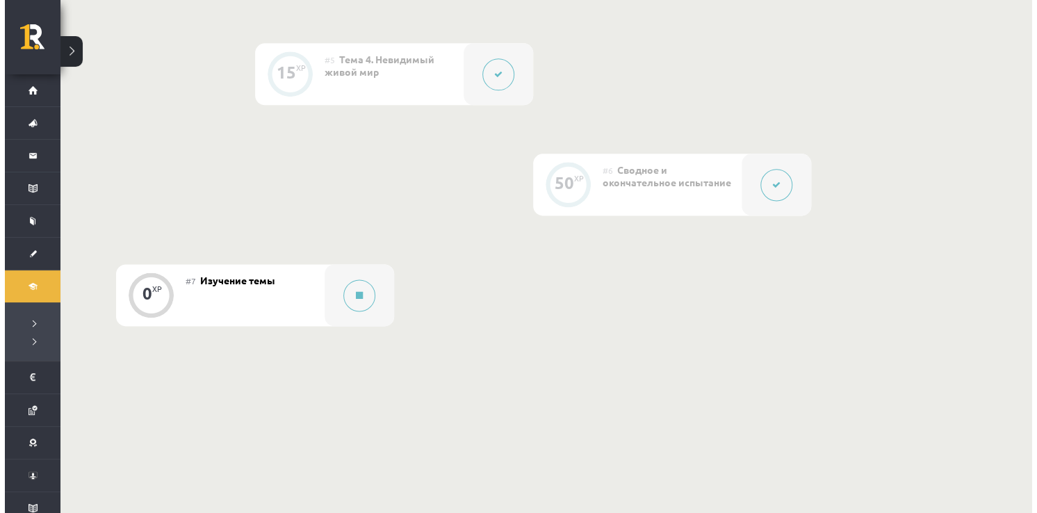
scroll to position [830, 0]
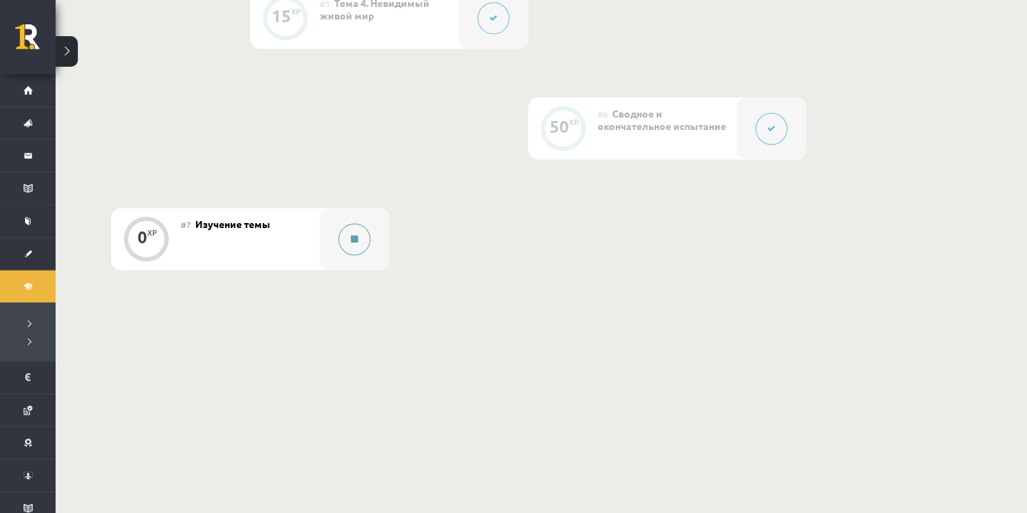
click at [373, 236] on div at bounding box center [355, 239] width 70 height 62
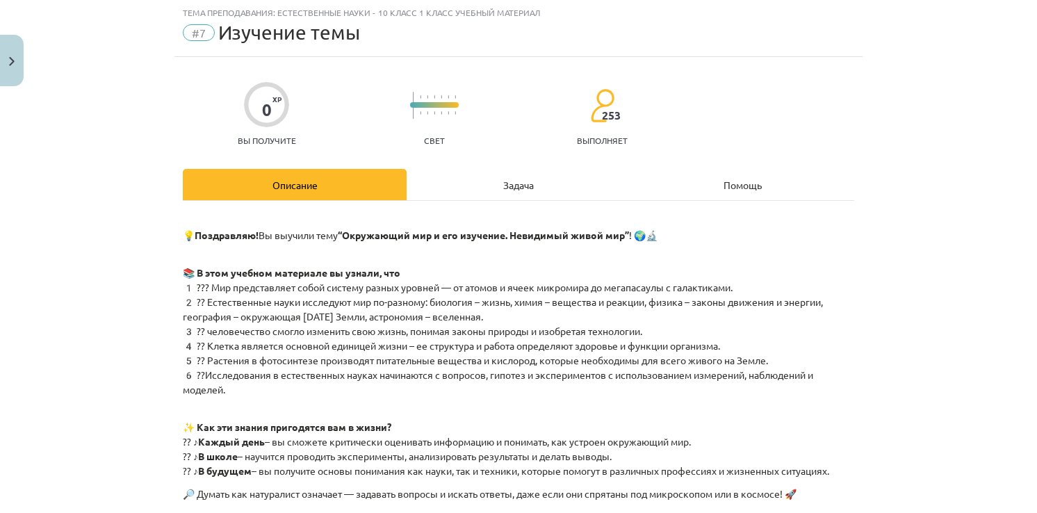
scroll to position [70, 0]
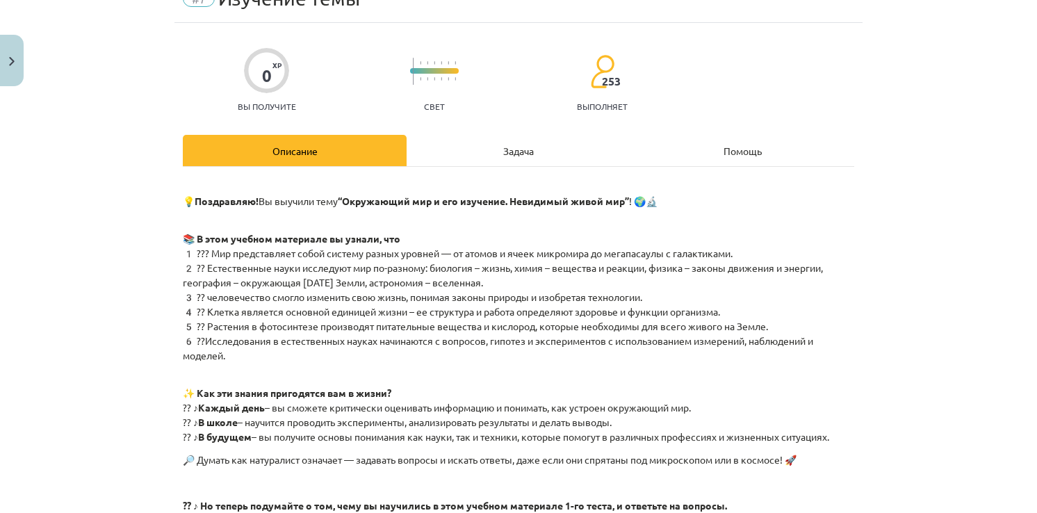
click at [511, 152] on div "Задача" at bounding box center [519, 150] width 224 height 31
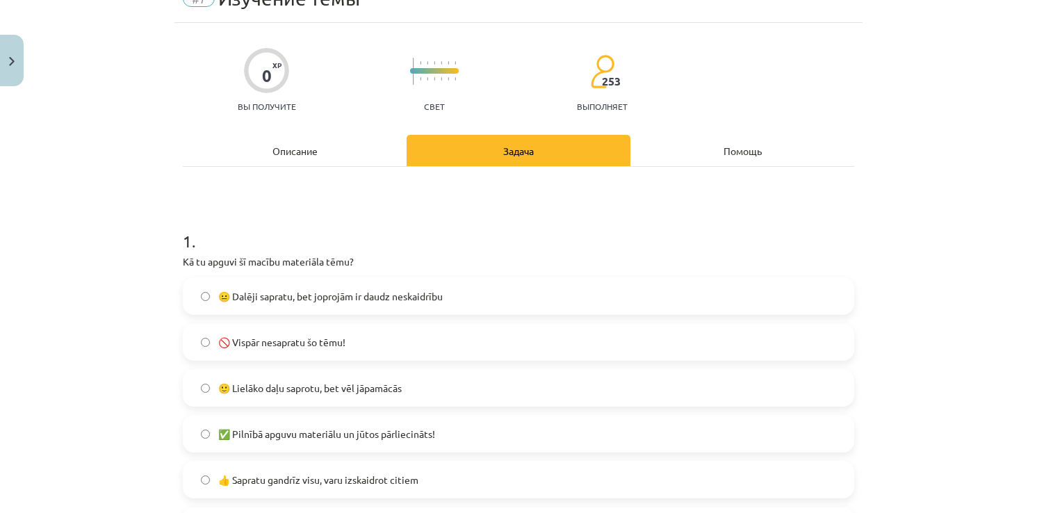
scroll to position [35, 0]
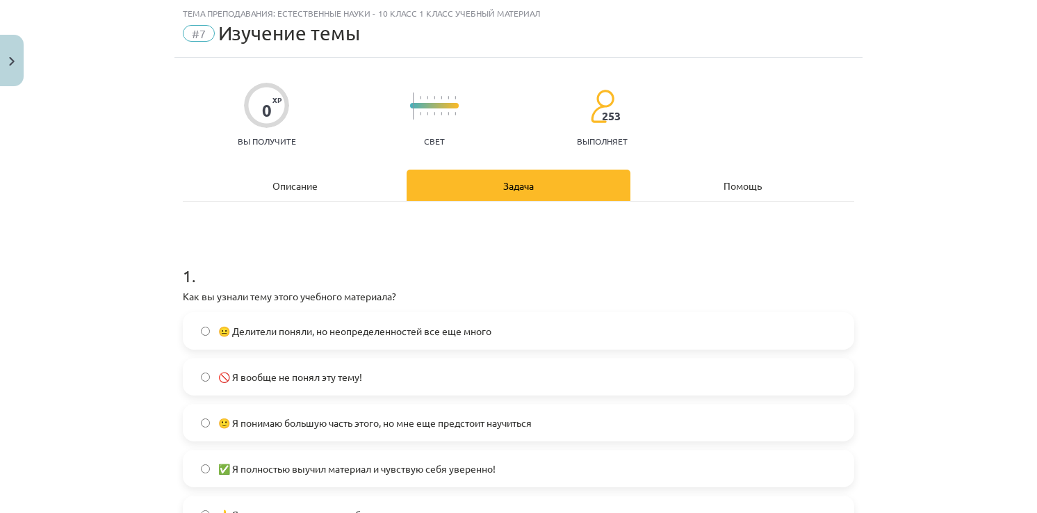
click at [216, 430] on label "🙂 Я понимаю большую часть этого, но мне еще предстоит научиться" at bounding box center [518, 422] width 669 height 35
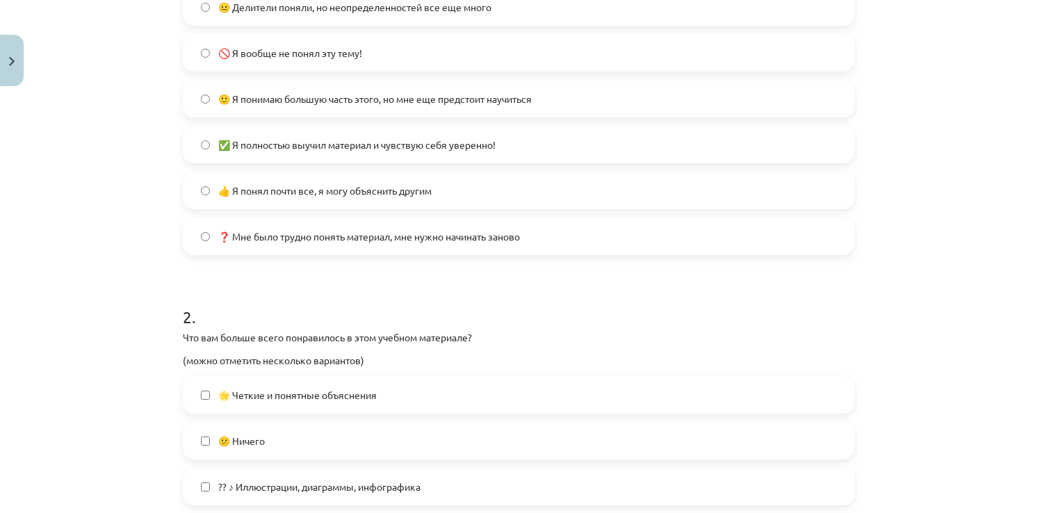
scroll to position [382, 0]
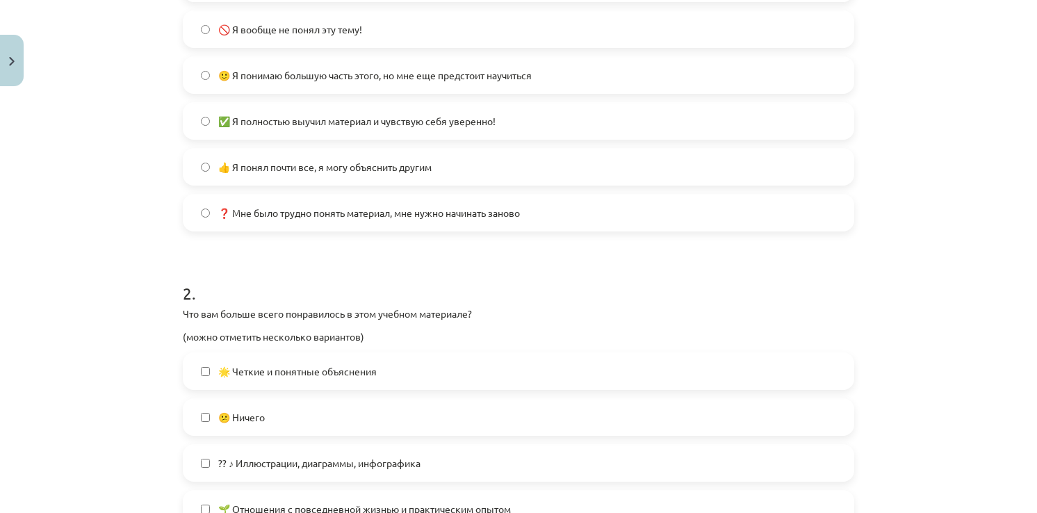
click at [227, 374] on span "🌟 Четкие и понятные объяснения" at bounding box center [297, 371] width 158 height 15
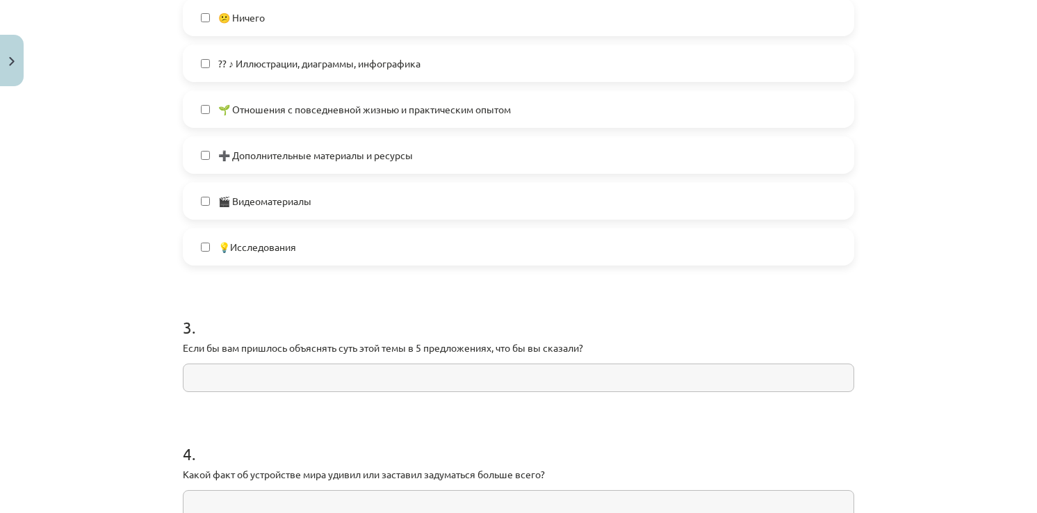
scroll to position [940, 0]
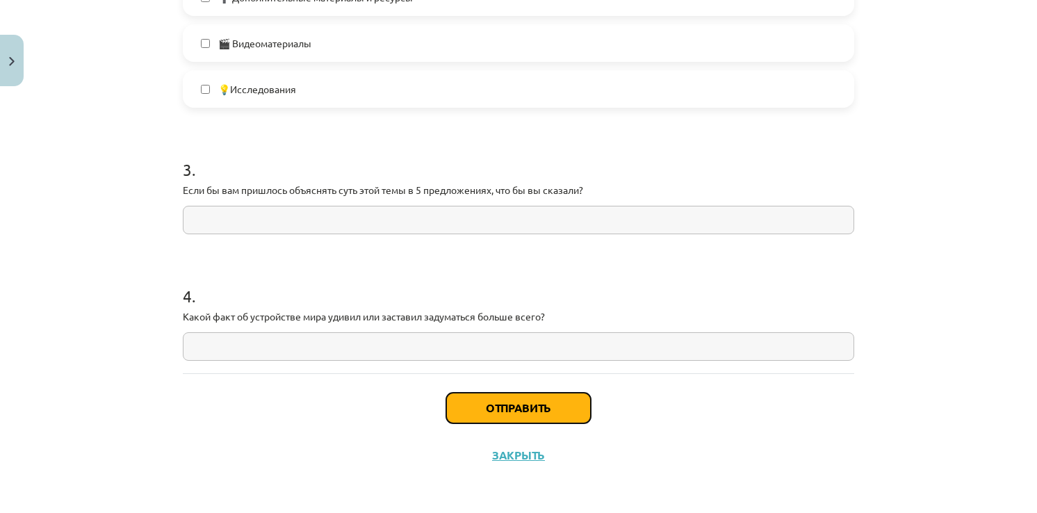
click at [519, 421] on button "Отправить" at bounding box center [518, 408] width 145 height 31
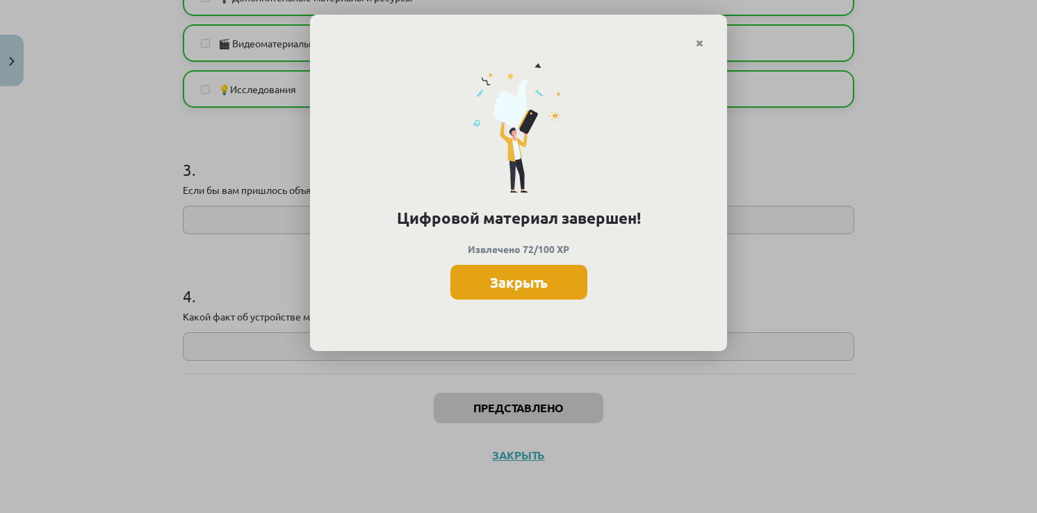
click at [530, 279] on button "Закрыть" at bounding box center [518, 282] width 137 height 35
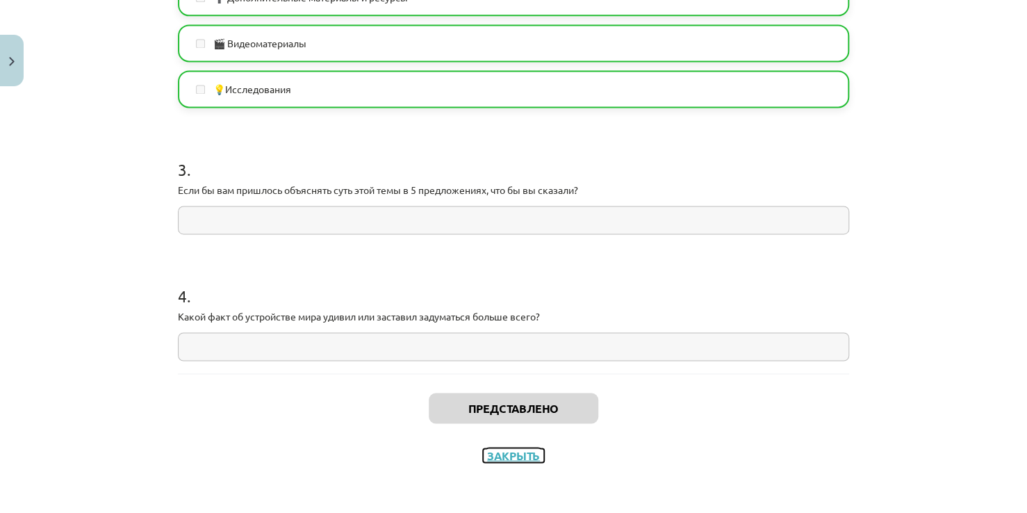
click at [519, 457] on button "Закрыть" at bounding box center [513, 455] width 61 height 14
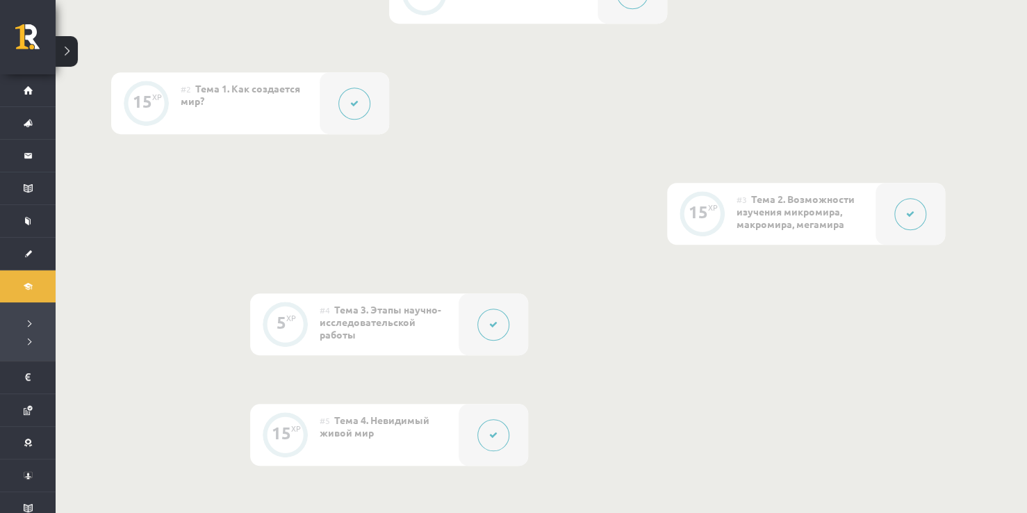
scroll to position [0, 0]
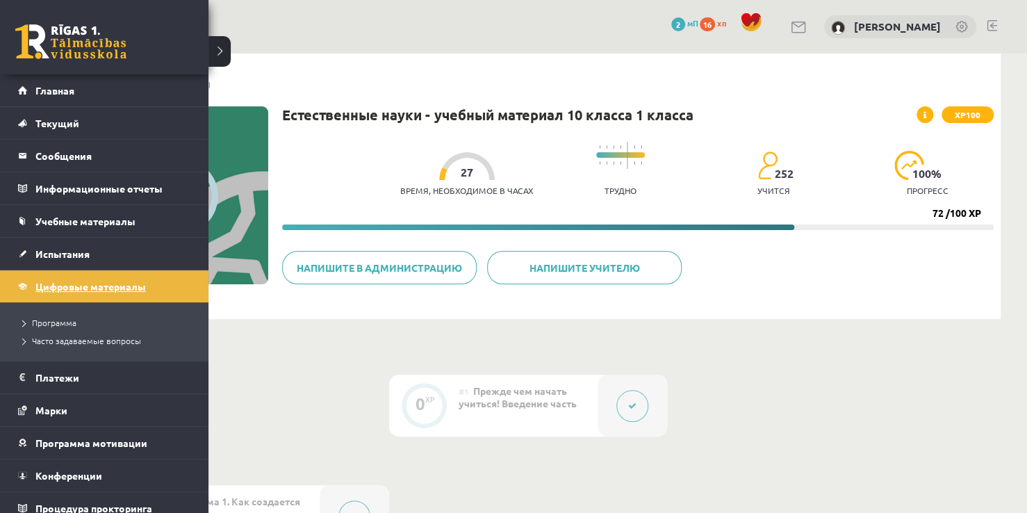
click at [63, 286] on span "Цифровые материалы" at bounding box center [90, 286] width 111 height 13
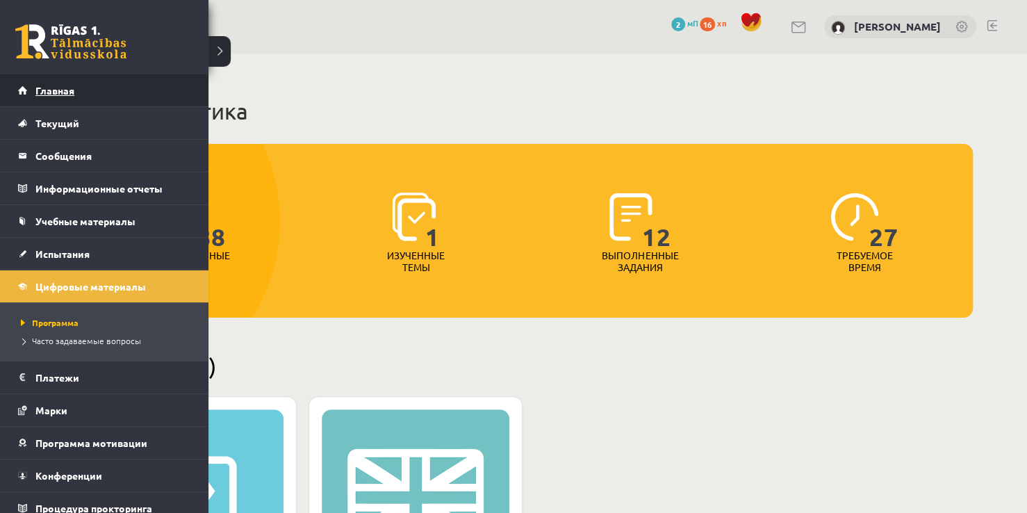
click at [42, 80] on link "Главная" at bounding box center [104, 90] width 173 height 32
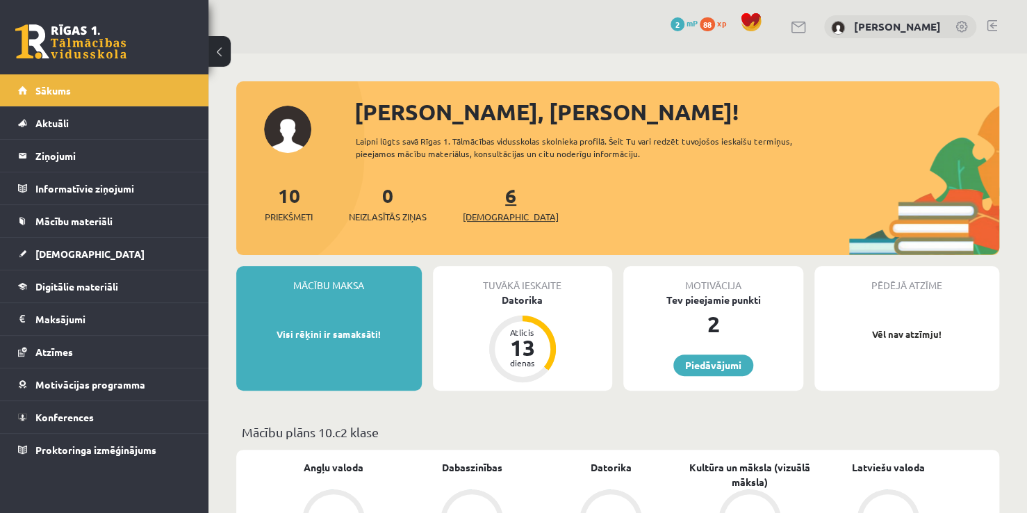
click at [496, 215] on span "[DEMOGRAPHIC_DATA]" at bounding box center [511, 217] width 96 height 14
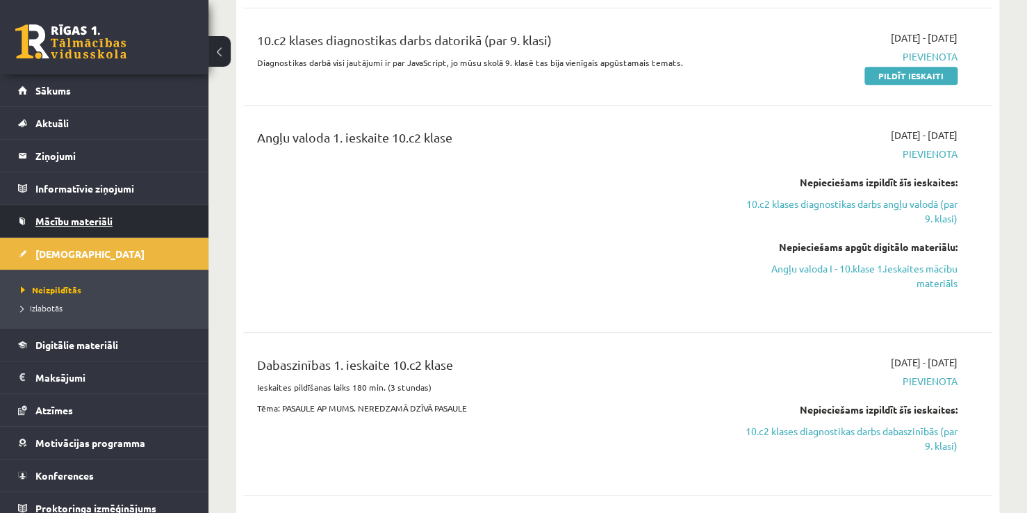
scroll to position [417, 0]
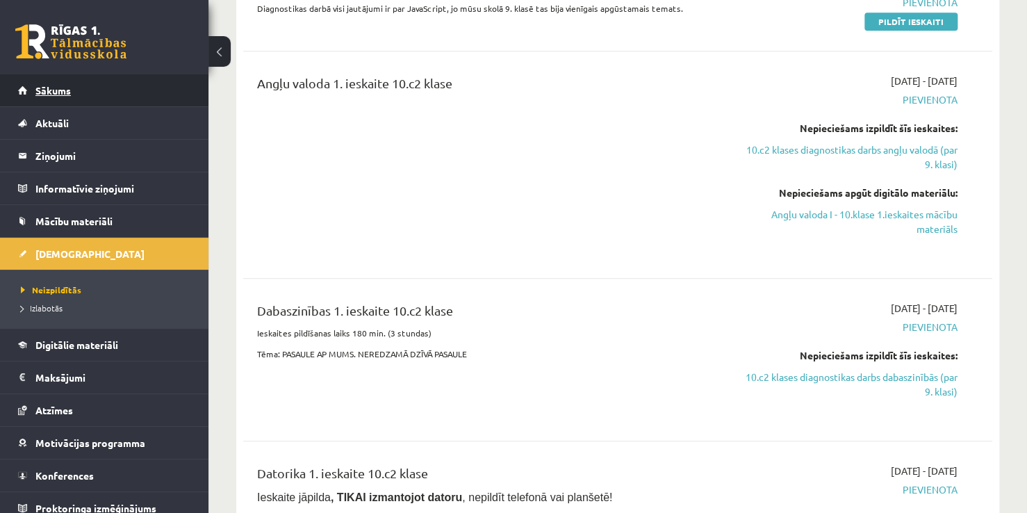
click at [87, 92] on link "Sākums" at bounding box center [104, 90] width 173 height 32
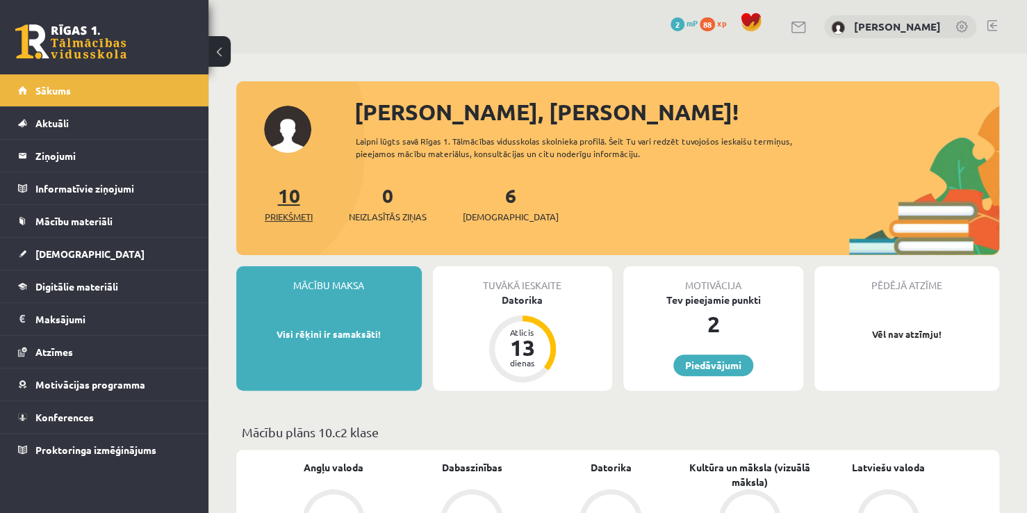
click at [297, 188] on link "10 Priekšmeti" at bounding box center [289, 203] width 48 height 41
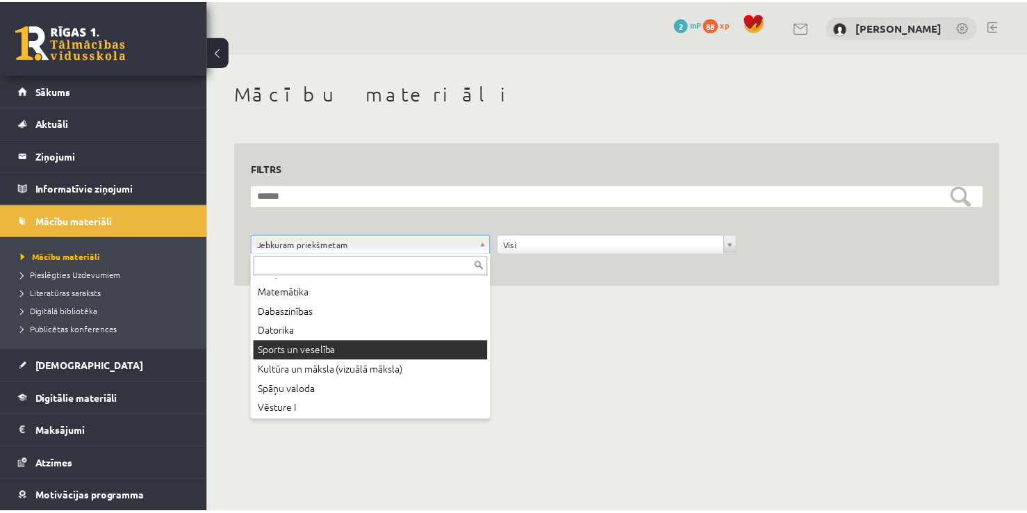
scroll to position [75, 0]
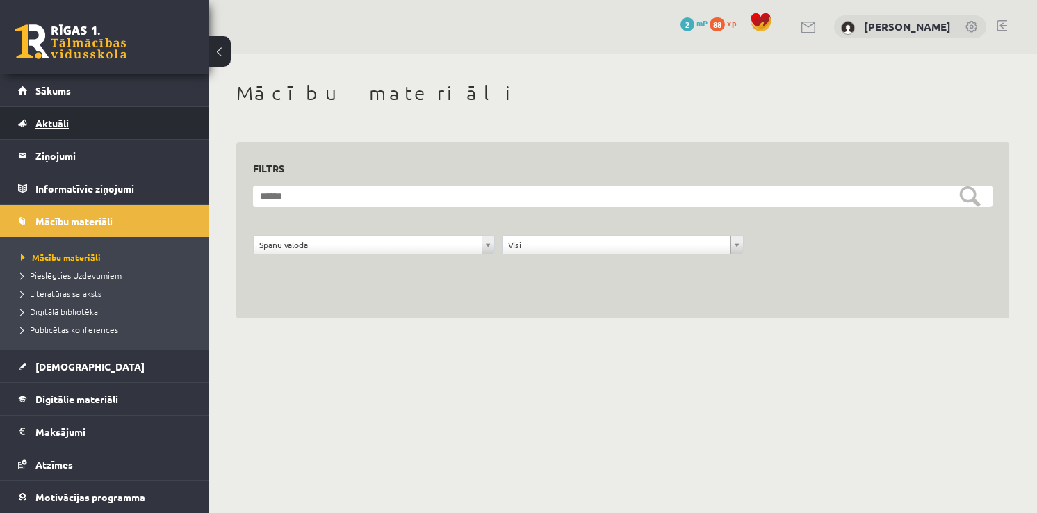
click at [83, 114] on link "Aktuāli" at bounding box center [104, 123] width 173 height 32
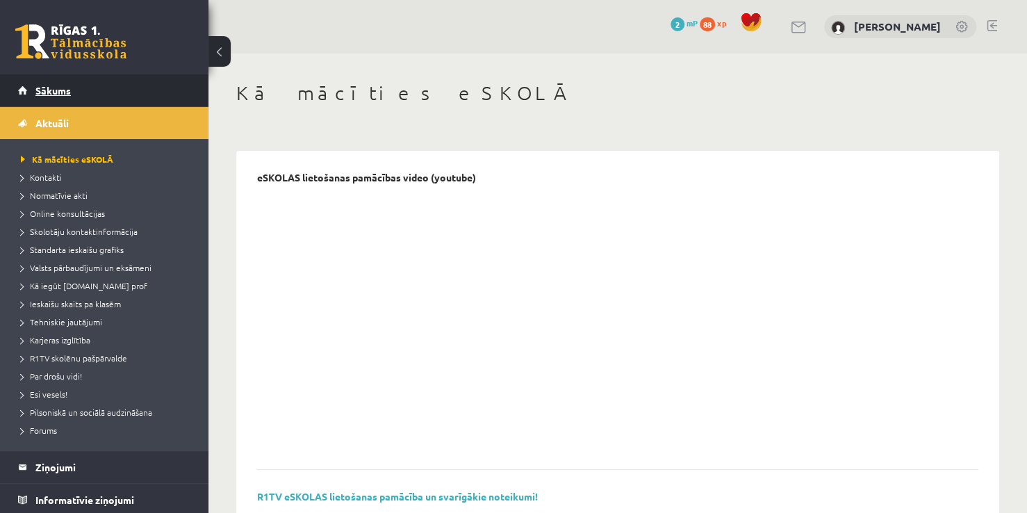
click at [96, 92] on link "Sākums" at bounding box center [104, 90] width 173 height 32
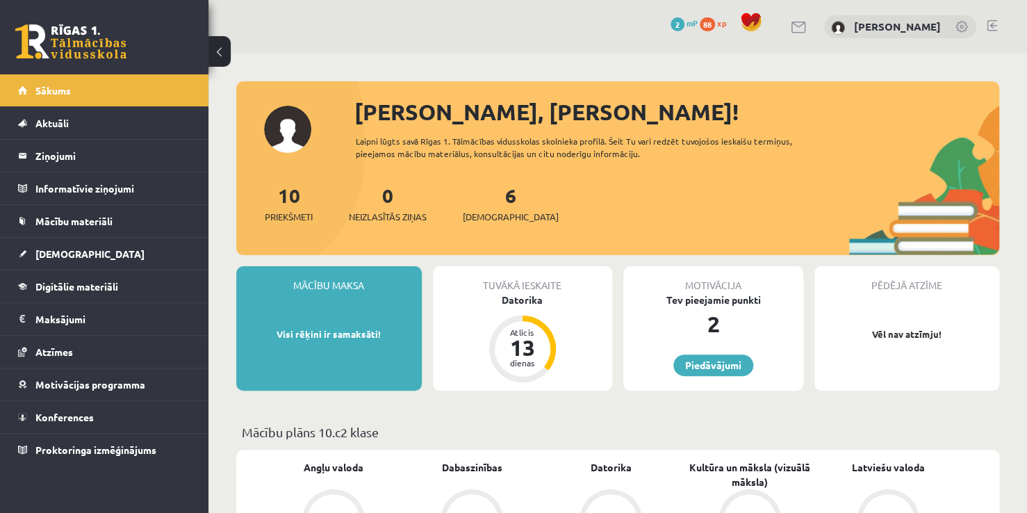
click at [715, 24] on span "88" at bounding box center [707, 24] width 15 height 14
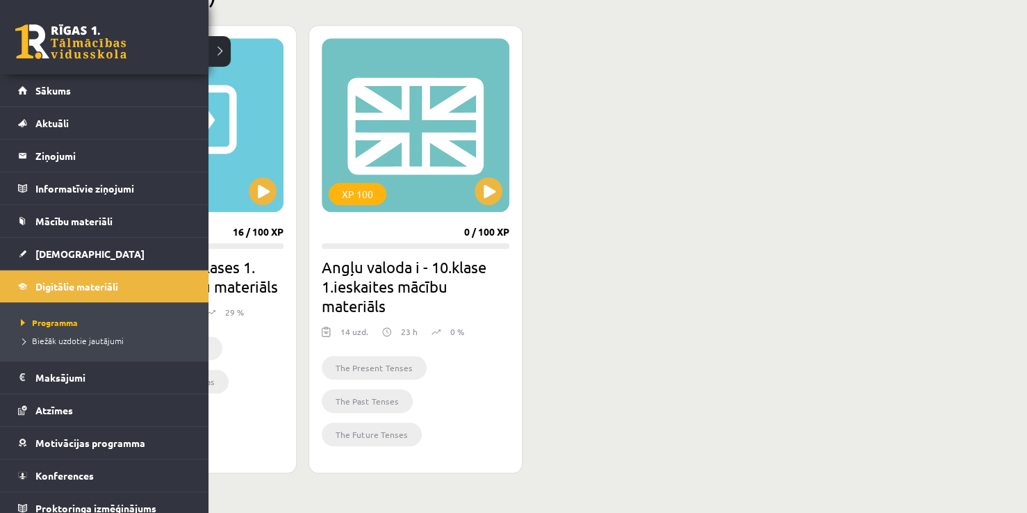
scroll to position [348, 0]
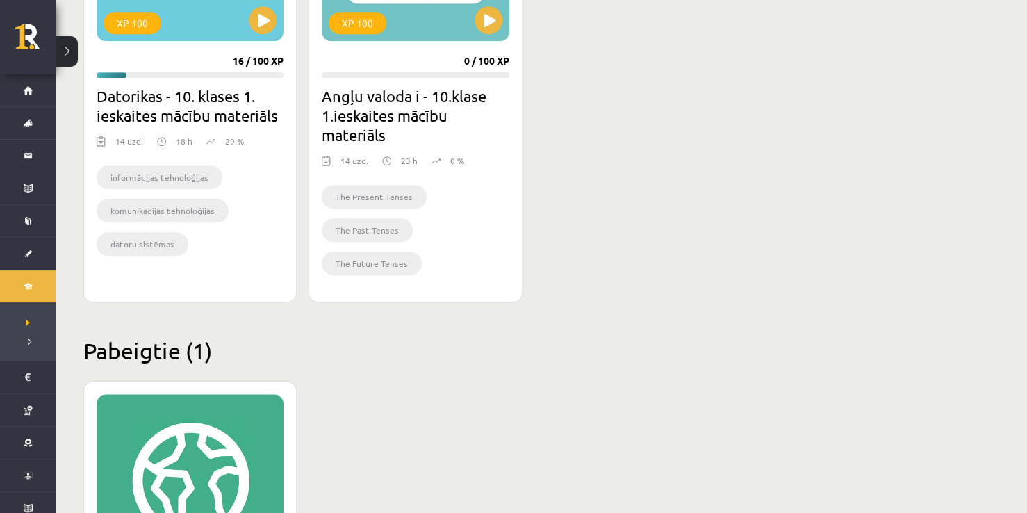
scroll to position [441, 0]
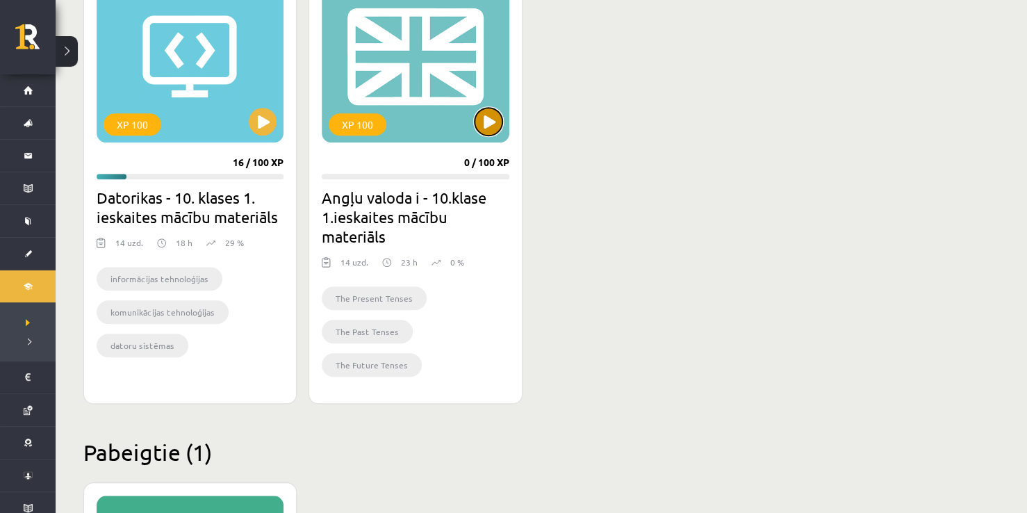
click at [495, 129] on button at bounding box center [489, 122] width 28 height 28
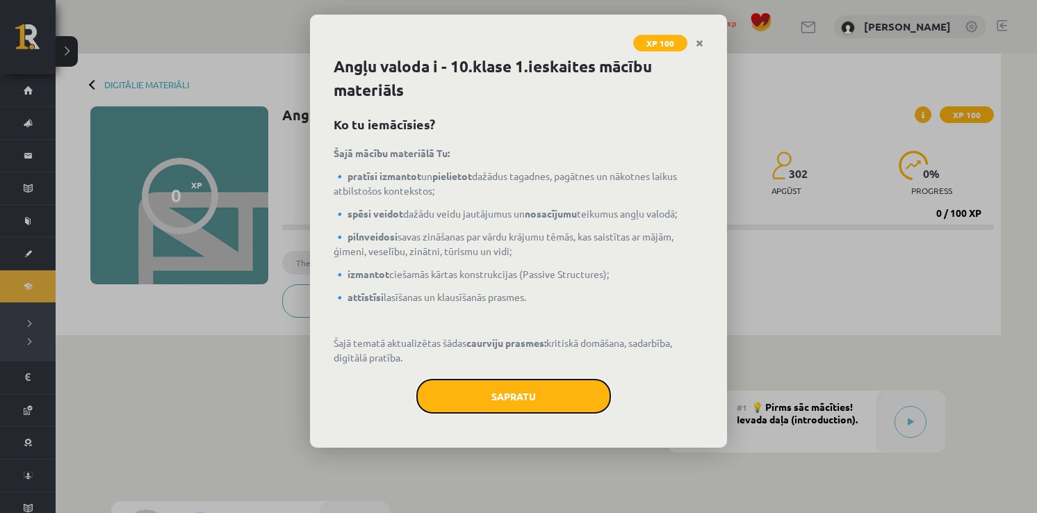
click at [537, 398] on button "Sapratu" at bounding box center [513, 396] width 195 height 35
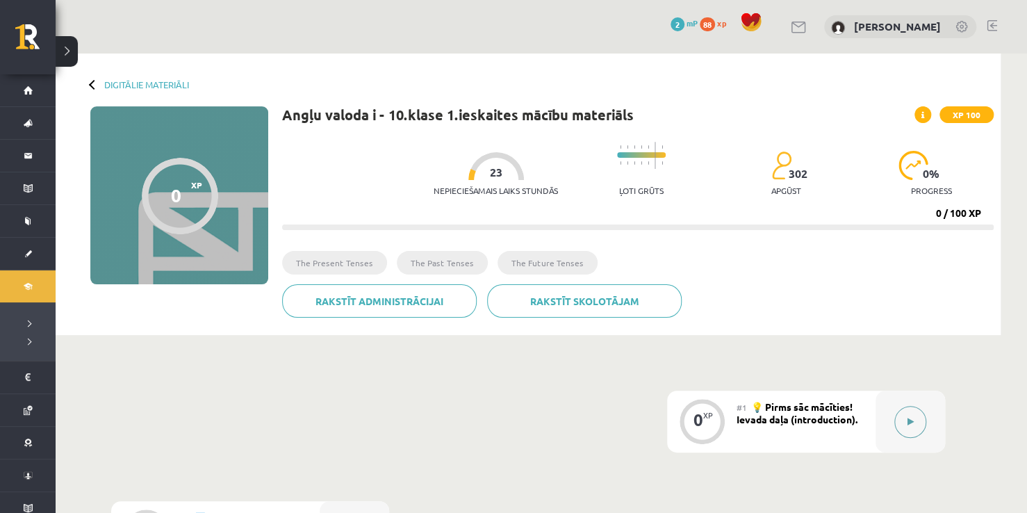
click at [914, 427] on button at bounding box center [911, 422] width 32 height 32
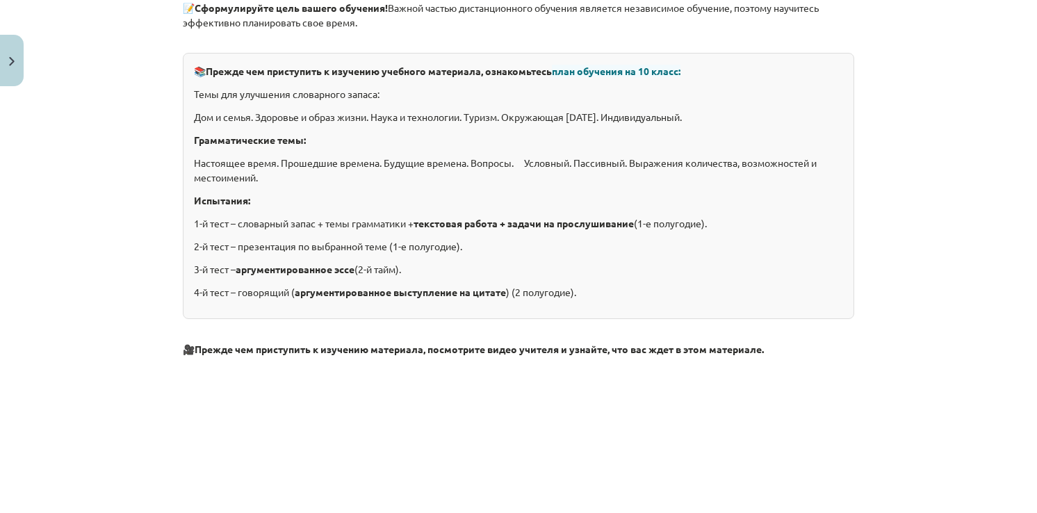
scroll to position [348, 0]
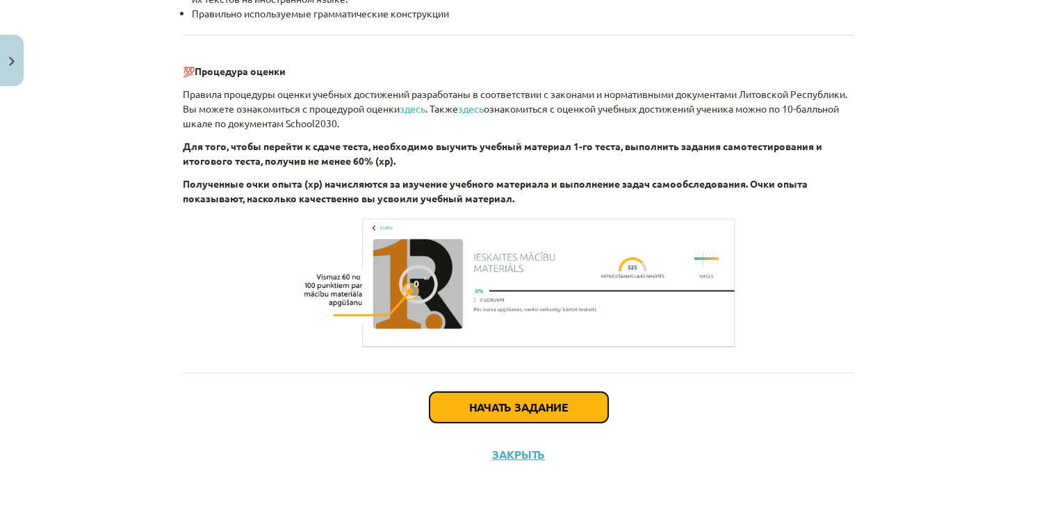
click at [488, 421] on button "Начать задание" at bounding box center [519, 407] width 179 height 31
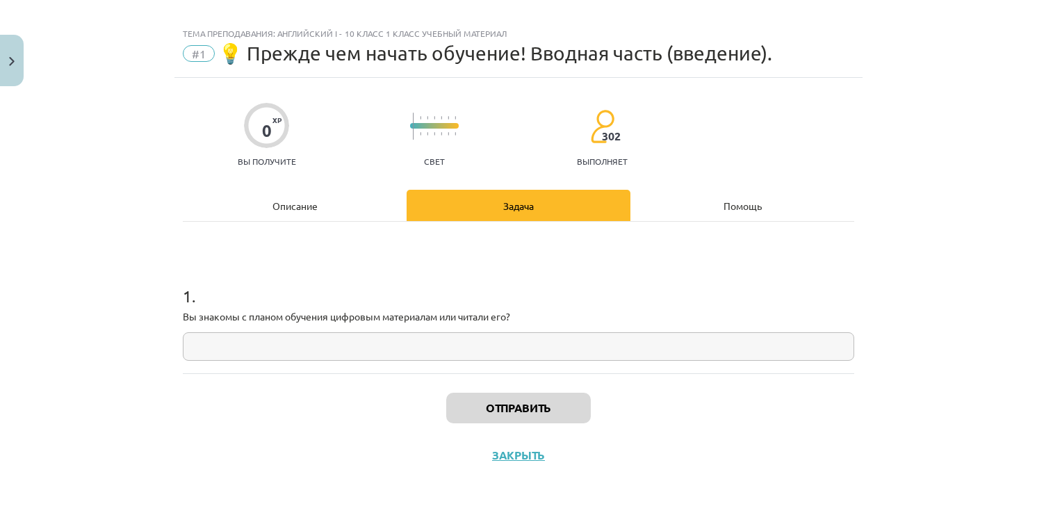
click at [272, 340] on input "text" at bounding box center [518, 346] width 671 height 28
type input "**"
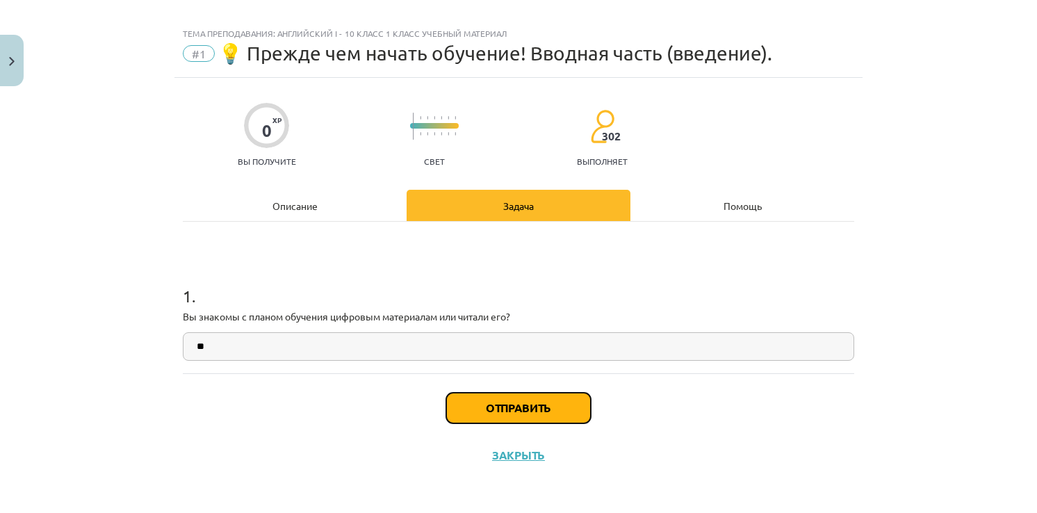
click at [503, 411] on button "Отправить" at bounding box center [518, 408] width 145 height 31
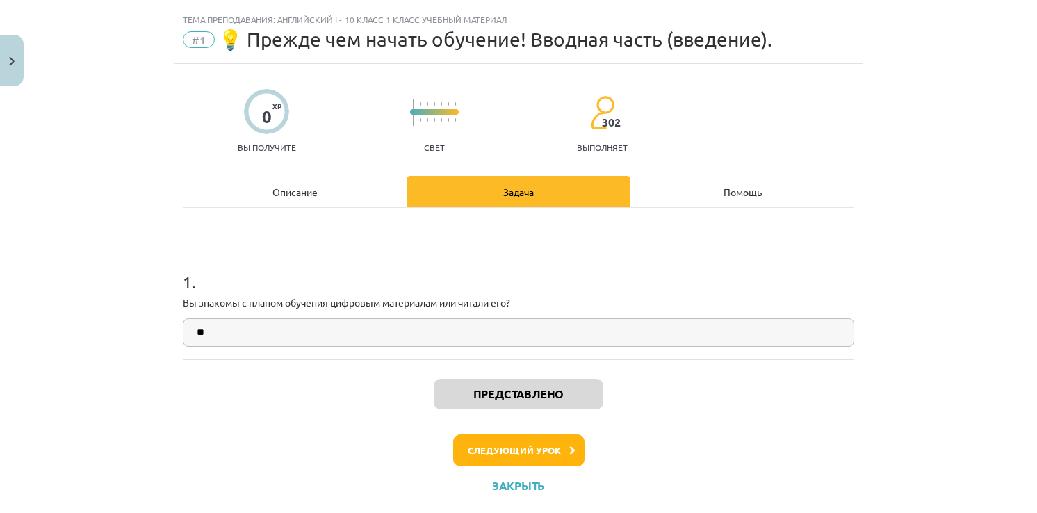
scroll to position [0, 0]
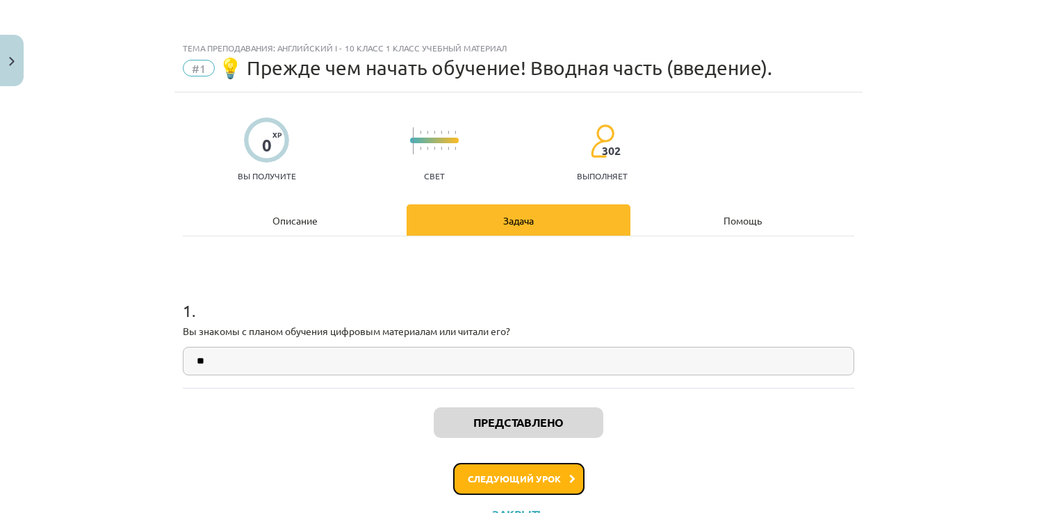
click at [503, 473] on button "Следующий урок" at bounding box center [518, 479] width 131 height 32
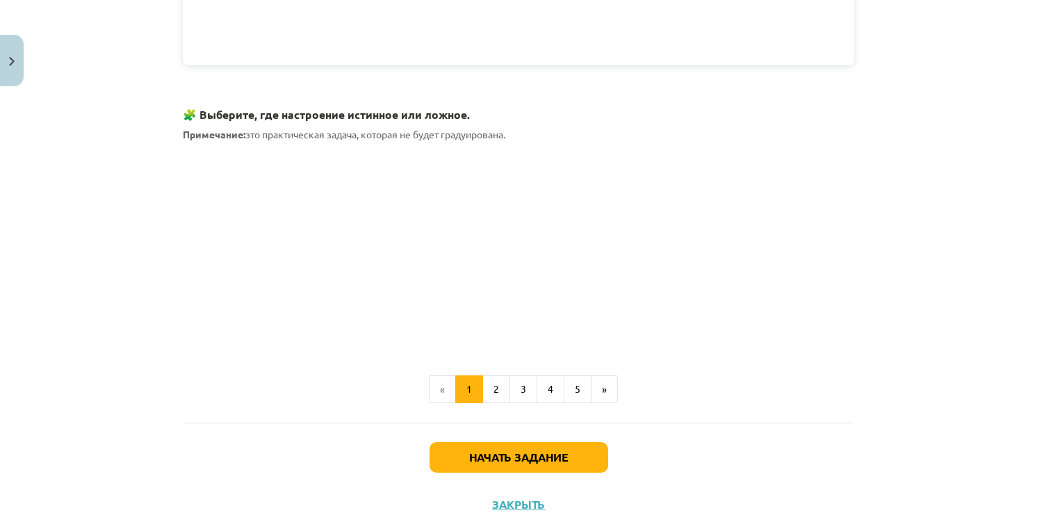
scroll to position [819, 0]
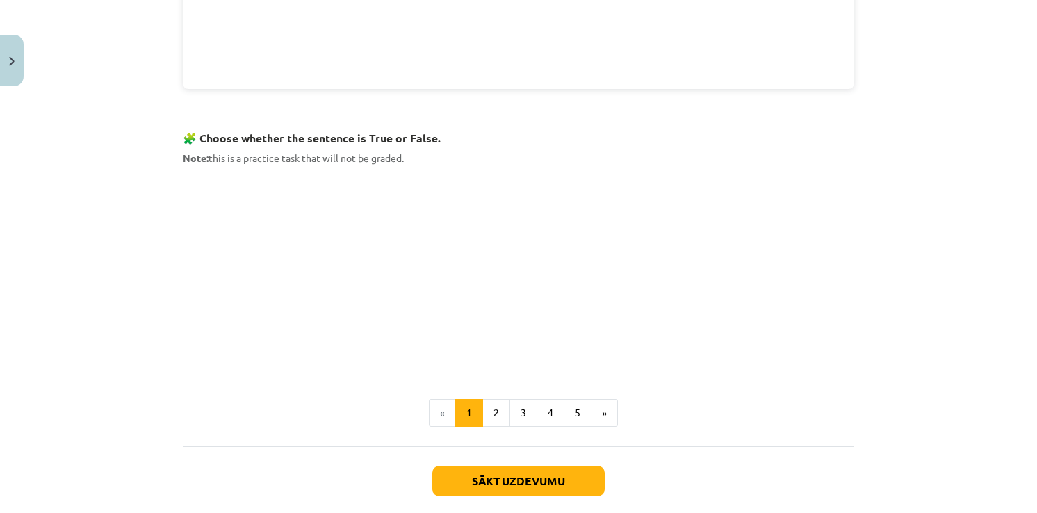
click at [981, 139] on div "Mācību tēma: Angļu valoda i - 10.klase 1.ieskaites mācību materiāls #2 📝 Topic …" at bounding box center [518, 256] width 1037 height 513
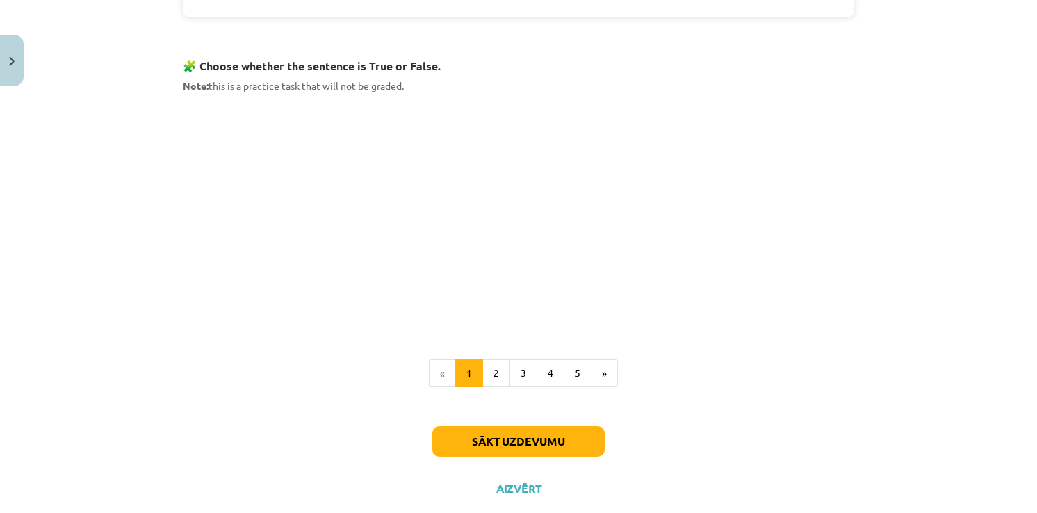
scroll to position [921, 0]
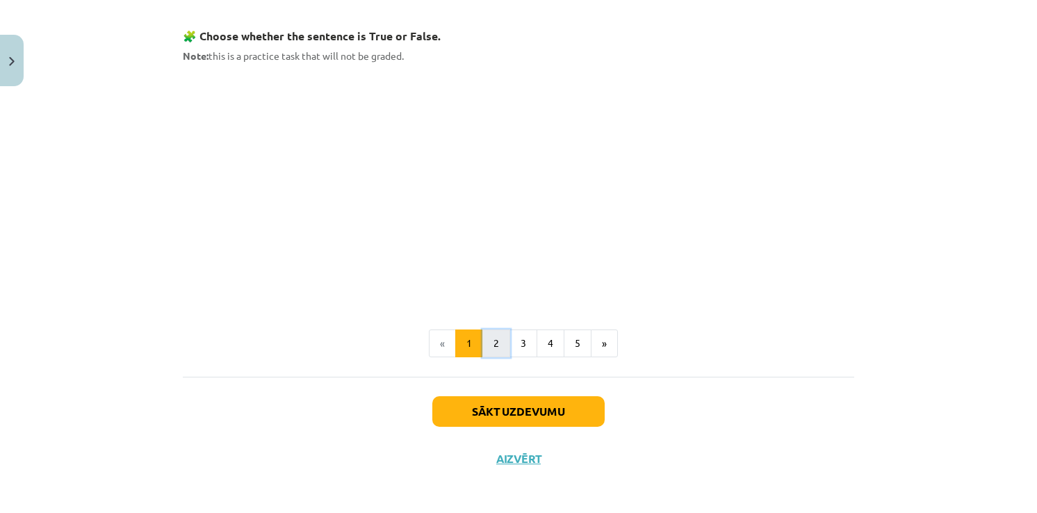
click at [484, 333] on button "2" at bounding box center [496, 343] width 28 height 28
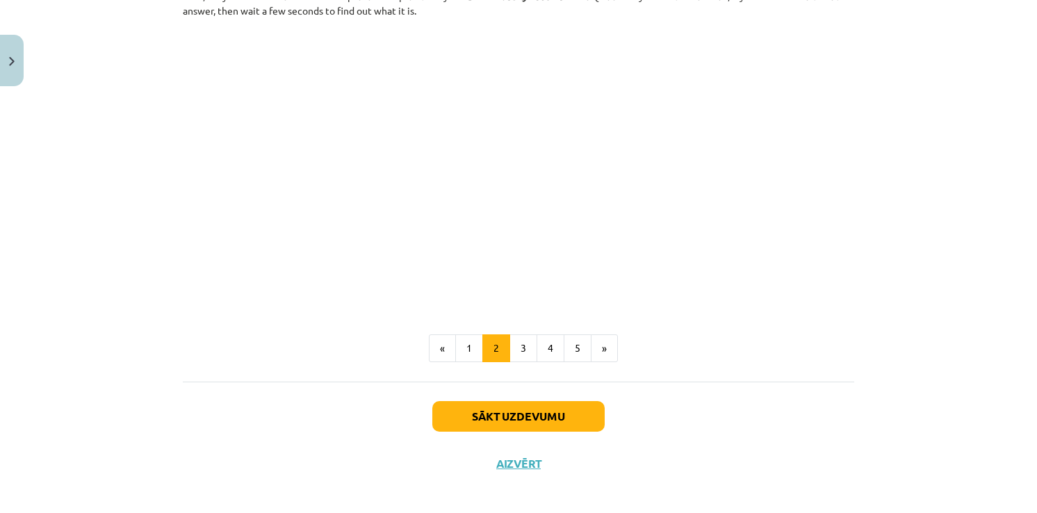
scroll to position [853, 0]
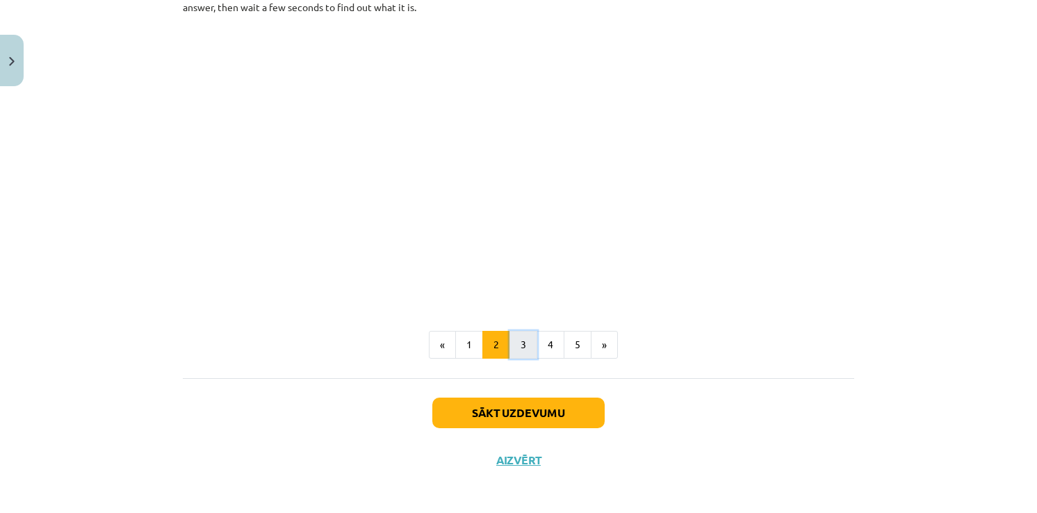
click at [510, 340] on button "3" at bounding box center [523, 345] width 28 height 28
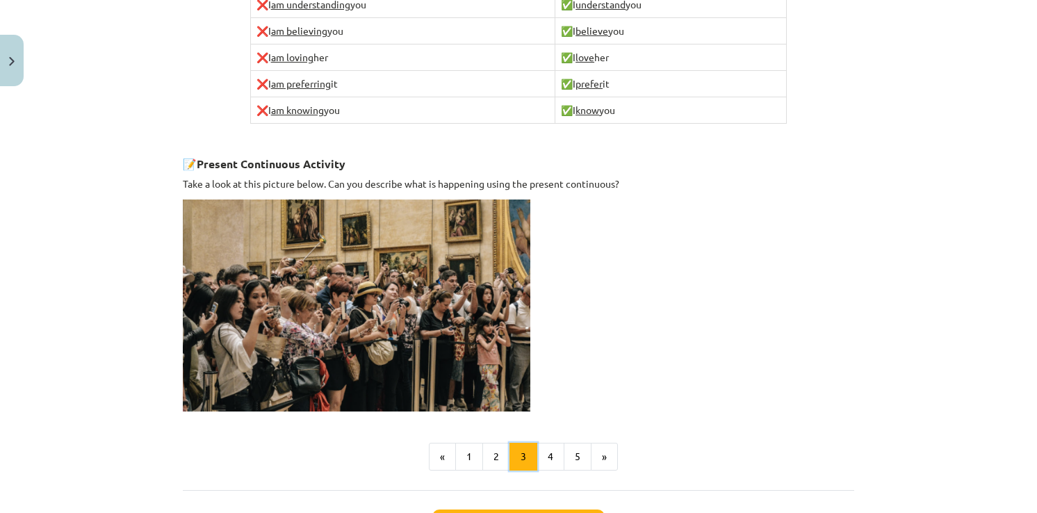
scroll to position [961, 0]
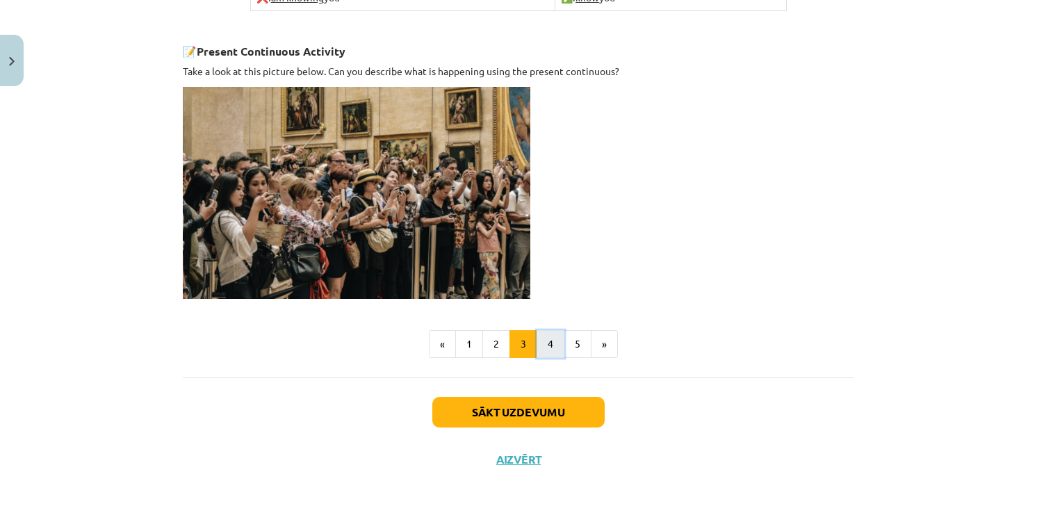
click at [550, 340] on button "4" at bounding box center [551, 344] width 28 height 28
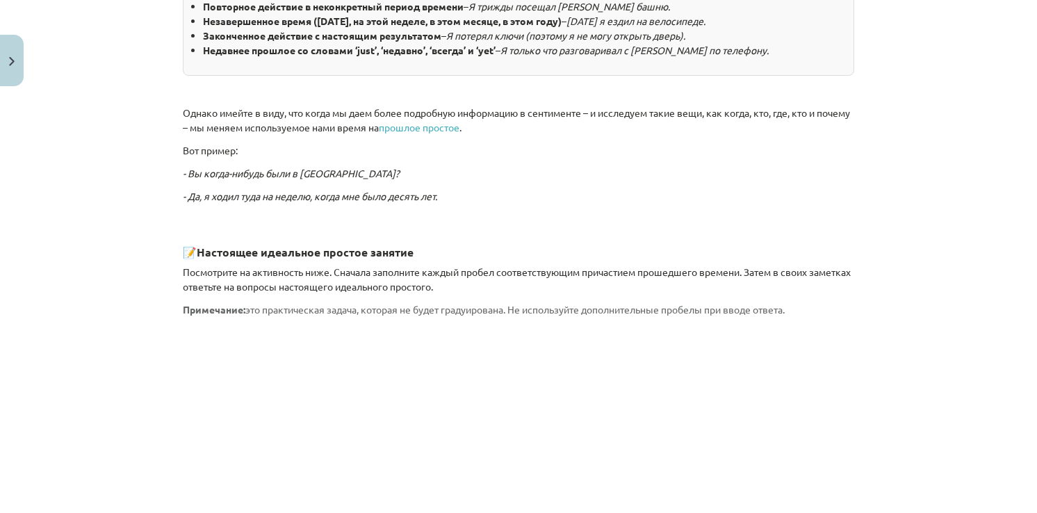
scroll to position [1266, 0]
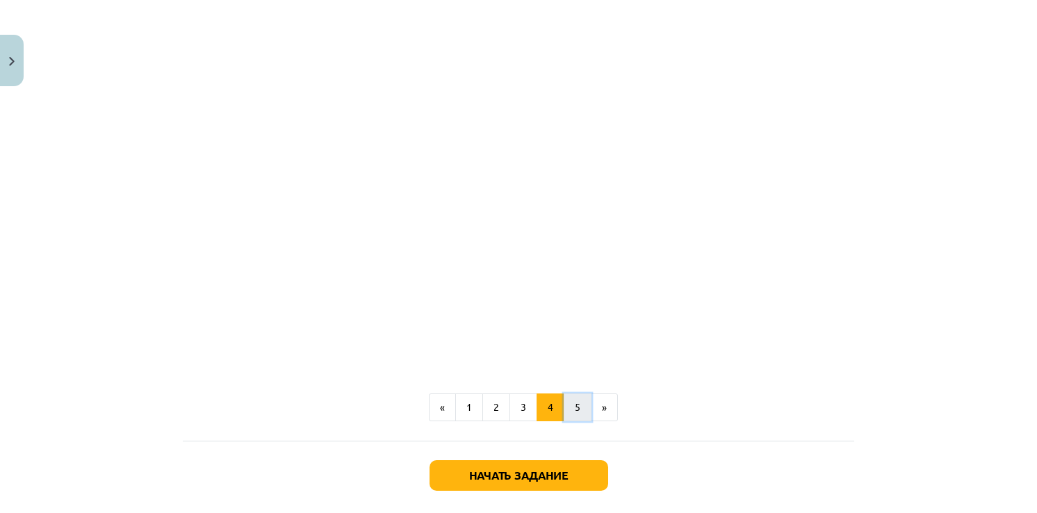
click at [571, 393] on button "5" at bounding box center [578, 407] width 28 height 28
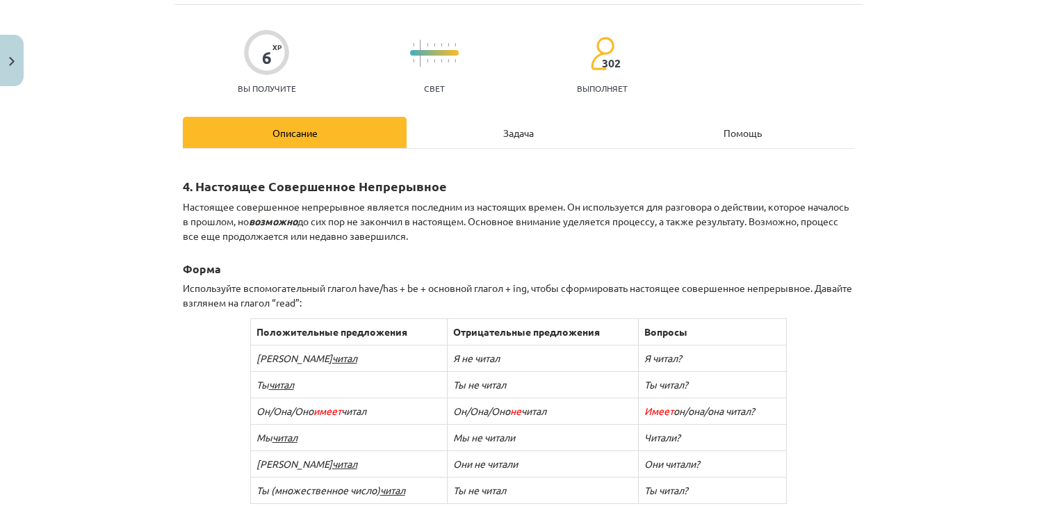
scroll to position [0, 0]
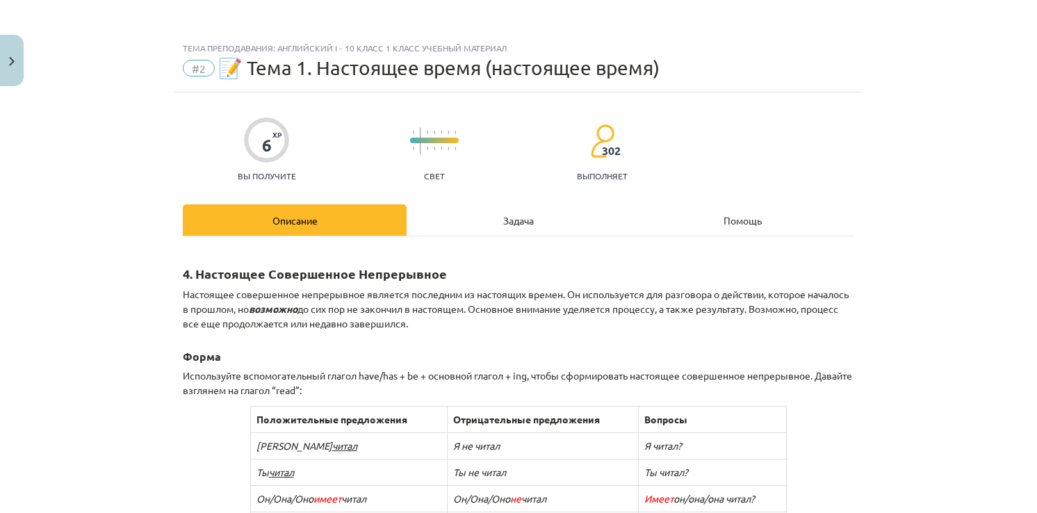
click at [512, 217] on div "Задача" at bounding box center [519, 219] width 224 height 31
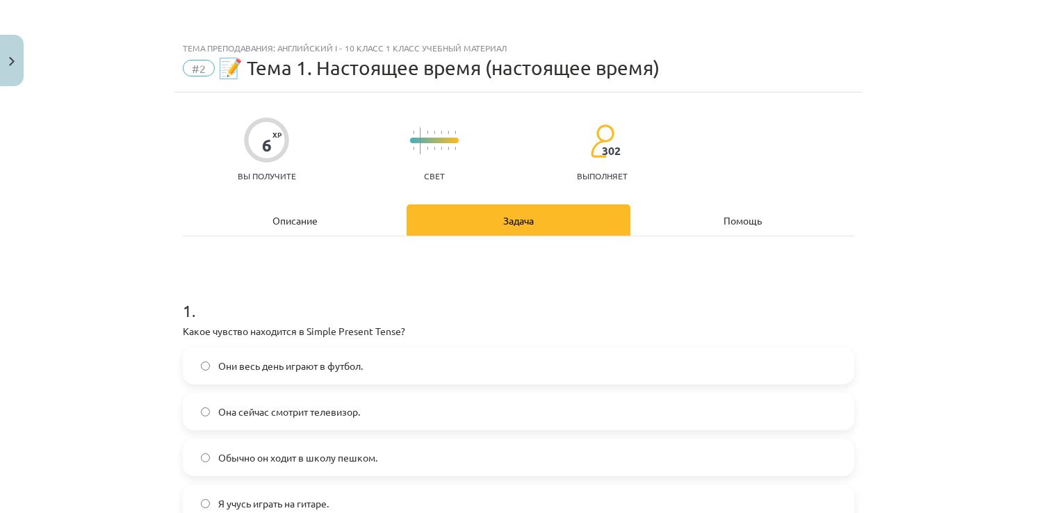
click at [264, 214] on div "Описание" at bounding box center [295, 219] width 224 height 31
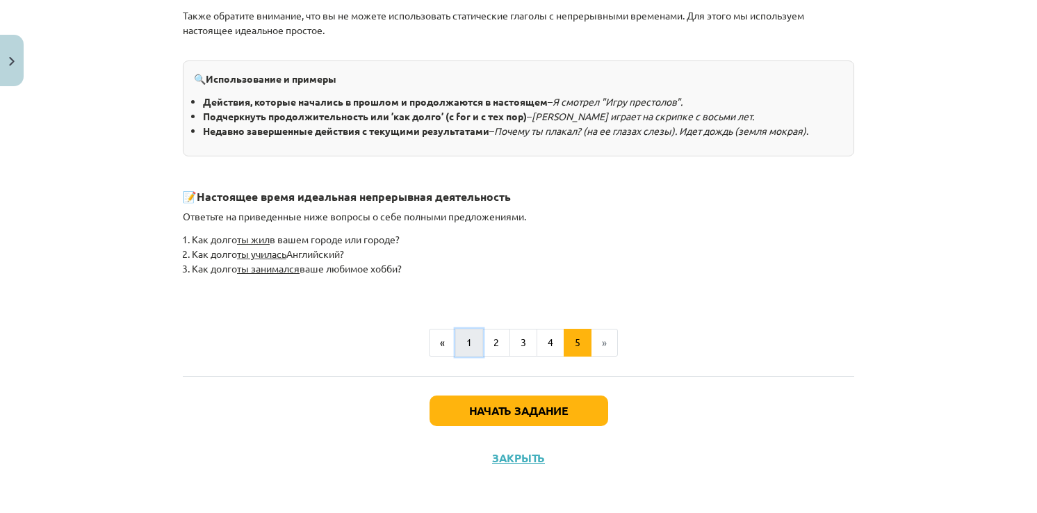
click at [472, 346] on button "1" at bounding box center [469, 343] width 28 height 28
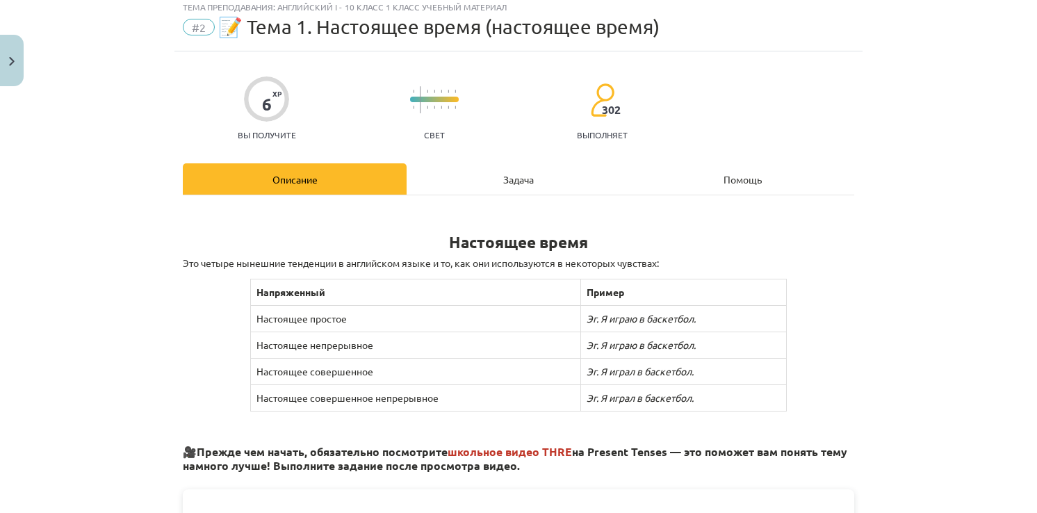
scroll to position [40, 0]
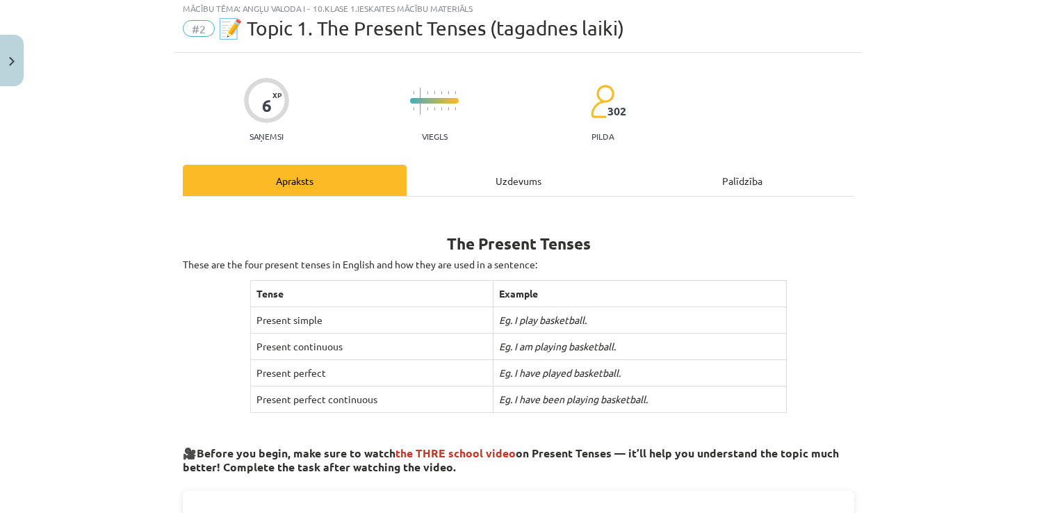
click at [509, 188] on div "Uzdevums" at bounding box center [519, 180] width 224 height 31
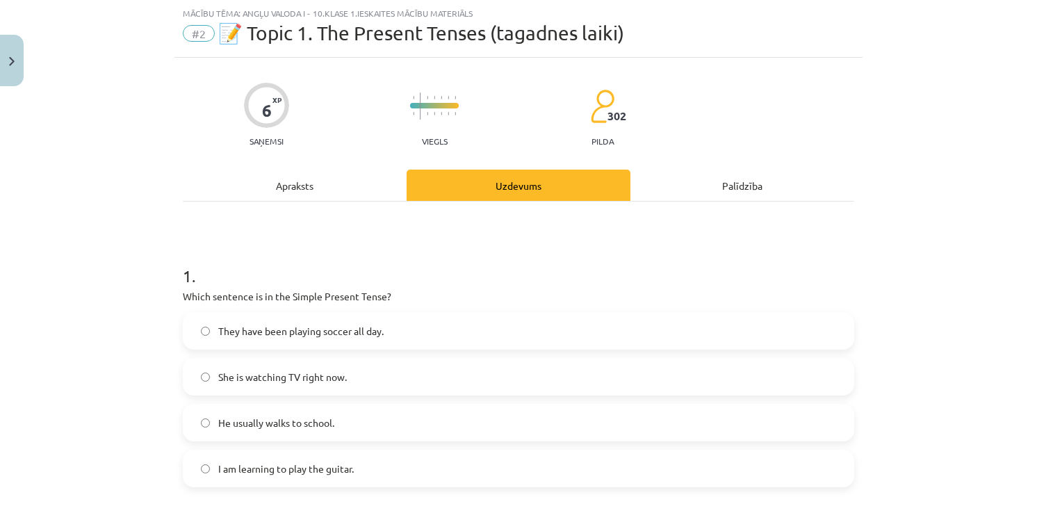
click at [337, 192] on div "Apraksts" at bounding box center [295, 185] width 224 height 31
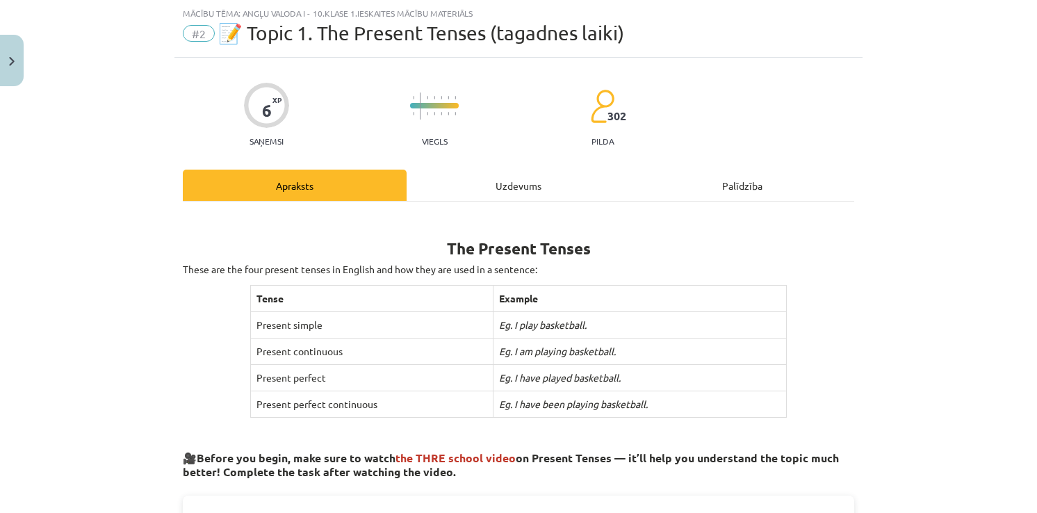
click at [483, 175] on div "Uzdevums" at bounding box center [519, 185] width 224 height 31
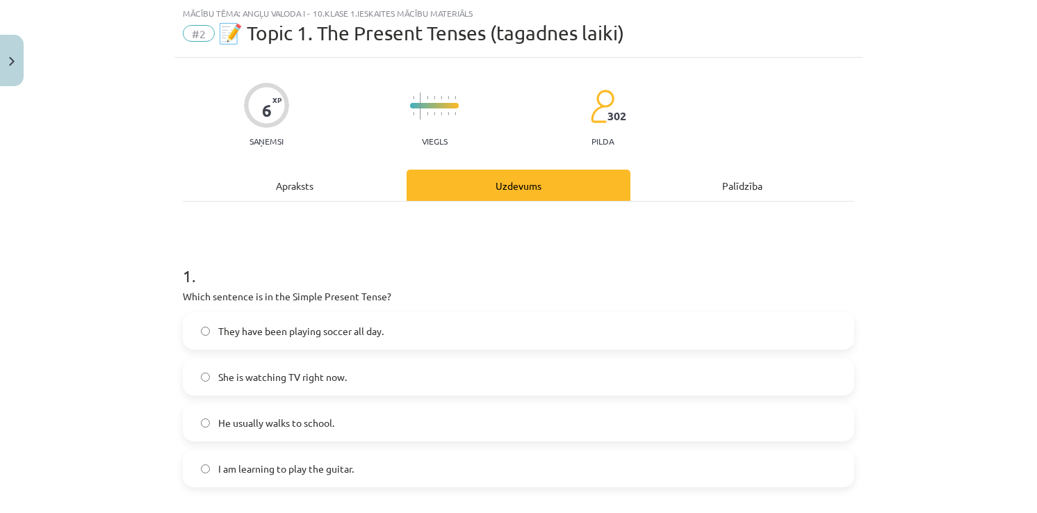
click at [333, 186] on div "Apraksts" at bounding box center [295, 185] width 224 height 31
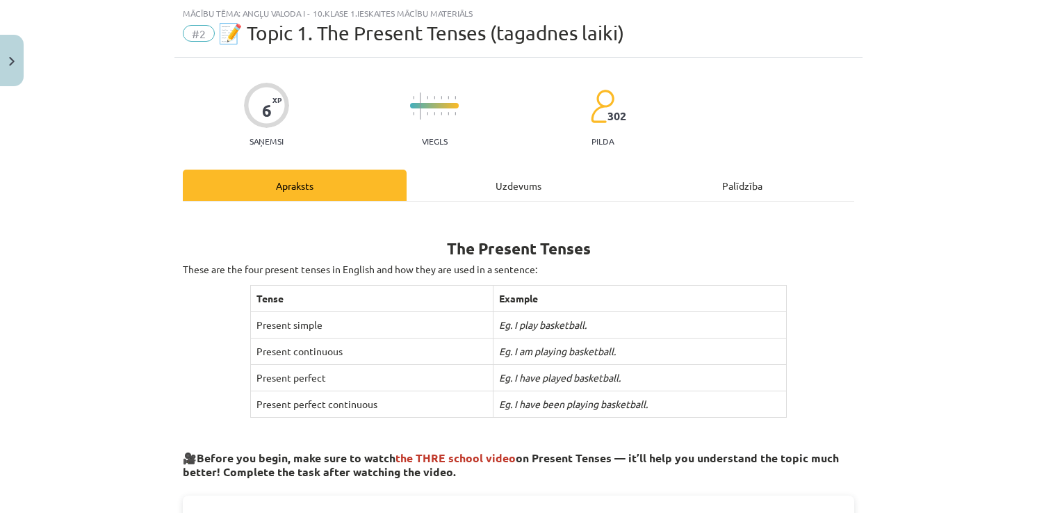
click at [471, 175] on div "Uzdevums" at bounding box center [519, 185] width 224 height 31
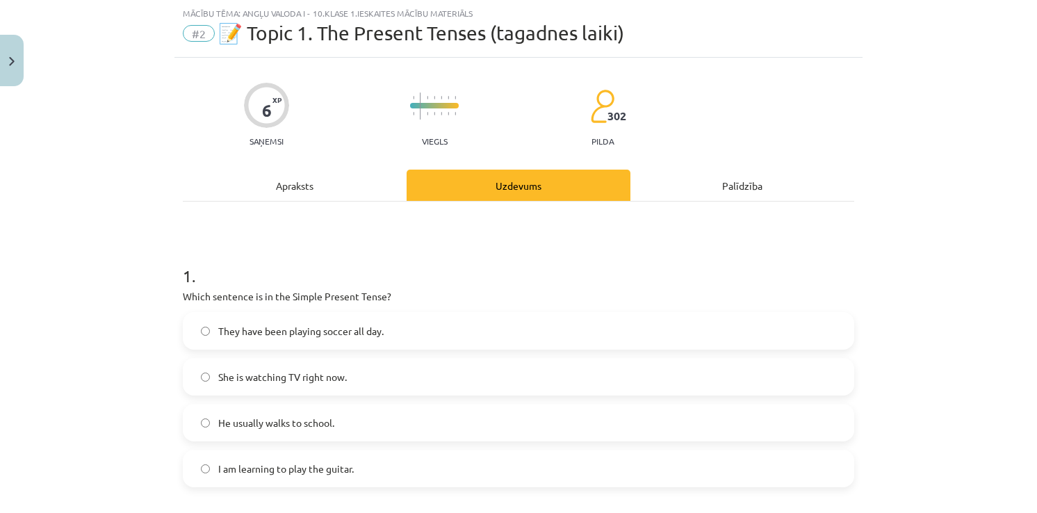
click at [319, 189] on div "Apraksts" at bounding box center [295, 185] width 224 height 31
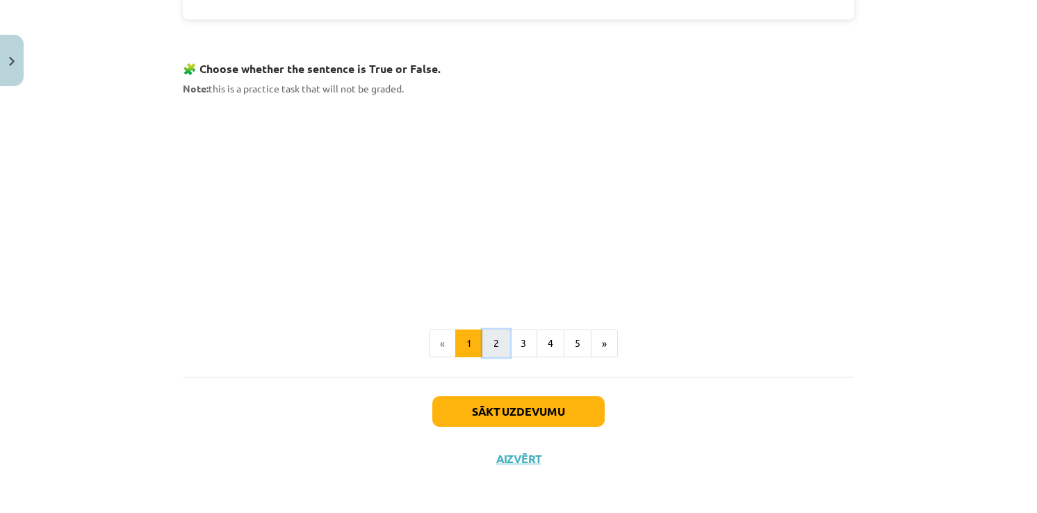
click at [483, 334] on button "2" at bounding box center [496, 343] width 28 height 28
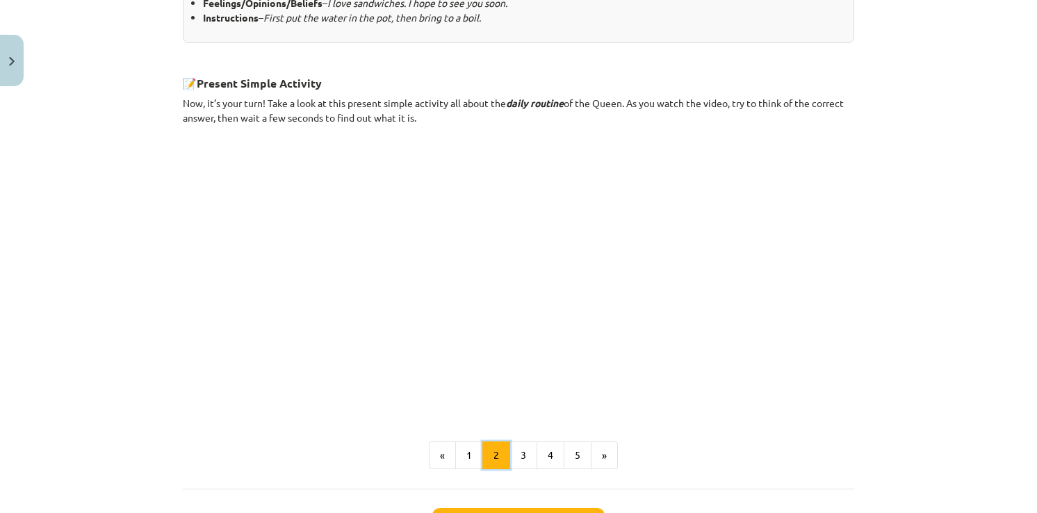
scroll to position [856, 0]
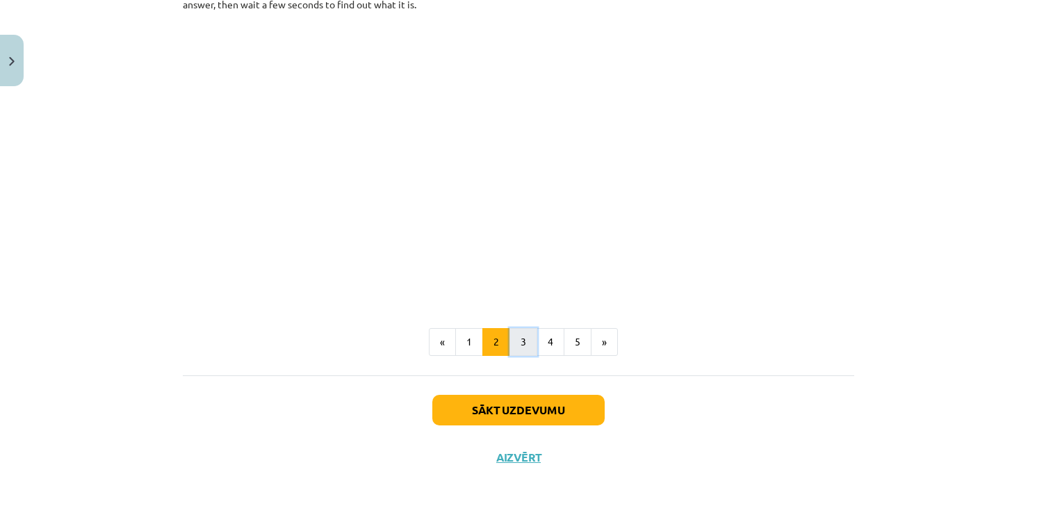
click at [523, 345] on button "3" at bounding box center [523, 342] width 28 height 28
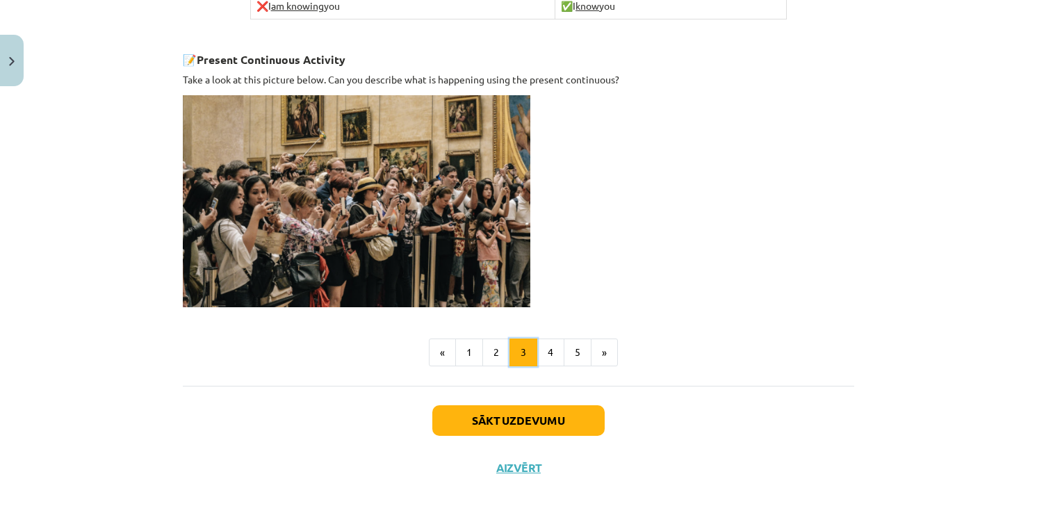
scroll to position [961, 0]
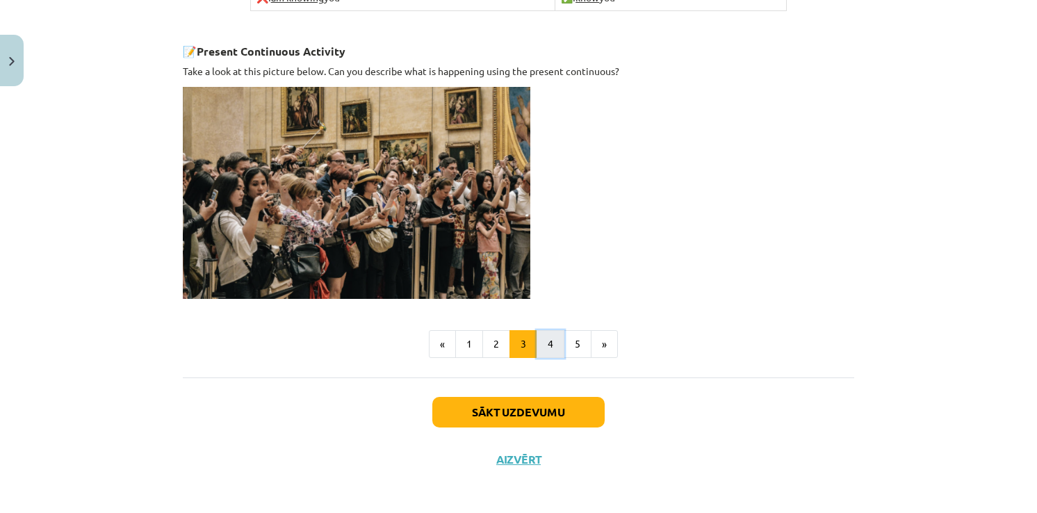
click at [552, 340] on button "4" at bounding box center [551, 344] width 28 height 28
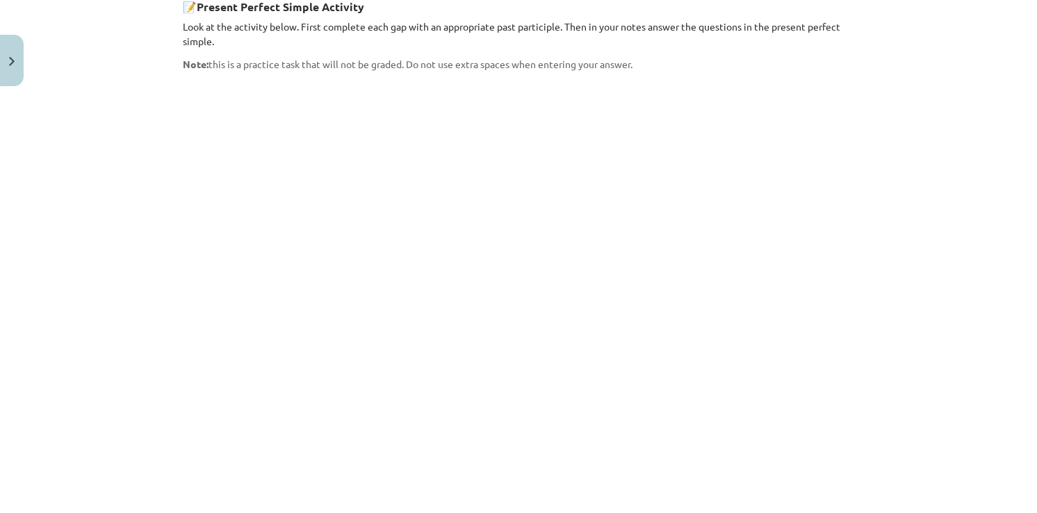
scroll to position [1229, 0]
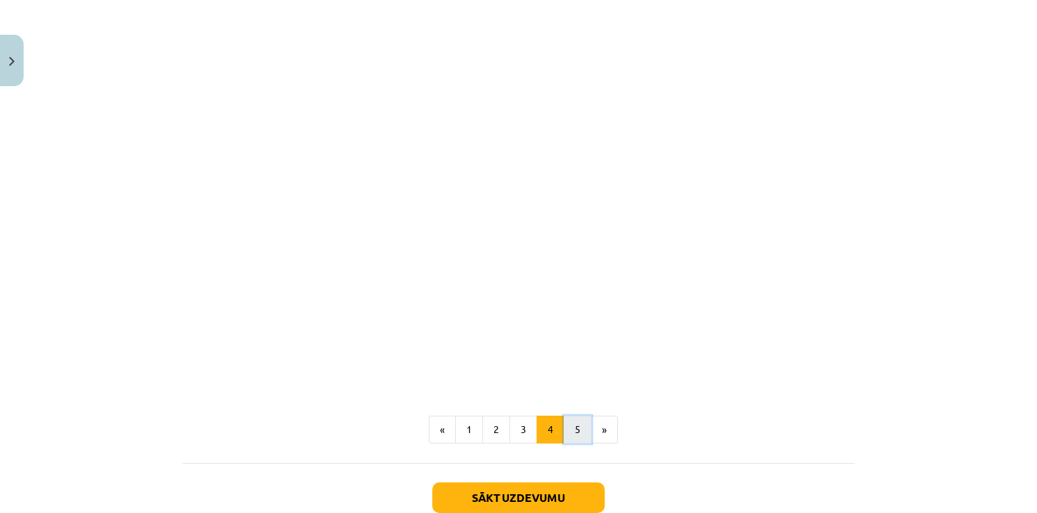
click at [573, 416] on button "5" at bounding box center [578, 430] width 28 height 28
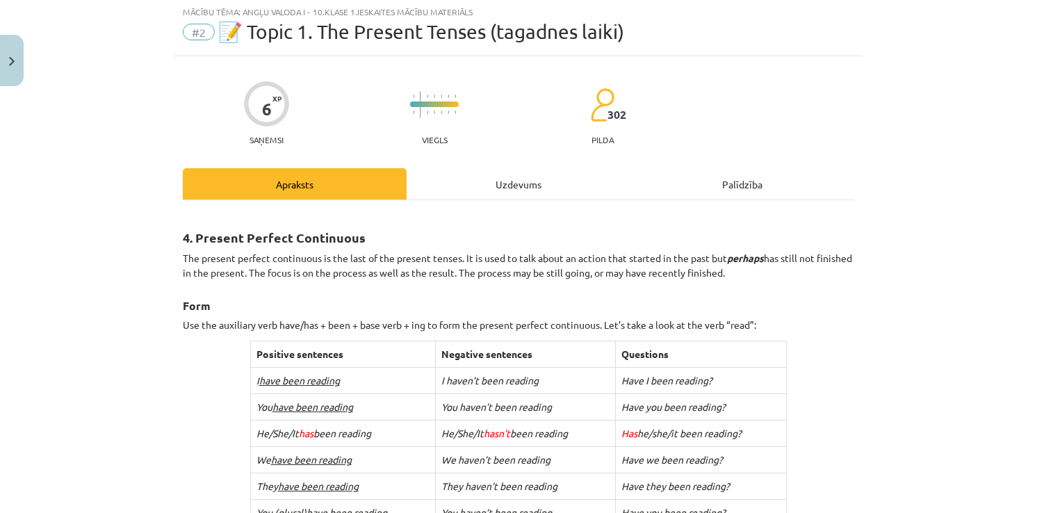
scroll to position [0, 0]
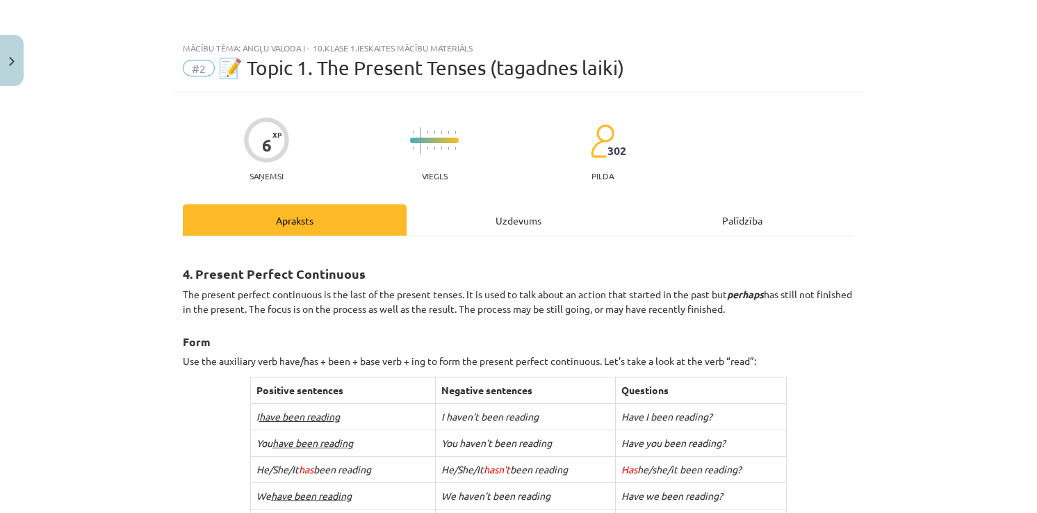
drag, startPoint x: 534, startPoint y: 220, endPoint x: 525, endPoint y: 220, distance: 8.3
click at [532, 220] on div "Uzdevums" at bounding box center [519, 219] width 224 height 31
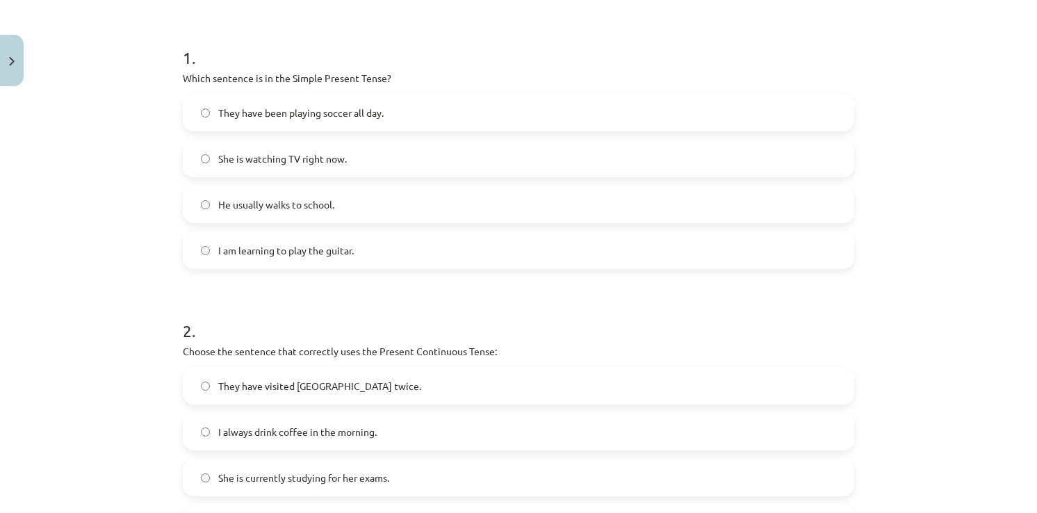
scroll to position [278, 0]
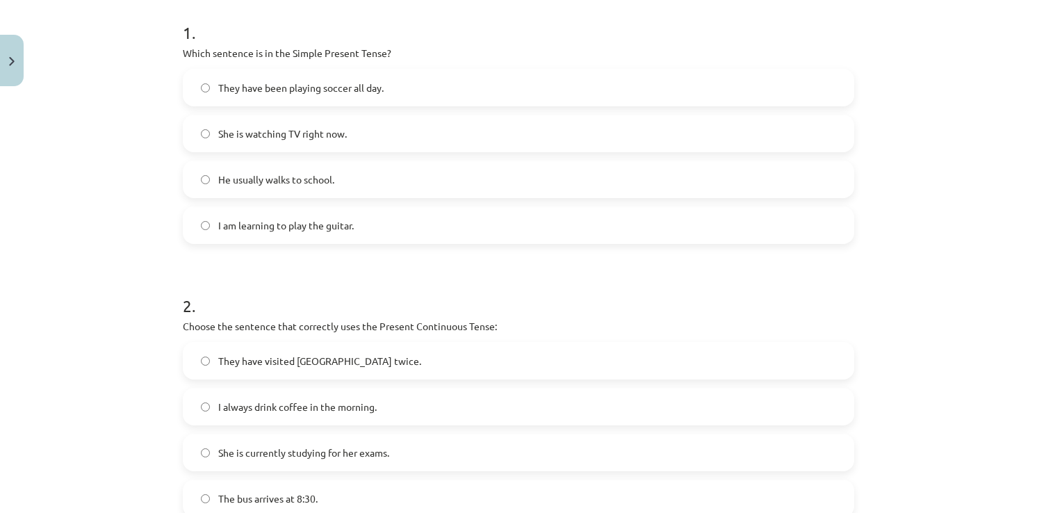
click at [355, 193] on label "He usually walks to school." at bounding box center [518, 179] width 669 height 35
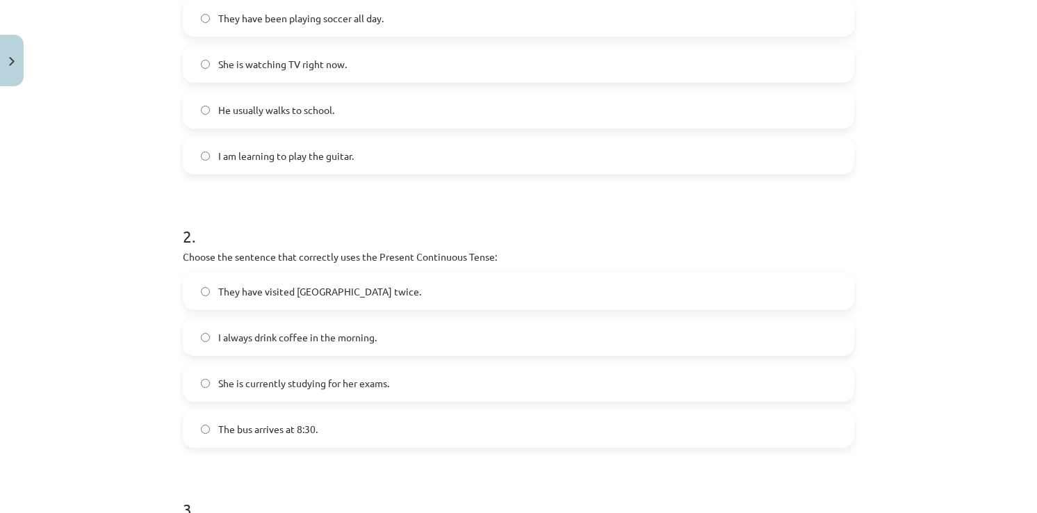
drag, startPoint x: 323, startPoint y: 384, endPoint x: 318, endPoint y: 378, distance: 7.9
click at [321, 381] on span "She is currently studying for her exams." at bounding box center [303, 383] width 171 height 15
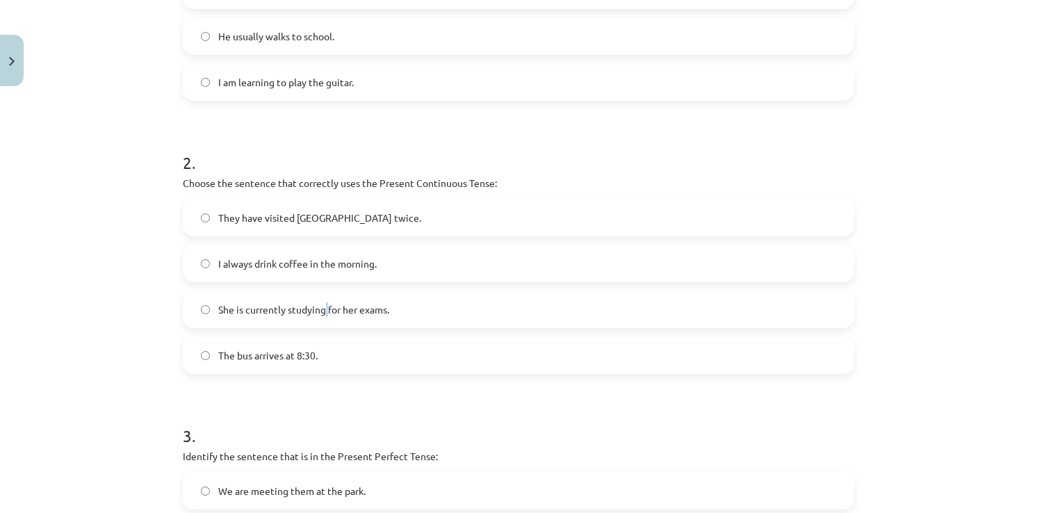
scroll to position [556, 0]
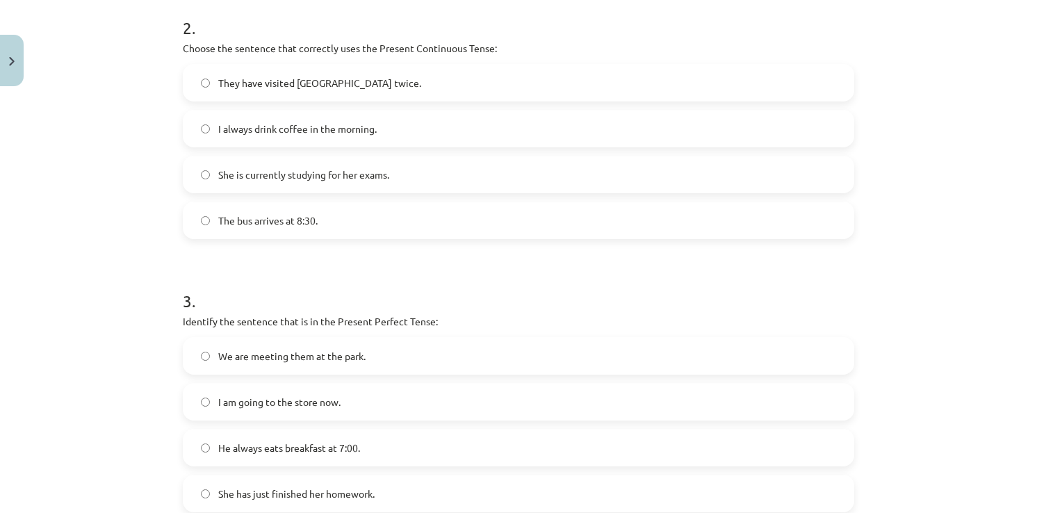
click at [205, 174] on label "She is currently studying for her exams." at bounding box center [518, 174] width 669 height 35
click at [278, 451] on span "He always eats breakfast at 7:00." at bounding box center [289, 448] width 142 height 15
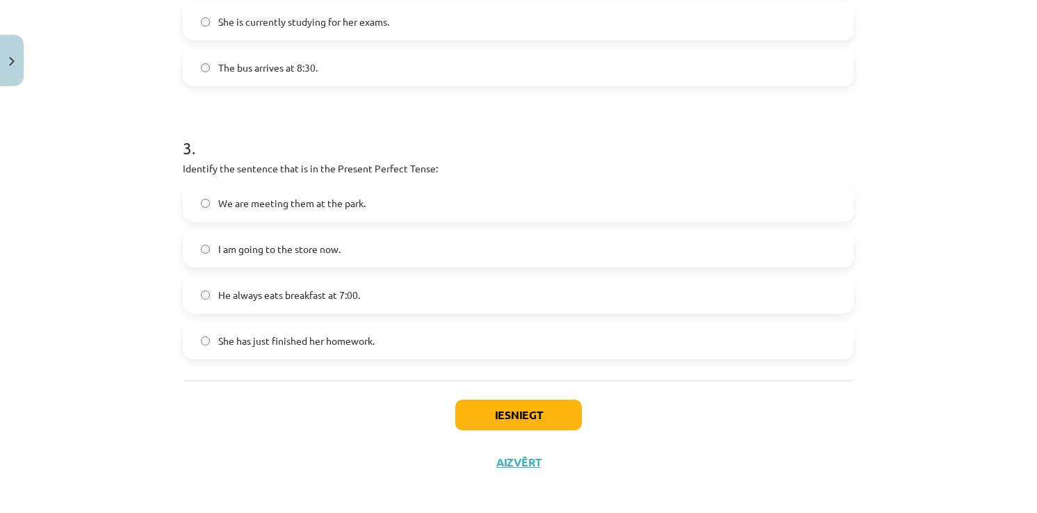
scroll to position [717, 0]
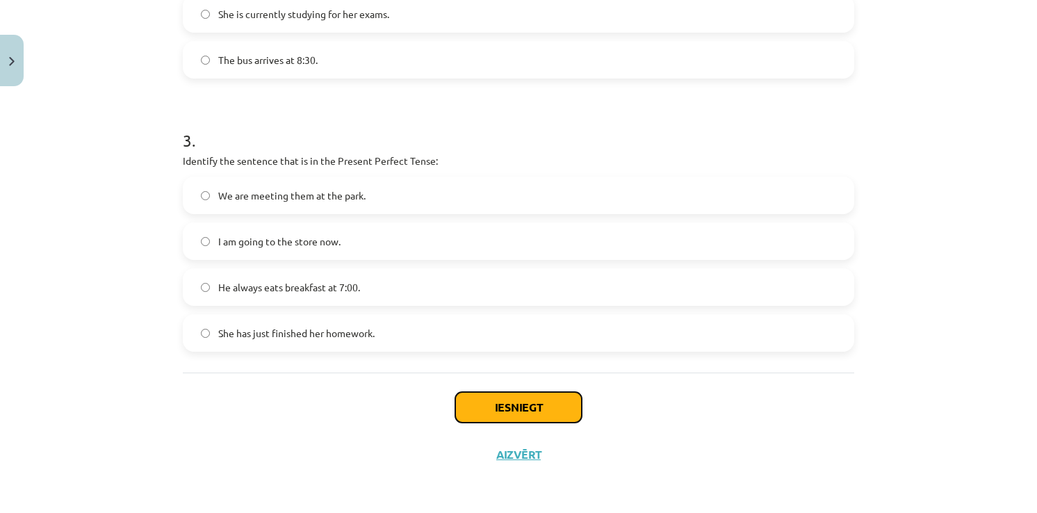
click at [475, 397] on button "Iesniegt" at bounding box center [518, 407] width 126 height 31
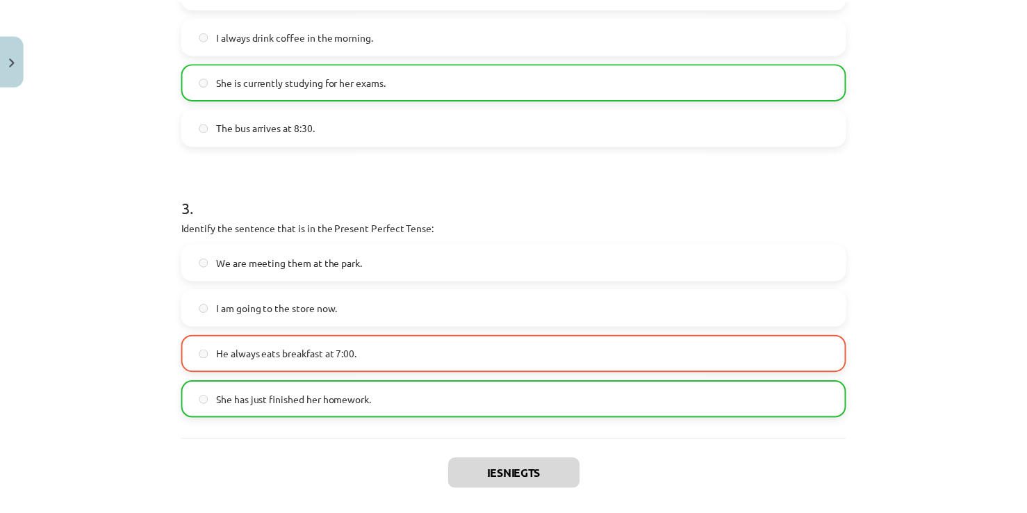
scroll to position [760, 0]
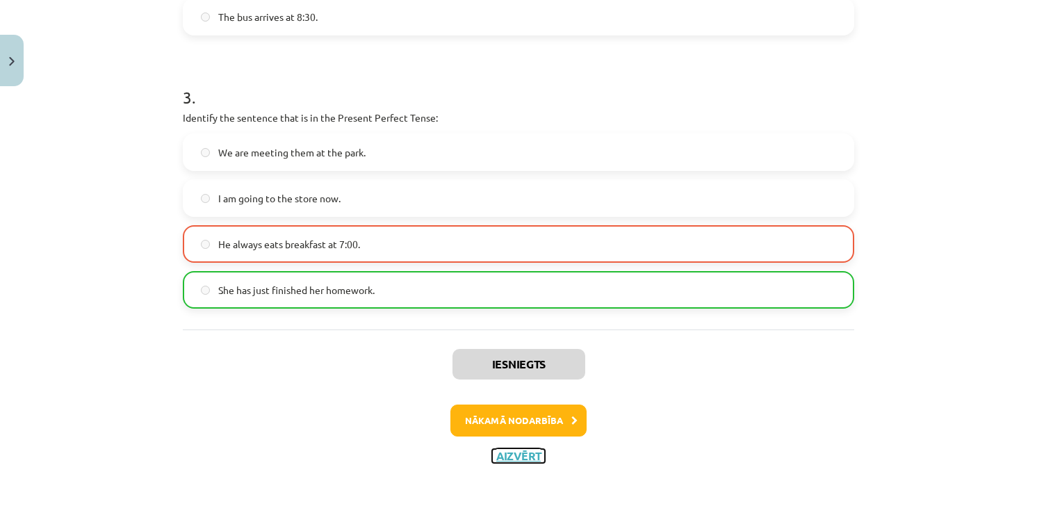
click at [525, 455] on button "Aizvērt" at bounding box center [518, 456] width 53 height 14
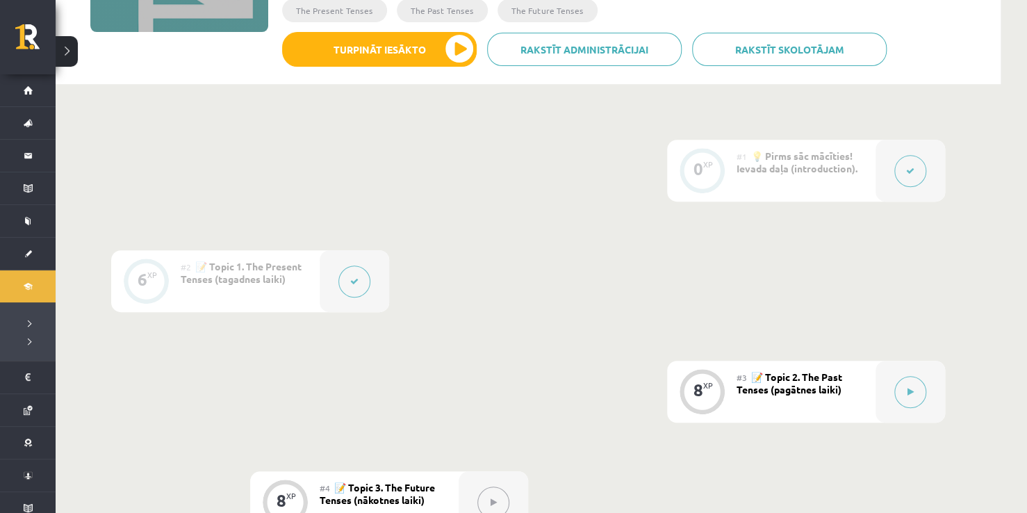
scroll to position [0, 0]
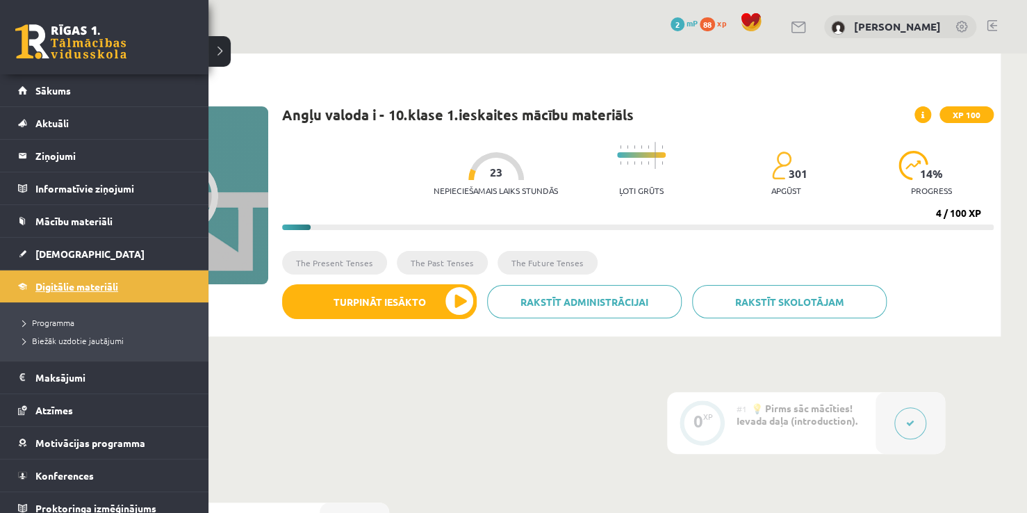
click at [71, 272] on link "Digitālie materiāli" at bounding box center [104, 286] width 173 height 32
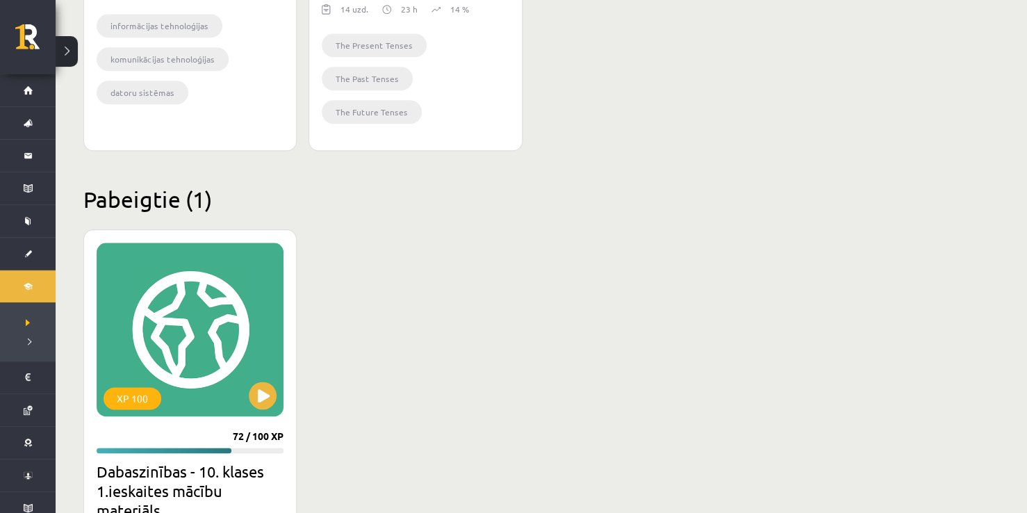
scroll to position [695, 0]
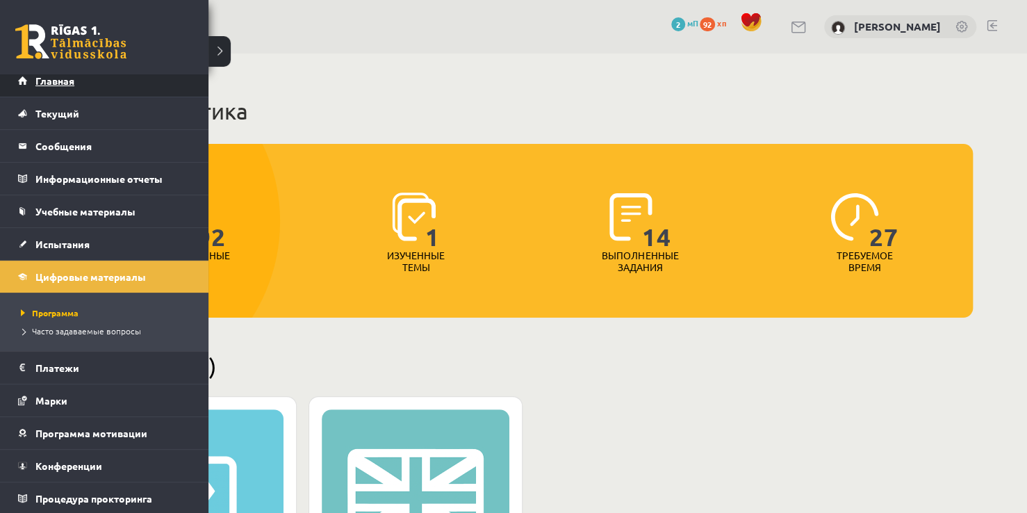
click at [60, 82] on span "Главная" at bounding box center [54, 80] width 39 height 13
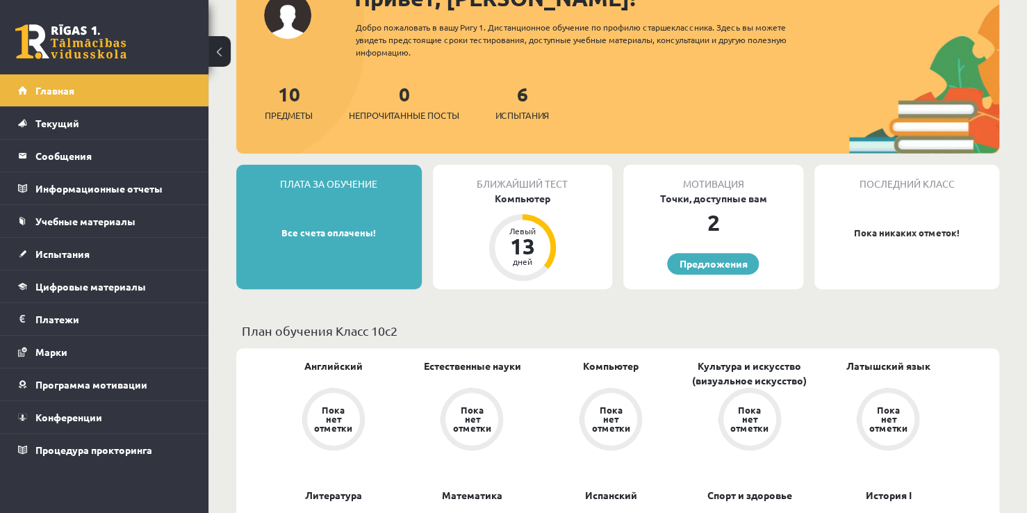
scroll to position [139, 0]
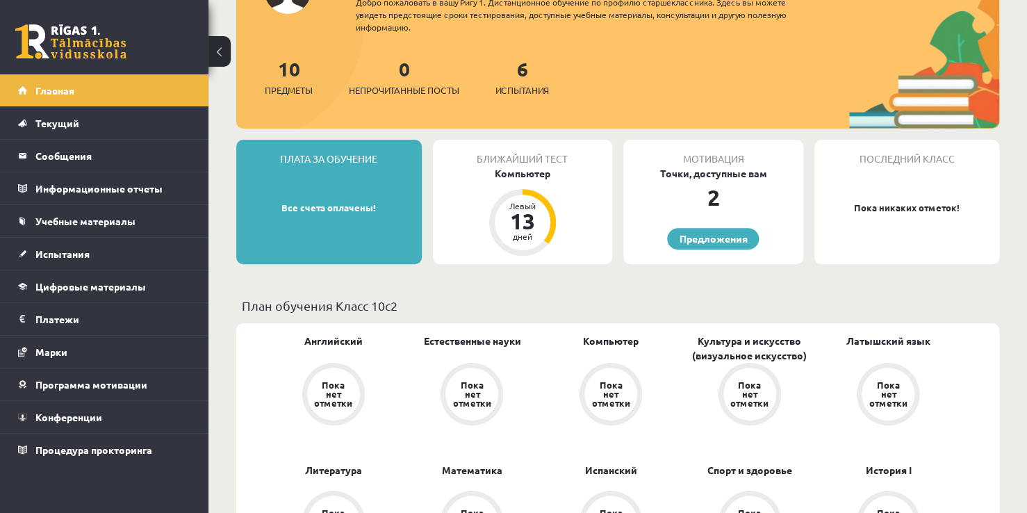
click at [212, 49] on button at bounding box center [220, 51] width 22 height 31
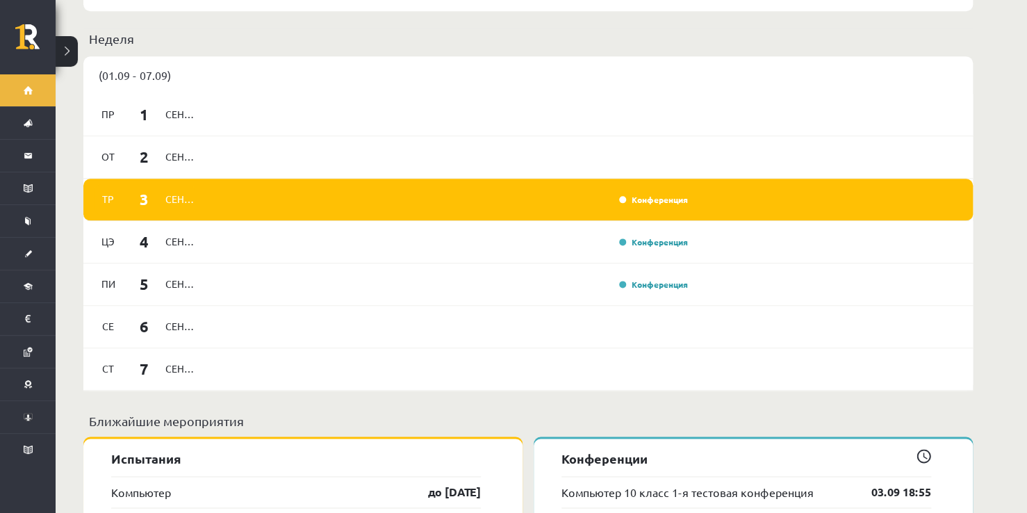
scroll to position [695, 0]
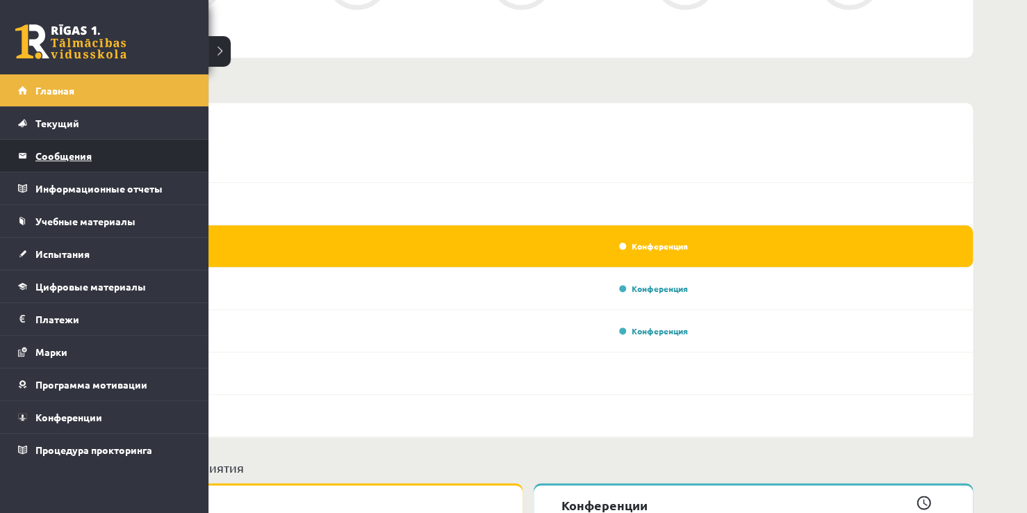
click at [72, 163] on legend "Сообщения 0" at bounding box center [113, 156] width 156 height 32
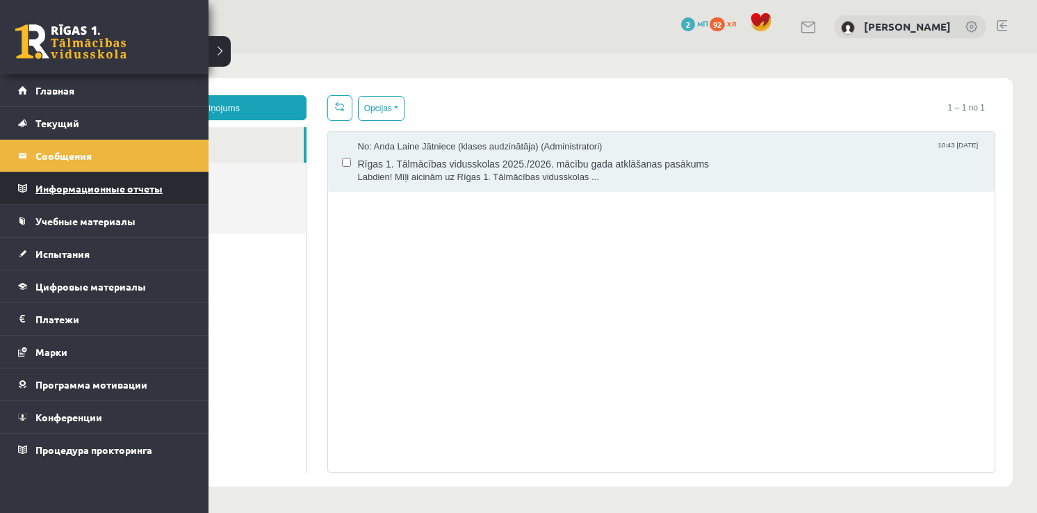
click at [116, 197] on legend "Информационные отчеты 0" at bounding box center [113, 188] width 156 height 32
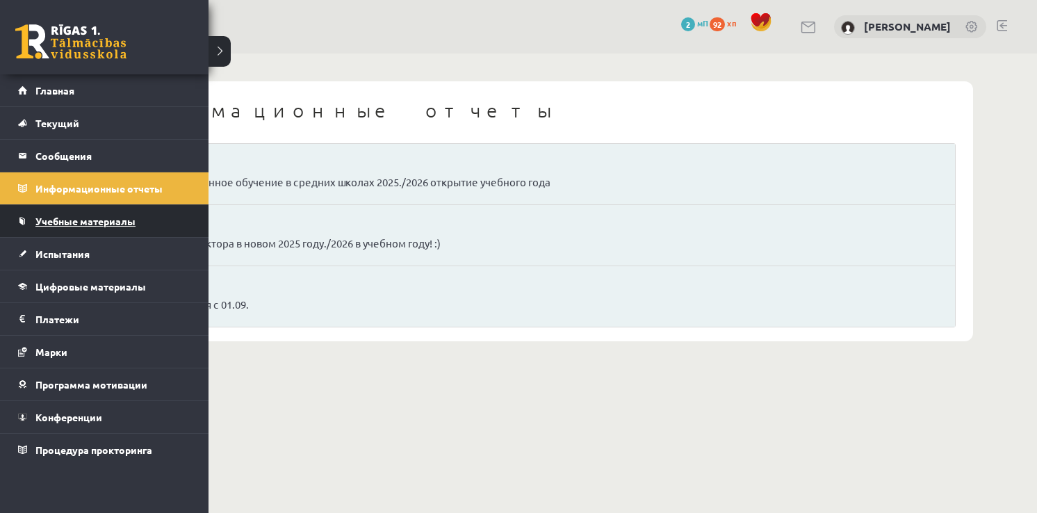
click at [38, 211] on link "Учебные материалы" at bounding box center [104, 221] width 173 height 32
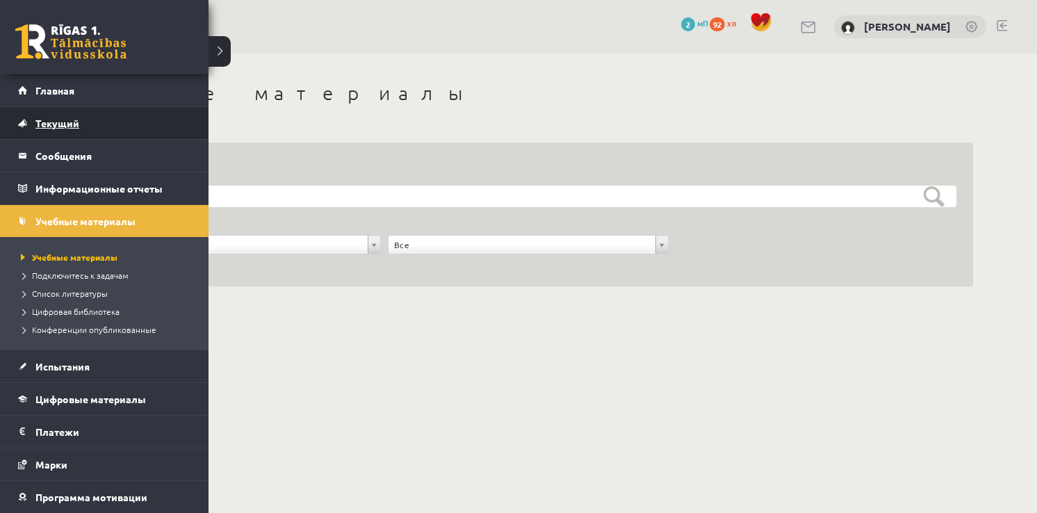
click at [54, 118] on span "Текущий" at bounding box center [57, 123] width 44 height 13
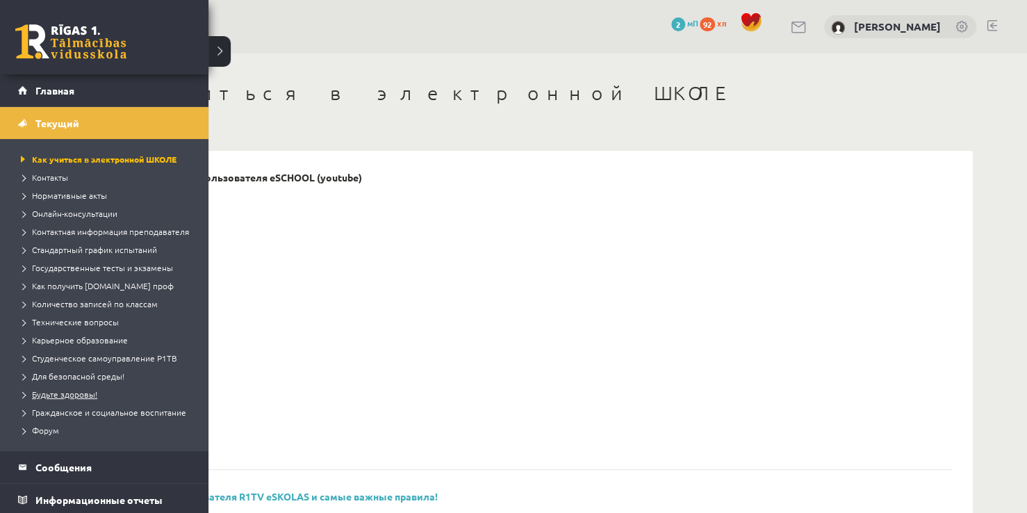
click at [65, 400] on span "Будьте здоровы!" at bounding box center [57, 394] width 80 height 11
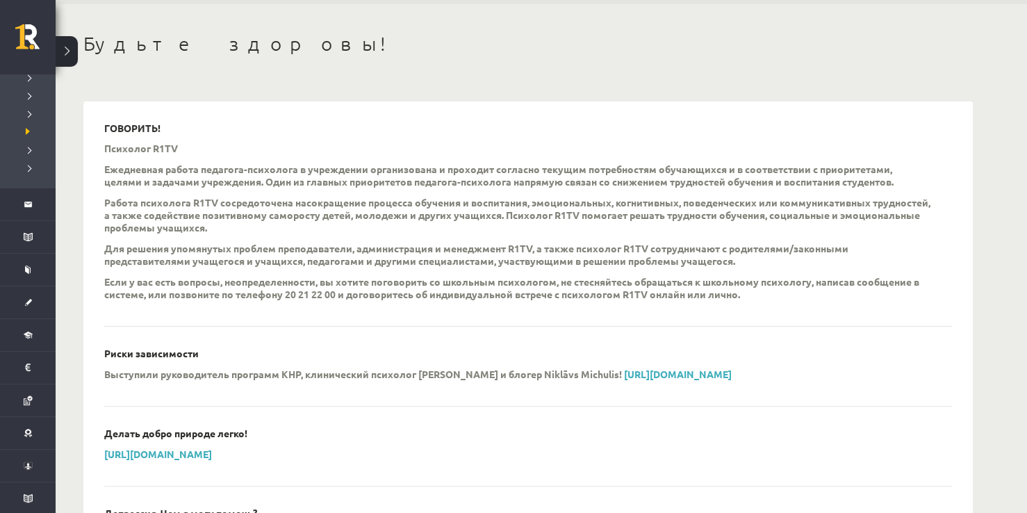
scroll to position [25, 0]
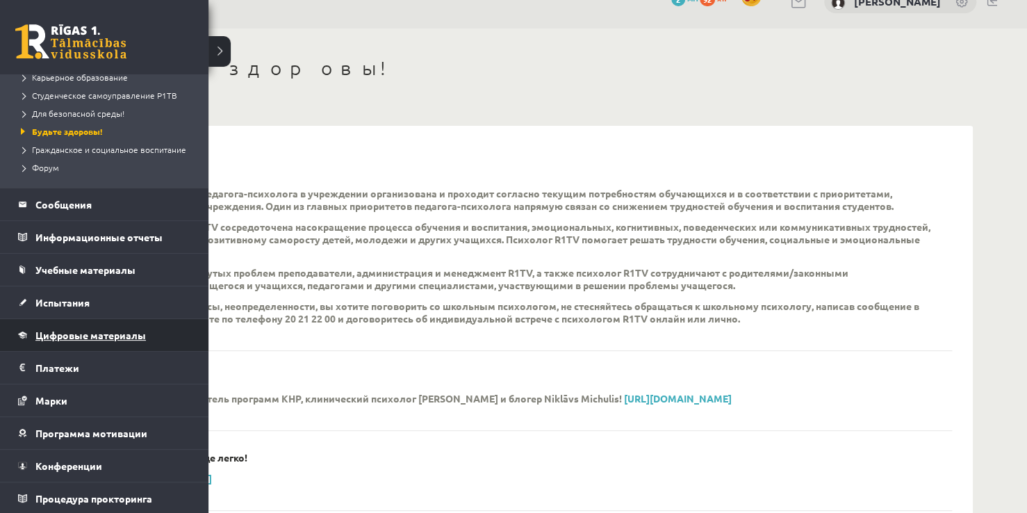
click at [69, 341] on span "Цифровые материалы" at bounding box center [90, 335] width 111 height 13
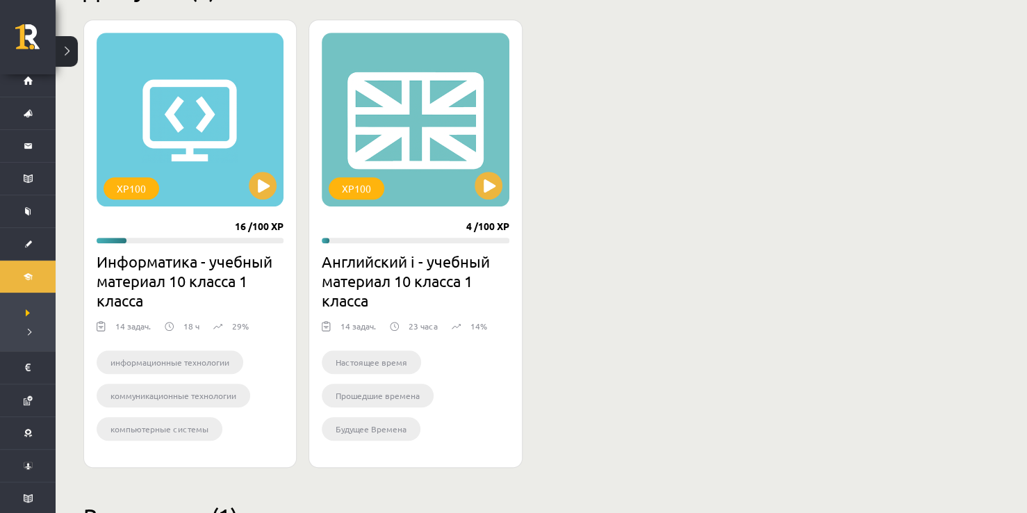
scroll to position [348, 0]
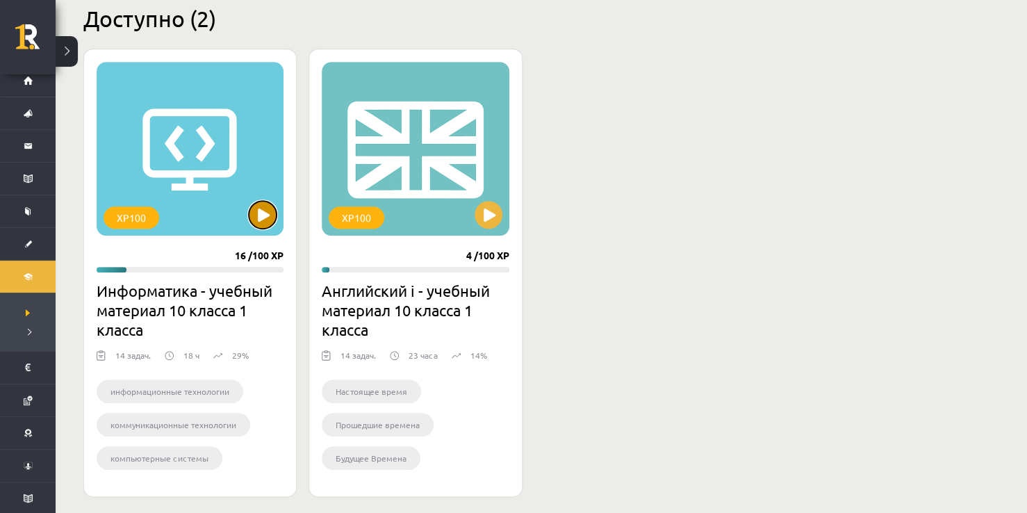
click at [261, 213] on button at bounding box center [263, 215] width 28 height 28
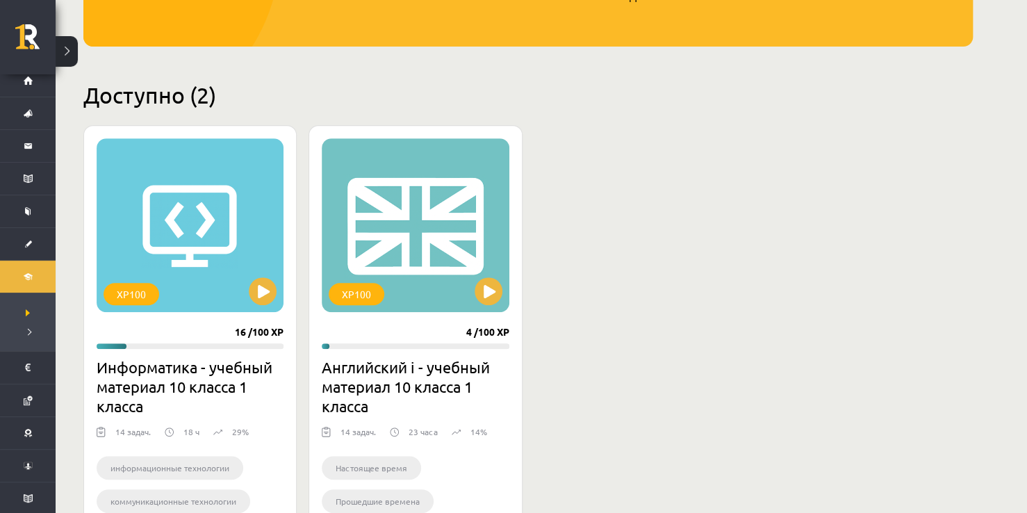
scroll to position [278, 0]
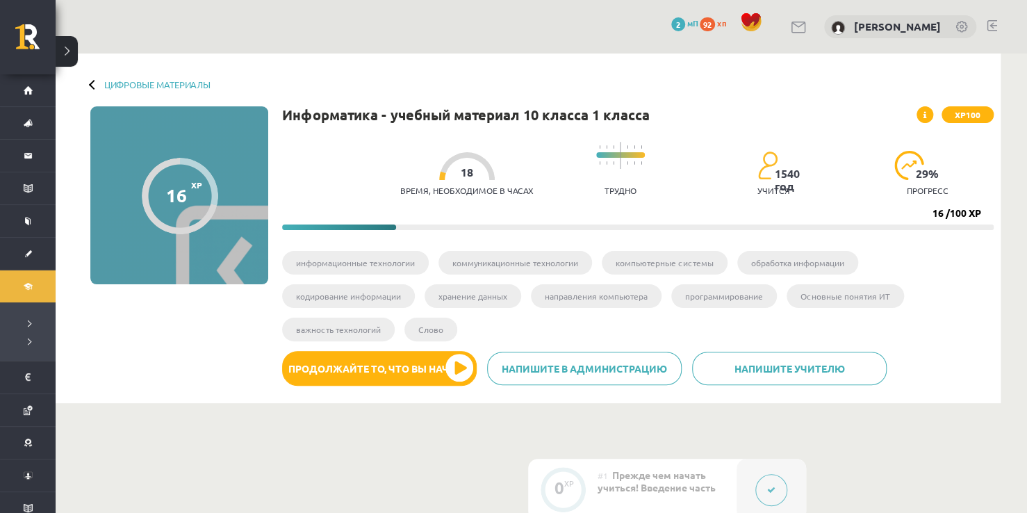
drag, startPoint x: 870, startPoint y: 189, endPoint x: 868, endPoint y: 182, distance: 7.1
click at [869, 189] on div "Время, необходимое в часах 18 Трудно 1540 год учится 29 % прогресс" at bounding box center [697, 169] width 594 height 69
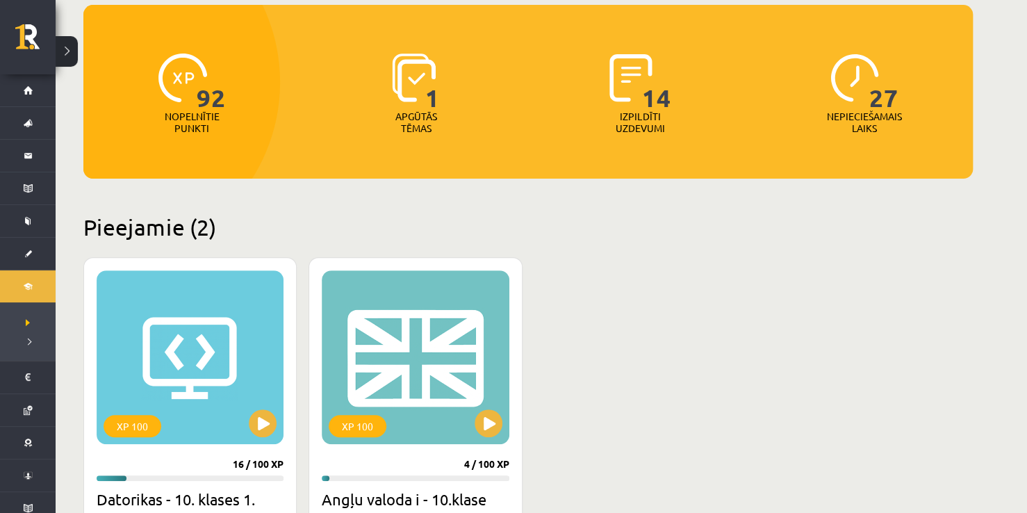
scroll to position [348, 0]
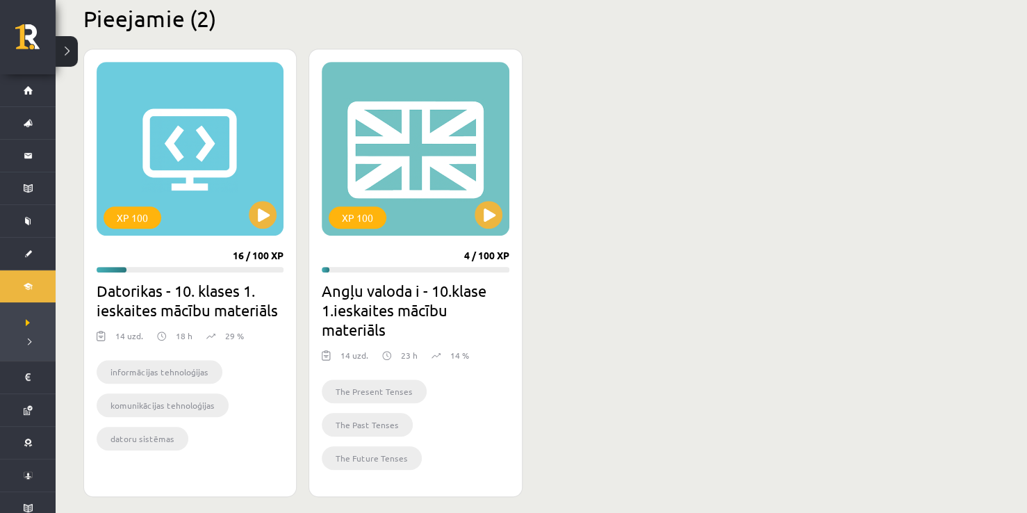
click at [176, 335] on p "18 h" at bounding box center [184, 335] width 17 height 13
click at [157, 336] on img at bounding box center [161, 335] width 9 height 13
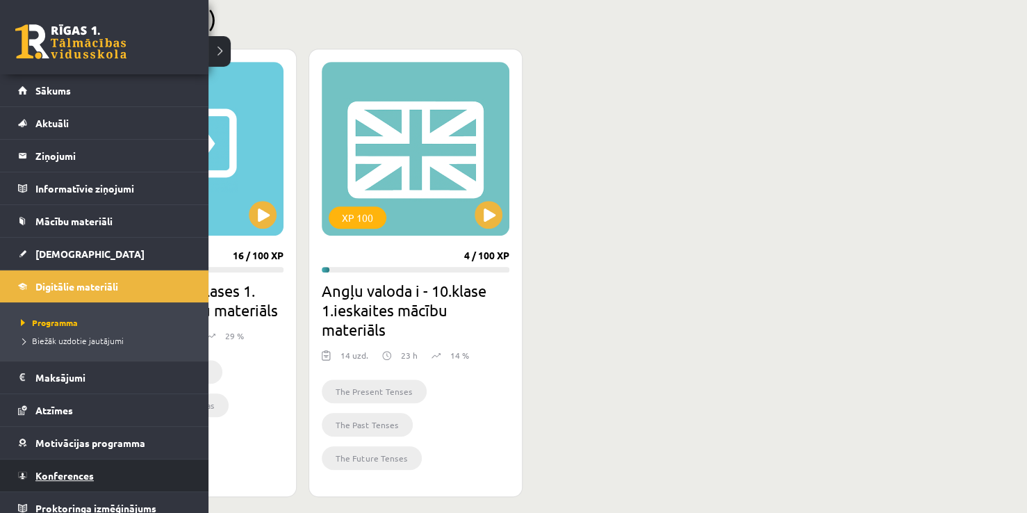
click at [63, 469] on span "Konferences" at bounding box center [64, 475] width 58 height 13
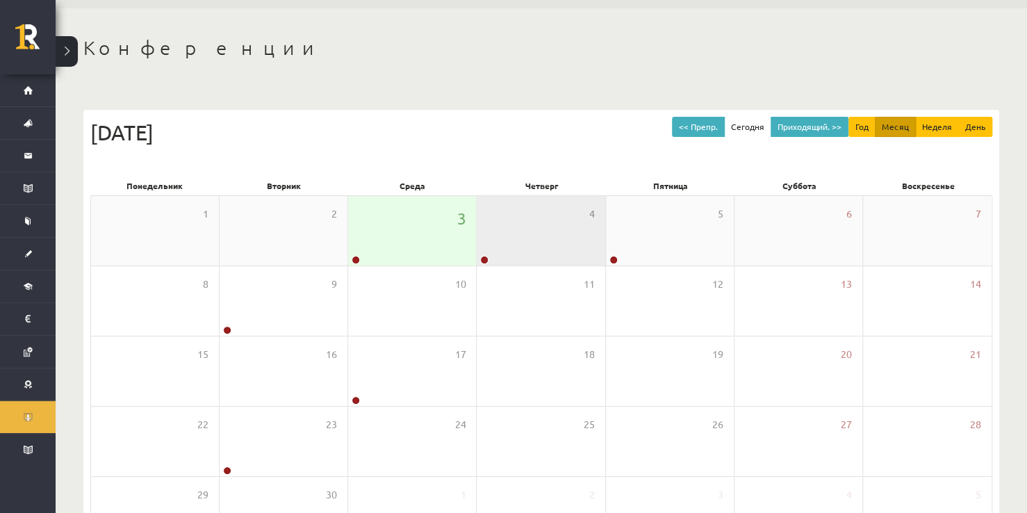
scroll to position [70, 0]
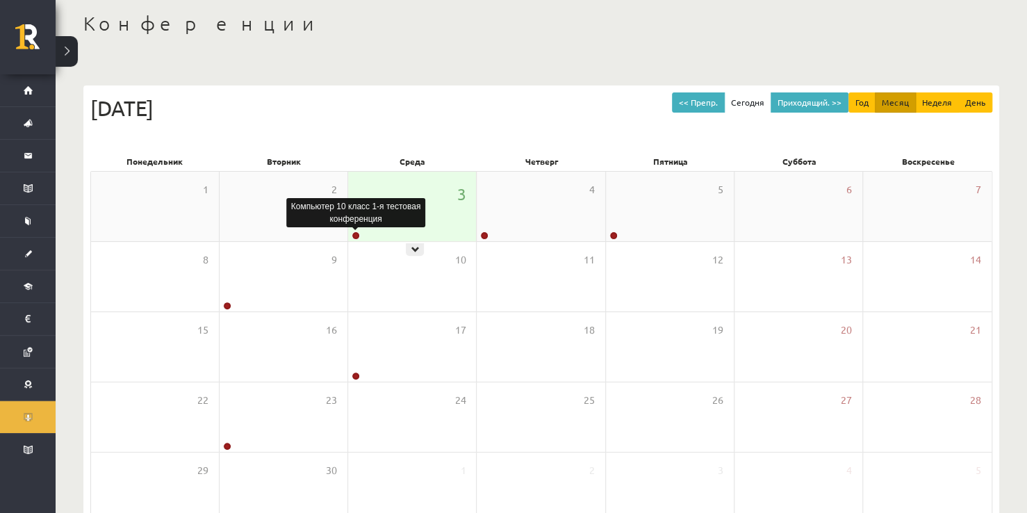
click at [357, 234] on link at bounding box center [356, 235] width 8 height 8
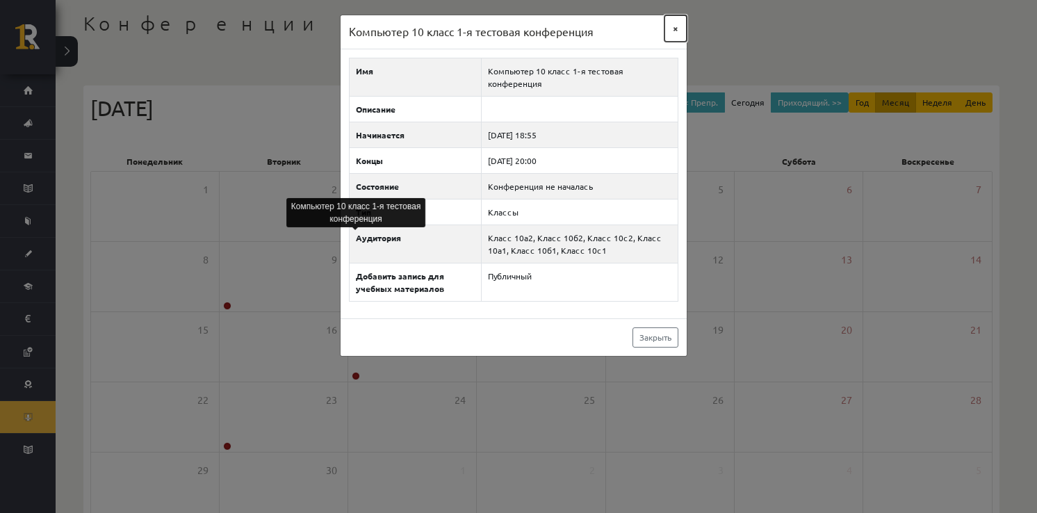
click at [682, 28] on button "×" at bounding box center [675, 28] width 22 height 26
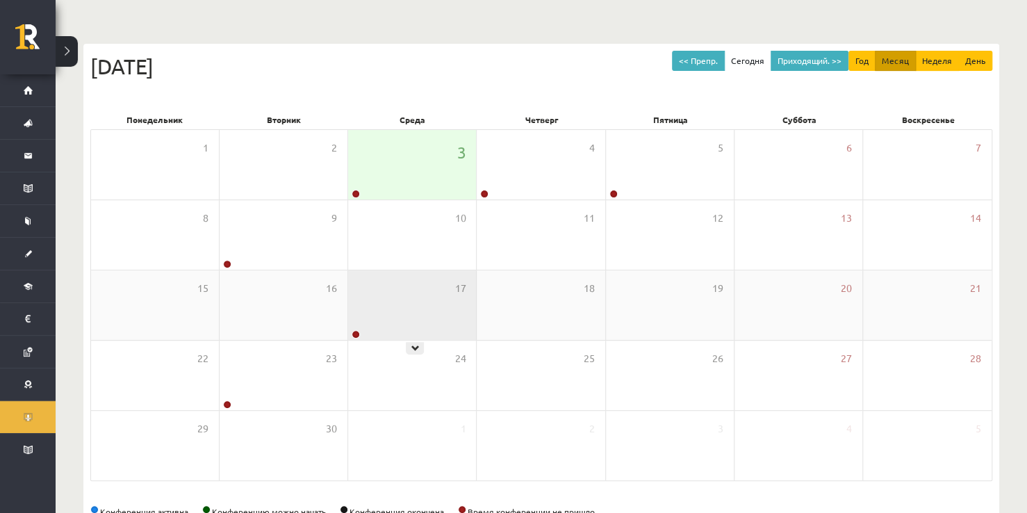
scroll to position [150, 0]
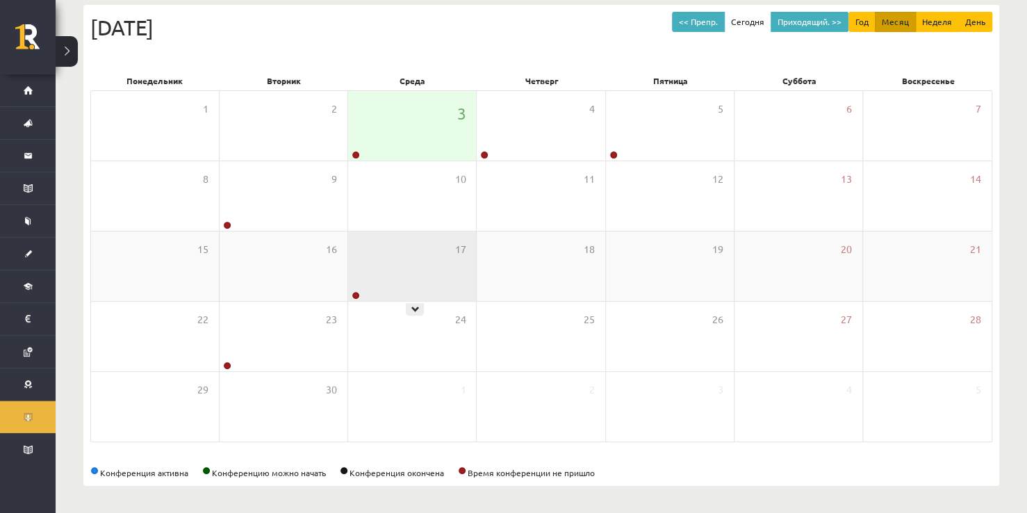
click at [414, 305] on icon at bounding box center [415, 309] width 8 height 8
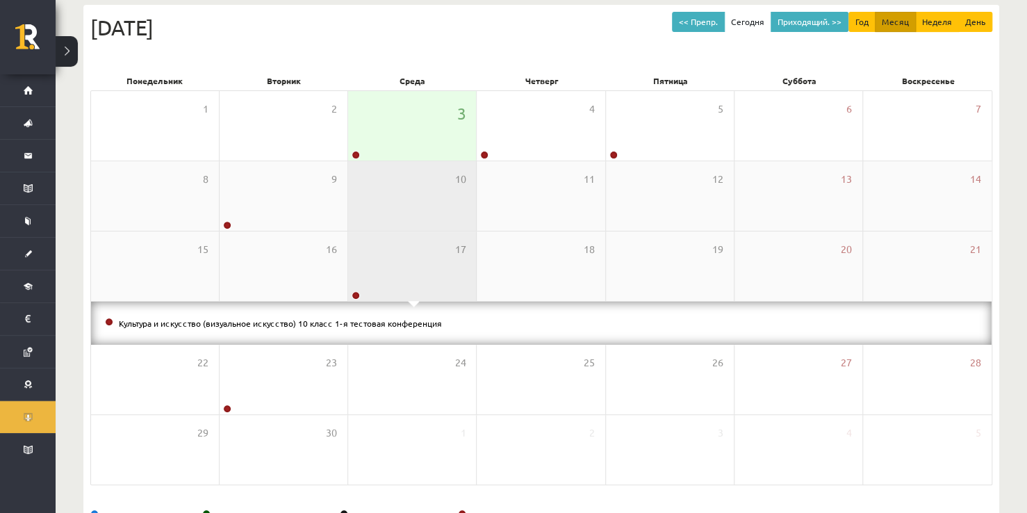
click at [414, 166] on div "10" at bounding box center [412, 196] width 128 height 70
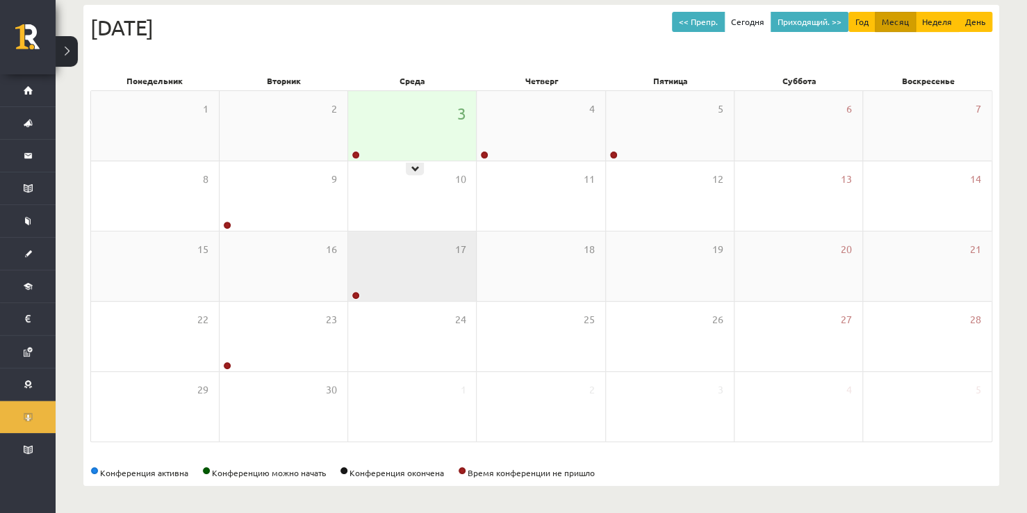
click at [414, 151] on div "3" at bounding box center [412, 126] width 128 height 70
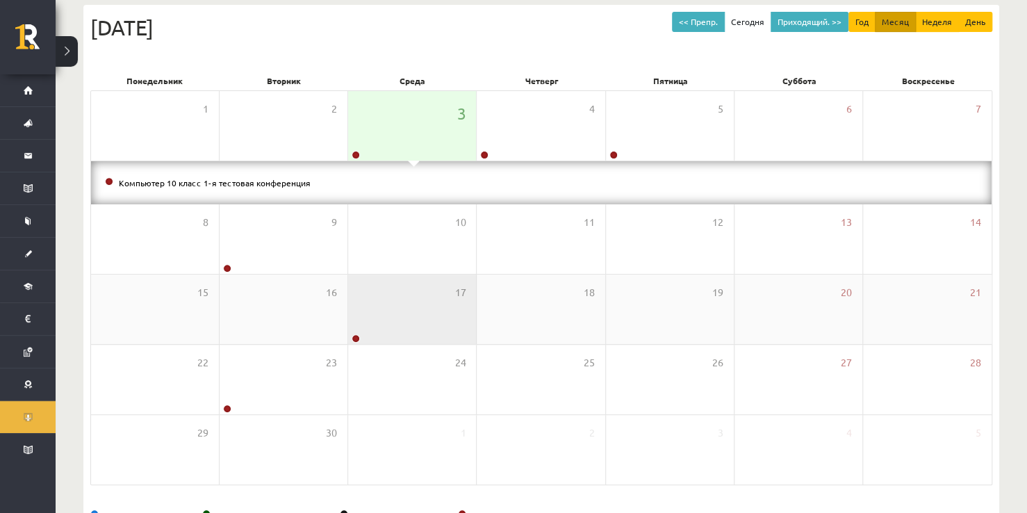
click at [543, 165] on div "Компьютер 10 класс 1-я тестовая конференция" at bounding box center [541, 182] width 901 height 43
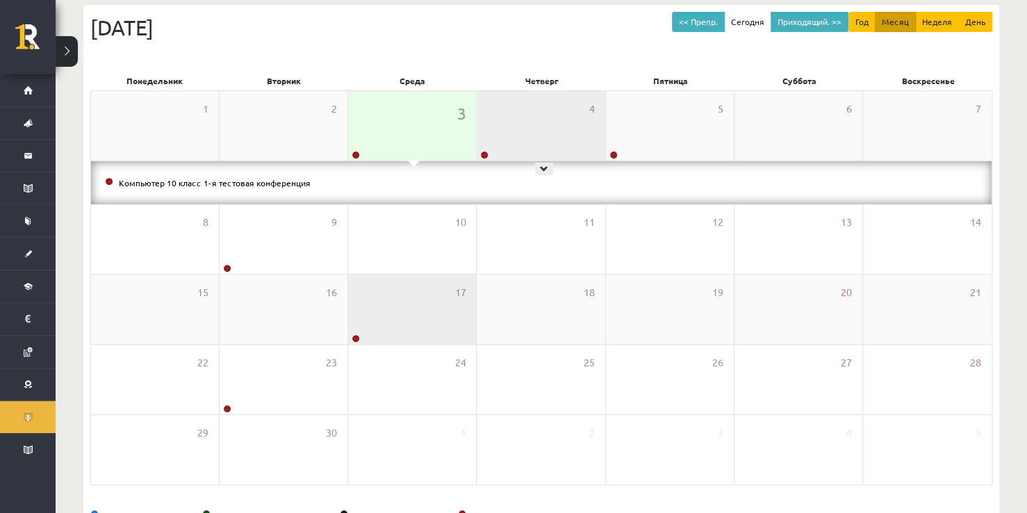
click at [539, 158] on div "4" at bounding box center [541, 126] width 128 height 70
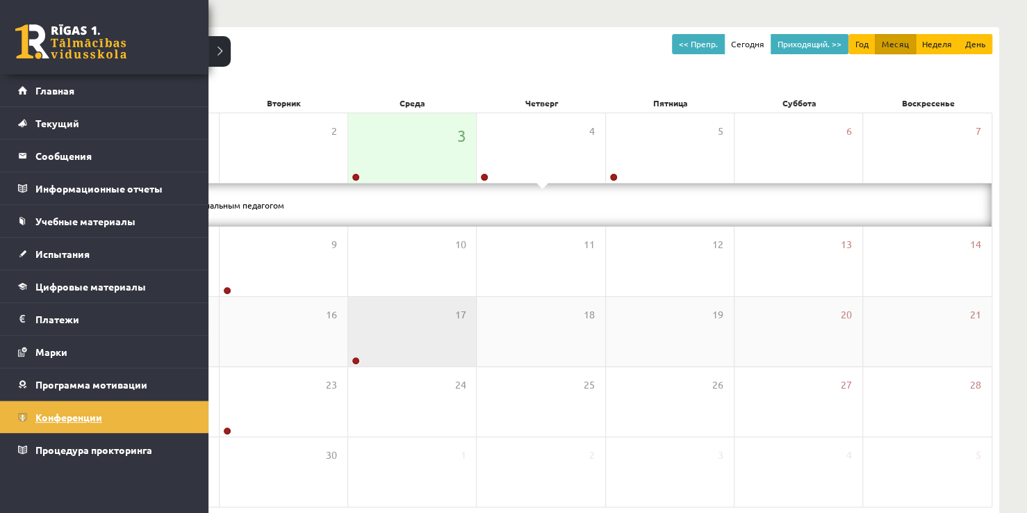
scroll to position [0, 0]
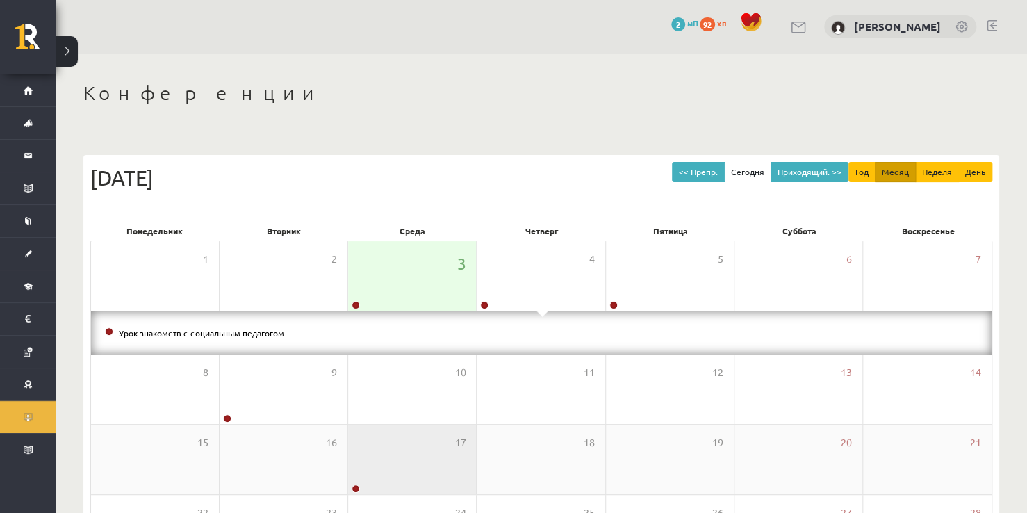
click at [415, 313] on div "Урок знакомств с социальным педагогом" at bounding box center [541, 332] width 901 height 43
click at [414, 312] on div "Урок знакомств с социальным педагогом" at bounding box center [541, 332] width 901 height 43
click at [398, 296] on div "3" at bounding box center [412, 276] width 128 height 70
click at [173, 331] on link "Компьютер 10 класс 1-я тестовая конференция" at bounding box center [215, 332] width 192 height 11
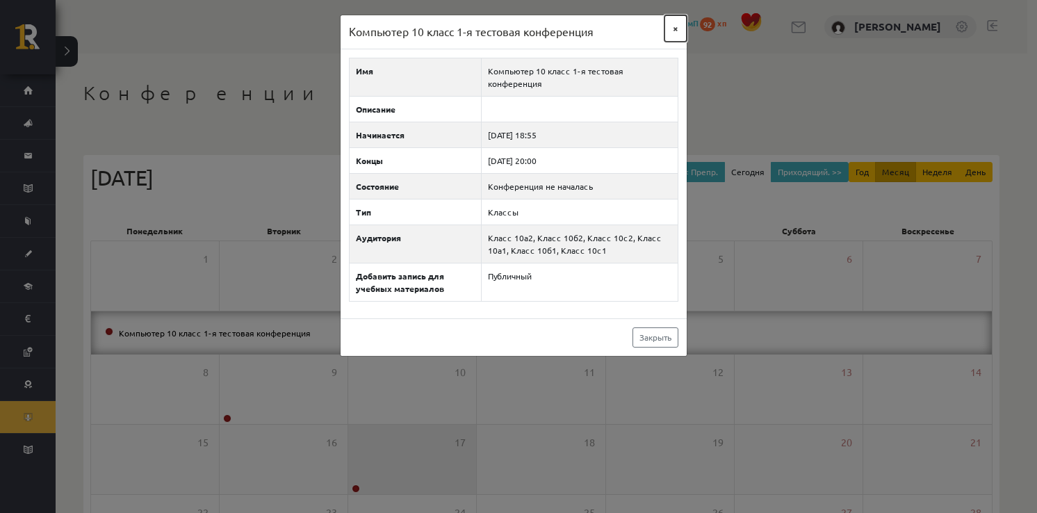
click at [672, 33] on button "×" at bounding box center [675, 28] width 22 height 26
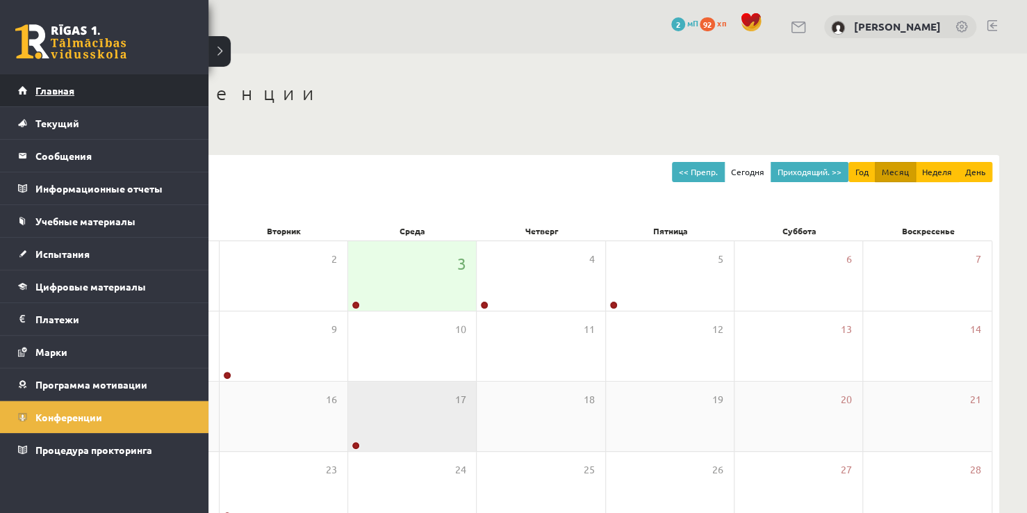
click at [28, 90] on link "Главная" at bounding box center [104, 90] width 173 height 32
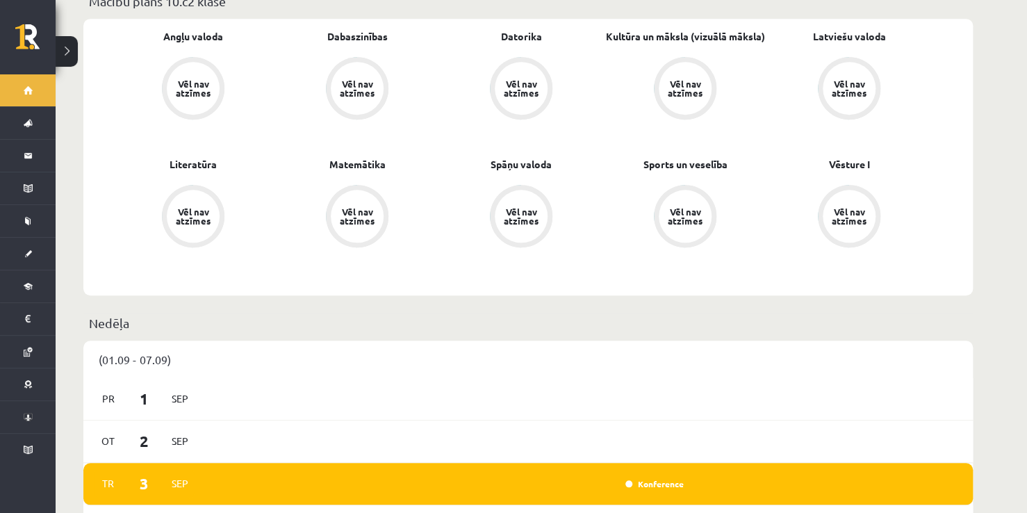
scroll to position [348, 0]
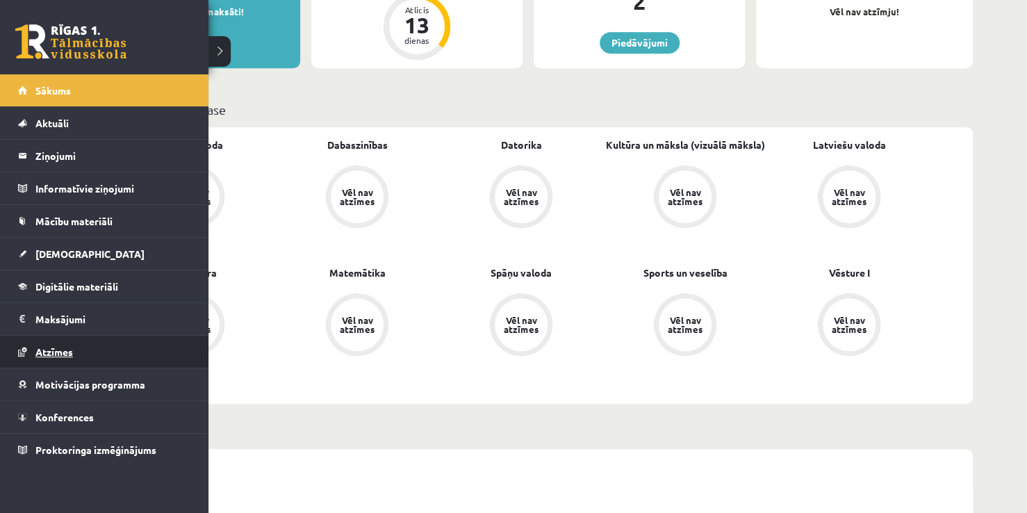
click at [40, 356] on link "Atzīmes" at bounding box center [104, 352] width 173 height 32
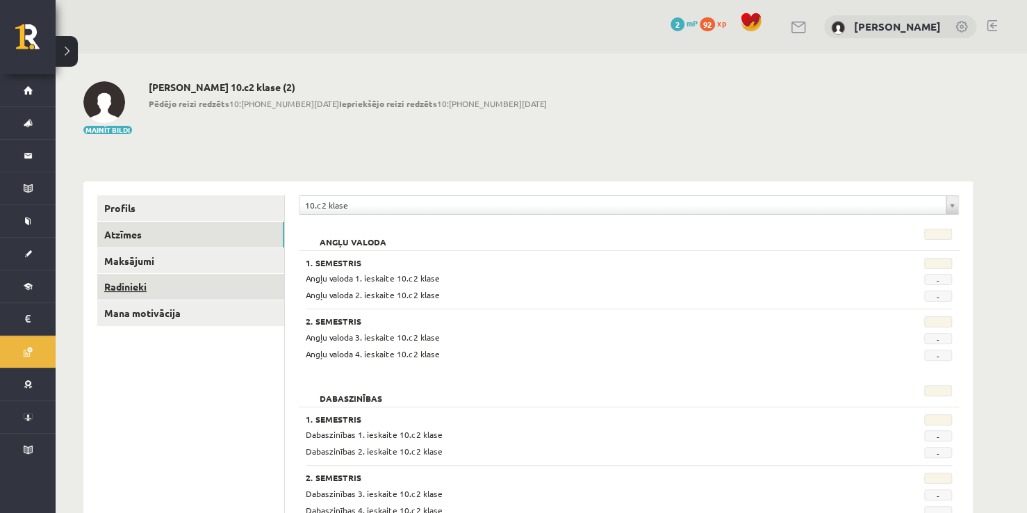
click at [141, 284] on link "Radinieki" at bounding box center [190, 287] width 187 height 26
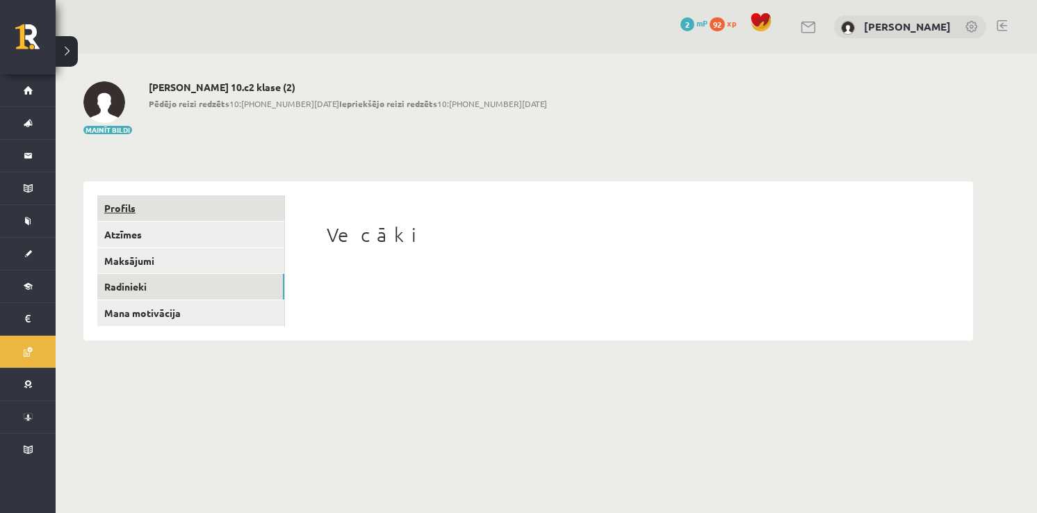
click at [137, 206] on link "Profils" at bounding box center [190, 208] width 187 height 26
